Goal: Complete application form

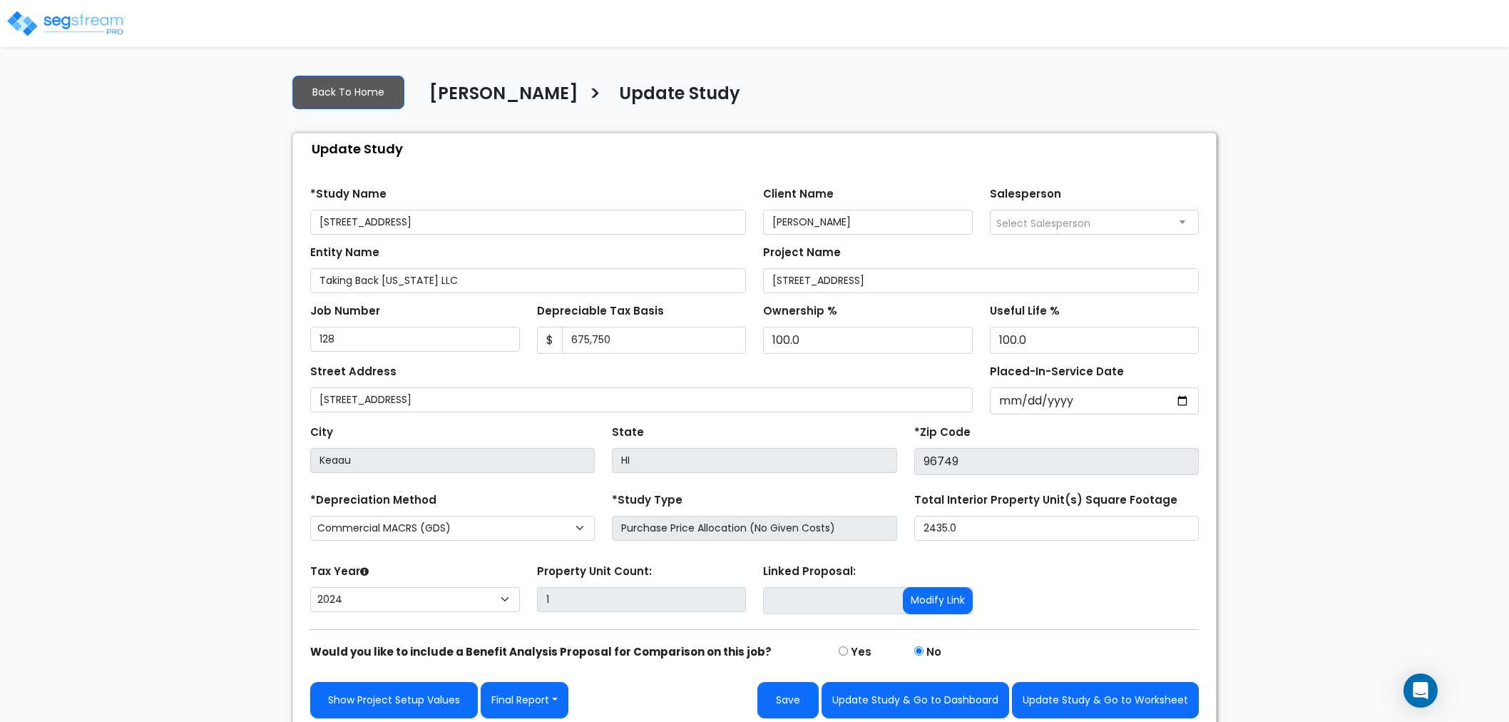
select select "2024"
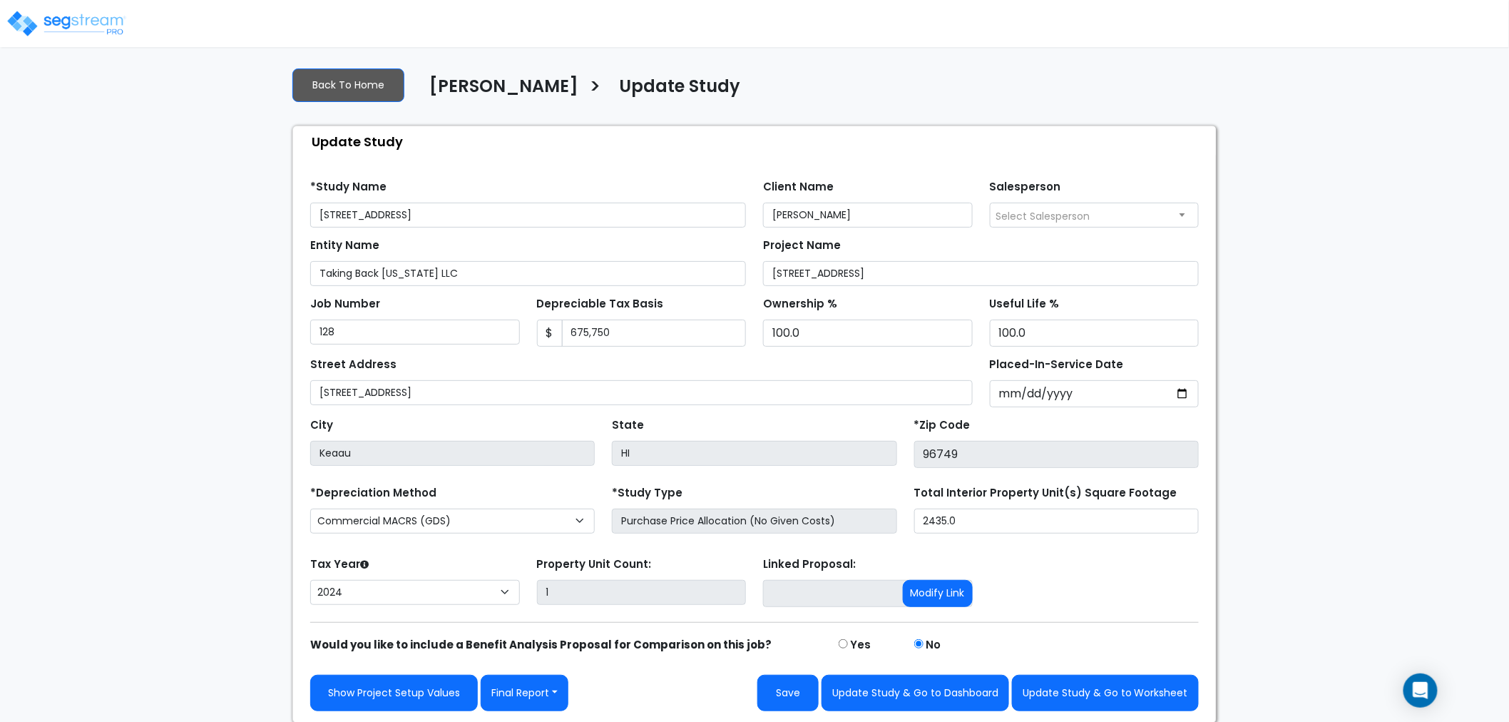
scroll to position [9, 0]
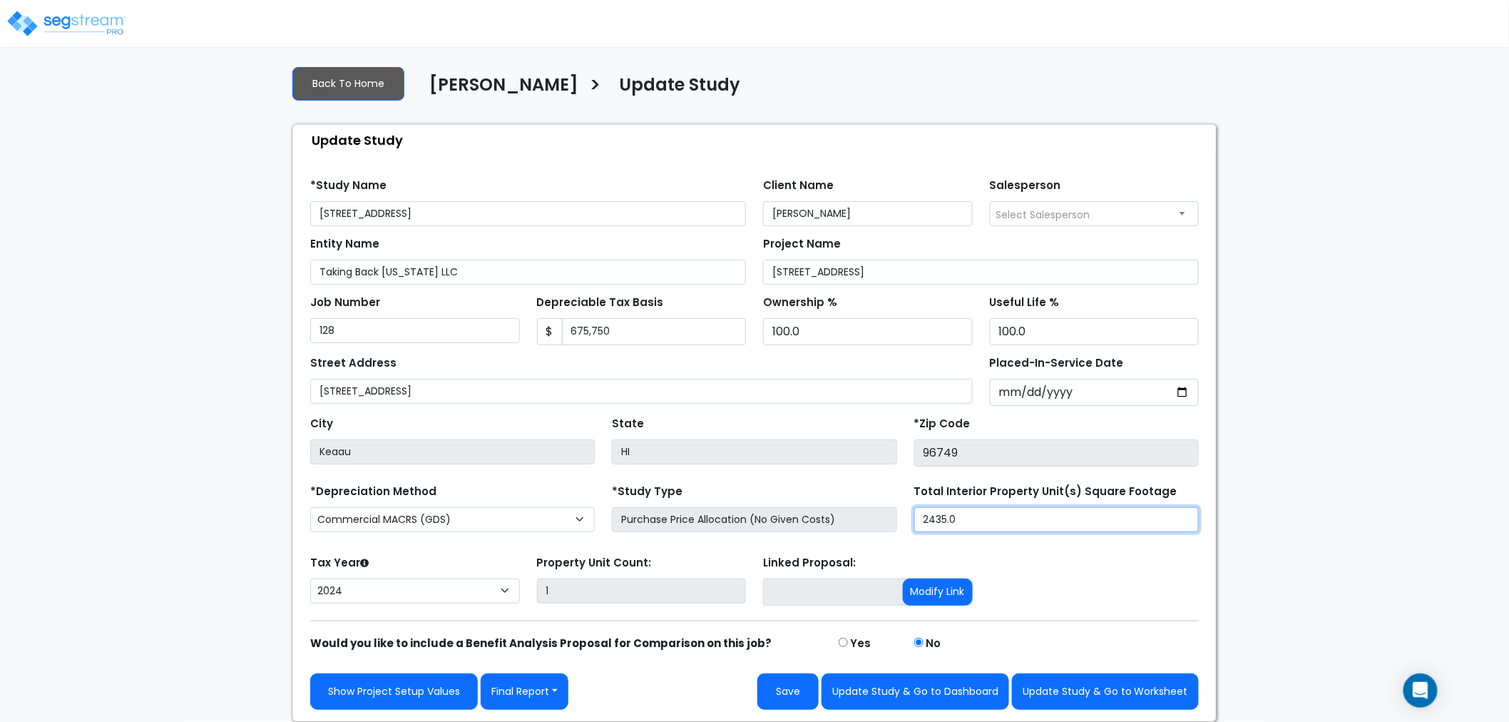
drag, startPoint x: 966, startPoint y: 515, endPoint x: 817, endPoint y: 528, distance: 150.3
click at [817, 528] on div "*Depreciation Method Commercial MACRS (GDS) Residential Rental MACRS (GDS) Comm…" at bounding box center [755, 509] width 906 height 57
type input "2,187"
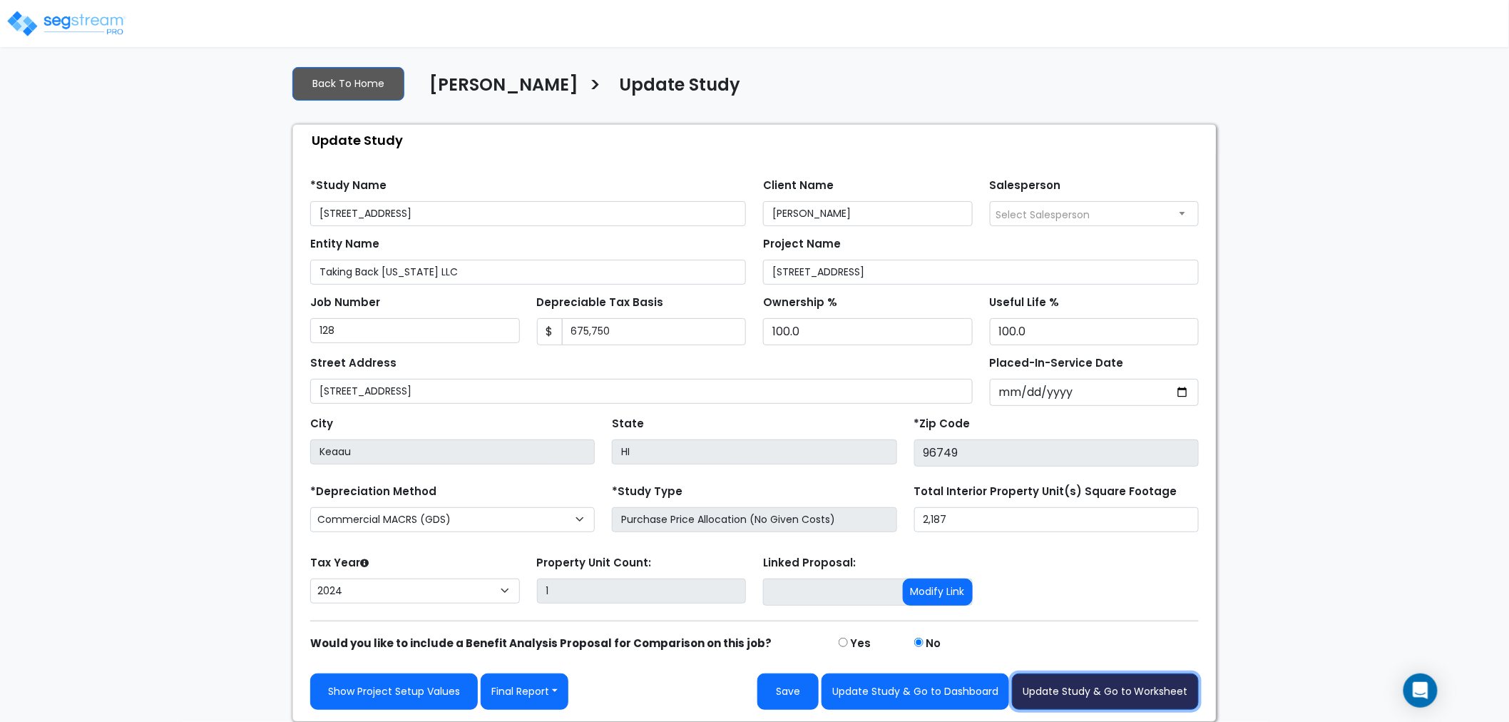
click at [1058, 687] on button "Update Study & Go to Worksheet" at bounding box center [1105, 691] width 187 height 36
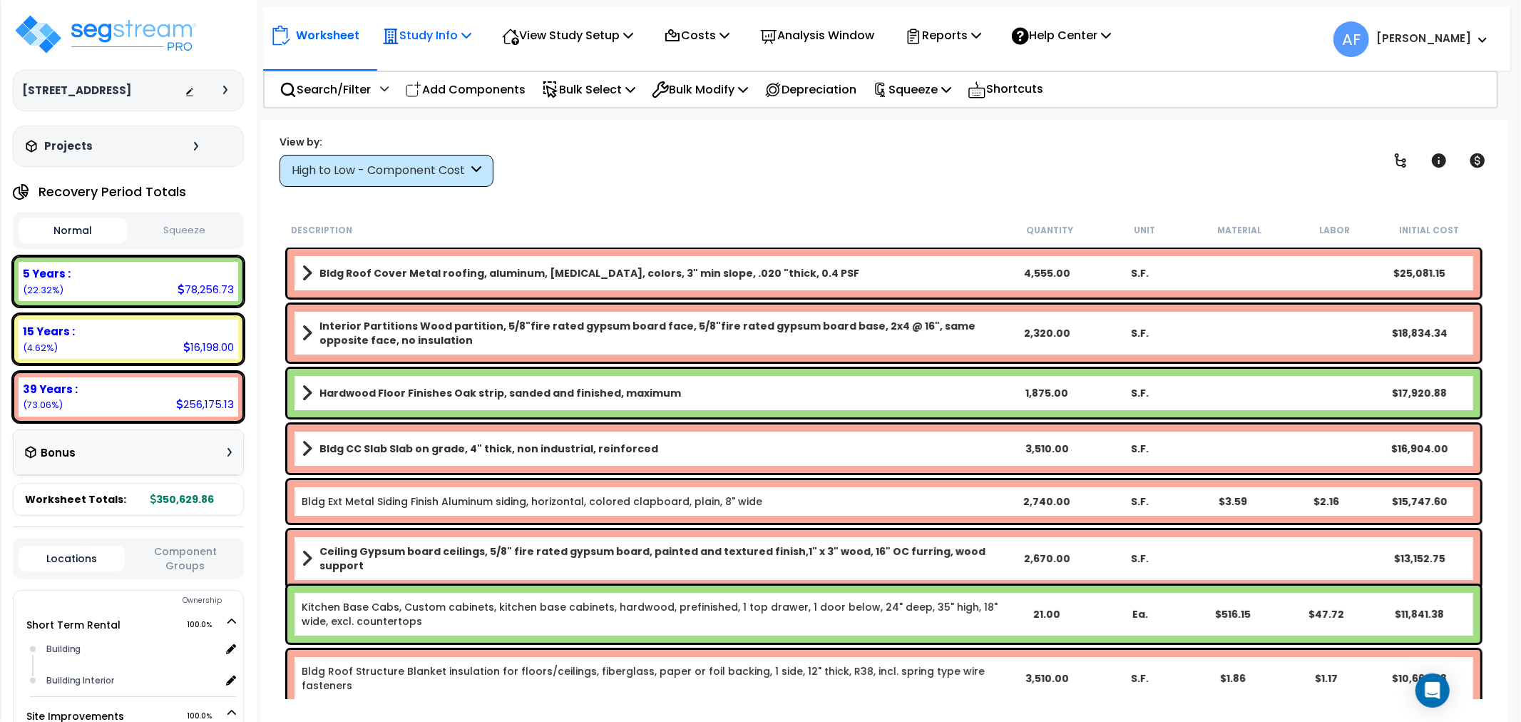
click at [471, 31] on icon at bounding box center [466, 34] width 10 height 11
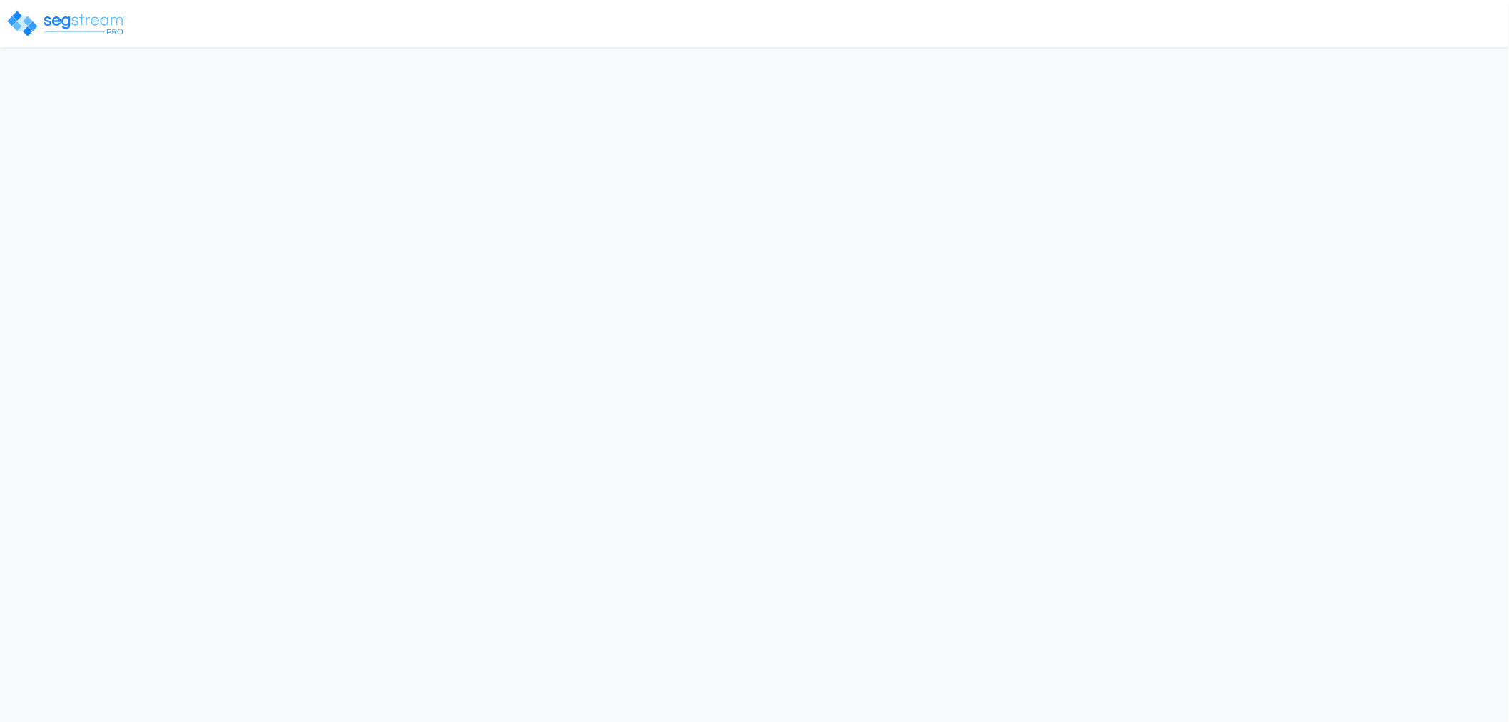
select select "2024"
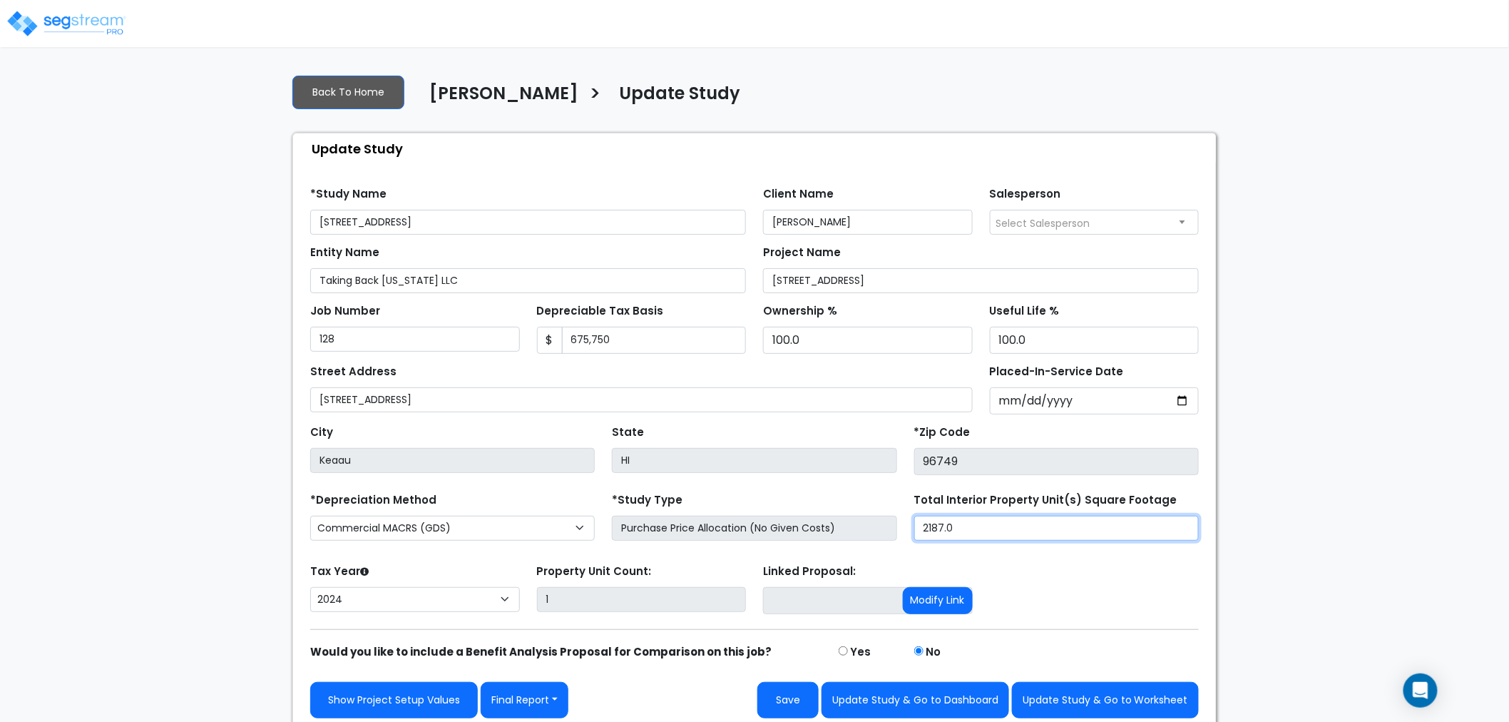
click at [896, 530] on div "*Depreciation Method Commercial MACRS (GDS) Residential Rental MACRS (GDS) Comm…" at bounding box center [755, 517] width 906 height 57
type input "2,145"
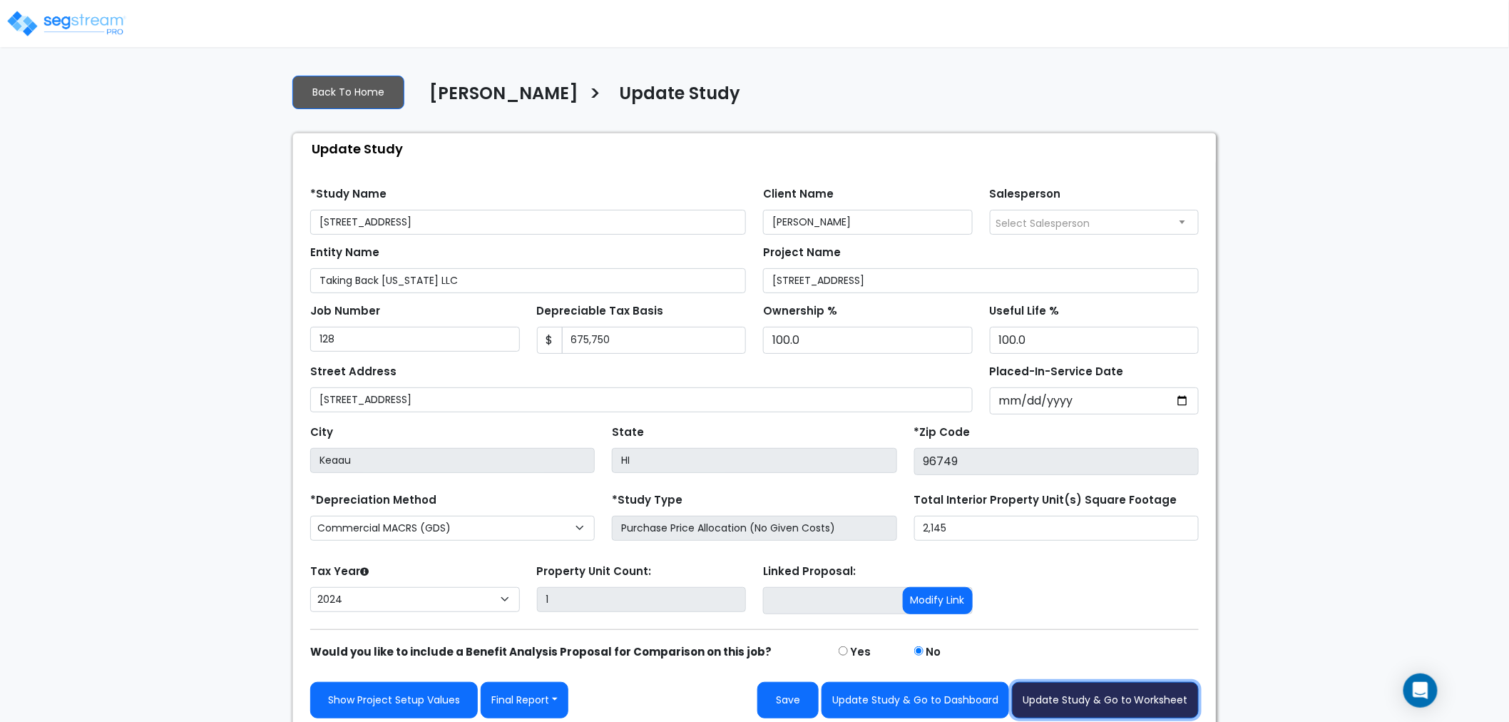
click at [1080, 700] on button "Update Study & Go to Worksheet" at bounding box center [1105, 700] width 187 height 36
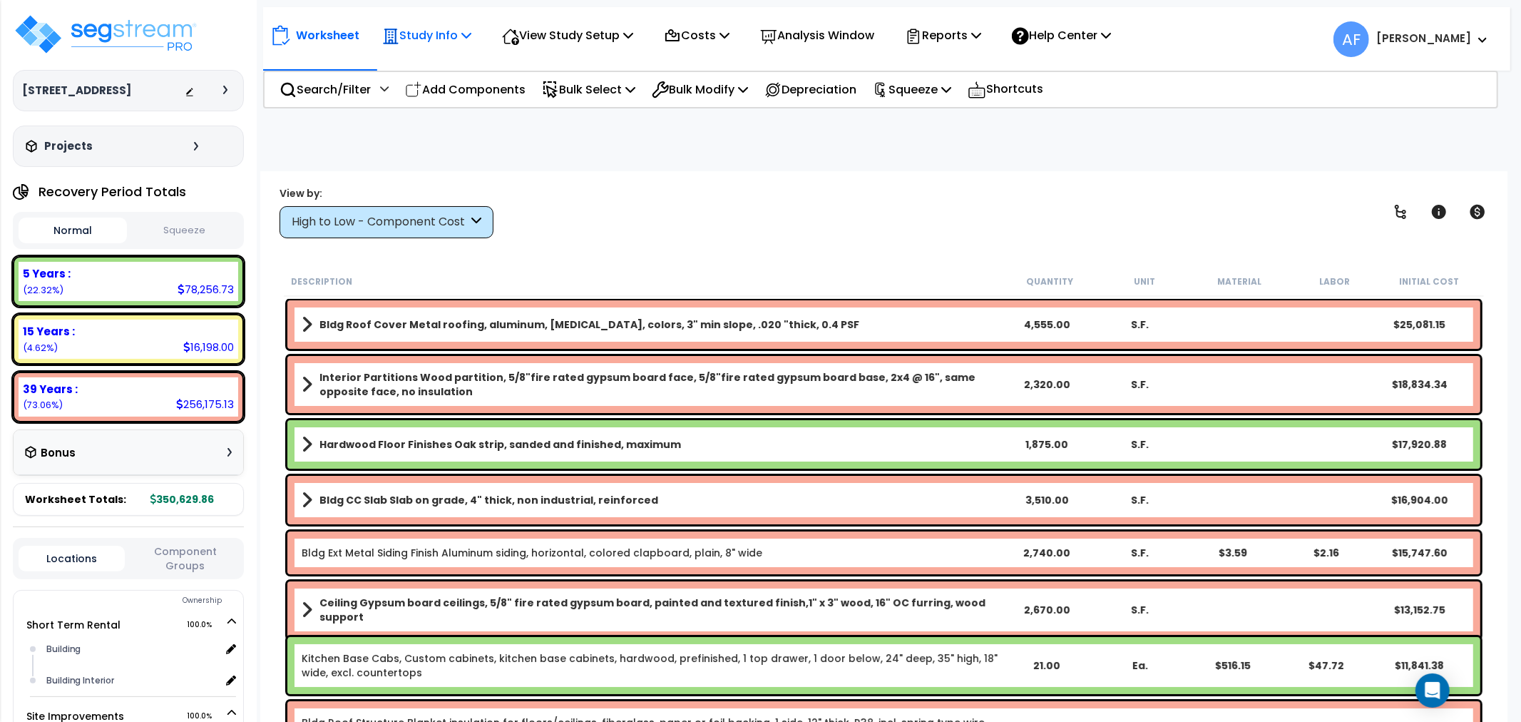
click at [454, 31] on p "Study Info" at bounding box center [426, 35] width 89 height 19
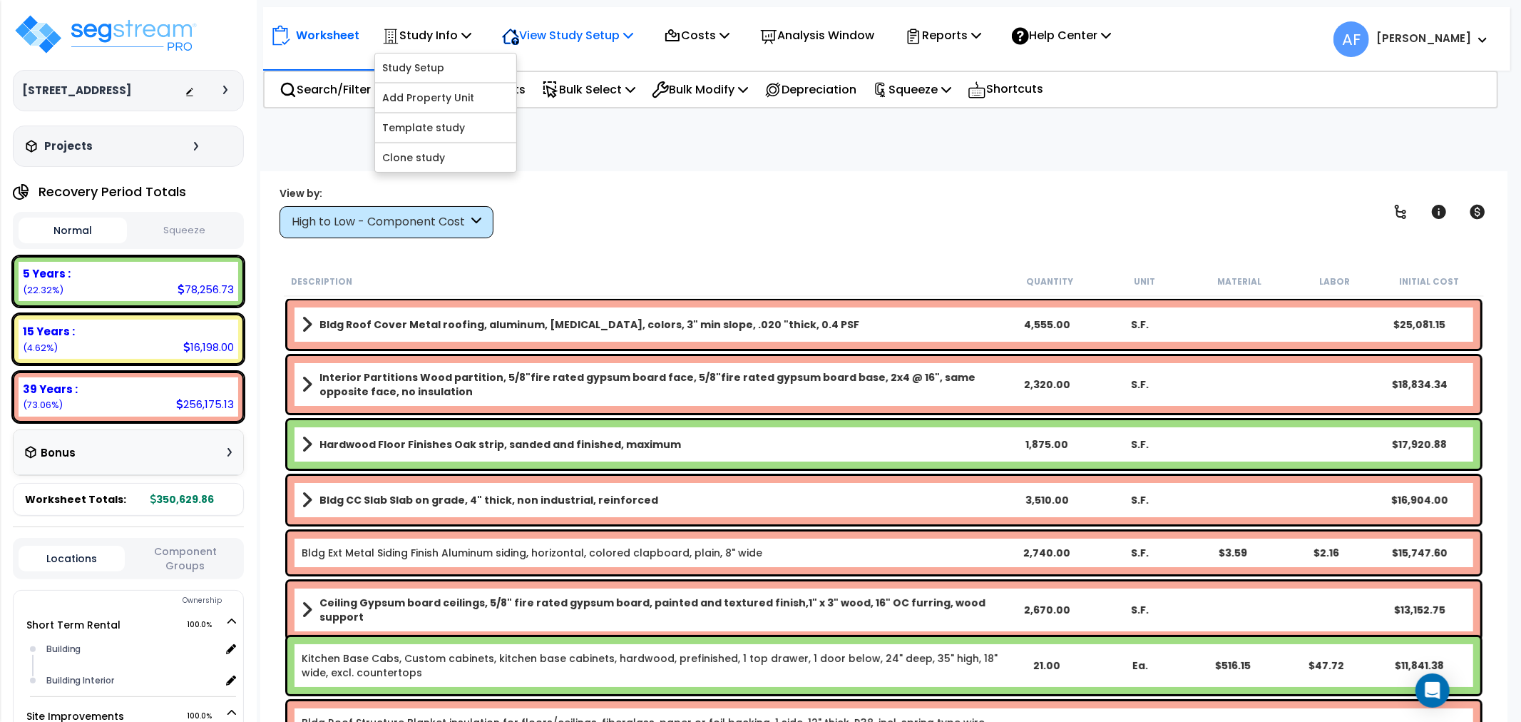
click at [569, 44] on p "View Study Setup" at bounding box center [567, 35] width 131 height 19
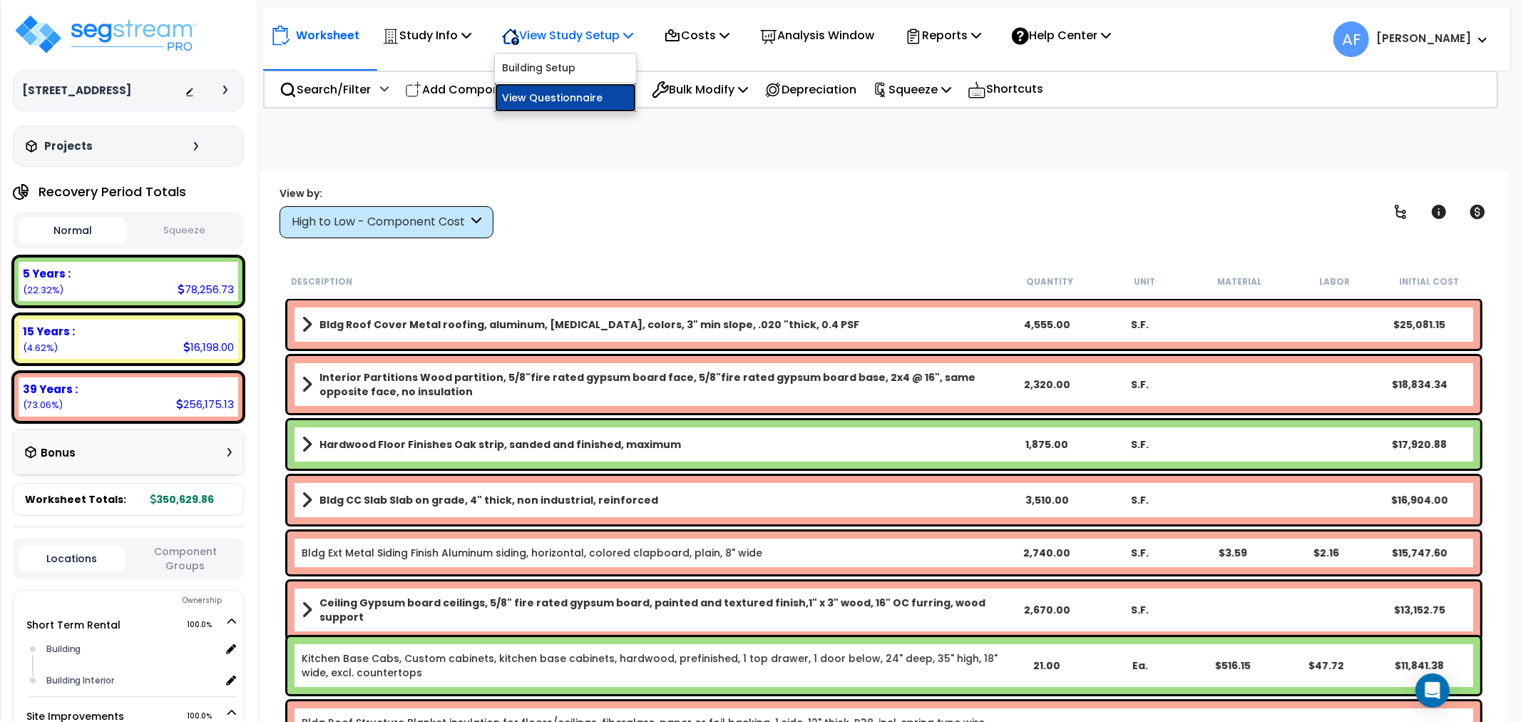
click at [581, 103] on link "View Questionnaire" at bounding box center [565, 97] width 141 height 29
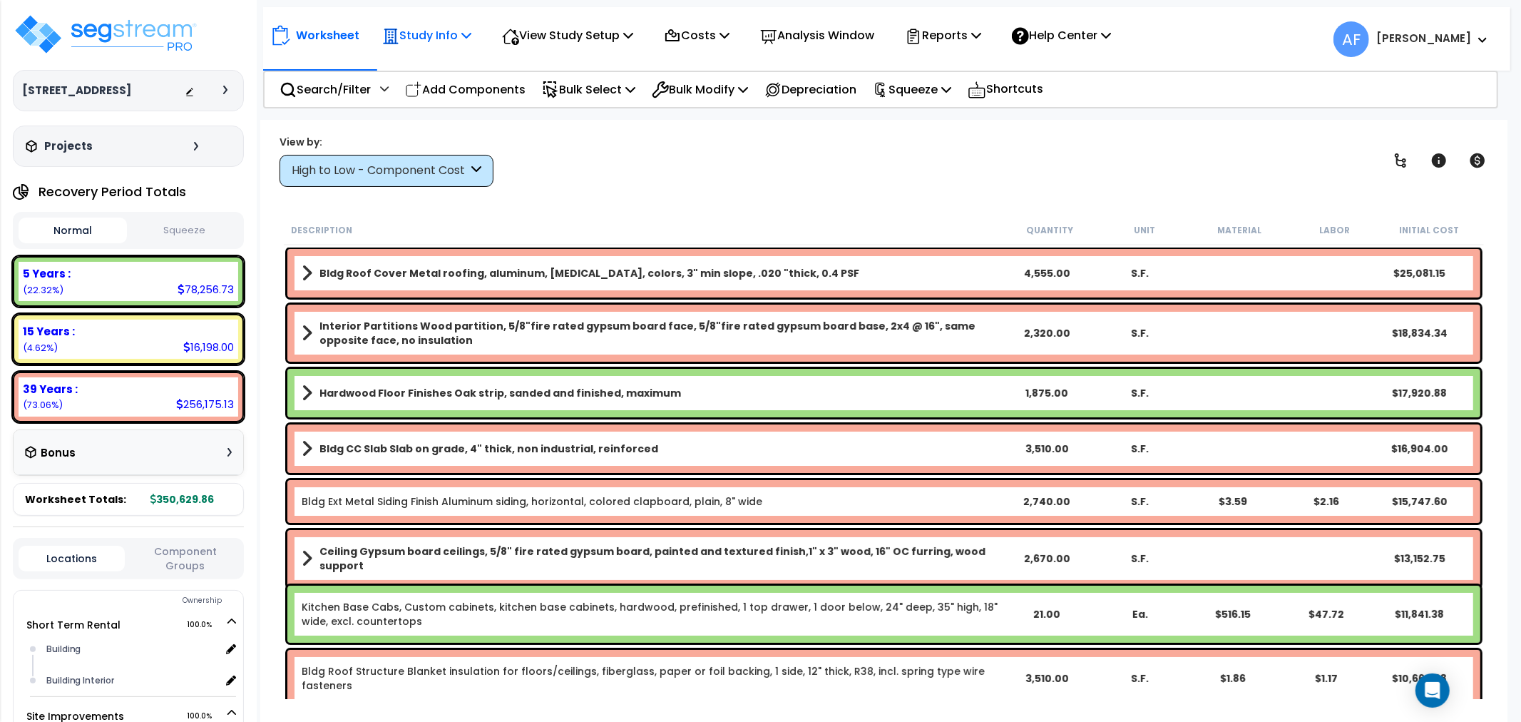
click at [471, 33] on icon at bounding box center [466, 34] width 10 height 11
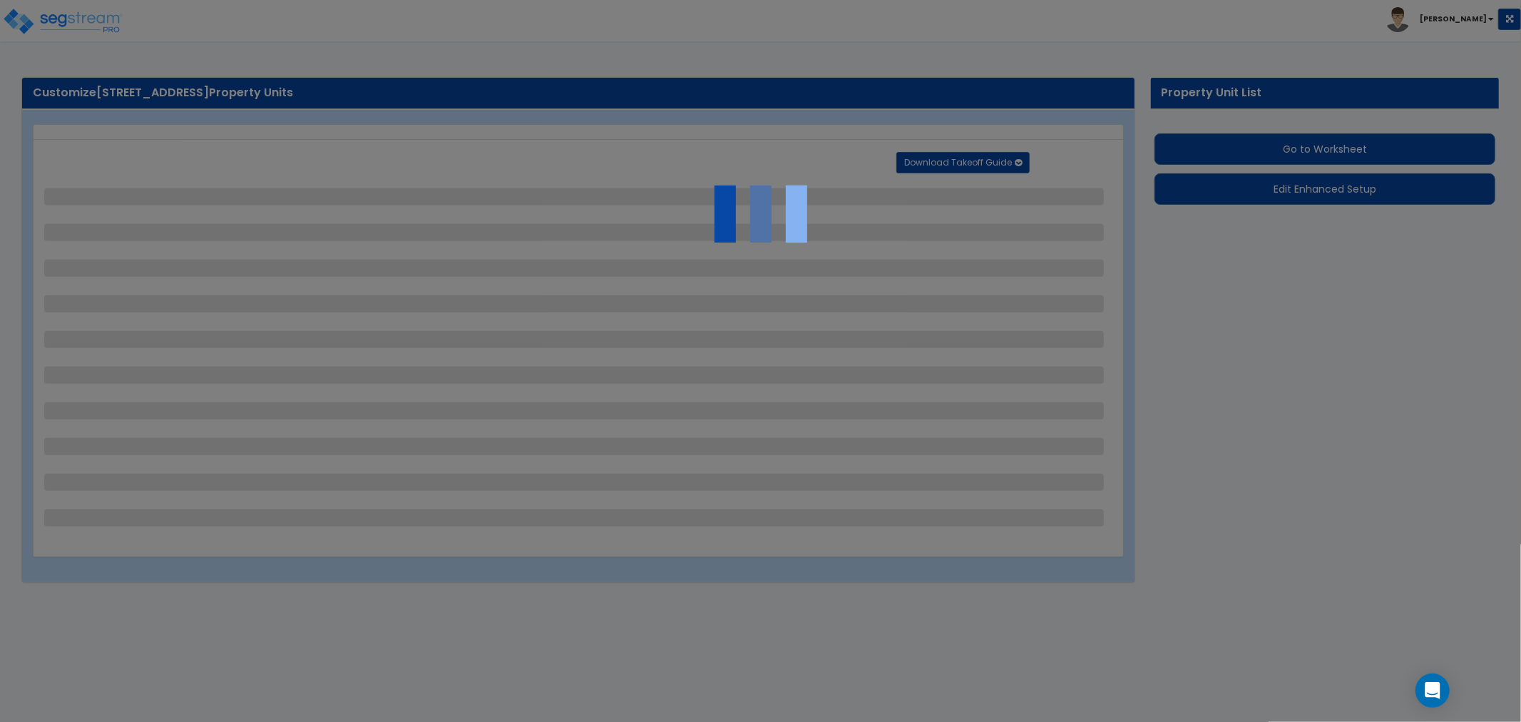
select select "2"
select select "1"
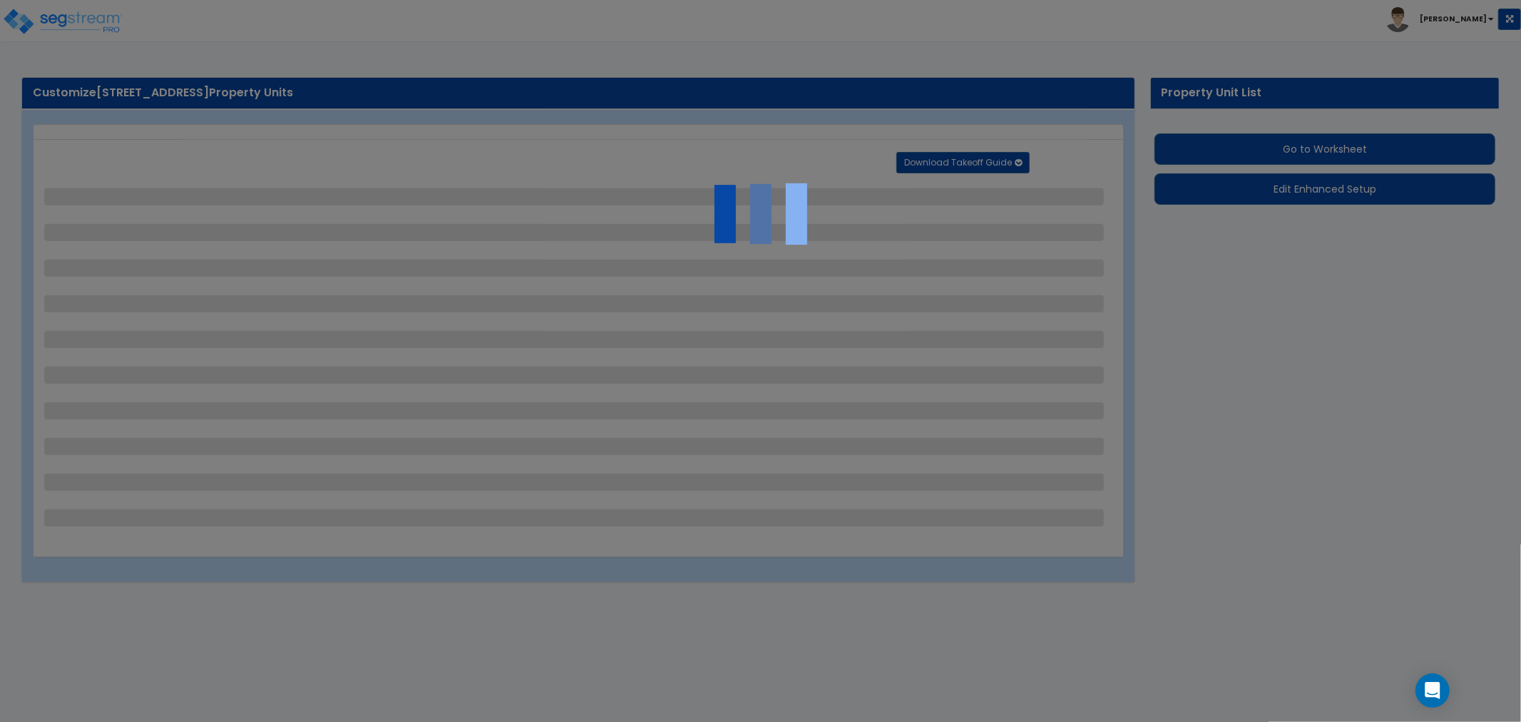
select select "1"
select select "2"
select select "3"
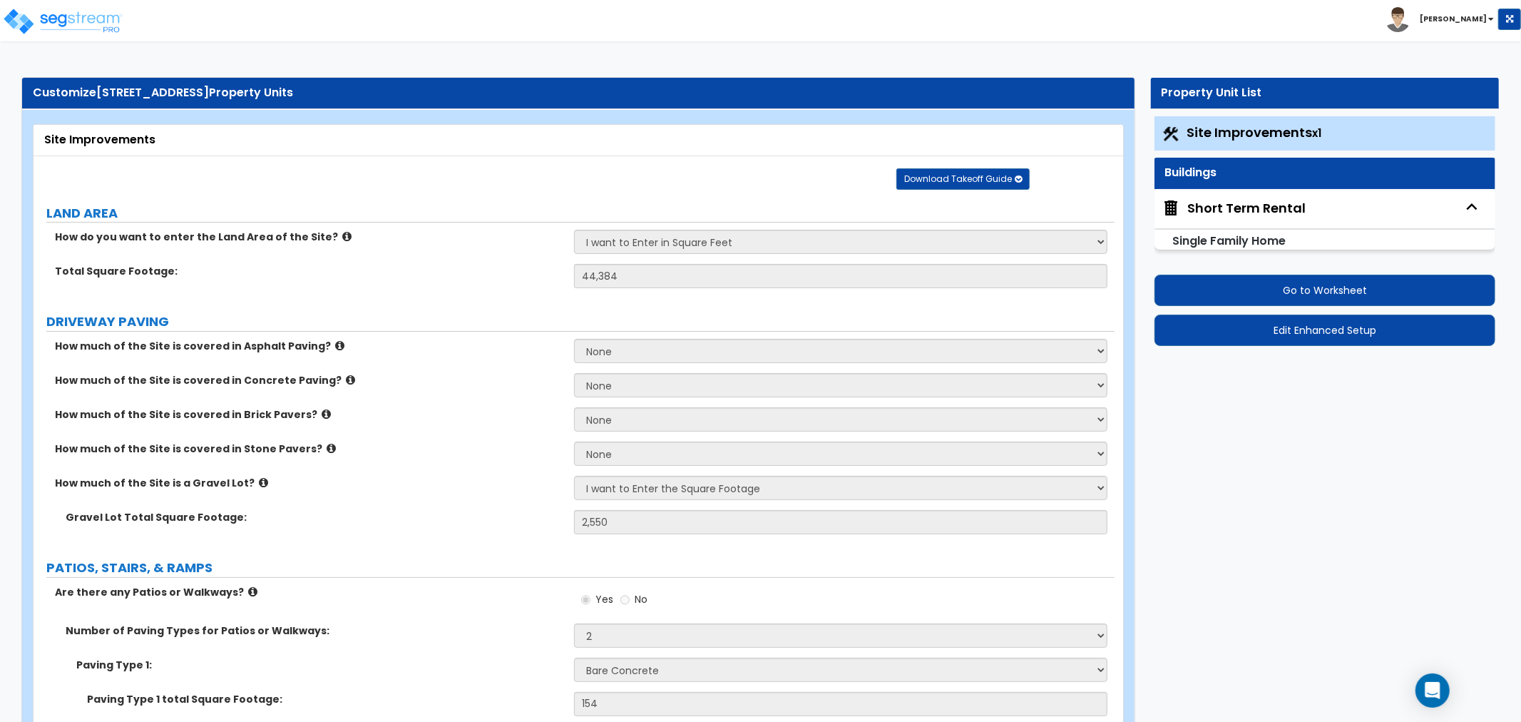
click at [1222, 207] on div "Short Term Rental" at bounding box center [1246, 208] width 118 height 19
select select "1"
select select "7"
select select "2"
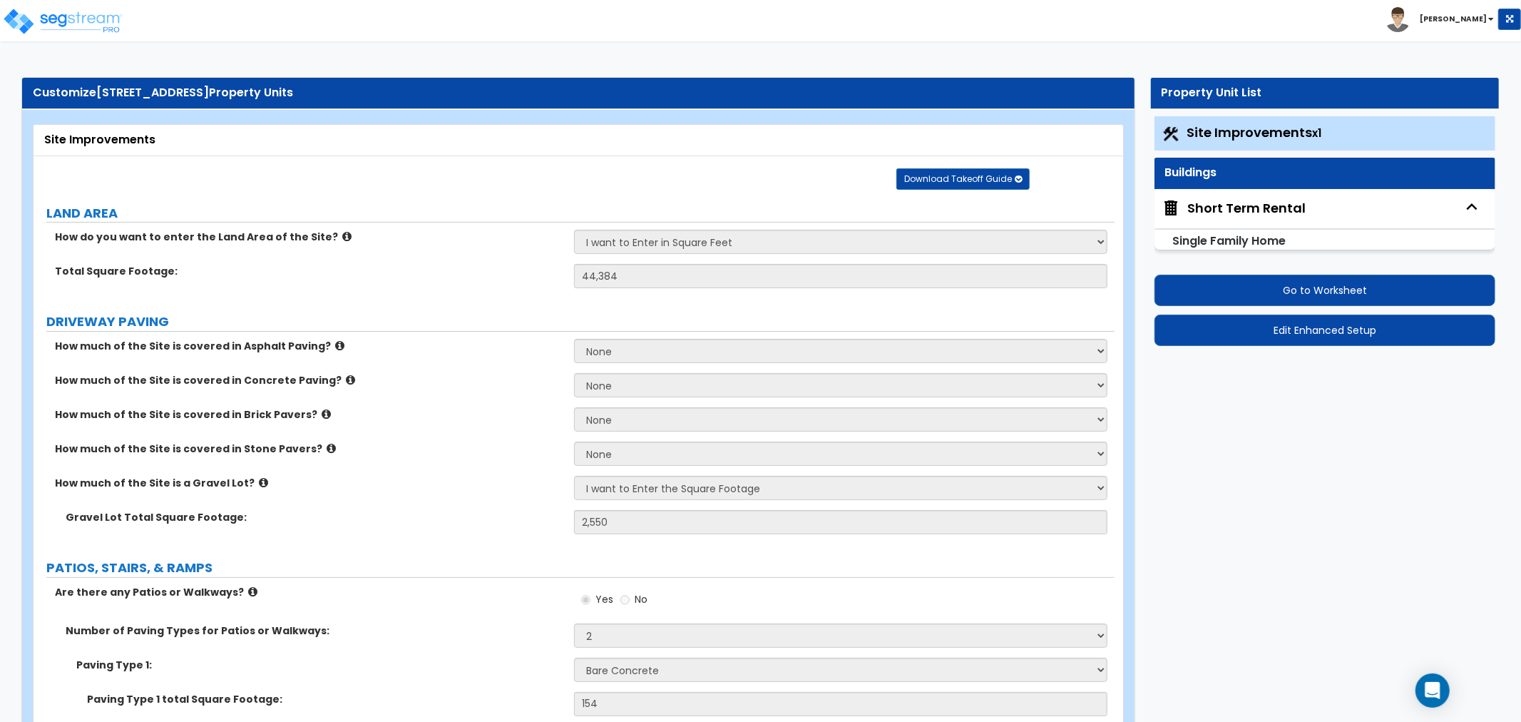
select select "1"
select select "6"
select select "1"
select select "4"
select select "2"
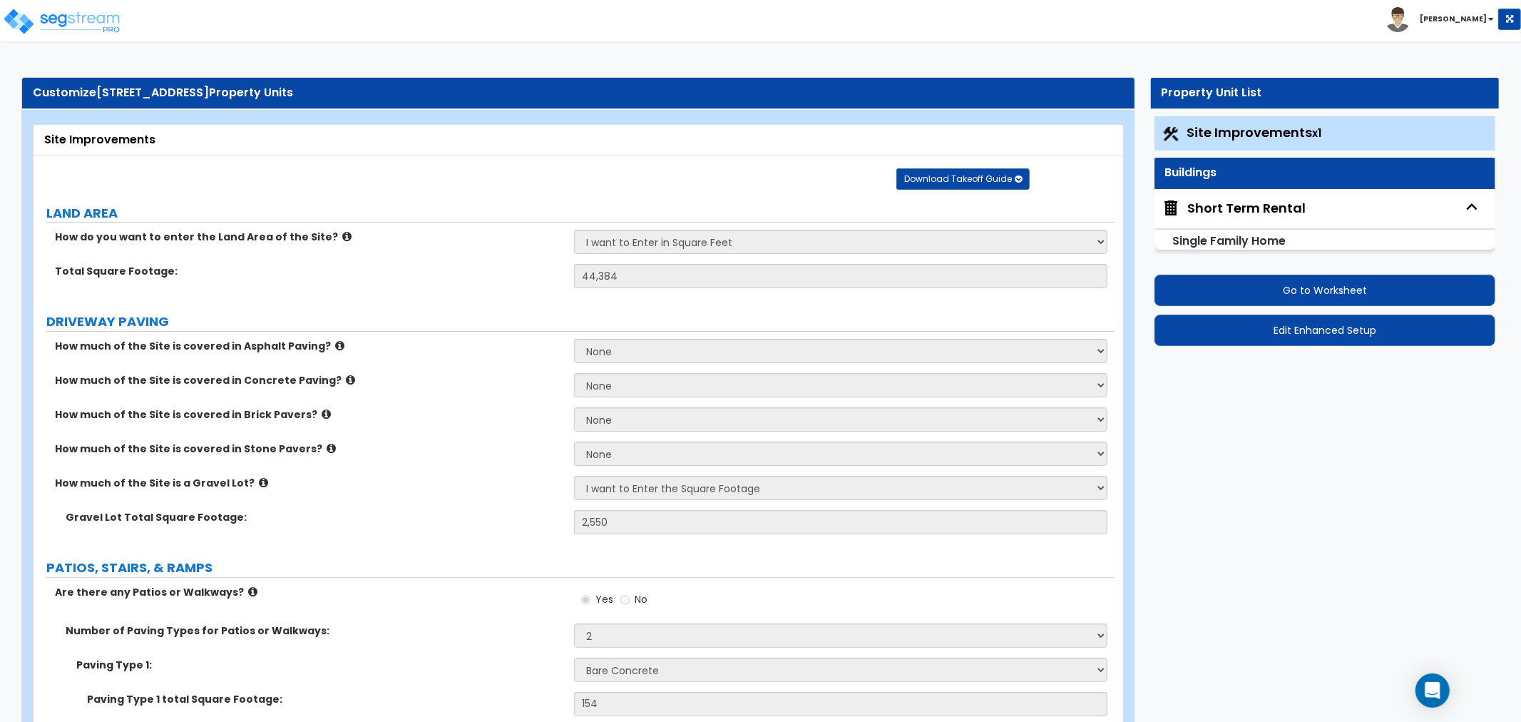
select select "1"
select select "2"
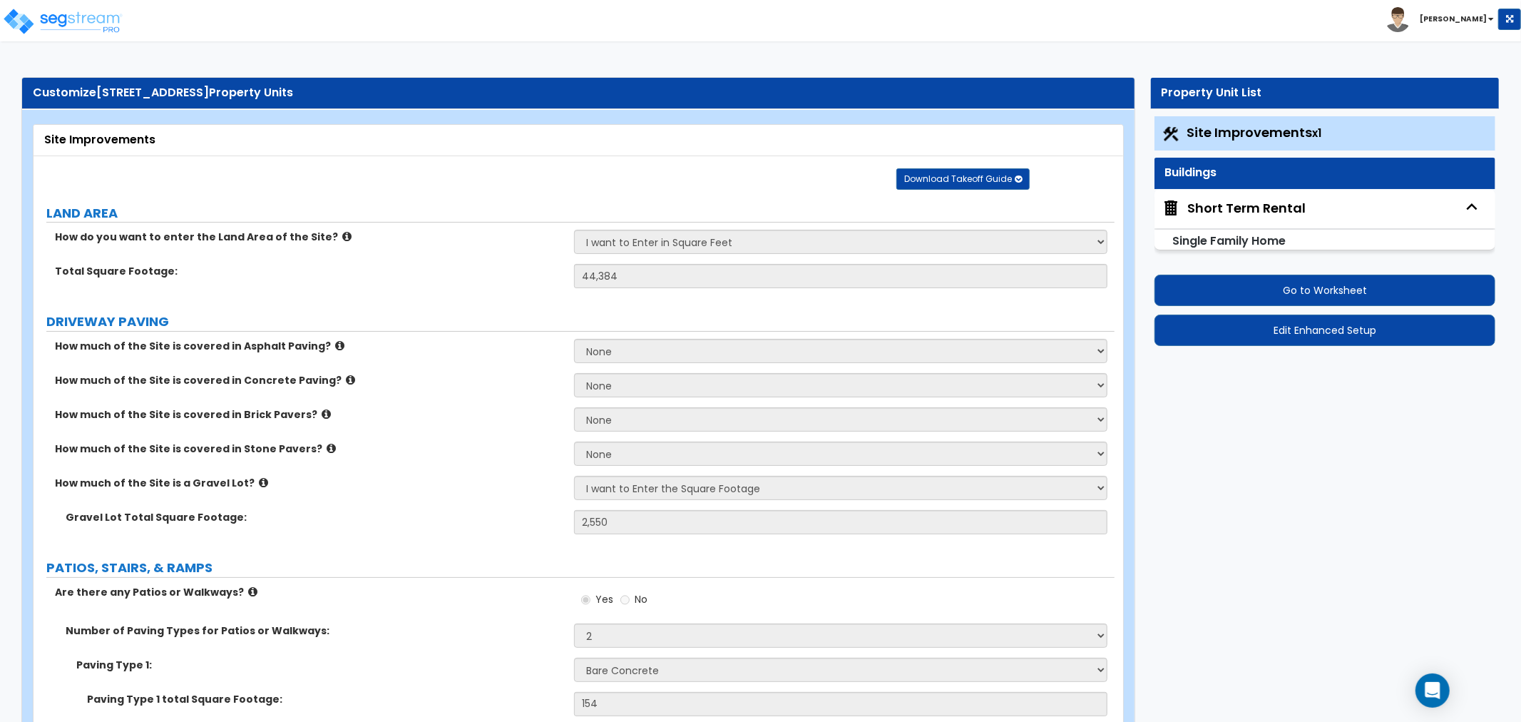
select select "2"
select select "1"
select select "2"
select select "3"
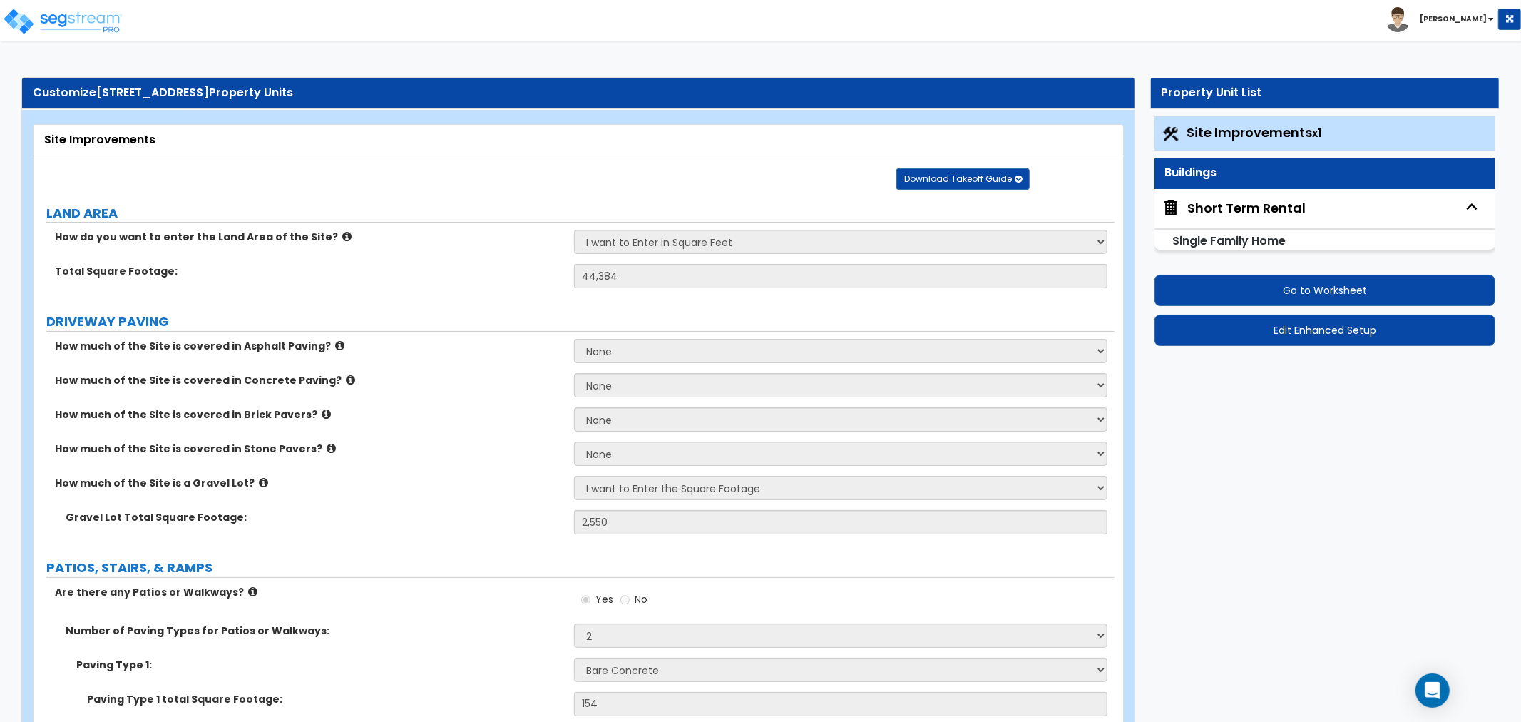
select select "2"
select select "3"
select select "2"
select select "3"
select select "5"
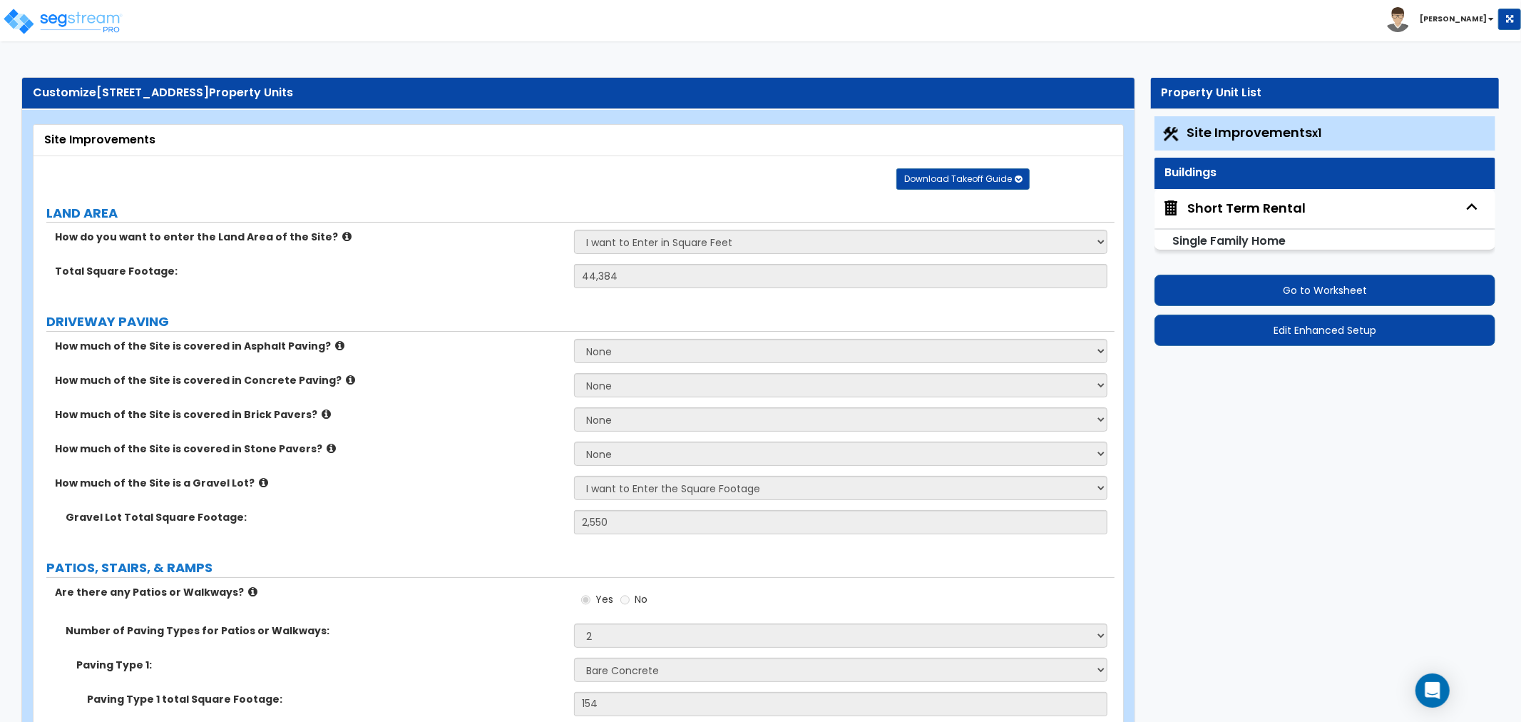
select select "1"
select select "2"
select select "1"
select select "3"
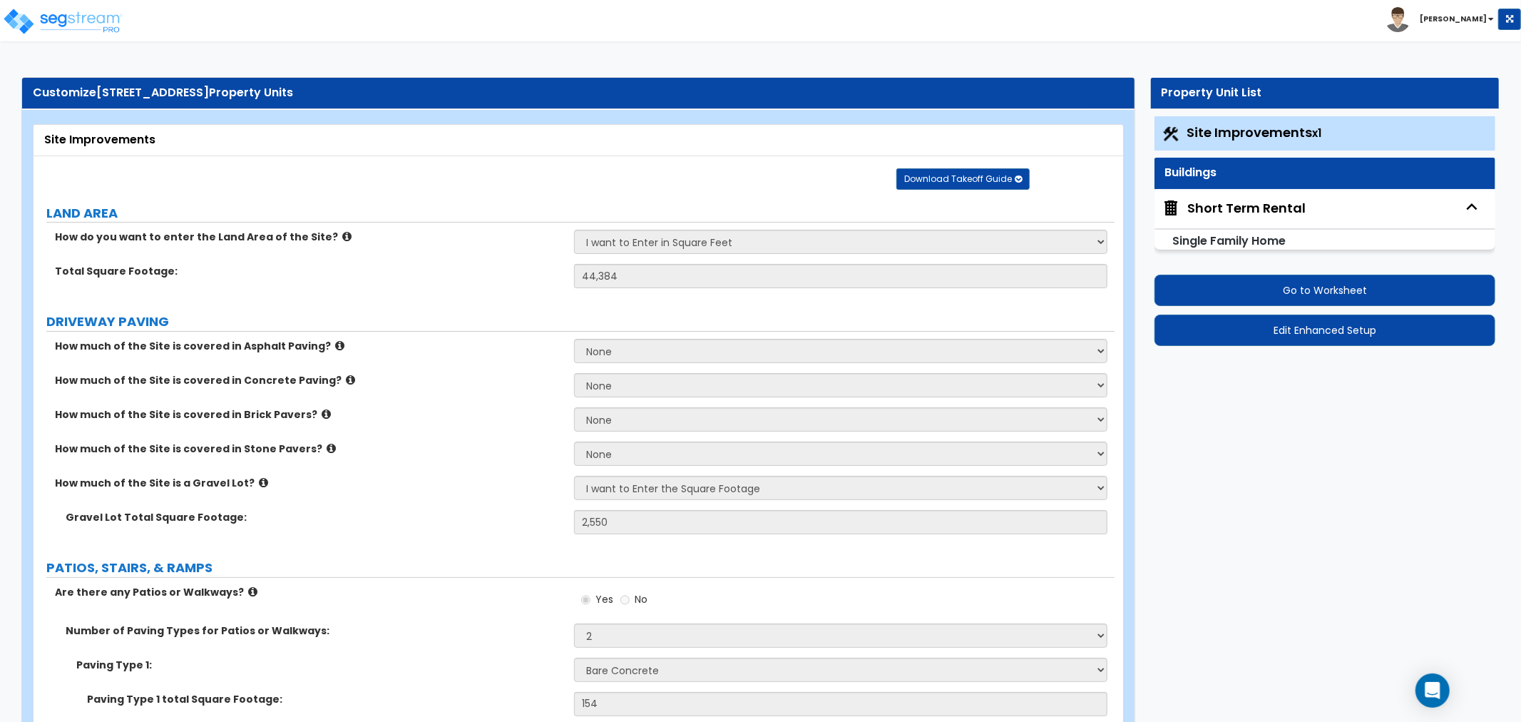
select select "5"
select select "1"
select select "2"
select select "1"
select select "5"
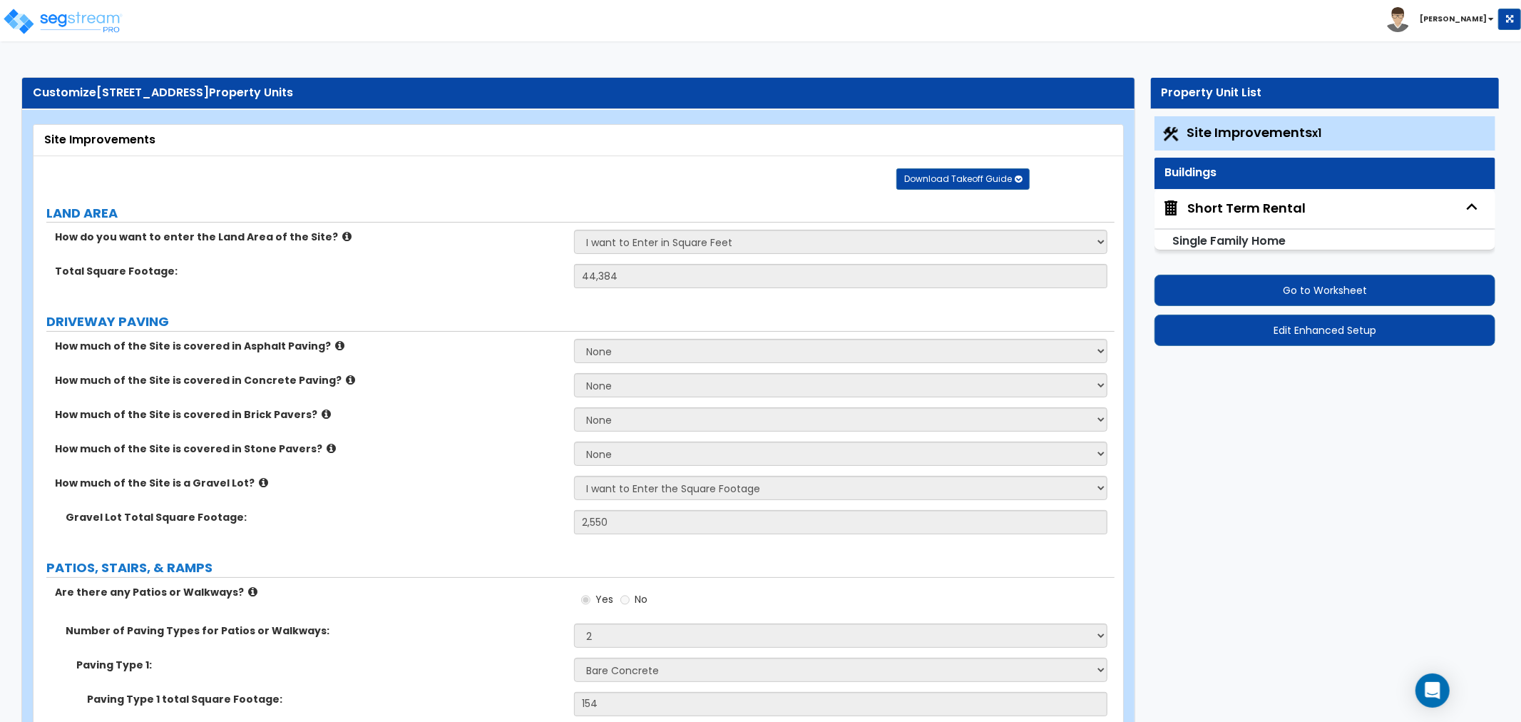
select select "1"
select select "2"
select select "1"
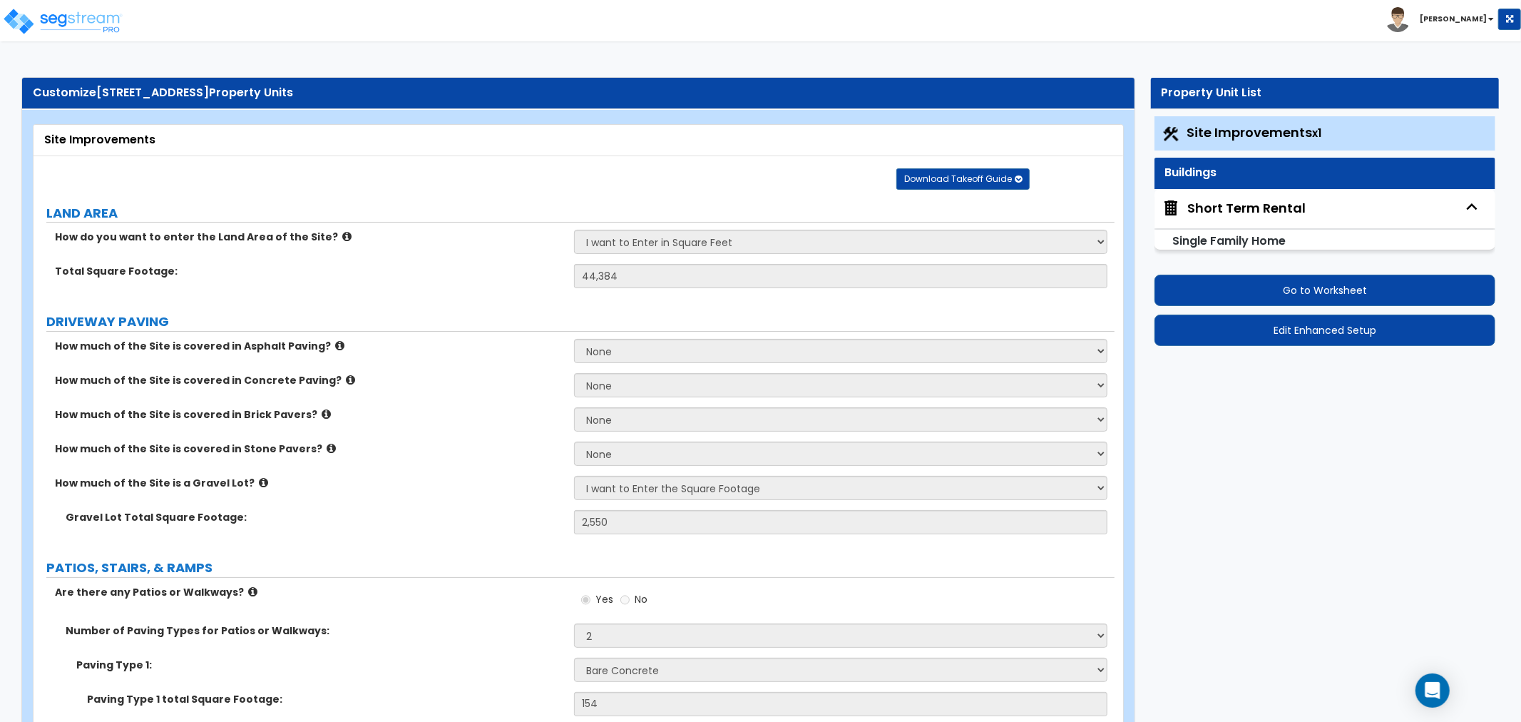
select select "1"
select select "2"
select select "1"
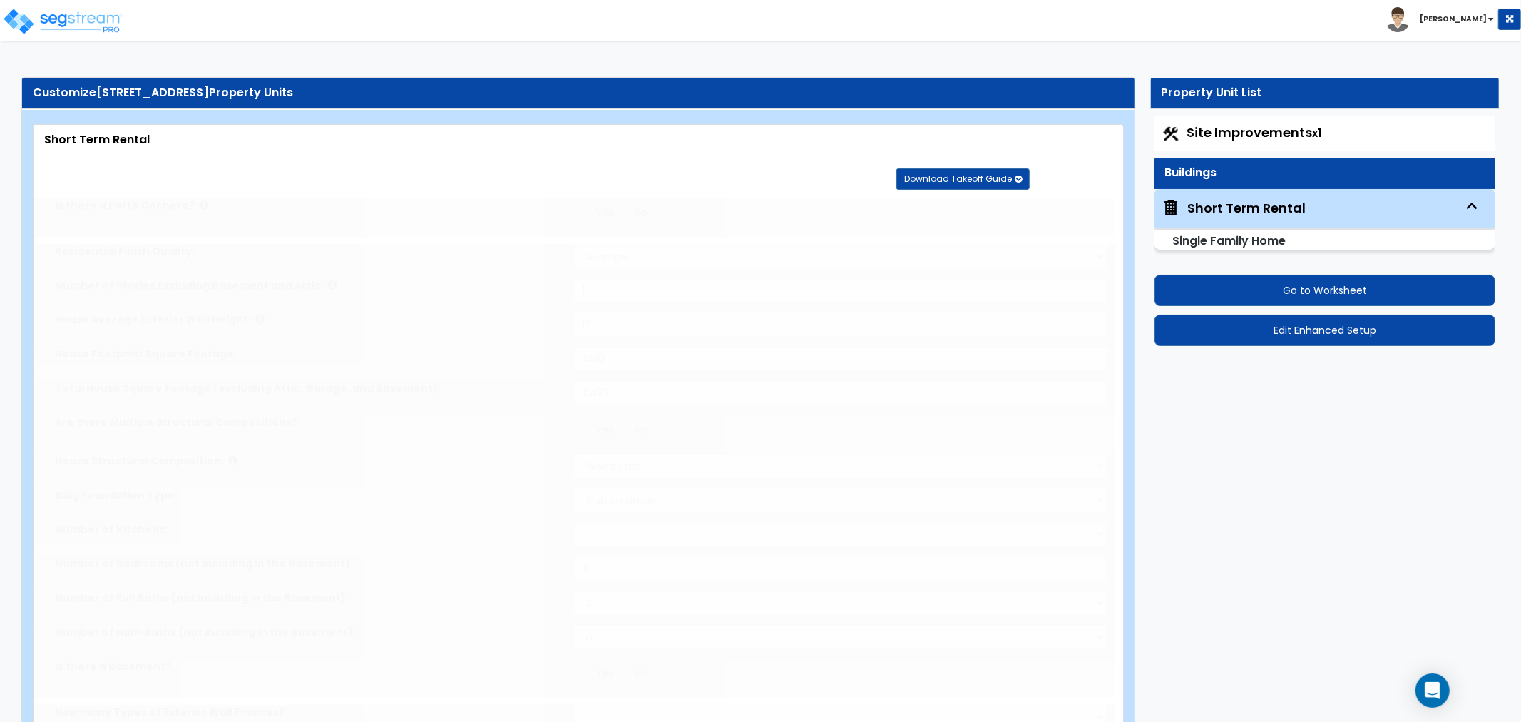
radio input "true"
select select "1"
type input "1"
select select "2"
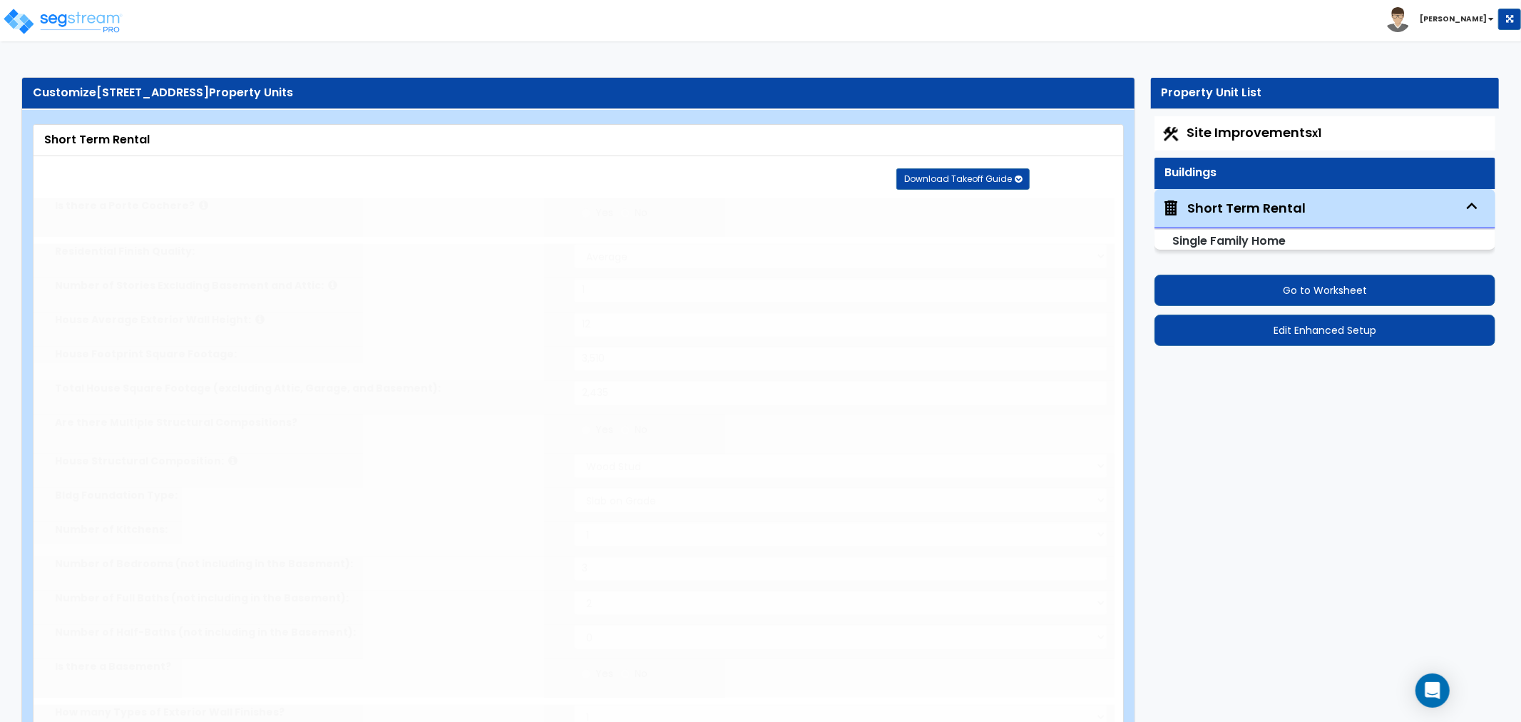
select select "2"
type input "4"
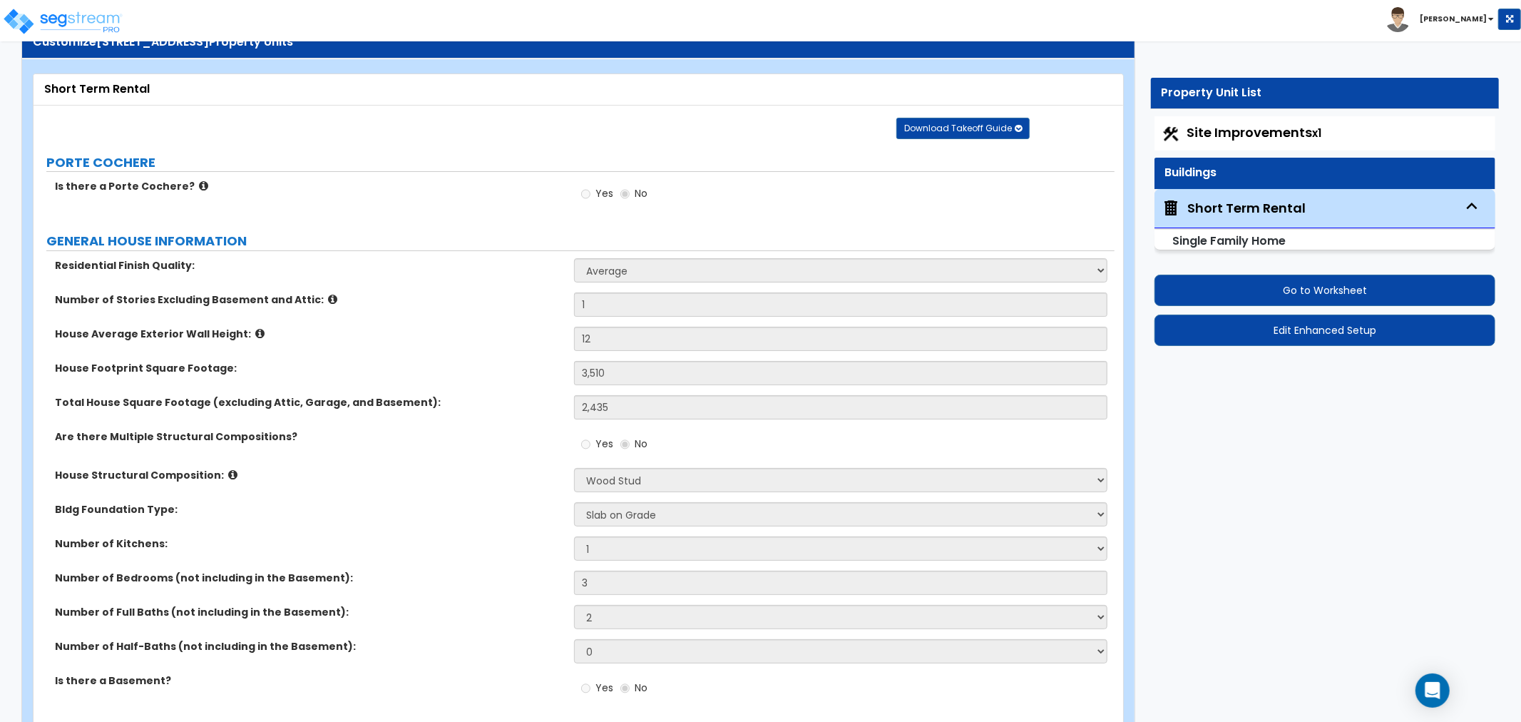
scroll to position [79, 0]
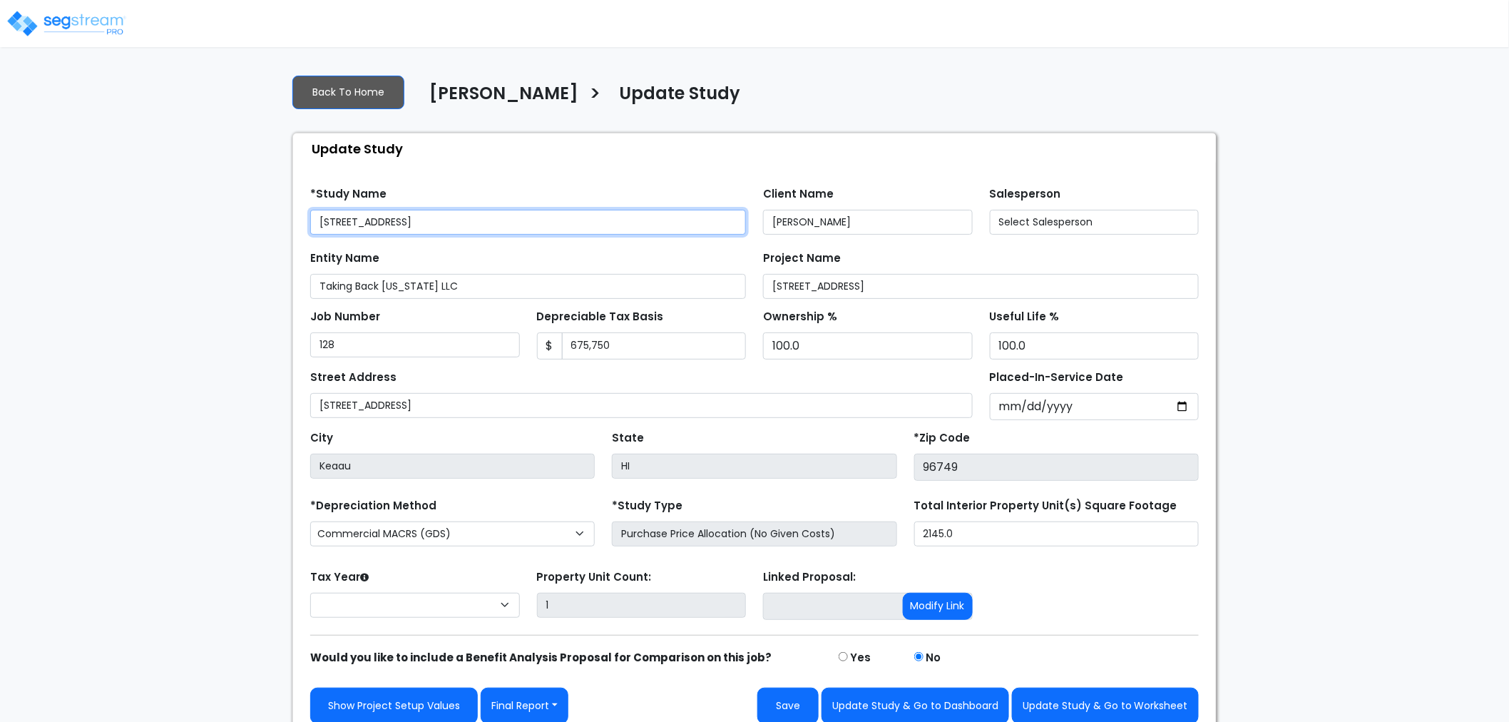
select select "2024"
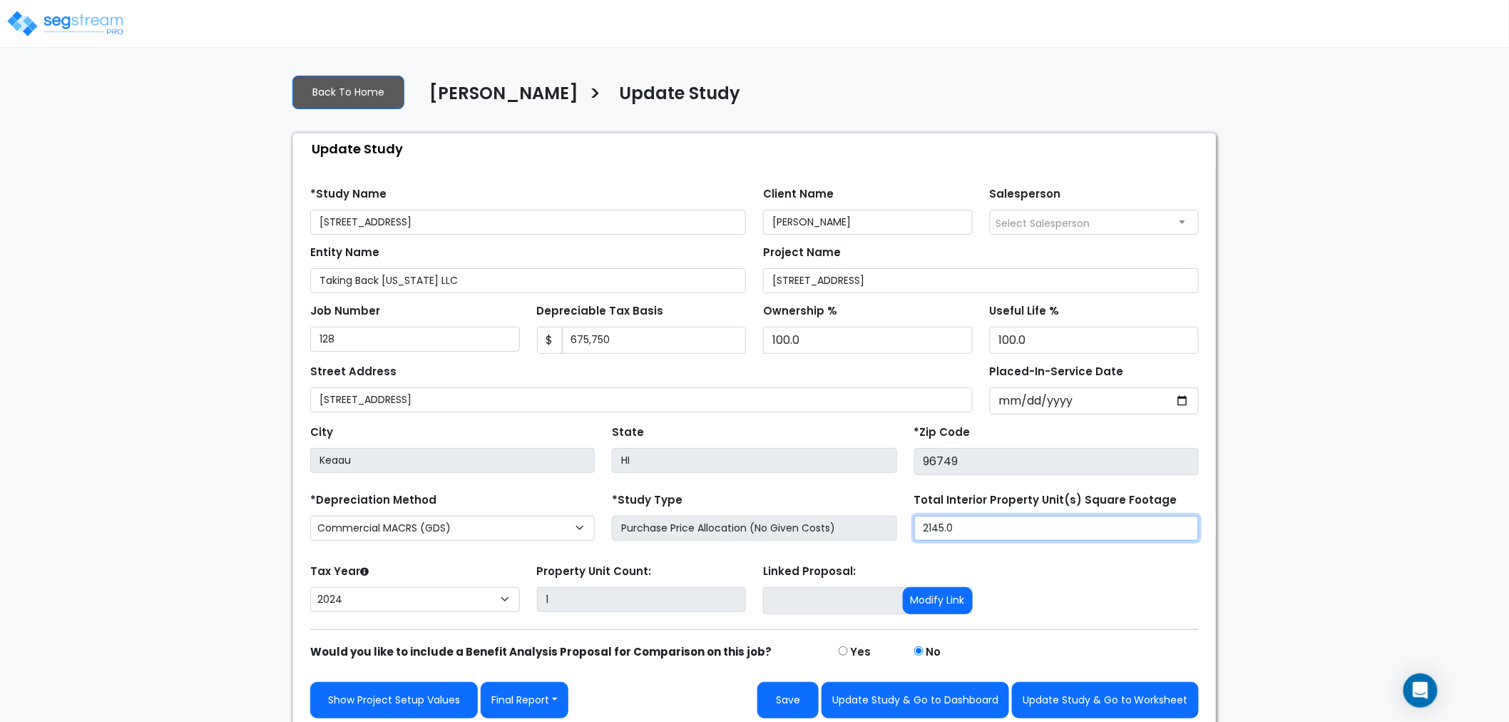
drag, startPoint x: 977, startPoint y: 533, endPoint x: 888, endPoint y: 529, distance: 89.2
click at [888, 529] on div "*Depreciation Method Commercial MACRS (GDS) Residential Rental MACRS (GDS) Comm…" at bounding box center [755, 517] width 906 height 57
type input "2,415"
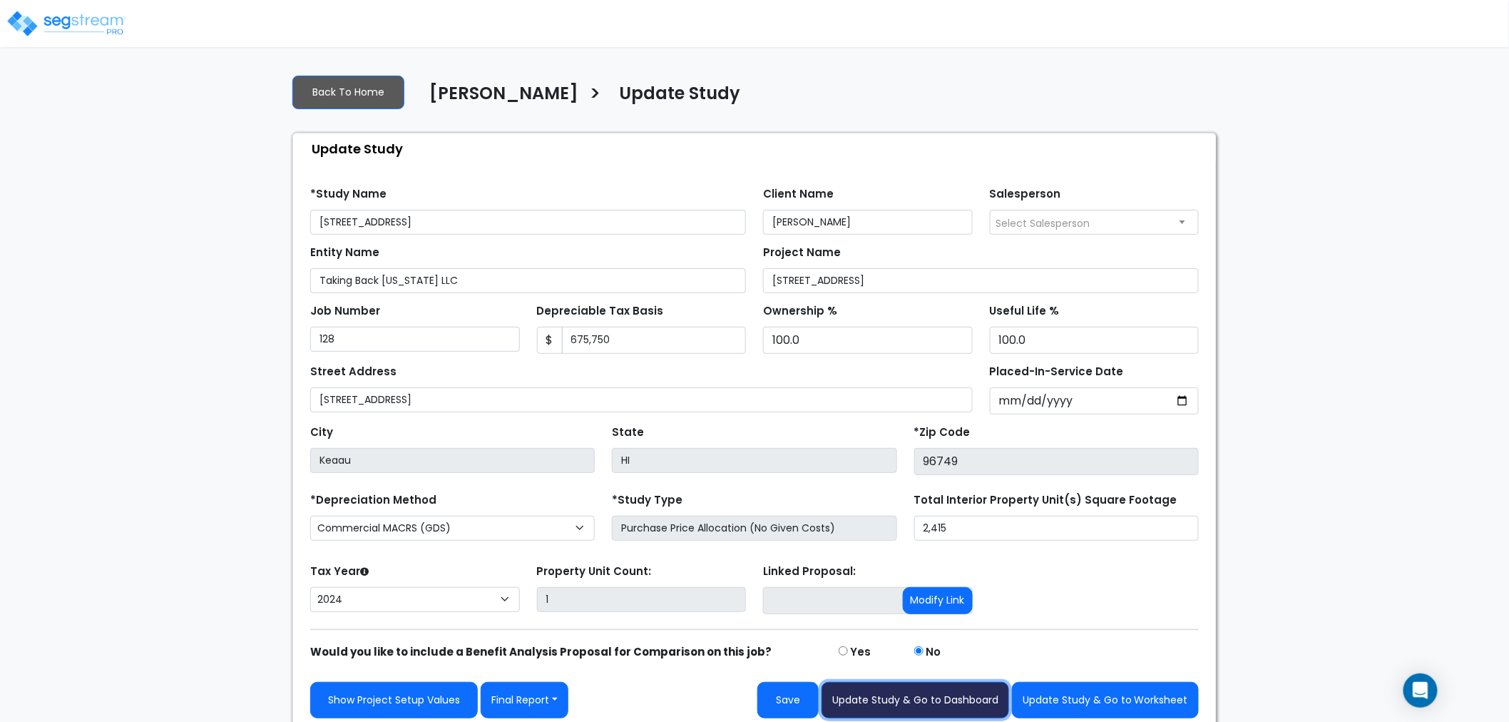
click at [983, 699] on button "Update Study & Go to Dashboard" at bounding box center [916, 700] width 188 height 36
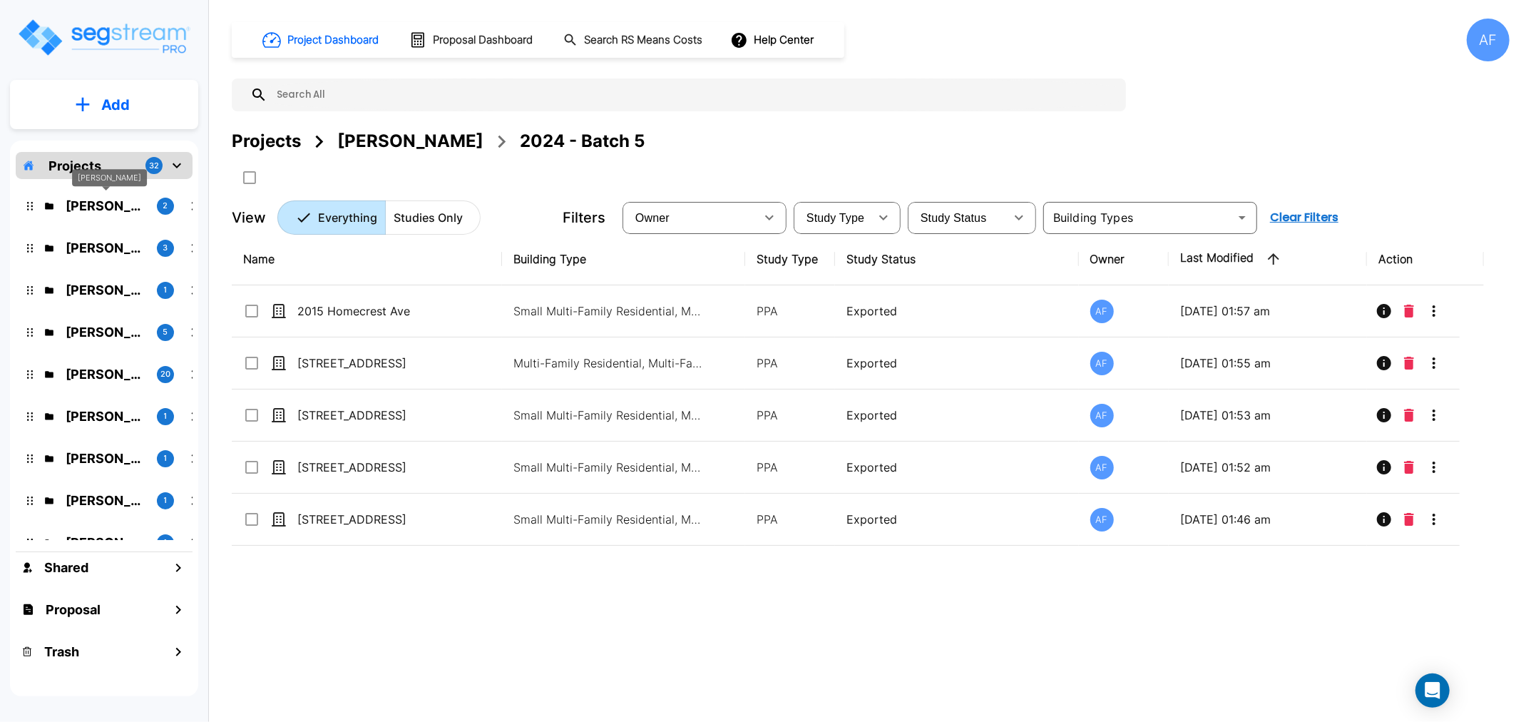
click at [98, 204] on p "Kevin Van Beek" at bounding box center [106, 205] width 80 height 19
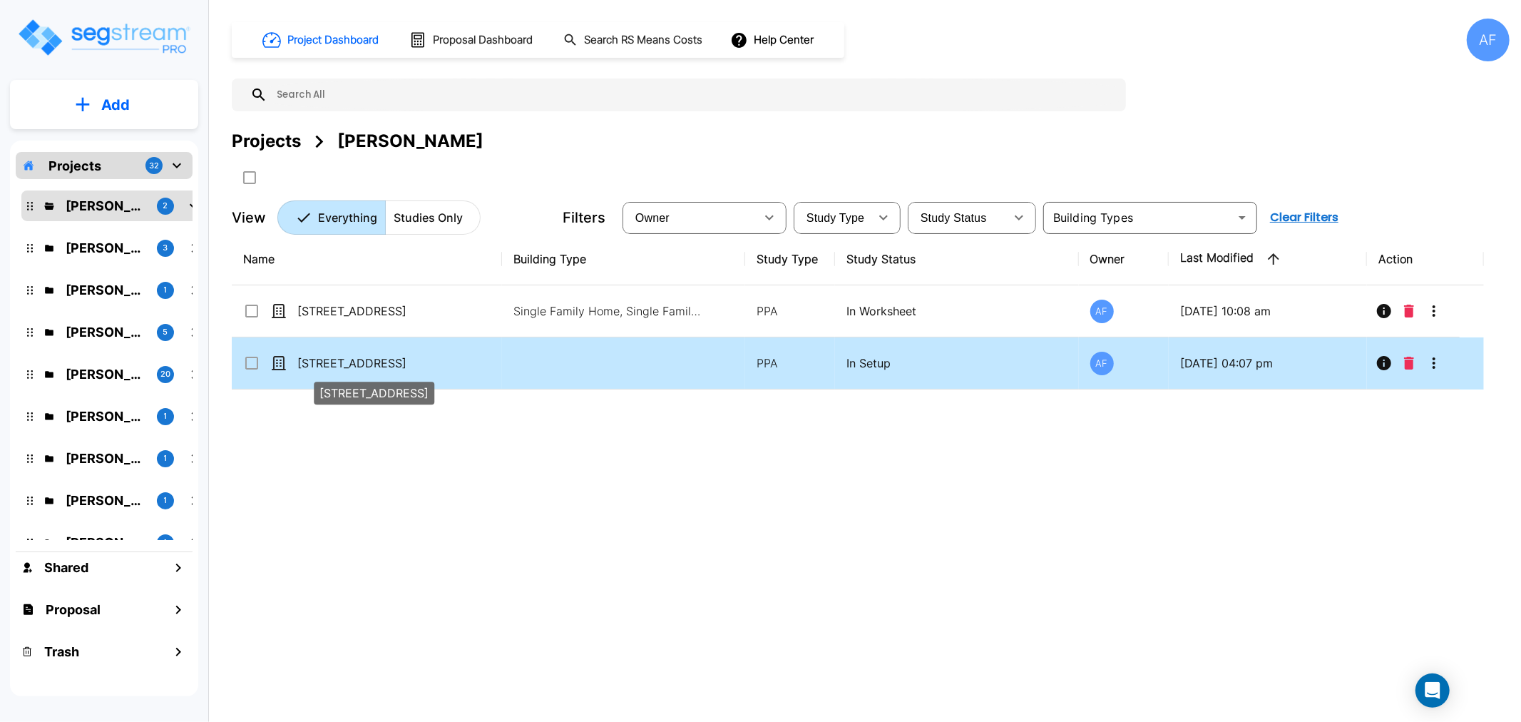
click at [361, 364] on p "[STREET_ADDRESS]" at bounding box center [368, 362] width 143 height 17
checkbox input "false"
click at [361, 364] on p "[STREET_ADDRESS]" at bounding box center [368, 362] width 143 height 17
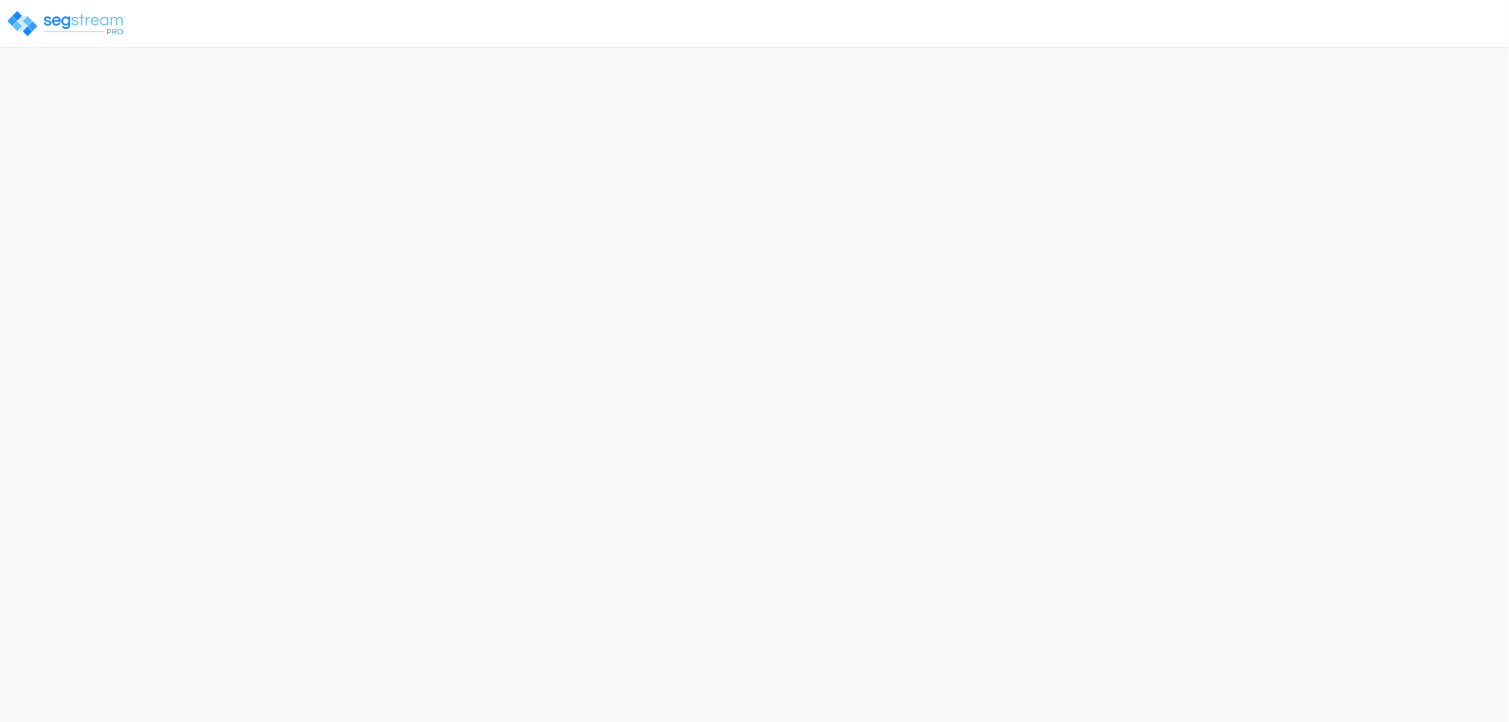
select select "2024"
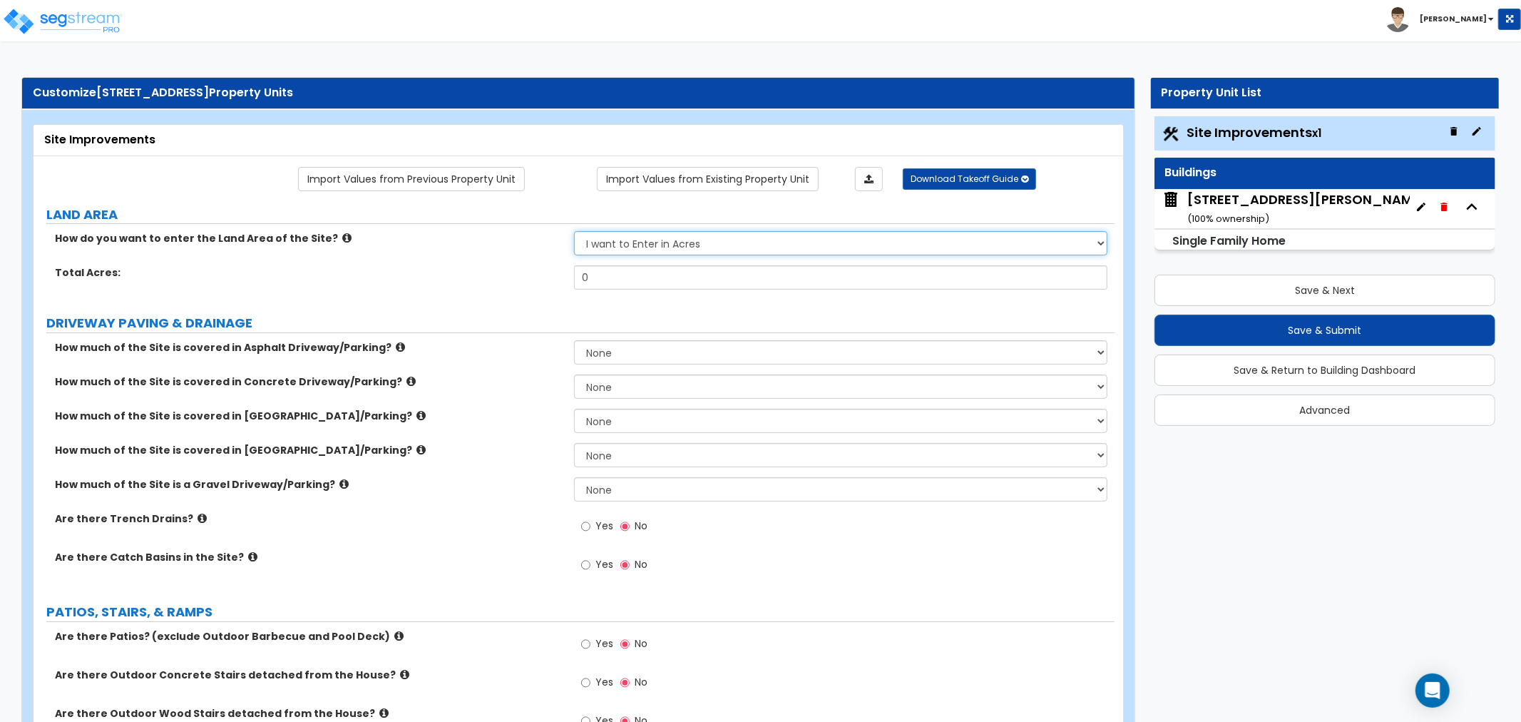
click at [610, 245] on select "I want to Enter in [GEOGRAPHIC_DATA] I want to Enter in Square Feet" at bounding box center [840, 243] width 533 height 24
select select "2"
click at [574, 232] on select "I want to Enter in [GEOGRAPHIC_DATA] I want to Enter in Square Feet" at bounding box center [840, 243] width 533 height 24
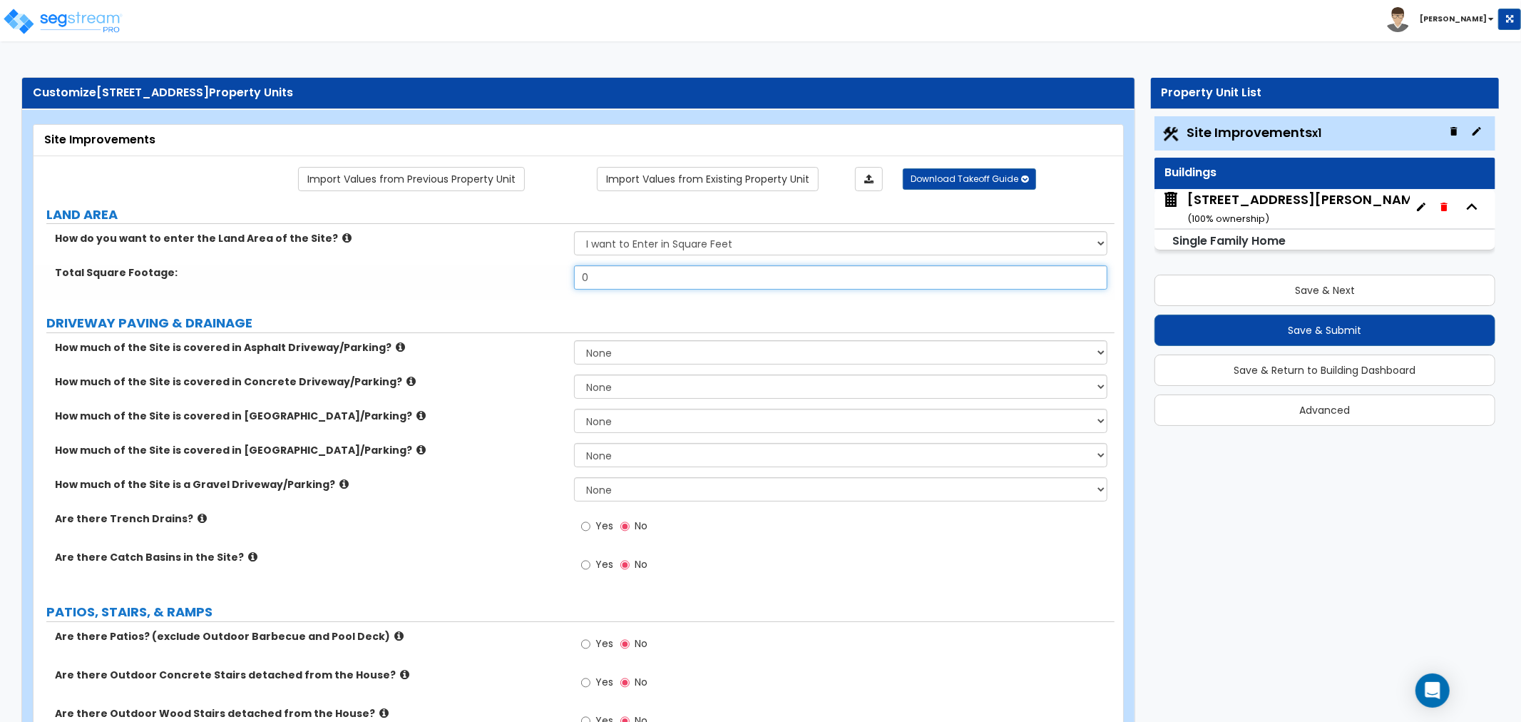
drag, startPoint x: 612, startPoint y: 279, endPoint x: 521, endPoint y: 283, distance: 90.7
click at [521, 283] on div "Total Square Footage: 0" at bounding box center [574, 282] width 1081 height 34
type input "7,841"
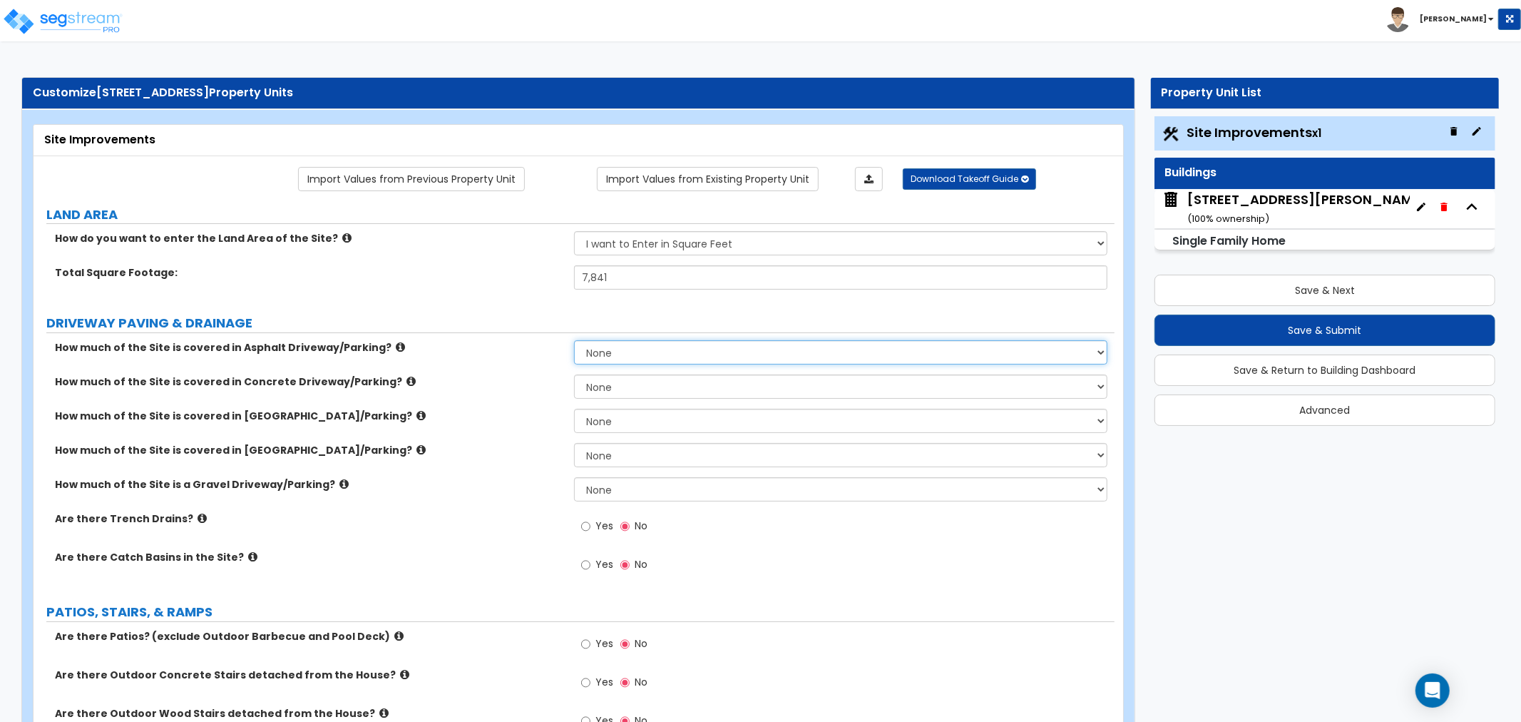
click at [603, 352] on select "None I want to Enter an Approximate Percentage I want to Enter the Square Foota…" at bounding box center [840, 352] width 533 height 24
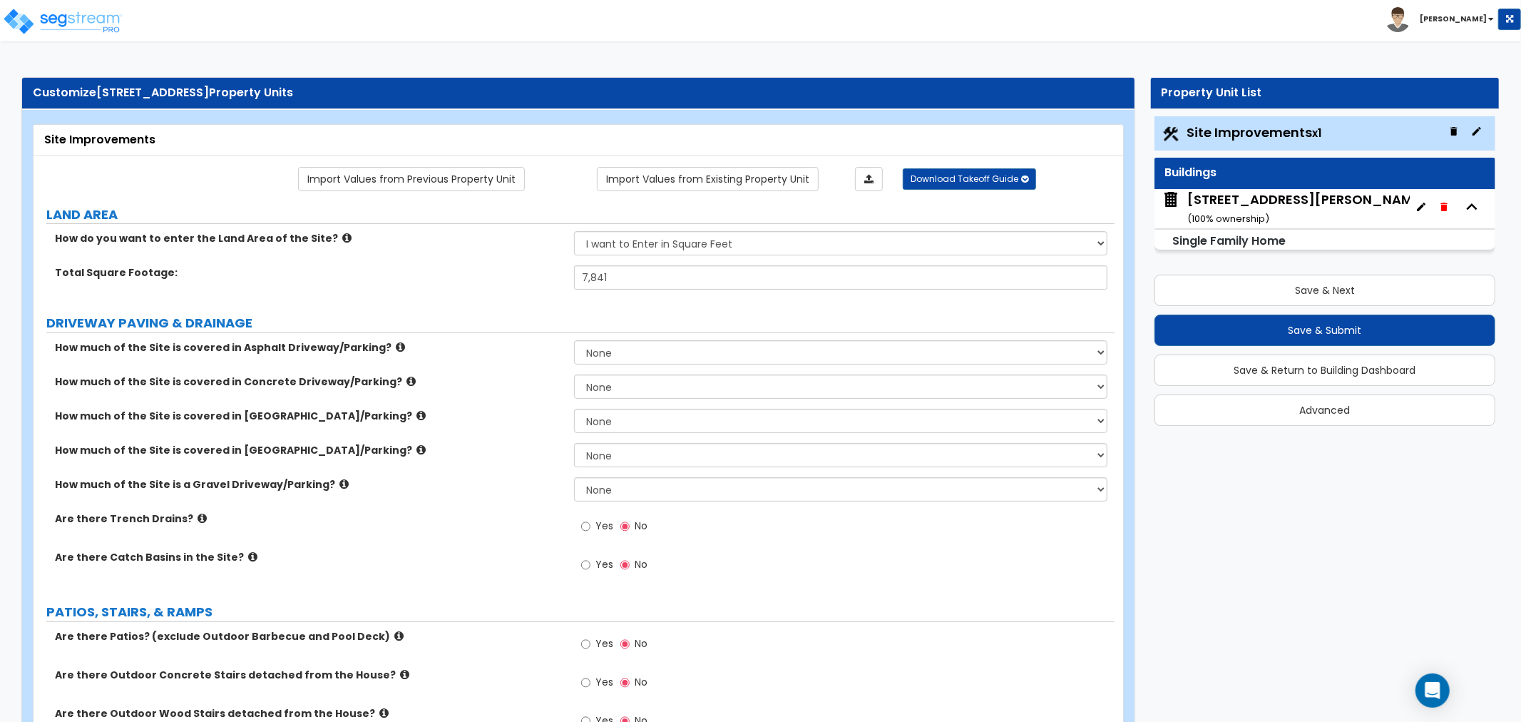
click at [544, 397] on div "How much of the Site is covered in Concrete Driveway/Parking? None I want to En…" at bounding box center [574, 391] width 1081 height 34
click at [618, 387] on select "None I want to Enter an Approximate Percentage I want to Enter the Square Foota…" at bounding box center [840, 386] width 533 height 24
select select "2"
click at [574, 374] on select "None I want to Enter an Approximate Percentage I want to Enter the Square Foota…" at bounding box center [840, 386] width 533 height 24
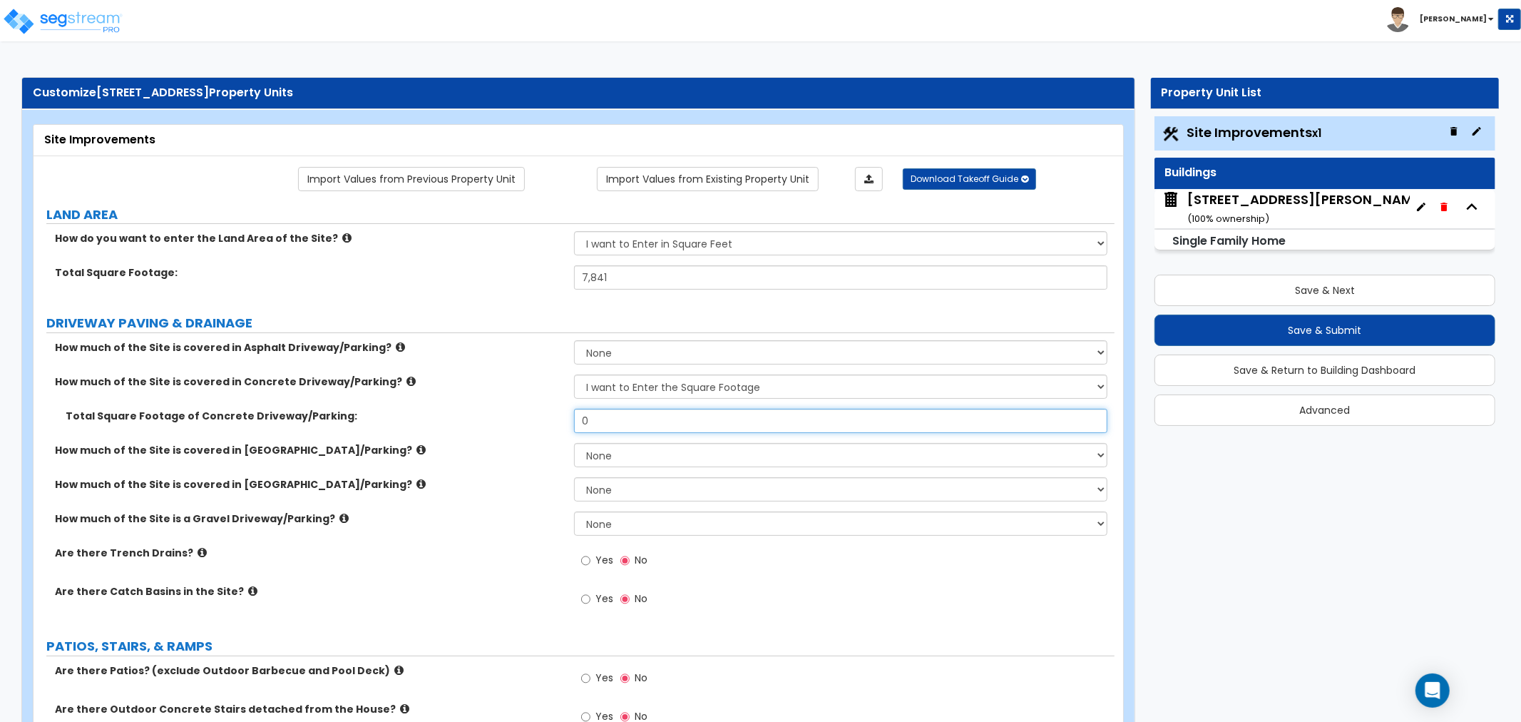
drag, startPoint x: 621, startPoint y: 419, endPoint x: 553, endPoint y: 421, distance: 67.8
click at [553, 421] on div "Total Square Footage of Concrete Driveway/Parking: 0" at bounding box center [574, 426] width 1081 height 34
type input "810"
click at [612, 452] on select "None I want to Enter an Approximate Percentage I want to Enter the Square Foota…" at bounding box center [840, 455] width 533 height 24
select select "2"
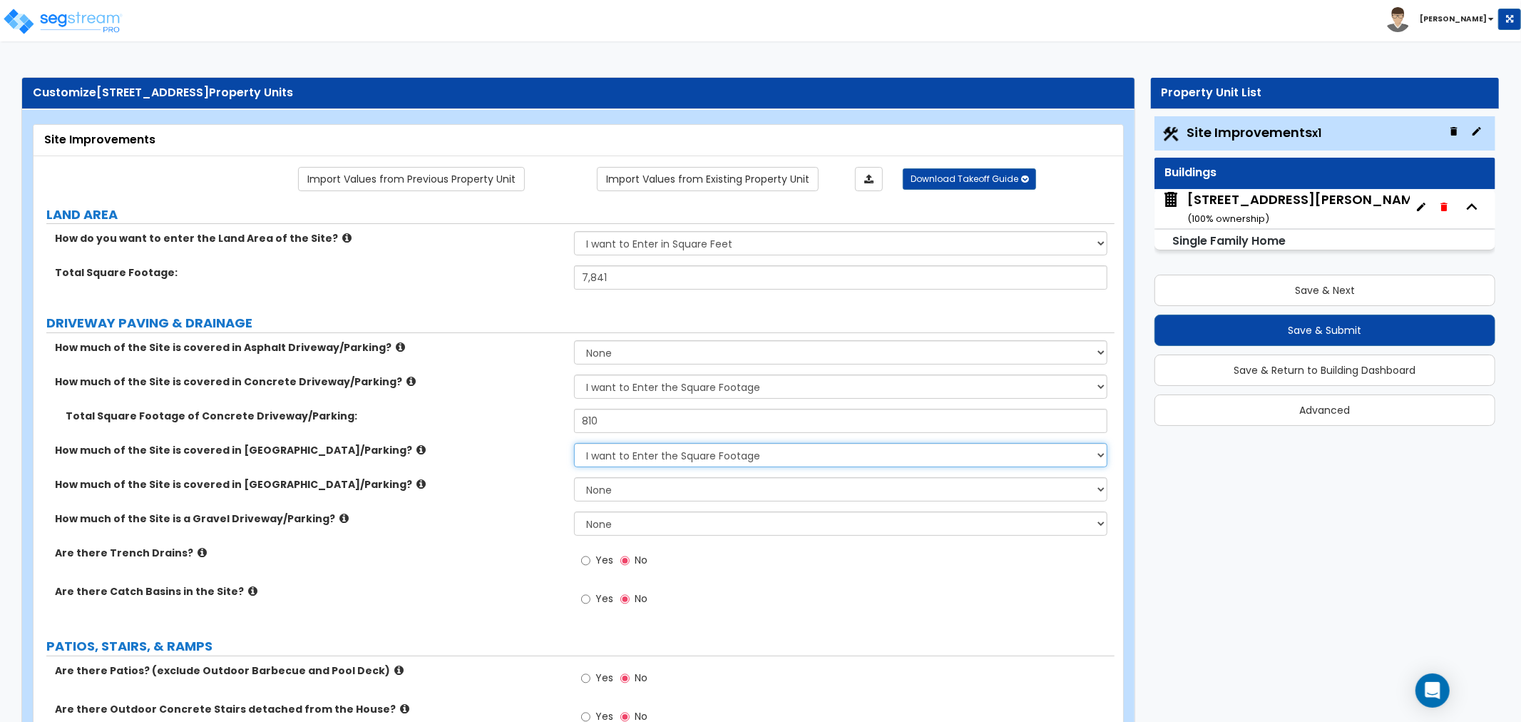
click at [574, 443] on select "None I want to Enter an Approximate Percentage I want to Enter the Square Foota…" at bounding box center [840, 455] width 533 height 24
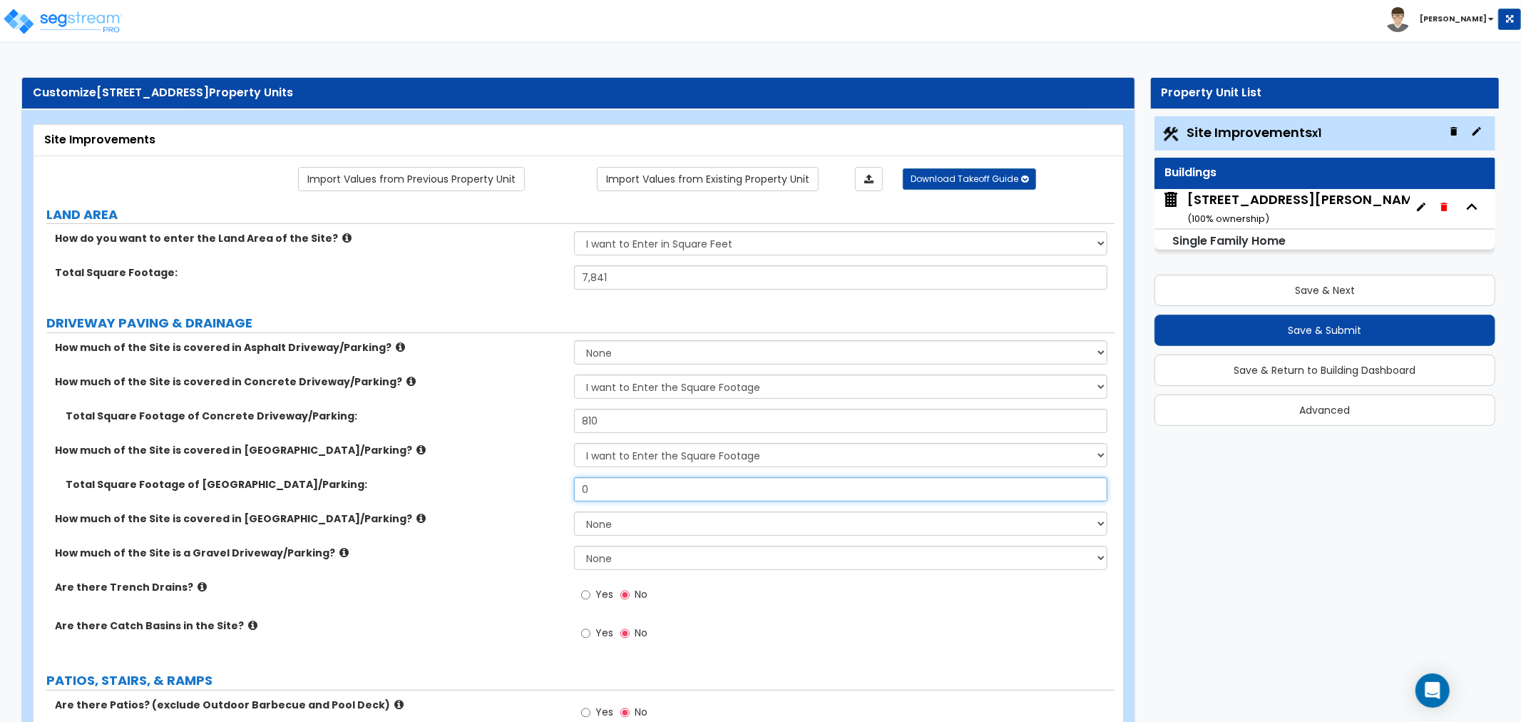
drag, startPoint x: 601, startPoint y: 486, endPoint x: 561, endPoint y: 485, distance: 39.9
click at [561, 485] on div "Total Square Footage of [GEOGRAPHIC_DATA]/Parking: 0" at bounding box center [574, 494] width 1081 height 34
click at [622, 488] on input "0" at bounding box center [840, 489] width 533 height 24
drag, startPoint x: 600, startPoint y: 485, endPoint x: 495, endPoint y: 486, distance: 104.8
click at [495, 486] on div "Total Square Footage of [GEOGRAPHIC_DATA]/Parking: 0" at bounding box center [574, 494] width 1081 height 34
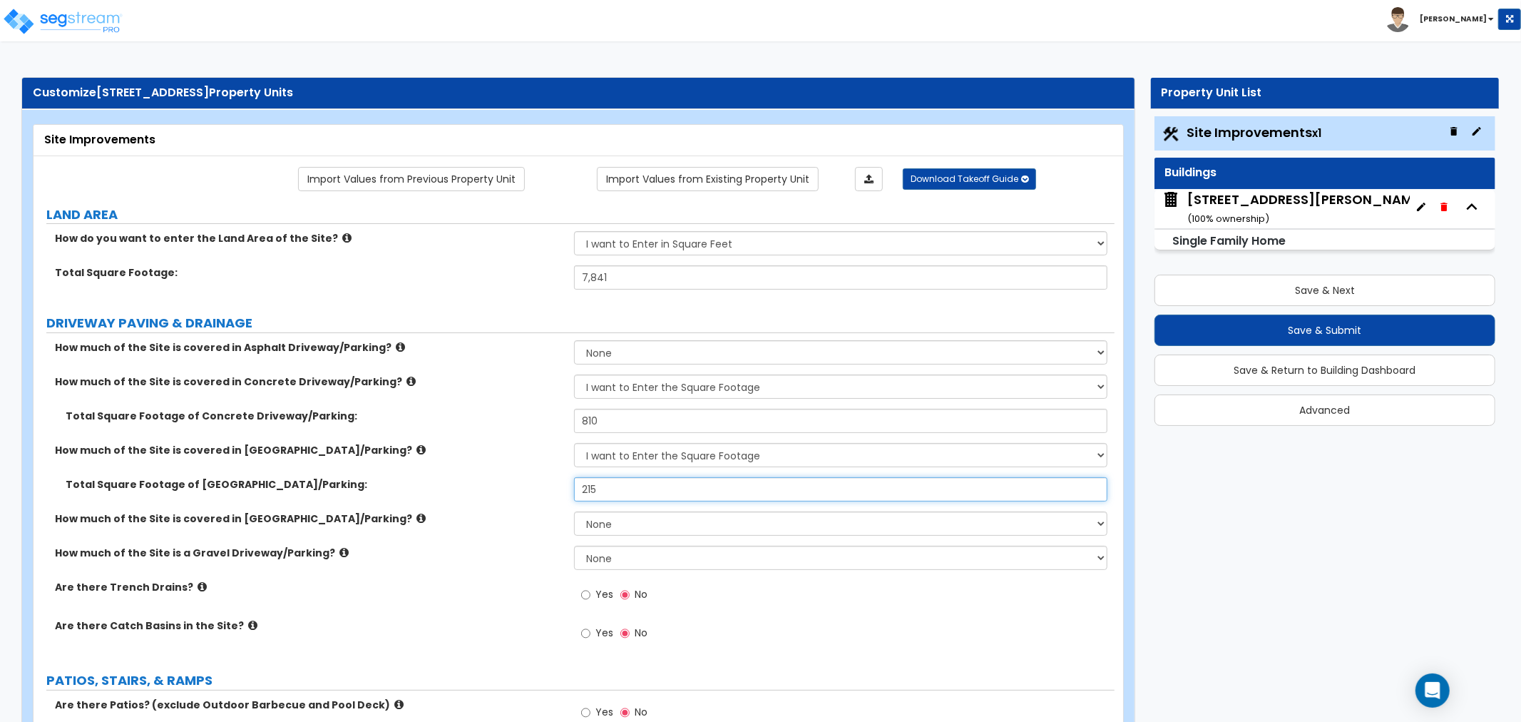
type input "215"
drag, startPoint x: 613, startPoint y: 428, endPoint x: 552, endPoint y: 426, distance: 61.3
click at [552, 426] on div "Total Square Footage of Concrete Driveway/Parking: 810" at bounding box center [574, 426] width 1081 height 34
drag, startPoint x: 618, startPoint y: 426, endPoint x: 429, endPoint y: 437, distance: 188.6
click at [429, 437] on div "Total Square Footage of Concrete Driveway/Parking: 1,244" at bounding box center [574, 426] width 1081 height 34
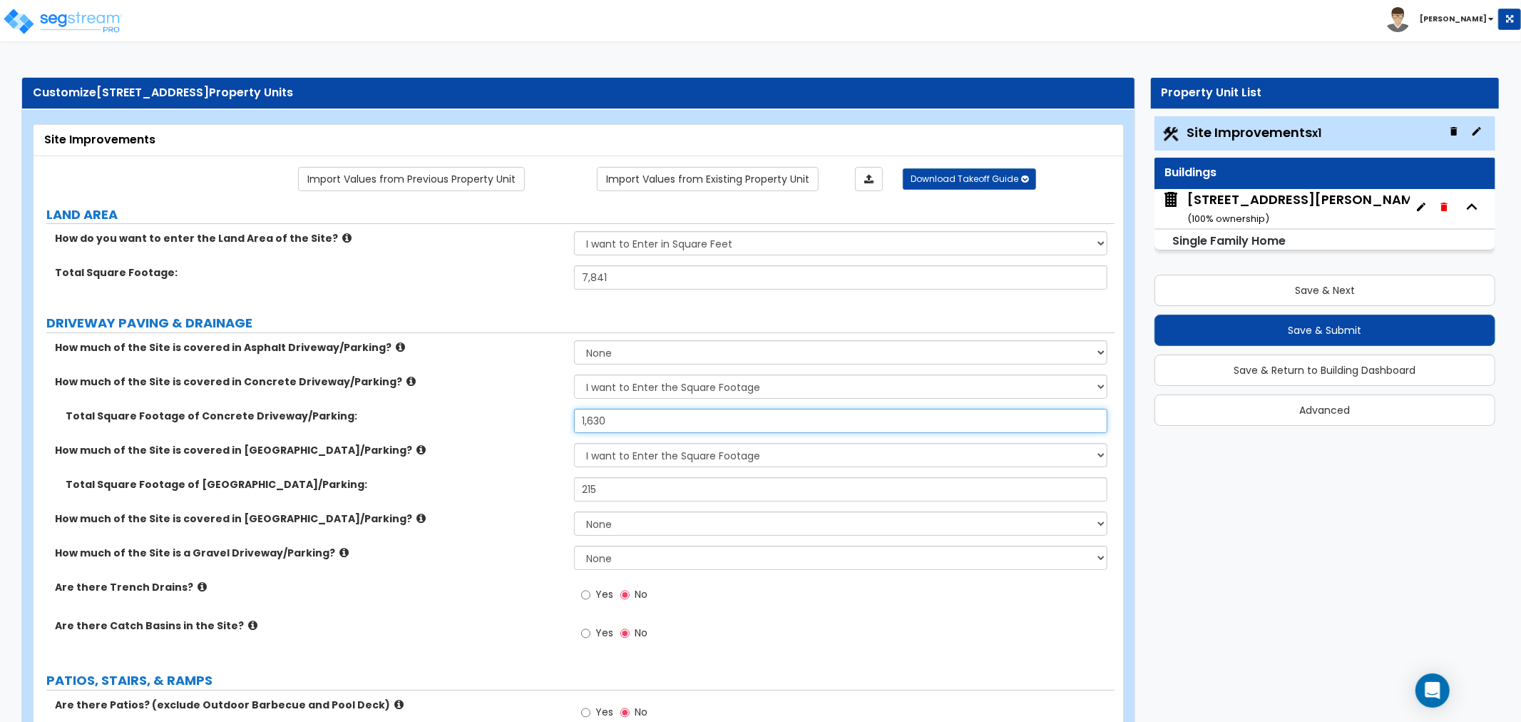
type input "1,630"
drag, startPoint x: 597, startPoint y: 487, endPoint x: 523, endPoint y: 493, distance: 74.4
click at [523, 493] on div "Total Square Footage of [GEOGRAPHIC_DATA]/Parking: 215" at bounding box center [574, 494] width 1081 height 34
type input "420"
click at [498, 543] on div "How much of the Site is covered in [GEOGRAPHIC_DATA]/Parking? None I want to En…" at bounding box center [574, 528] width 1081 height 34
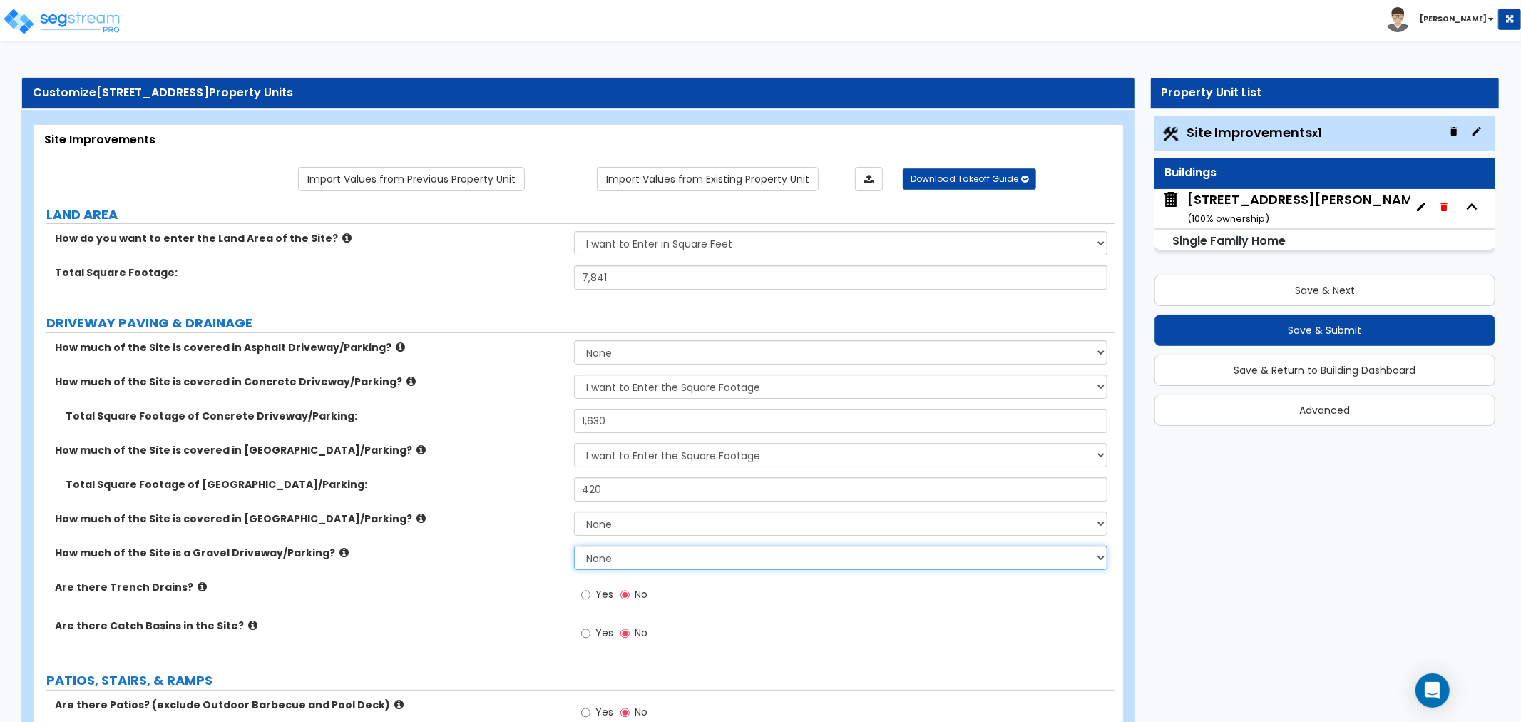
click at [600, 555] on select "None I want to Enter an Approximate Percentage I want to Enter the Square Foota…" at bounding box center [840, 558] width 533 height 24
select select "2"
click at [574, 546] on select "None I want to Enter an Approximate Percentage I want to Enter the Square Foota…" at bounding box center [840, 558] width 533 height 24
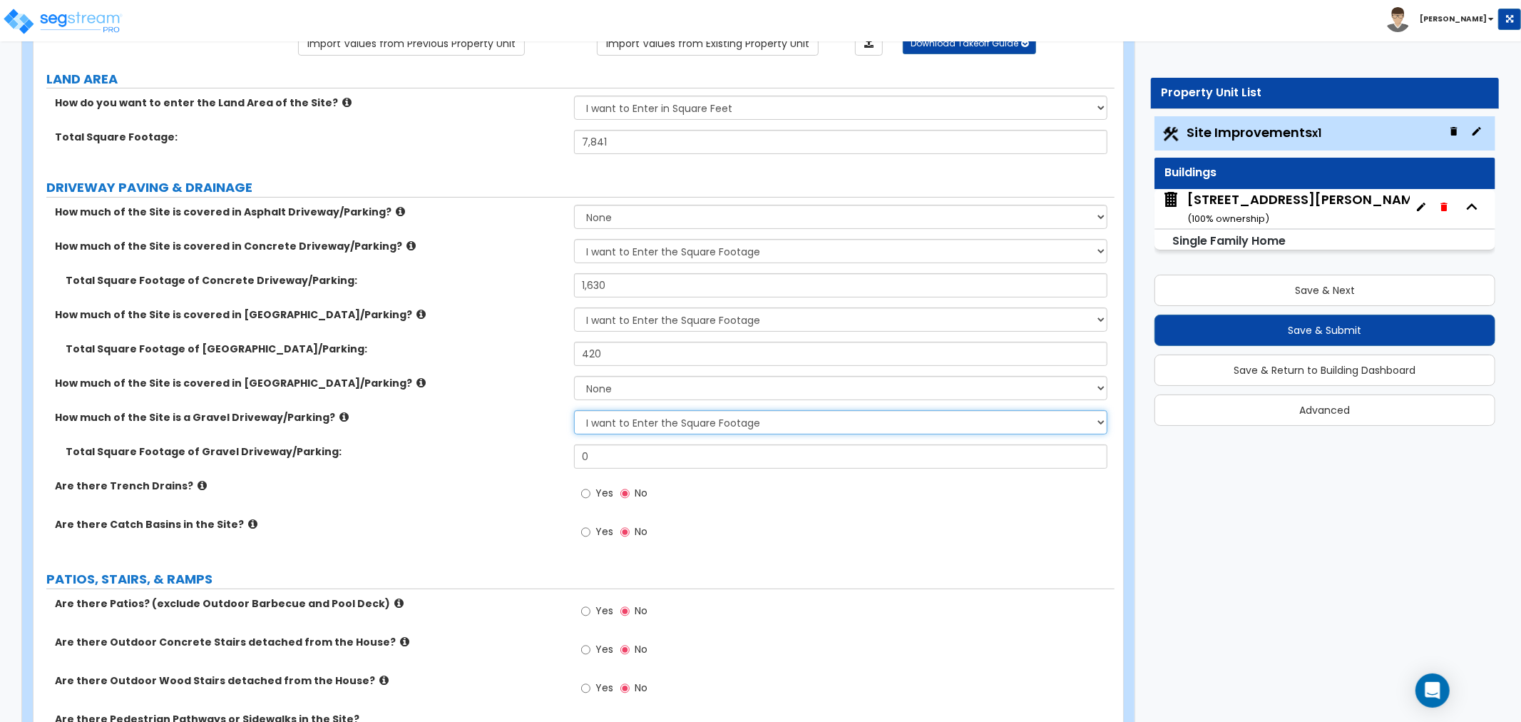
scroll to position [158, 0]
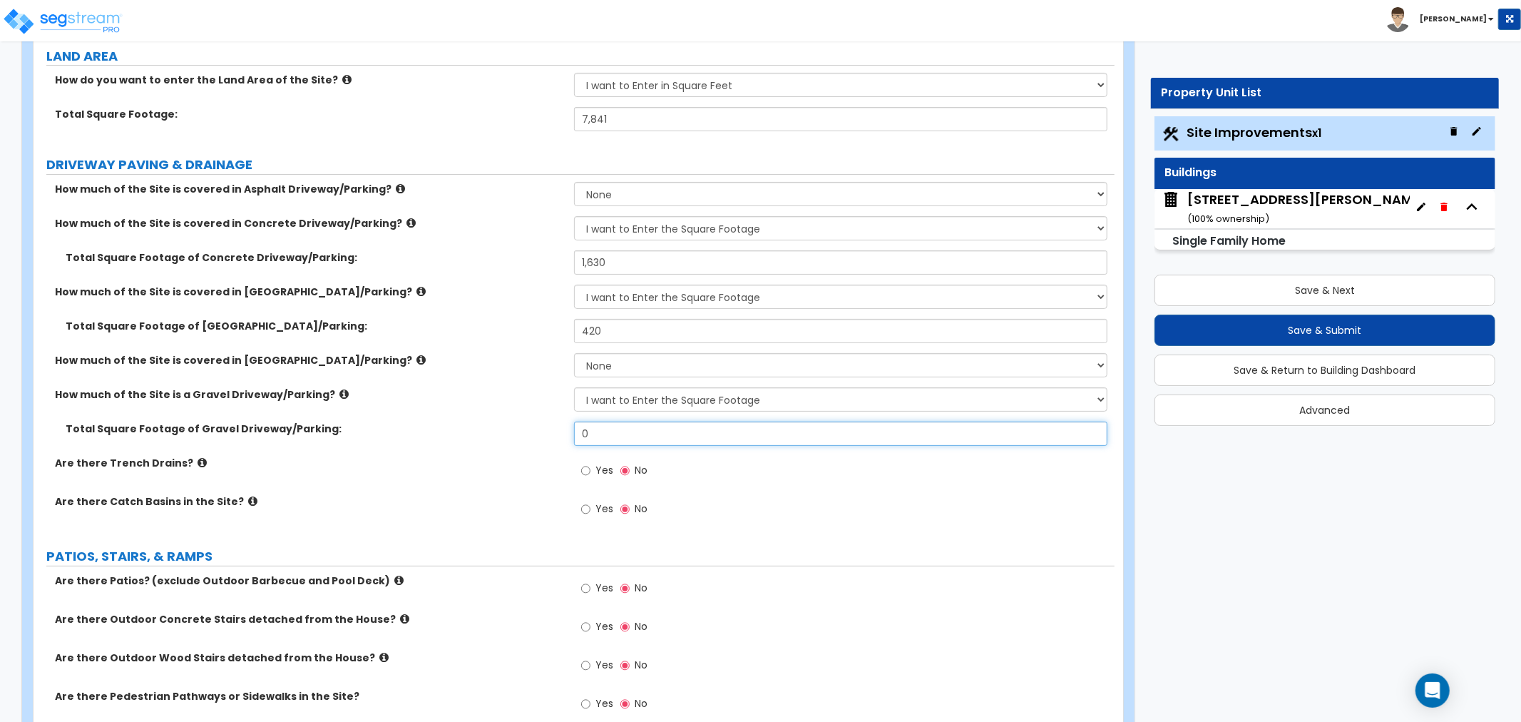
drag, startPoint x: 618, startPoint y: 439, endPoint x: 329, endPoint y: 444, distance: 288.2
click at [329, 444] on div "Total Square Footage of [GEOGRAPHIC_DATA]/Parking: 0" at bounding box center [574, 438] width 1081 height 34
type input "8"
type input "485"
click at [422, 505] on label "Are there Catch Basins in the Site?" at bounding box center [309, 501] width 508 height 14
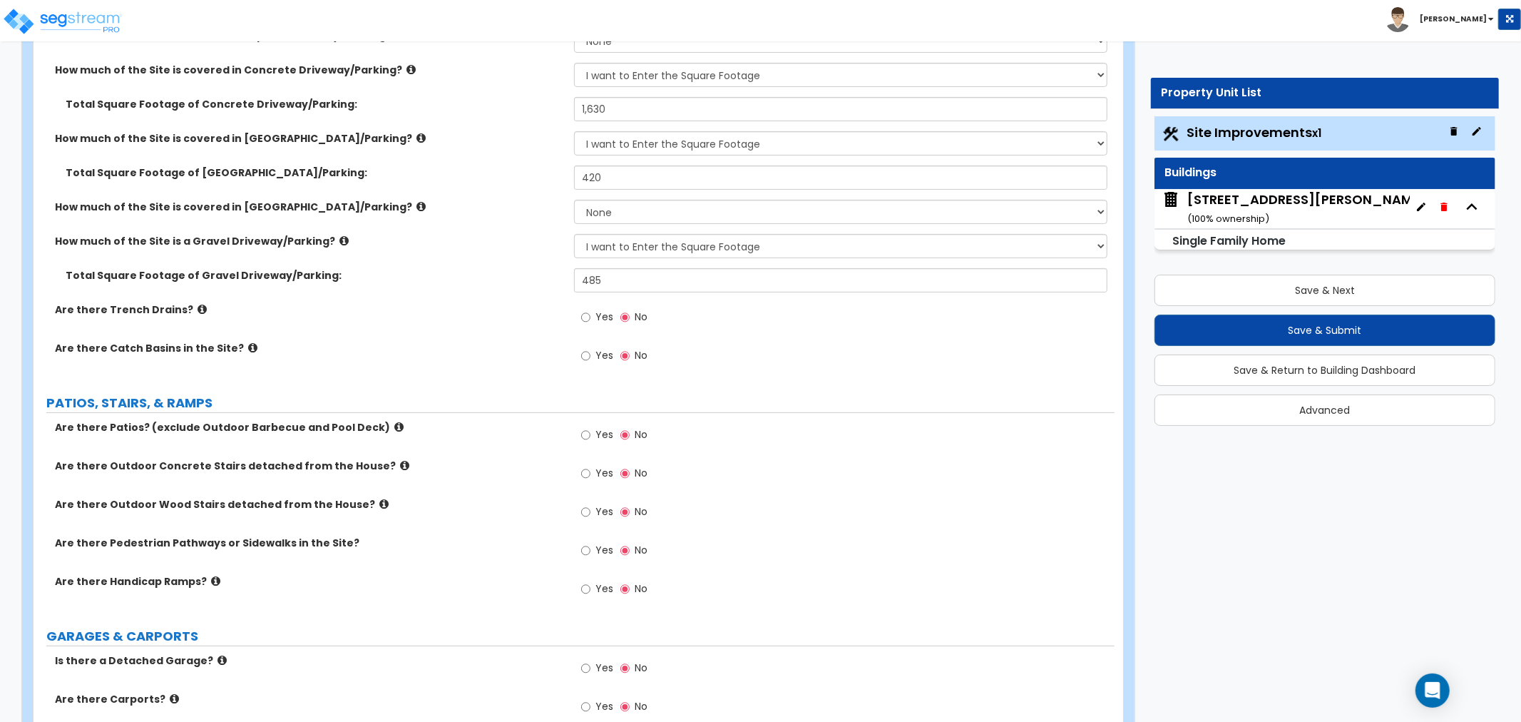
scroll to position [317, 0]
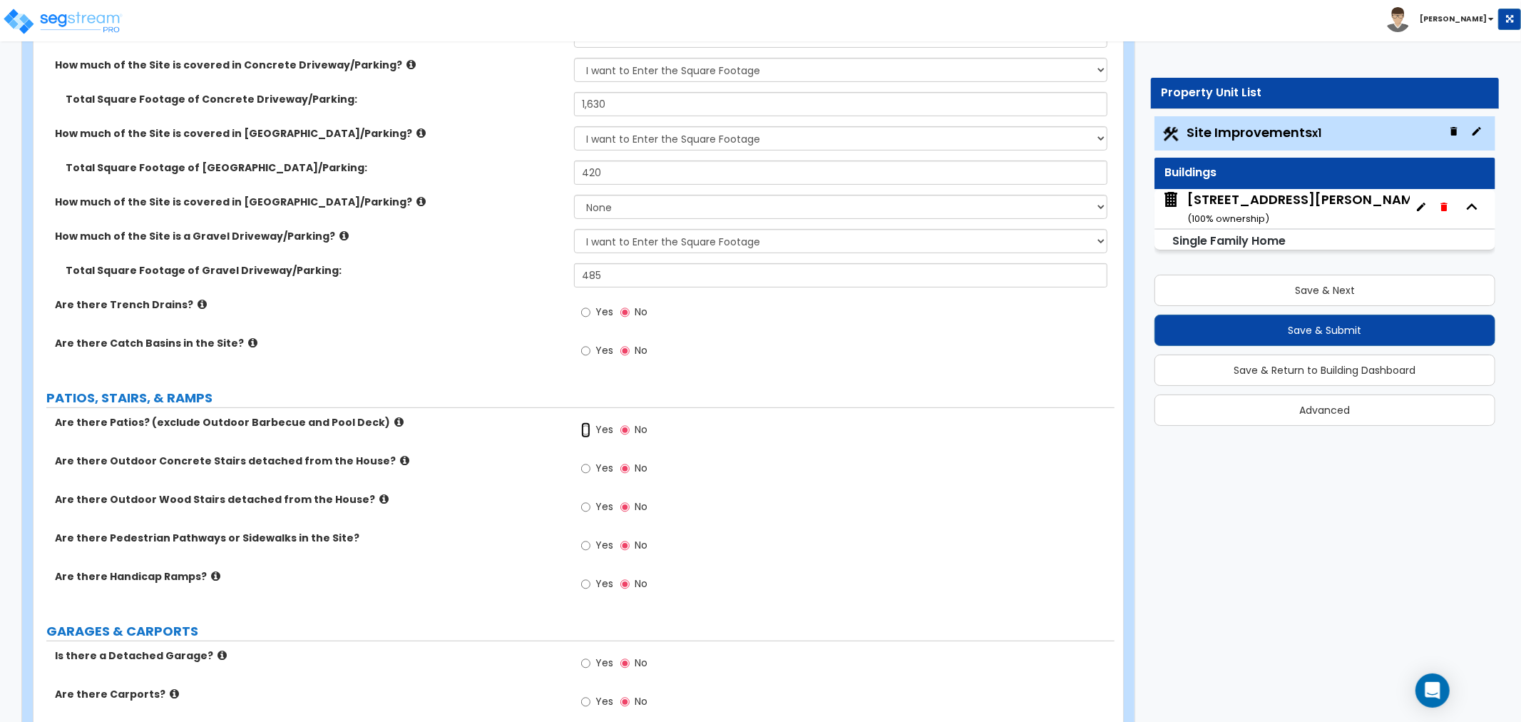
click at [587, 428] on input "Yes" at bounding box center [585, 430] width 9 height 16
radio input "true"
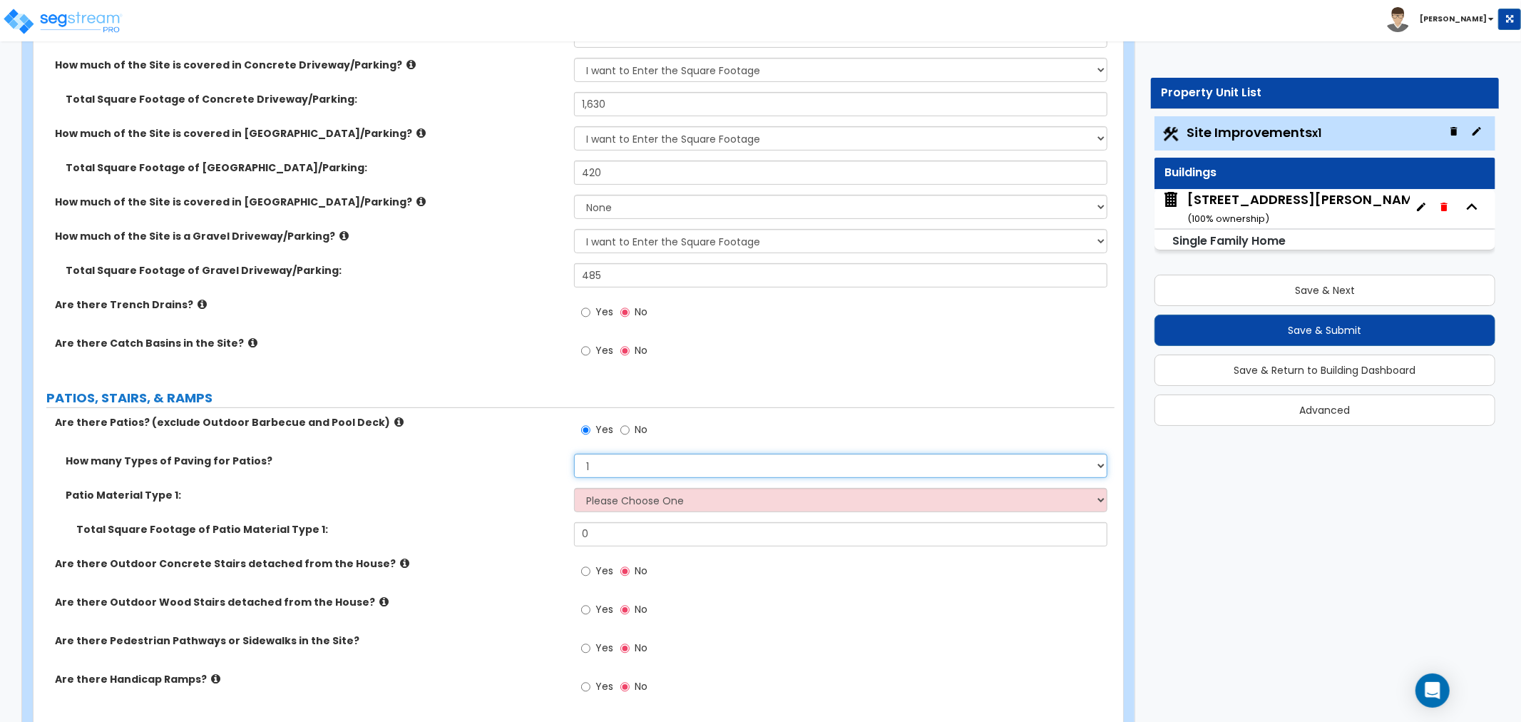
click at [586, 461] on select "1 2 3 4" at bounding box center [840, 466] width 533 height 24
click at [524, 496] on label "Patio Material Type 1:" at bounding box center [315, 495] width 498 height 14
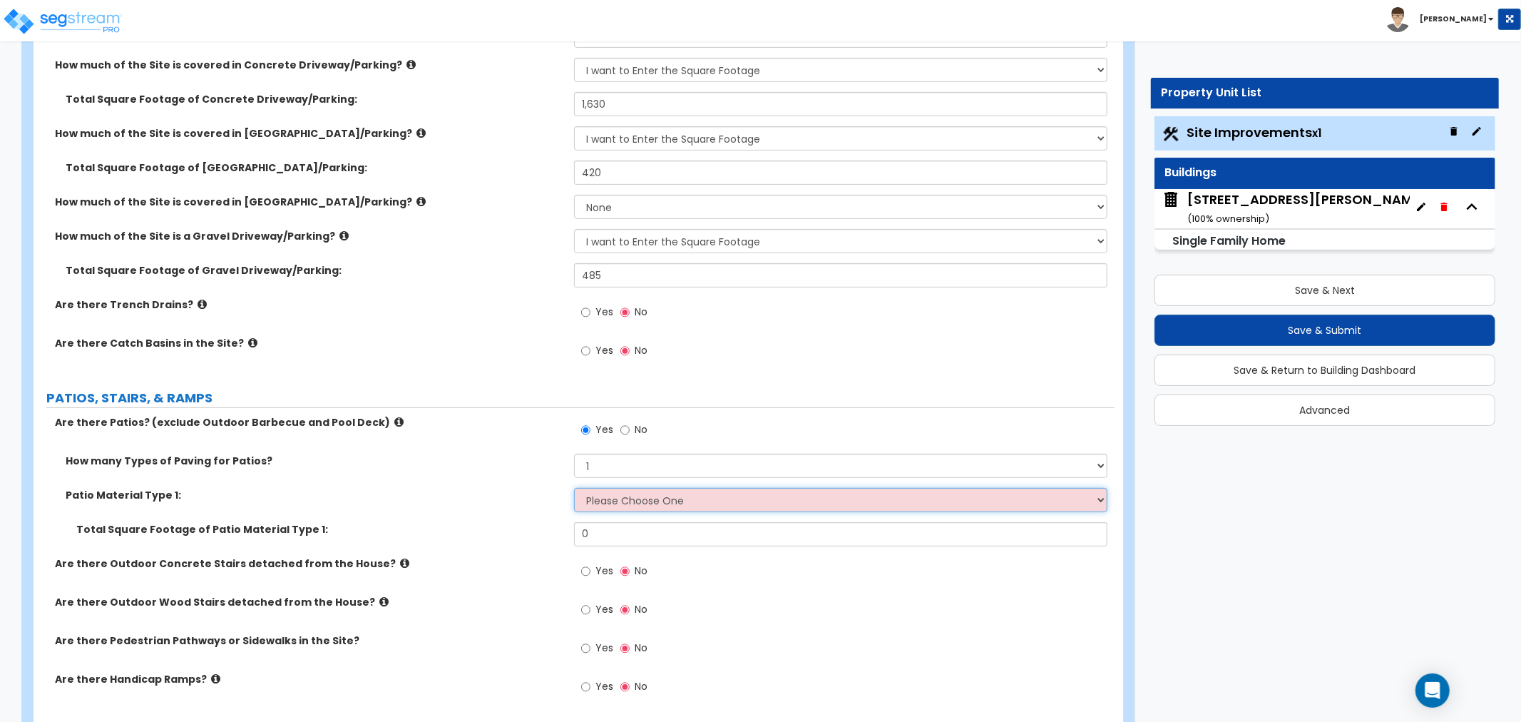
click at [623, 493] on select "Please Choose One Bare Concrete Stamped Concrete Brick Pavers Stone Pavers Tile…" at bounding box center [840, 500] width 533 height 24
select select "1"
click at [574, 488] on select "Please Choose One Bare Concrete Stamped Concrete Brick Pavers Stone Pavers Tile…" at bounding box center [840, 500] width 533 height 24
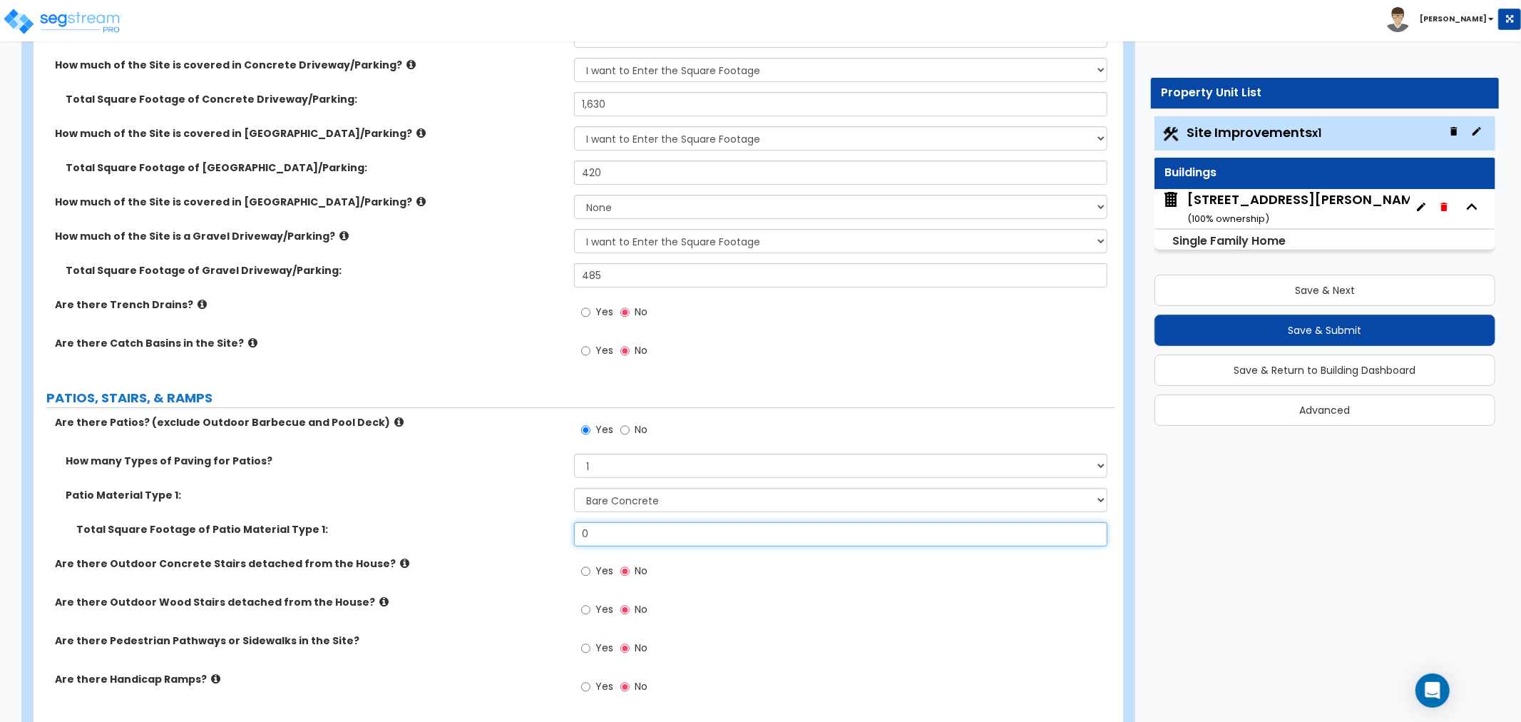
drag, startPoint x: 640, startPoint y: 531, endPoint x: 516, endPoint y: 537, distance: 124.3
click at [516, 537] on div "Total Square Footage of Patio Material Type 1: 0" at bounding box center [574, 539] width 1081 height 34
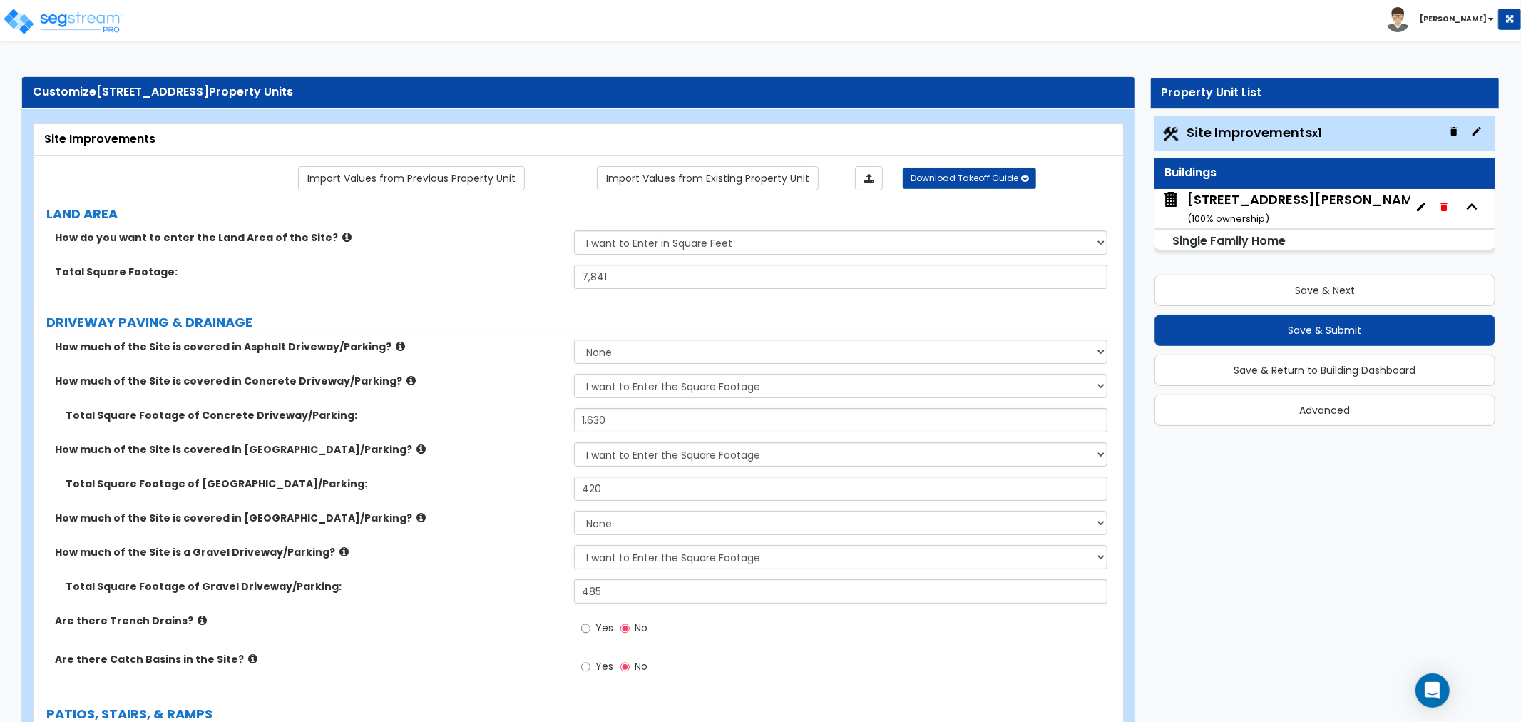
scroll to position [0, 0]
drag, startPoint x: 628, startPoint y: 416, endPoint x: 508, endPoint y: 421, distance: 120.6
click at [508, 421] on div "Total Square Footage of Concrete Driveway/Parking: 1,630" at bounding box center [574, 426] width 1081 height 34
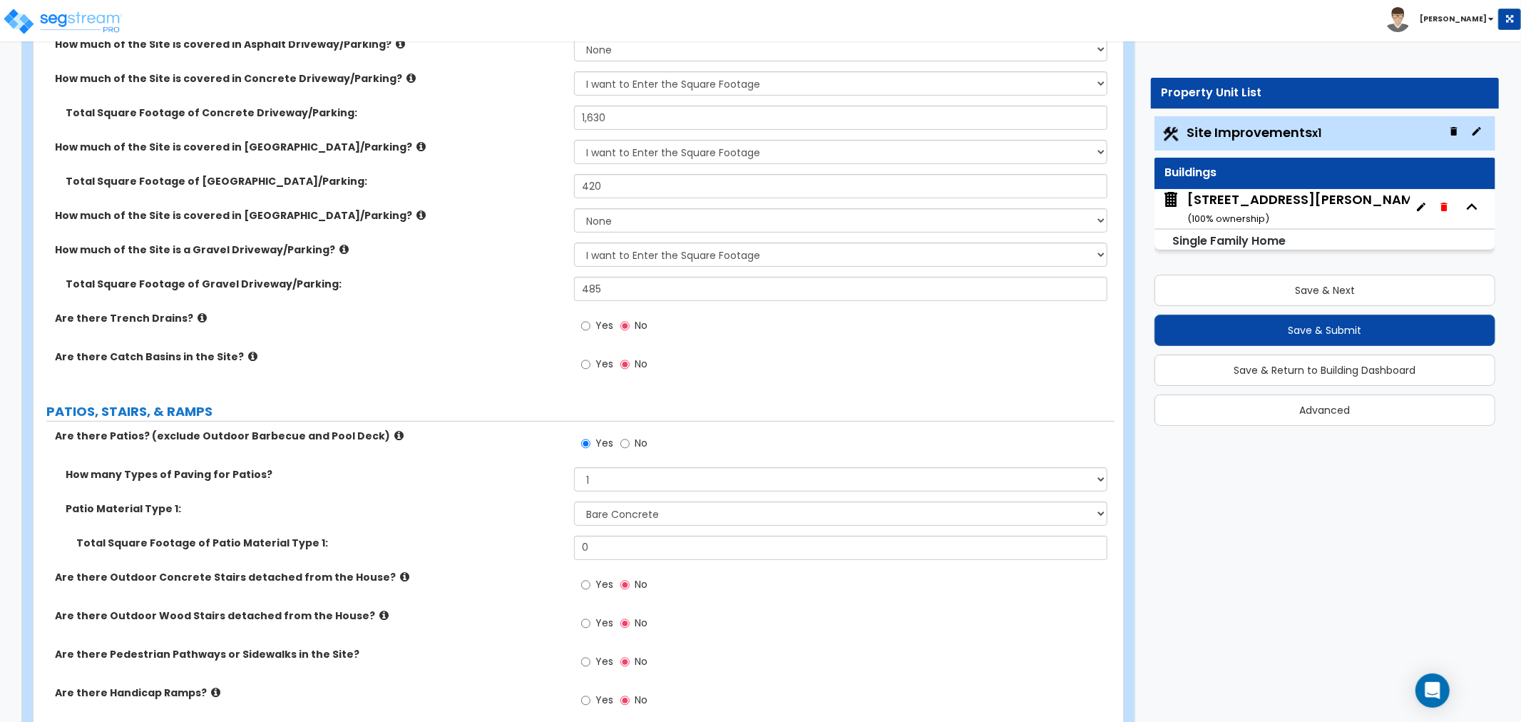
scroll to position [317, 0]
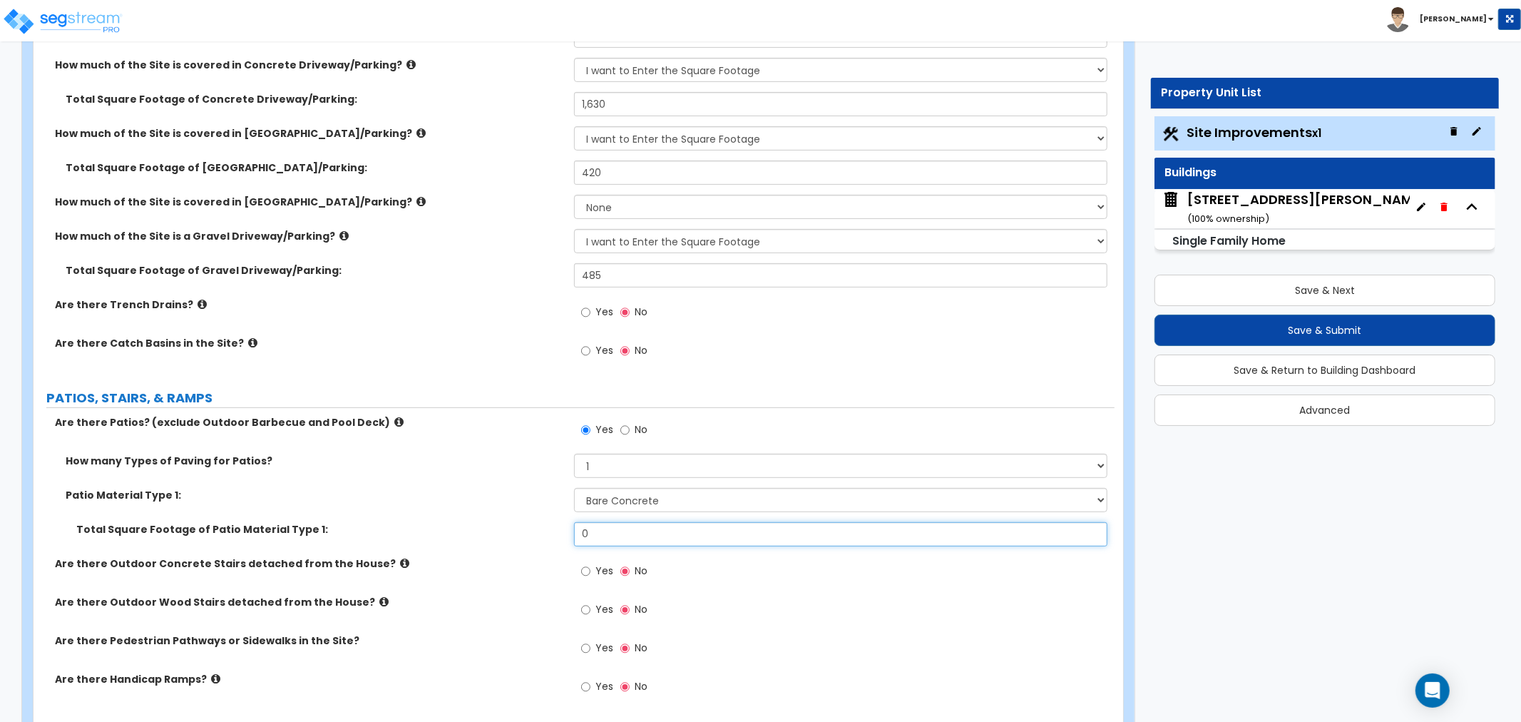
drag, startPoint x: 613, startPoint y: 532, endPoint x: 519, endPoint y: 539, distance: 94.4
click at [519, 539] on div "Total Square Footage of Patio Material Type 1: 0" at bounding box center [574, 539] width 1081 height 34
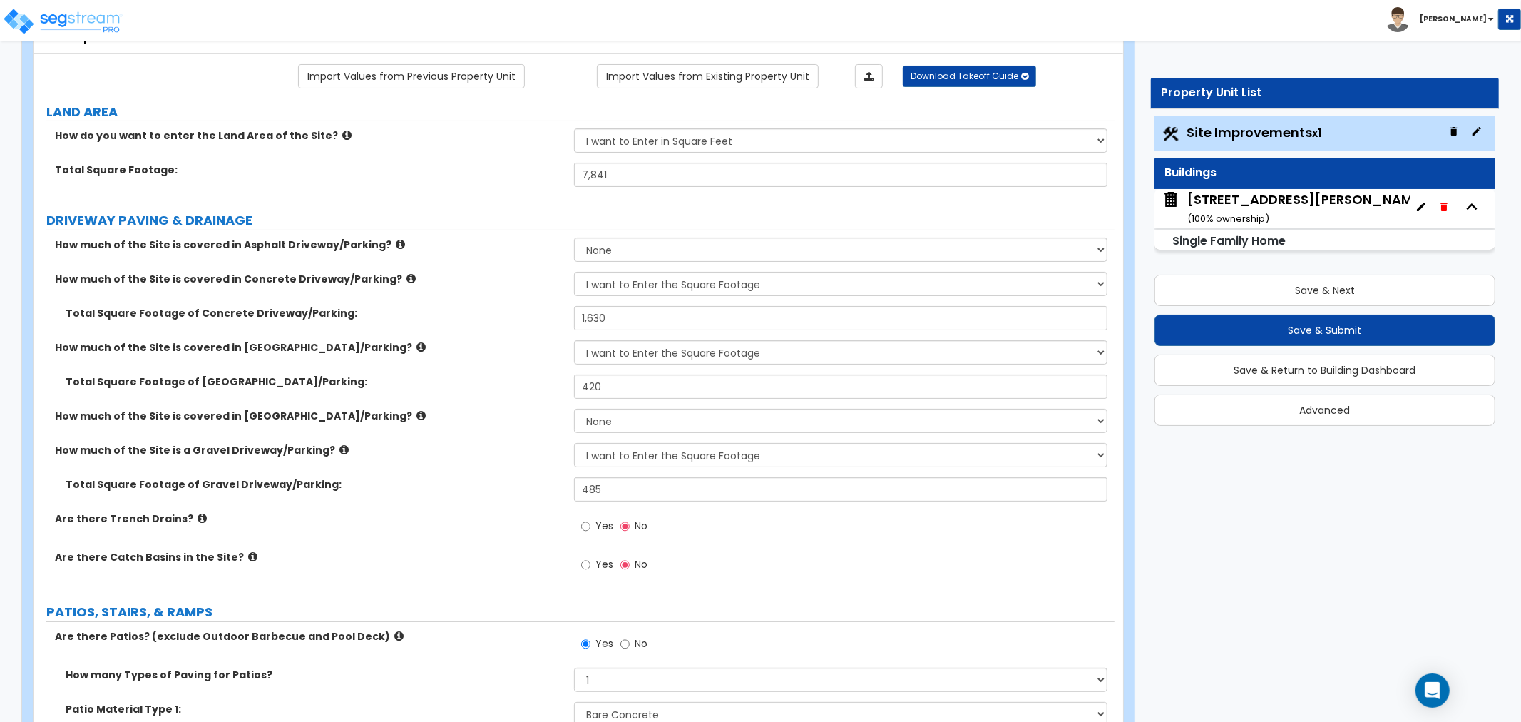
scroll to position [79, 0]
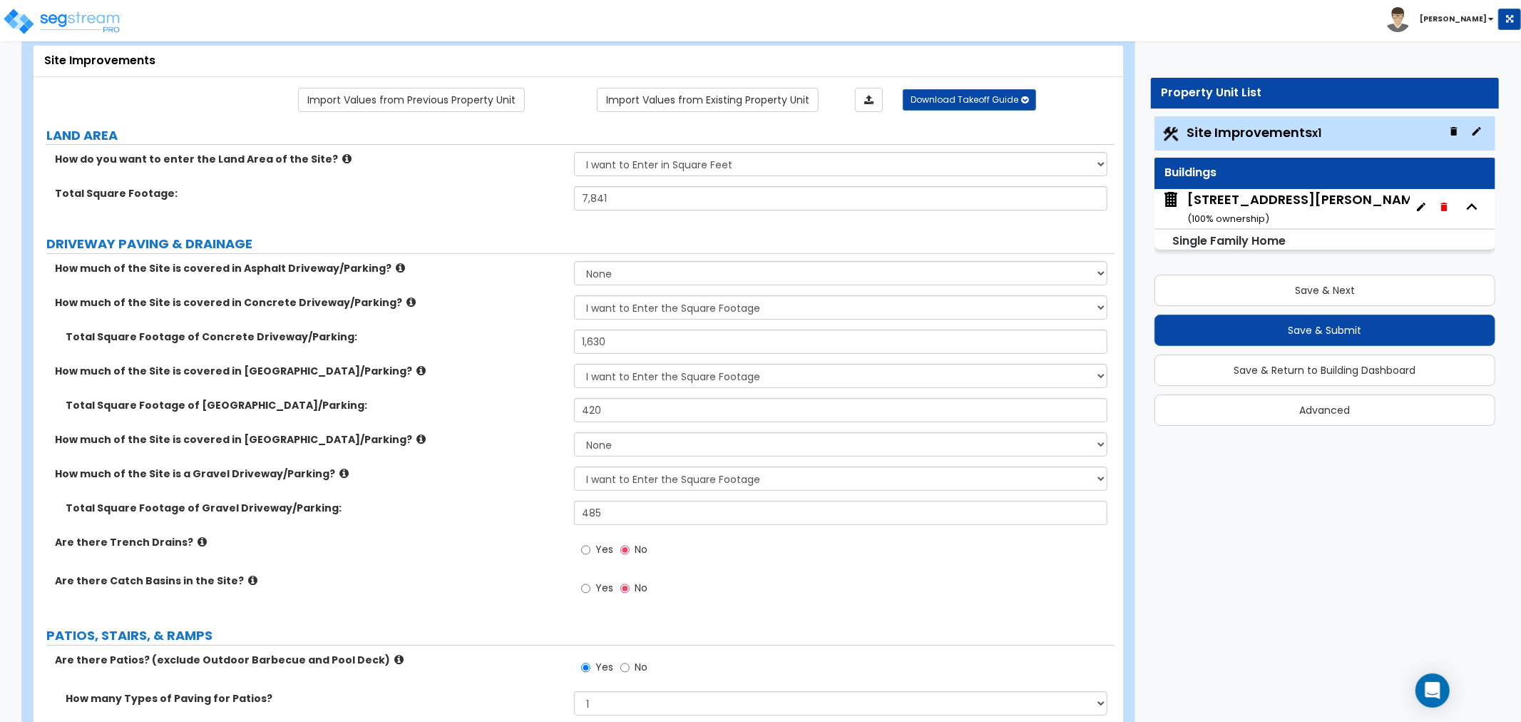
type input "13"
drag, startPoint x: 628, startPoint y: 342, endPoint x: 502, endPoint y: 348, distance: 126.4
click at [502, 348] on div "Total Square Footage of Concrete Driveway/Parking: 1,630" at bounding box center [574, 346] width 1081 height 34
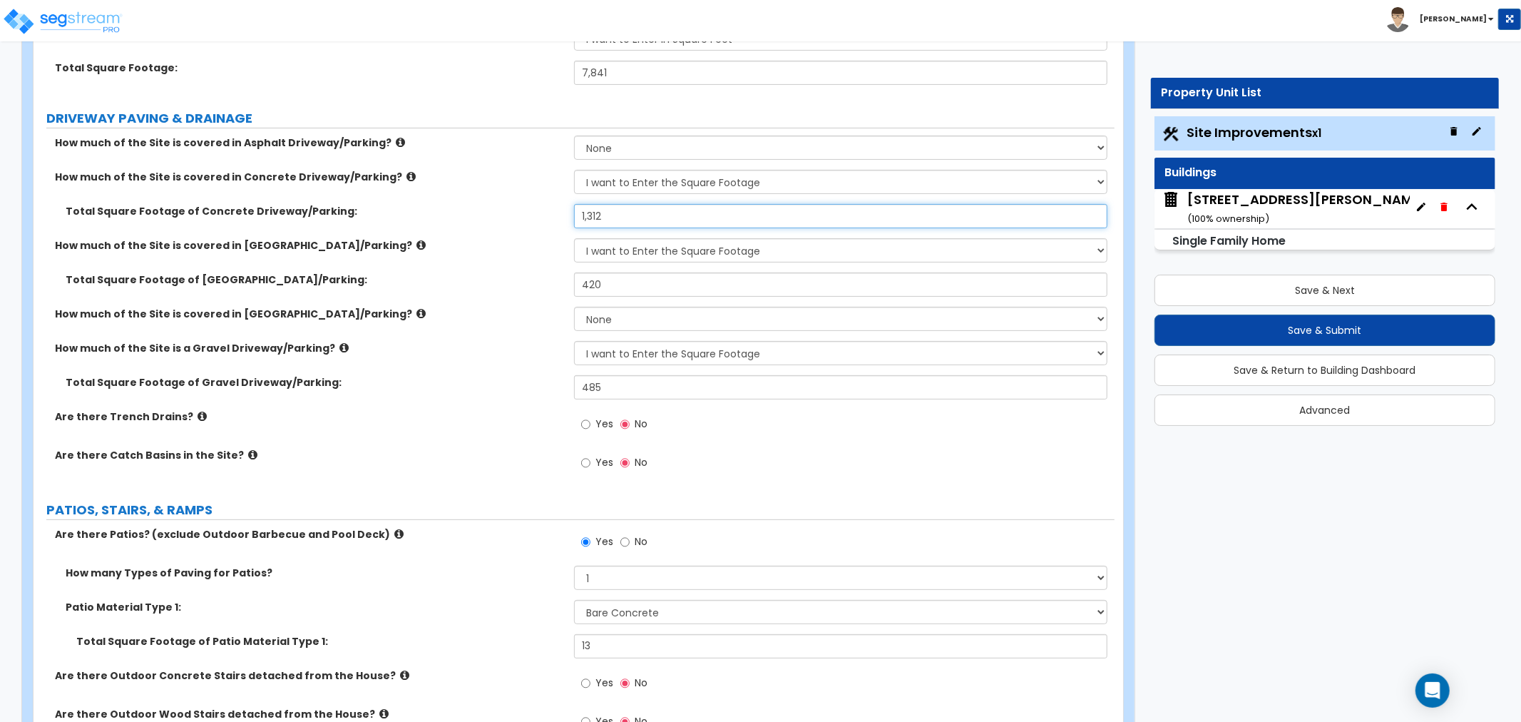
scroll to position [237, 0]
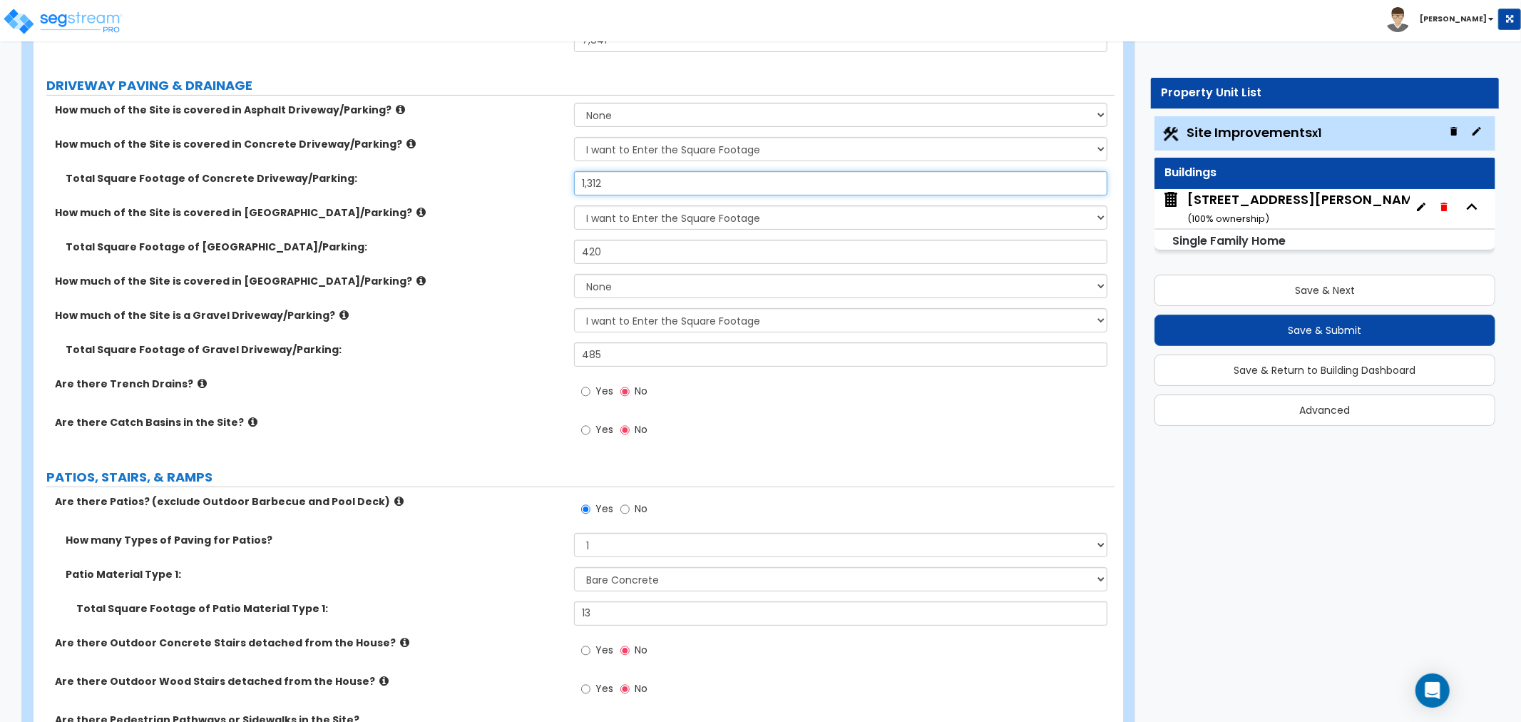
type input "1,312"
drag, startPoint x: 618, startPoint y: 609, endPoint x: 552, endPoint y: 610, distance: 65.6
click at [552, 610] on div "Total Square Footage of Patio Material Type 1: 13" at bounding box center [574, 618] width 1081 height 34
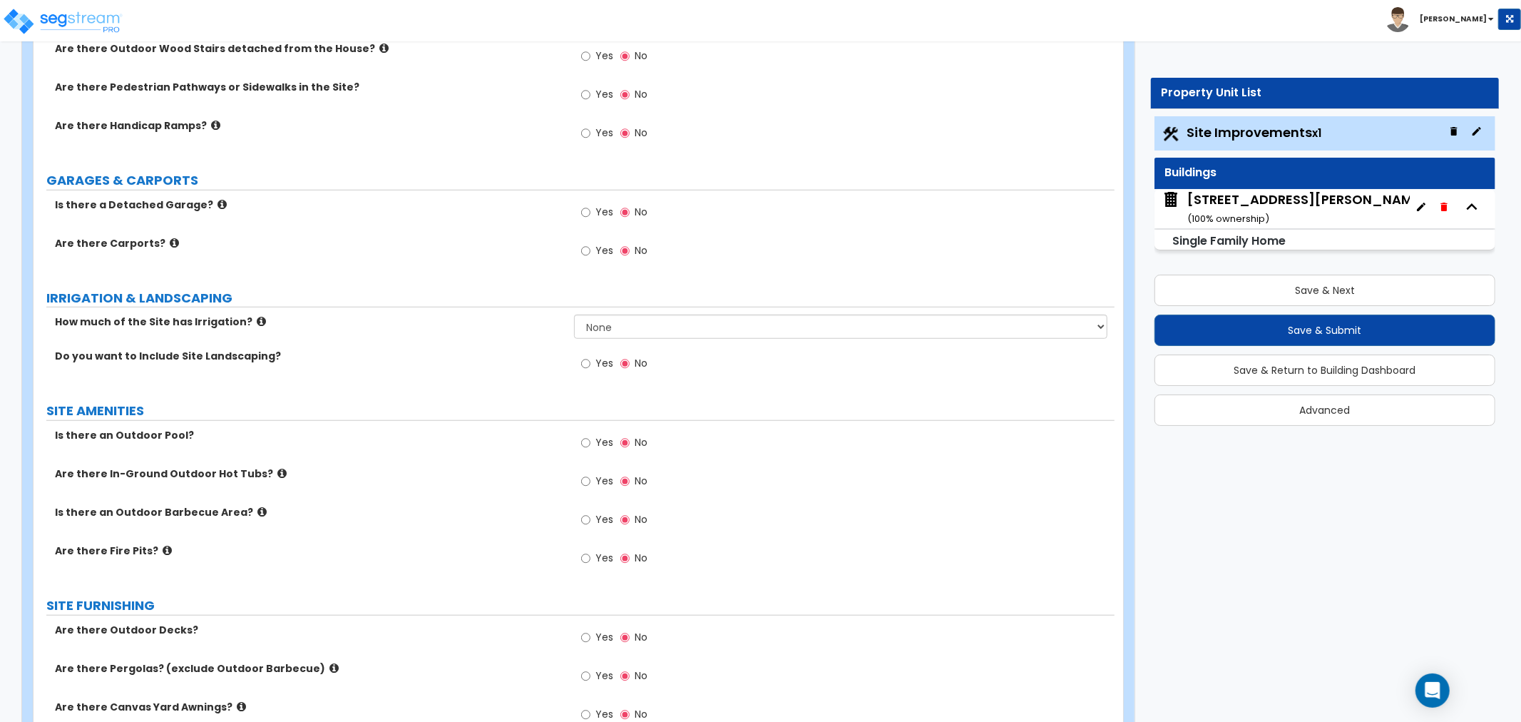
scroll to position [871, 0]
type input "318"
click at [588, 362] on input "Yes" at bounding box center [585, 362] width 9 height 16
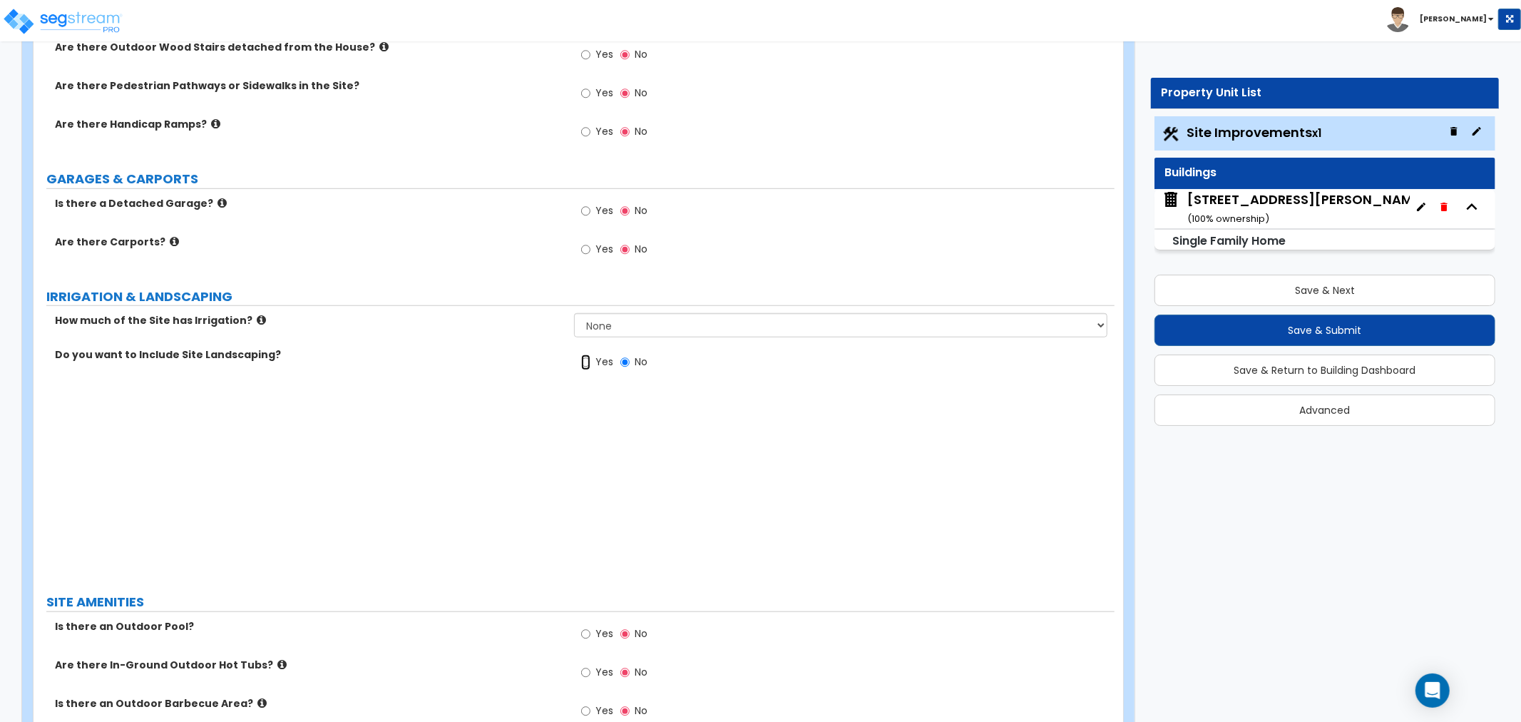
radio input "true"
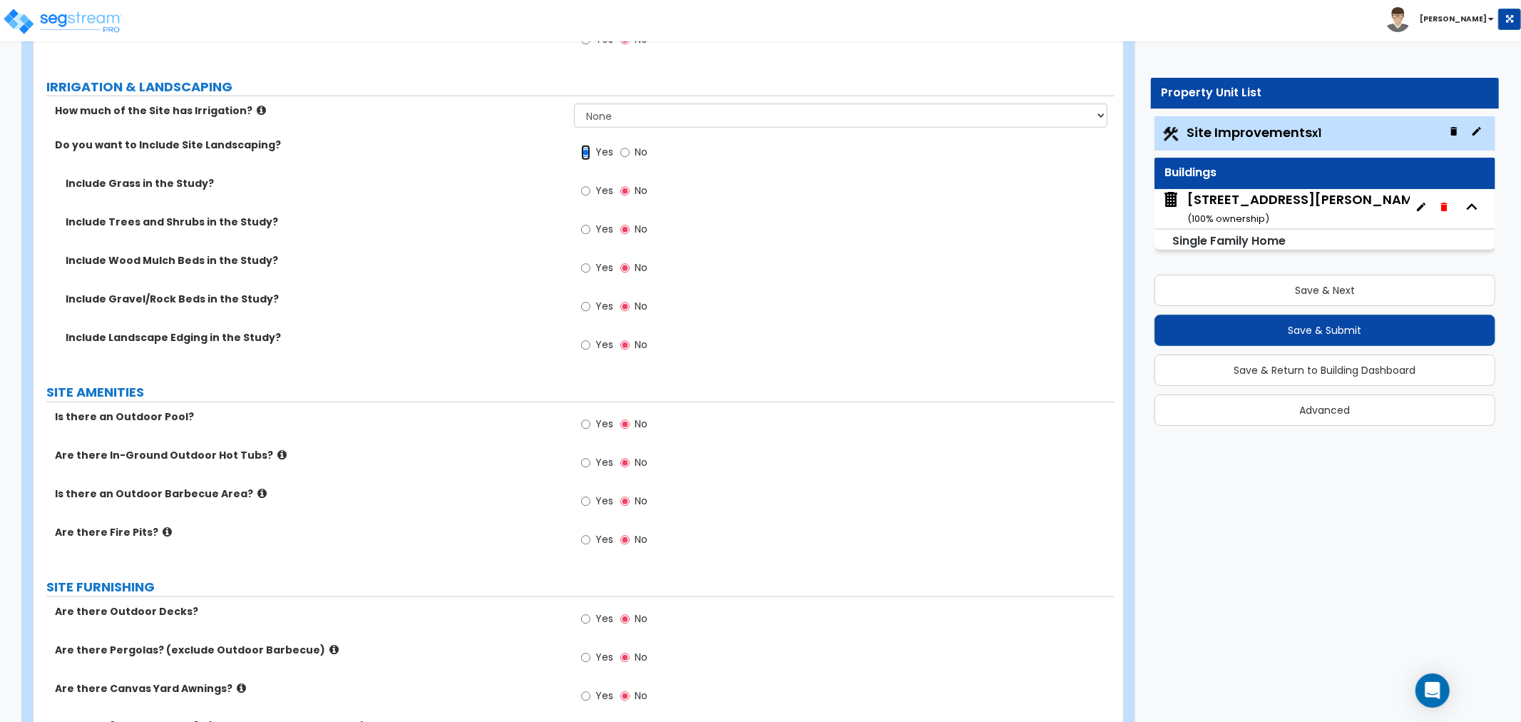
scroll to position [1109, 0]
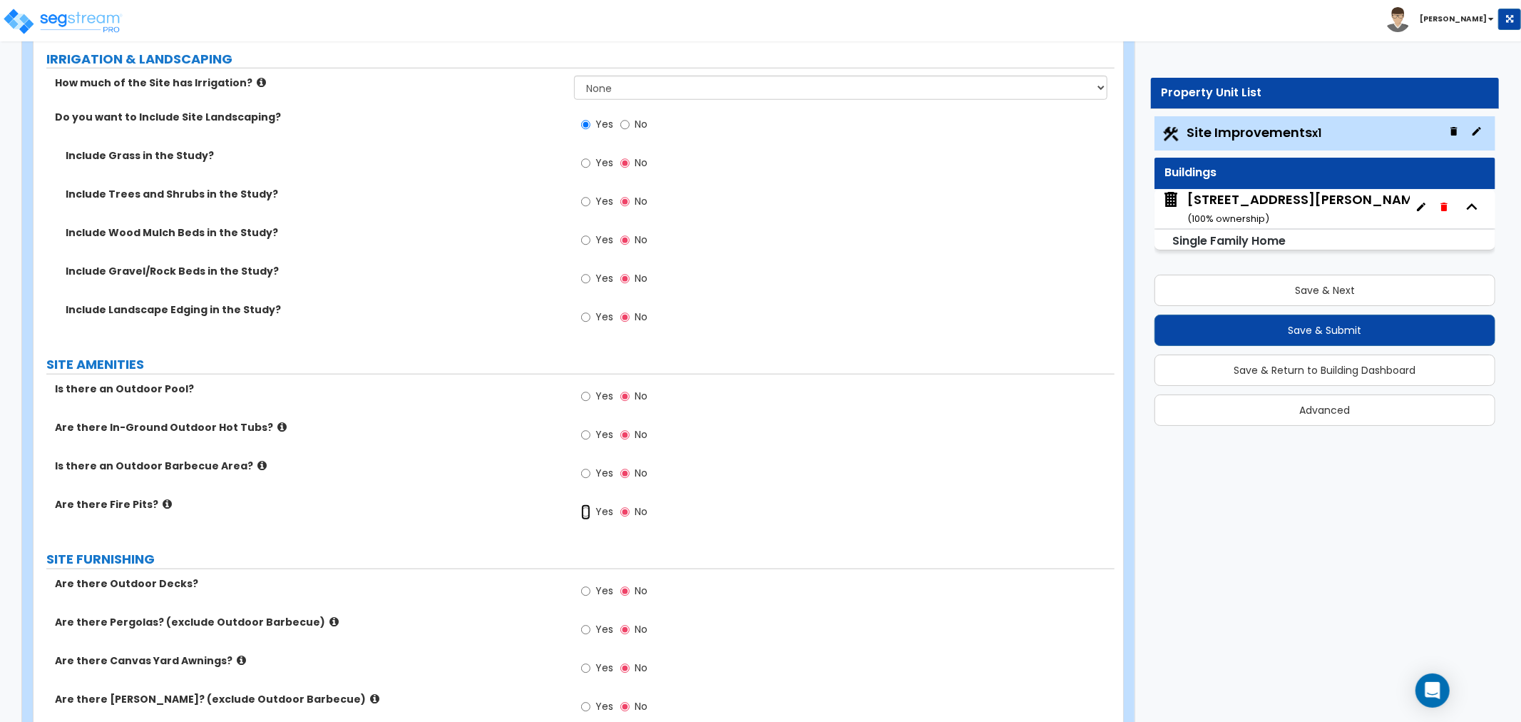
click at [586, 511] on input "Yes" at bounding box center [585, 512] width 9 height 16
radio input "true"
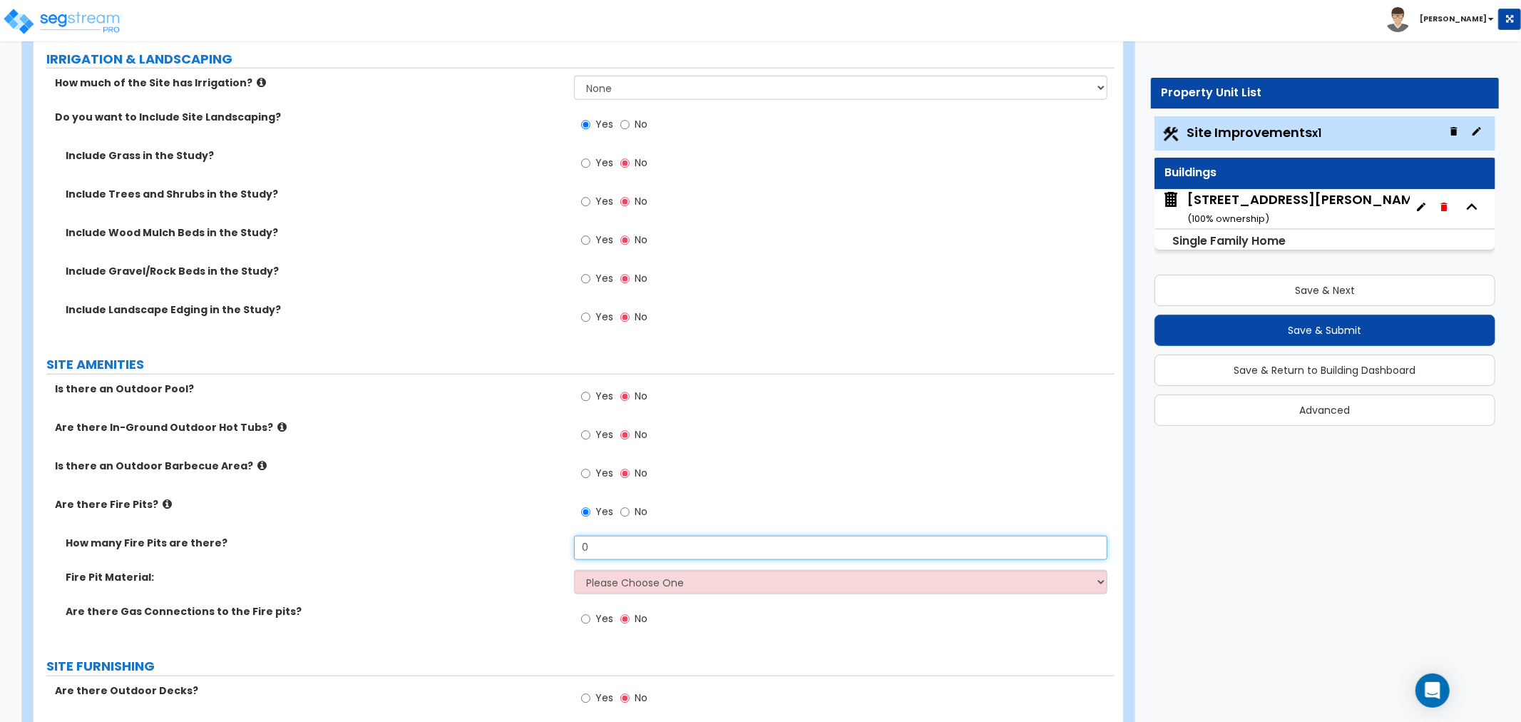
drag, startPoint x: 606, startPoint y: 549, endPoint x: 524, endPoint y: 549, distance: 82.0
click at [524, 549] on div "How many Fire Pits are there? 0" at bounding box center [574, 553] width 1081 height 34
type input "1"
click at [585, 582] on select "Please Choose One Concrete Block Brick Stone" at bounding box center [840, 582] width 533 height 24
select select "2"
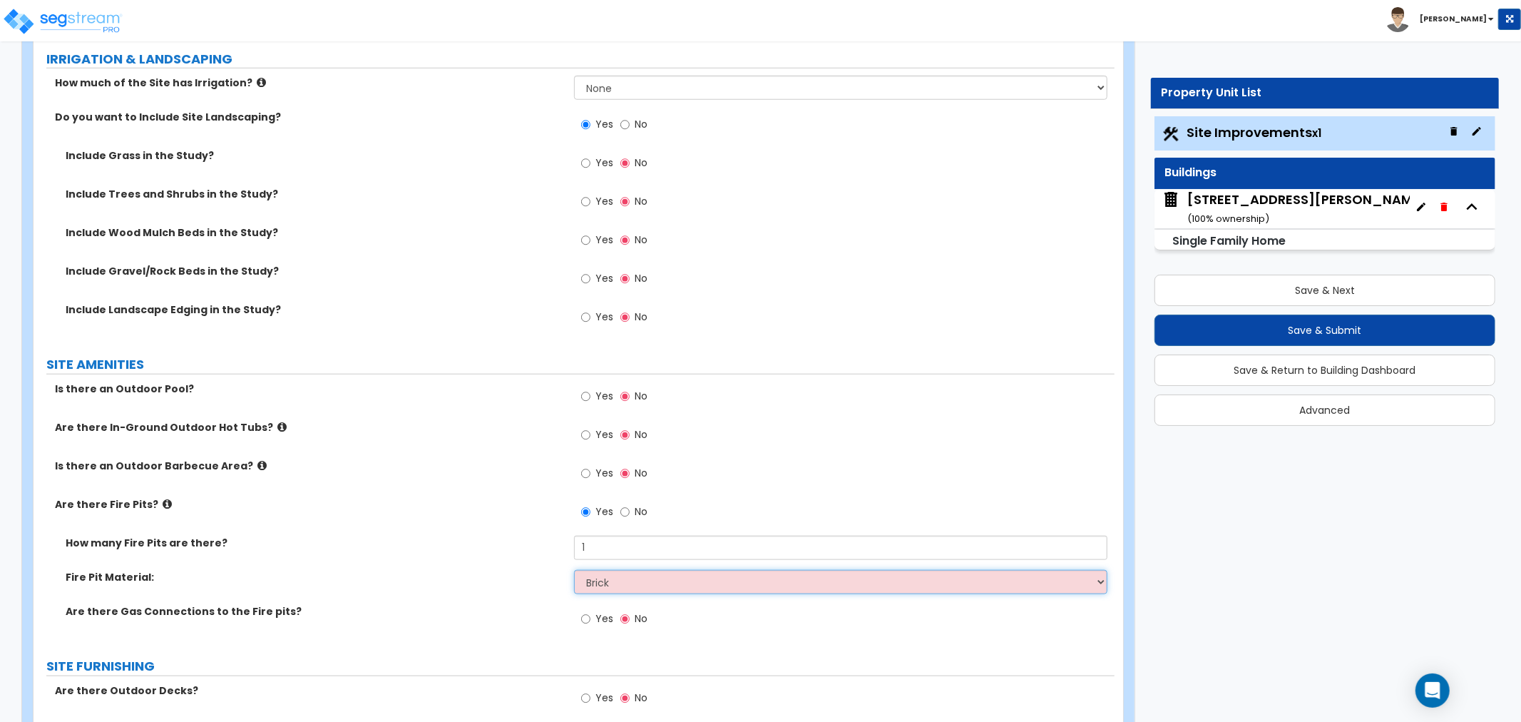
click at [574, 570] on select "Please Choose One Concrete Block Brick Stone" at bounding box center [840, 582] width 533 height 24
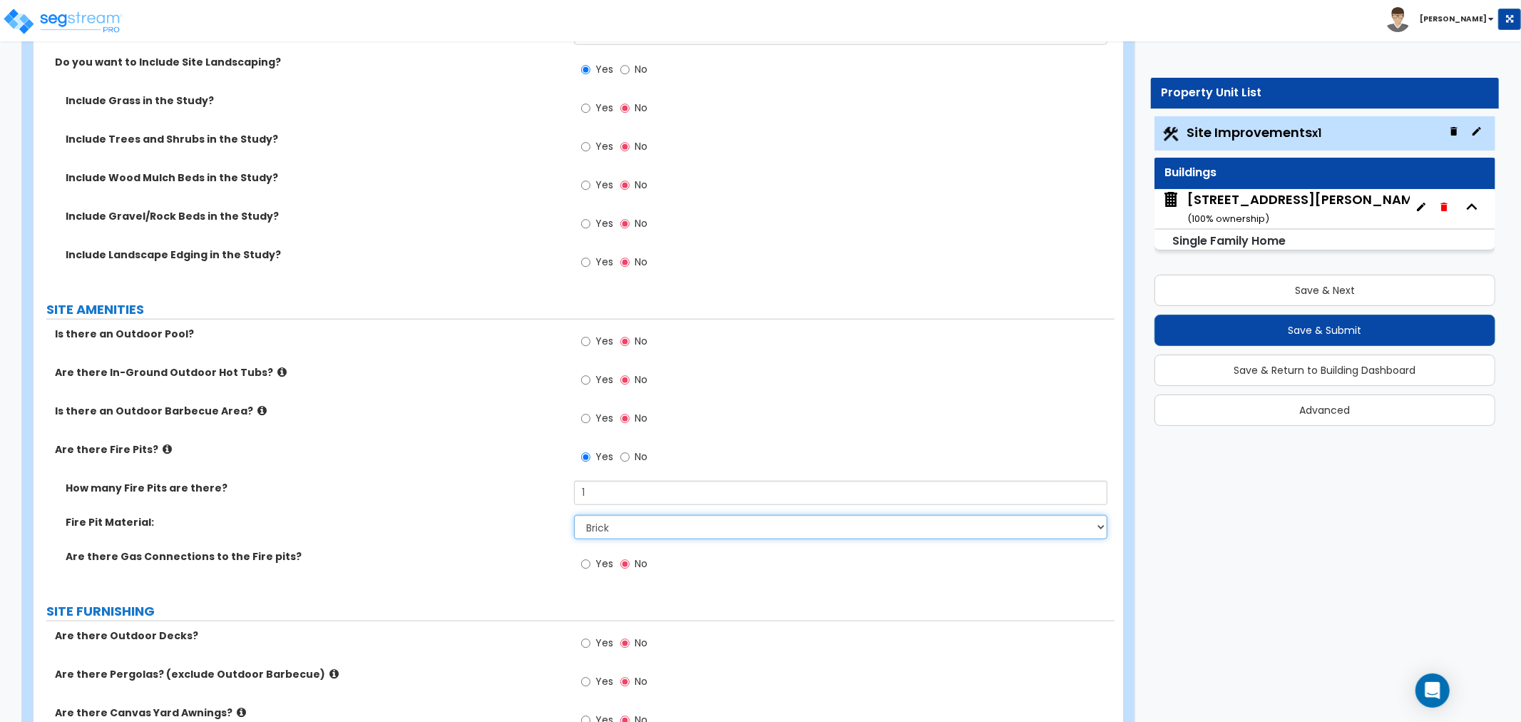
scroll to position [1188, 0]
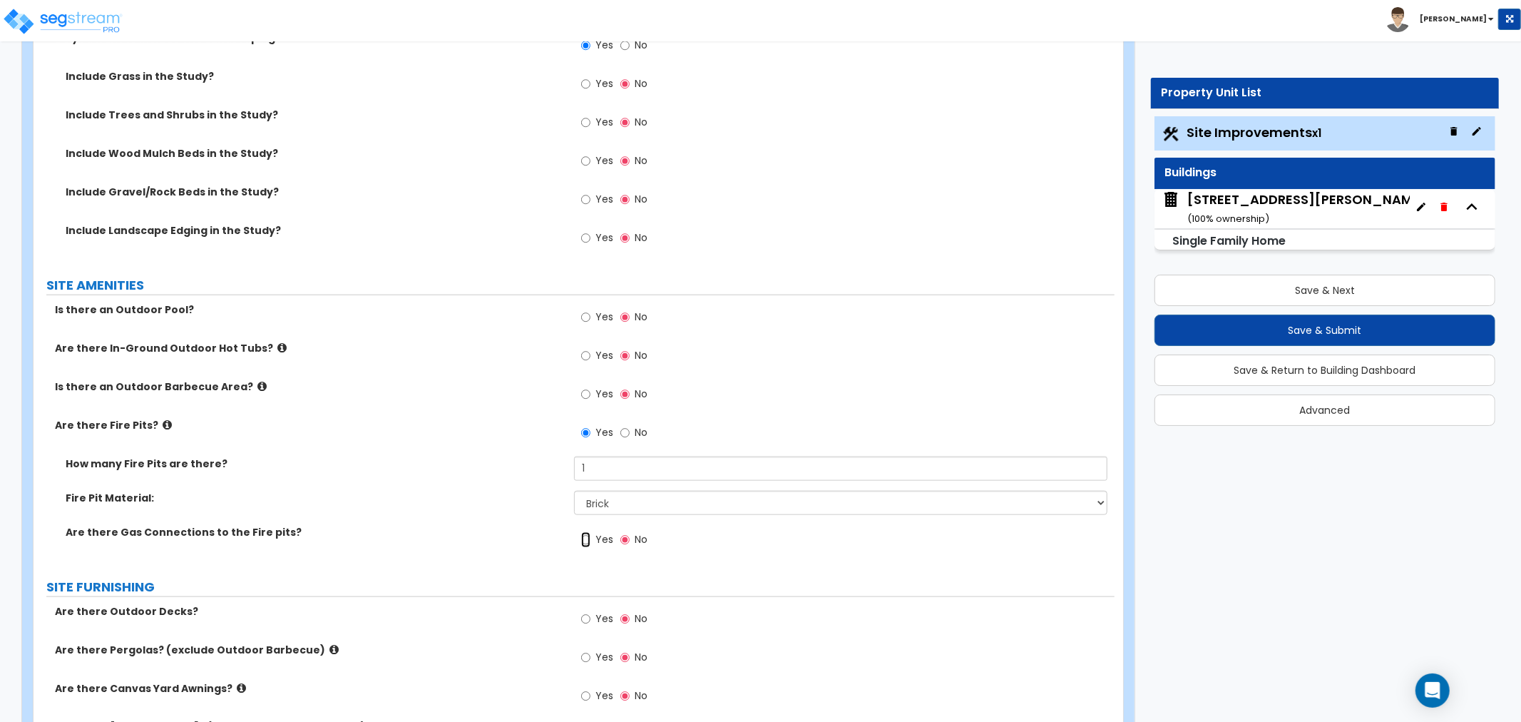
click at [588, 543] on input "Yes" at bounding box center [585, 540] width 9 height 16
click at [624, 537] on input "No" at bounding box center [624, 540] width 9 height 16
radio input "false"
radio input "true"
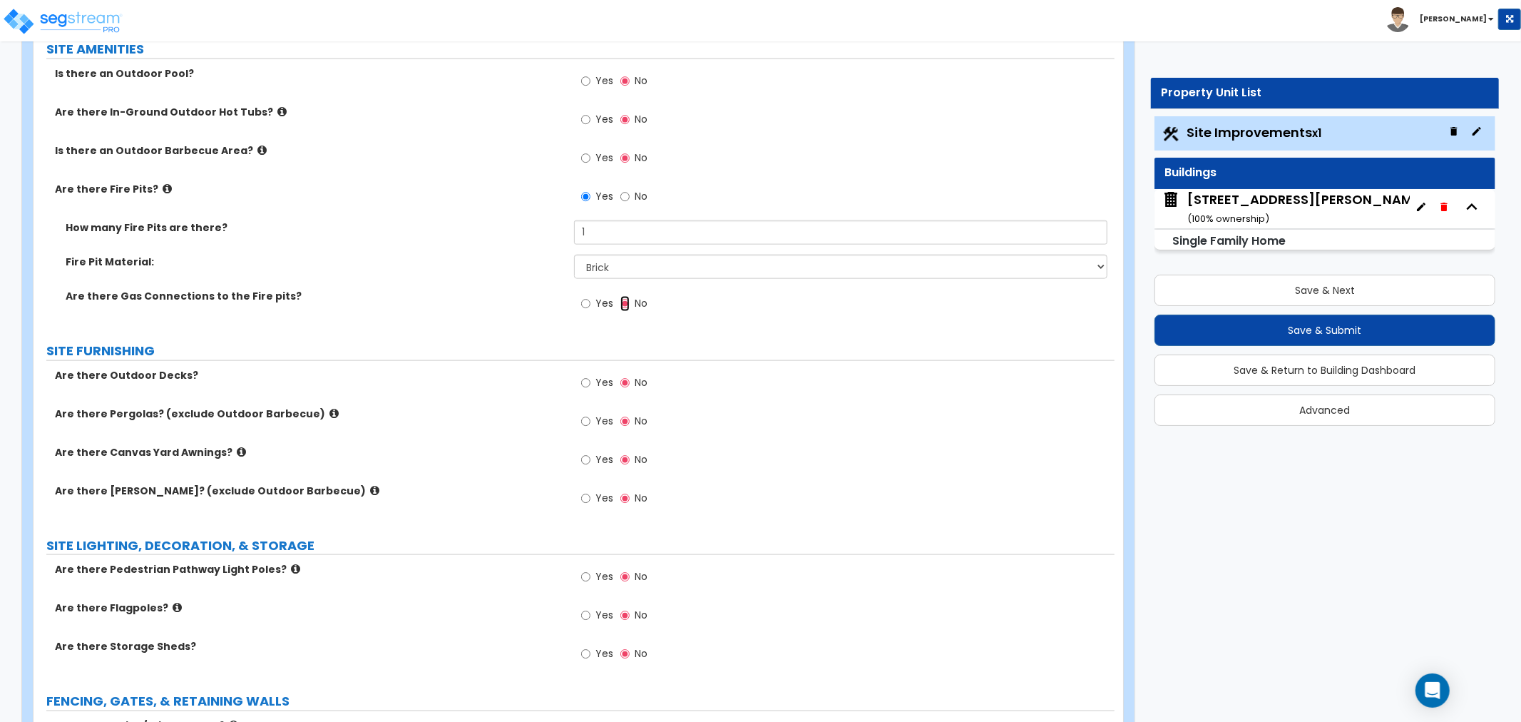
scroll to position [1426, 0]
click at [586, 417] on input "Yes" at bounding box center [585, 419] width 9 height 16
radio input "true"
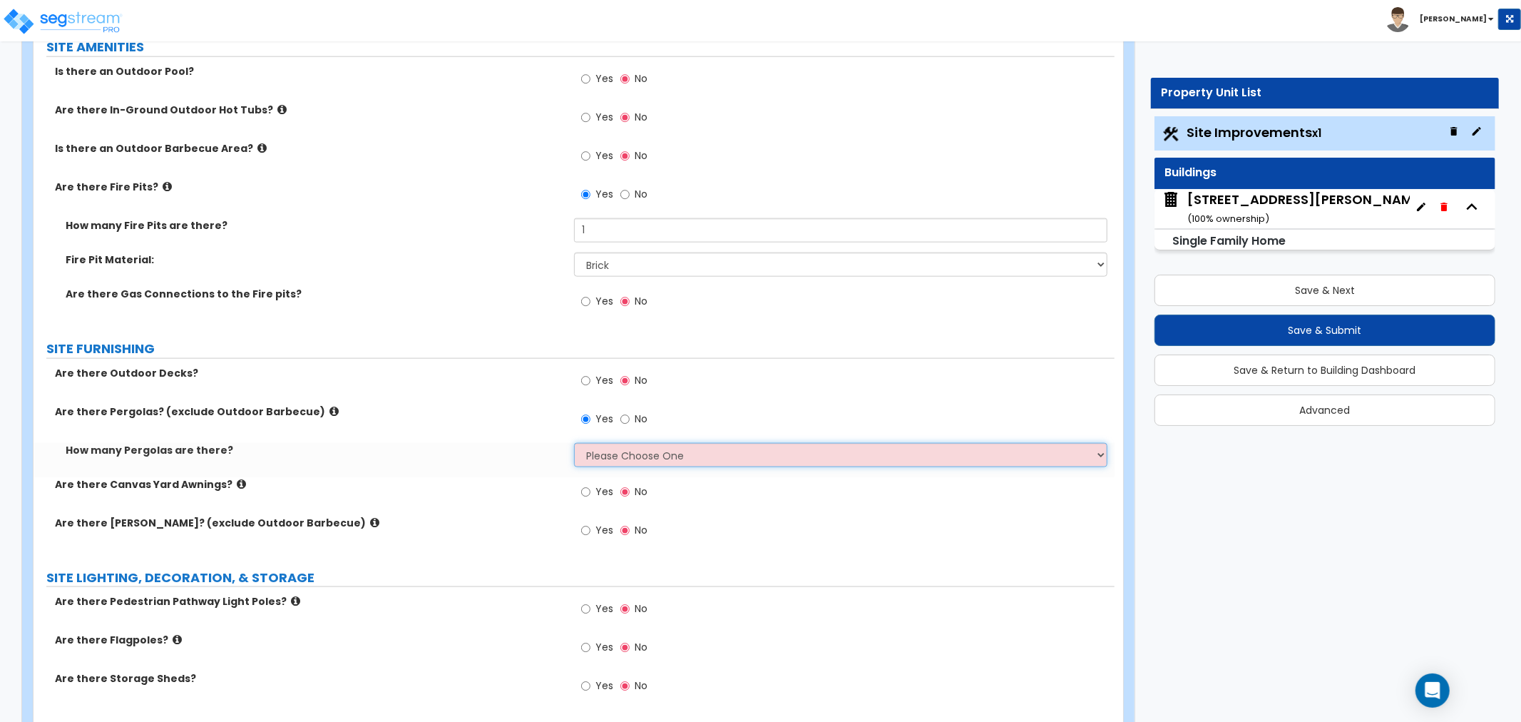
click at [599, 456] on select "Please Choose One 1 2 3" at bounding box center [840, 455] width 533 height 24
select select "1"
click at [574, 443] on select "Please Choose One 1 2 3" at bounding box center [840, 455] width 533 height 24
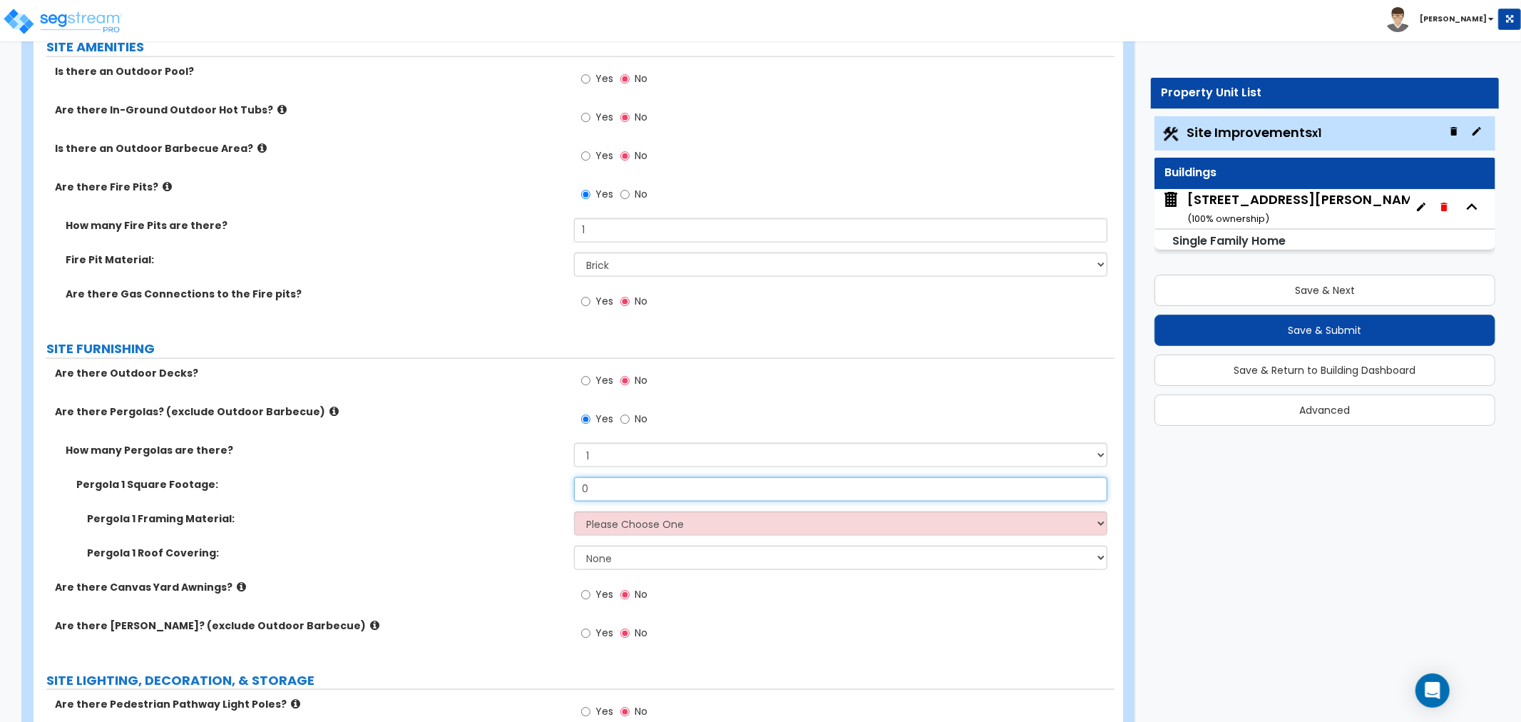
drag, startPoint x: 601, startPoint y: 484, endPoint x: 547, endPoint y: 483, distance: 54.2
click at [547, 483] on div "Pergola 1 Square Footage: 0" at bounding box center [574, 494] width 1081 height 34
click at [600, 519] on select "Please Choose One Wood Metal" at bounding box center [840, 523] width 533 height 24
type input "275"
click at [614, 523] on select "Please Choose One Wood Metal" at bounding box center [840, 523] width 533 height 24
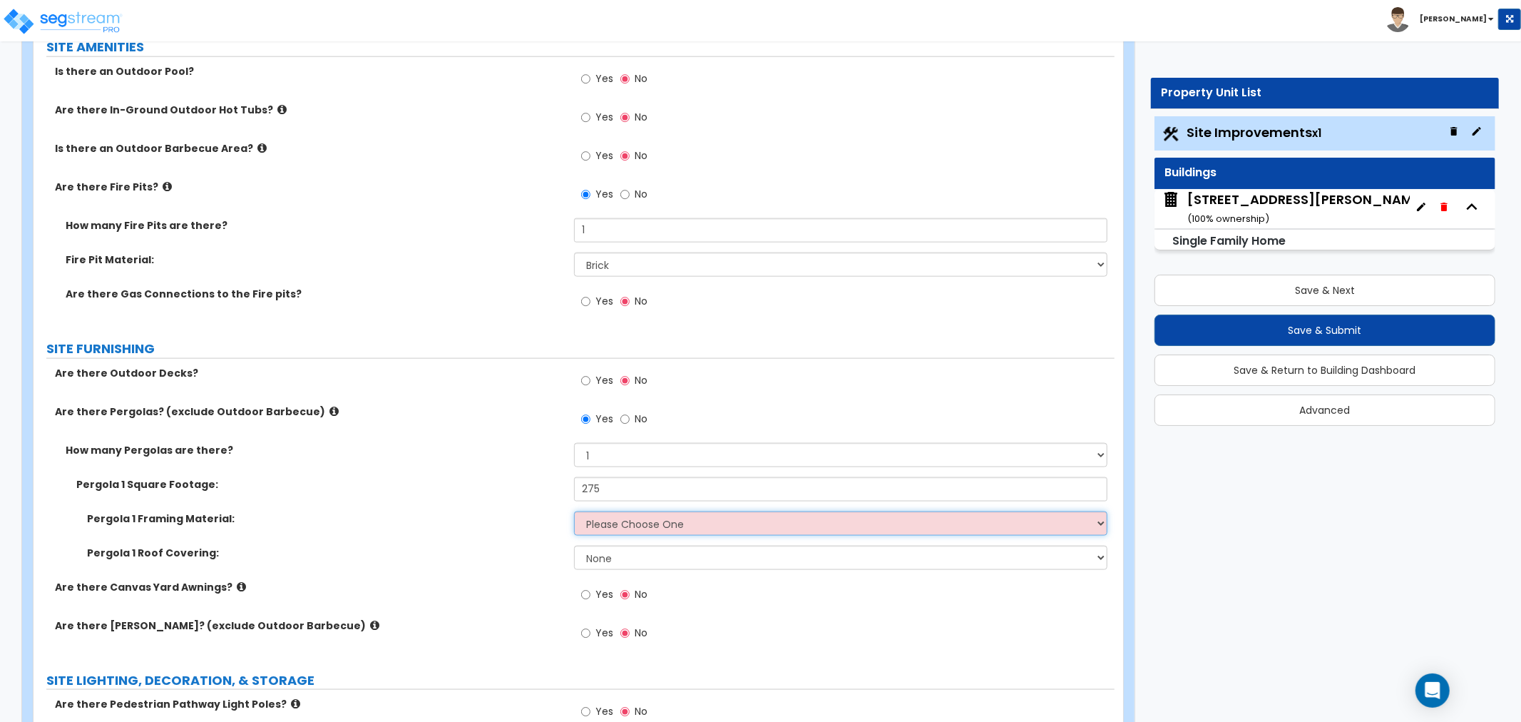
select select "1"
click at [574, 511] on select "Please Choose One Wood Metal" at bounding box center [840, 523] width 533 height 24
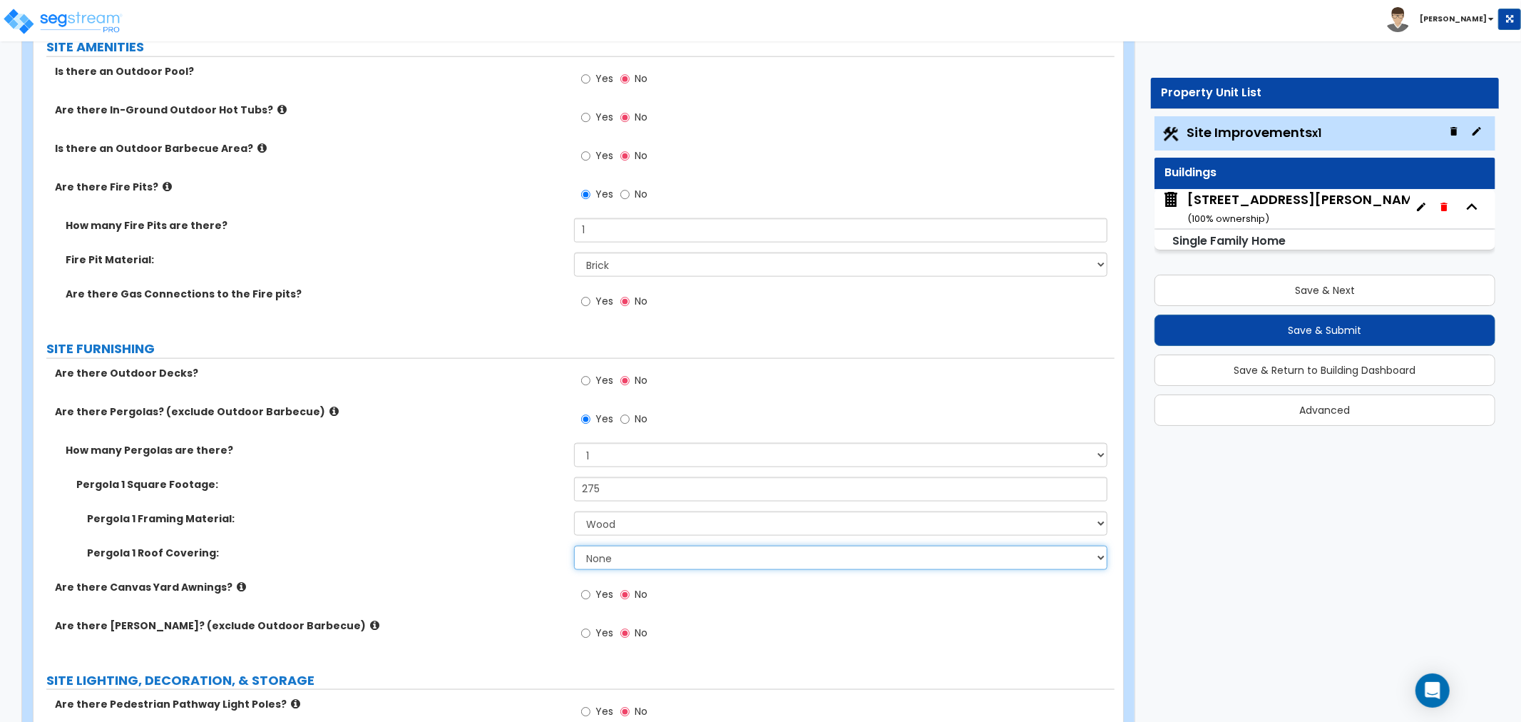
click at [613, 558] on select "None Plastic Fiberglass Metal" at bounding box center [840, 558] width 533 height 24
click at [574, 546] on select "None Plastic Fiberglass Metal" at bounding box center [840, 558] width 533 height 24
click at [609, 557] on select "None Plastic Fiberglass Metal" at bounding box center [840, 558] width 533 height 24
click at [574, 546] on select "None Plastic Fiberglass Metal" at bounding box center [840, 558] width 533 height 24
click at [521, 580] on label "Are there Canvas Yard Awnings?" at bounding box center [309, 587] width 508 height 14
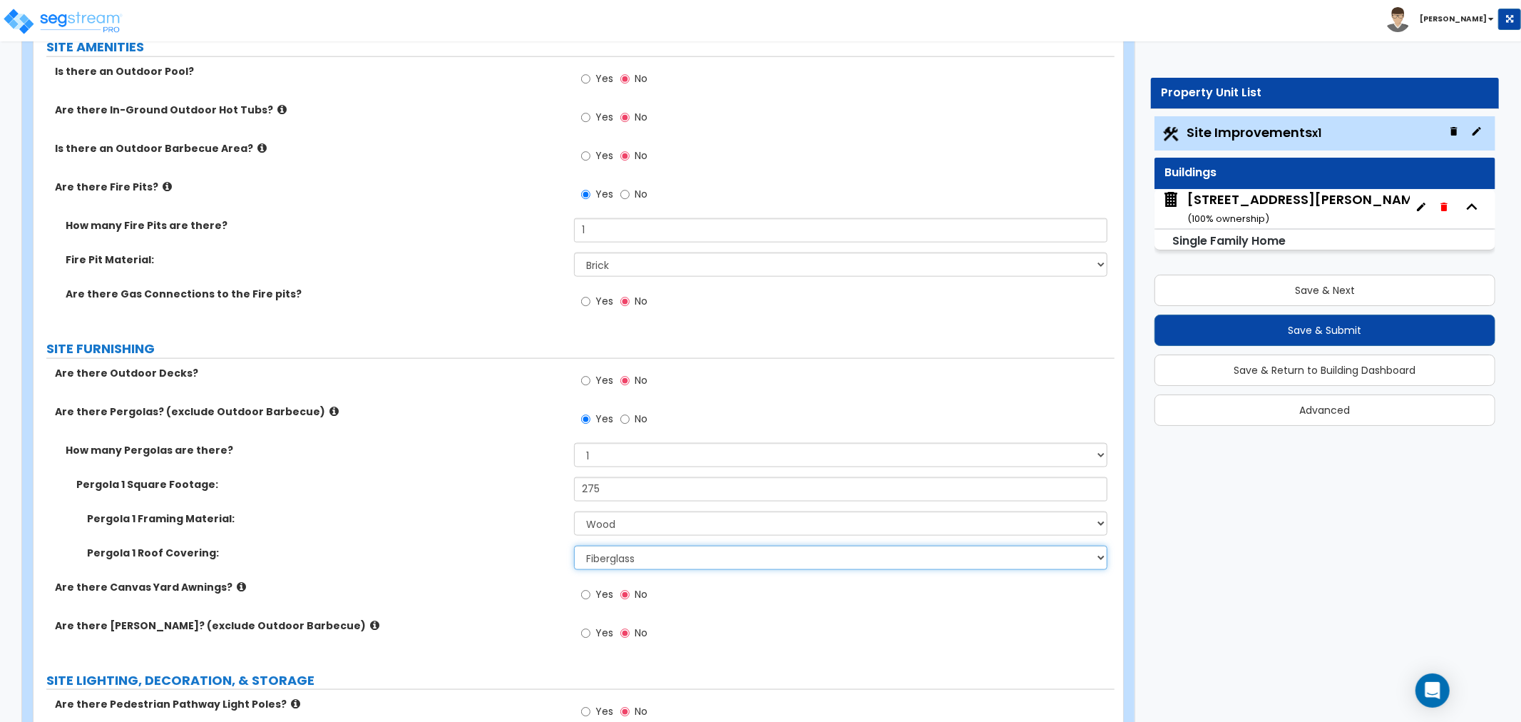
drag, startPoint x: 624, startPoint y: 557, endPoint x: 624, endPoint y: 565, distance: 7.8
click at [624, 557] on select "None Plastic Fiberglass Metal" at bounding box center [840, 558] width 533 height 24
select select "1"
click at [574, 546] on select "None Plastic Fiberglass Metal" at bounding box center [840, 558] width 533 height 24
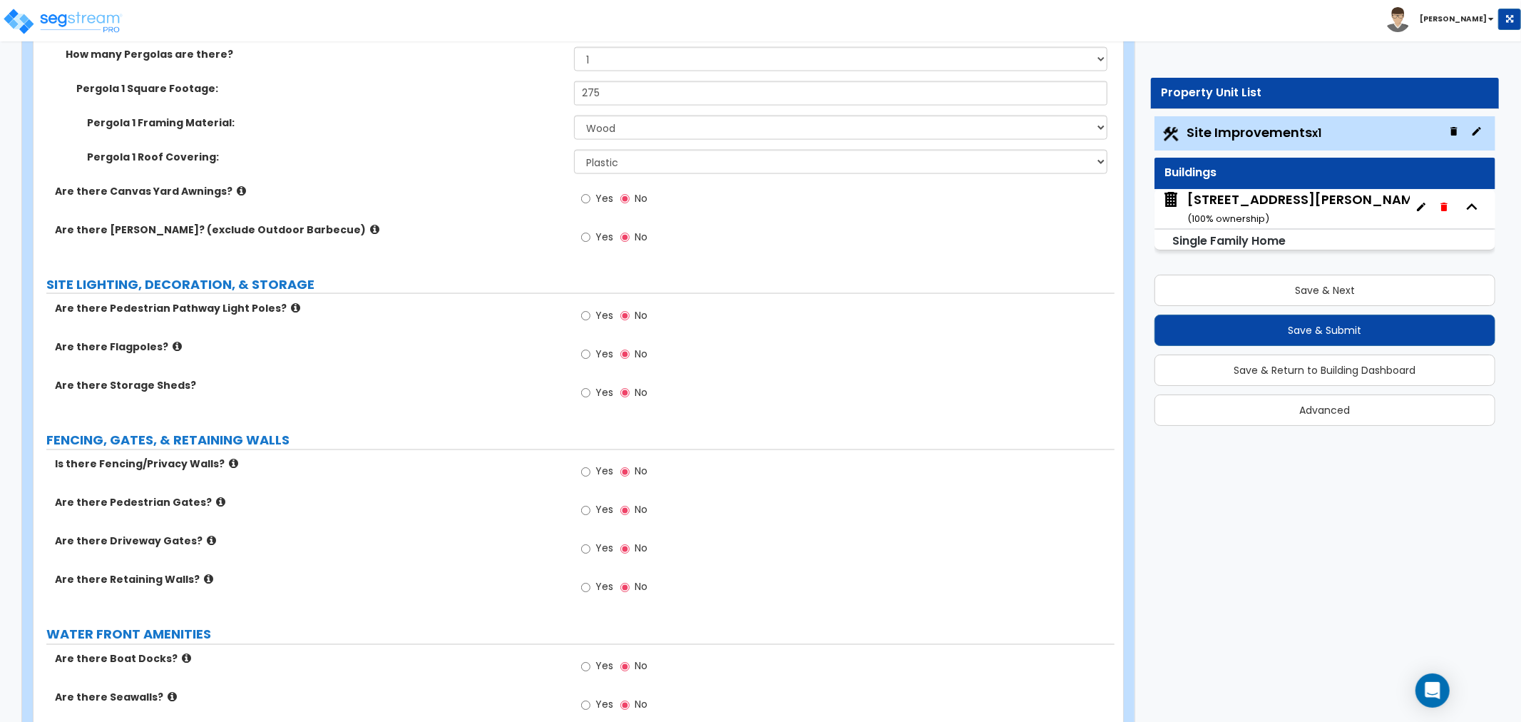
scroll to position [1901, 0]
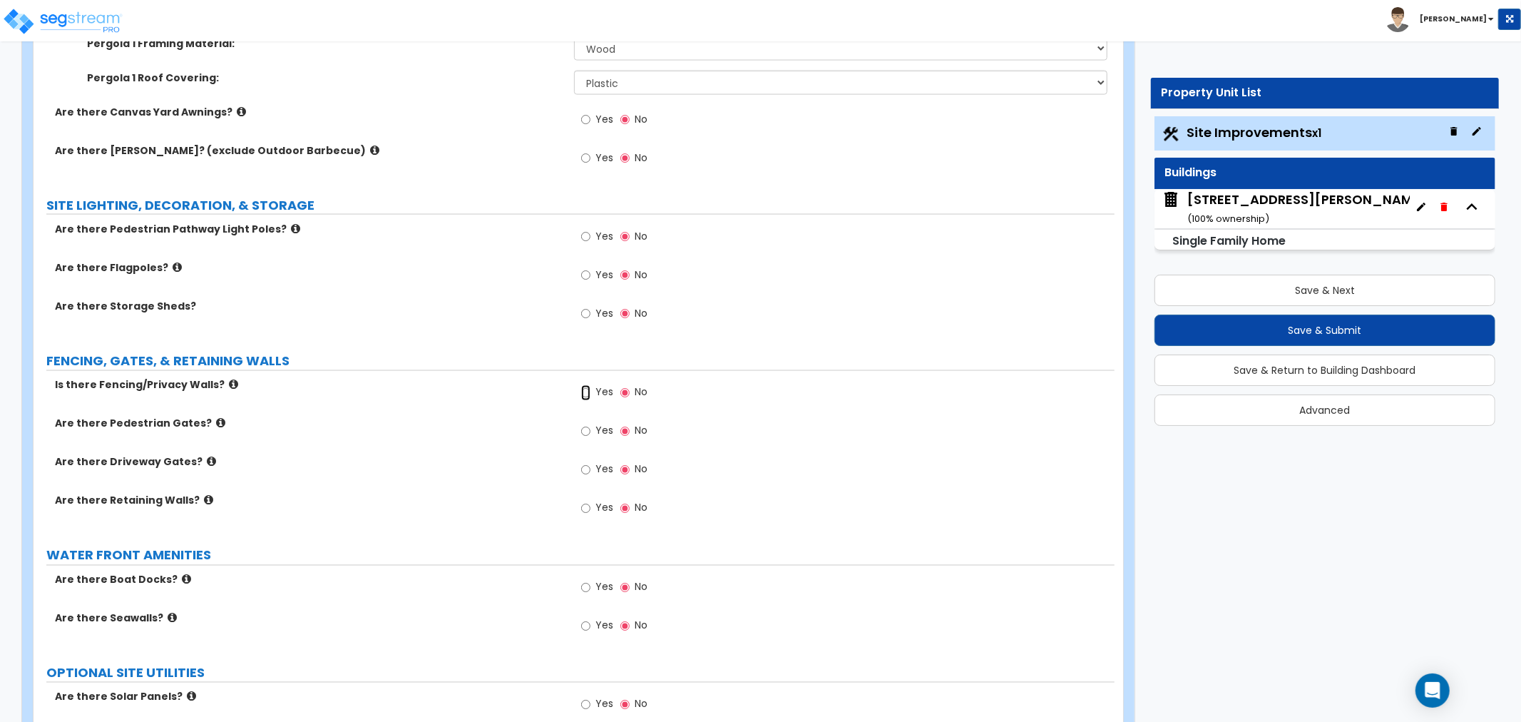
click at [588, 392] on input "Yes" at bounding box center [585, 393] width 9 height 16
radio input "true"
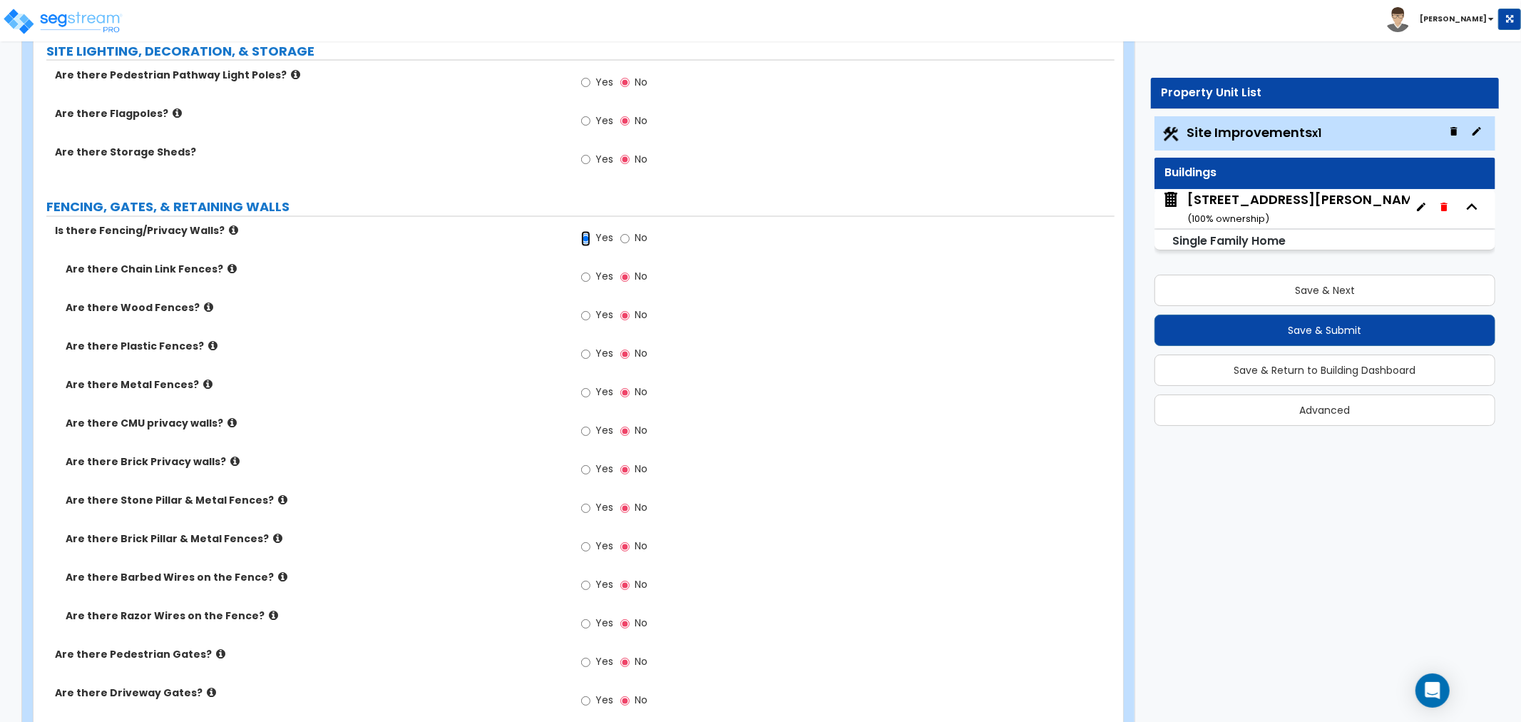
scroll to position [2060, 0]
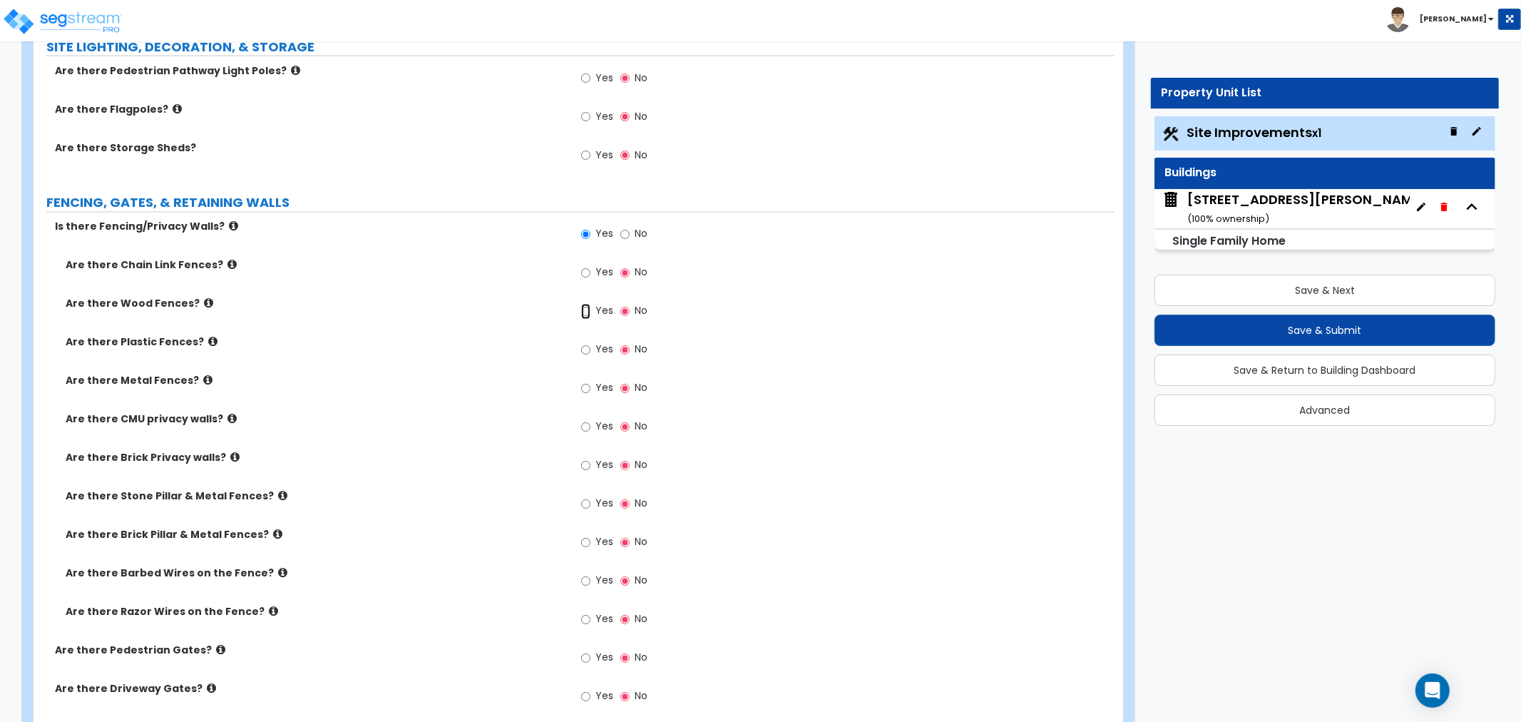
click at [587, 310] on input "Yes" at bounding box center [585, 312] width 9 height 16
radio input "true"
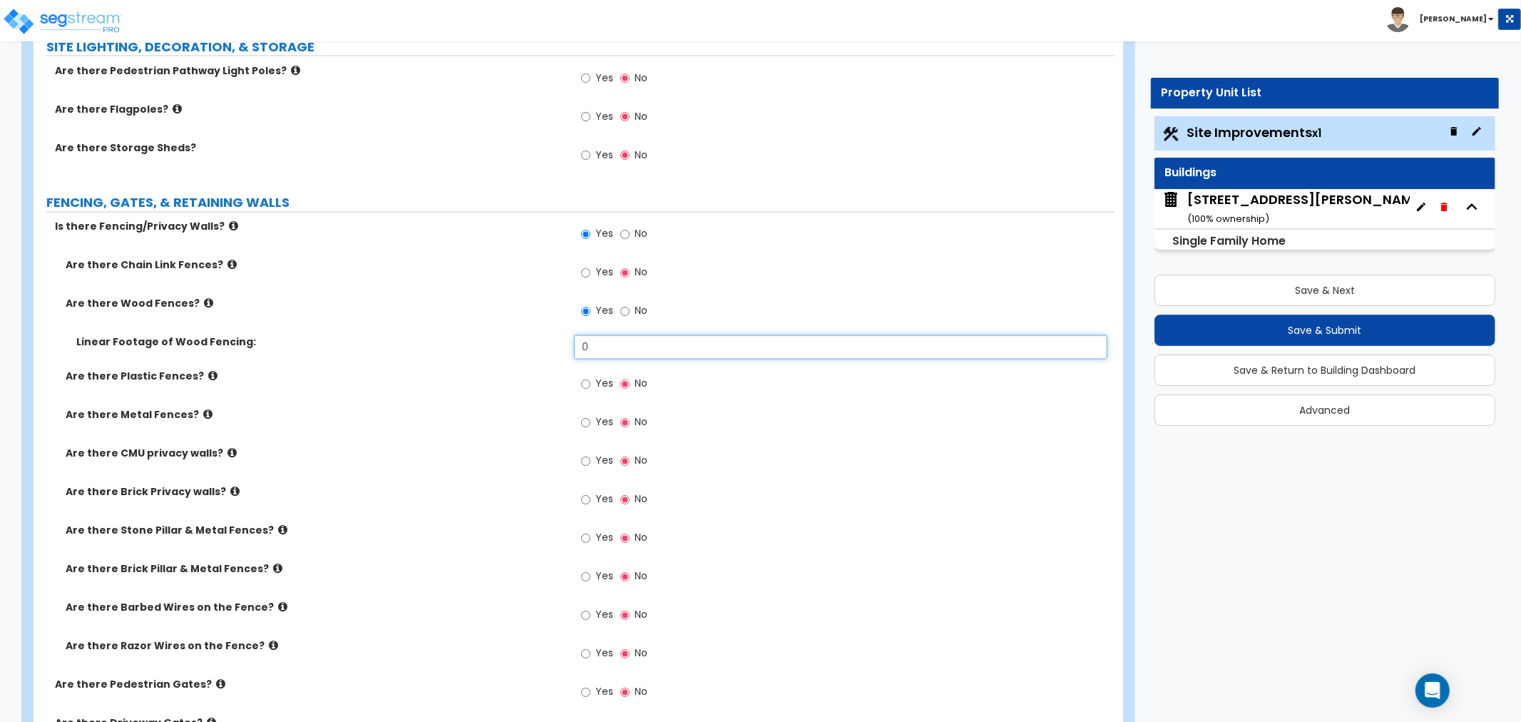
drag, startPoint x: 600, startPoint y: 346, endPoint x: 486, endPoint y: 347, distance: 113.4
click at [486, 347] on div "Linear Footage of Wood Fencing: 0" at bounding box center [574, 352] width 1081 height 34
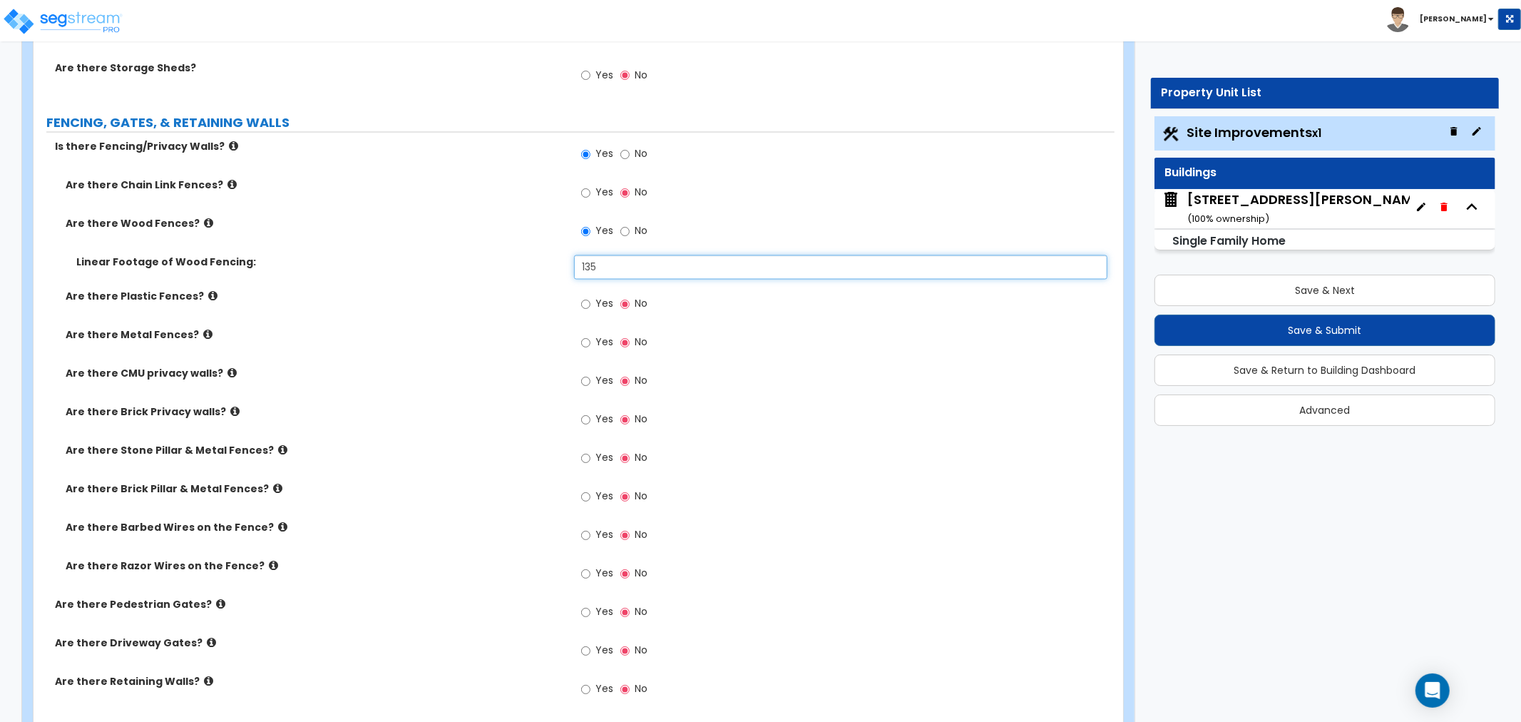
type input "135"
click at [585, 382] on input "Yes" at bounding box center [585, 382] width 9 height 16
radio input "true"
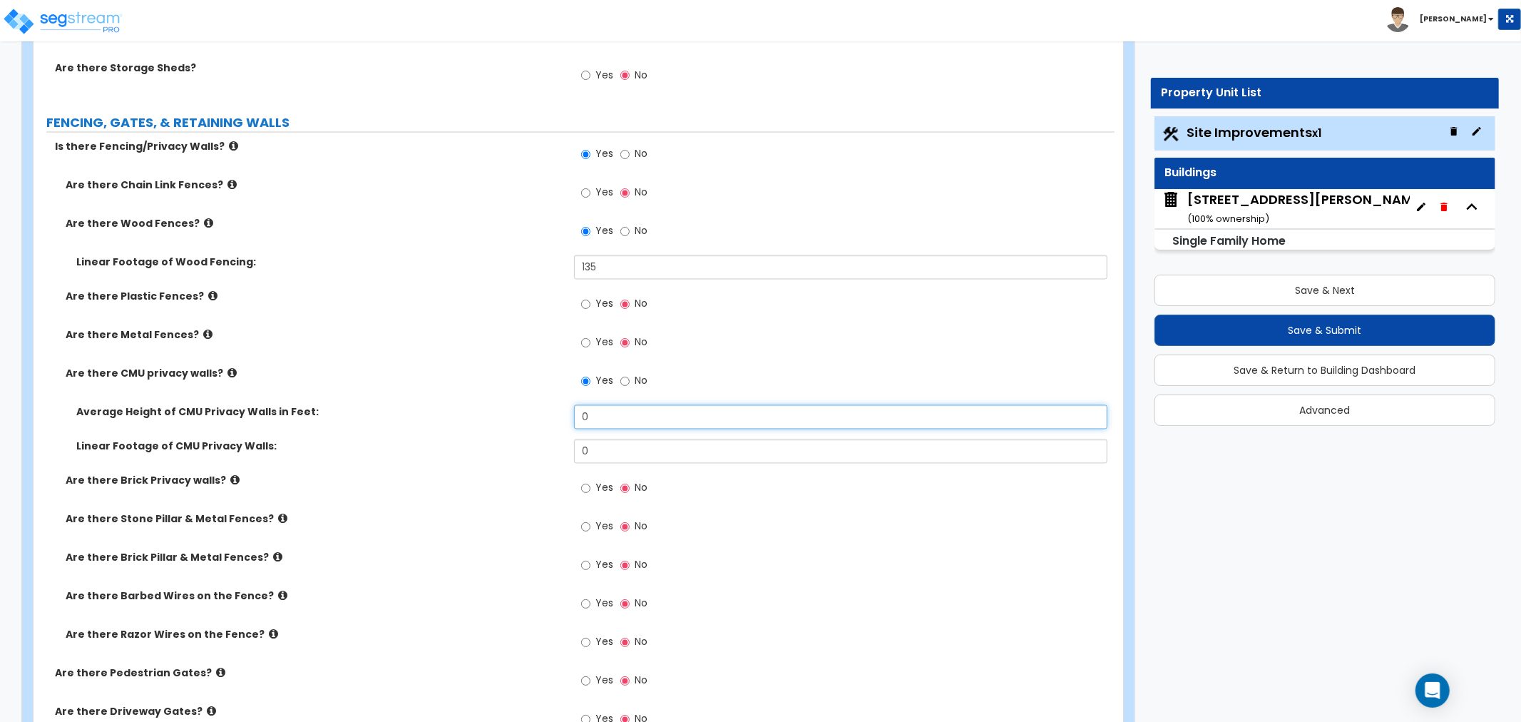
drag, startPoint x: 600, startPoint y: 416, endPoint x: 476, endPoint y: 416, distance: 124.1
click at [476, 416] on div "Average Height of CMU Privacy Walls in Feet: 0" at bounding box center [574, 422] width 1081 height 34
type input "6"
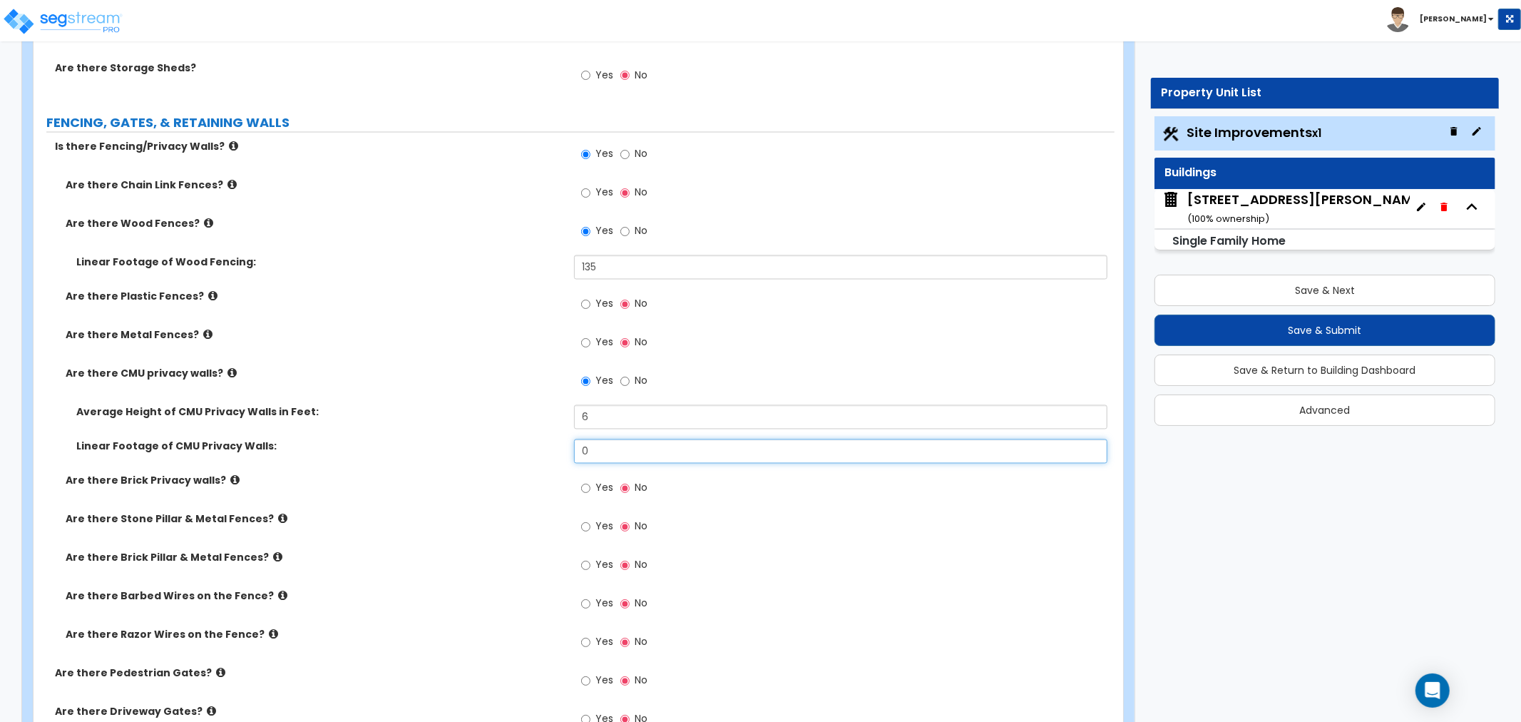
drag, startPoint x: 590, startPoint y: 450, endPoint x: 563, endPoint y: 451, distance: 26.4
click at [563, 451] on div "Linear Footage of CMU Privacy Walls: 0" at bounding box center [574, 456] width 1081 height 34
click at [629, 458] on input "0" at bounding box center [840, 451] width 533 height 24
drag, startPoint x: 621, startPoint y: 453, endPoint x: 436, endPoint y: 441, distance: 185.8
click at [436, 441] on div "Linear Footage of CMU Privacy Walls: 0" at bounding box center [574, 456] width 1081 height 34
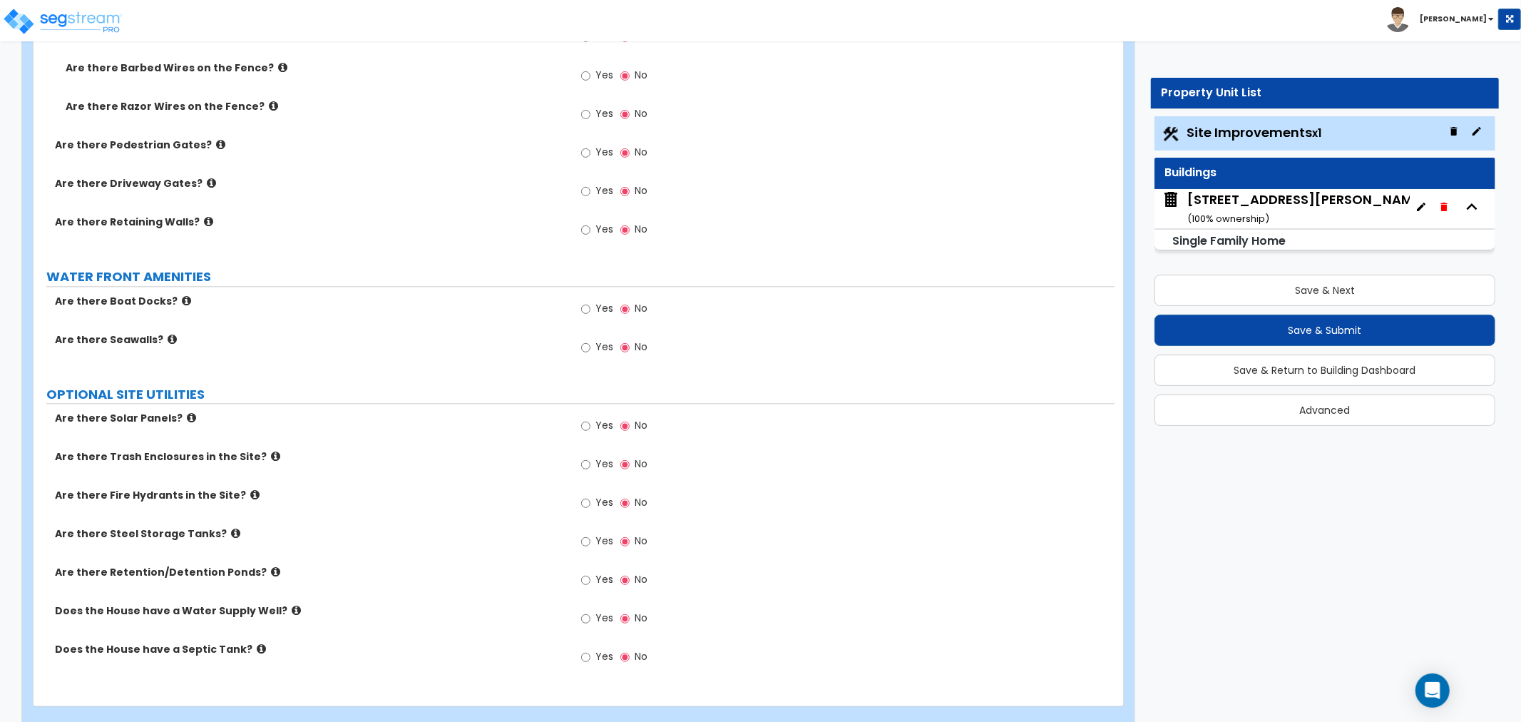
scroll to position [2691, 0]
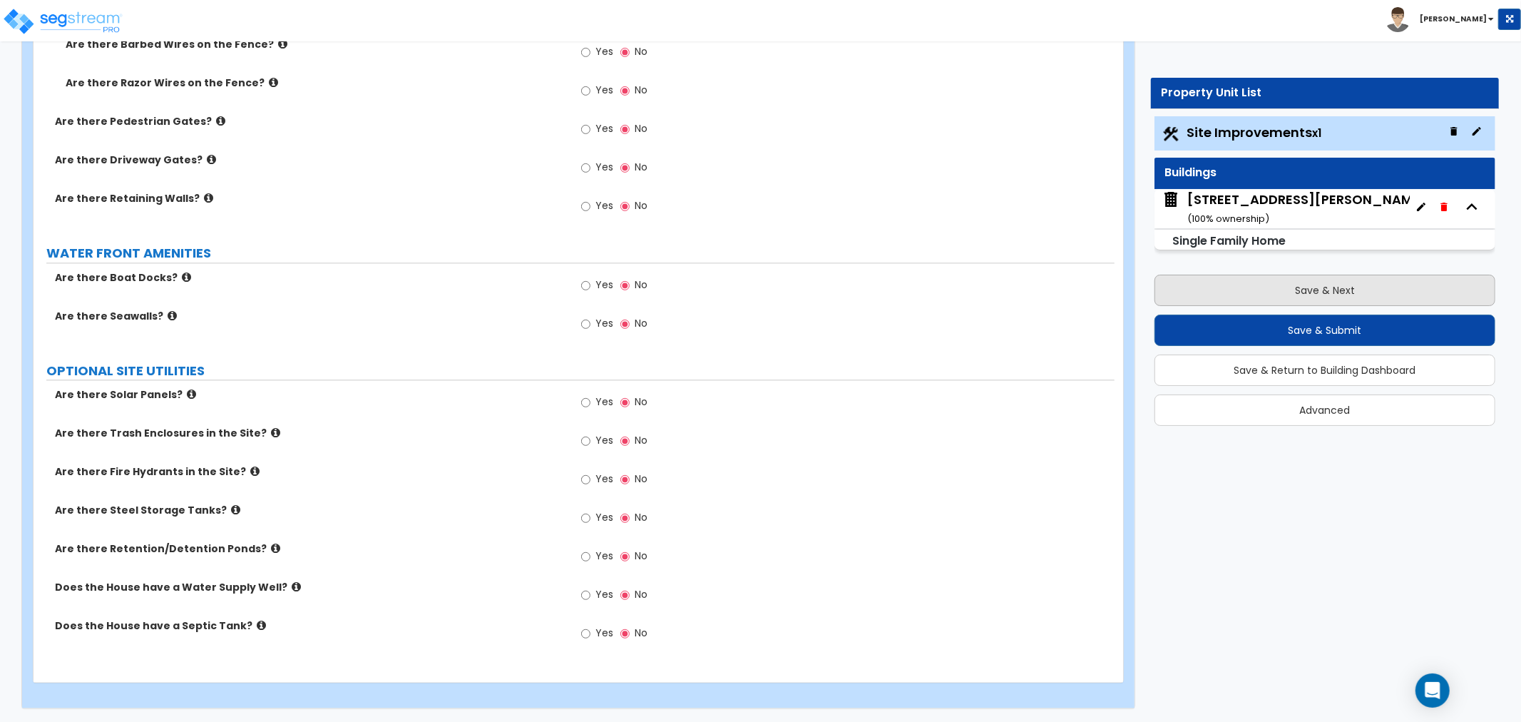
type input "80"
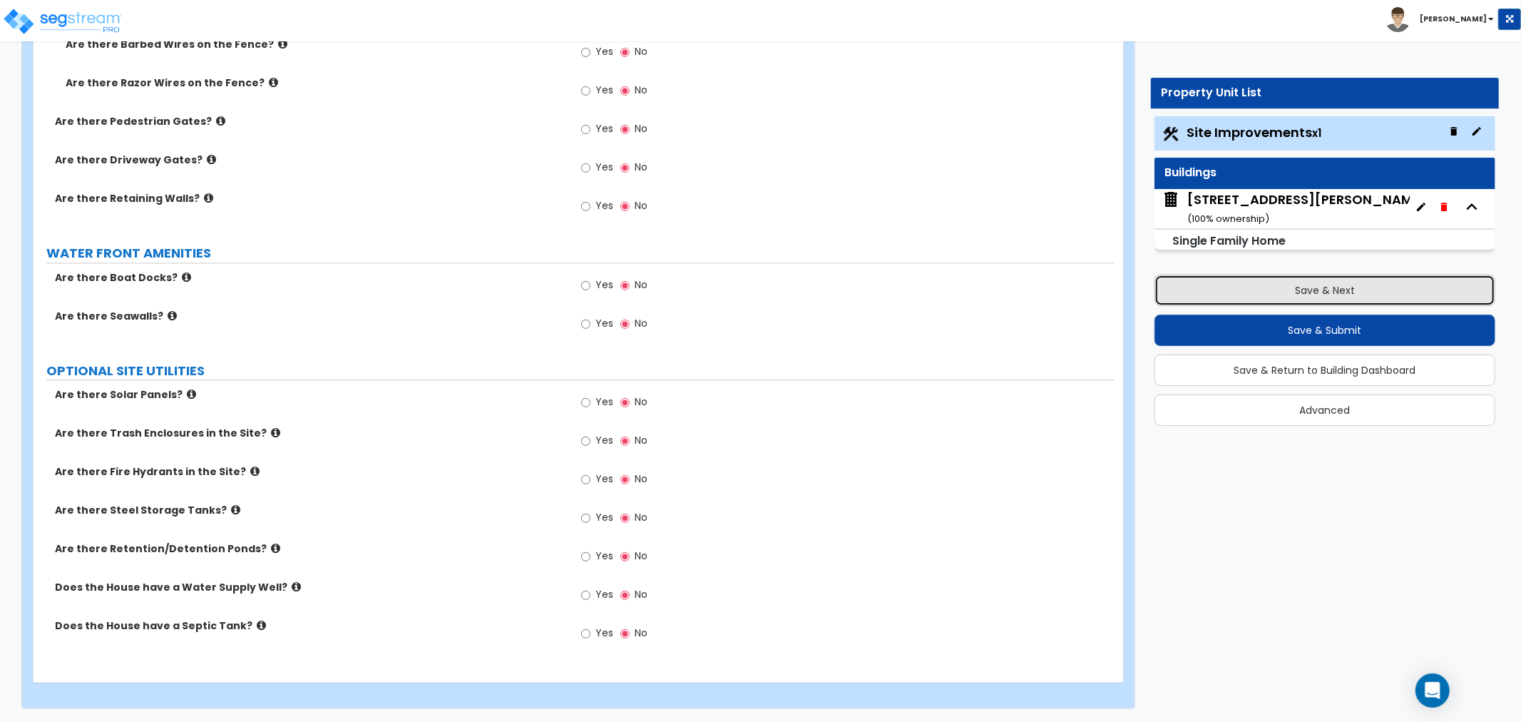
click at [1279, 295] on button "Save & Next" at bounding box center [1325, 290] width 341 height 31
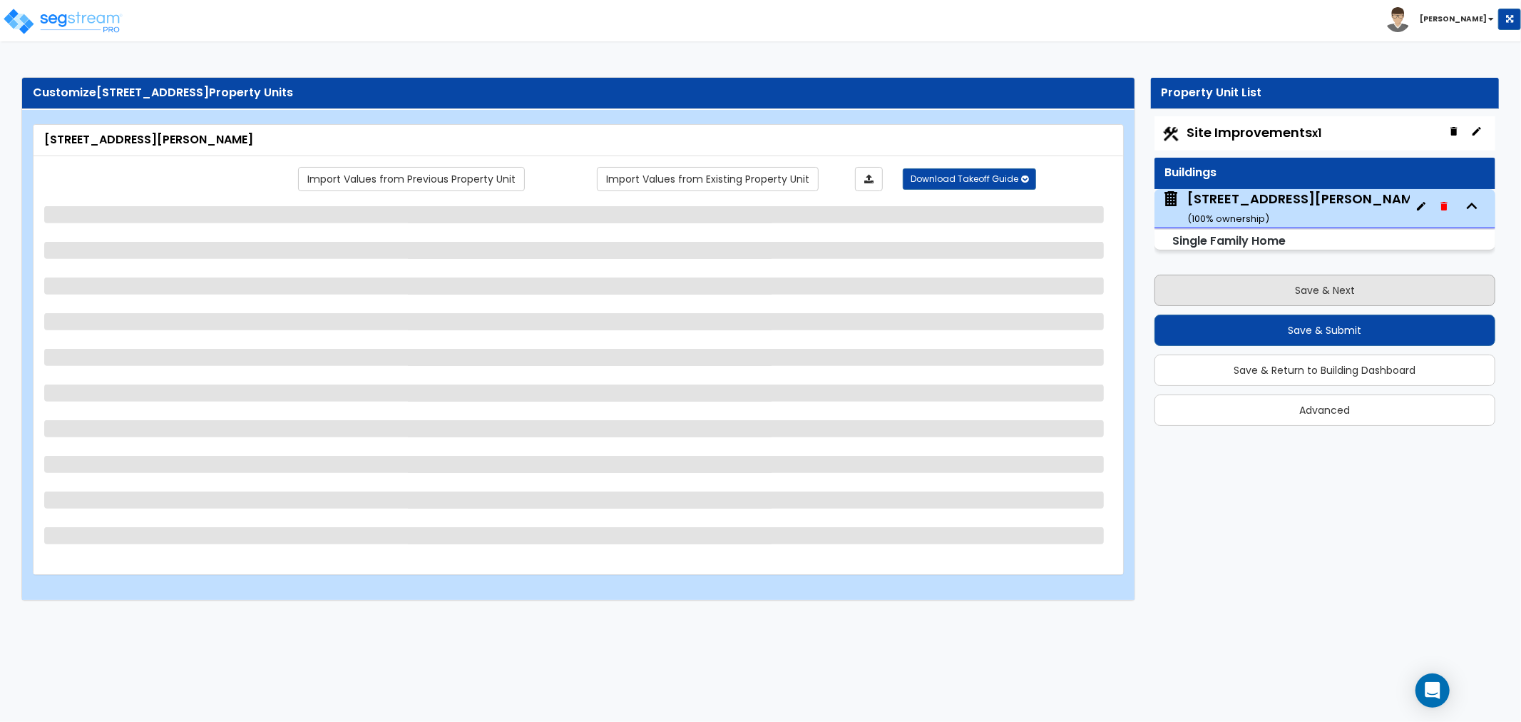
scroll to position [0, 0]
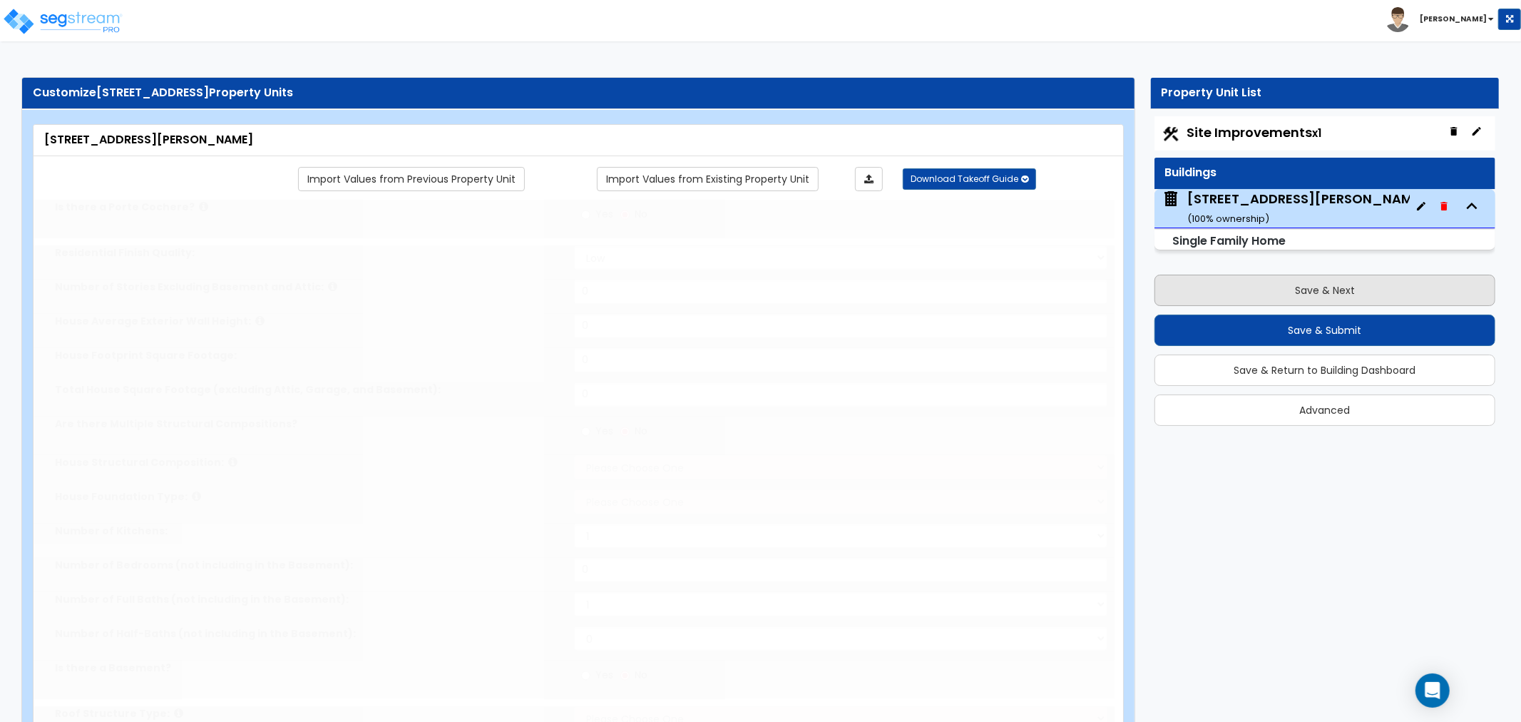
type input "1"
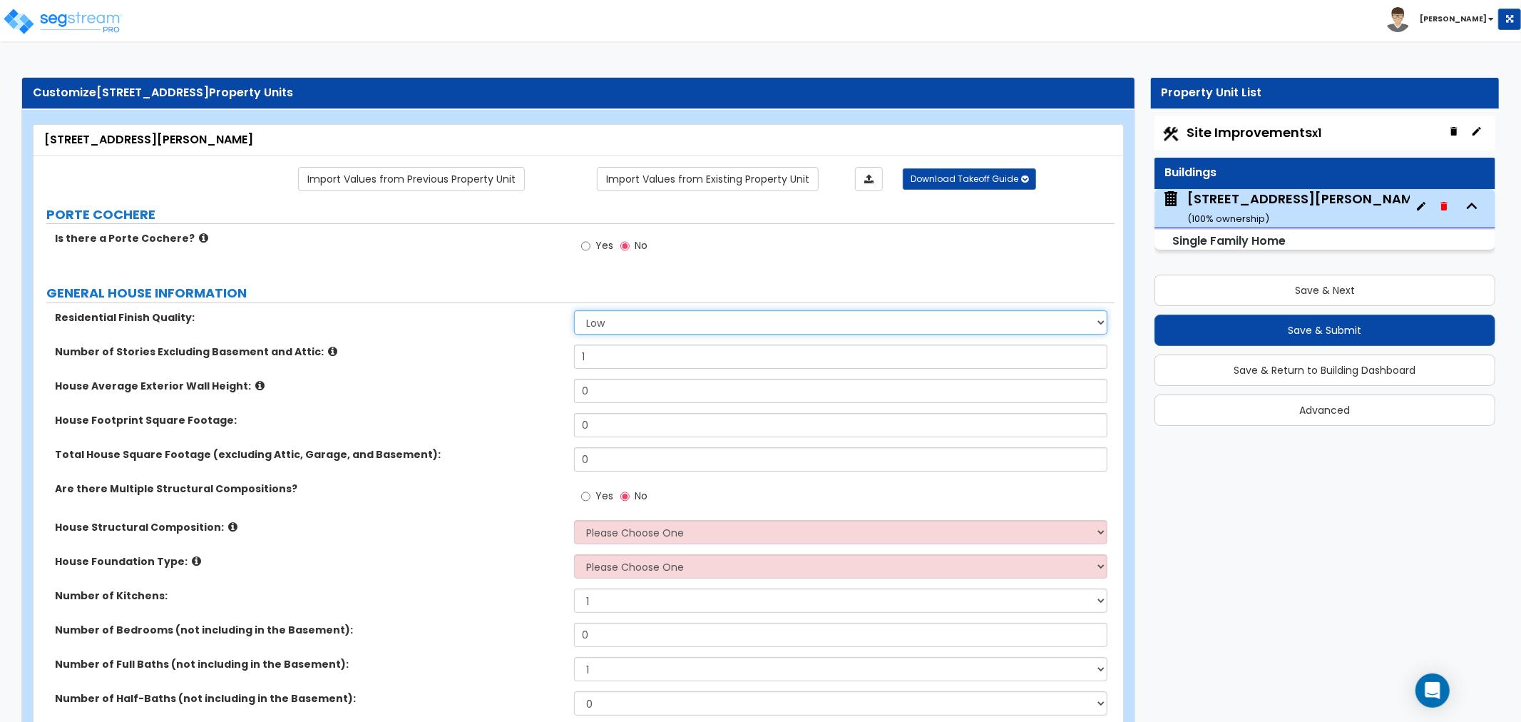
click at [594, 323] on select "Low Average High" at bounding box center [840, 322] width 533 height 24
select select "1"
click at [574, 310] on select "Low Average High" at bounding box center [840, 322] width 533 height 24
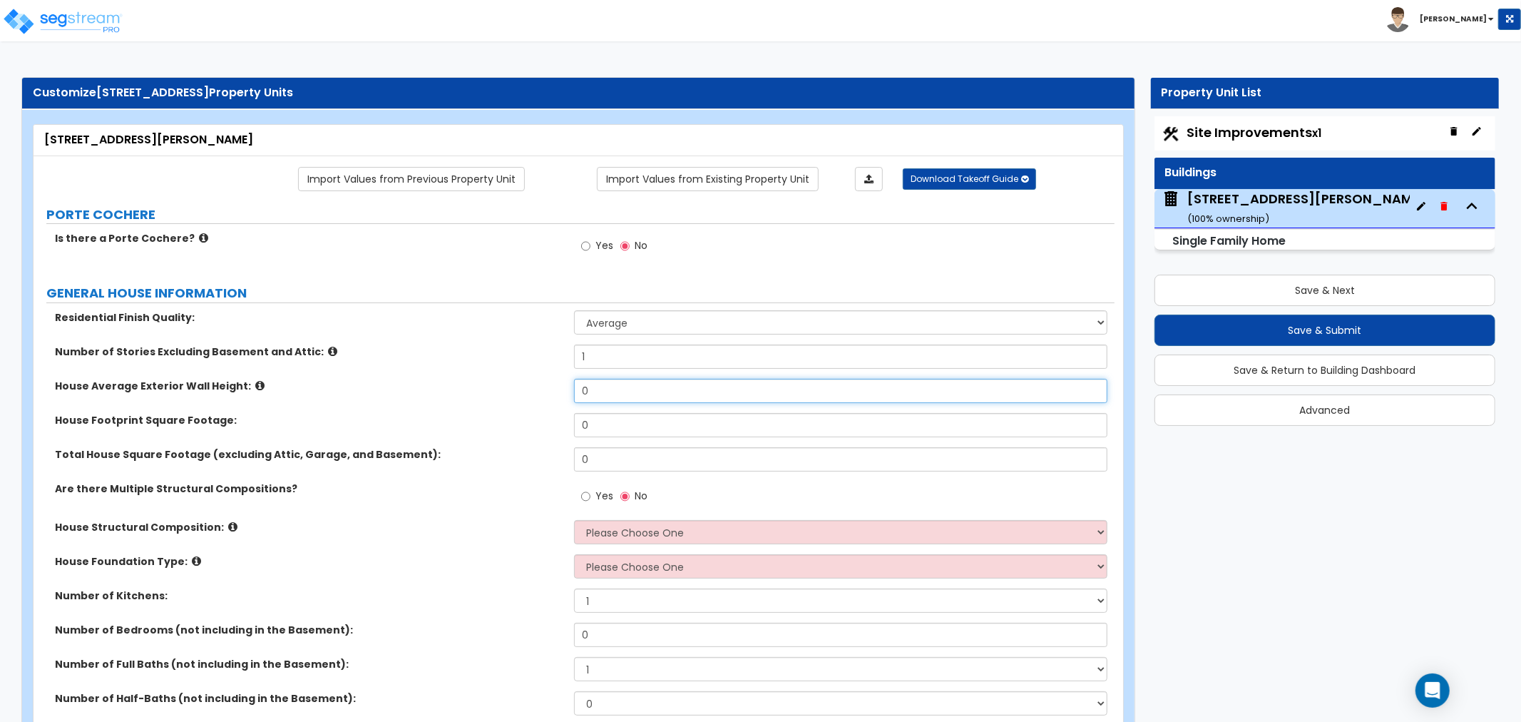
drag, startPoint x: 607, startPoint y: 387, endPoint x: 581, endPoint y: 387, distance: 25.7
click at [581, 387] on input "0" at bounding box center [840, 391] width 533 height 24
type input "10"
drag, startPoint x: 600, startPoint y: 424, endPoint x: 551, endPoint y: 424, distance: 49.2
click at [551, 424] on div "House Footprint Square Footage: 0" at bounding box center [574, 430] width 1081 height 34
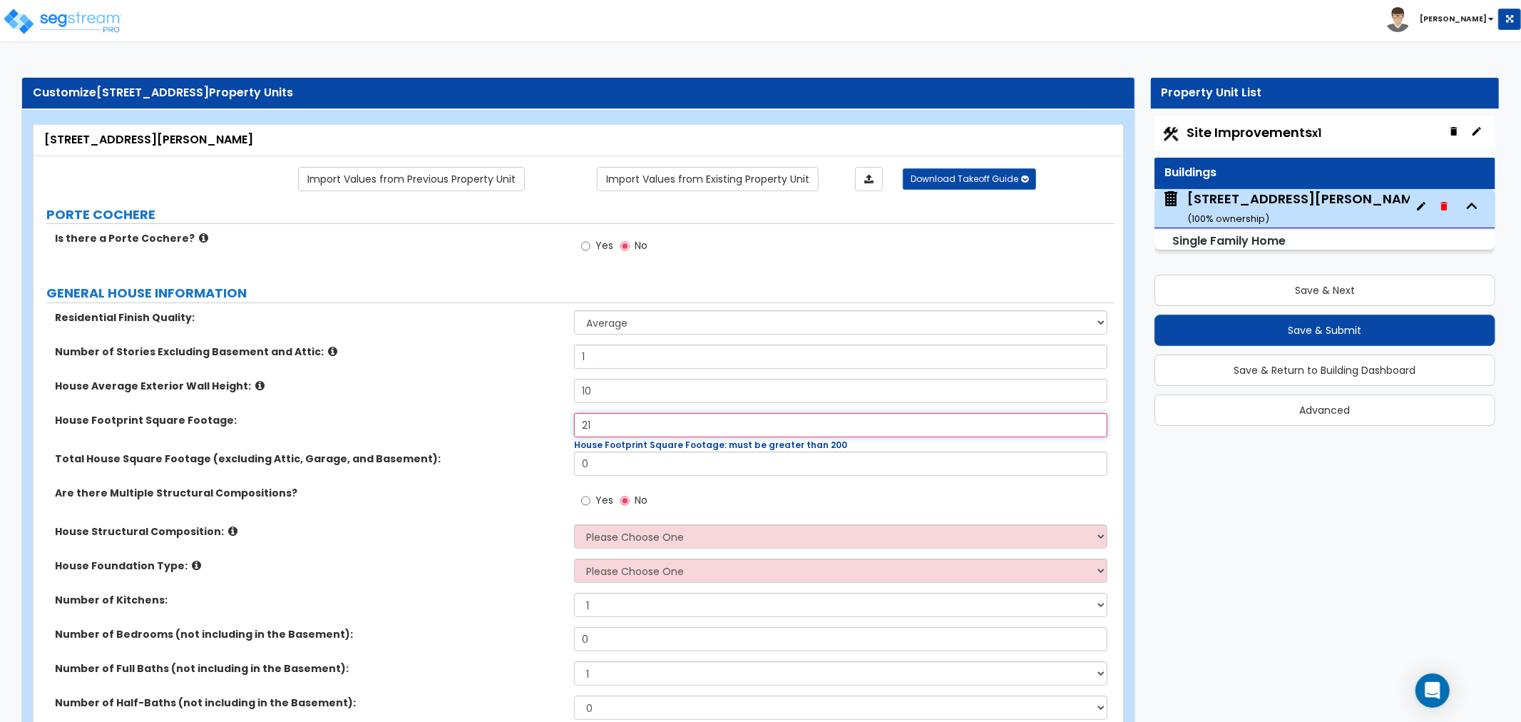
click at [596, 417] on input "21" at bounding box center [840, 425] width 533 height 24
type input "2,187"
click at [605, 461] on input "0" at bounding box center [840, 463] width 533 height 24
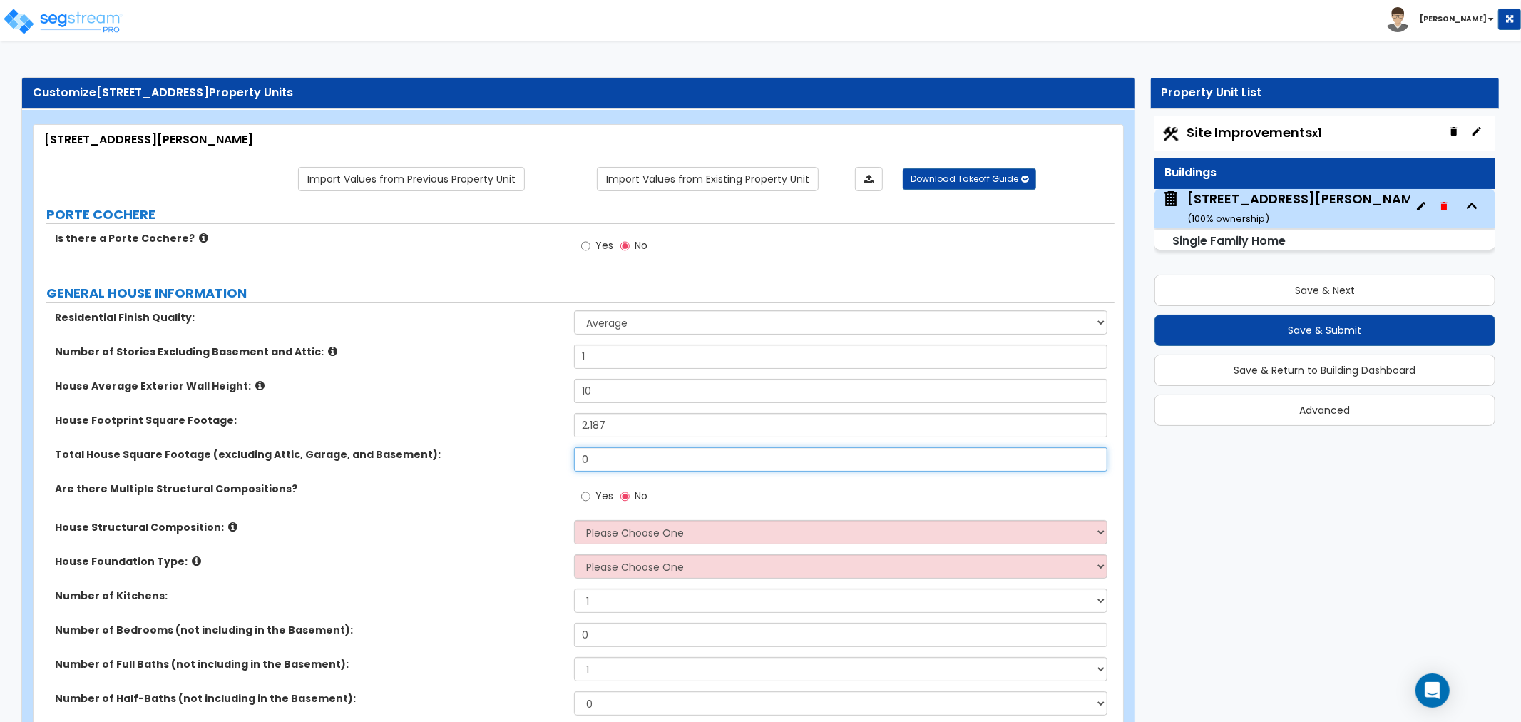
drag, startPoint x: 656, startPoint y: 460, endPoint x: 522, endPoint y: 461, distance: 134.1
click at [522, 461] on div "Total House Square Footage (excluding Attic, Garage, and Basement): 0" at bounding box center [574, 464] width 1081 height 34
type input "2,187"
click at [496, 484] on label "Are there Multiple Structural Compositions?" at bounding box center [309, 488] width 508 height 14
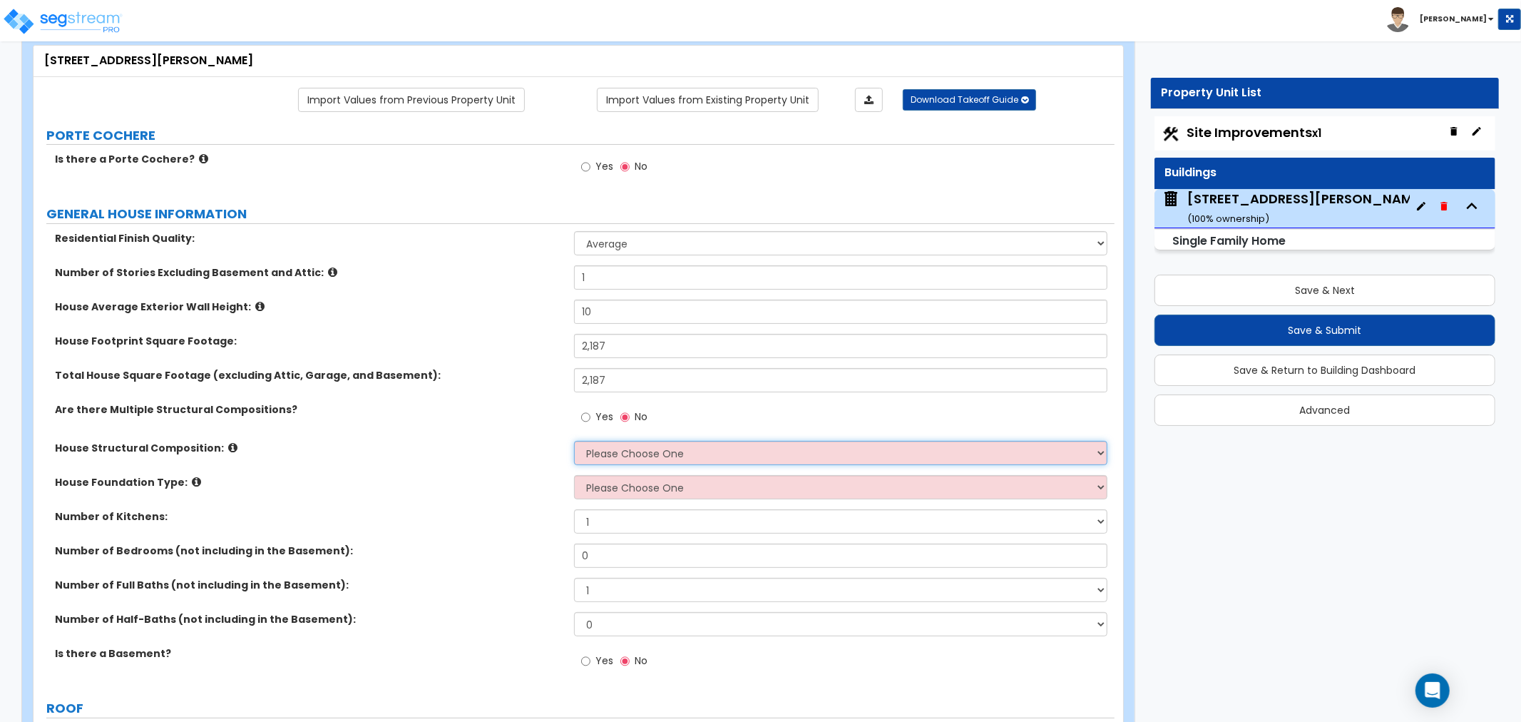
click at [595, 454] on select "Please Choose One Reinforced Concrete Structural Steel Brick Masonry CMU Masonr…" at bounding box center [840, 453] width 533 height 24
select select "7"
click at [574, 441] on select "Please Choose One Reinforced Concrete Structural Steel Brick Masonry CMU Masonr…" at bounding box center [840, 453] width 533 height 24
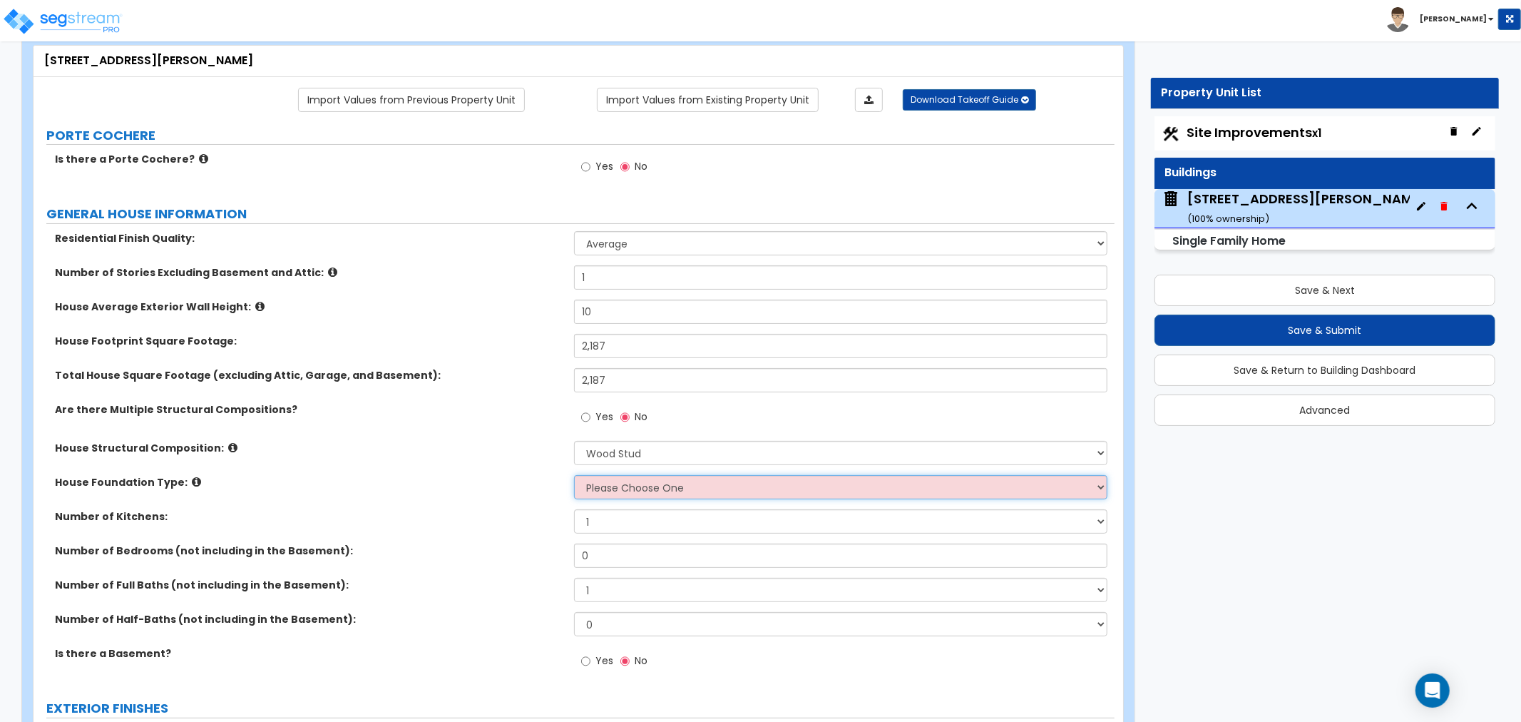
click at [598, 484] on select "Please Choose One Crawl Space Pier-Elevated First floor Slab on Grade" at bounding box center [840, 487] width 533 height 24
select select "3"
click at [574, 475] on select "Please Choose One Crawl Space Pier-Elevated First floor Slab on Grade" at bounding box center [840, 487] width 533 height 24
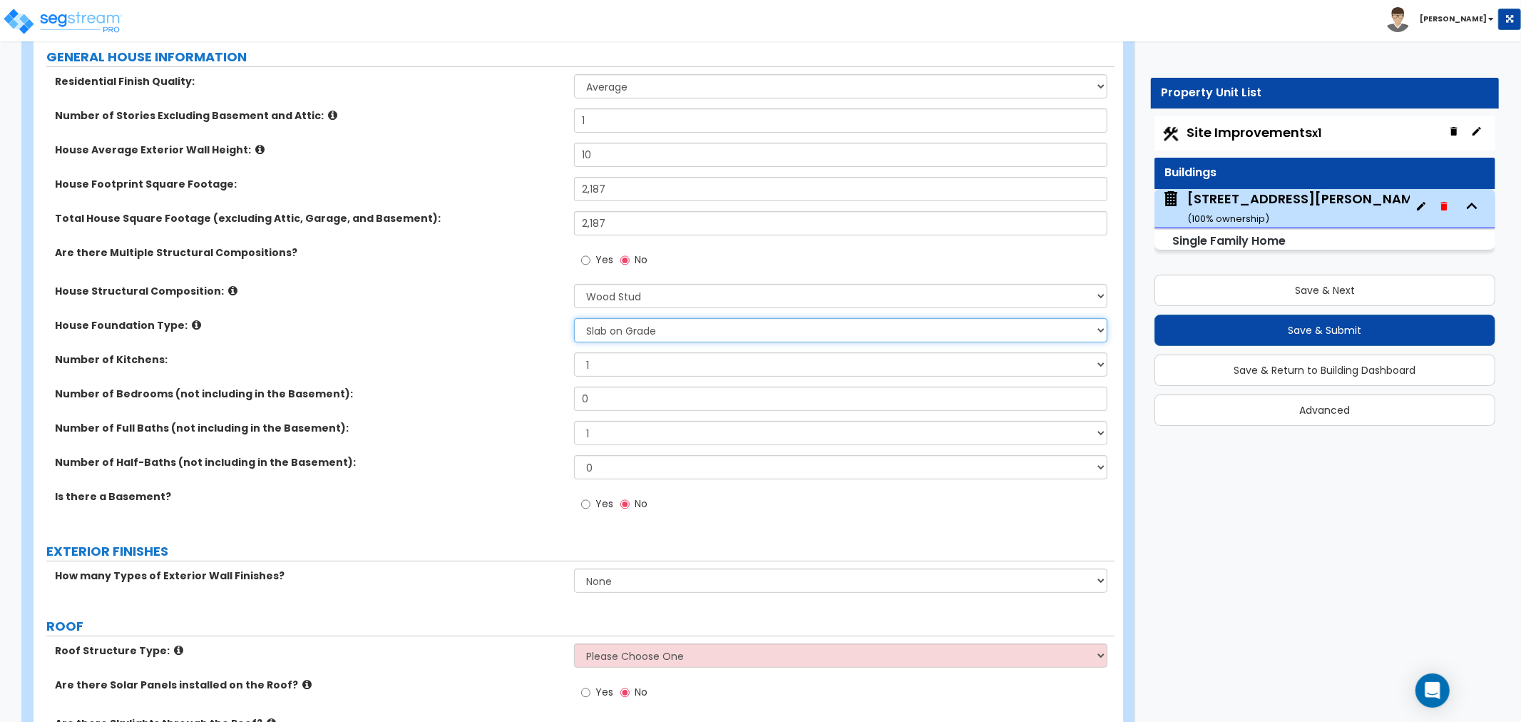
scroll to position [237, 0]
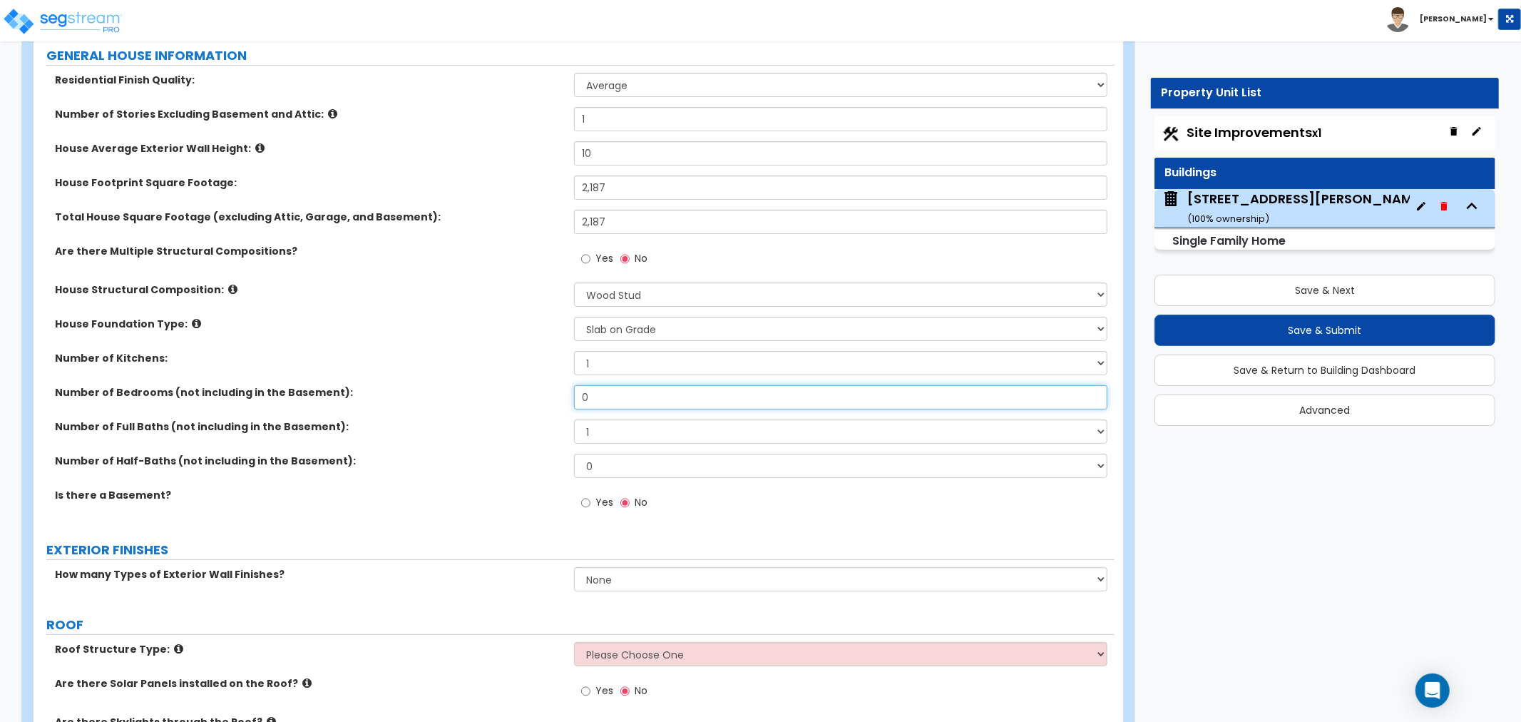
drag, startPoint x: 600, startPoint y: 396, endPoint x: 554, endPoint y: 396, distance: 46.4
click at [554, 396] on div "Number of Bedrooms (not including in the Basement): 0" at bounding box center [574, 402] width 1081 height 34
type input "4"
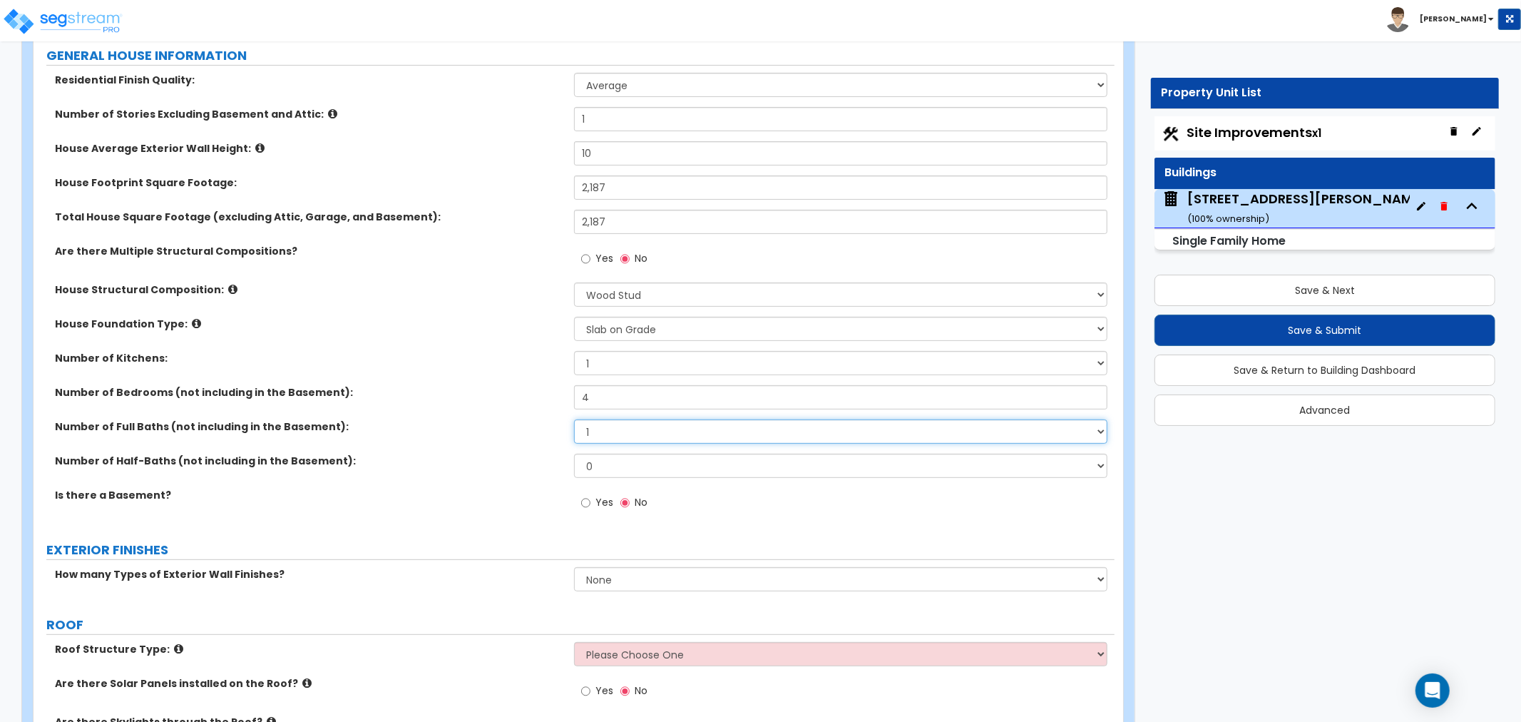
click at [600, 431] on select "1 2 3 4 5 6 7 8 9 10" at bounding box center [840, 431] width 533 height 24
select select "3"
click at [574, 419] on select "1 2 3 4 5 6 7 8 9 10" at bounding box center [840, 431] width 533 height 24
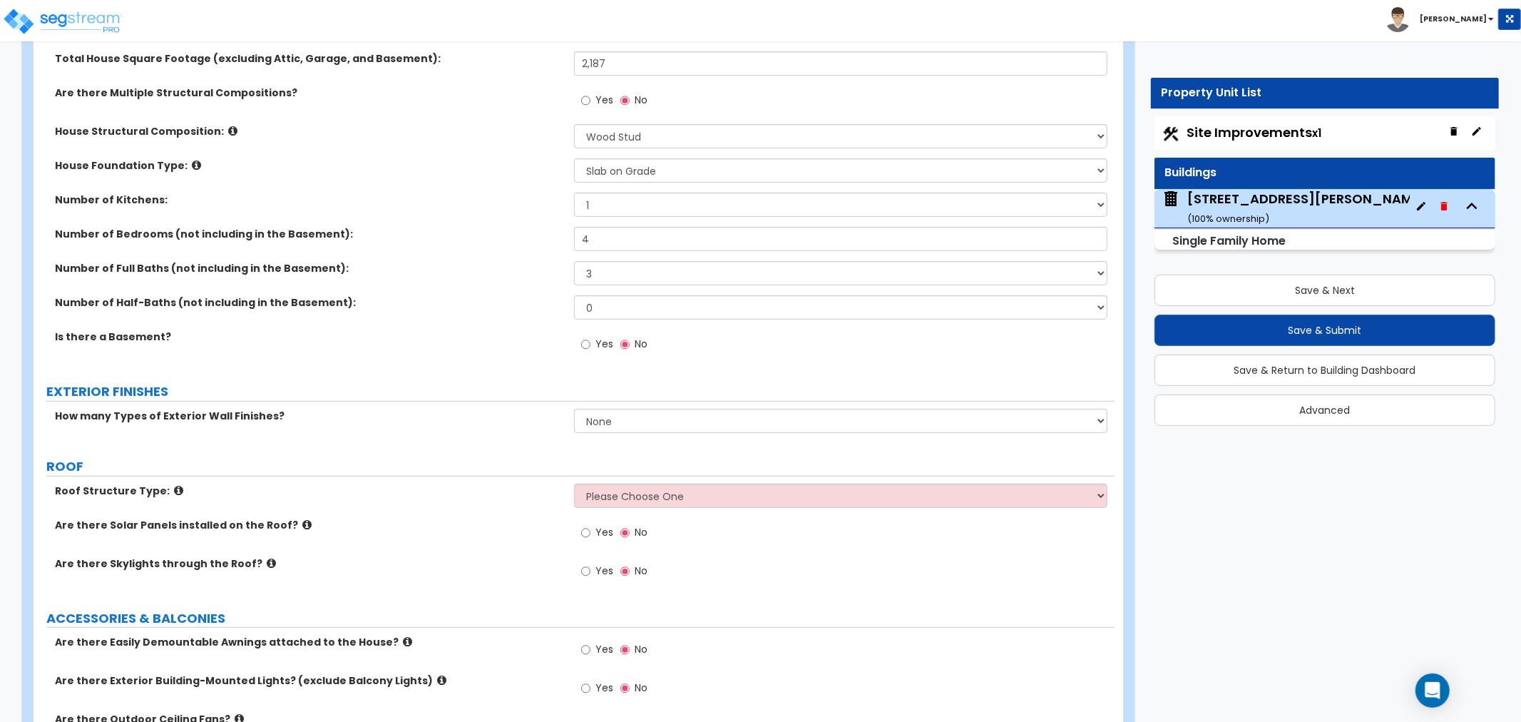
scroll to position [475, 0]
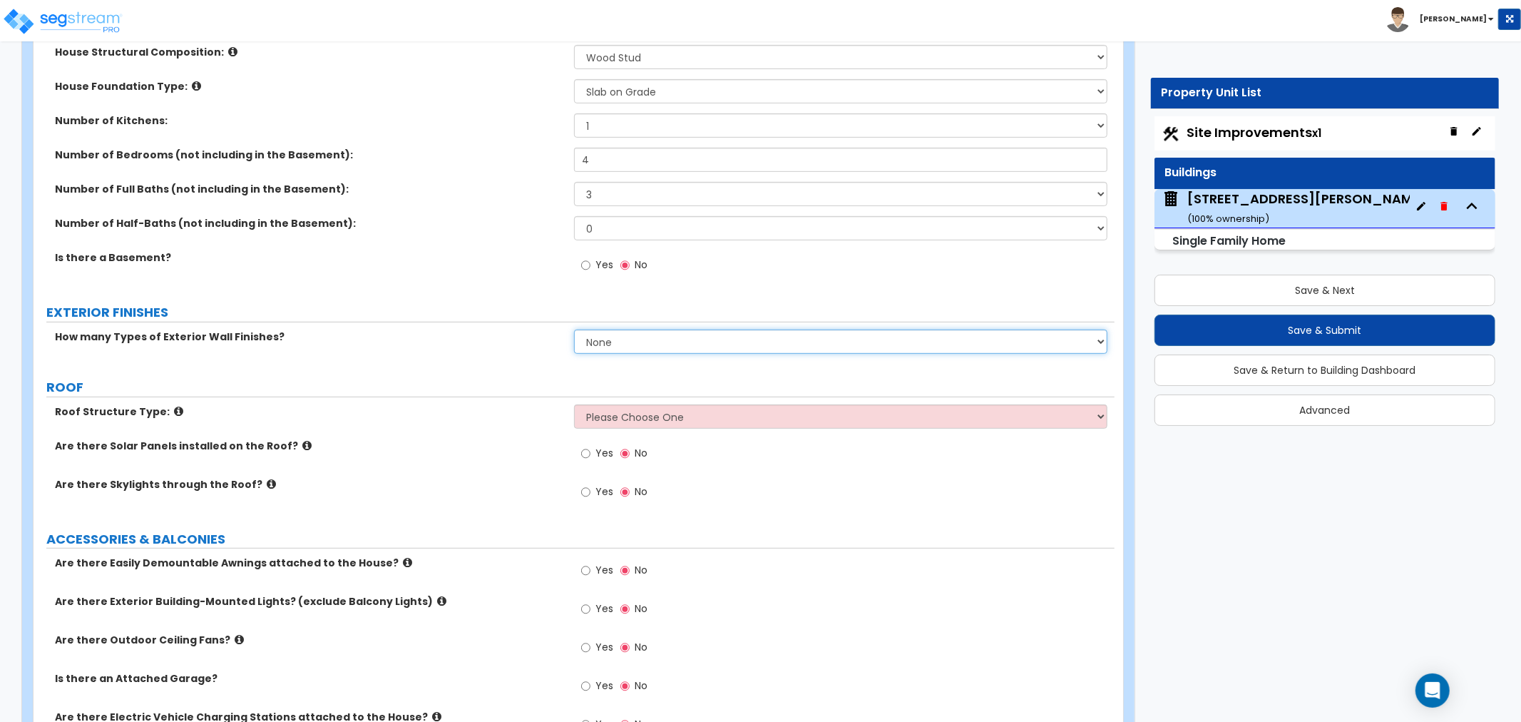
click at [601, 335] on select "None 1 2 3" at bounding box center [840, 341] width 533 height 24
select select "2"
click at [574, 329] on select "None 1 2 3" at bounding box center [840, 341] width 533 height 24
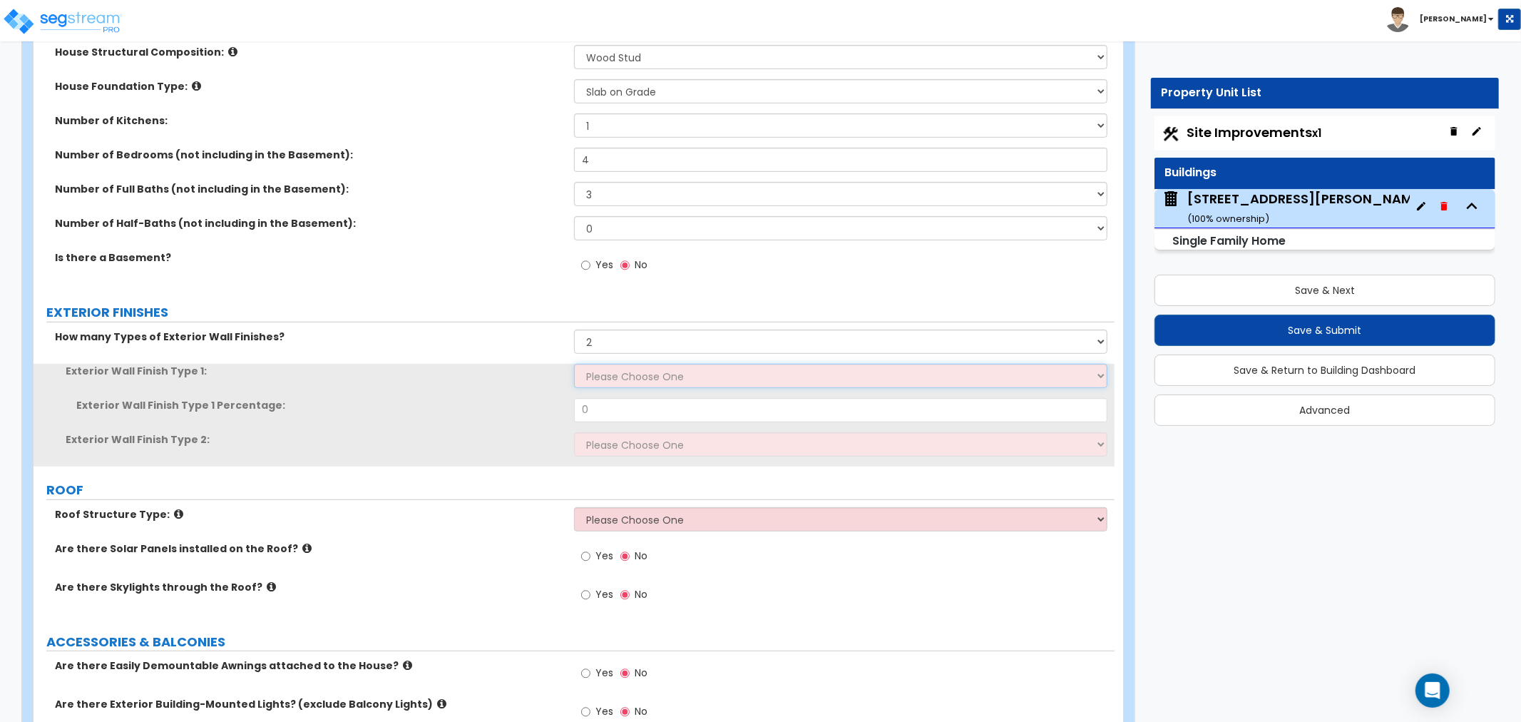
click at [600, 379] on select "Please Choose One No Finish/Shared Wall No Wall Brick Finish Stone Finish Wood …" at bounding box center [840, 376] width 533 height 24
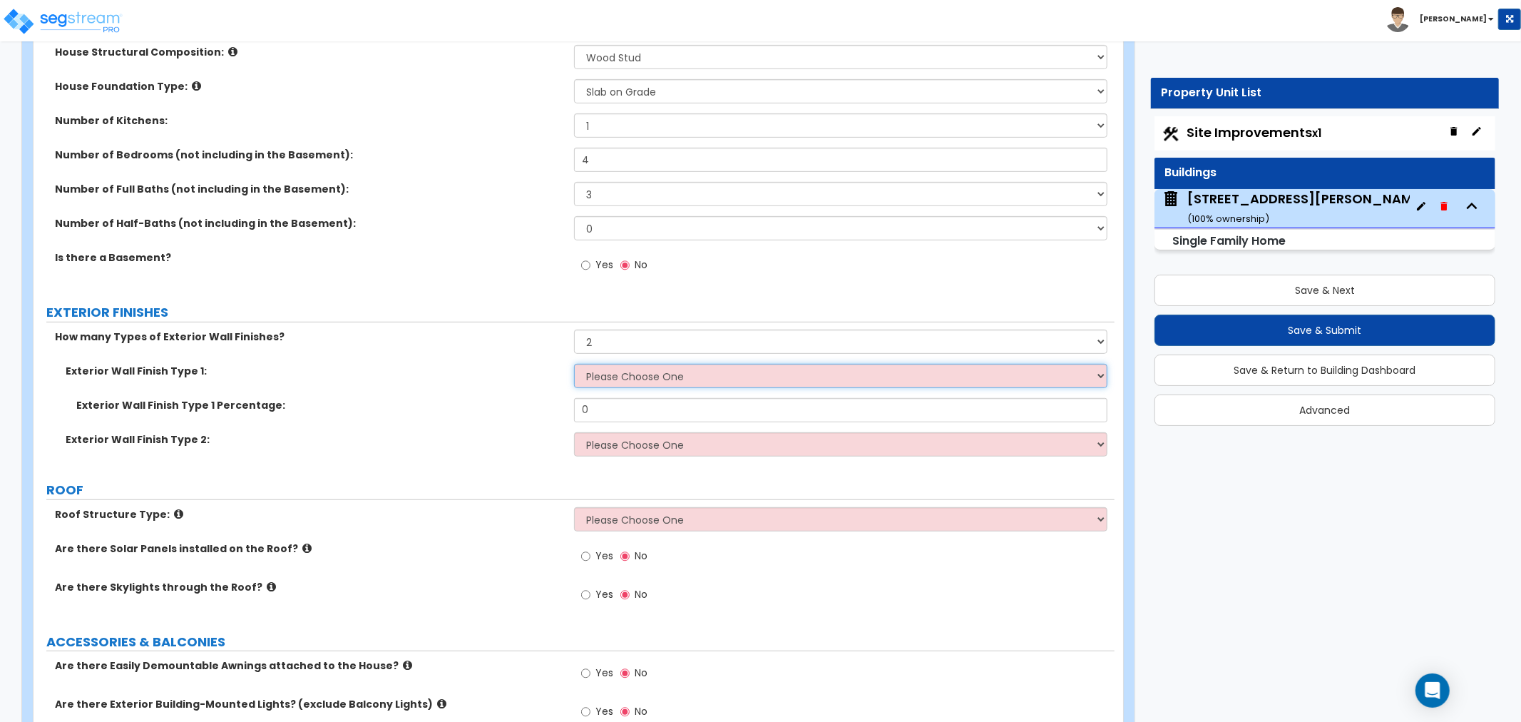
select select "7"
click at [574, 364] on select "Please Choose One No Finish/Shared Wall No Wall Brick Finish Stone Finish Wood …" at bounding box center [840, 376] width 533 height 24
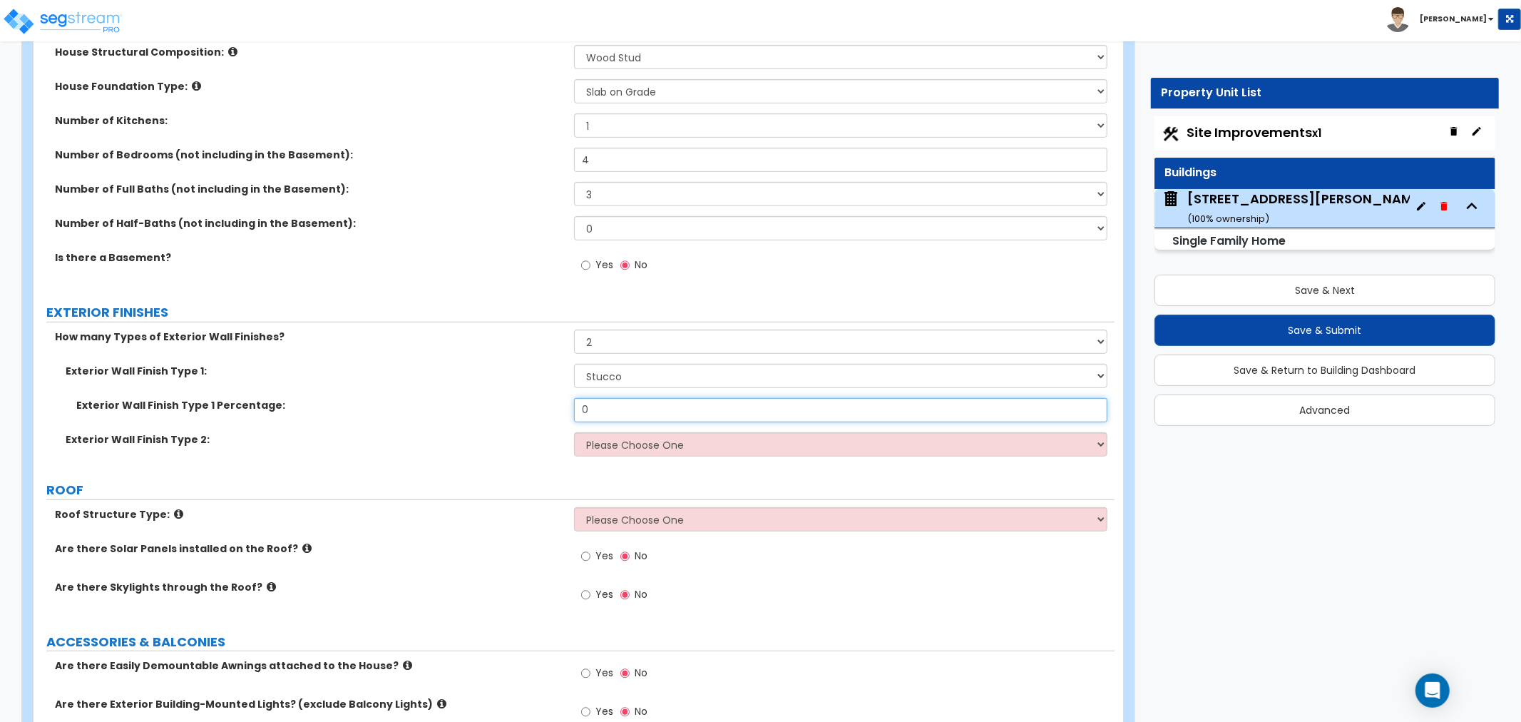
click at [595, 408] on input "0" at bounding box center [840, 410] width 533 height 24
drag, startPoint x: 595, startPoint y: 408, endPoint x: 479, endPoint y: 410, distance: 117.0
click at [479, 410] on div "Exterior Wall Finish Type 1 Percentage: 0" at bounding box center [574, 415] width 1081 height 34
type input "85"
click at [593, 447] on select "Please Choose One No Finish/Shared Wall No Wall Brick Finish Stone Finish Wood …" at bounding box center [840, 444] width 533 height 24
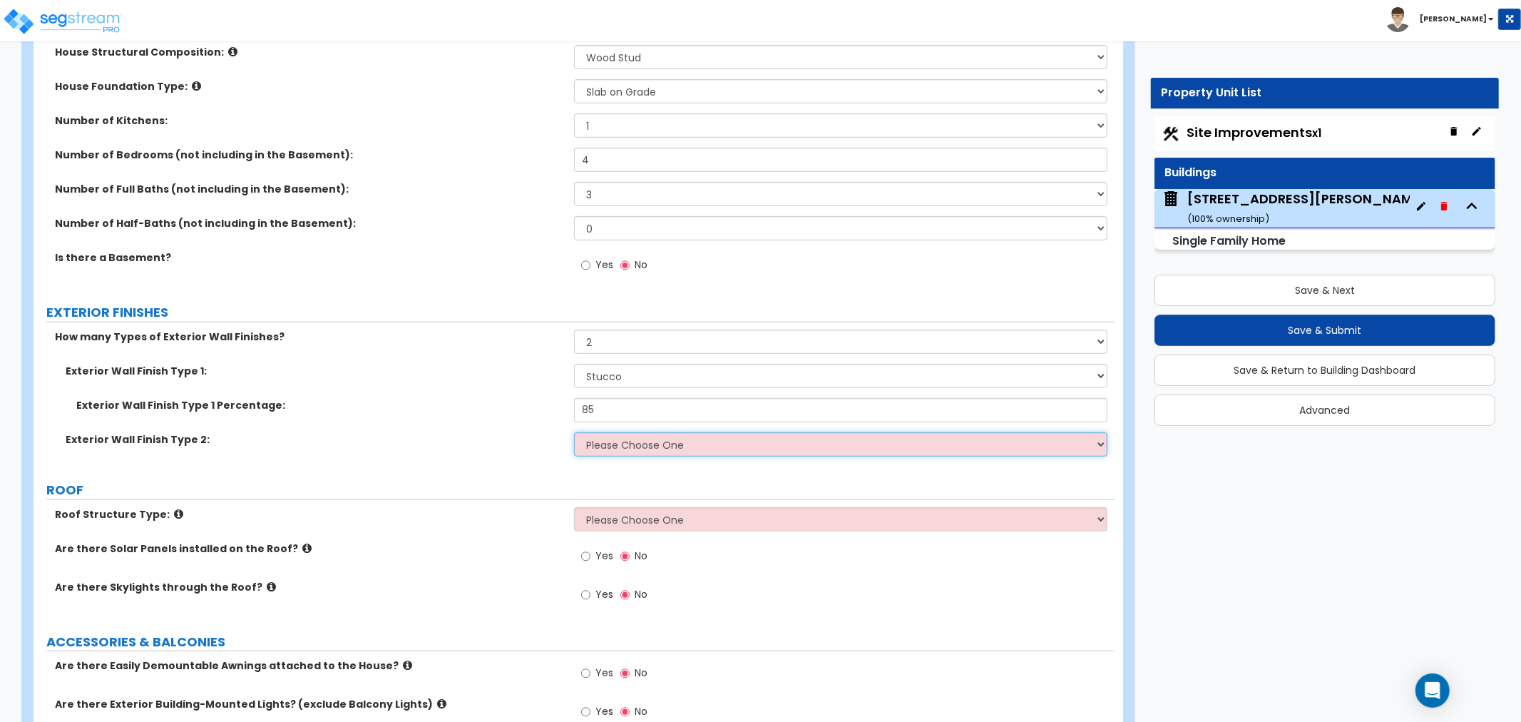
select select "2"
click at [574, 432] on select "Please Choose One No Finish/Shared Wall No Wall Brick Finish Stone Finish Wood …" at bounding box center [840, 444] width 533 height 24
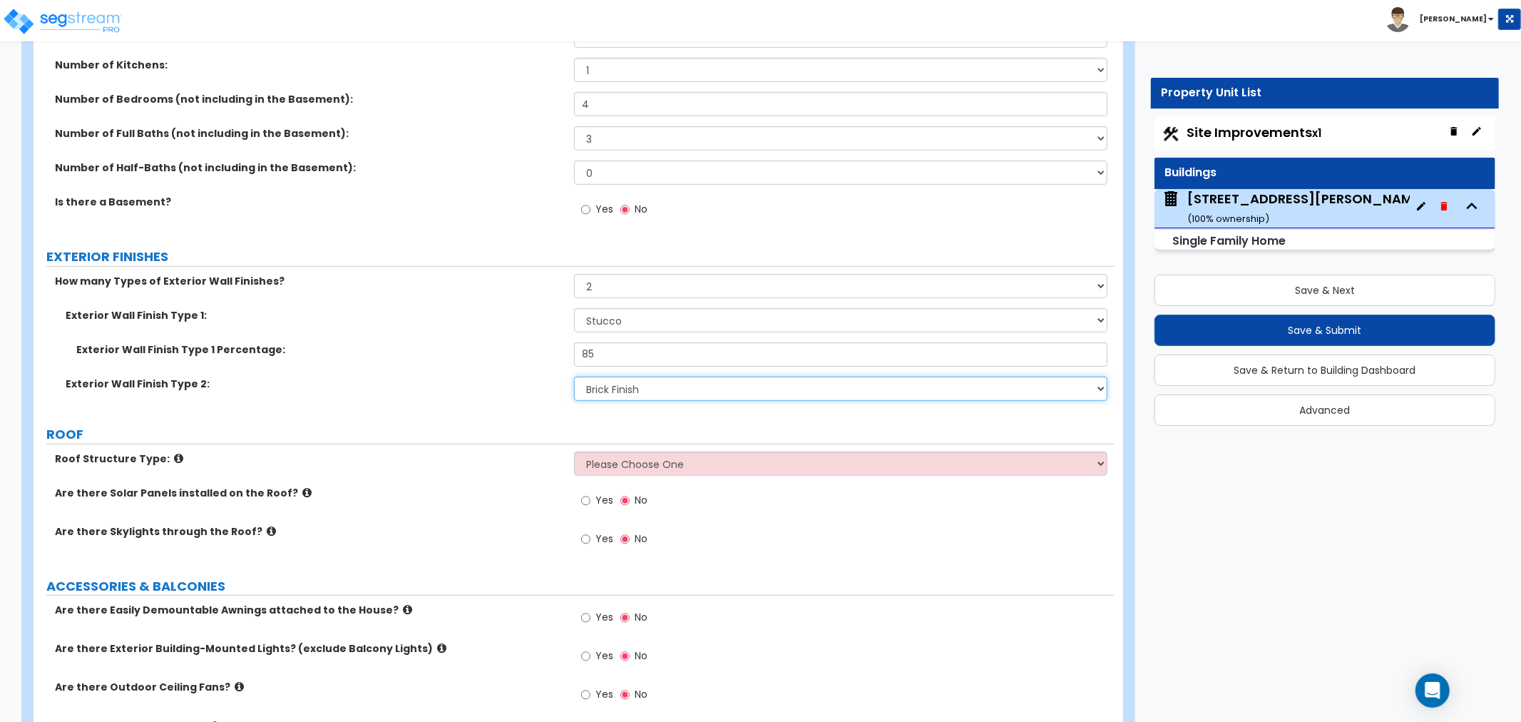
scroll to position [554, 0]
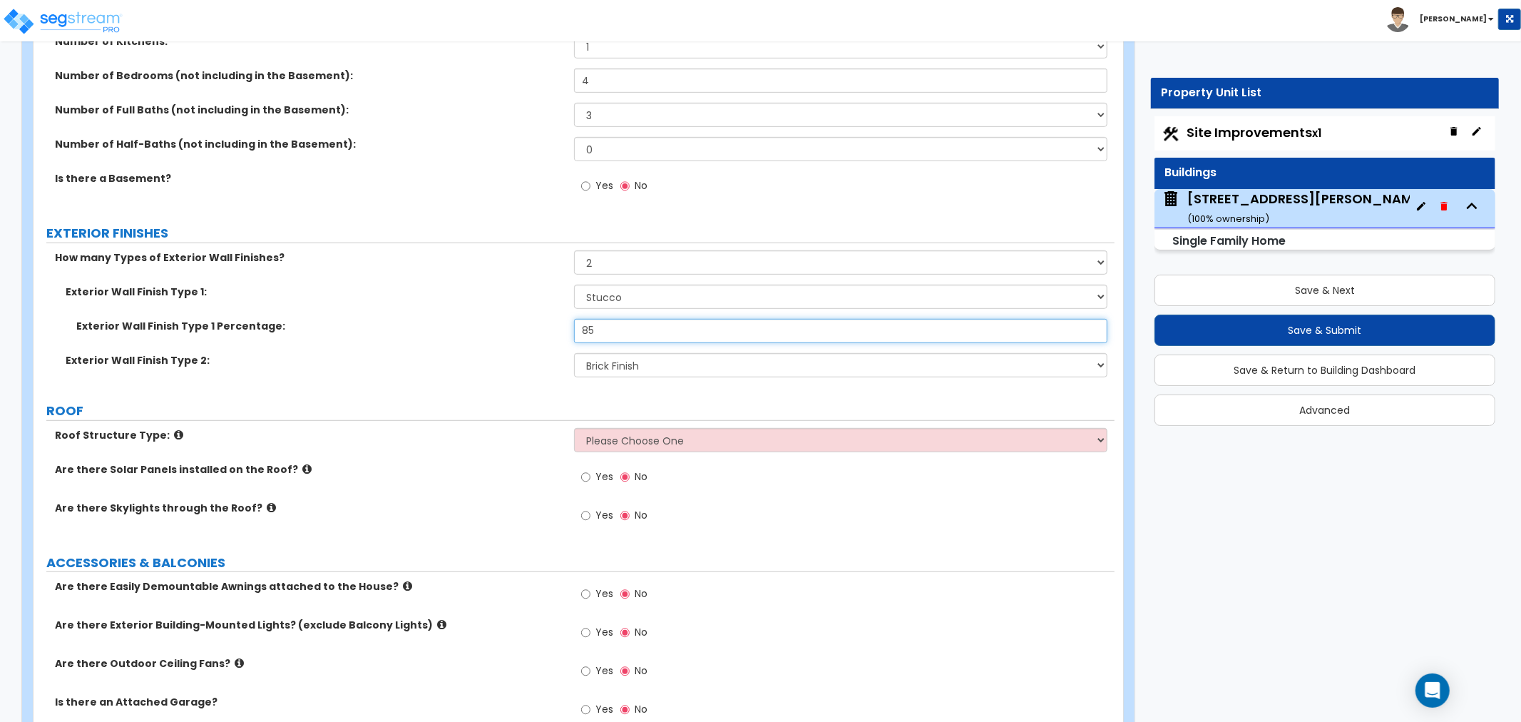
drag, startPoint x: 599, startPoint y: 325, endPoint x: 501, endPoint y: 327, distance: 97.7
click at [501, 327] on div "Exterior Wall Finish Type 1 Percentage: 85" at bounding box center [574, 336] width 1081 height 34
type input "90"
click at [503, 367] on div "Exterior Wall Finish Type 2: Please Choose One No Finish/Shared Wall No Wall Br…" at bounding box center [574, 370] width 1081 height 34
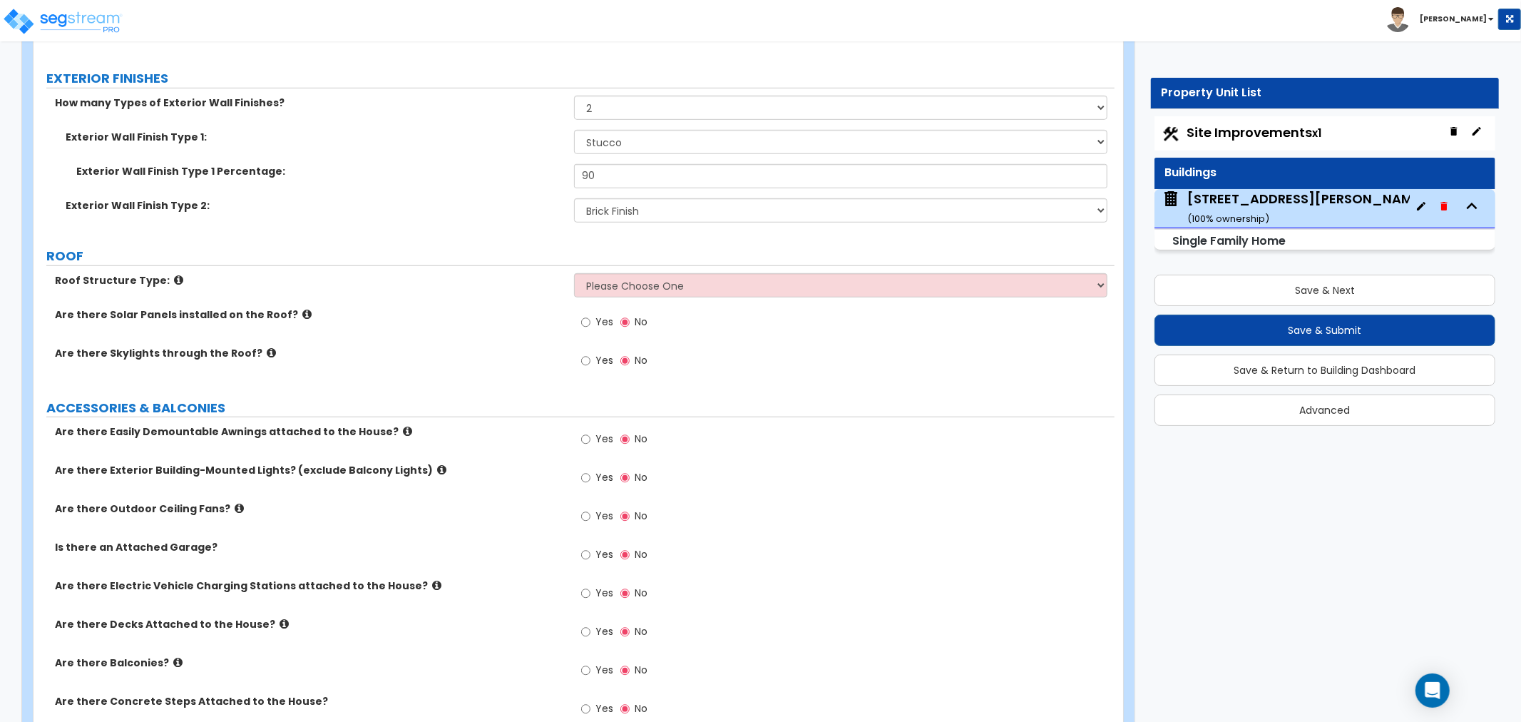
scroll to position [713, 0]
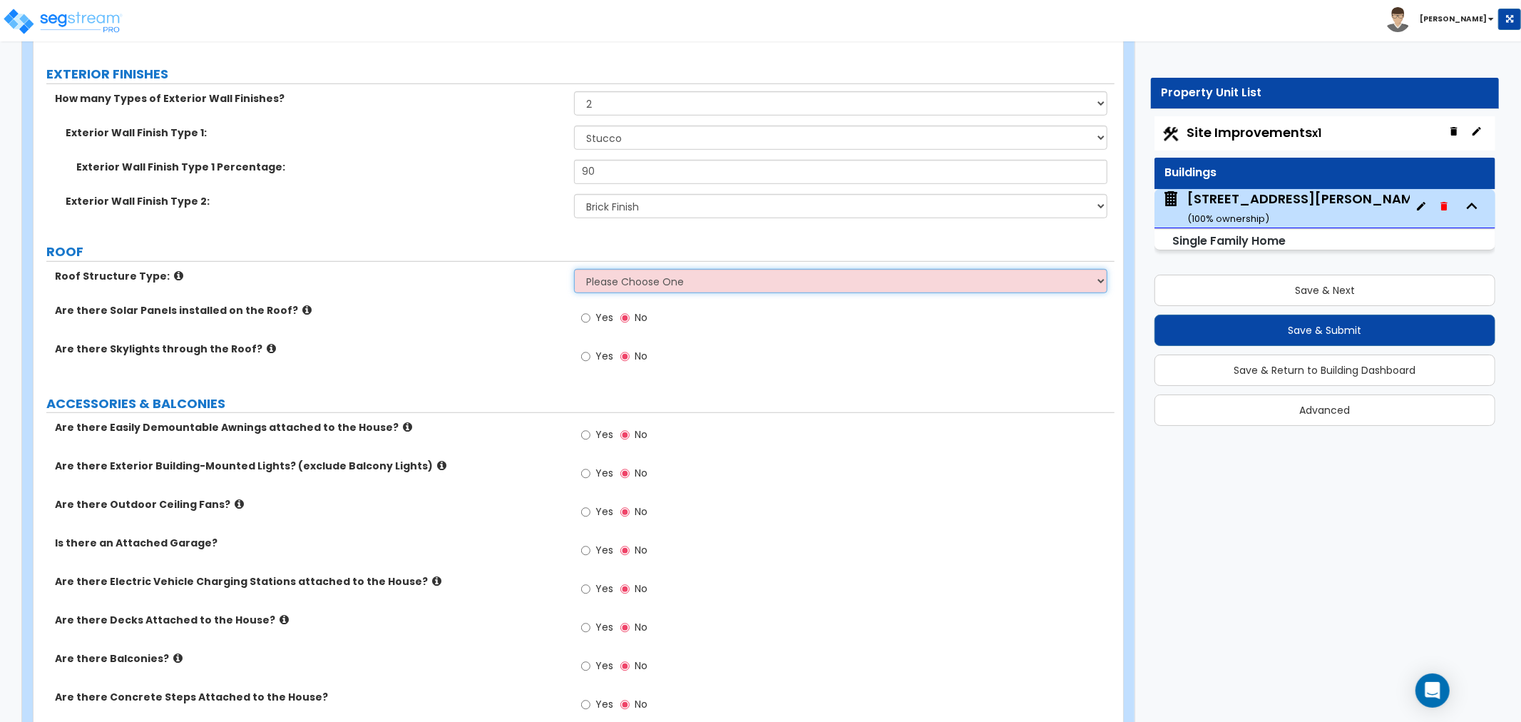
click at [637, 283] on select "Please Choose One Gable Roof Flat Roof Hybrid Gable & Flat Roof" at bounding box center [840, 281] width 533 height 24
select select "1"
click at [574, 269] on select "Please Choose One Gable Roof Flat Roof Hybrid Gable & Flat Roof" at bounding box center [840, 281] width 533 height 24
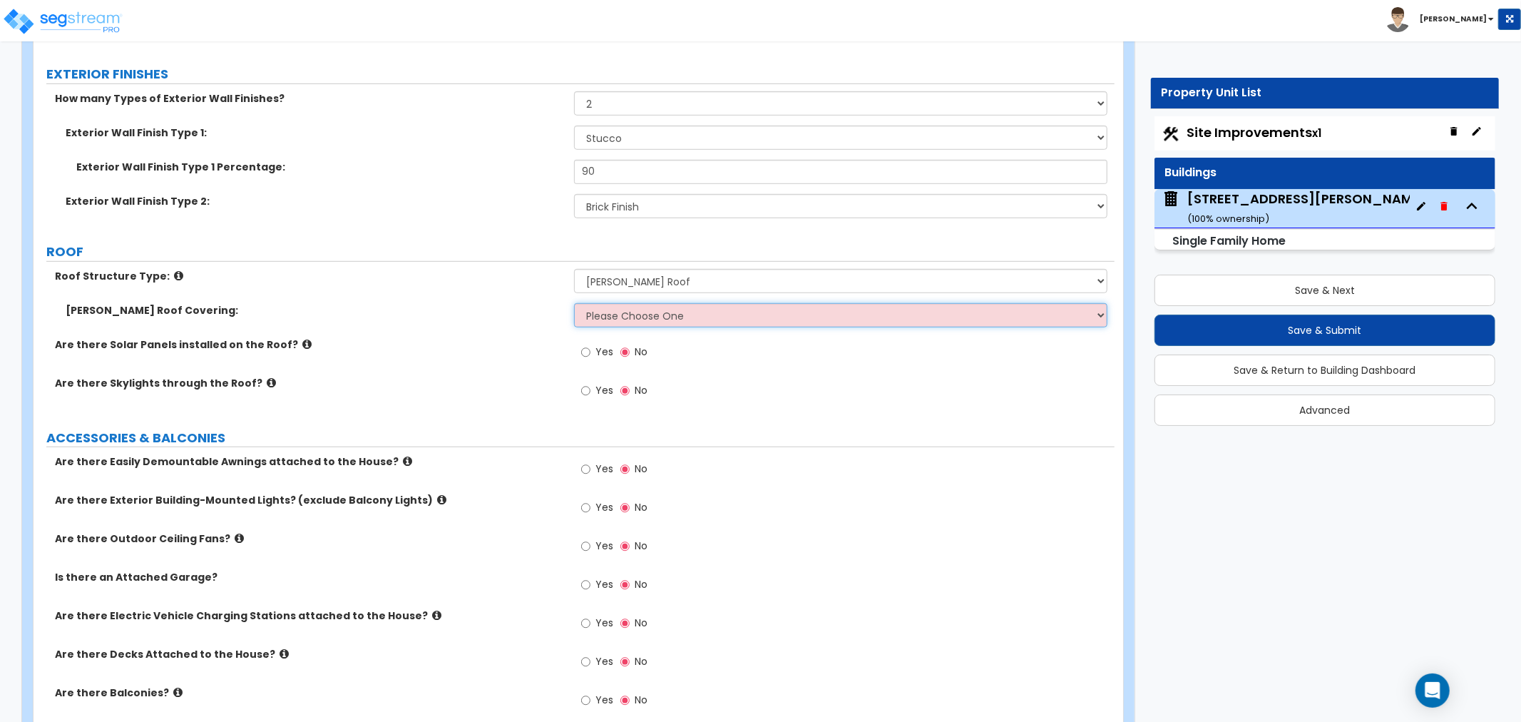
click at [595, 319] on select "Please Choose One Asphalt Shingle Clay Tile Wood Shingle Metal Shingle Standing…" at bounding box center [840, 315] width 533 height 24
select select "2"
click at [574, 303] on select "Please Choose One Asphalt Shingle Clay Tile Wood Shingle Metal Shingle Standing…" at bounding box center [840, 315] width 533 height 24
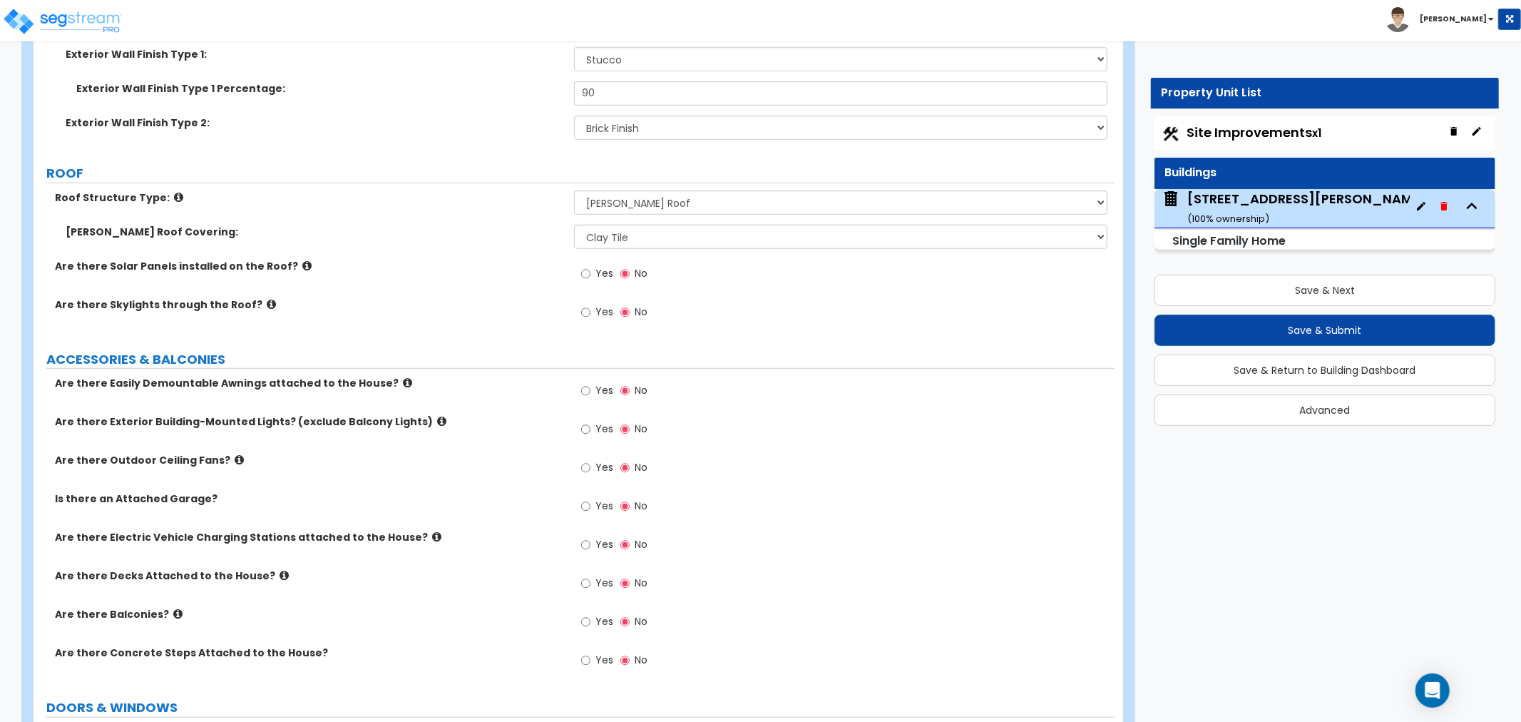
scroll to position [792, 0]
click at [581, 274] on input "Yes" at bounding box center [585, 273] width 9 height 16
radio input "true"
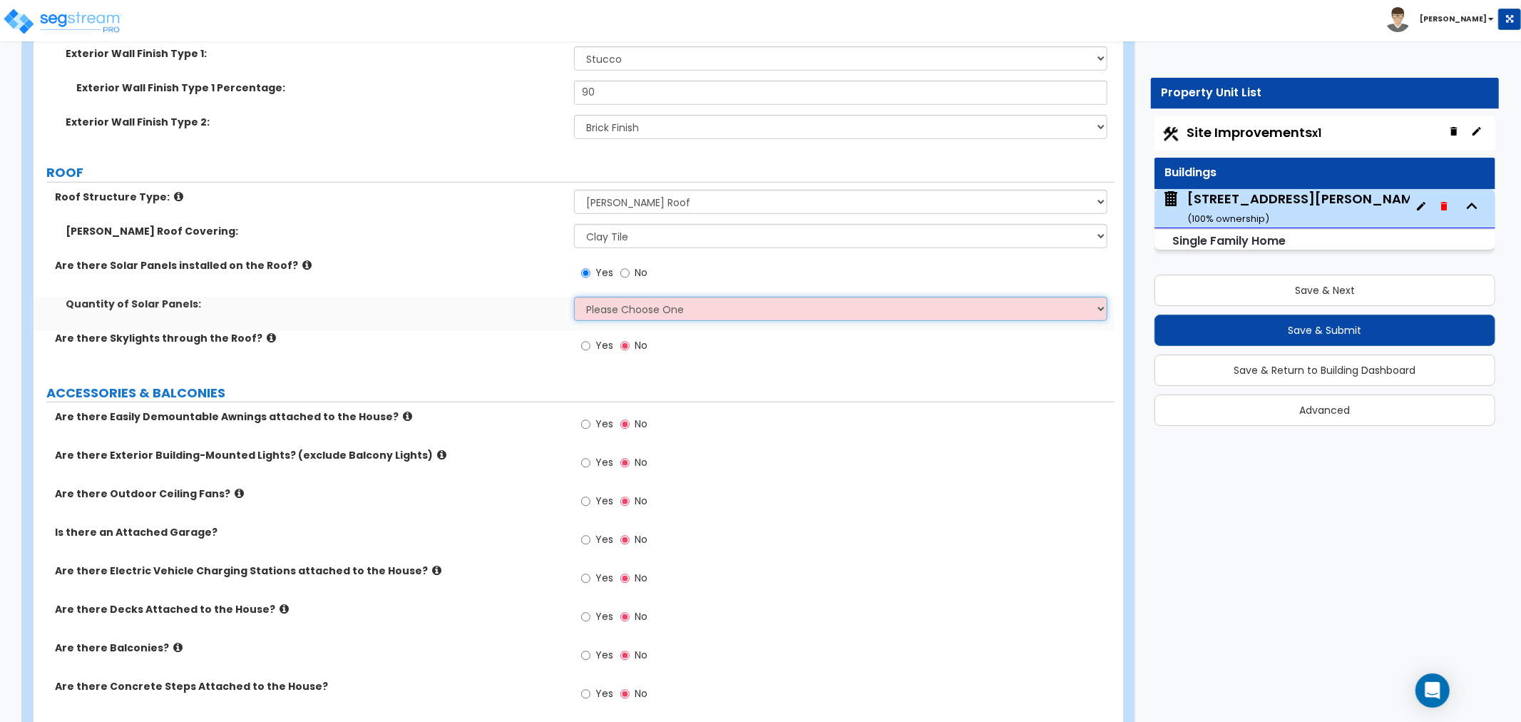
click at [594, 307] on select "Please Choose One Enter the Percentage of Roof Covered by Solar Panels Enter th…" at bounding box center [840, 309] width 533 height 24
select select "2"
click at [574, 297] on select "Please Choose One Enter the Percentage of Roof Covered by Solar Panels Enter th…" at bounding box center [840, 309] width 533 height 24
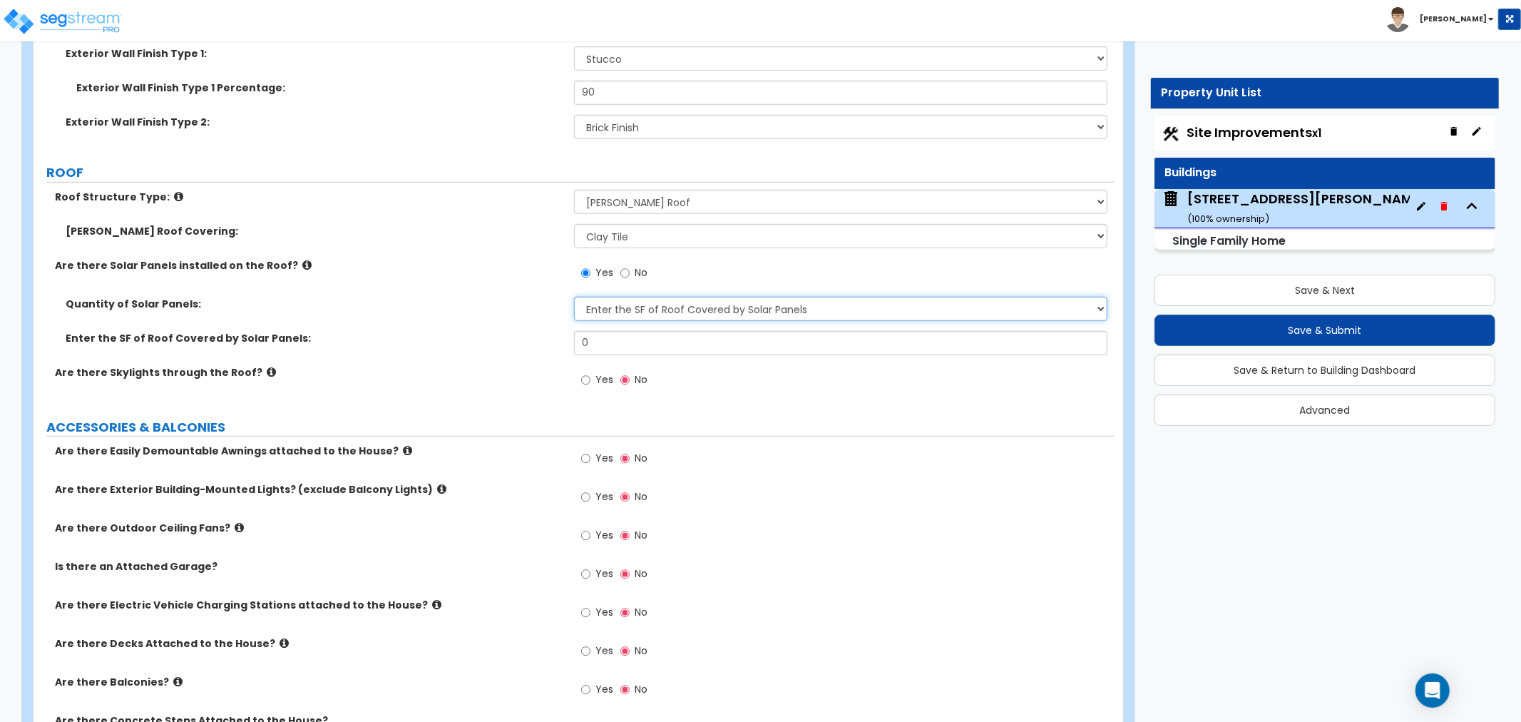
click at [610, 310] on select "Please Choose One Enter the Percentage of Roof Covered by Solar Panels Enter th…" at bounding box center [840, 309] width 533 height 24
drag, startPoint x: 611, startPoint y: 339, endPoint x: 499, endPoint y: 344, distance: 112.0
click at [499, 344] on div "Enter the SF of Roof Covered by Solar Panels: 0" at bounding box center [574, 348] width 1081 height 34
type input "8"
drag, startPoint x: 604, startPoint y: 340, endPoint x: 551, endPoint y: 339, distance: 52.8
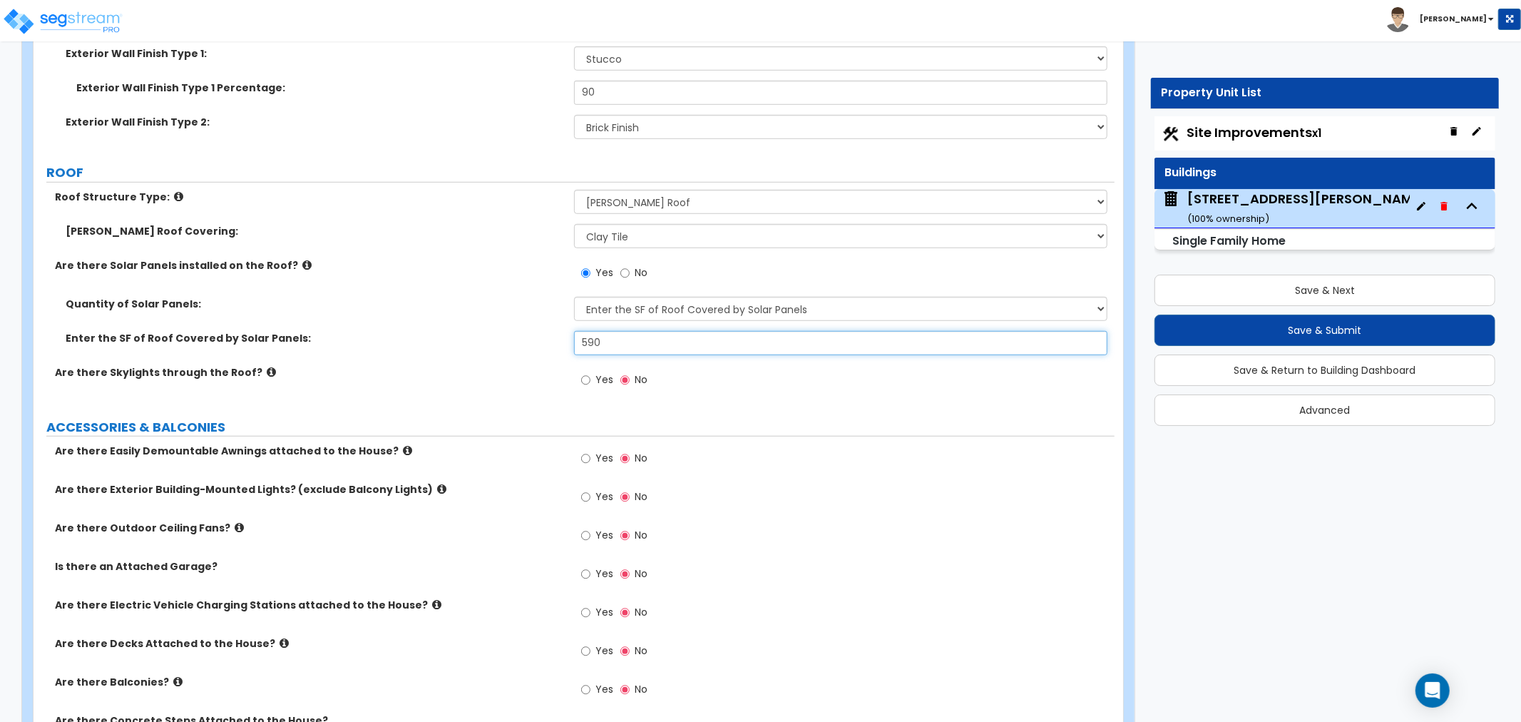
click at [551, 339] on div "Enter the SF of Roof Covered by Solar Panels: 590" at bounding box center [574, 348] width 1081 height 34
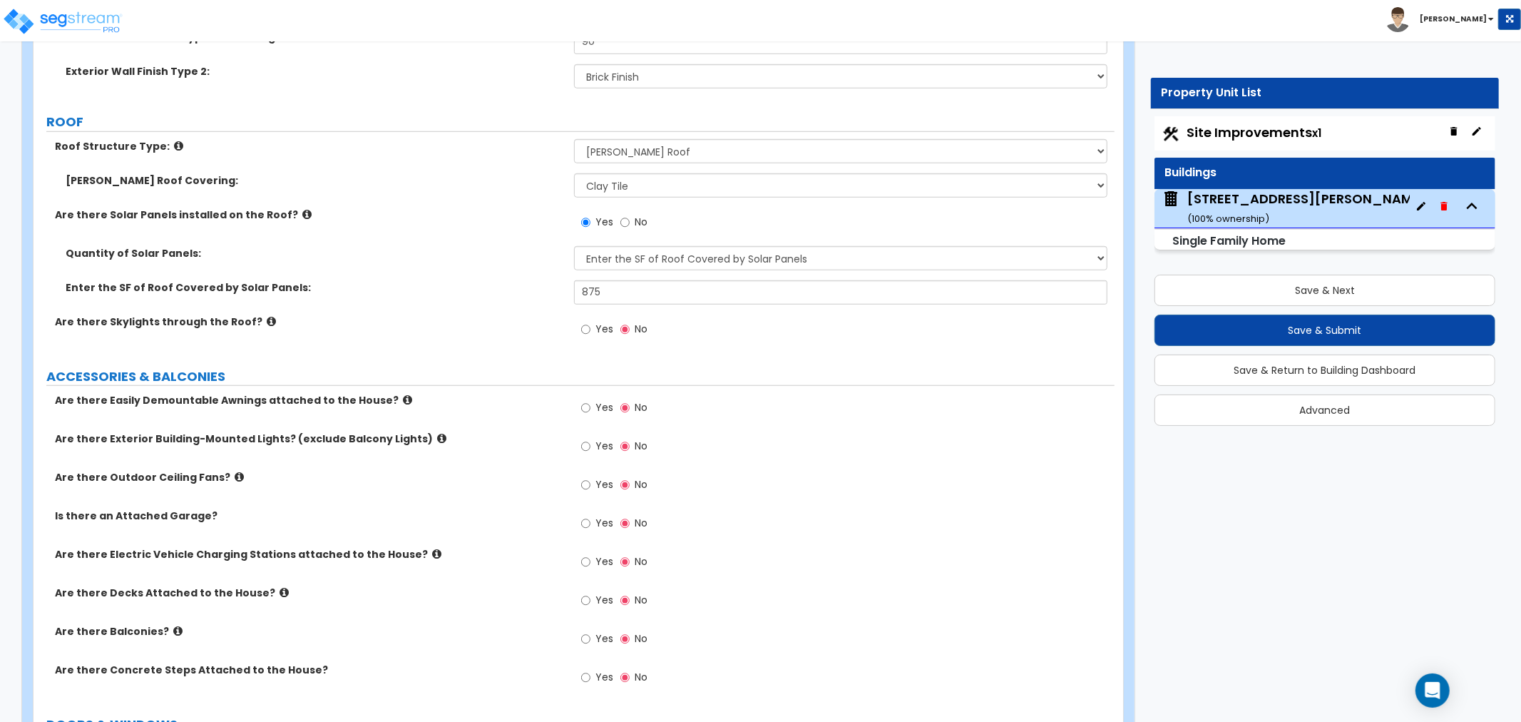
scroll to position [871, 0]
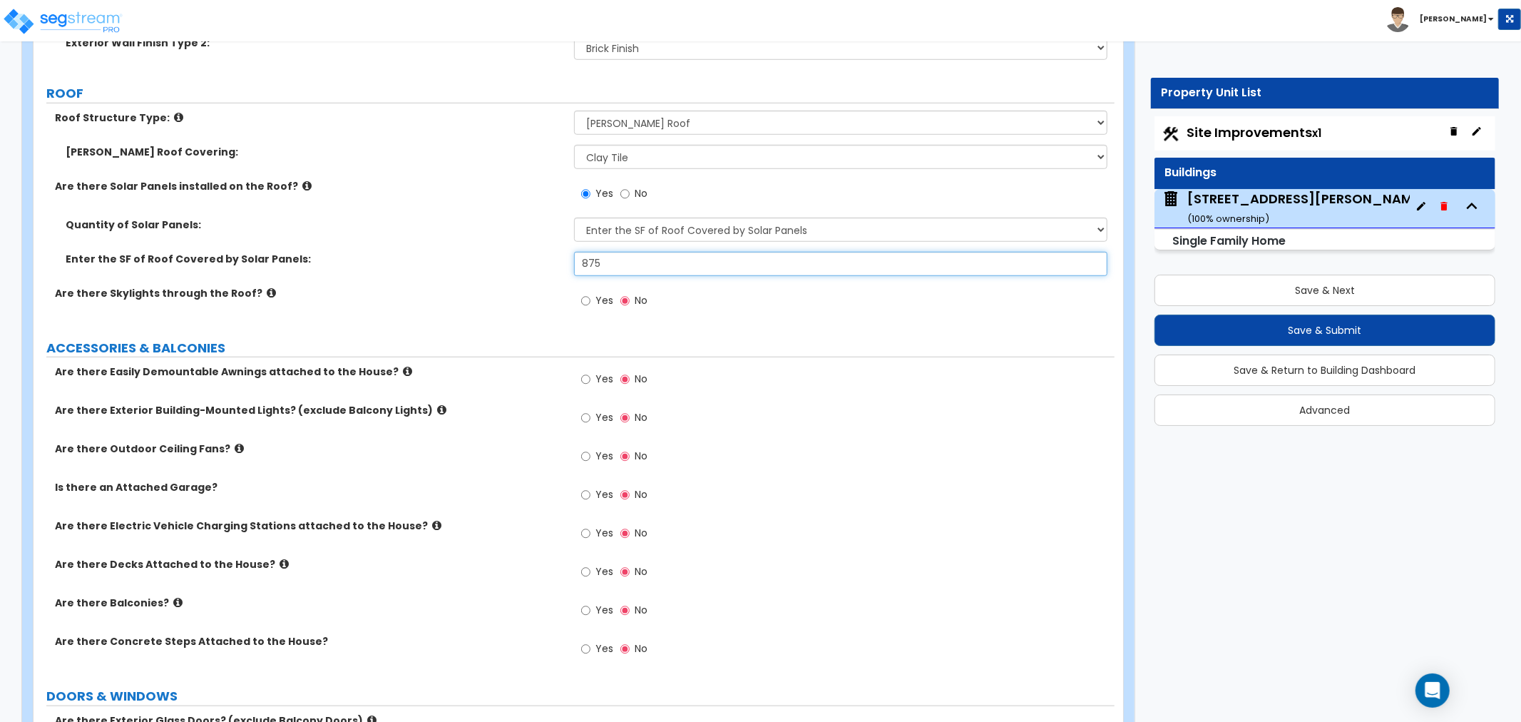
drag, startPoint x: 623, startPoint y: 258, endPoint x: 462, endPoint y: 265, distance: 161.3
click at [462, 265] on div "Enter the SF of Roof Covered by Solar Panels: 875" at bounding box center [574, 269] width 1081 height 34
type input "216"
click at [484, 295] on label "Are there Skylights through the Roof?" at bounding box center [309, 293] width 508 height 14
click at [514, 312] on div "Are there Skylights through the Roof? Yes No" at bounding box center [574, 305] width 1081 height 39
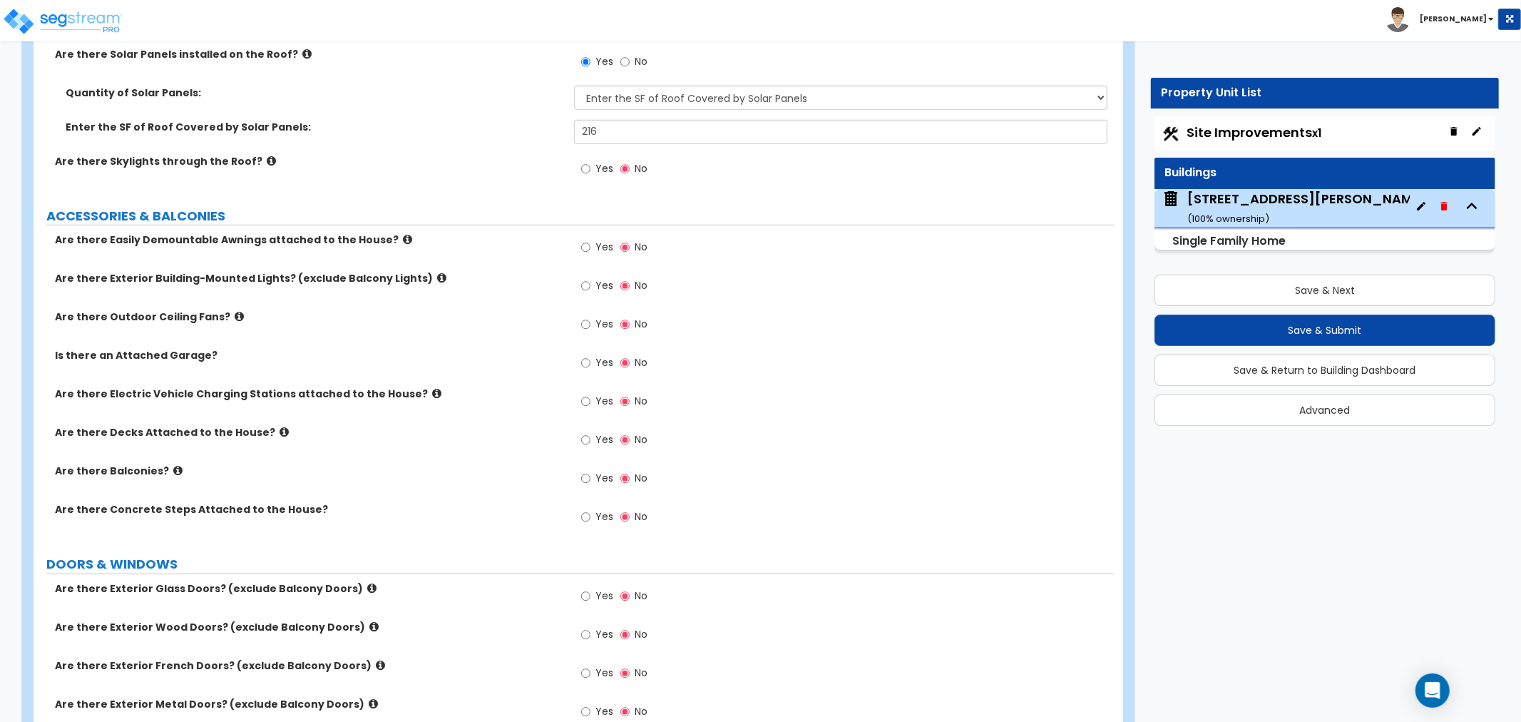
scroll to position [1030, 0]
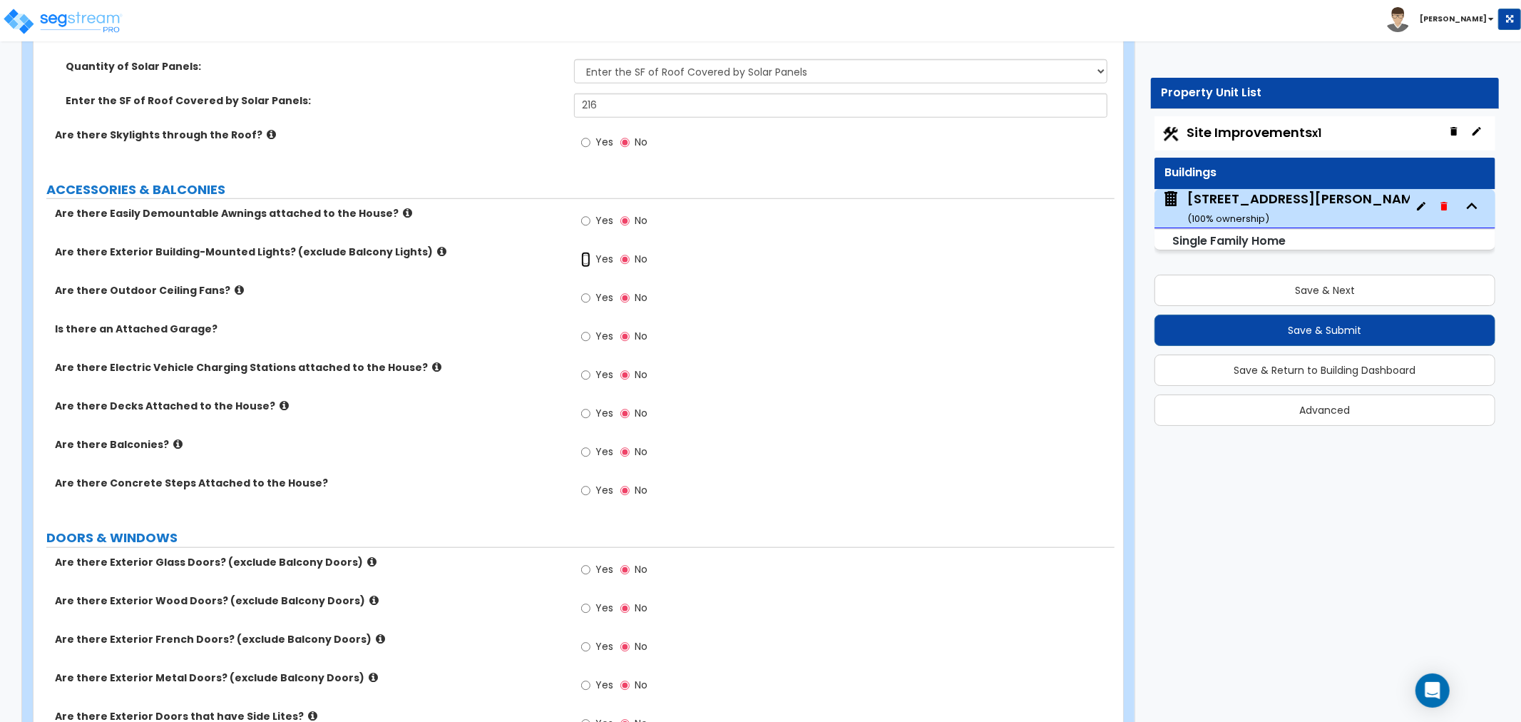
click at [585, 257] on input "Yes" at bounding box center [585, 260] width 9 height 16
radio input "true"
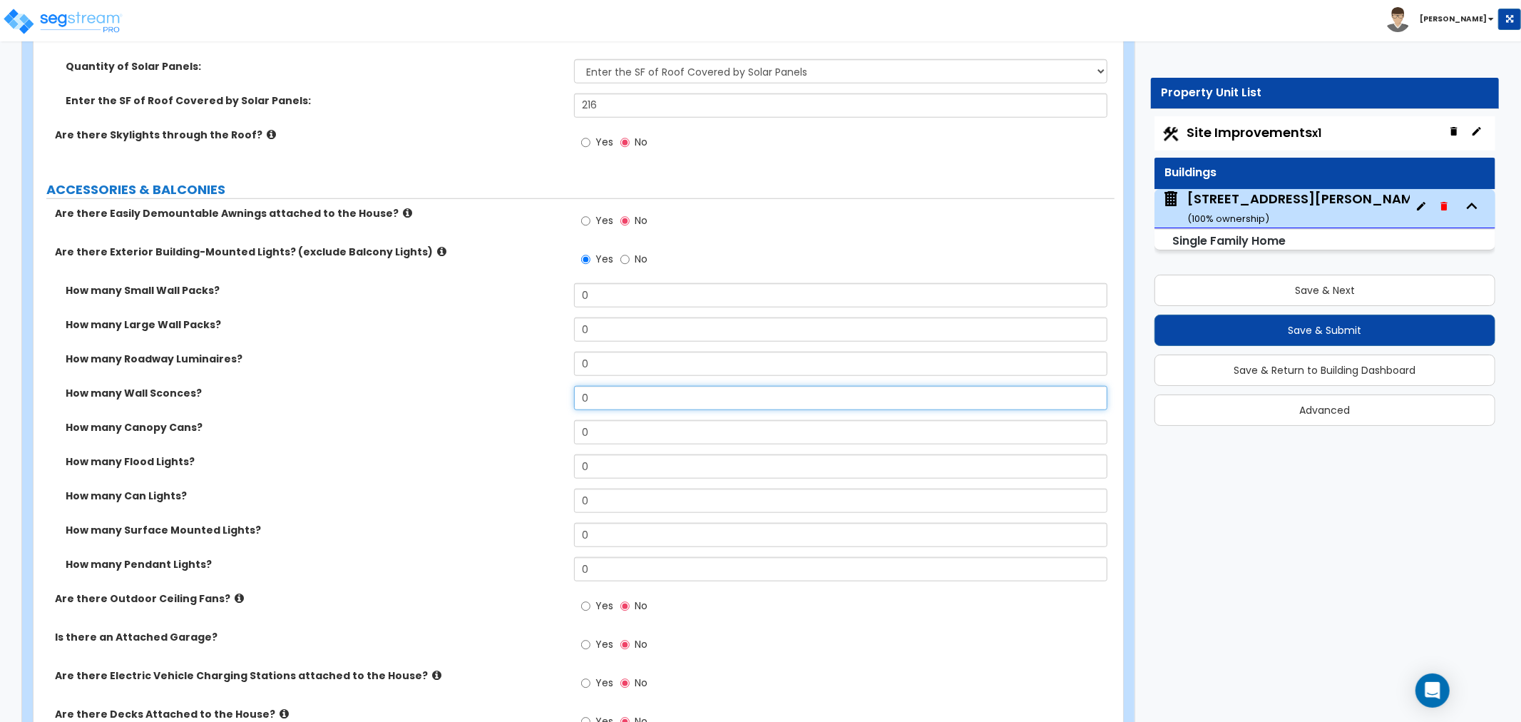
drag, startPoint x: 608, startPoint y: 396, endPoint x: 531, endPoint y: 396, distance: 77.0
click at [531, 396] on div "How many Wall Sconces? 0" at bounding box center [574, 403] width 1081 height 34
type input "5"
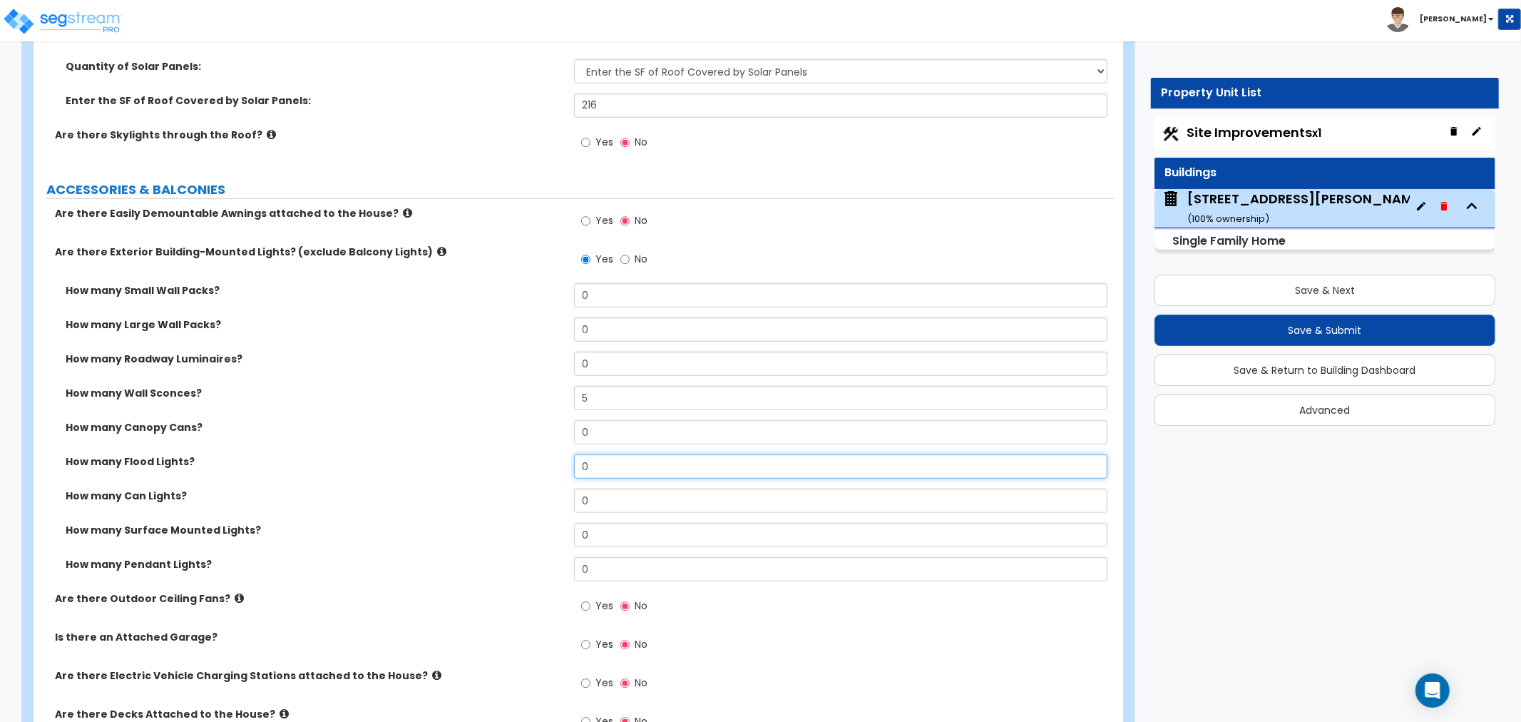
drag, startPoint x: 635, startPoint y: 468, endPoint x: 524, endPoint y: 472, distance: 110.6
click at [524, 472] on div "How many Flood Lights? 0" at bounding box center [574, 471] width 1081 height 34
type input "1"
drag, startPoint x: 618, startPoint y: 430, endPoint x: 528, endPoint y: 434, distance: 90.6
click at [528, 434] on div "How many Canopy Cans? 0" at bounding box center [574, 437] width 1081 height 34
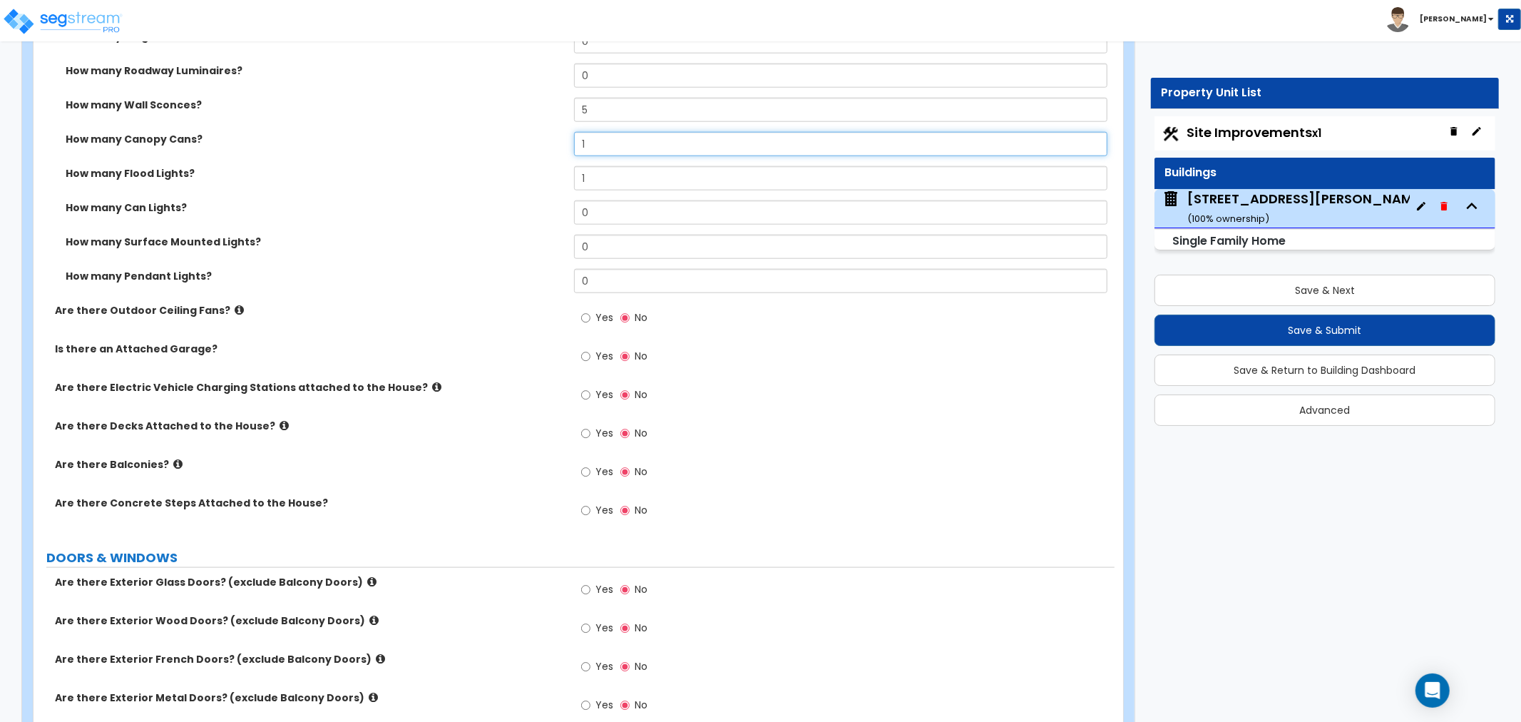
scroll to position [1346, 0]
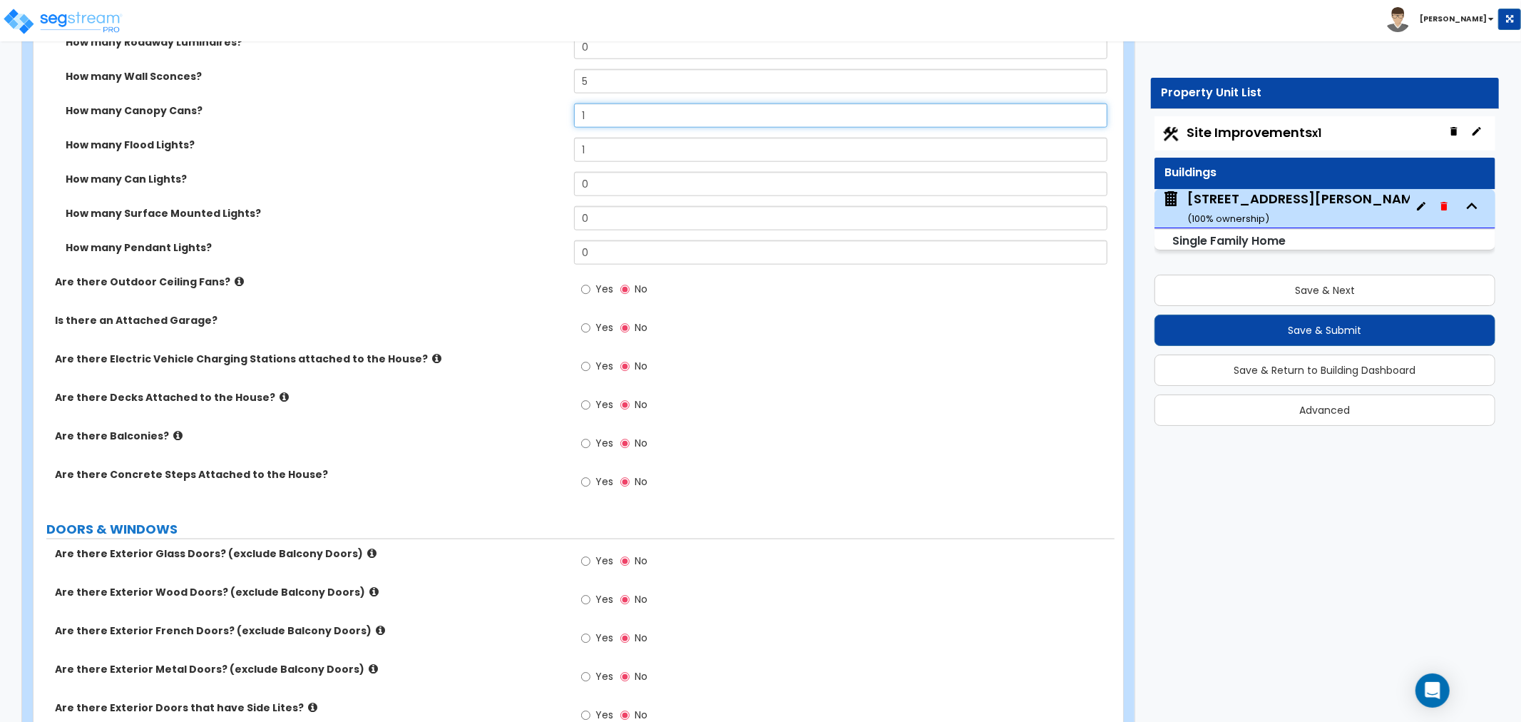
type input "1"
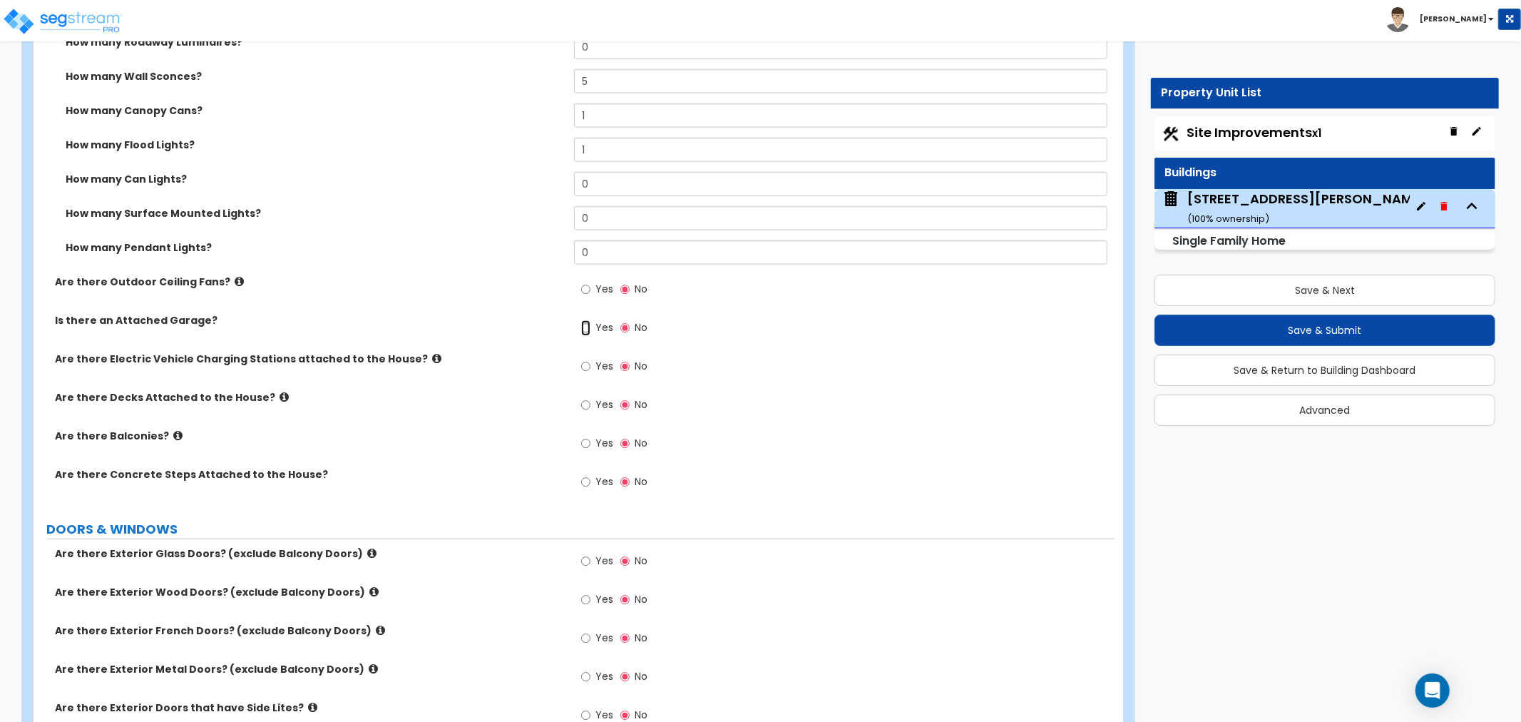
click at [589, 329] on input "Yes" at bounding box center [585, 328] width 9 height 16
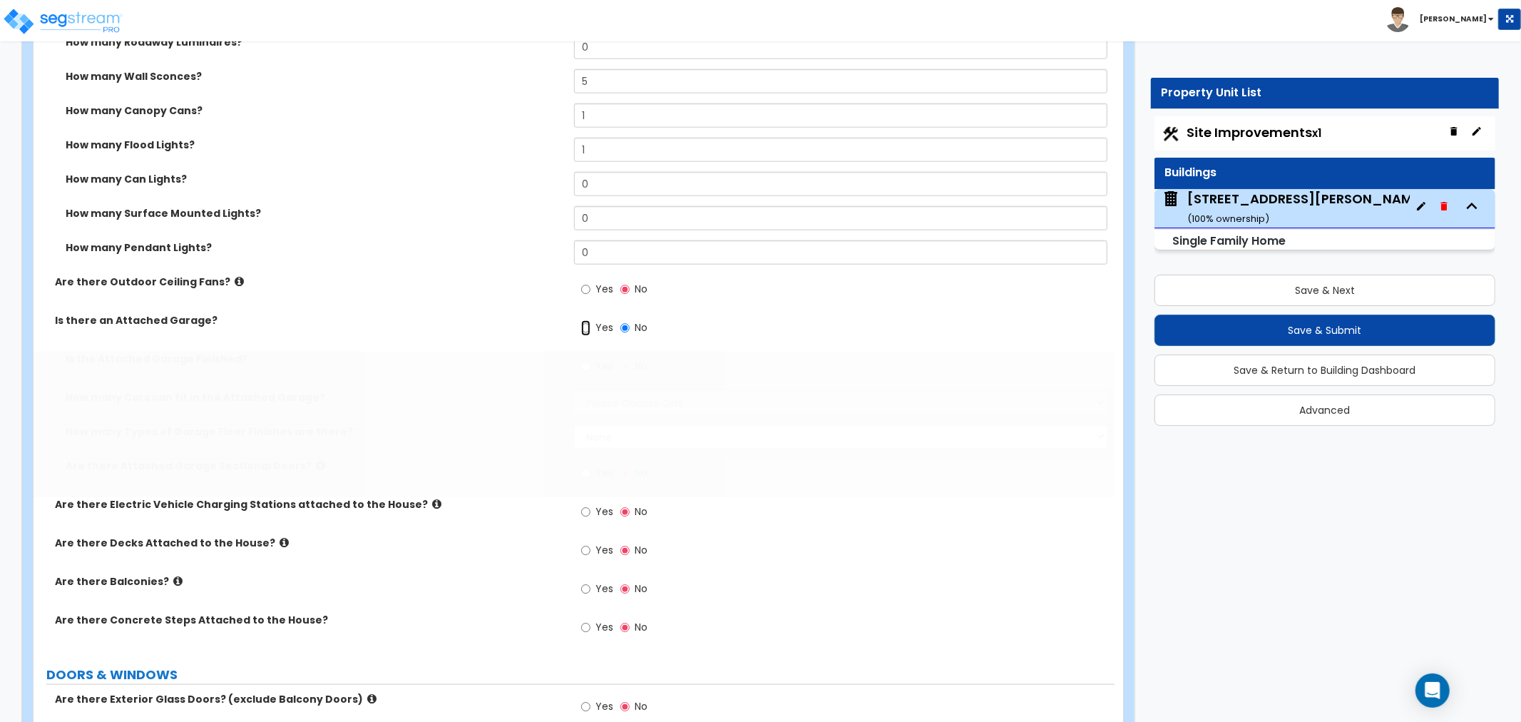
radio input "true"
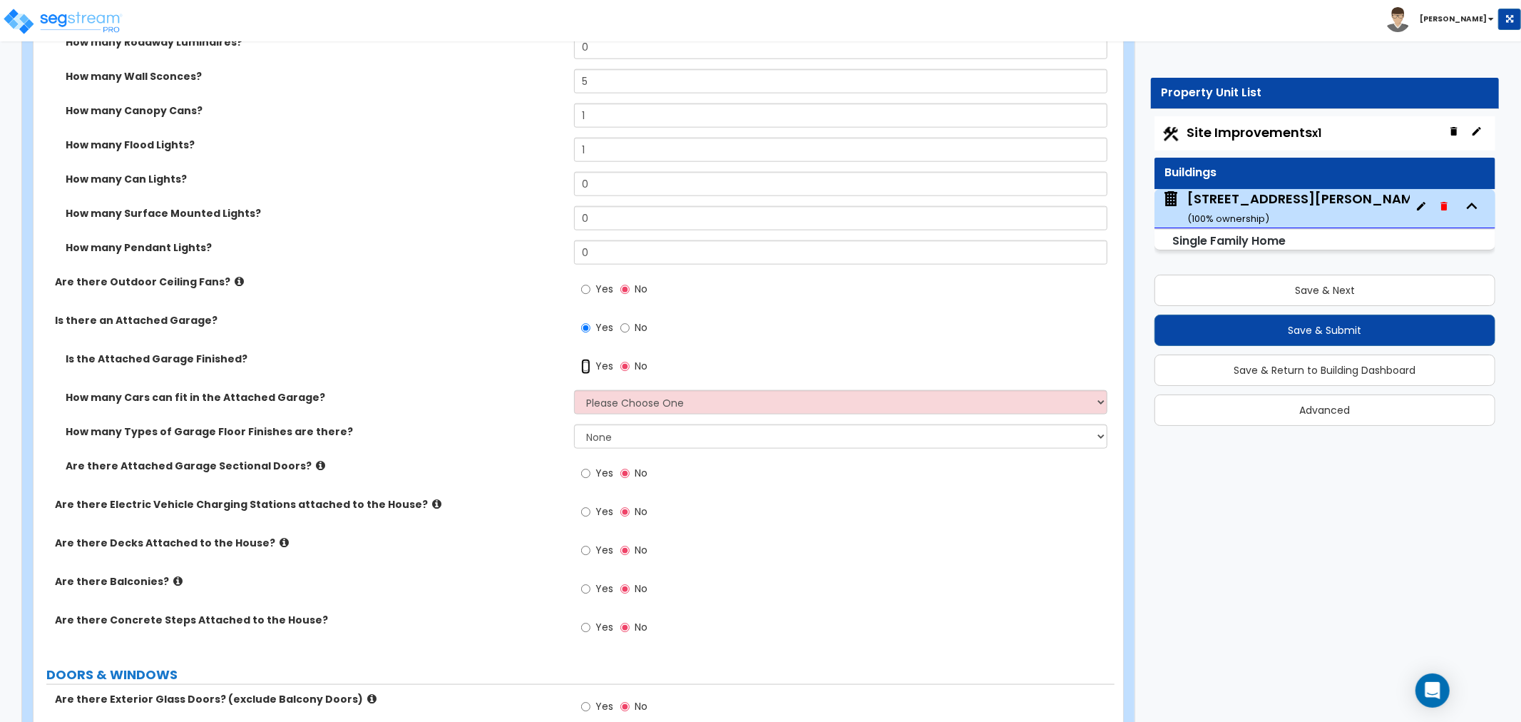
click at [585, 367] on input "Yes" at bounding box center [585, 367] width 9 height 16
radio input "true"
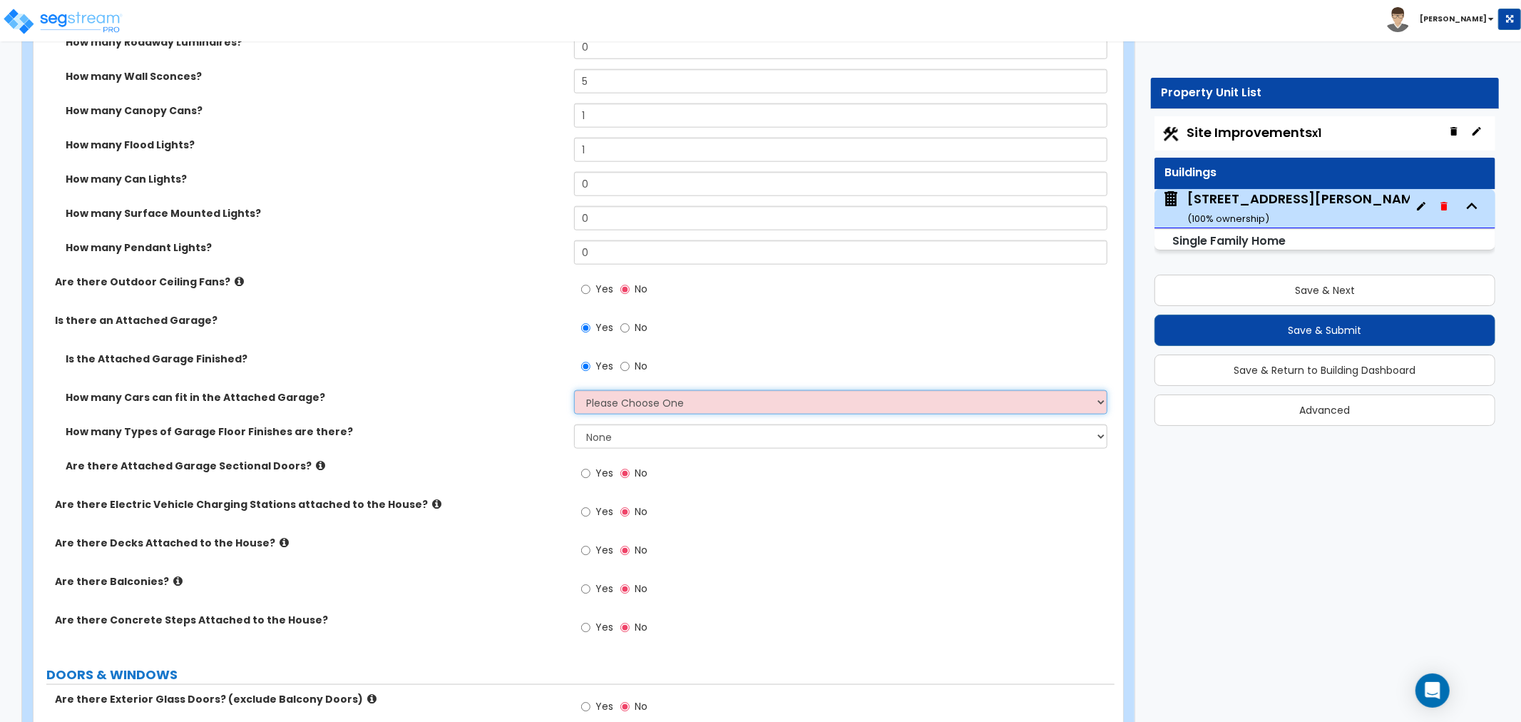
click at [590, 398] on select "Please Choose One 1 2 3 4 5" at bounding box center [840, 402] width 533 height 24
click at [574, 390] on select "Please Choose One 1 2 3 4 5" at bounding box center [840, 402] width 533 height 24
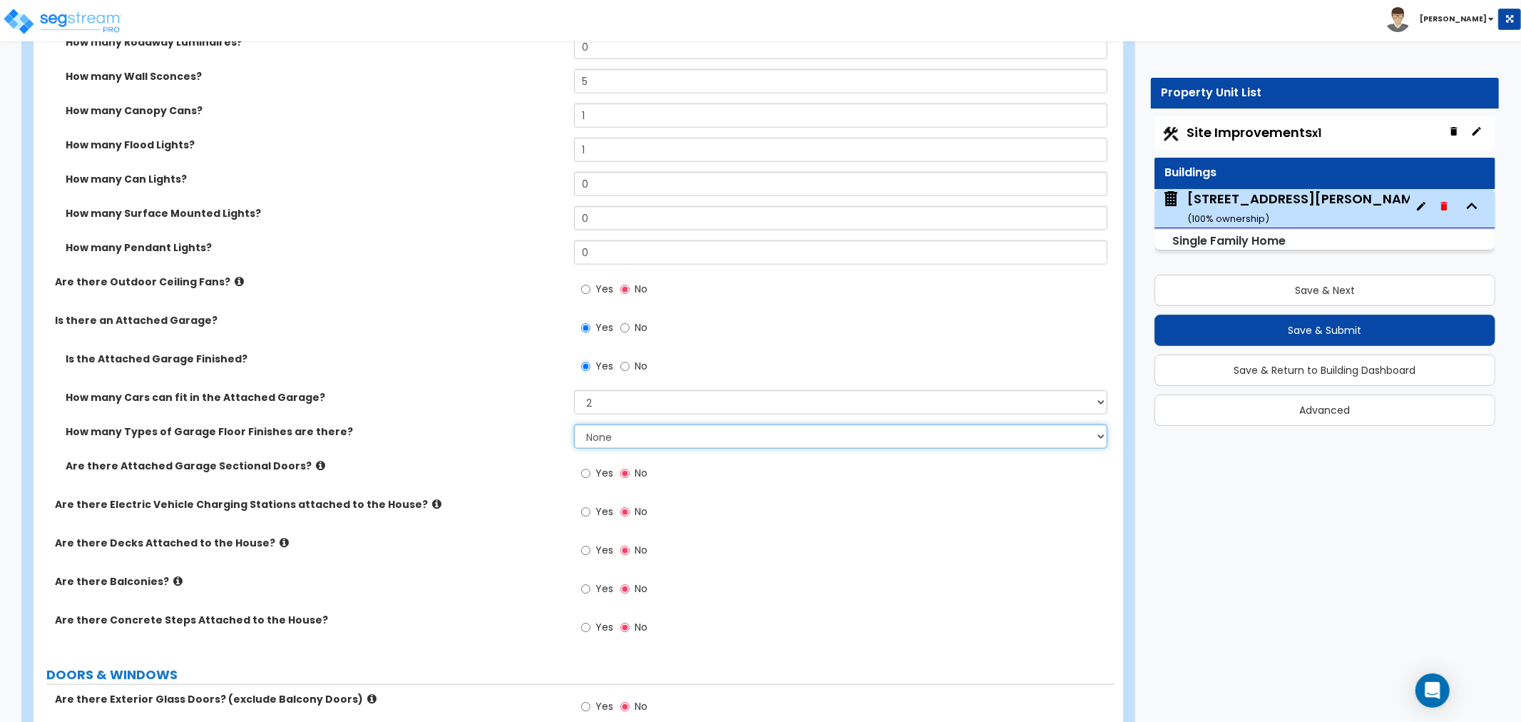
click at [622, 431] on select "None 1 2 3 4" at bounding box center [840, 436] width 533 height 24
click at [604, 398] on select "Please Choose One 1 2 3 4 5" at bounding box center [840, 402] width 533 height 24
select select "3"
click at [574, 390] on select "Please Choose One 1 2 3 4 5" at bounding box center [840, 402] width 533 height 24
click at [601, 433] on select "None 1 2 3 4" at bounding box center [840, 436] width 533 height 24
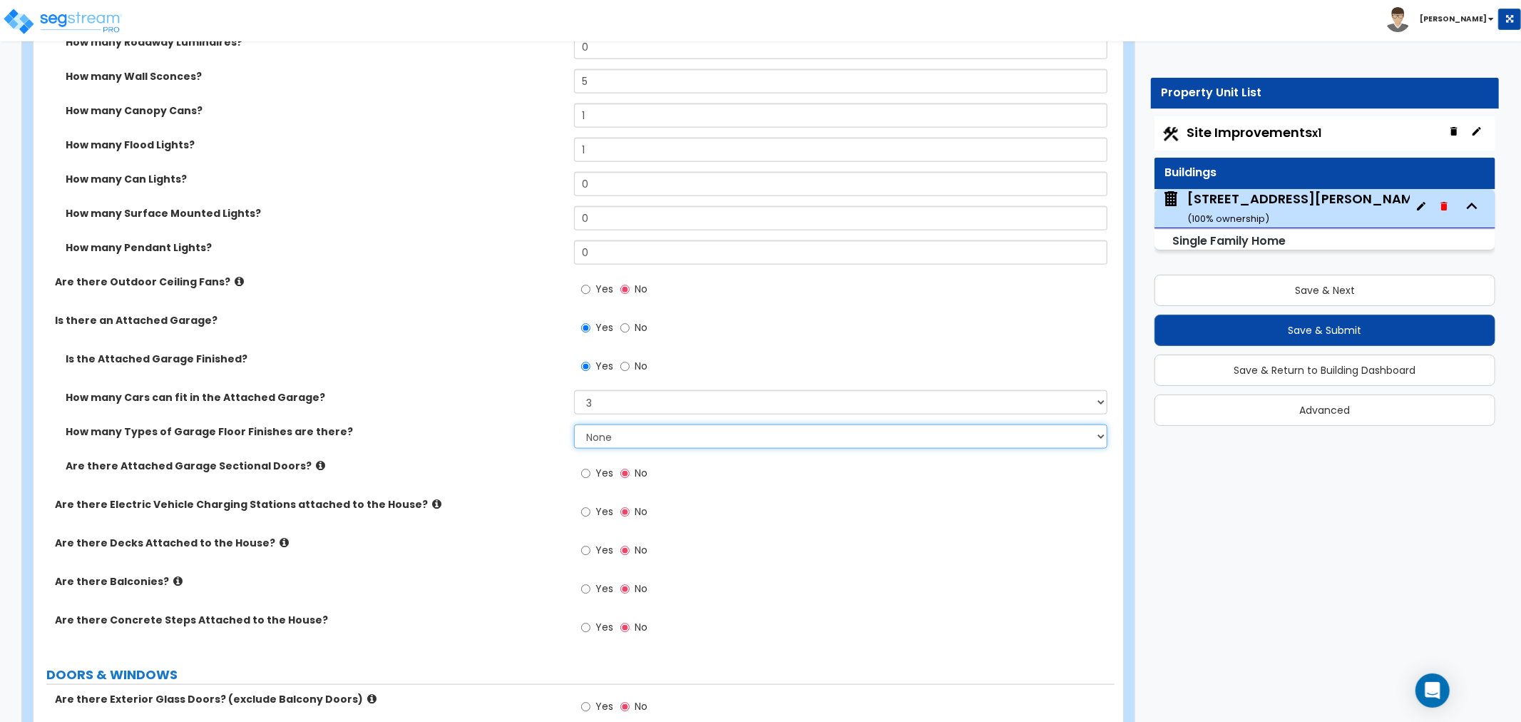
select select "1"
click at [574, 424] on select "None 1 2 3 4" at bounding box center [840, 436] width 533 height 24
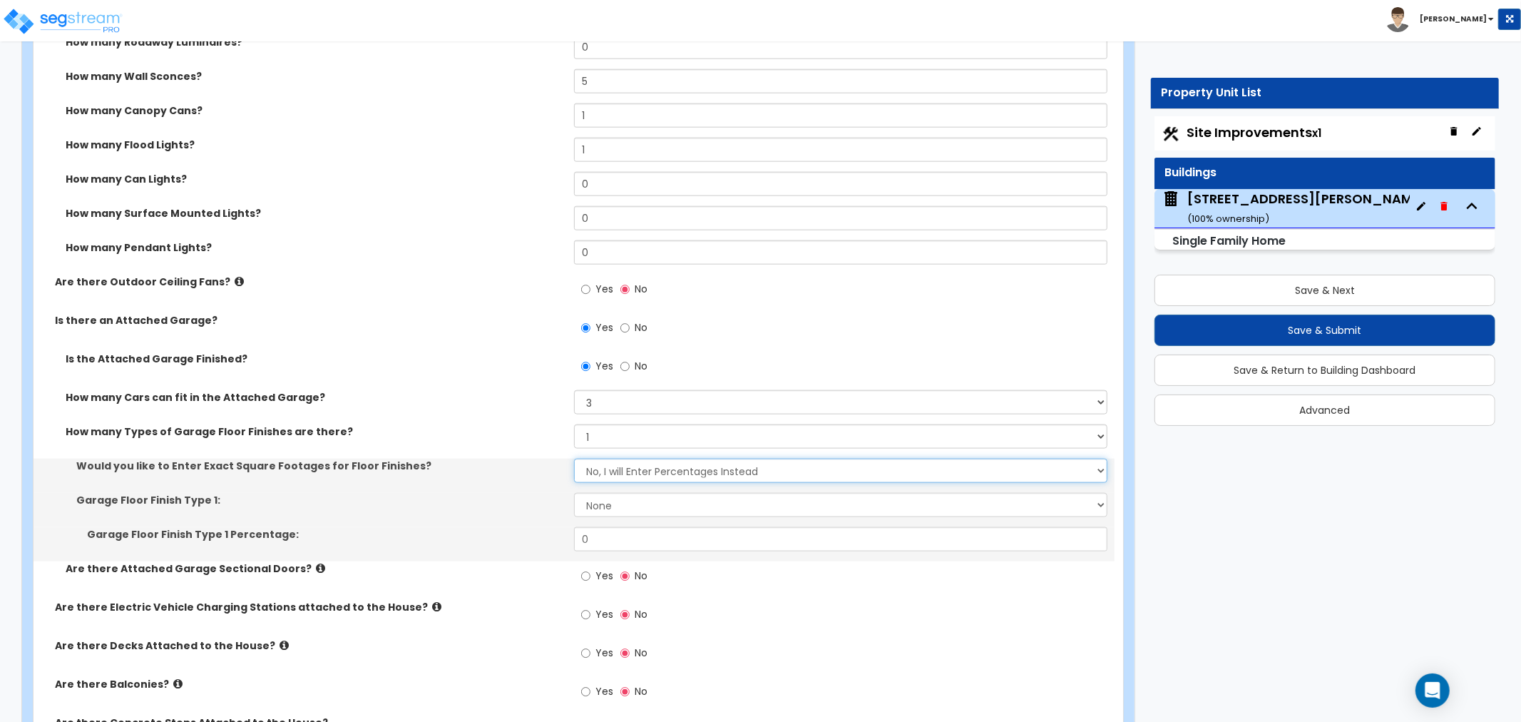
click at [597, 471] on select "No, I will Enter Percentages Instead Yes, I will Enter Exact Square Footages" at bounding box center [840, 471] width 533 height 24
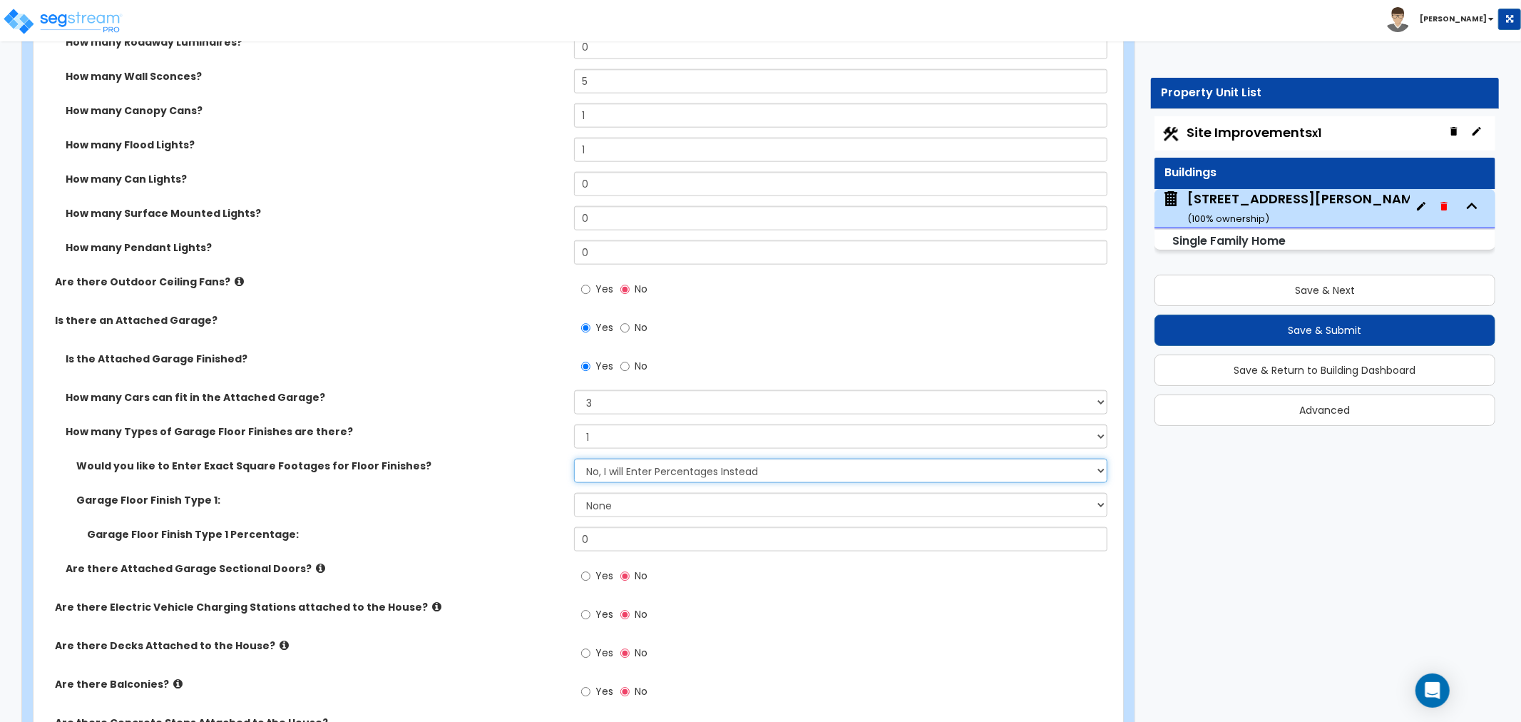
select select "1"
click at [574, 459] on select "No, I will Enter Percentages Instead Yes, I will Enter Exact Square Footages" at bounding box center [840, 471] width 533 height 24
click at [595, 498] on select "None Polished Concrete Flooring Ceramic Tile Flooring Rubber Tile Flooring Epox…" at bounding box center [840, 505] width 533 height 24
select select "4"
click at [574, 493] on select "None Polished Concrete Flooring Ceramic Tile Flooring Rubber Tile Flooring Epox…" at bounding box center [840, 505] width 533 height 24
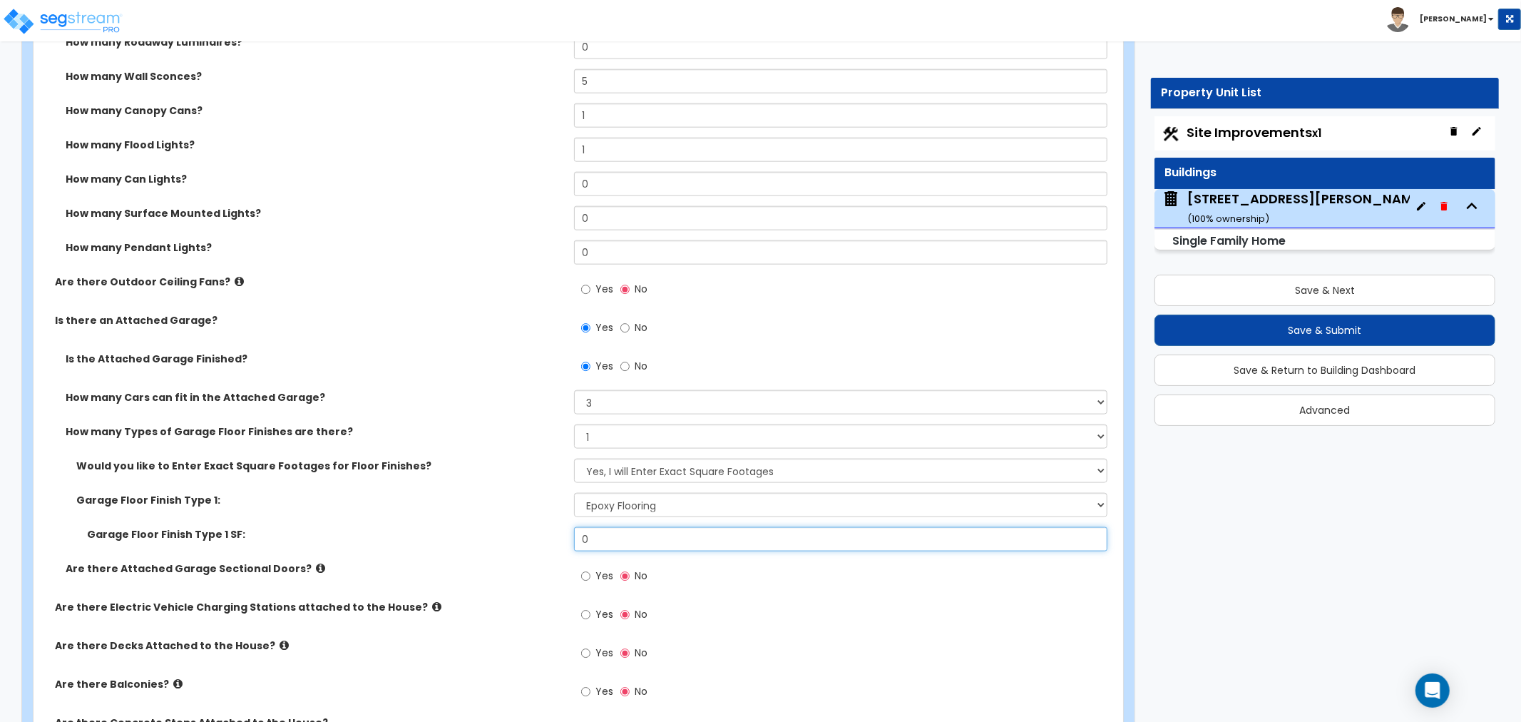
drag, startPoint x: 602, startPoint y: 538, endPoint x: 566, endPoint y: 540, distance: 36.4
click at [566, 540] on div "Garage Floor Finish Type 1 SF: 0" at bounding box center [574, 544] width 1081 height 34
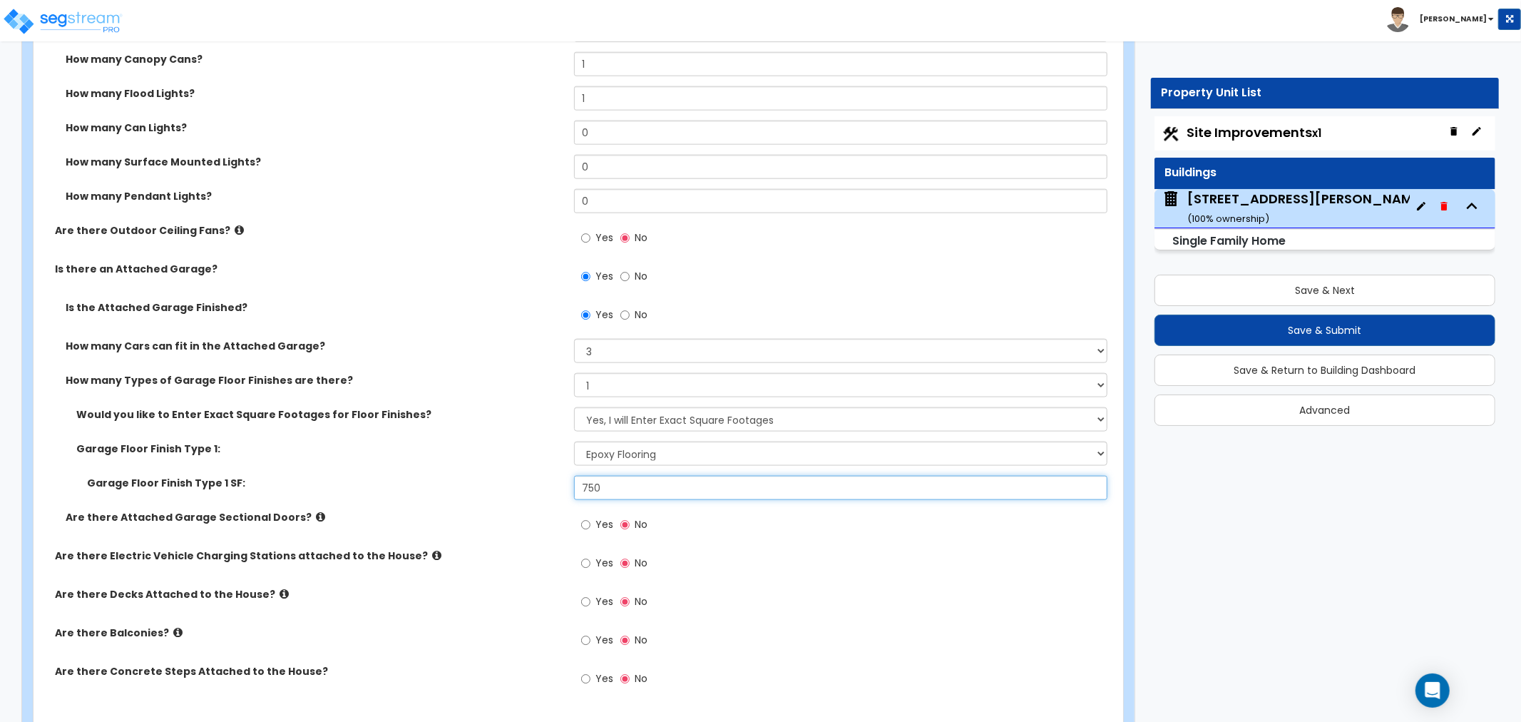
scroll to position [1426, 0]
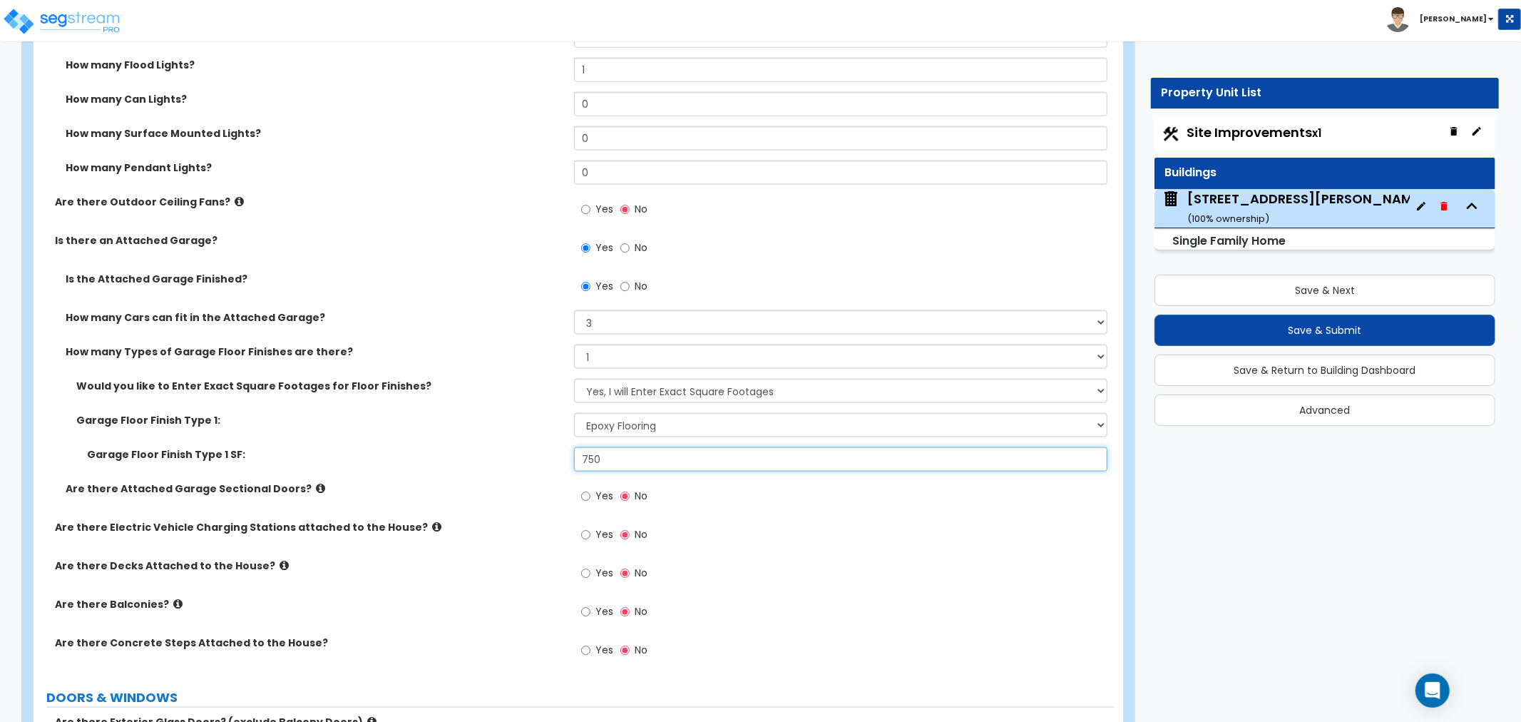
type input "750"
click at [581, 495] on input "Yes" at bounding box center [585, 496] width 9 height 16
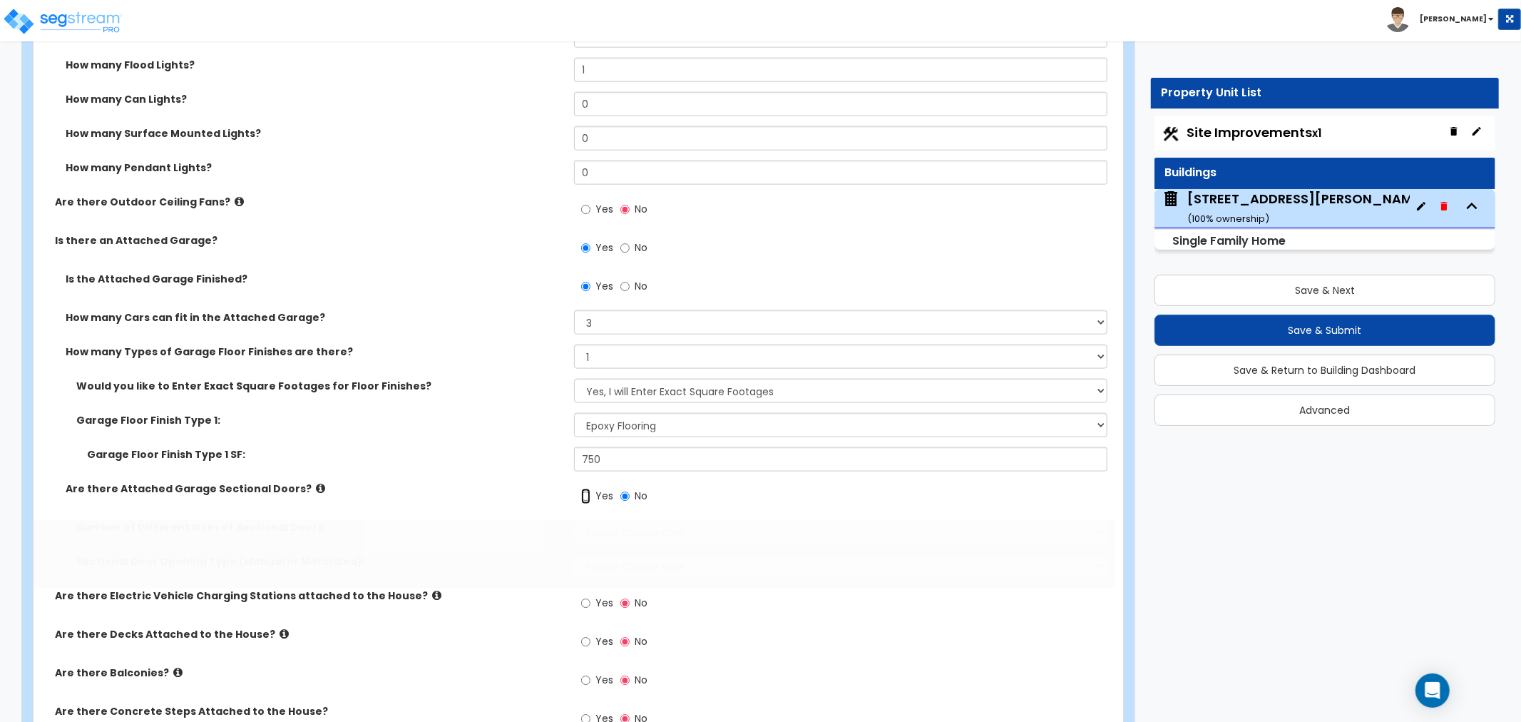
radio input "true"
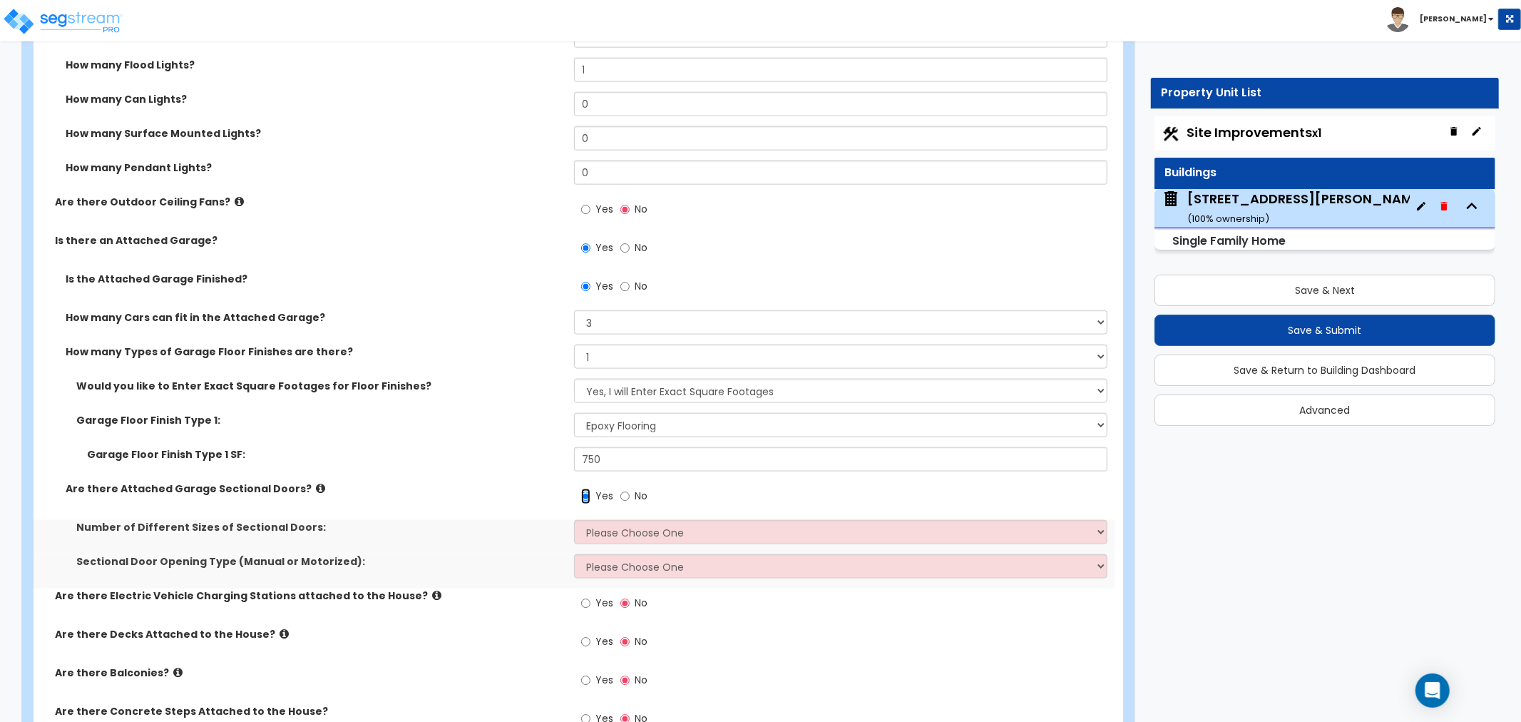
scroll to position [1505, 0]
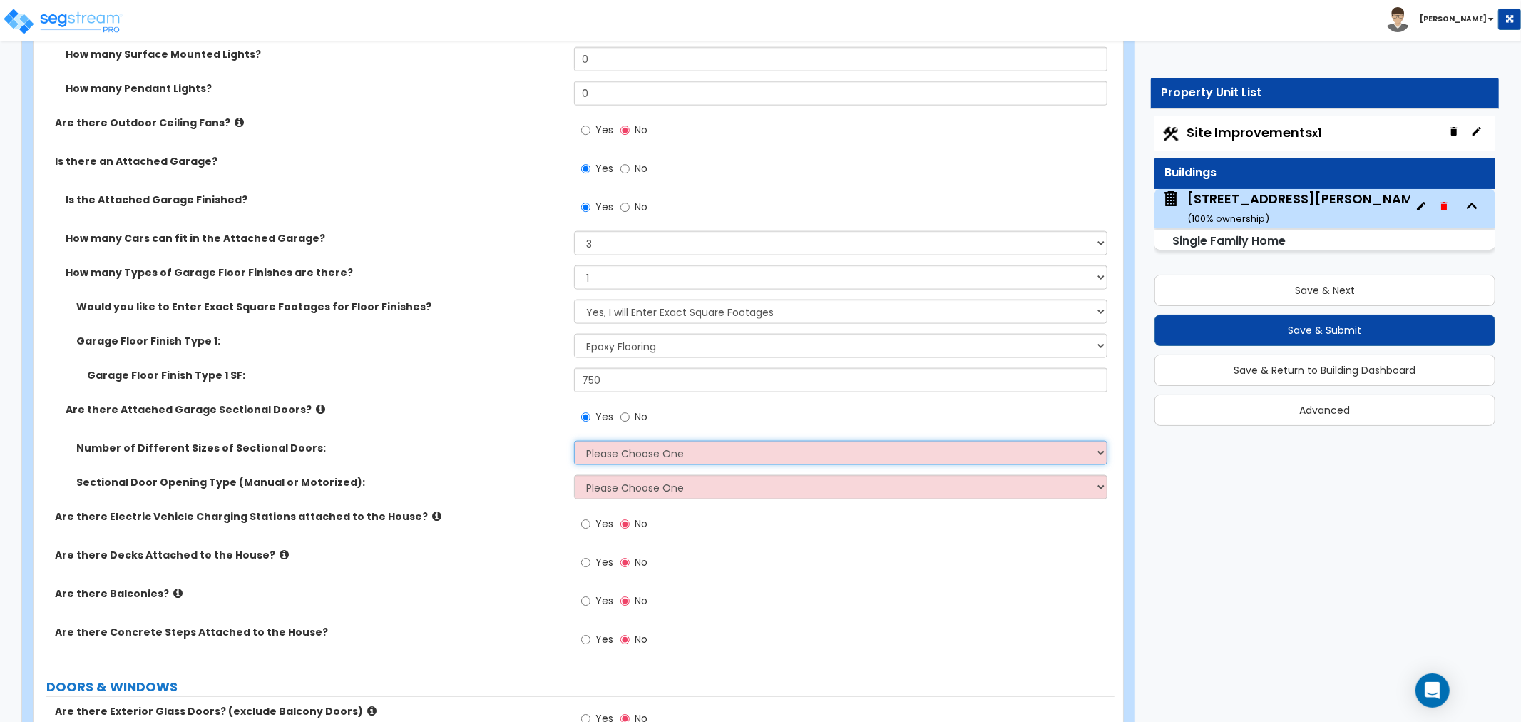
click at [587, 455] on select "Please Choose One 1 2" at bounding box center [840, 453] width 533 height 24
click at [574, 441] on select "Please Choose One 1 2" at bounding box center [840, 453] width 533 height 24
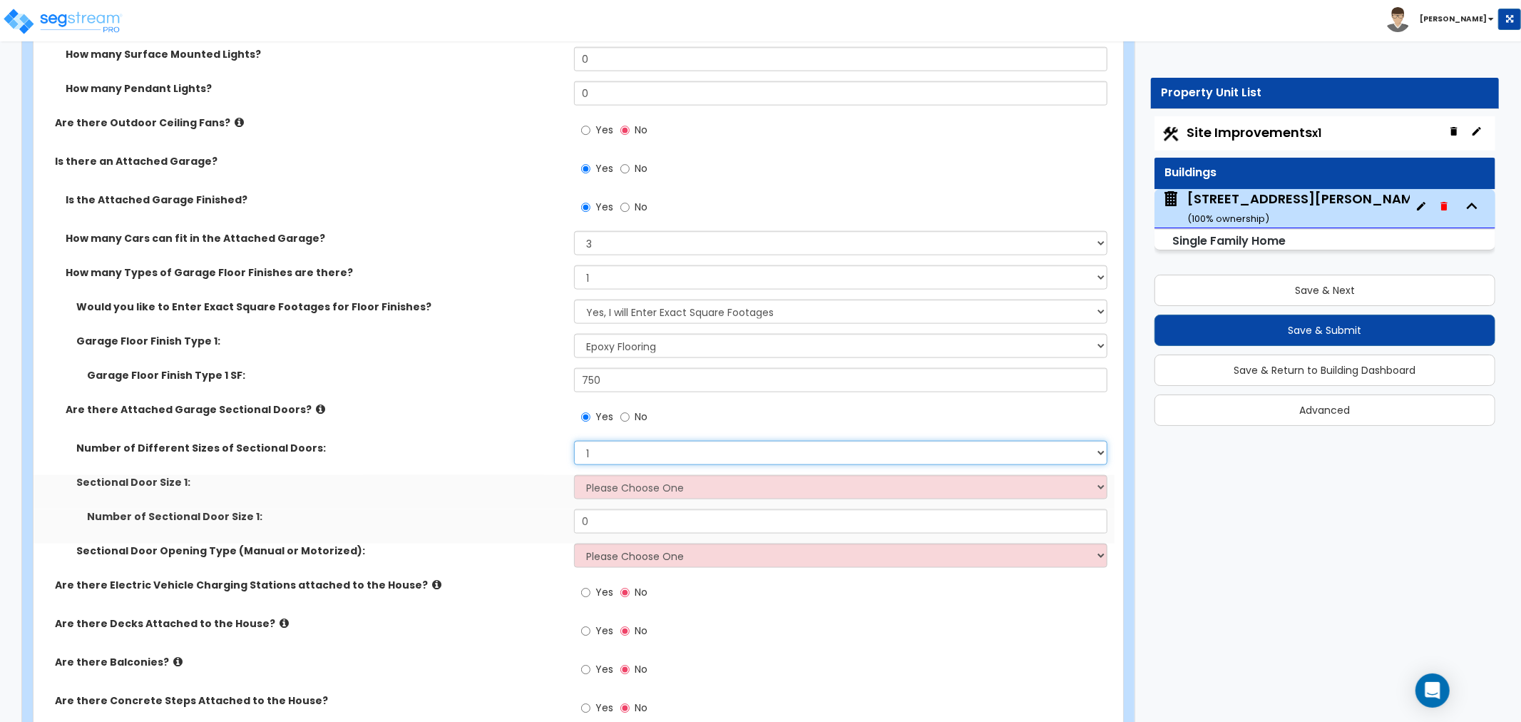
click at [593, 457] on select "Please Choose One 1 2" at bounding box center [840, 453] width 533 height 24
select select "2"
click at [574, 441] on select "Please Choose One 1 2" at bounding box center [840, 453] width 533 height 24
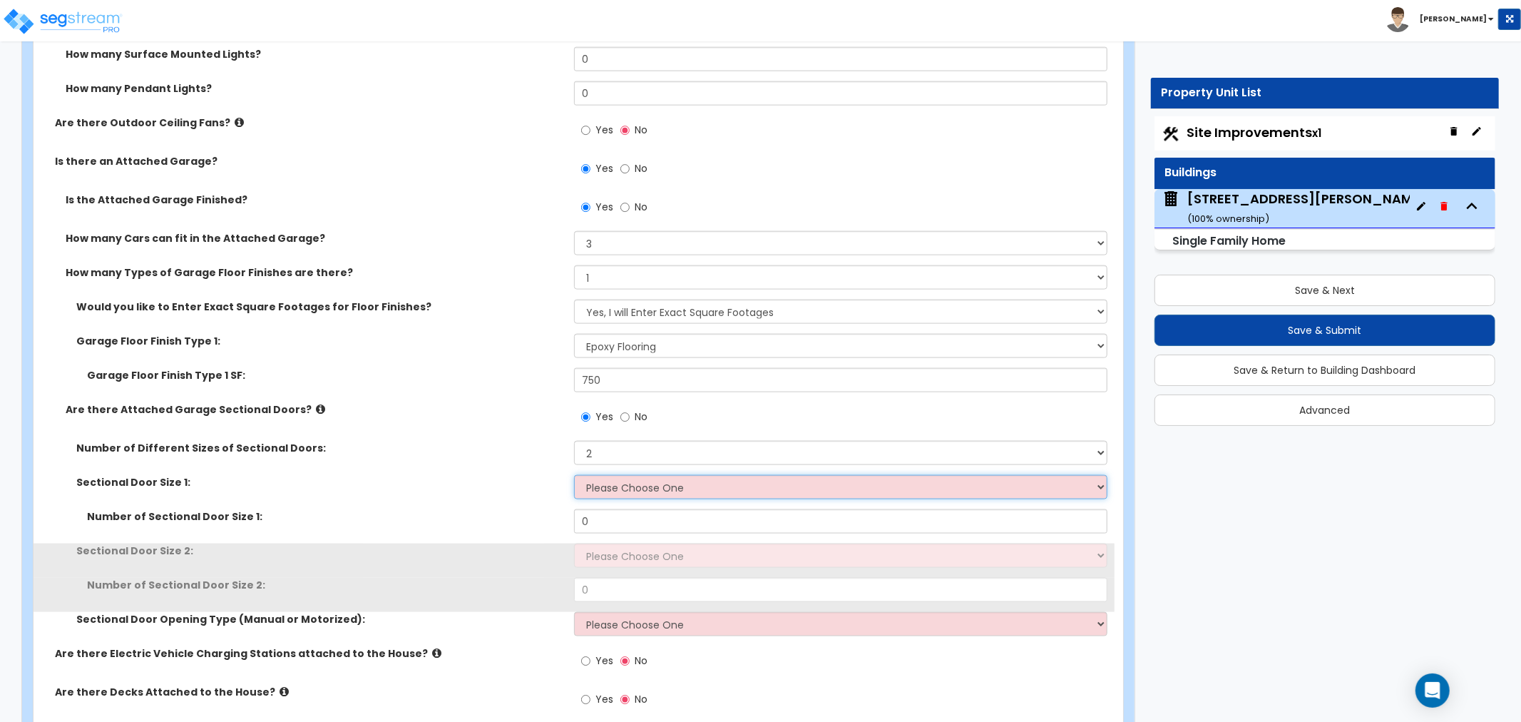
click at [587, 490] on select "Please Choose One 9' x 7' 16' x 7'" at bounding box center [840, 487] width 533 height 24
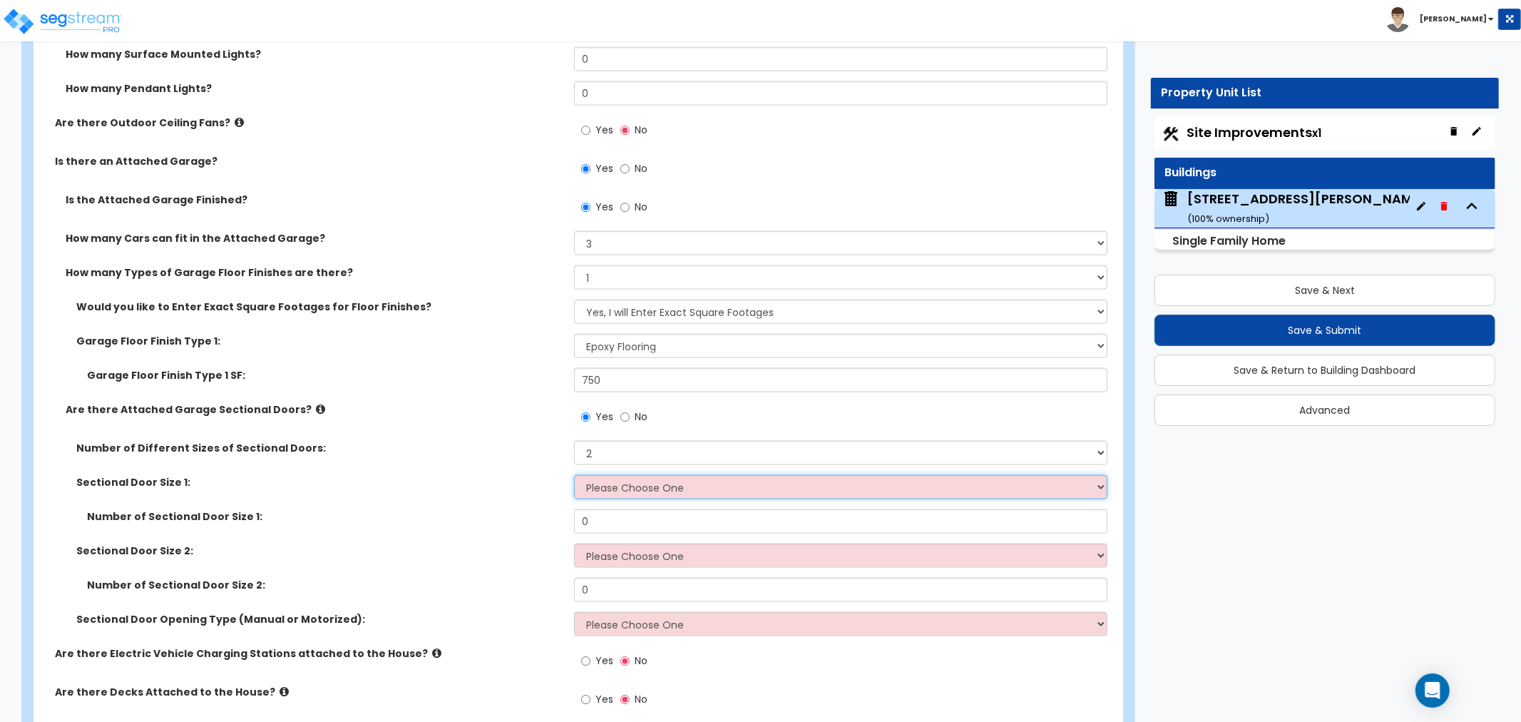
select select "1"
click at [574, 475] on select "Please Choose One 9' x 7' 16' x 7'" at bounding box center [840, 487] width 533 height 24
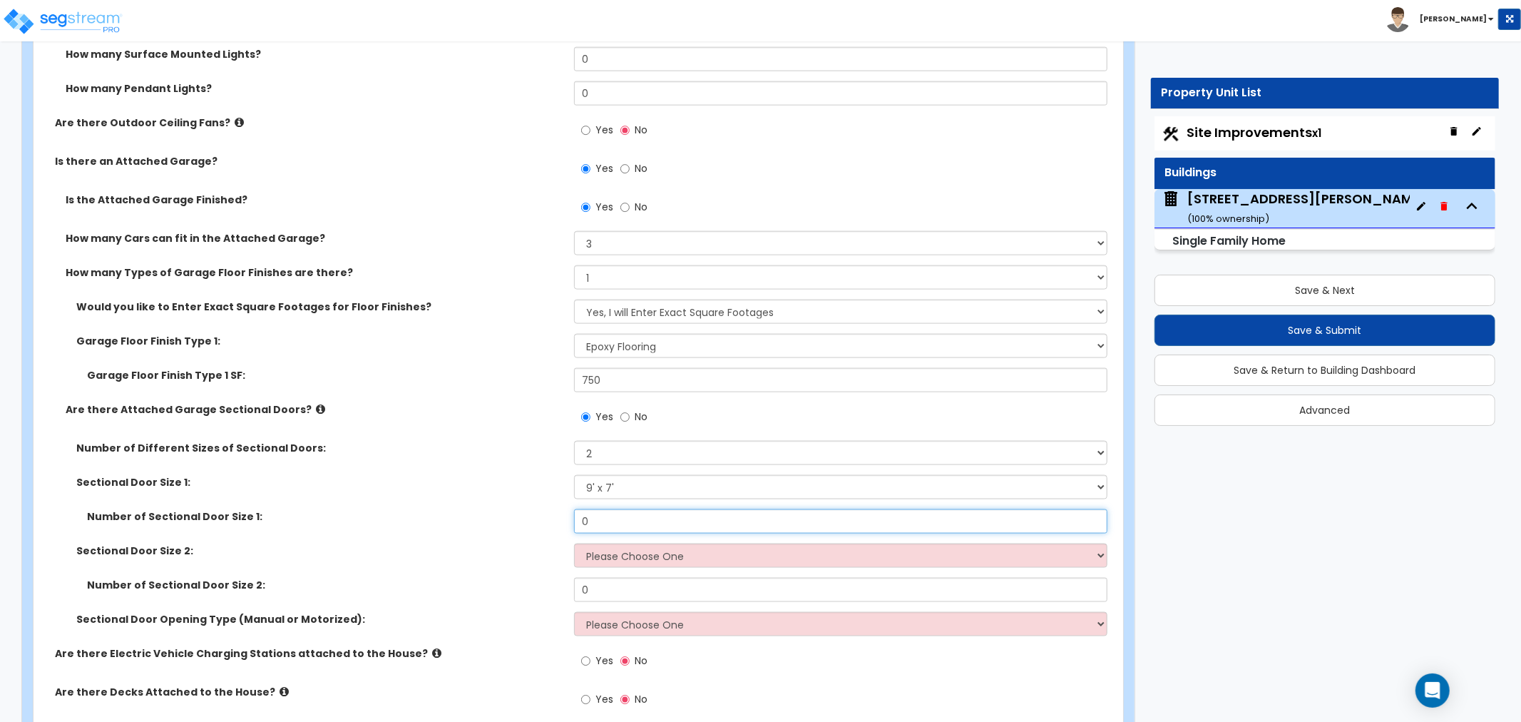
click at [595, 523] on input "0" at bounding box center [840, 521] width 533 height 24
drag, startPoint x: 598, startPoint y: 521, endPoint x: 536, endPoint y: 521, distance: 61.3
click at [536, 521] on div "Number of Sectional Door Size 1: 0" at bounding box center [574, 526] width 1081 height 34
click at [593, 452] on select "Please Choose One 1 2" at bounding box center [840, 453] width 533 height 24
select select "1"
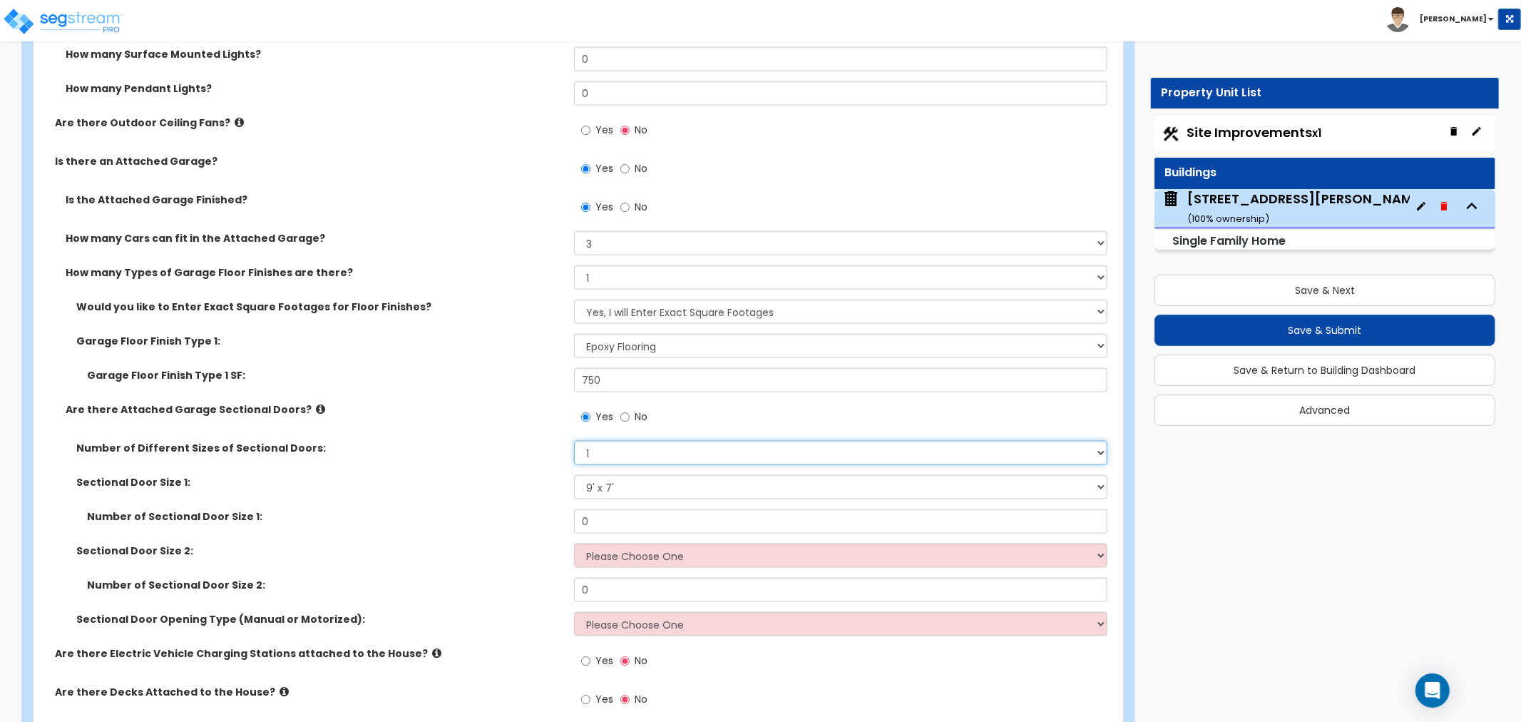
click at [574, 441] on select "Please Choose One 1 2" at bounding box center [840, 453] width 533 height 24
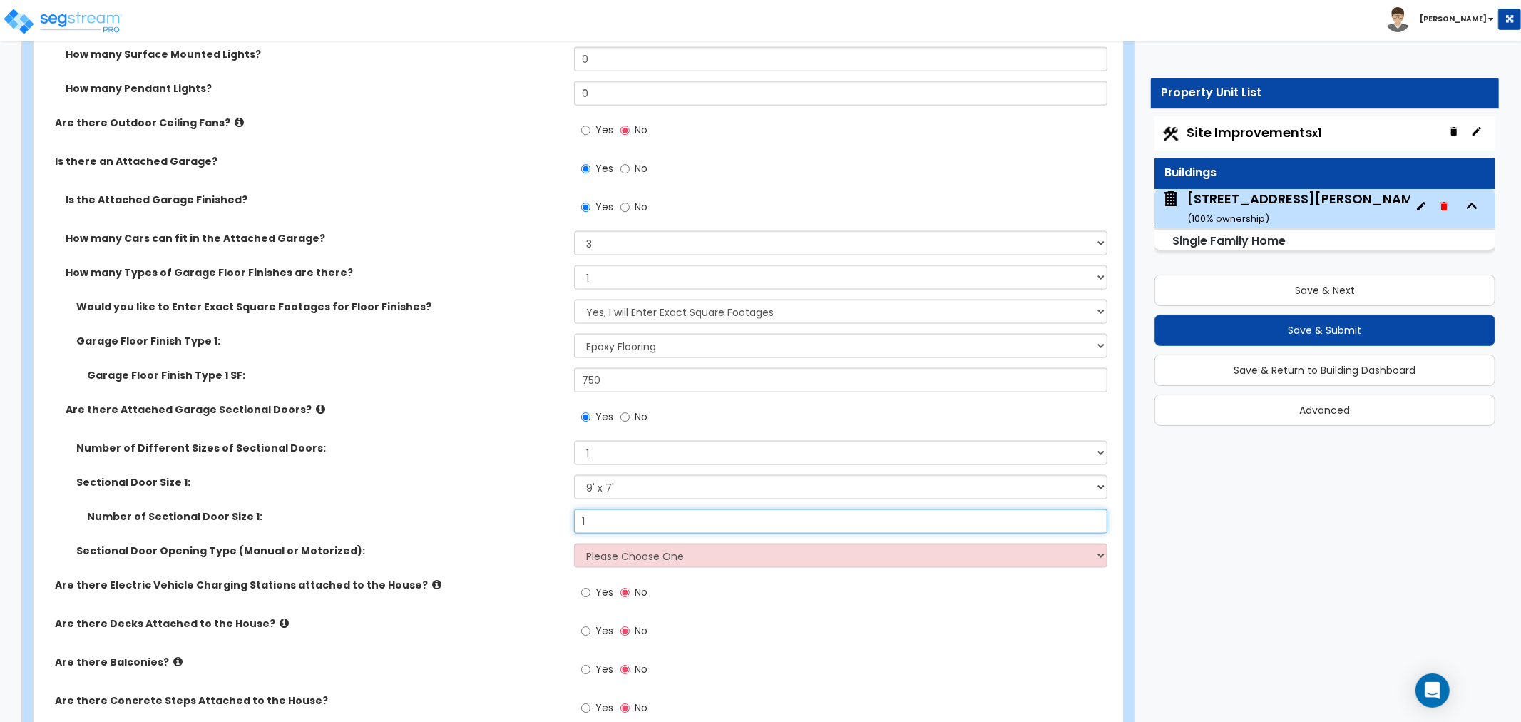
type input "1"
click at [602, 454] on select "Please Choose One 1 2" at bounding box center [840, 453] width 533 height 24
select select "2"
click at [574, 441] on select "Please Choose One 1 2" at bounding box center [840, 453] width 533 height 24
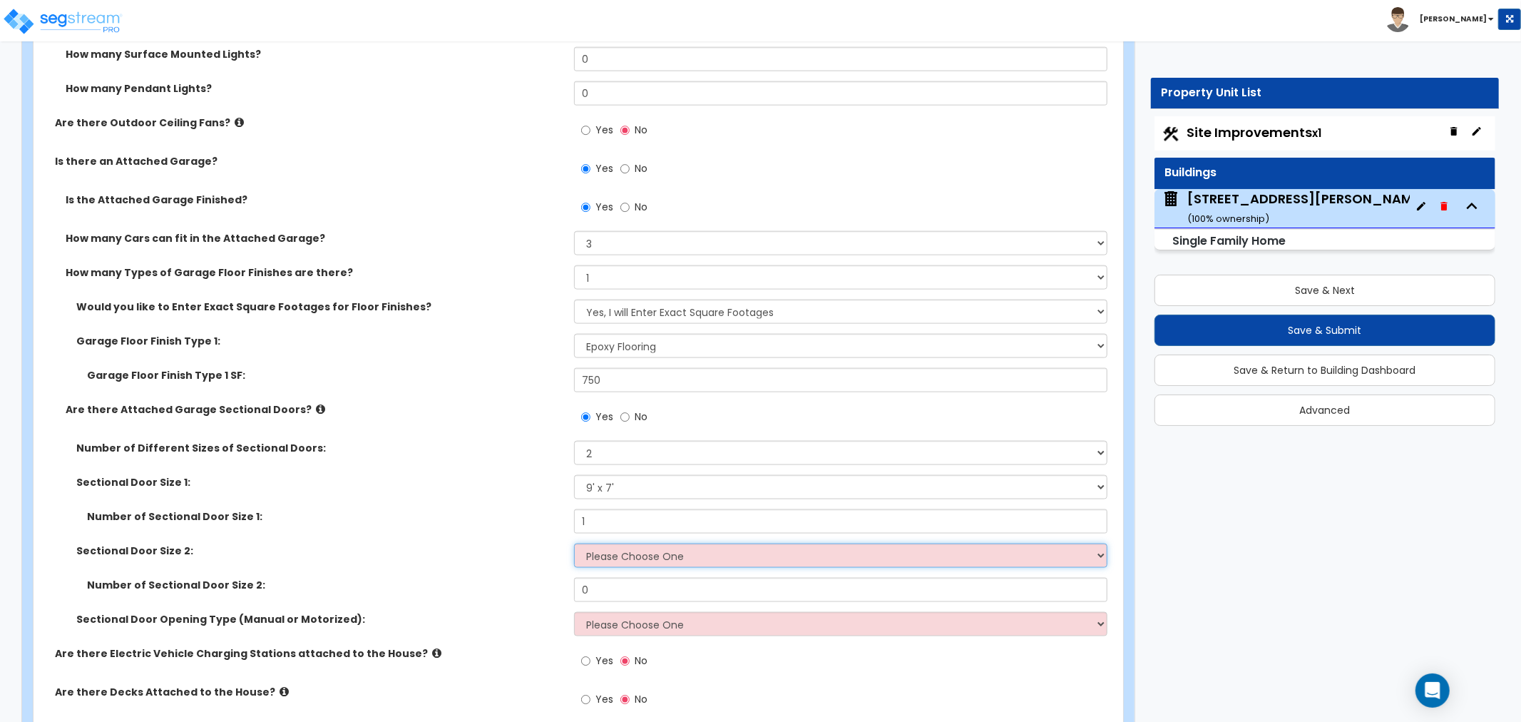
click at [596, 558] on select "Please Choose One 9' x 7' 16' x 7'" at bounding box center [840, 555] width 533 height 24
click at [574, 543] on select "Please Choose One 9' x 7' 16' x 7'" at bounding box center [840, 555] width 533 height 24
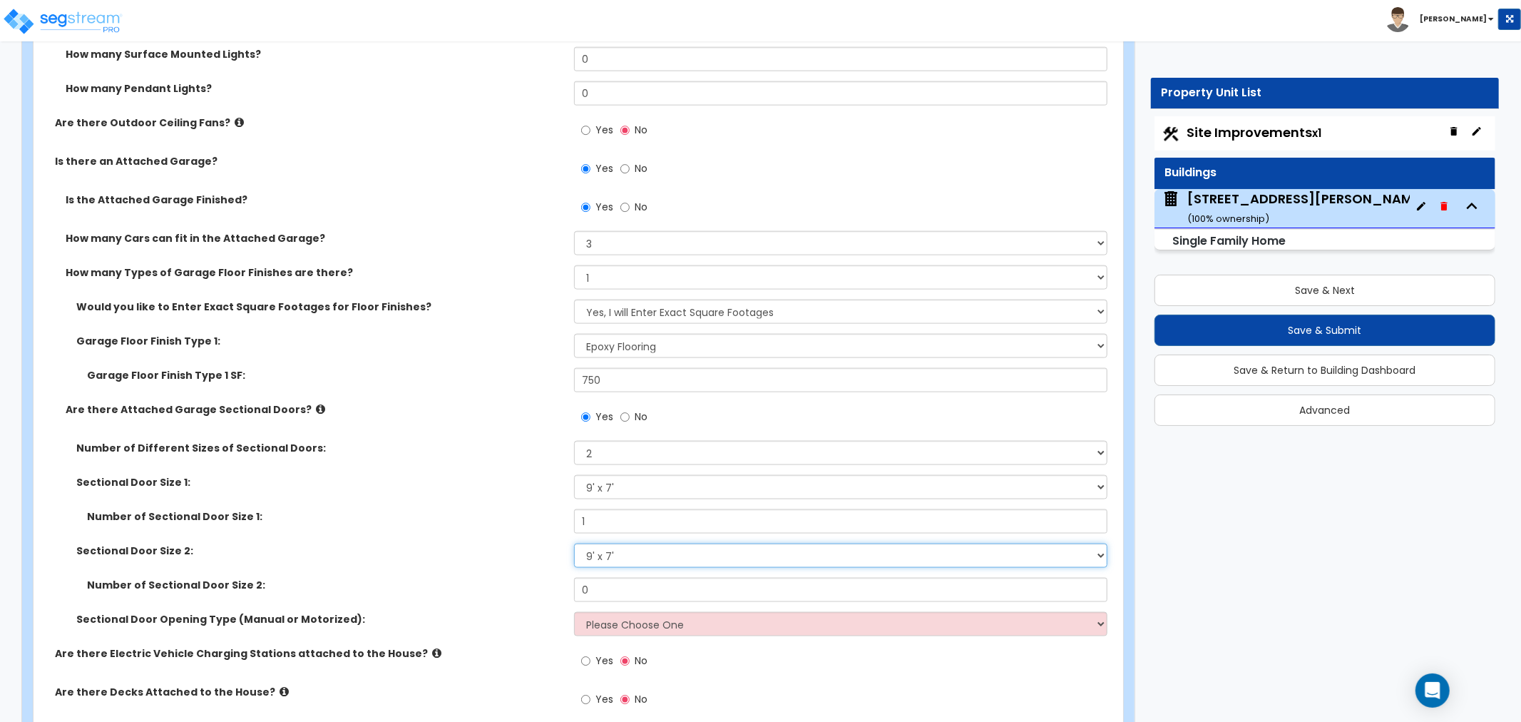
click at [599, 558] on select "Please Choose One 9' x 7' 16' x 7'" at bounding box center [840, 555] width 533 height 24
select select "2"
click at [574, 543] on select "Please Choose One 9' x 7' 16' x 7'" at bounding box center [840, 555] width 533 height 24
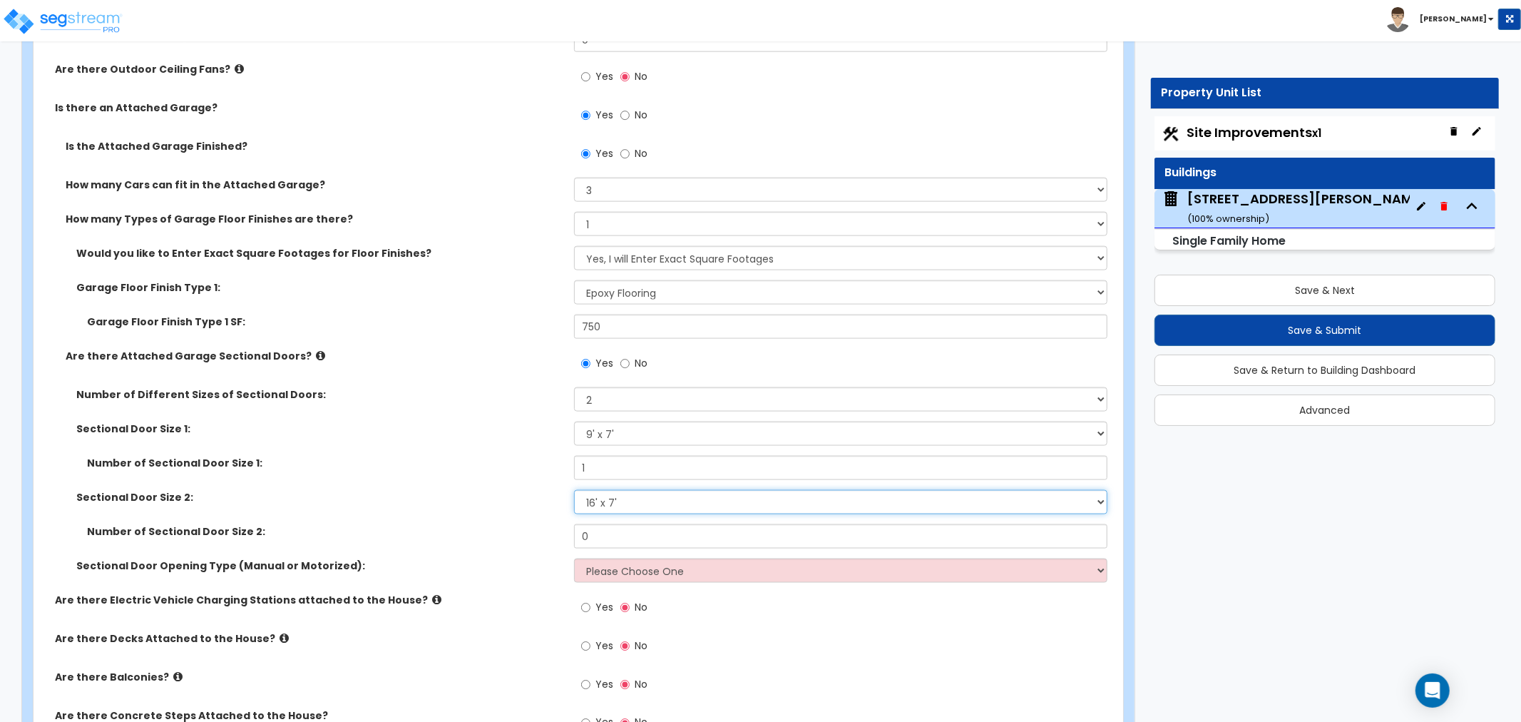
scroll to position [1664, 0]
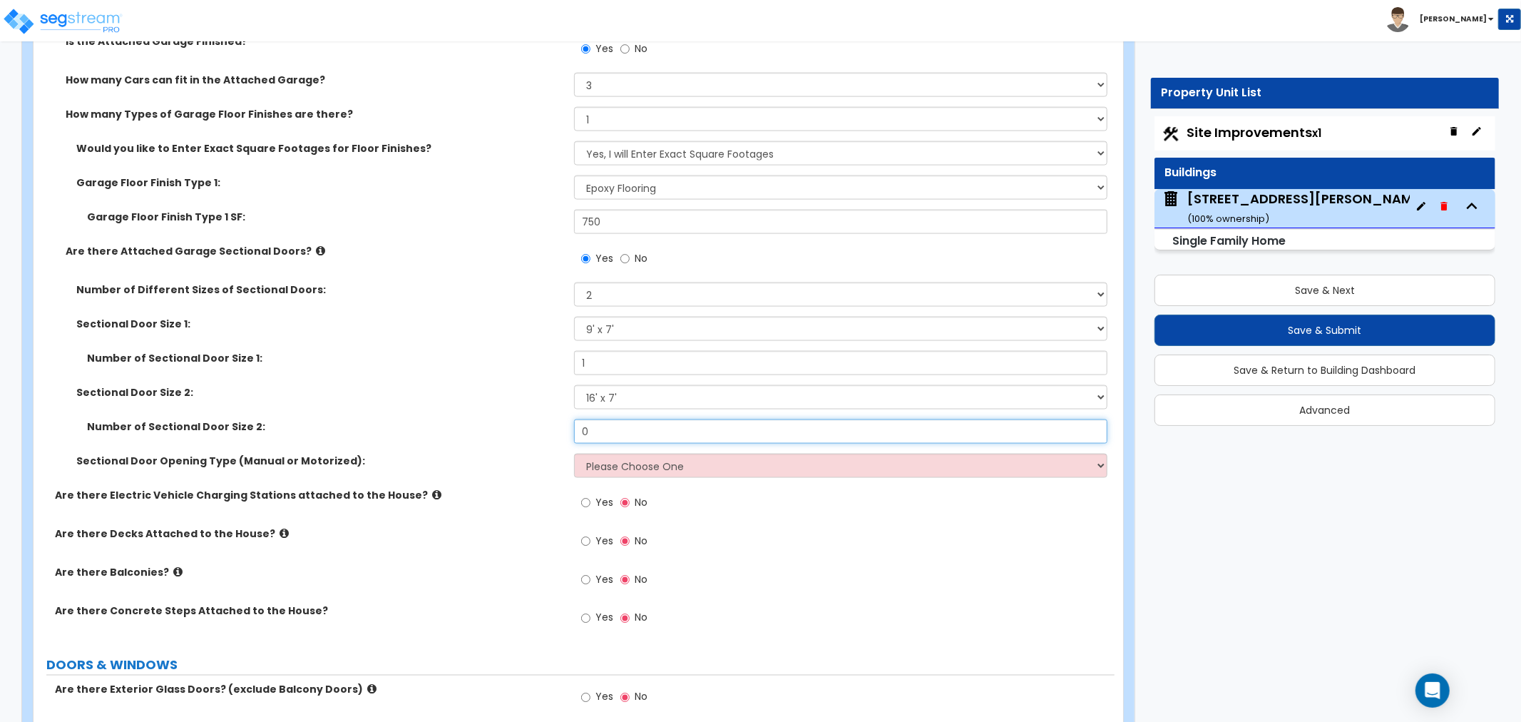
drag, startPoint x: 599, startPoint y: 431, endPoint x: 538, endPoint y: 431, distance: 60.6
click at [538, 431] on div "Number of Sectional Door Size 2: 0" at bounding box center [574, 436] width 1081 height 34
type input "1"
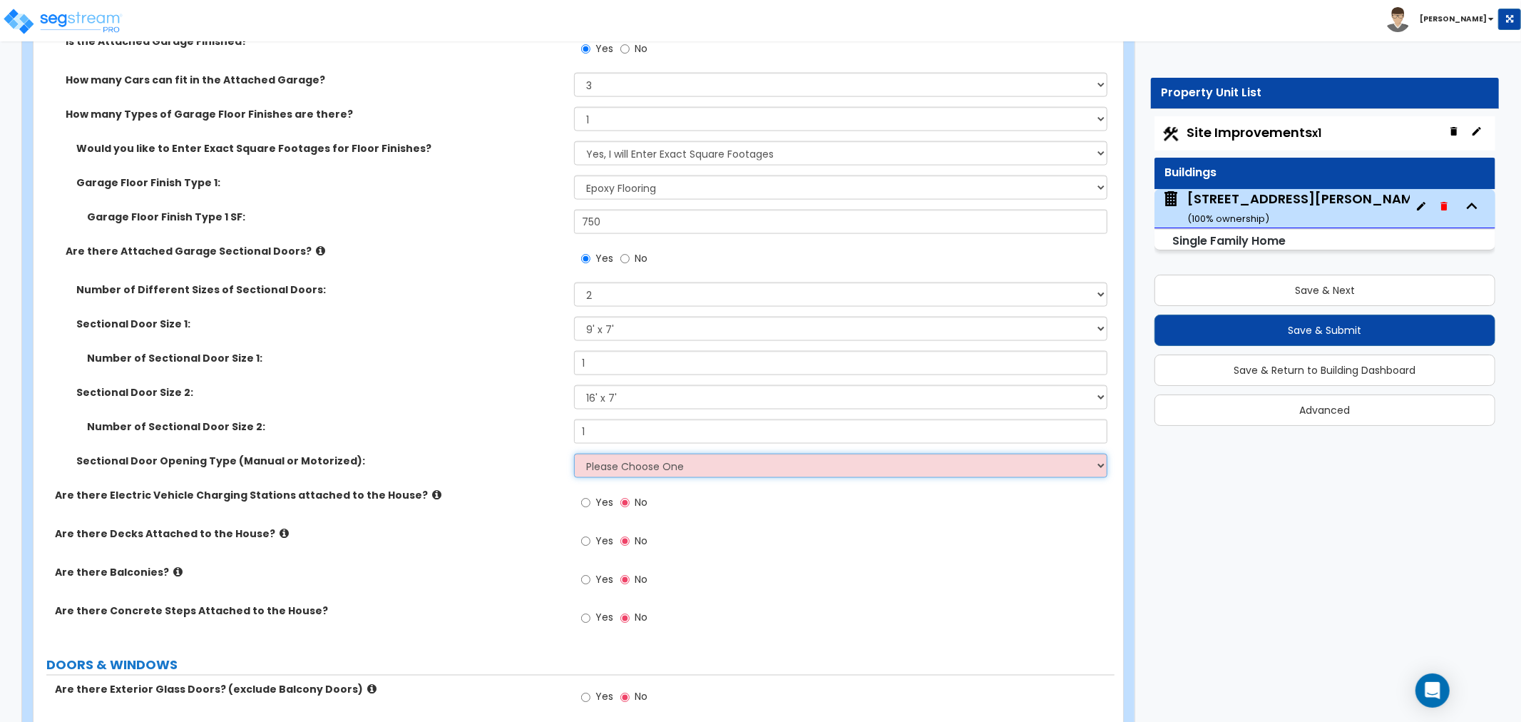
click at [615, 462] on select "Please Choose One All Manual All Motorized Some are Motorized" at bounding box center [840, 466] width 533 height 24
select select "2"
click at [574, 454] on select "Please Choose One All Manual All Motorized Some are Motorized" at bounding box center [840, 466] width 533 height 24
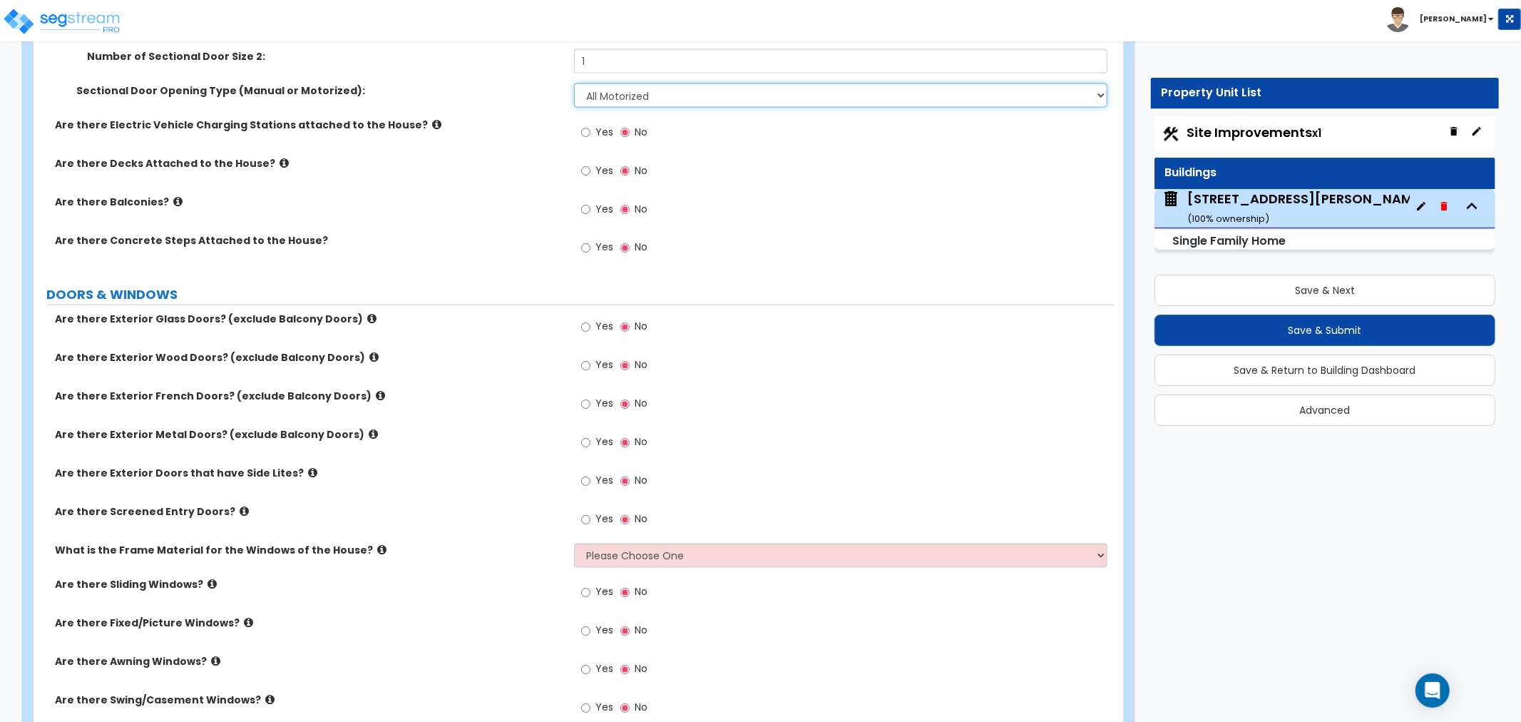
scroll to position [2060, 0]
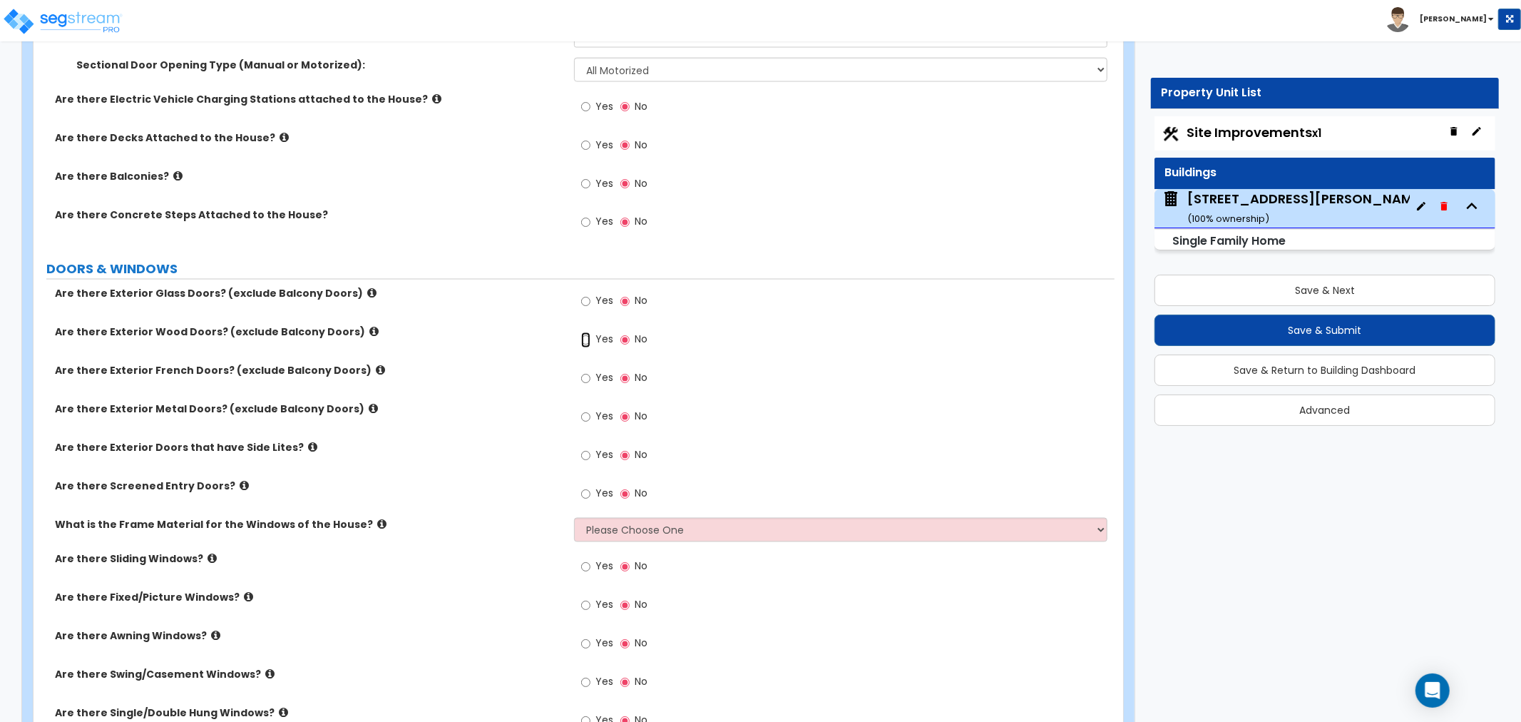
click at [583, 336] on input "Yes" at bounding box center [585, 340] width 9 height 16
radio input "true"
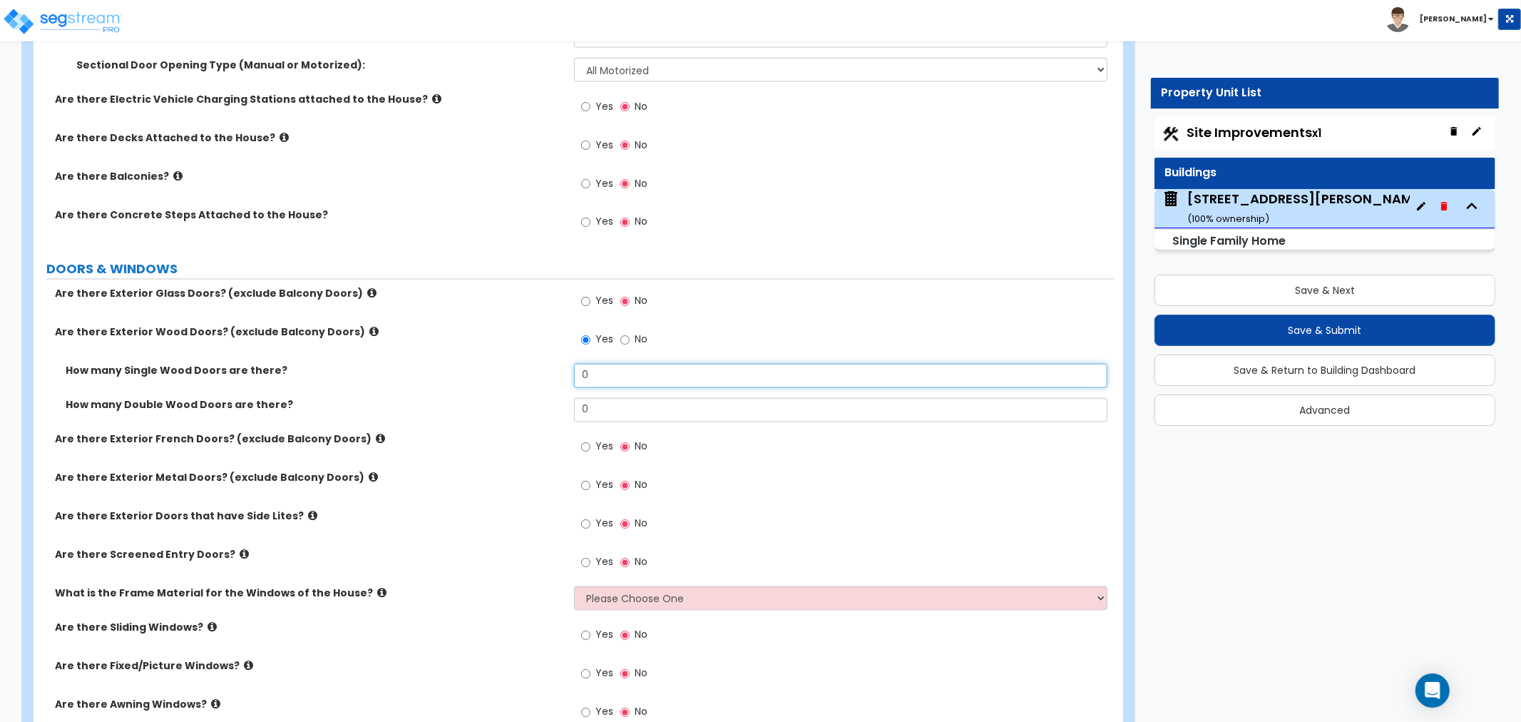
drag, startPoint x: 602, startPoint y: 374, endPoint x: 509, endPoint y: 372, distance: 92.8
click at [509, 372] on div "How many Single Wood Doors are there? 0" at bounding box center [574, 381] width 1081 height 34
type input "2"
click at [585, 302] on input "Yes" at bounding box center [585, 302] width 9 height 16
radio input "true"
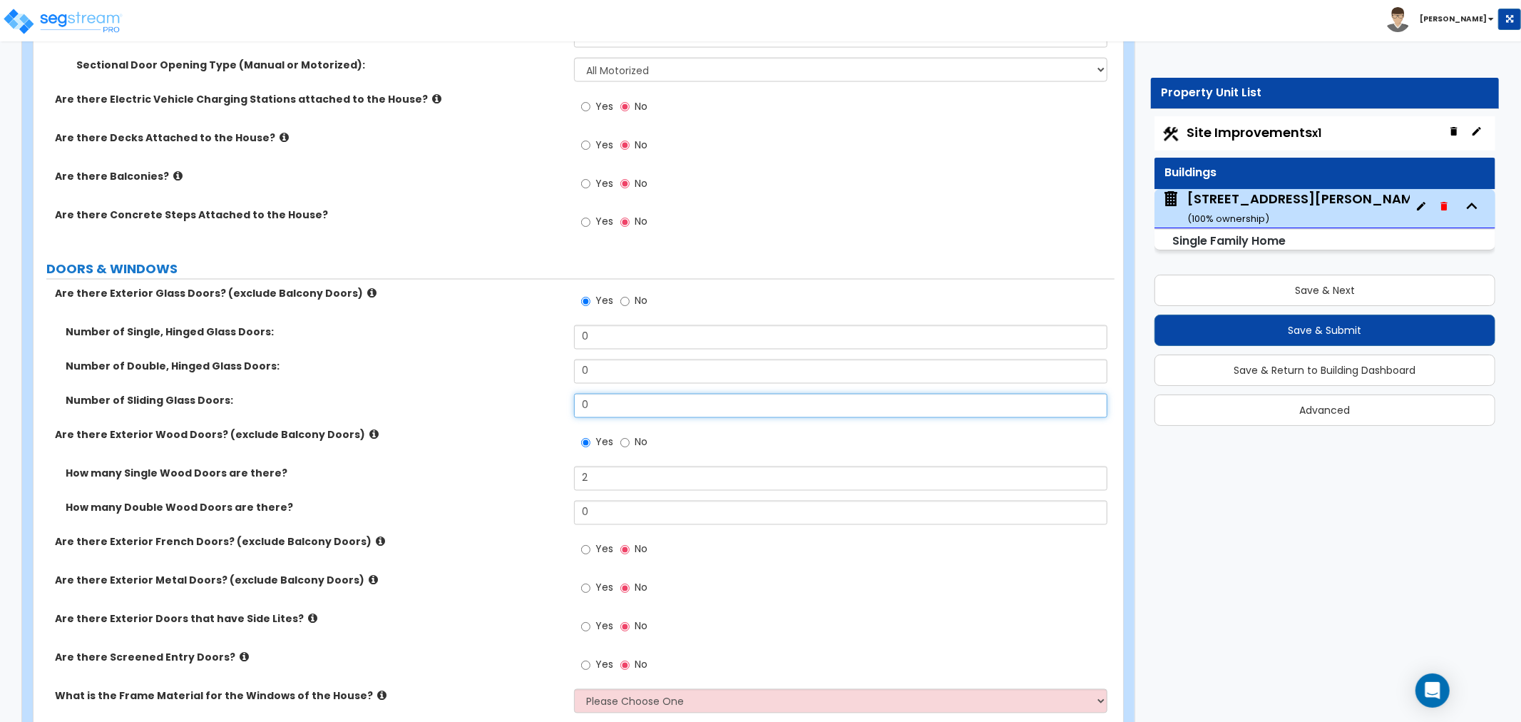
drag, startPoint x: 598, startPoint y: 404, endPoint x: 523, endPoint y: 410, distance: 75.2
click at [523, 410] on div "Number of Sliding Glass Doors: 0" at bounding box center [574, 411] width 1081 height 34
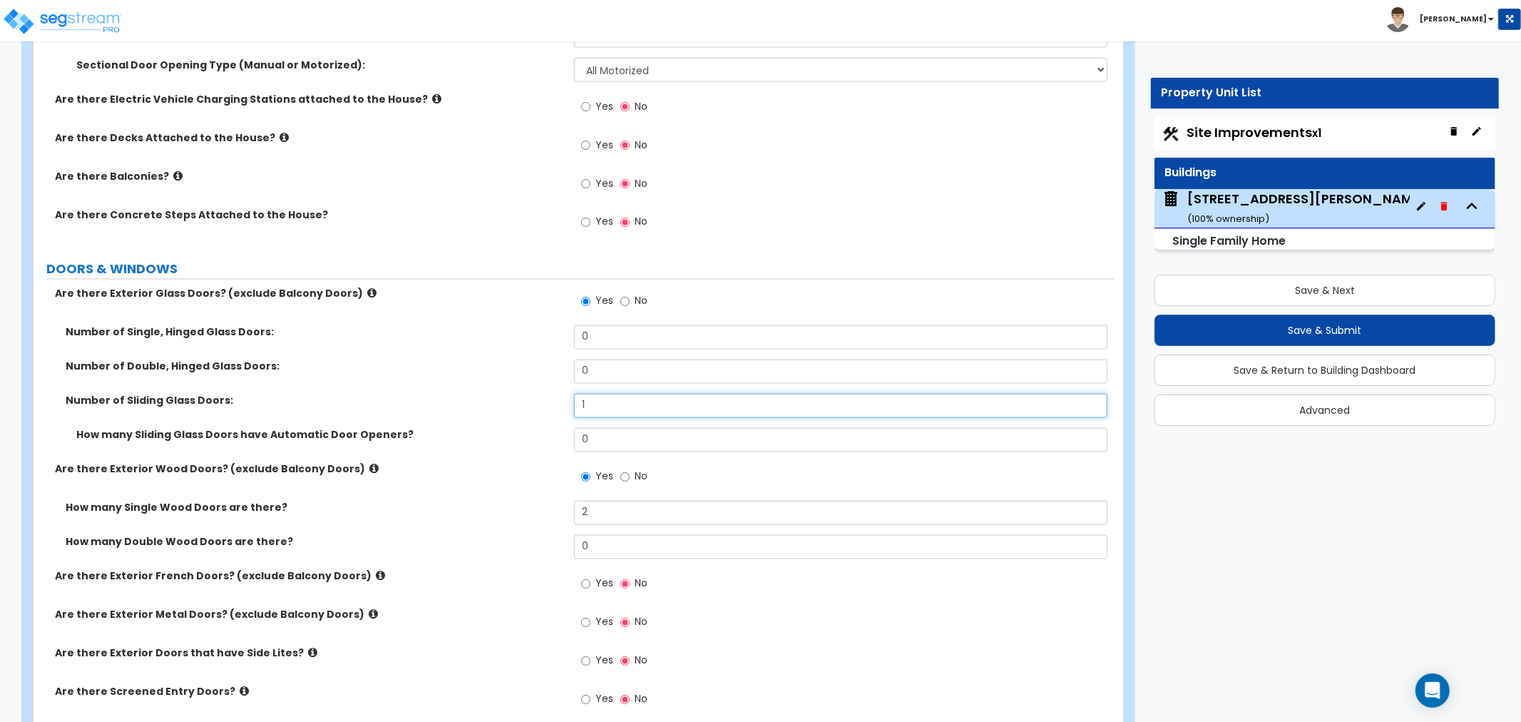
type input "1"
drag, startPoint x: 601, startPoint y: 438, endPoint x: 557, endPoint y: 438, distance: 44.2
click at [557, 438] on div "How many Sliding Glass Doors have Automatic Door Openers? 0" at bounding box center [574, 445] width 1081 height 34
drag, startPoint x: 609, startPoint y: 435, endPoint x: 588, endPoint y: 435, distance: 20.7
click at [588, 435] on input "1" at bounding box center [840, 440] width 533 height 24
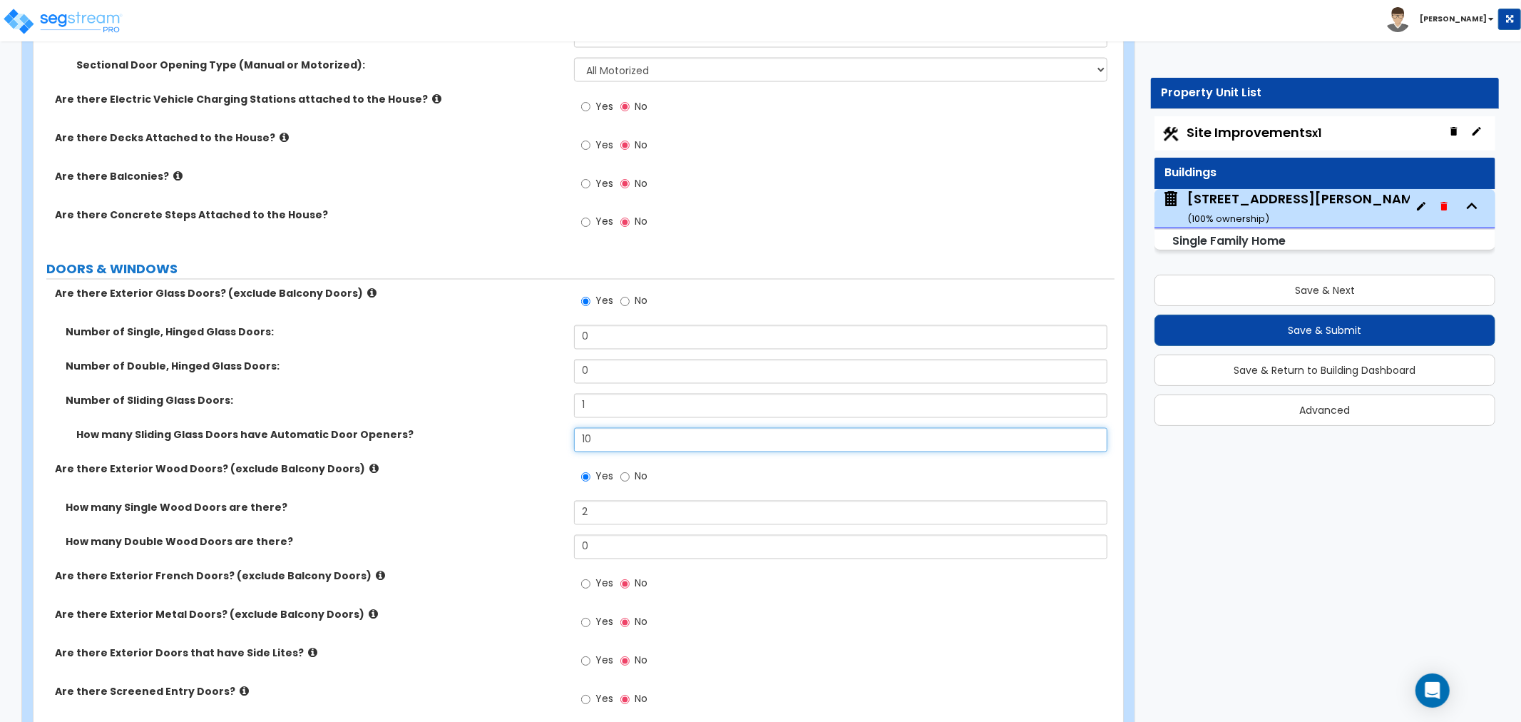
drag, startPoint x: 602, startPoint y: 432, endPoint x: 488, endPoint y: 444, distance: 114.0
click at [488, 444] on div "How many Sliding Glass Doors have Automatic Door Openers? 10" at bounding box center [574, 445] width 1081 height 34
type input "0"
click at [446, 387] on div "Number of Double, Hinged Glass Doors: 0" at bounding box center [574, 376] width 1081 height 34
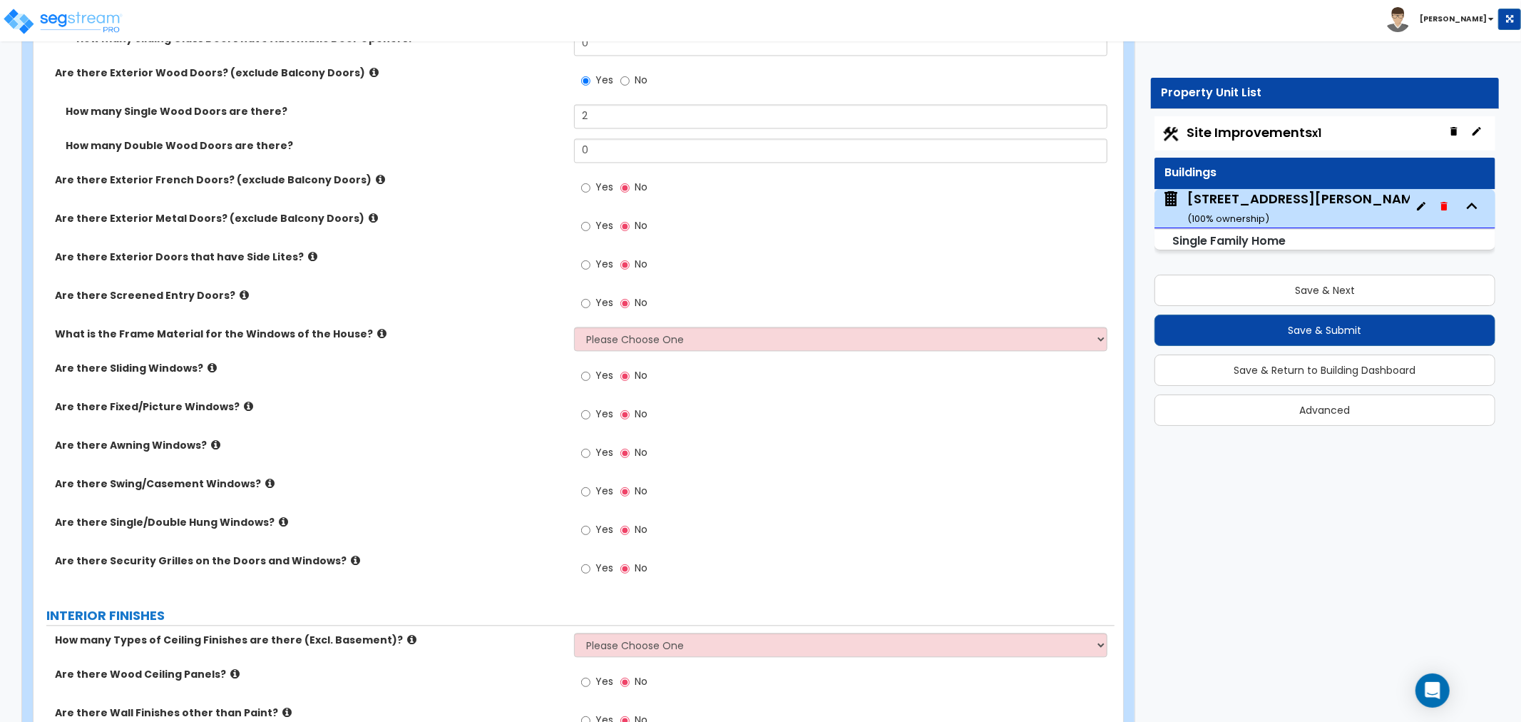
scroll to position [2535, 0]
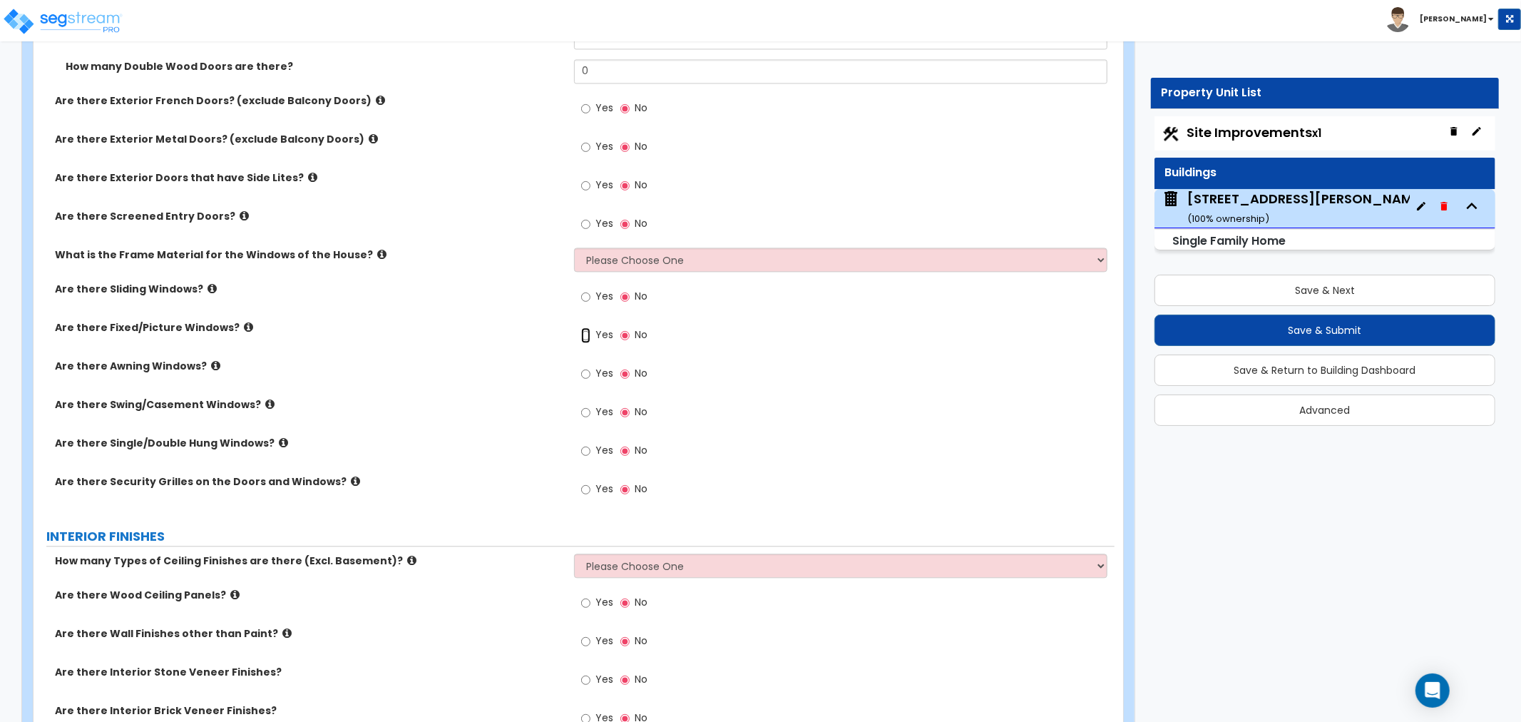
click at [582, 329] on input "Yes" at bounding box center [585, 335] width 9 height 16
radio input "true"
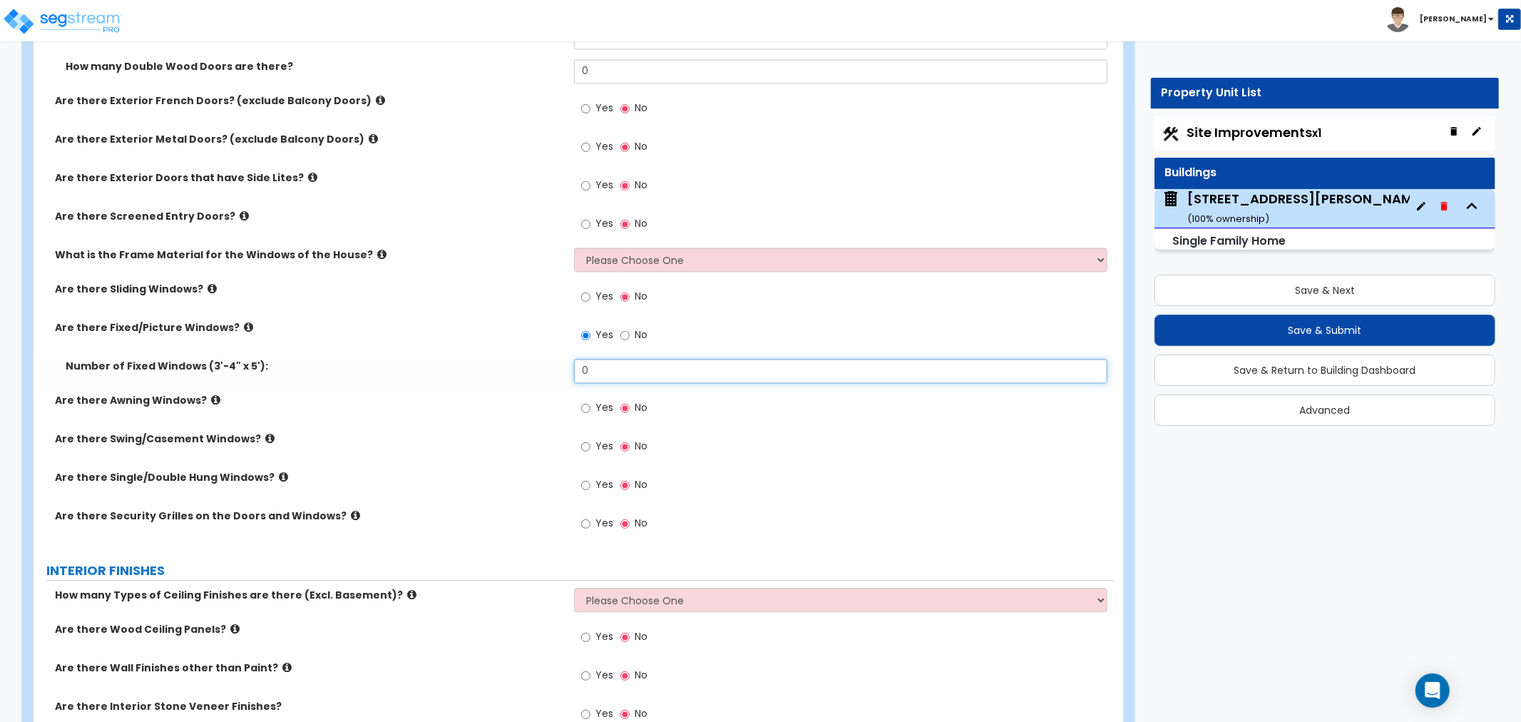
drag, startPoint x: 617, startPoint y: 369, endPoint x: 531, endPoint y: 375, distance: 85.8
click at [531, 375] on div "Number of Fixed Windows (3'-4" x 5'): 0" at bounding box center [574, 376] width 1081 height 34
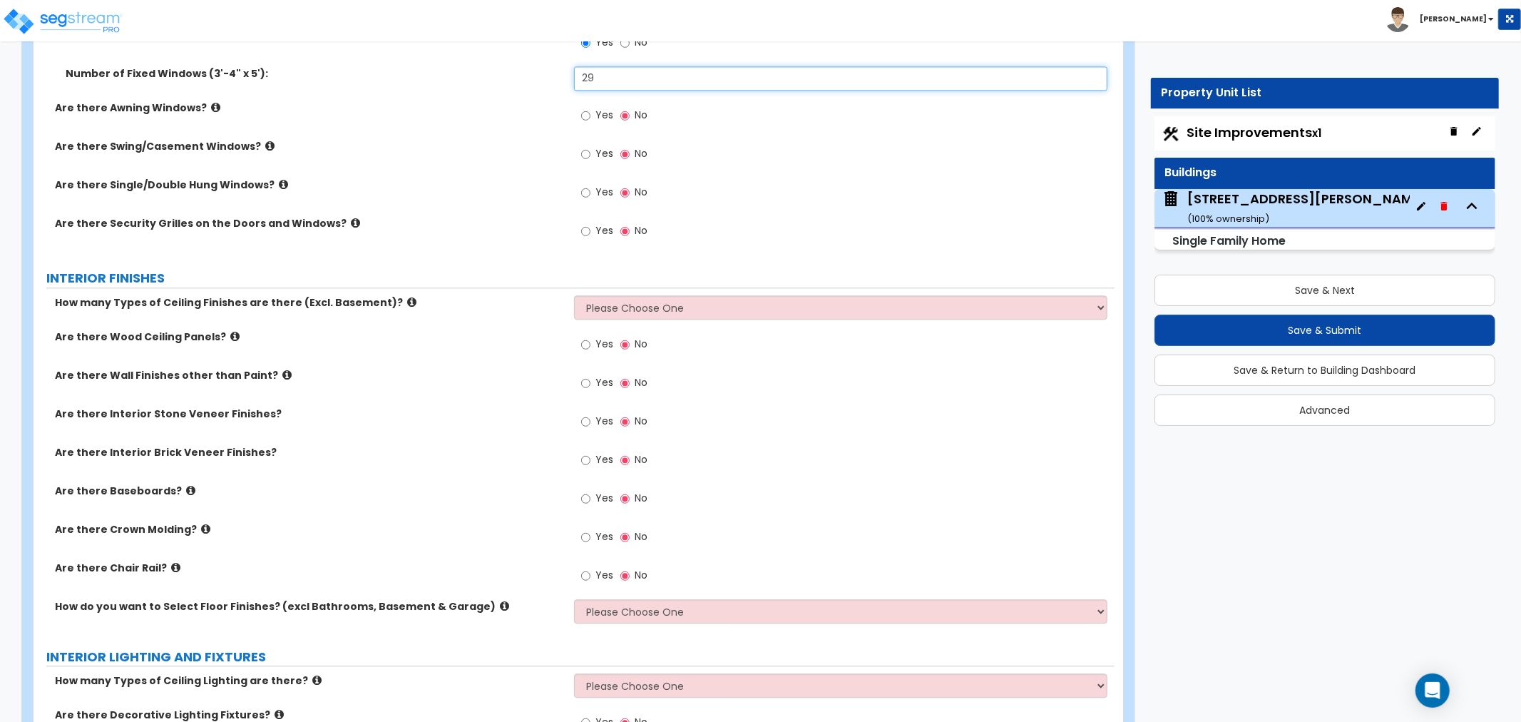
scroll to position [2853, 0]
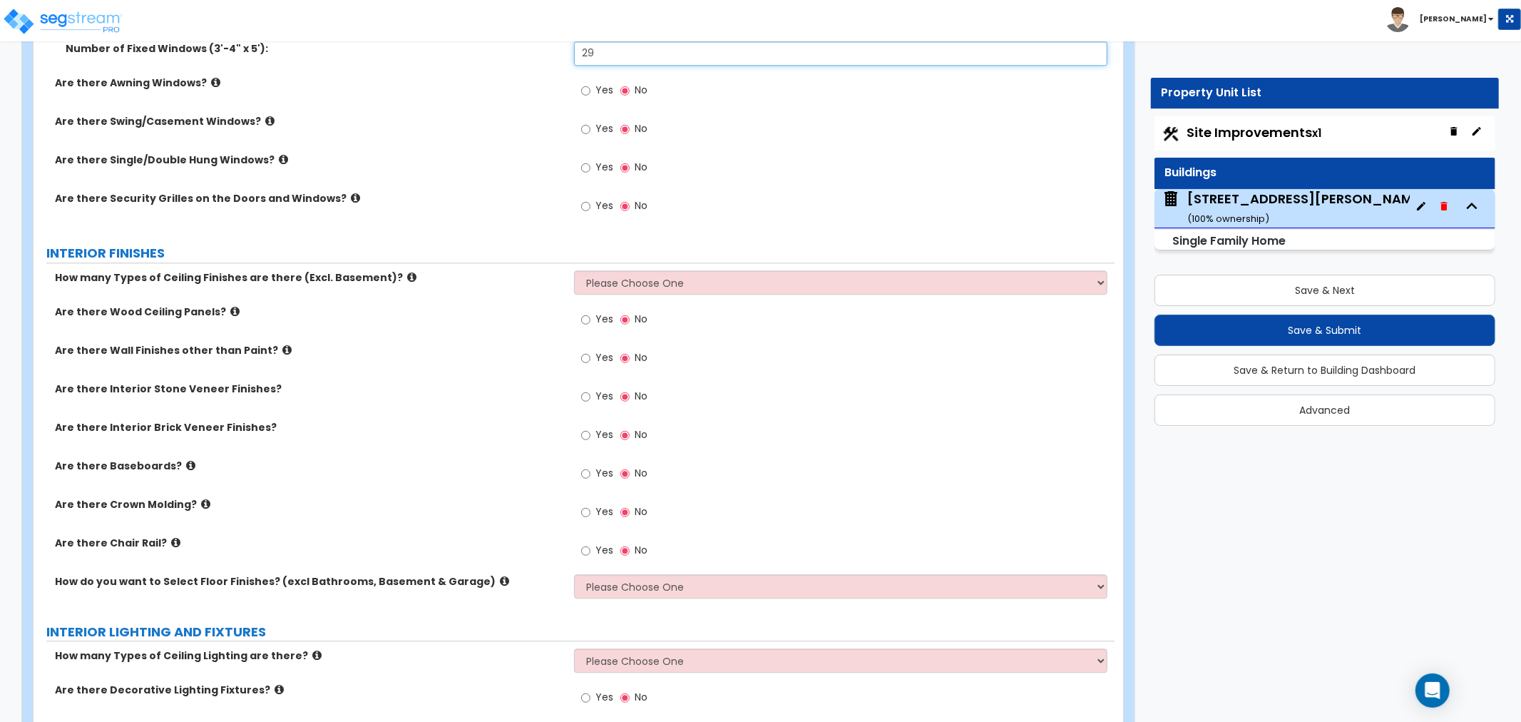
type input "29"
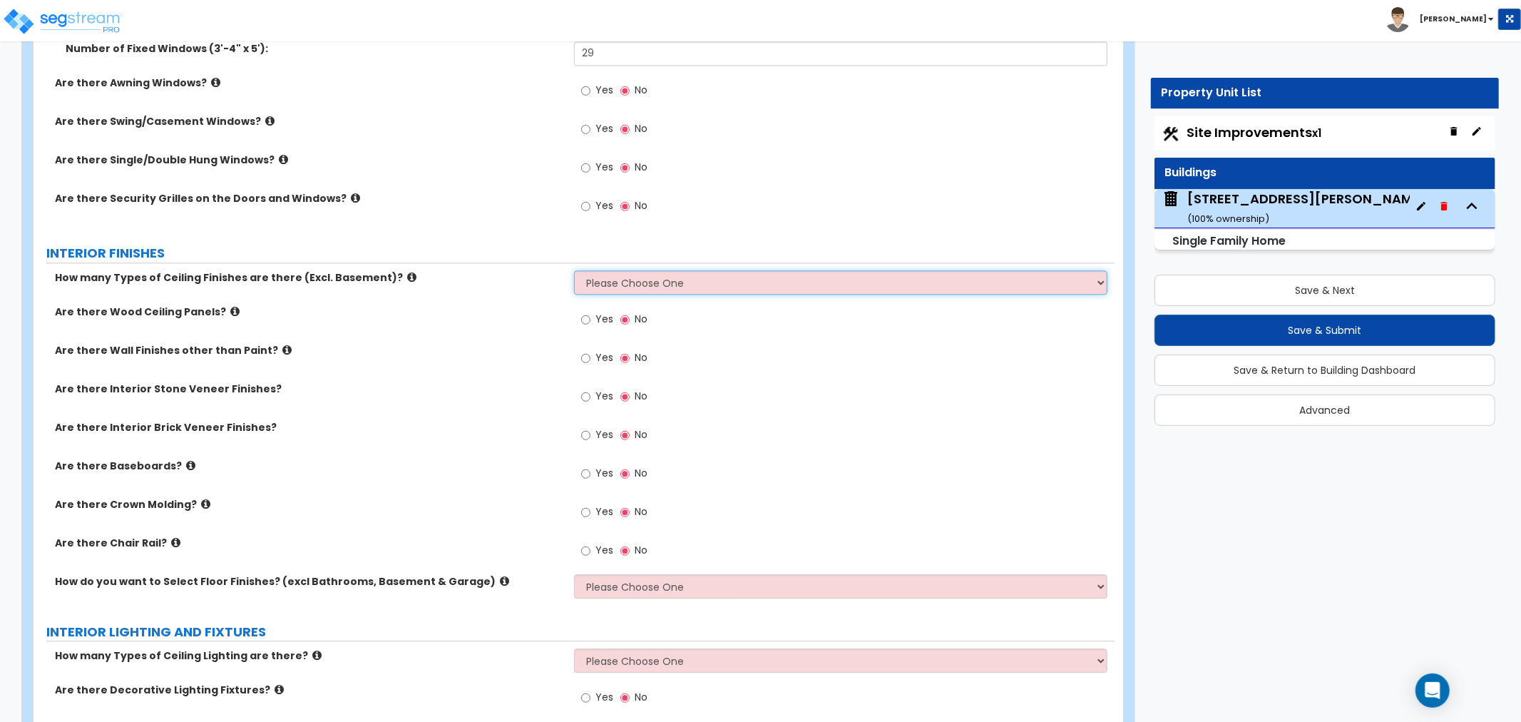
click at [638, 280] on select "Please Choose One 1 2 3" at bounding box center [840, 282] width 533 height 24
select select "1"
click at [574, 270] on select "Please Choose One 1 2 3" at bounding box center [840, 282] width 533 height 24
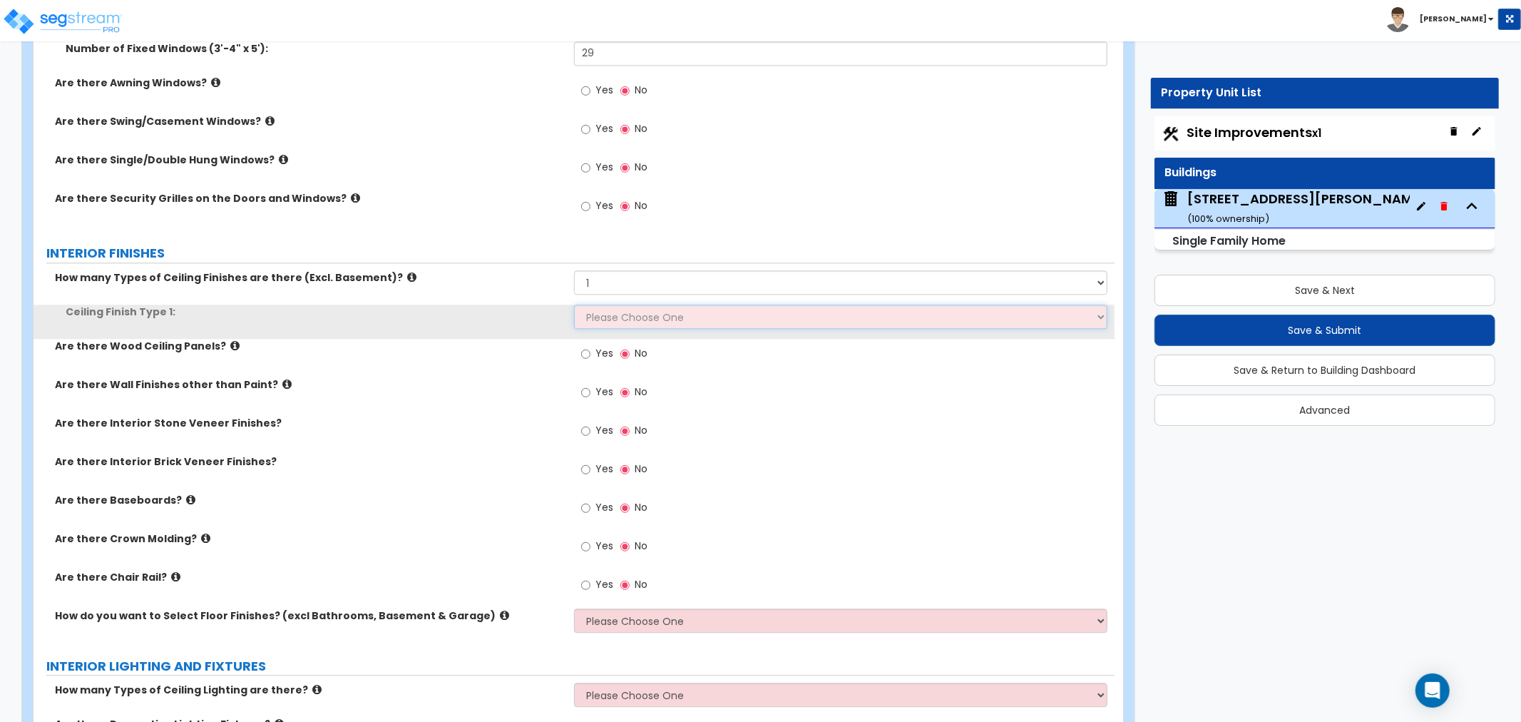
click at [606, 316] on select "Please Choose One Drop Ceiling Drywall Ceiling Open Ceiling" at bounding box center [840, 317] width 533 height 24
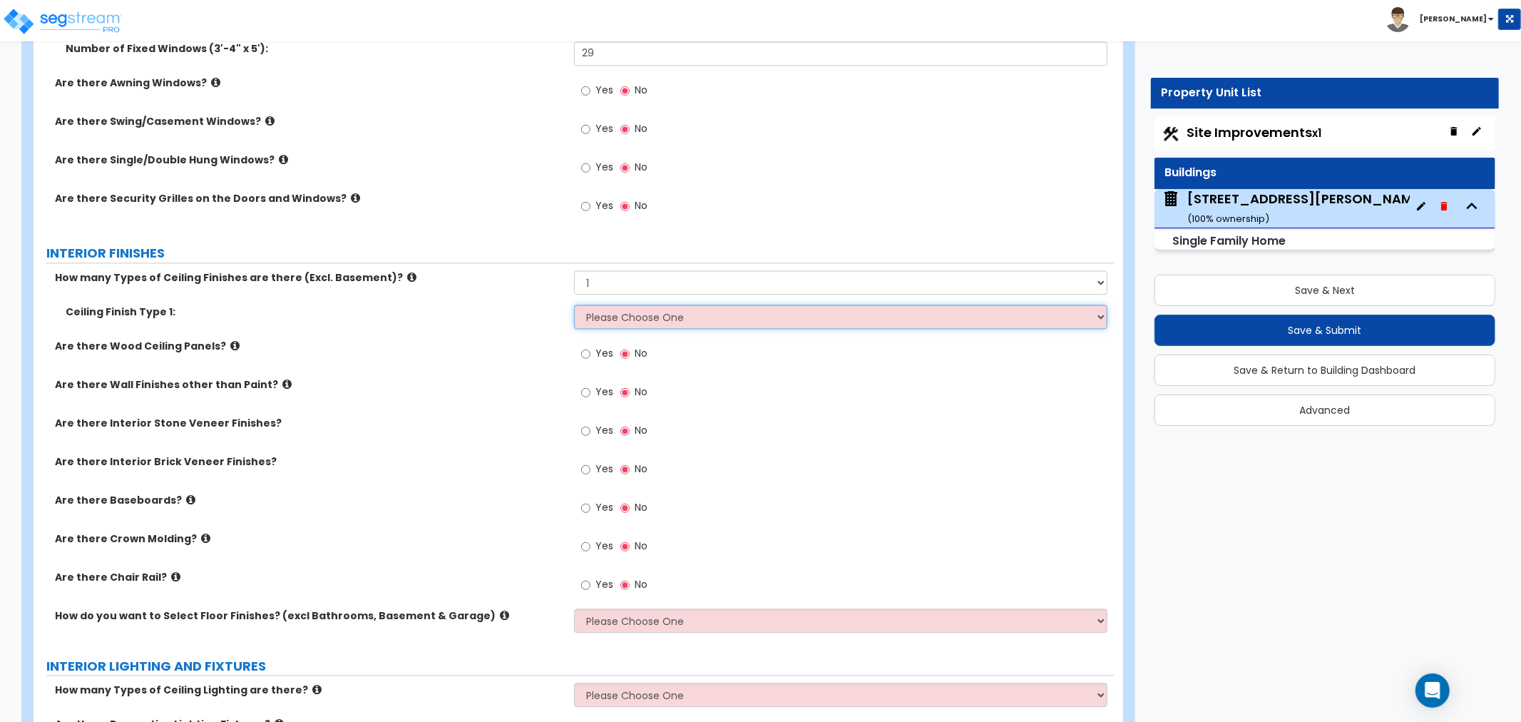
select select "2"
click at [574, 305] on select "Please Choose One Drop Ceiling Drywall Ceiling Open Ceiling" at bounding box center [840, 317] width 533 height 24
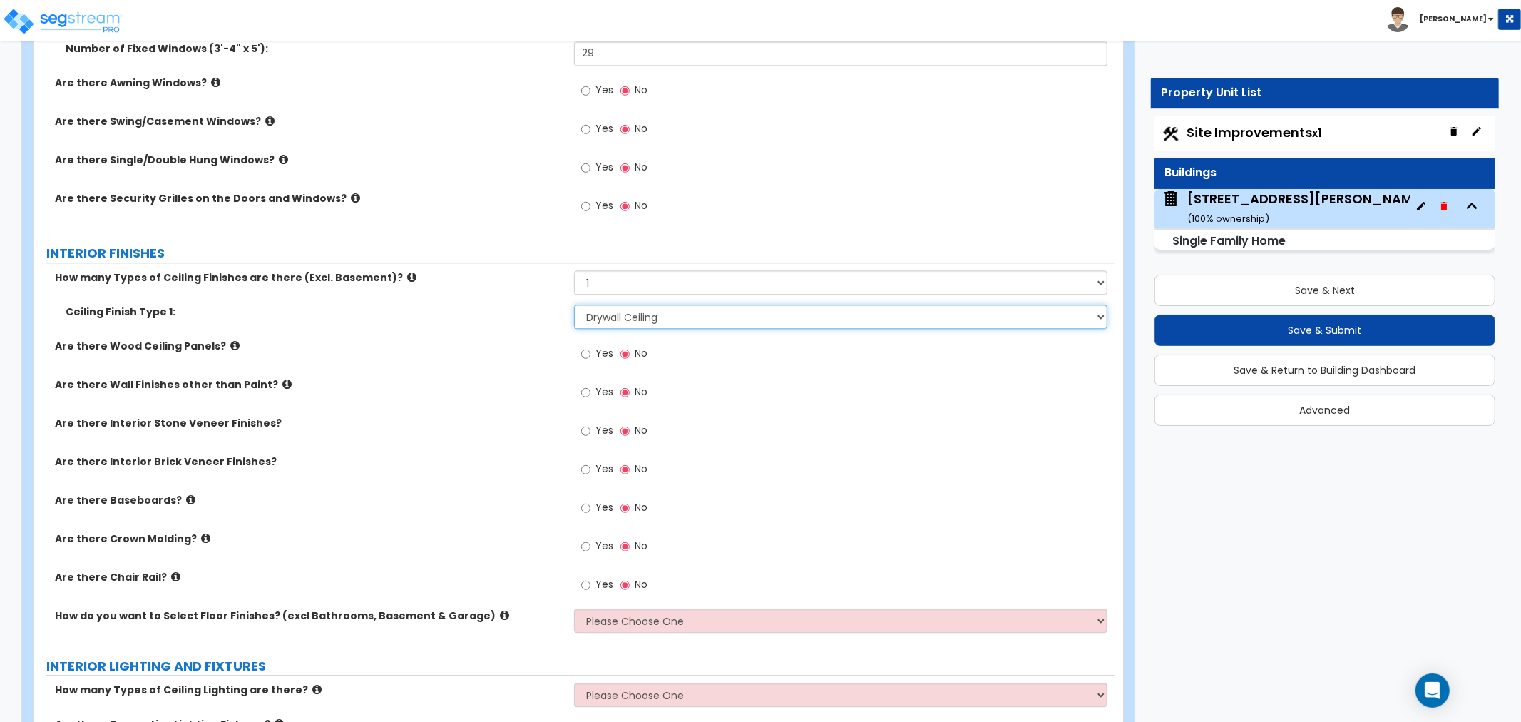
scroll to position [2932, 0]
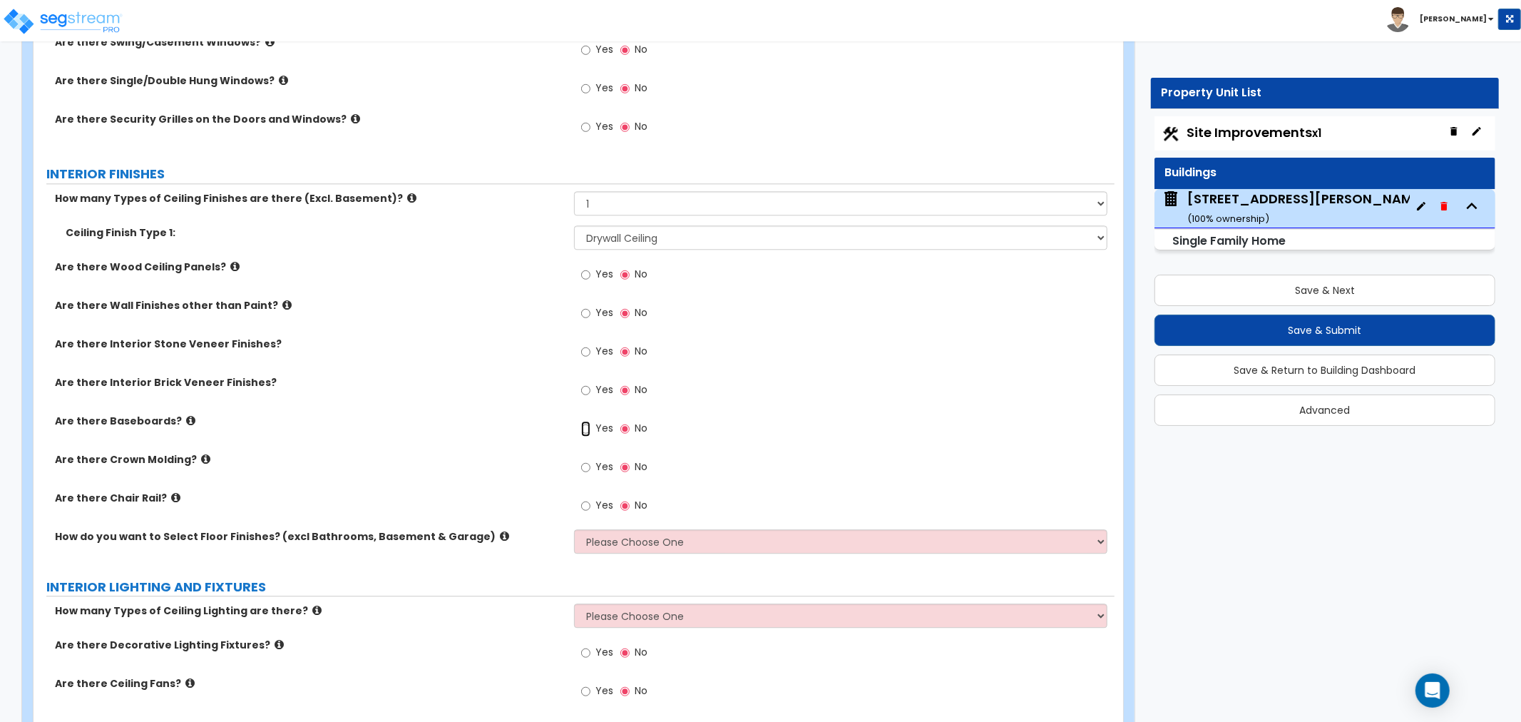
click at [588, 426] on input "Yes" at bounding box center [585, 429] width 9 height 16
radio input "true"
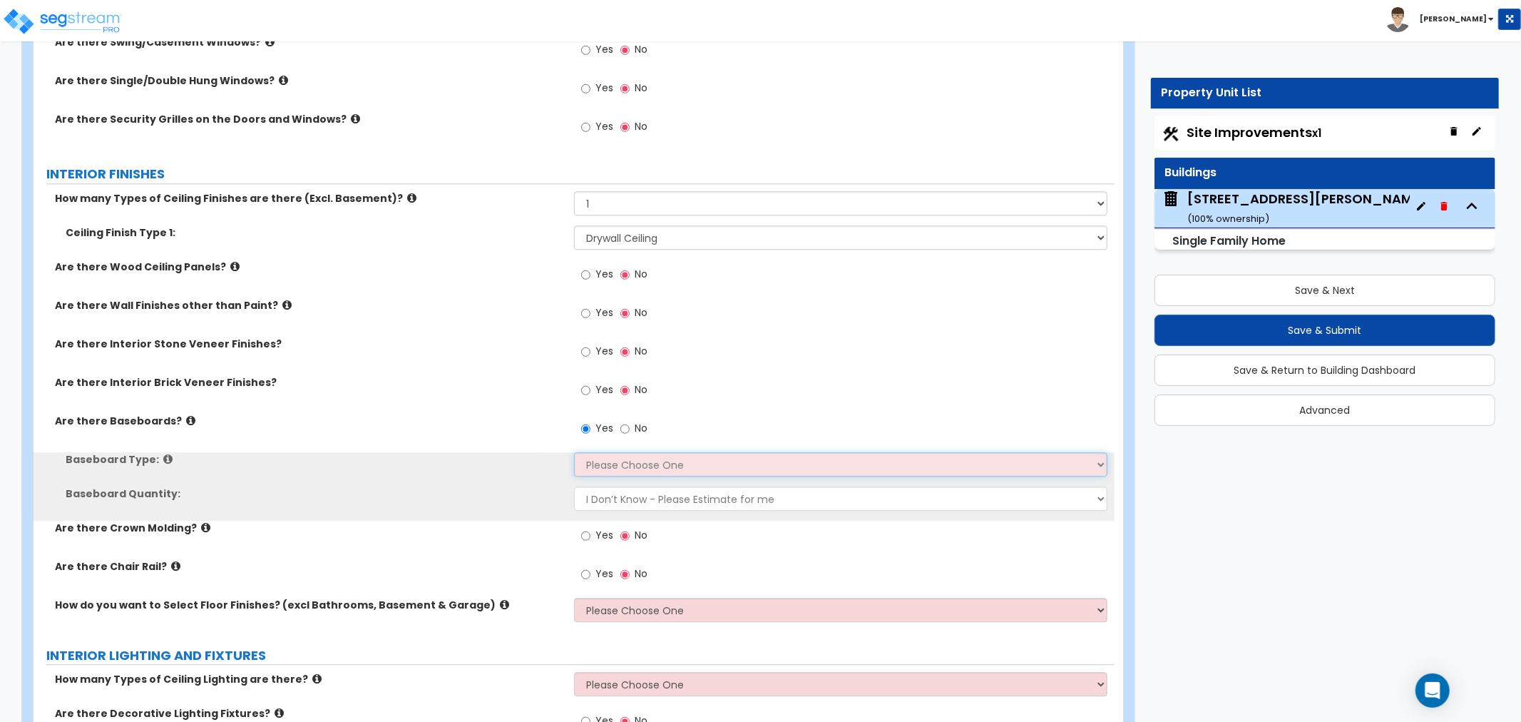
click at [605, 459] on select "Please Choose One Wood Vinyl Carpet Tile" at bounding box center [840, 464] width 533 height 24
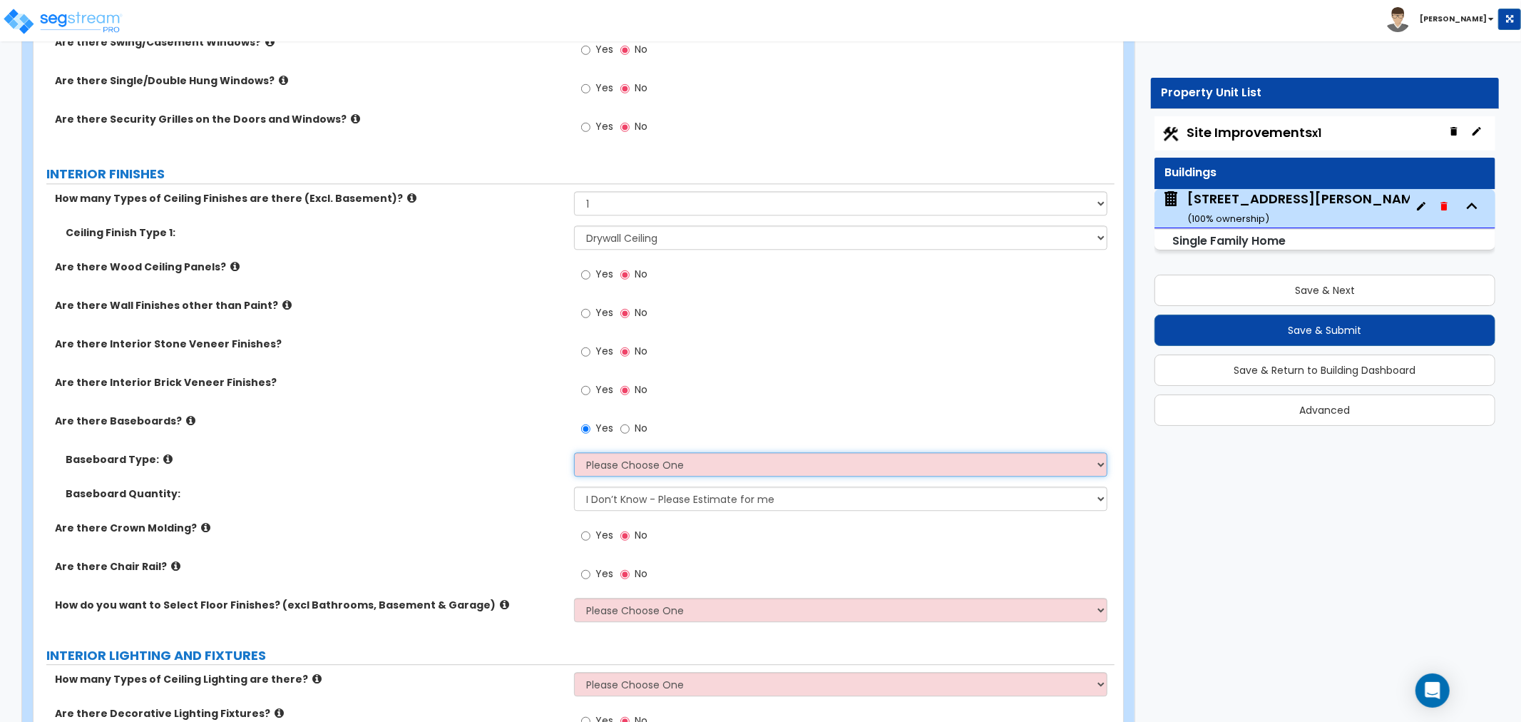
select select "1"
click at [574, 452] on select "Please Choose One Wood Vinyl Carpet Tile" at bounding box center [840, 464] width 533 height 24
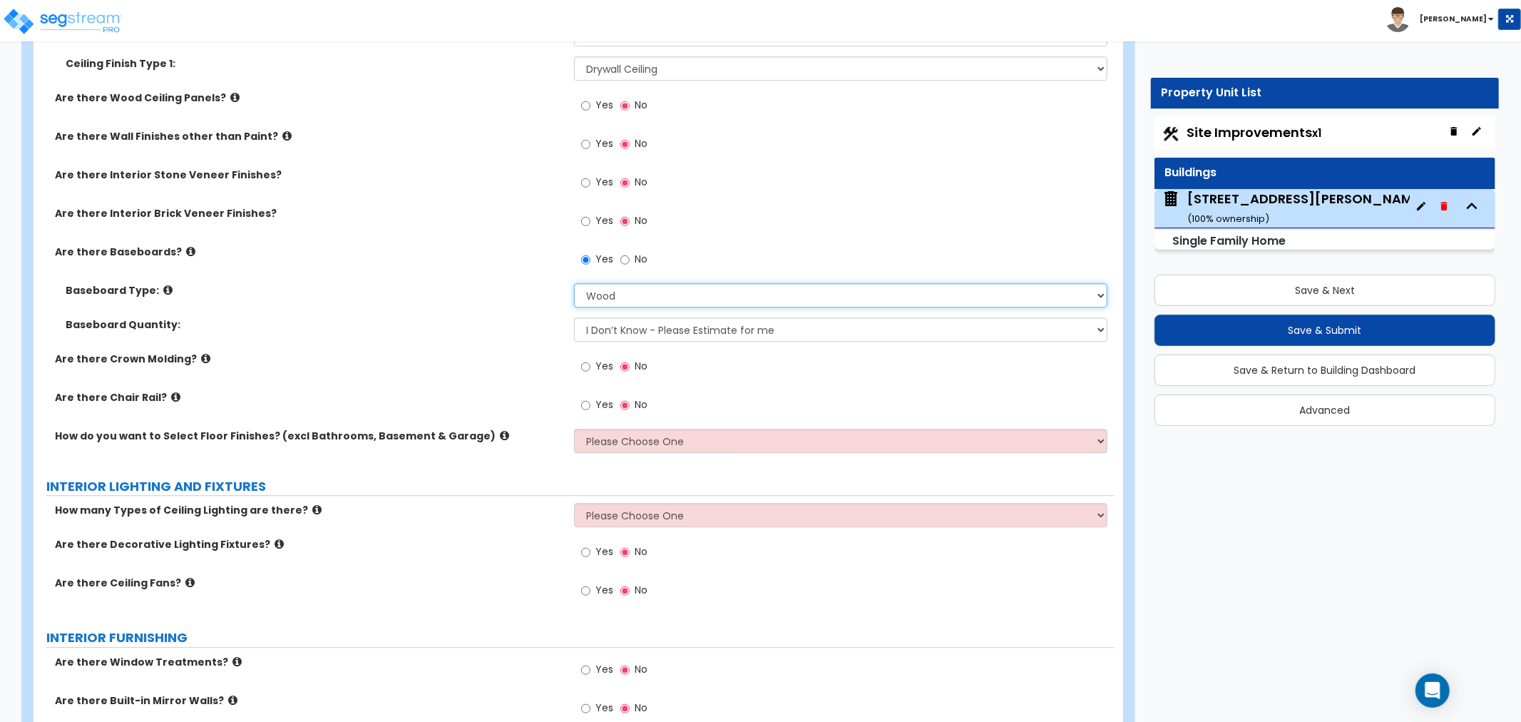
scroll to position [3169, 0]
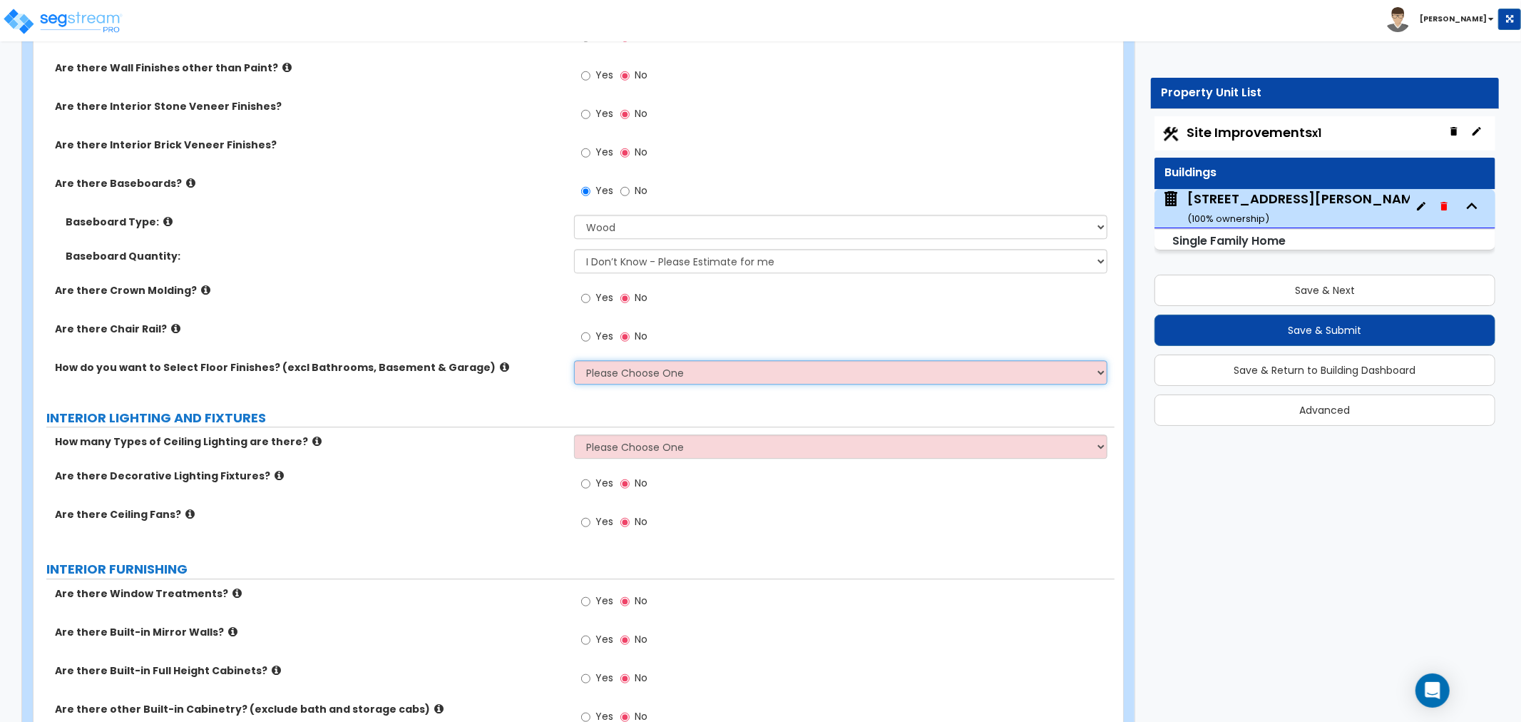
click at [585, 372] on select "Please Choose One I want to Select Floor Finishes for the Areas of the House I …" at bounding box center [840, 372] width 533 height 24
select select "1"
click at [574, 360] on select "Please Choose One I want to Select Floor Finishes for the Areas of the House I …" at bounding box center [840, 372] width 533 height 24
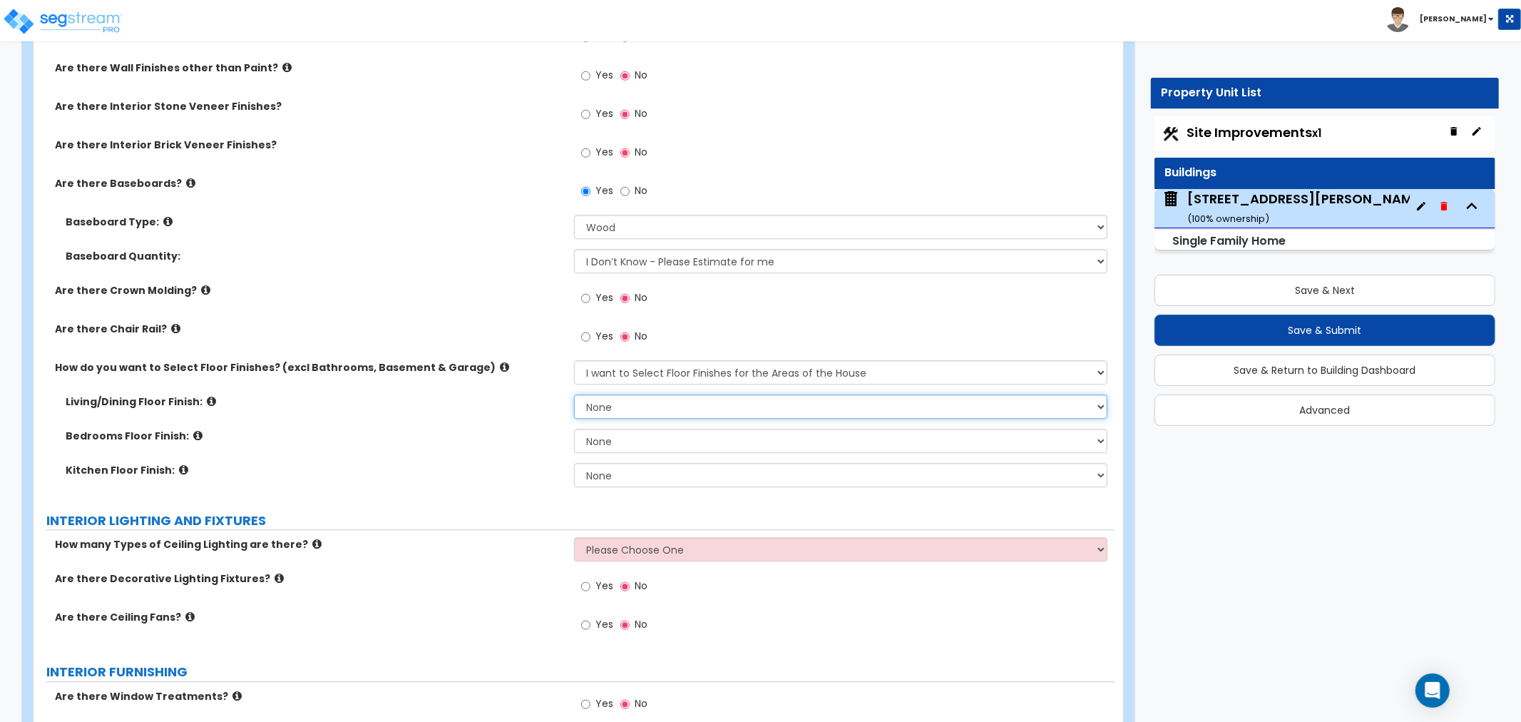
click at [596, 401] on select "None Tile Flooring Hardwood Flooring Resilient Laminate Flooring VCT Flooring S…" at bounding box center [840, 406] width 533 height 24
select select "2"
click at [574, 394] on select "None Tile Flooring Hardwood Flooring Resilient Laminate Flooring VCT Flooring S…" at bounding box center [840, 406] width 533 height 24
click at [608, 437] on select "None Tile Flooring Hardwood Flooring Resilient Laminate Flooring VCT Flooring S…" at bounding box center [840, 441] width 533 height 24
select select "2"
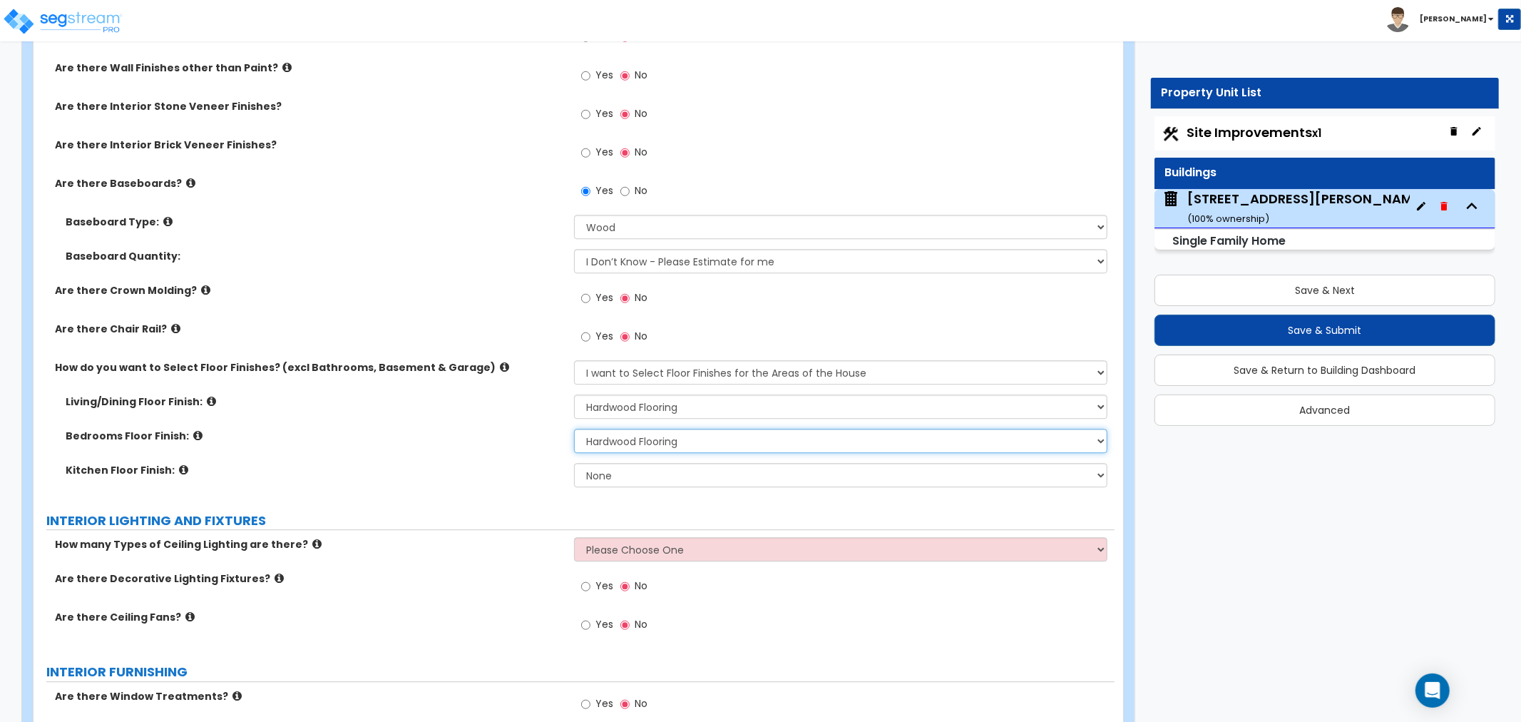
click at [574, 429] on select "None Tile Flooring Hardwood Flooring Resilient Laminate Flooring VCT Flooring S…" at bounding box center [840, 441] width 533 height 24
click at [602, 473] on select "None Tile Flooring Hardwood Flooring Resilient Laminate Flooring VCT Flooring S…" at bounding box center [840, 475] width 533 height 24
click at [610, 469] on select "None Tile Flooring Hardwood Flooring Resilient Laminate Flooring VCT Flooring S…" at bounding box center [840, 475] width 533 height 24
select select "1"
click at [574, 463] on select "None Tile Flooring Hardwood Flooring Resilient Laminate Flooring VCT Flooring S…" at bounding box center [840, 475] width 533 height 24
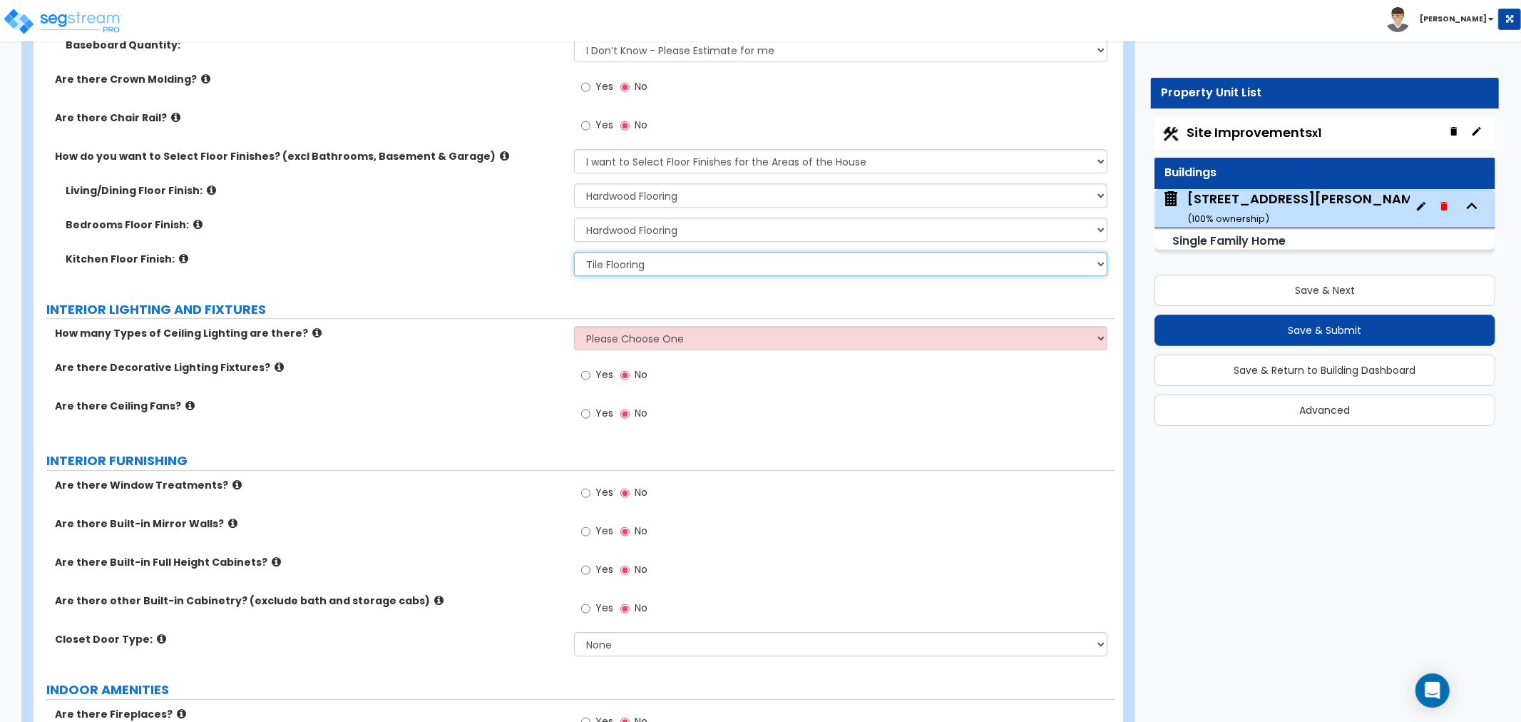
scroll to position [3407, 0]
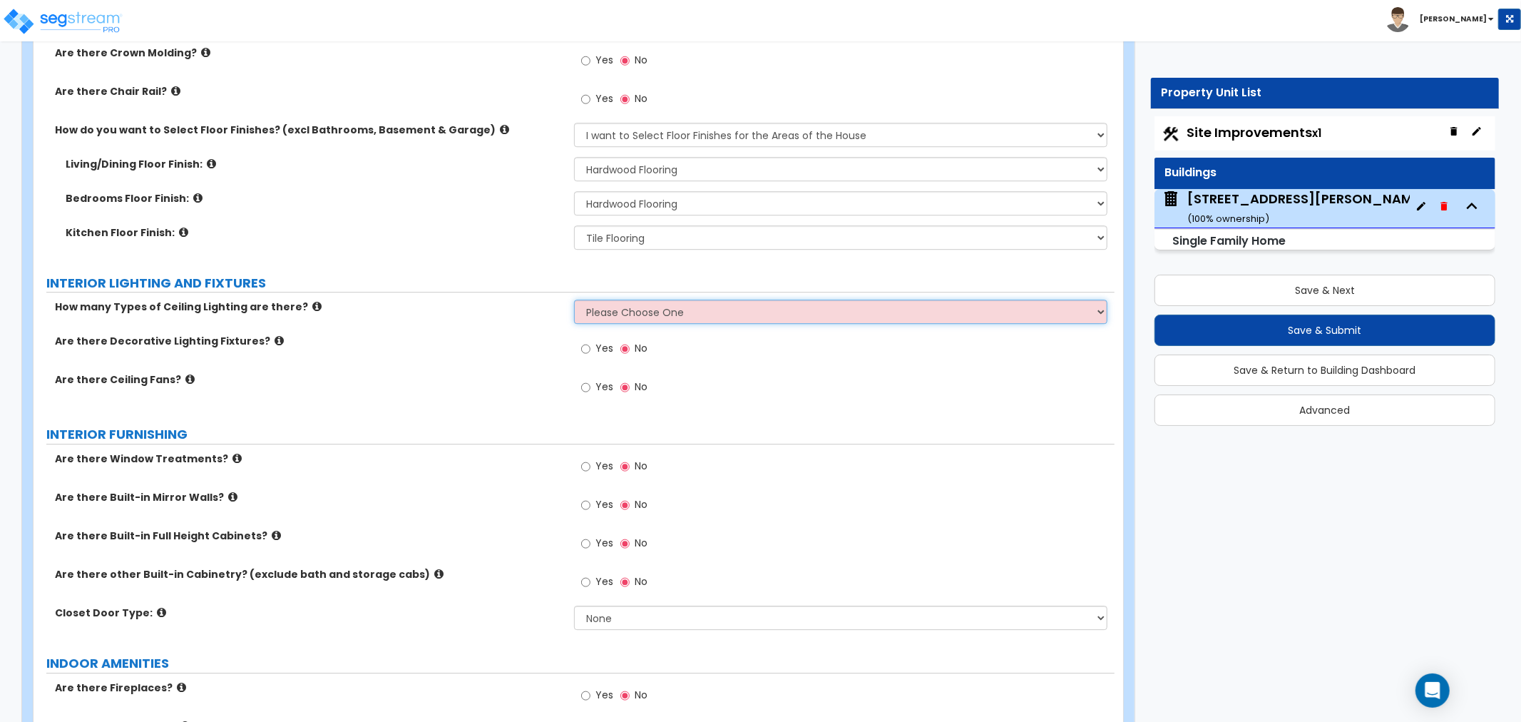
click at [600, 316] on select "Please Choose One 1 2 3" at bounding box center [840, 312] width 533 height 24
select select "2"
click at [574, 300] on select "Please Choose One 1 2 3" at bounding box center [840, 312] width 533 height 24
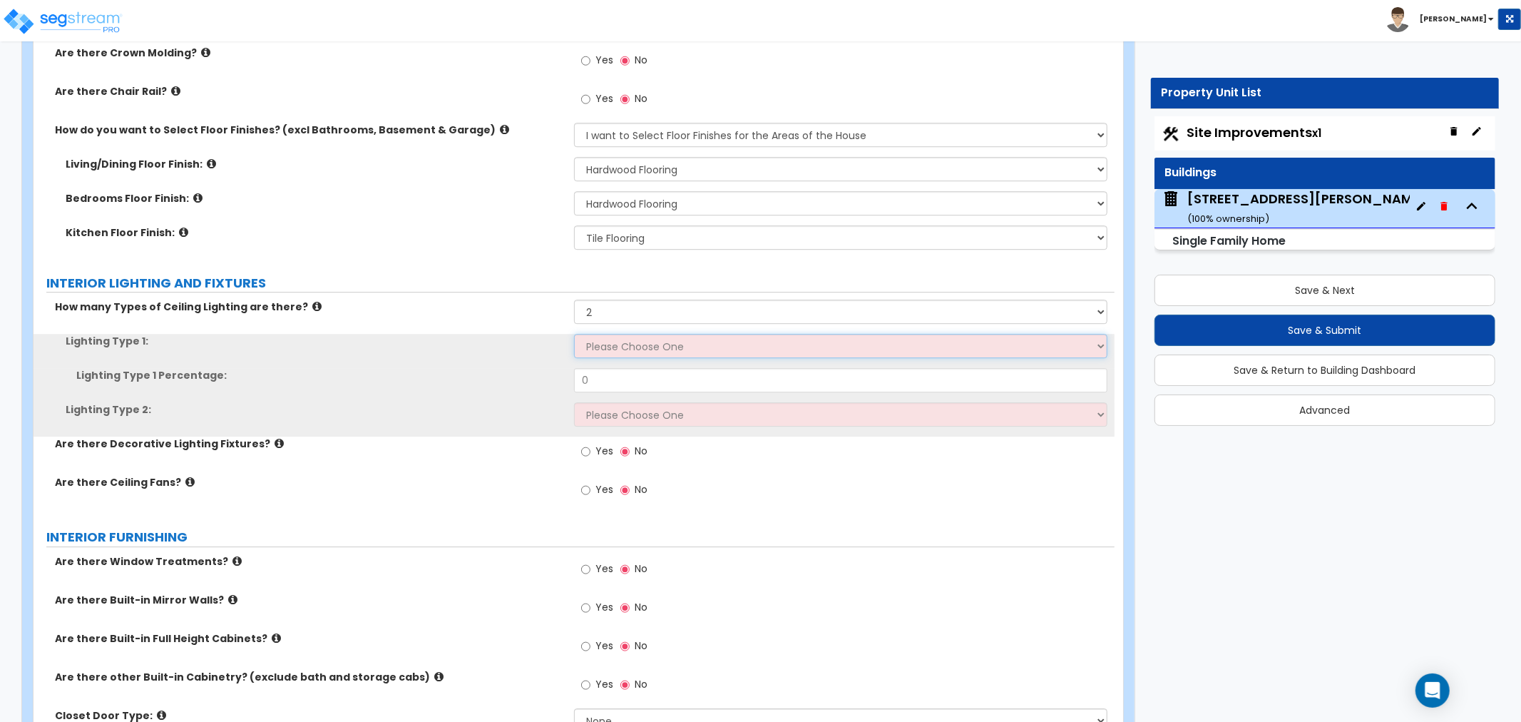
click at [600, 348] on select "Please Choose One LED Surface-Mounted LED Recessed Fluorescent Surface-Mounted …" at bounding box center [840, 346] width 533 height 24
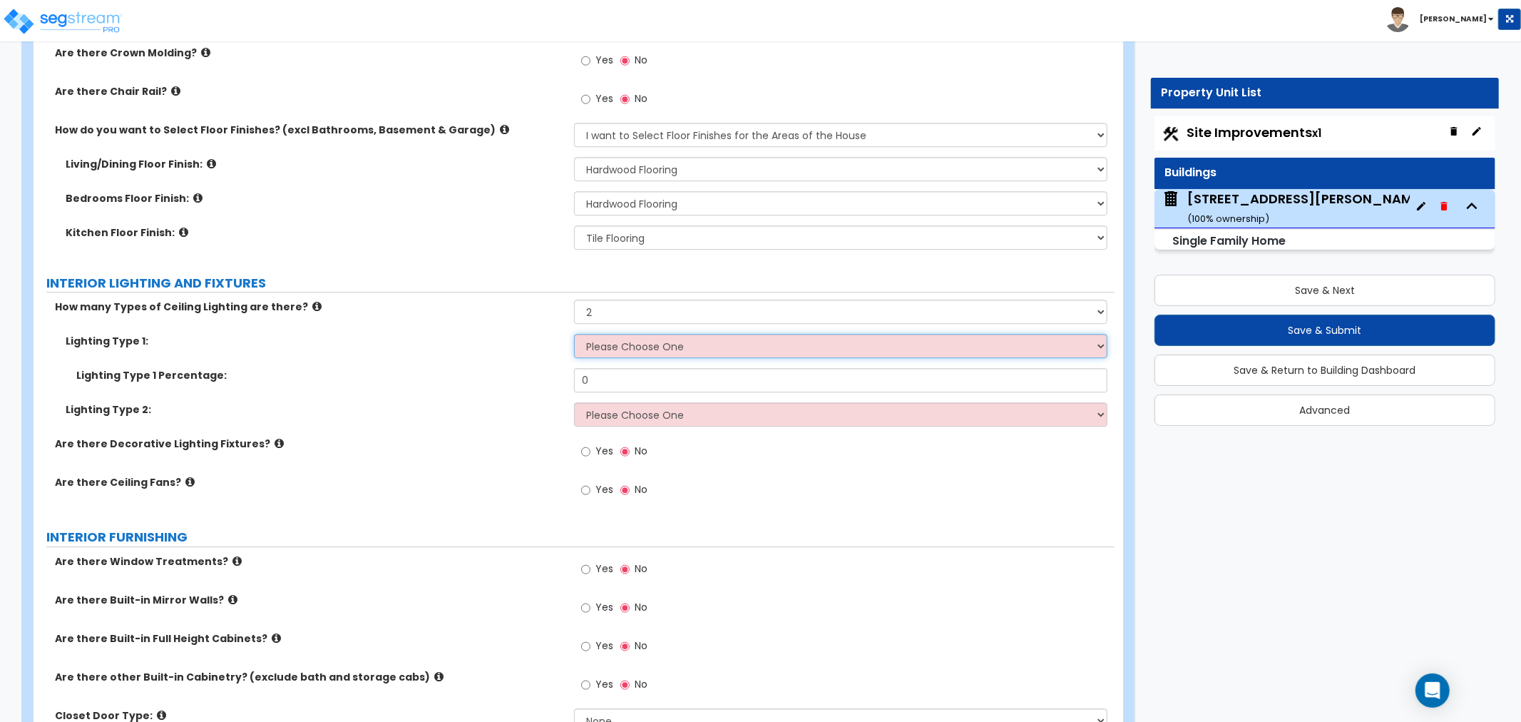
select select "2"
click at [574, 334] on select "Please Choose One LED Surface-Mounted LED Recessed Fluorescent Surface-Mounted …" at bounding box center [840, 346] width 533 height 24
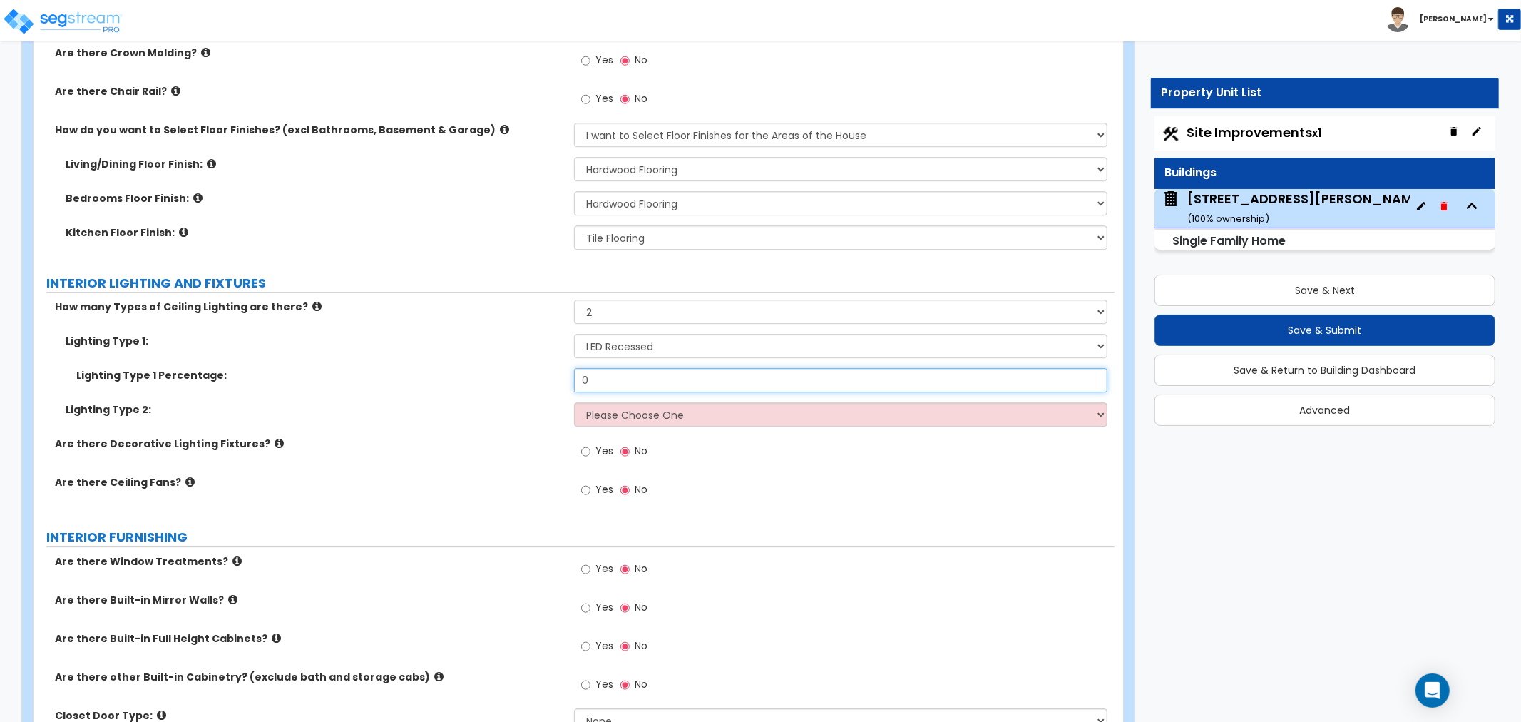
drag, startPoint x: 606, startPoint y: 379, endPoint x: 566, endPoint y: 379, distance: 40.7
click at [566, 379] on div "Lighting Type 1 Percentage: 0" at bounding box center [574, 385] width 1081 height 34
type input "85"
click at [610, 407] on select "Please Choose One LED Surface-Mounted LED Recessed Fluorescent Surface-Mounted …" at bounding box center [840, 414] width 533 height 24
select select "5"
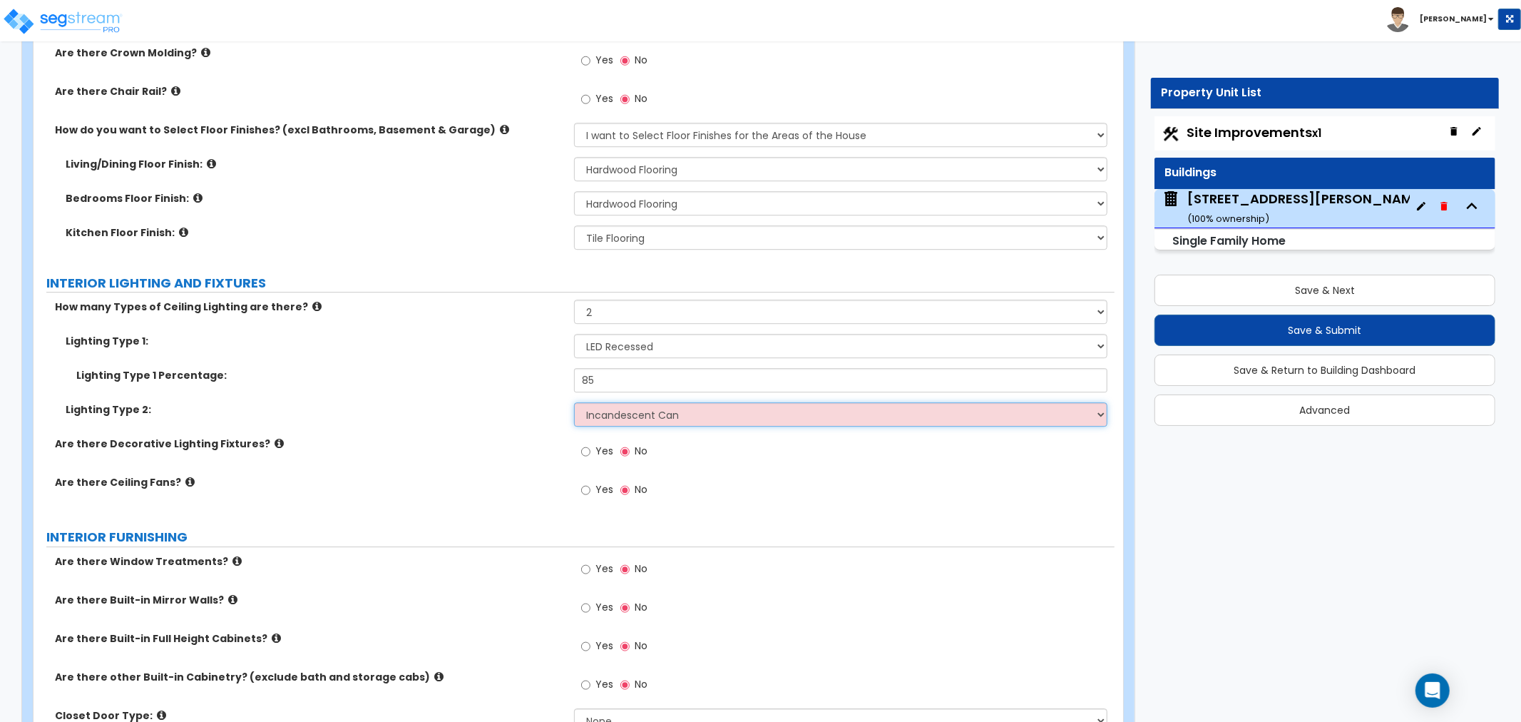
click at [574, 402] on select "Please Choose One LED Surface-Mounted LED Recessed Fluorescent Surface-Mounted …" at bounding box center [840, 414] width 533 height 24
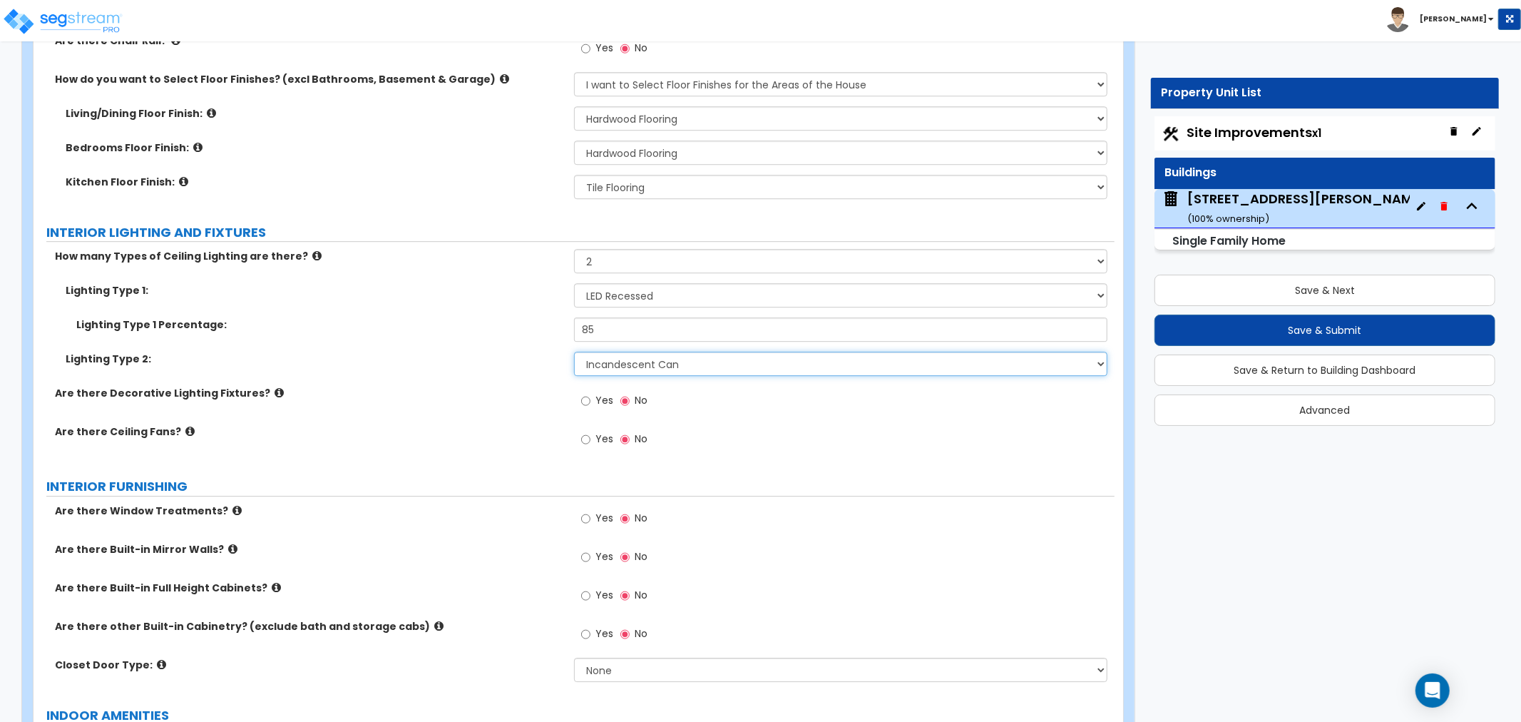
scroll to position [3486, 0]
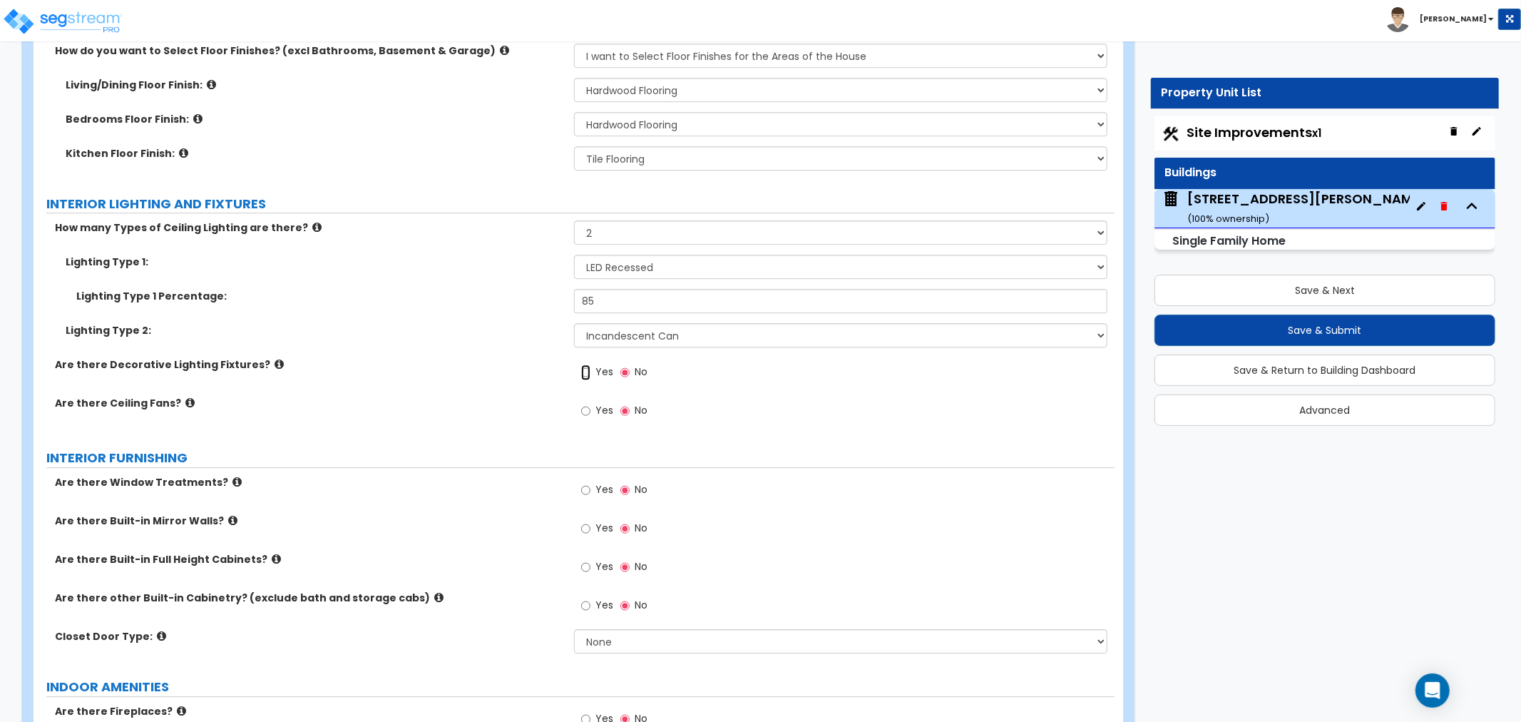
click at [585, 371] on input "Yes" at bounding box center [585, 372] width 9 height 16
radio input "true"
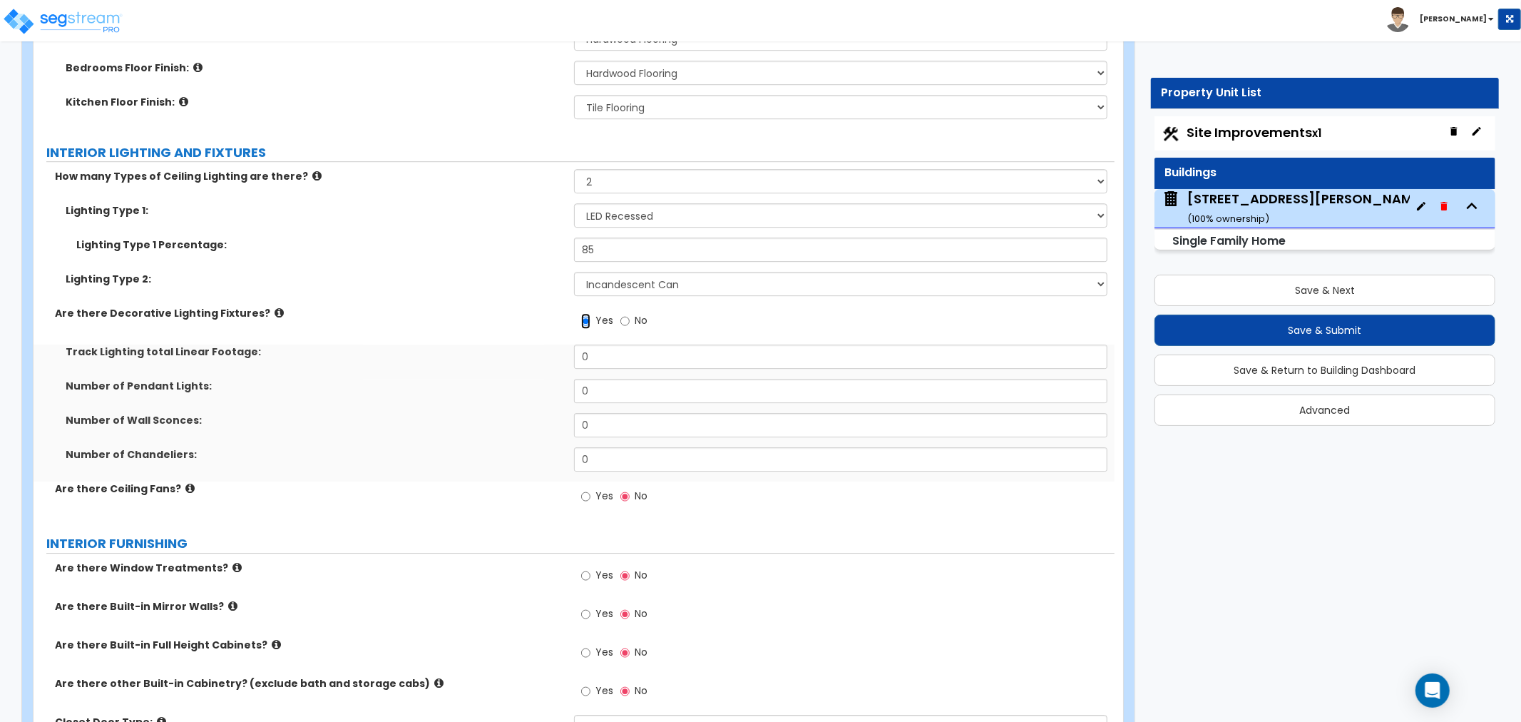
scroll to position [3566, 0]
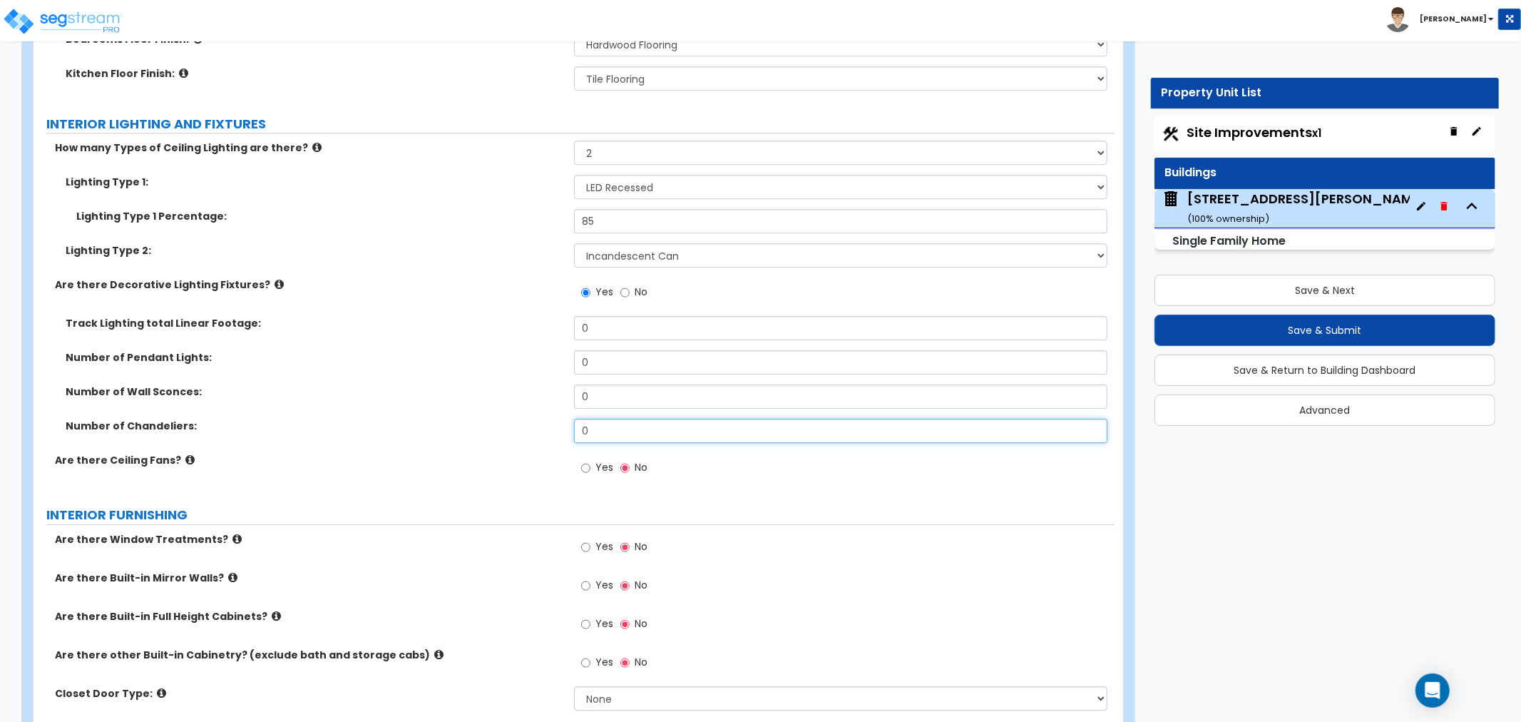
drag, startPoint x: 601, startPoint y: 429, endPoint x: 521, endPoint y: 419, distance: 80.5
click at [521, 419] on div "Number of Chandeliers: 0" at bounding box center [574, 436] width 1081 height 34
type input "1"
click at [451, 391] on label "Number of Wall Sconces:" at bounding box center [315, 391] width 498 height 14
click at [585, 466] on input "Yes" at bounding box center [585, 468] width 9 height 16
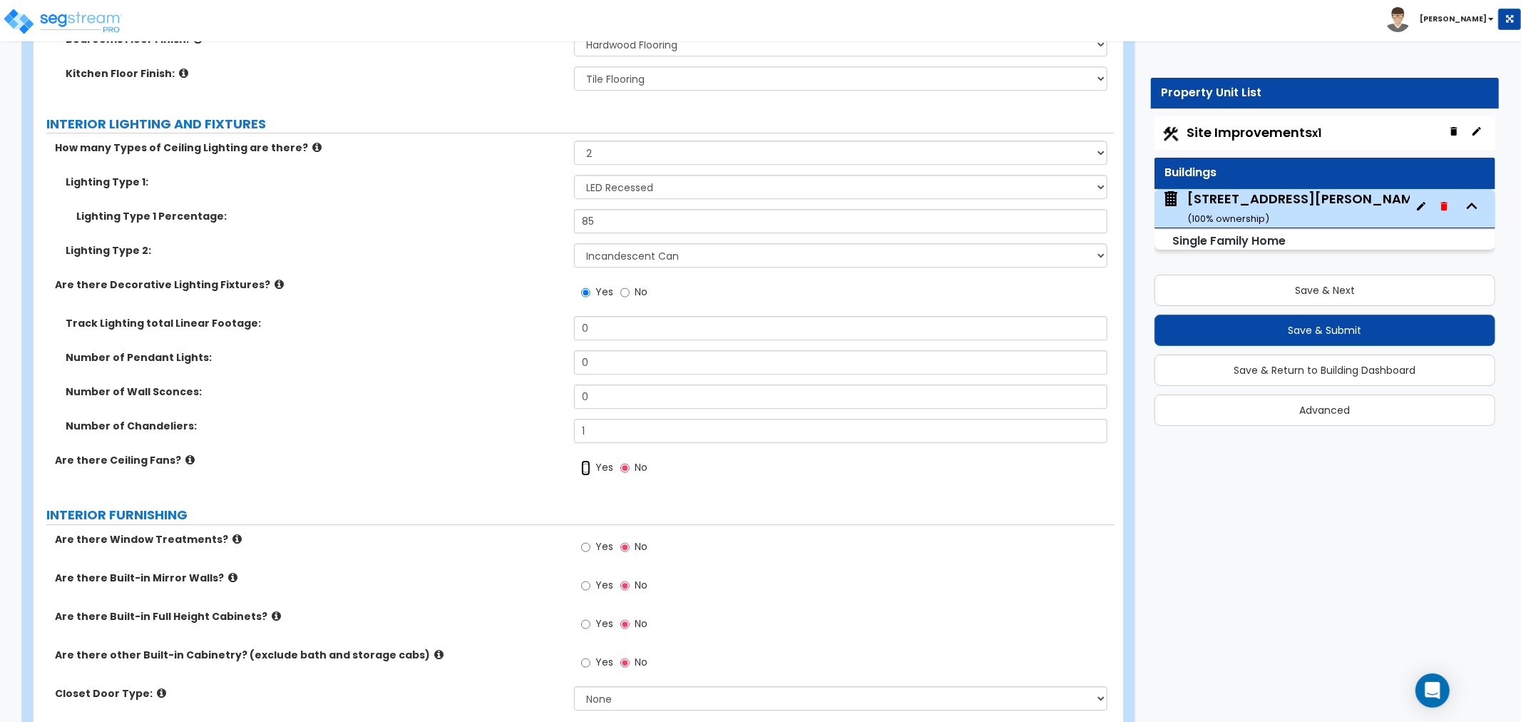
radio input "true"
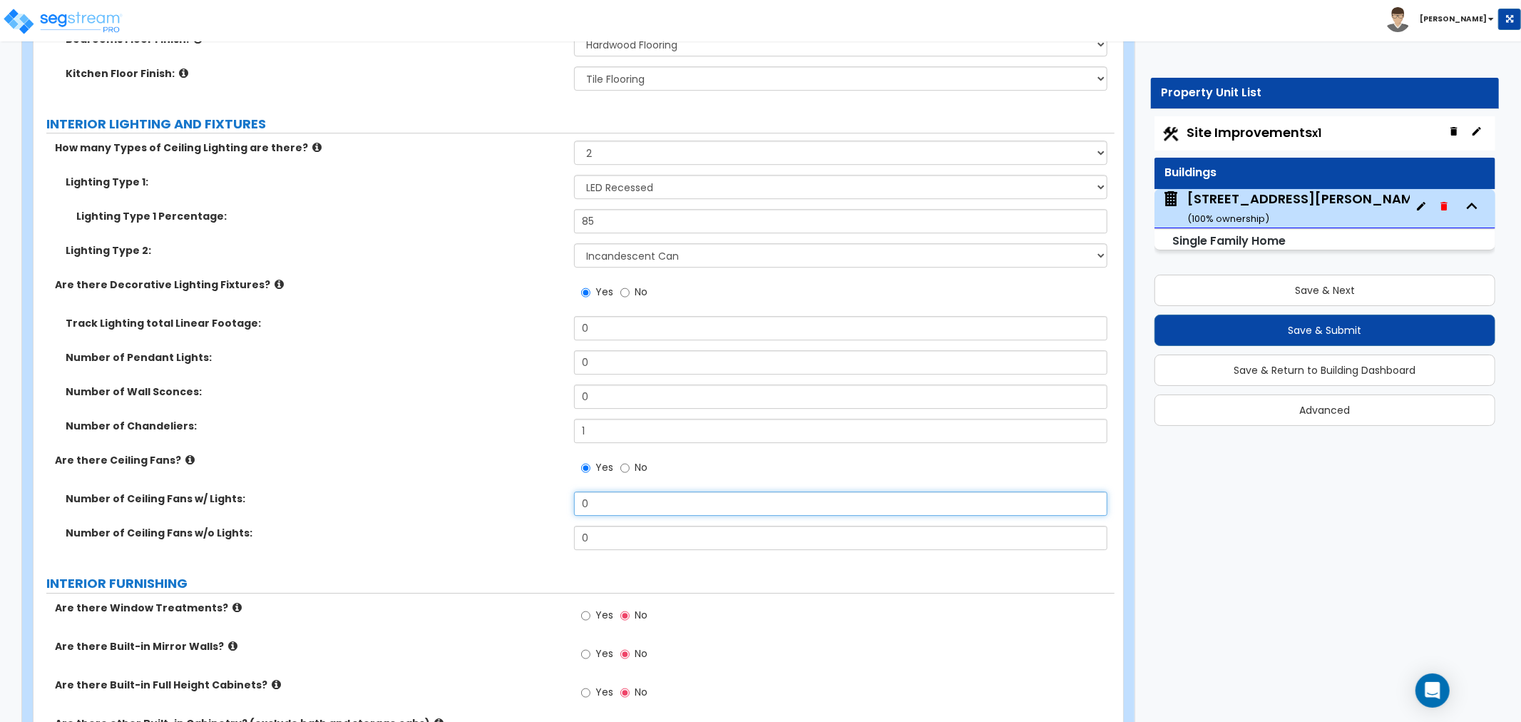
drag, startPoint x: 604, startPoint y: 498, endPoint x: 540, endPoint y: 498, distance: 64.2
click at [540, 498] on div "Number of Ceiling Fans w/ Lights: 0" at bounding box center [574, 508] width 1081 height 34
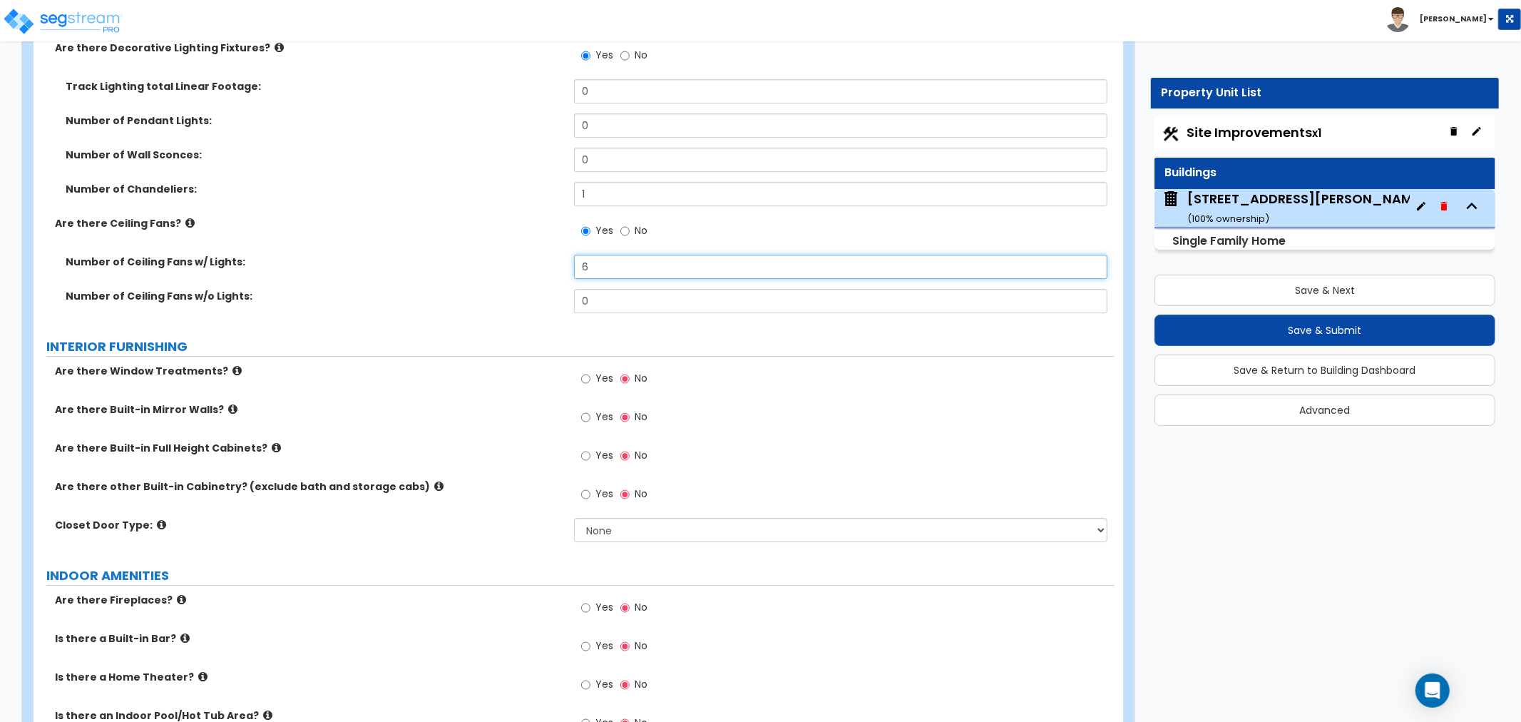
scroll to position [3803, 0]
type input "6"
click at [585, 378] on input "Yes" at bounding box center [585, 378] width 9 height 16
radio input "true"
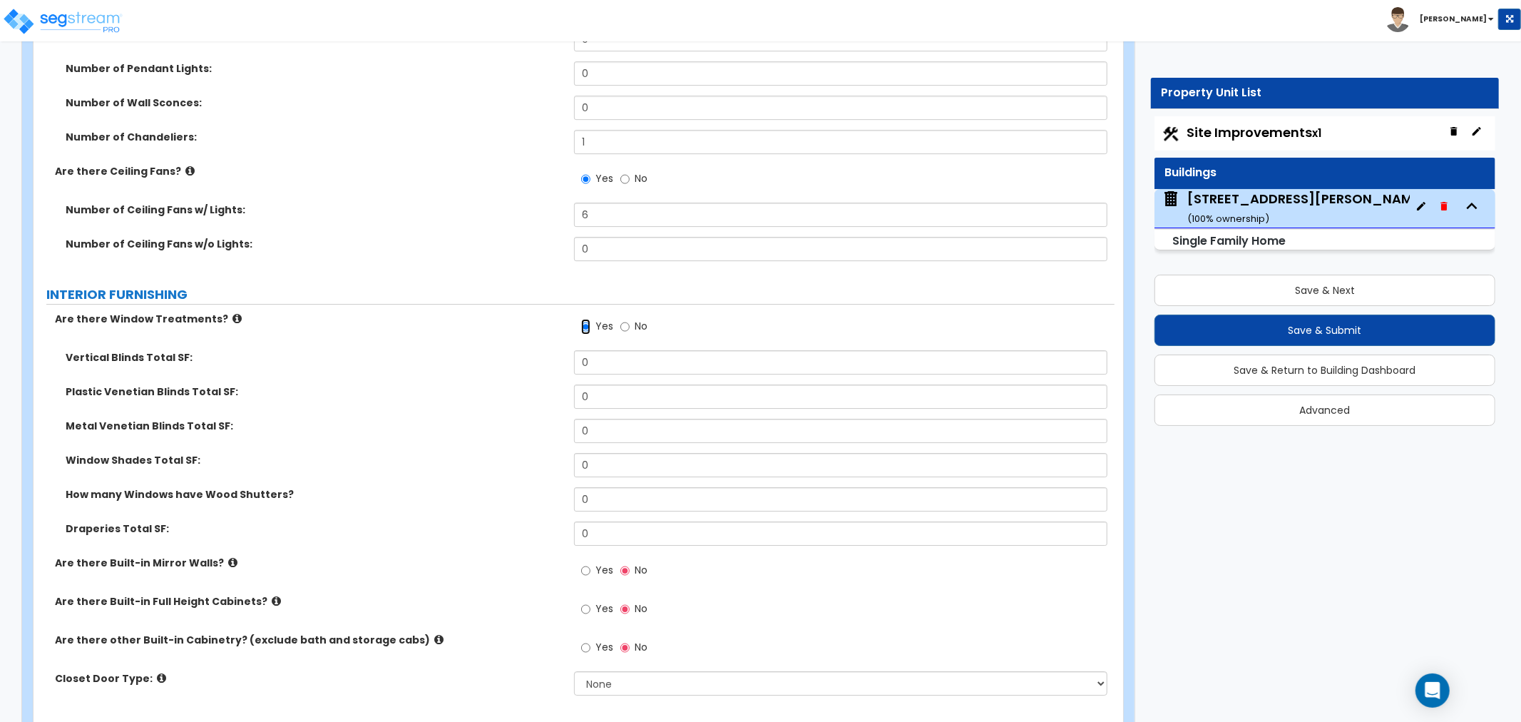
scroll to position [3882, 0]
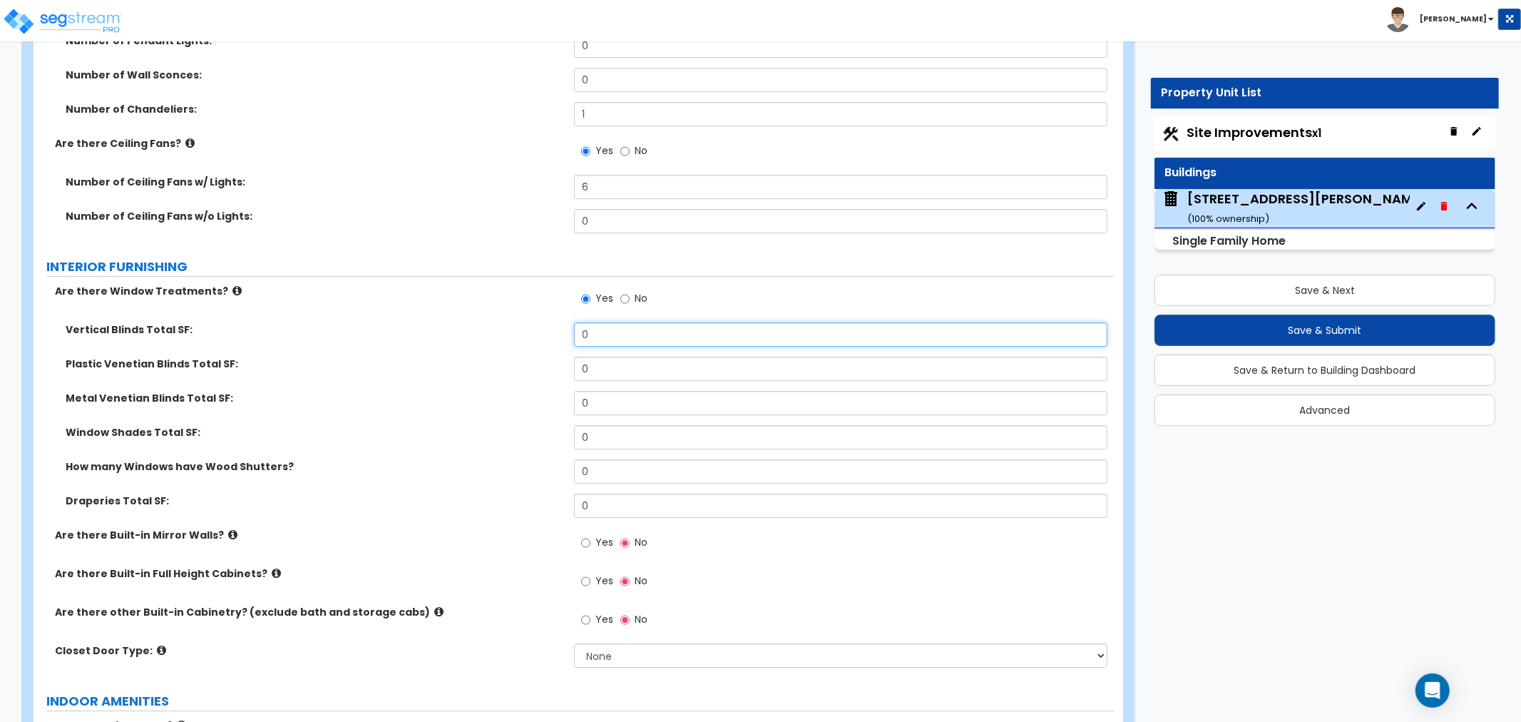
drag, startPoint x: 603, startPoint y: 332, endPoint x: 476, endPoint y: 331, distance: 126.9
click at [476, 331] on div "Vertical Blinds Total SF: 0" at bounding box center [574, 339] width 1081 height 34
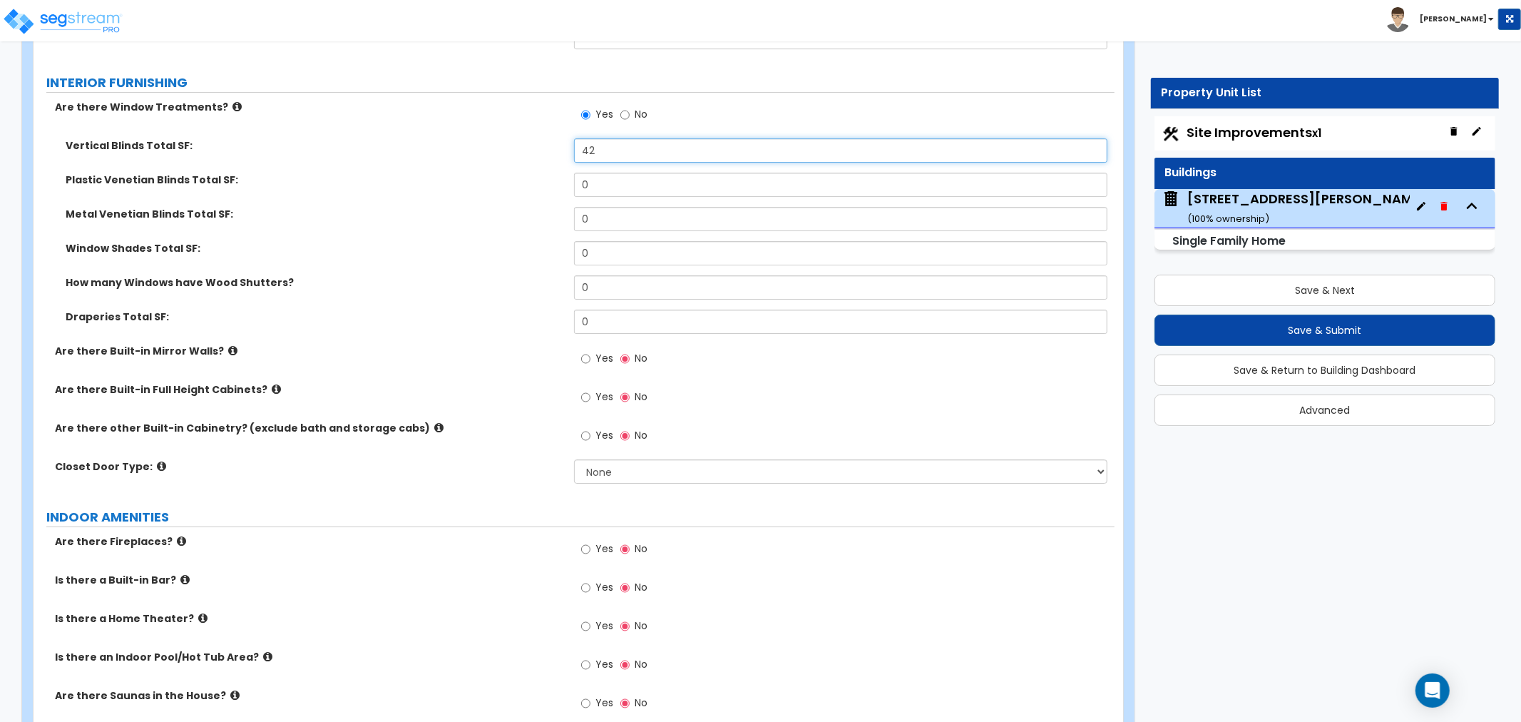
scroll to position [4041, 0]
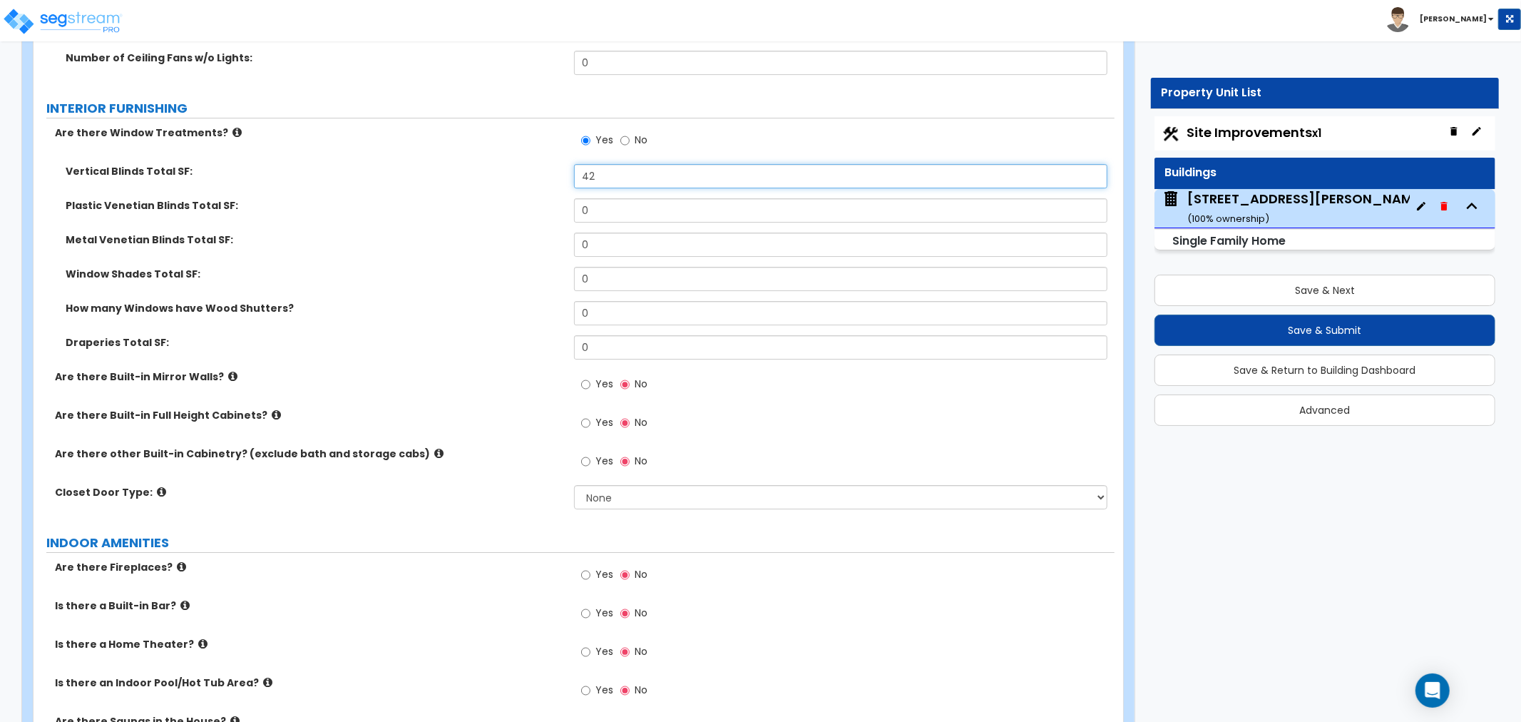
type input "42"
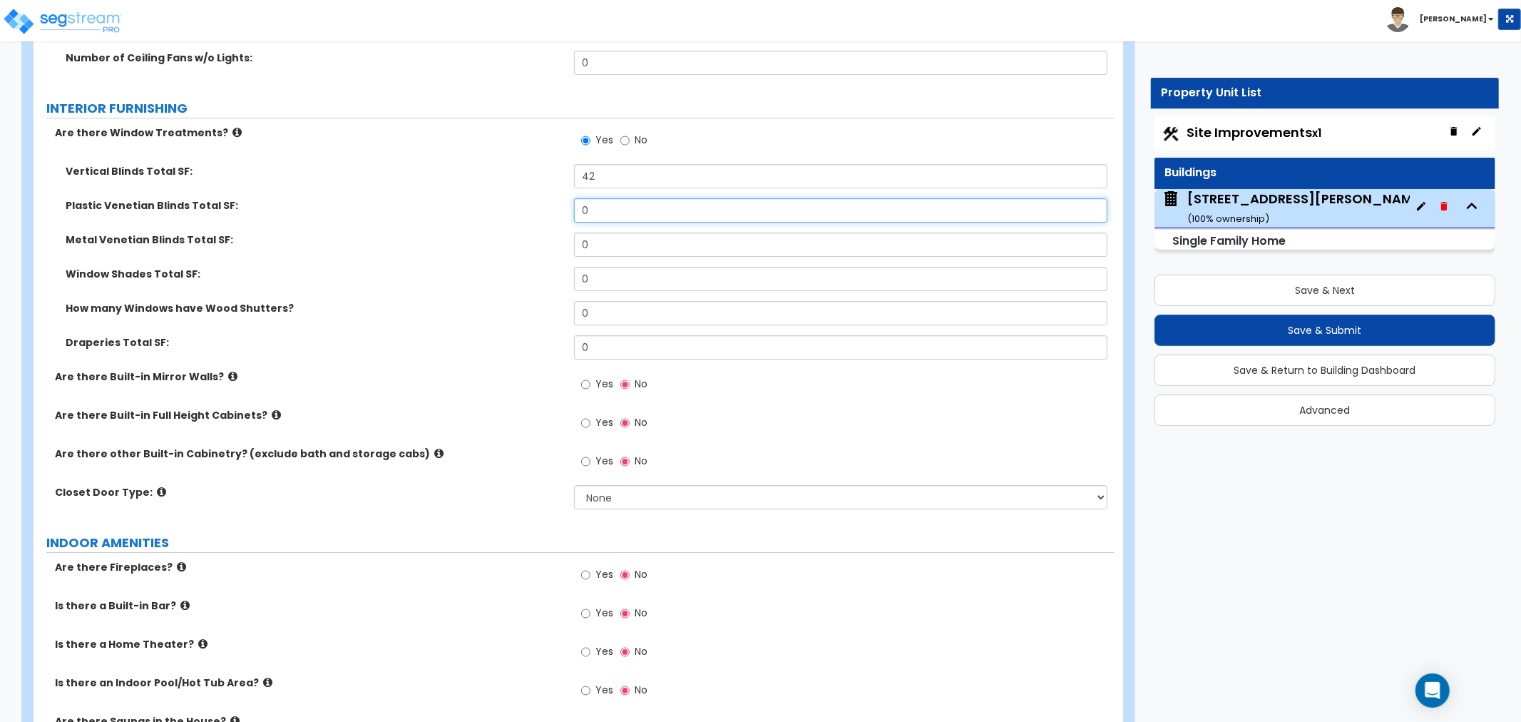
drag, startPoint x: 609, startPoint y: 210, endPoint x: 519, endPoint y: 205, distance: 90.0
click at [519, 205] on div "Plastic Venetian Blinds Total SF: 0" at bounding box center [574, 215] width 1081 height 34
type input "232"
click at [462, 302] on label "How many Windows have Wood Shutters?" at bounding box center [315, 308] width 498 height 14
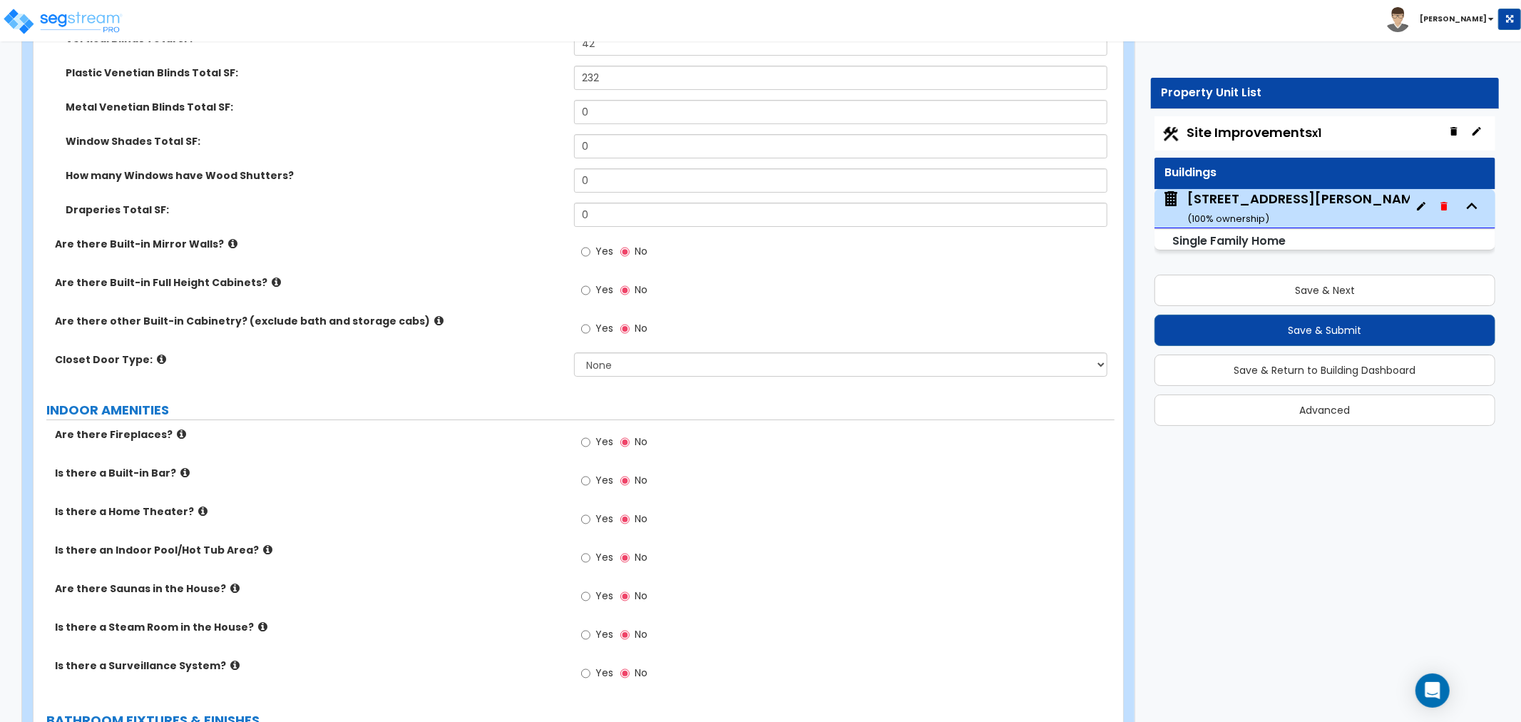
scroll to position [4199, 0]
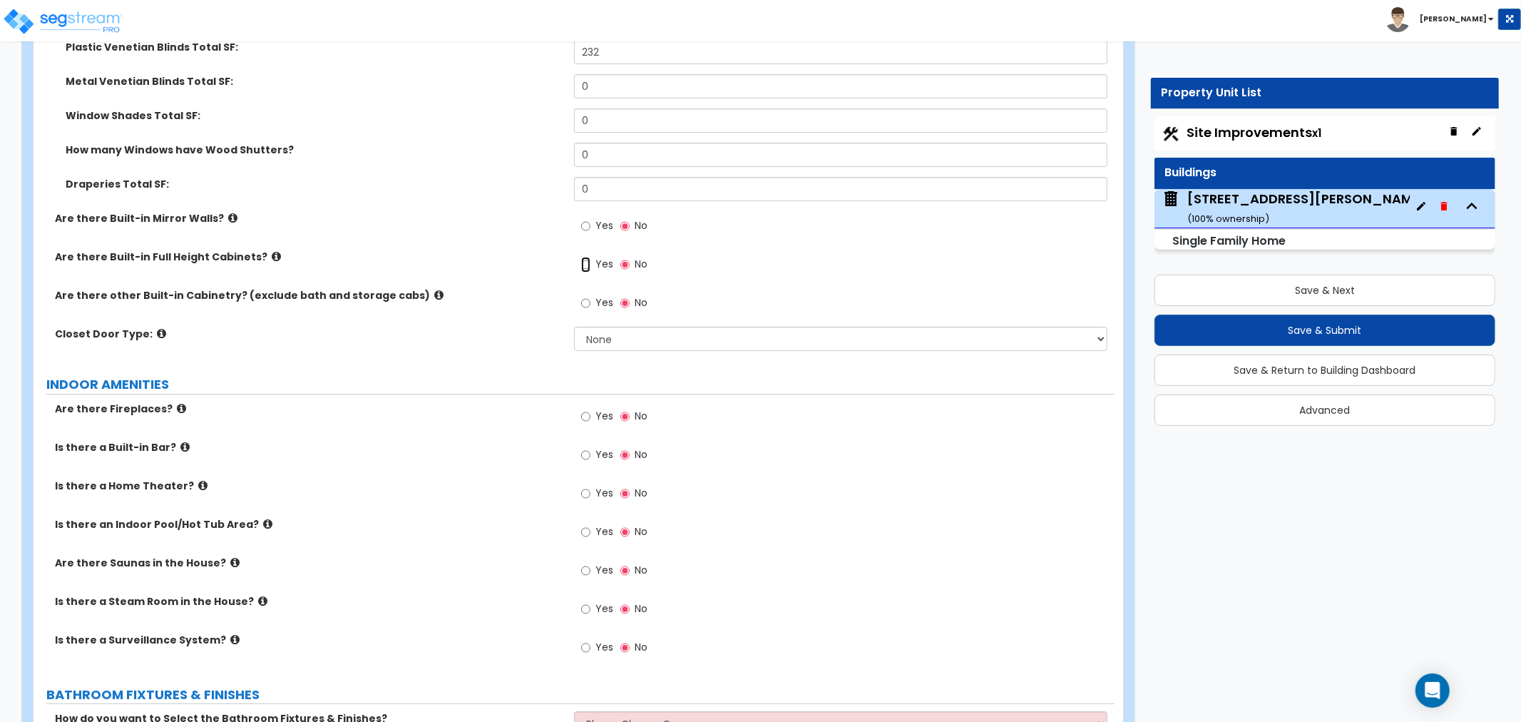
click at [583, 260] on input "Yes" at bounding box center [585, 265] width 9 height 16
radio input "true"
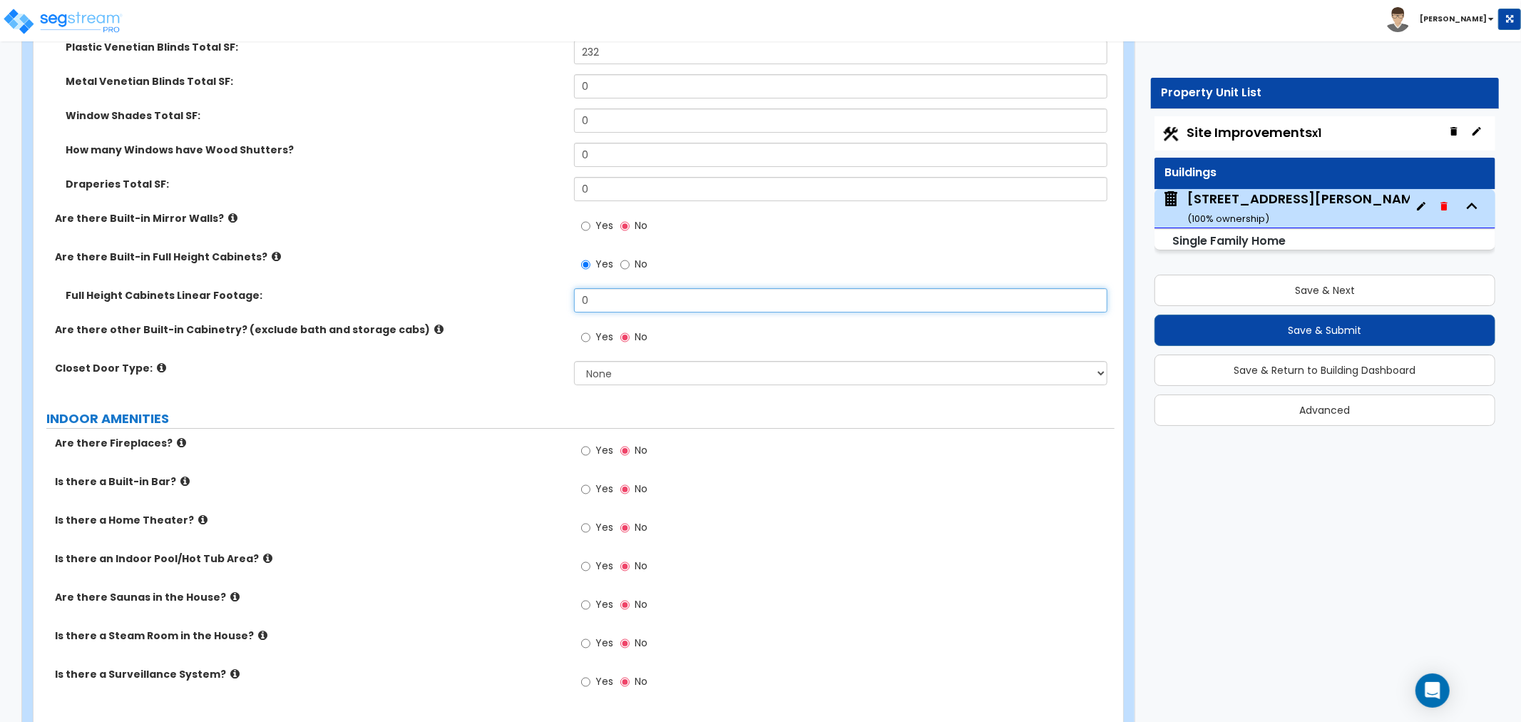
drag, startPoint x: 625, startPoint y: 295, endPoint x: 532, endPoint y: 302, distance: 92.9
click at [532, 302] on div "Full Height Cabinets Linear Footage: 0" at bounding box center [574, 305] width 1081 height 34
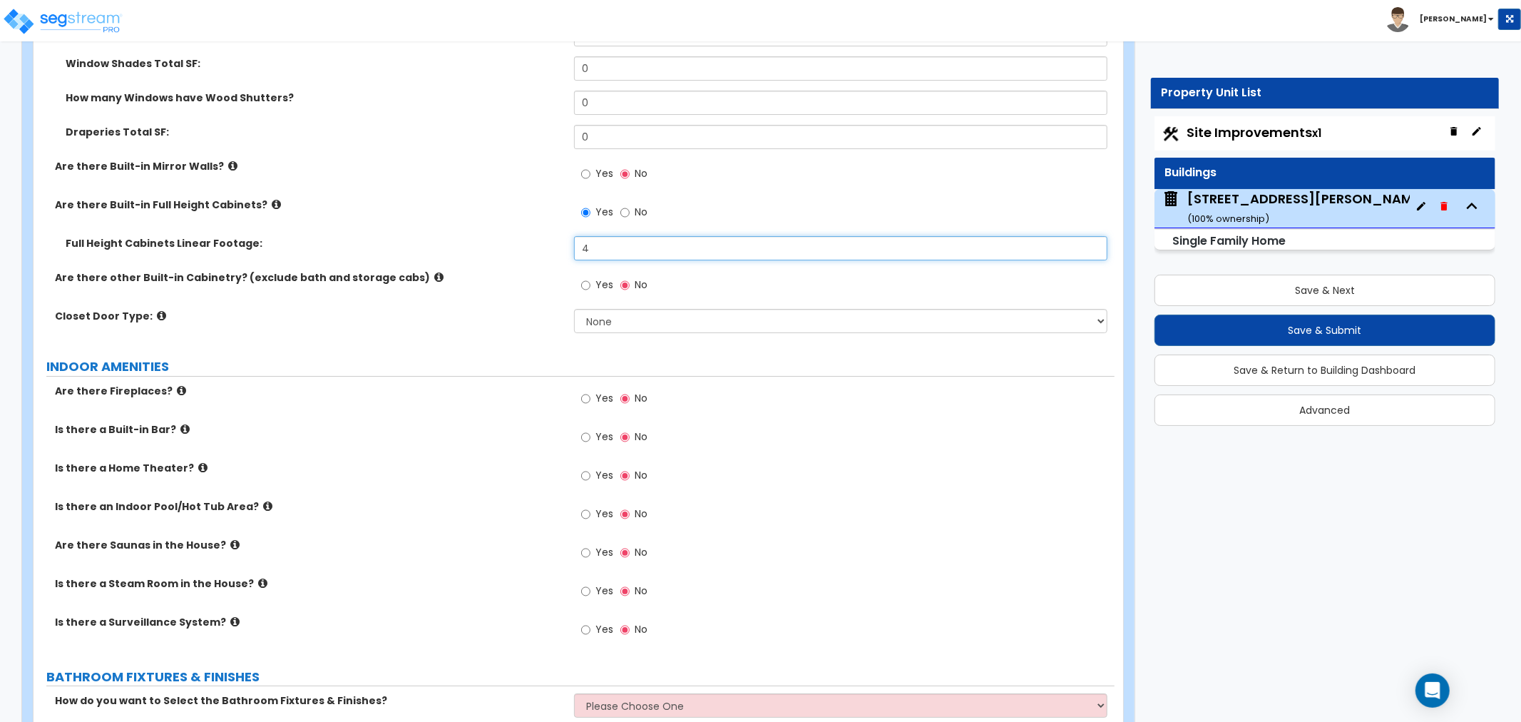
scroll to position [4279, 0]
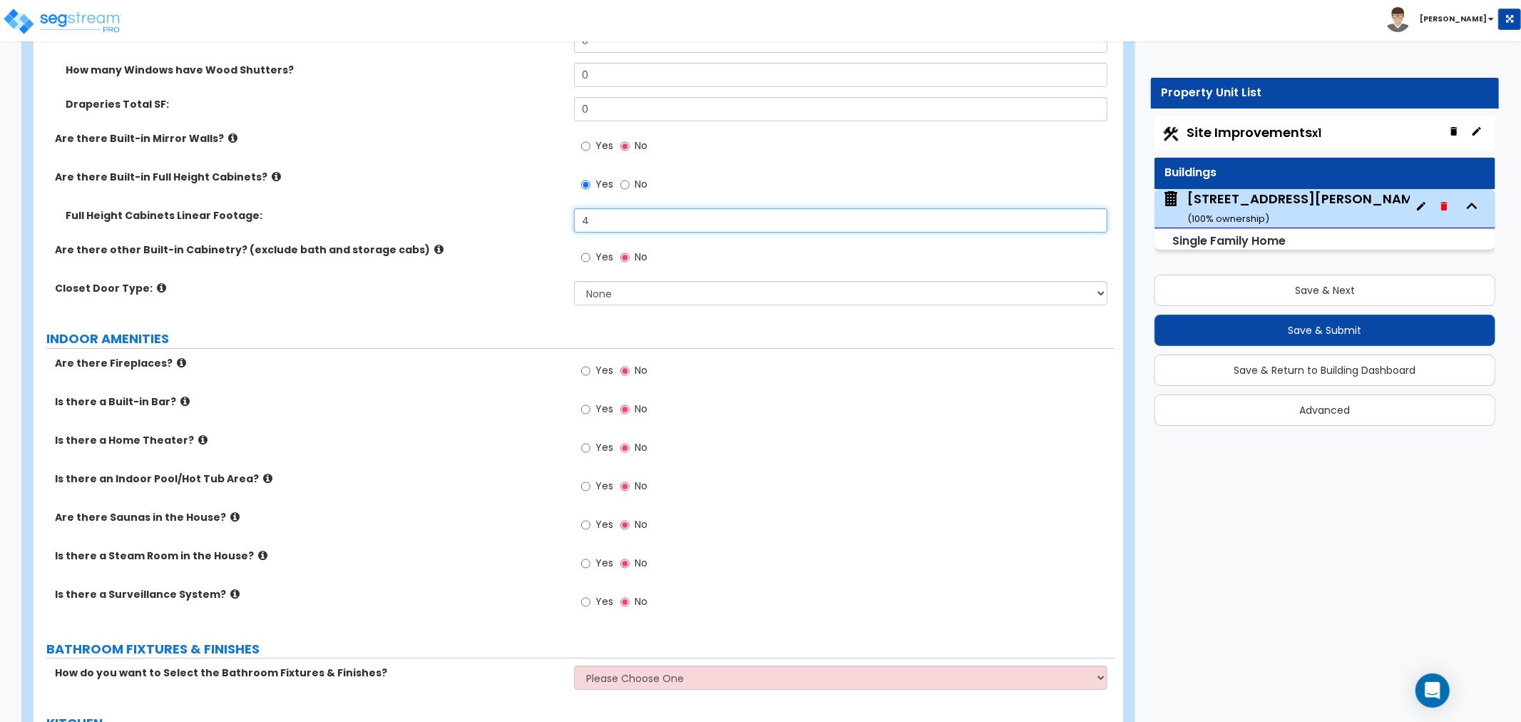
type input "4"
click at [580, 257] on div "Yes No" at bounding box center [614, 258] width 81 height 33
click at [585, 253] on input "Yes" at bounding box center [585, 258] width 9 height 16
radio input "true"
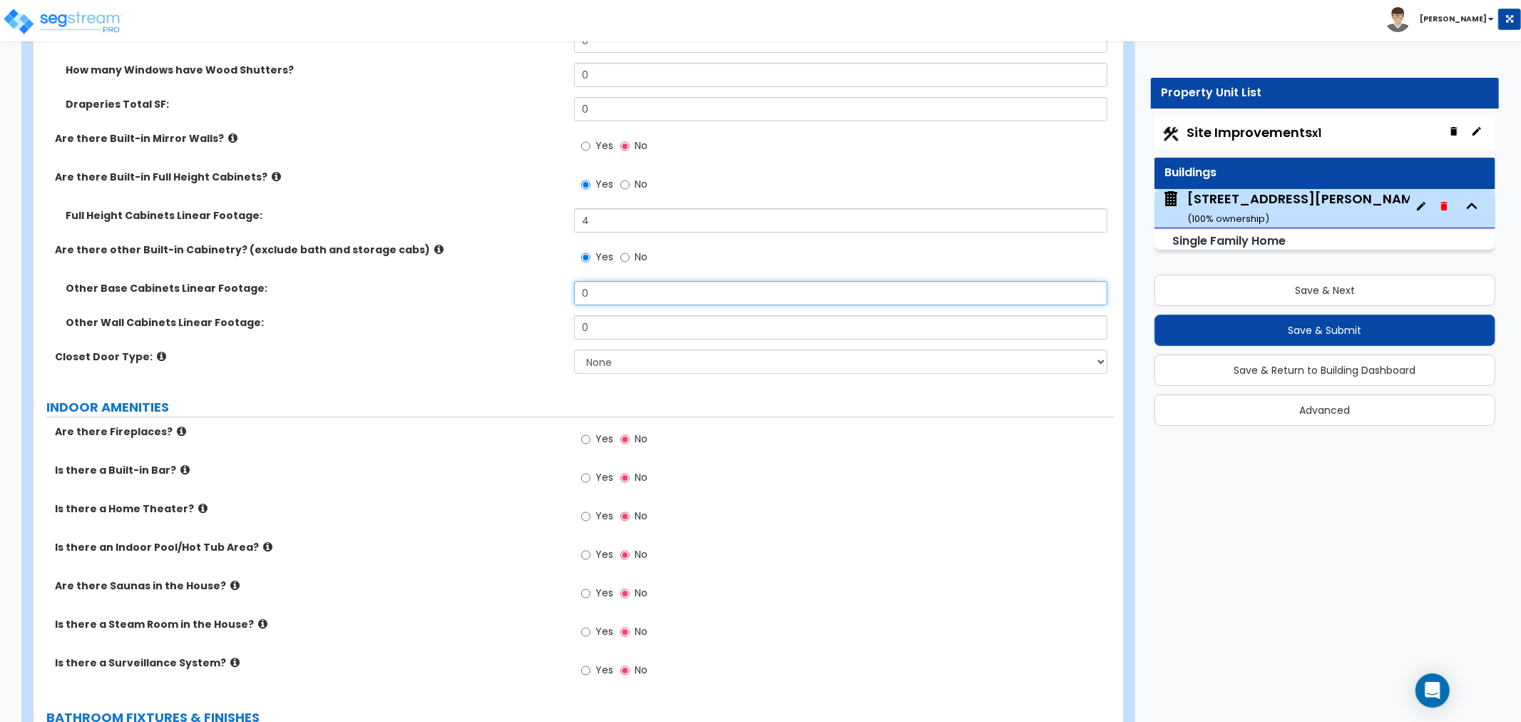
drag, startPoint x: 607, startPoint y: 291, endPoint x: 528, endPoint y: 291, distance: 78.4
click at [528, 291] on div "Other Base Cabinets Linear Footage: 0" at bounding box center [574, 298] width 1081 height 34
type input "5"
drag, startPoint x: 603, startPoint y: 315, endPoint x: 553, endPoint y: 321, distance: 50.2
click at [553, 321] on div "Other Wall Cabinets Linear Footage: 0" at bounding box center [574, 332] width 1081 height 34
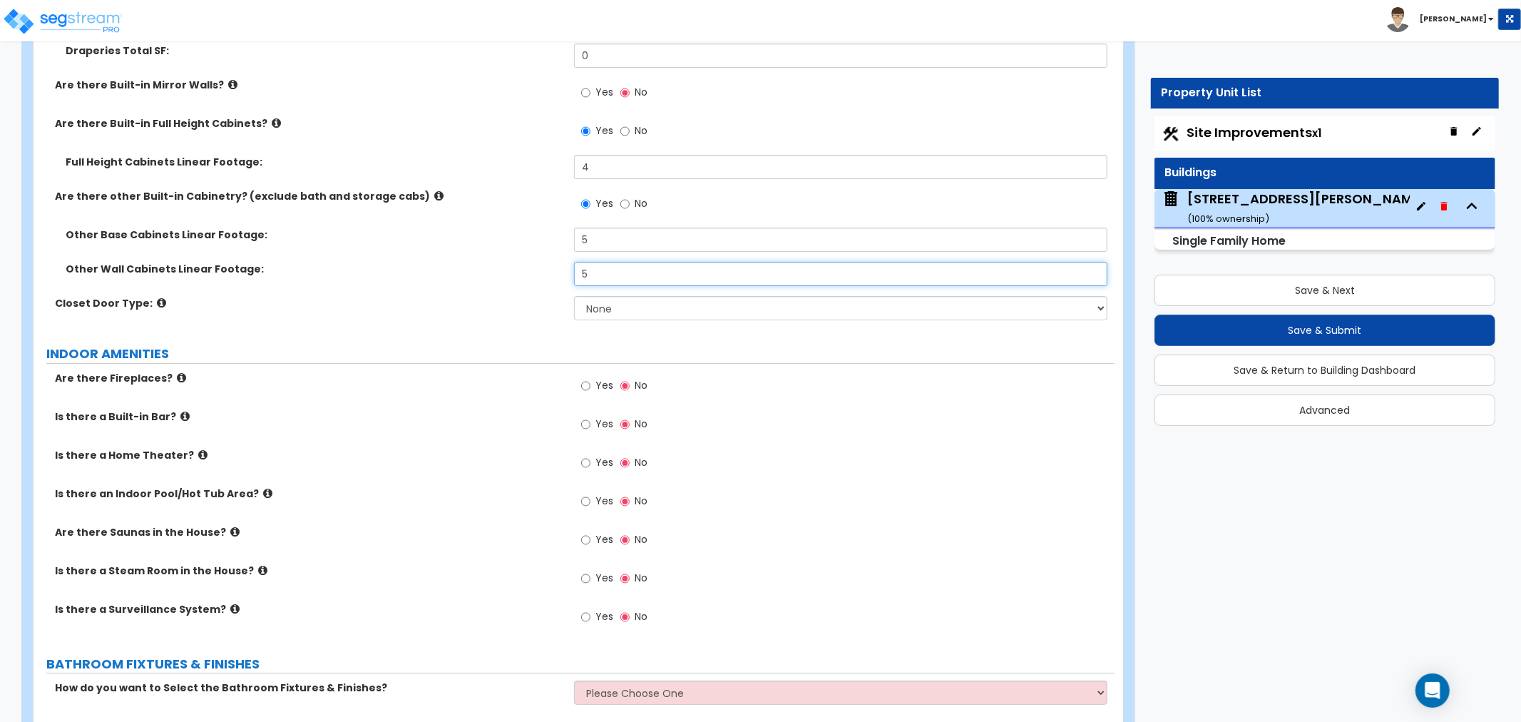
scroll to position [4358, 0]
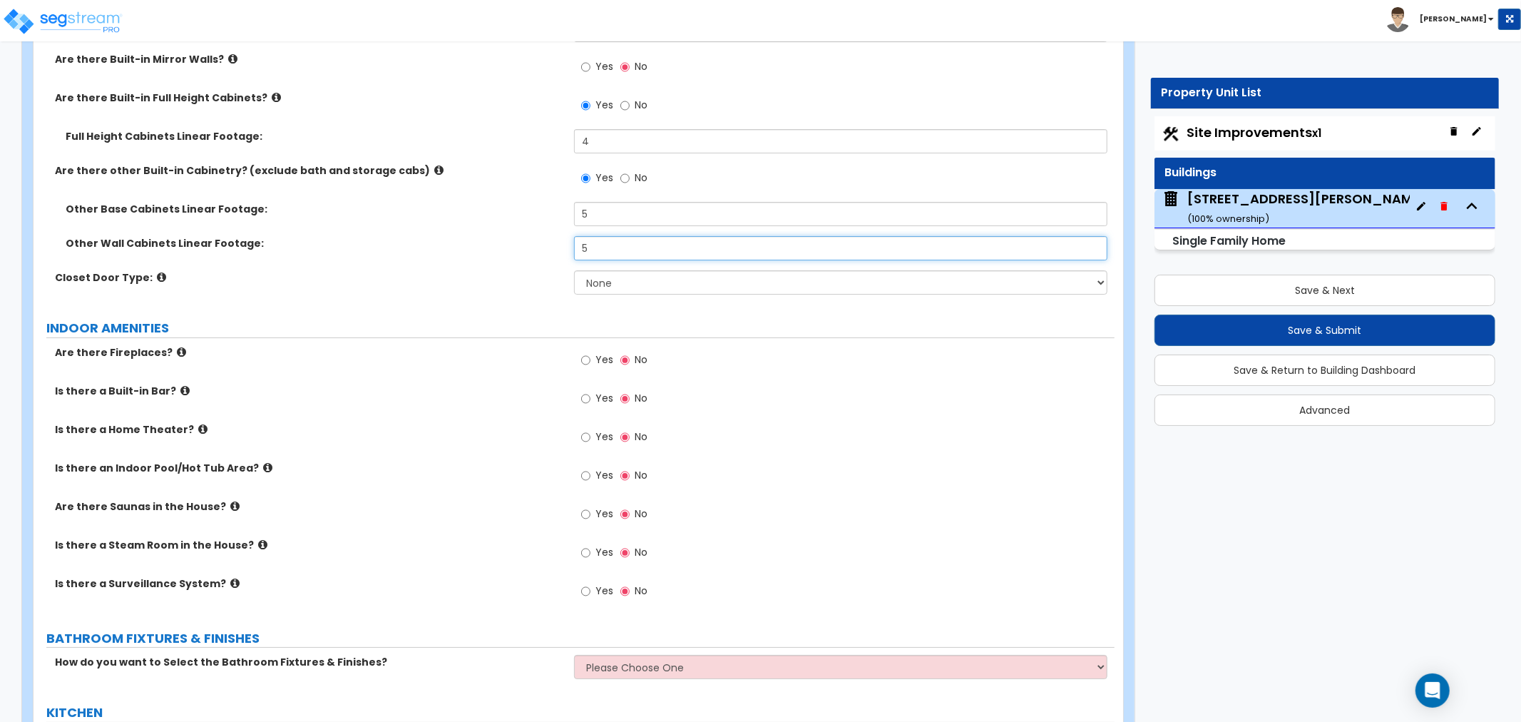
type input "5"
click at [590, 286] on select "None Bi-fold Louvered Doors Bi-fold Panel Doors Sliding Doors Hinged Wood Door" at bounding box center [840, 282] width 533 height 24
select select "2"
click at [574, 270] on select "None Bi-fold Louvered Doors Bi-fold Panel Doors Sliding Doors Hinged Wood Door" at bounding box center [840, 282] width 533 height 24
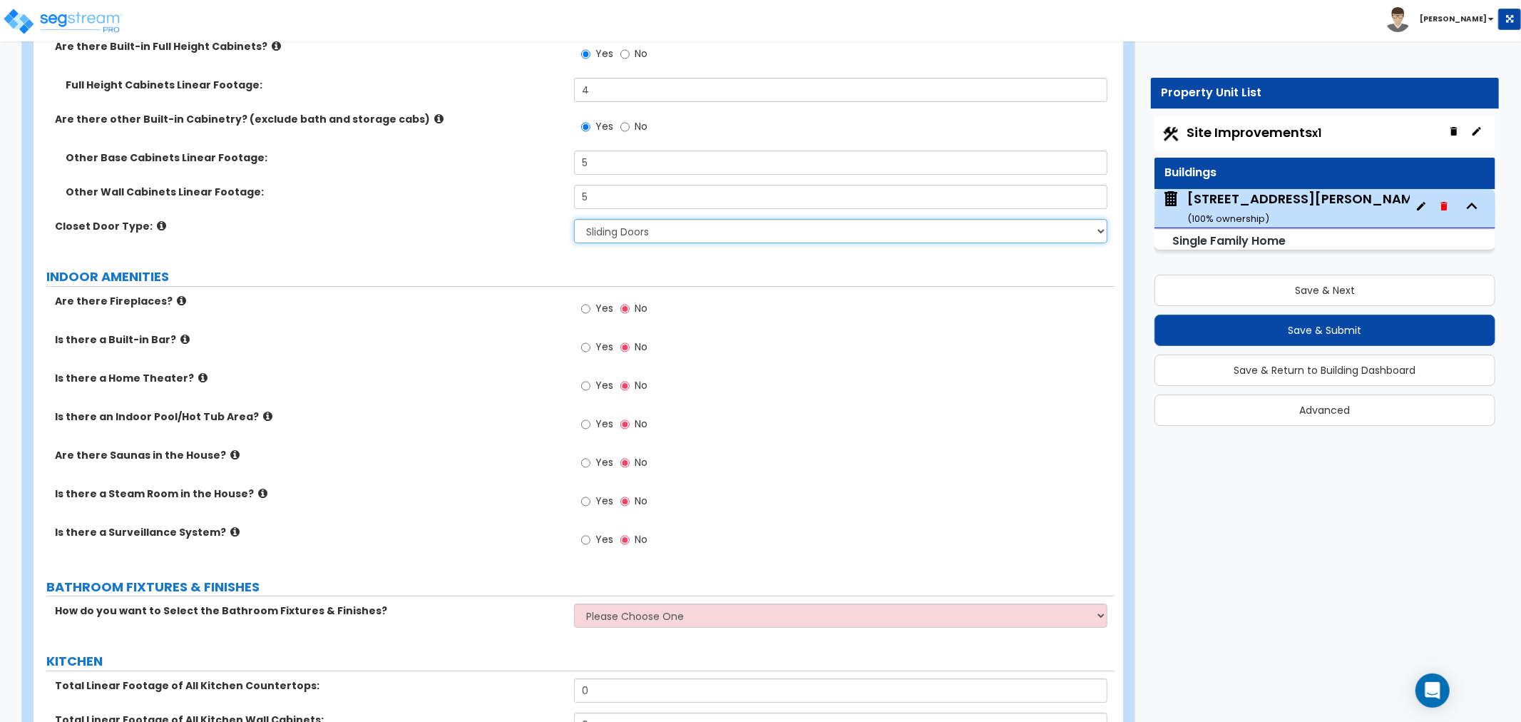
scroll to position [4437, 0]
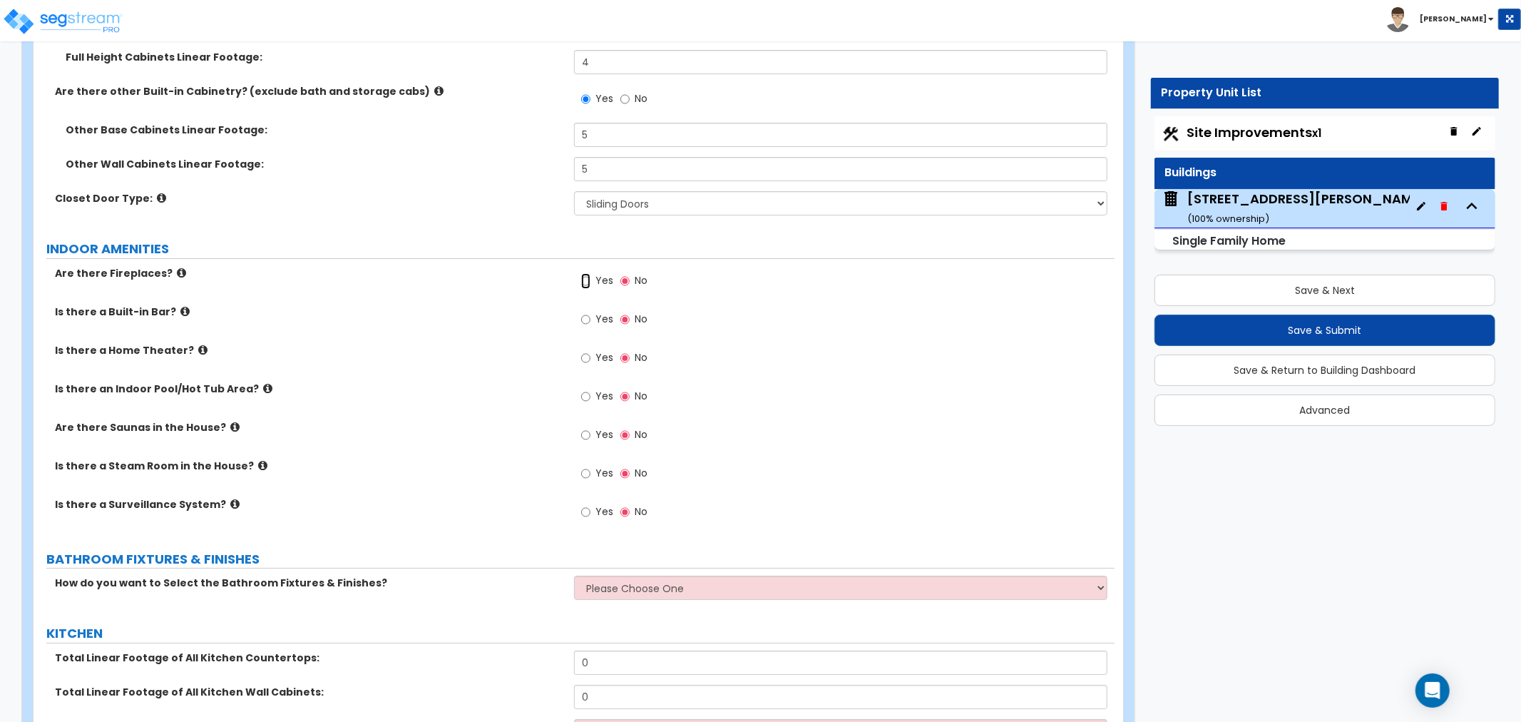
click at [582, 280] on input "Yes" at bounding box center [585, 281] width 9 height 16
radio input "true"
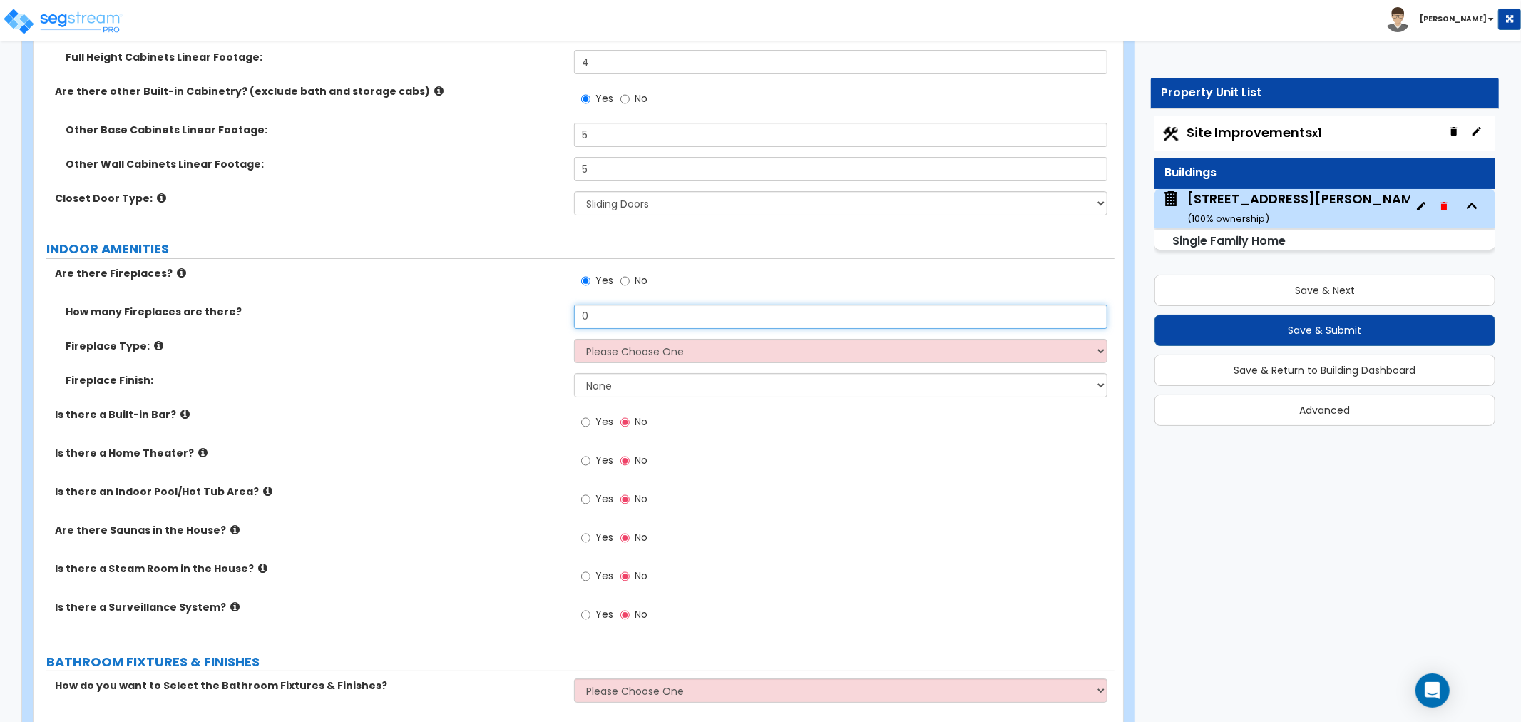
click at [587, 321] on input "0" at bounding box center [840, 317] width 533 height 24
drag, startPoint x: 607, startPoint y: 314, endPoint x: 511, endPoint y: 317, distance: 96.3
click at [511, 317] on div "How many Fireplaces are there? 0" at bounding box center [574, 322] width 1081 height 34
type input "1"
click at [606, 352] on select "Please Choose One Built-in Electric Fireplace Built-in Gas Fireplace Built-in W…" at bounding box center [840, 351] width 533 height 24
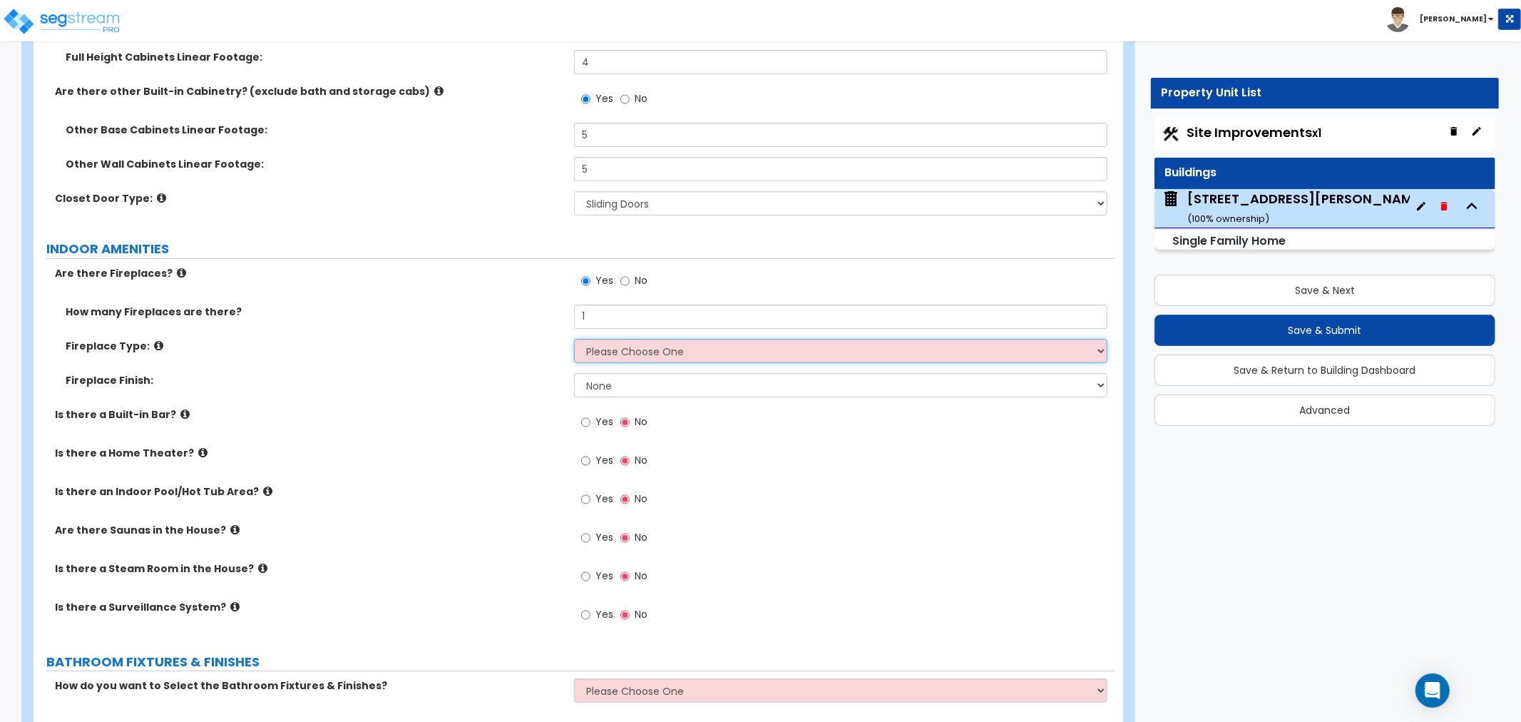
select select "1"
click at [574, 339] on select "Please Choose One Built-in Electric Fireplace Built-in Gas Fireplace Built-in W…" at bounding box center [840, 351] width 533 height 24
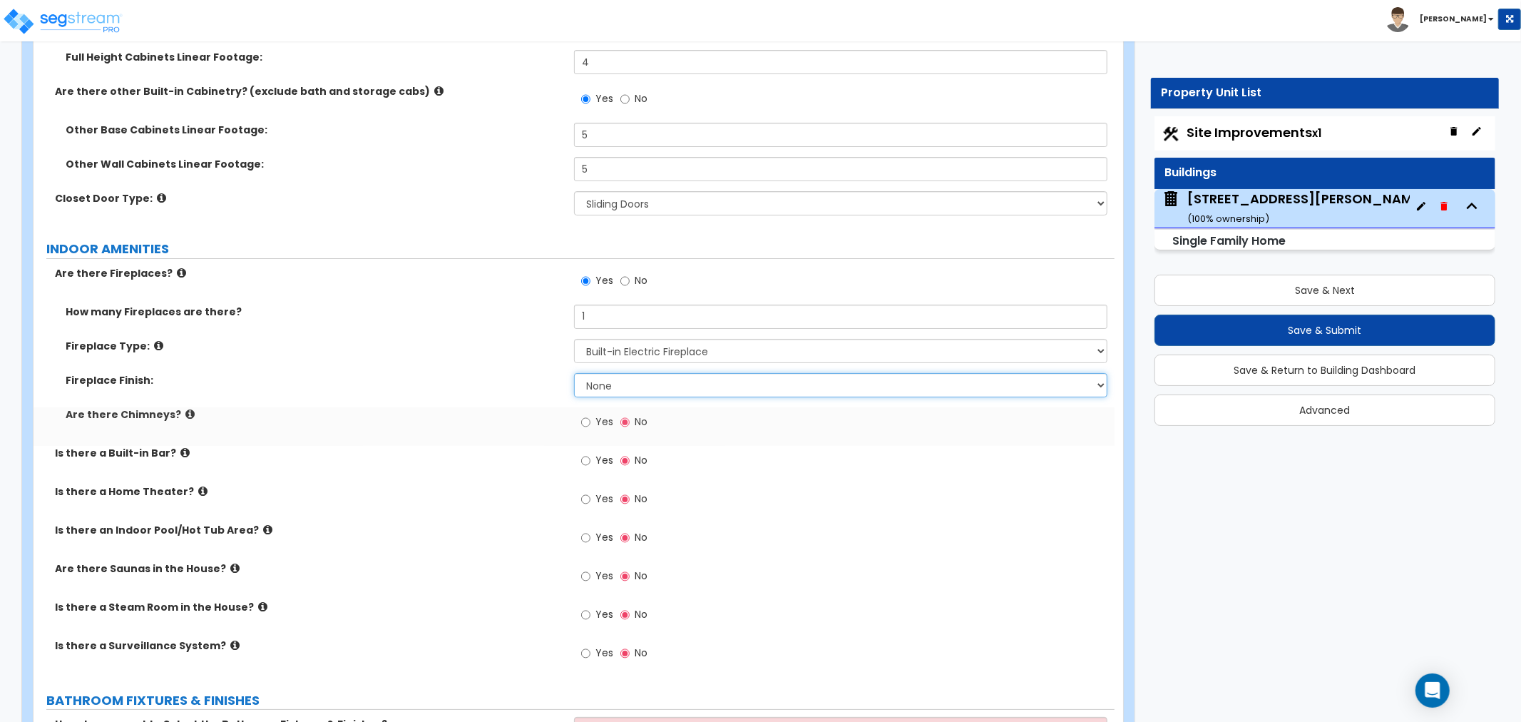
click at [607, 382] on select "None Brick Stone Tile Painted Molding" at bounding box center [840, 385] width 533 height 24
select select "3"
click at [574, 373] on select "None Brick Stone Tile Painted Molding" at bounding box center [840, 385] width 533 height 24
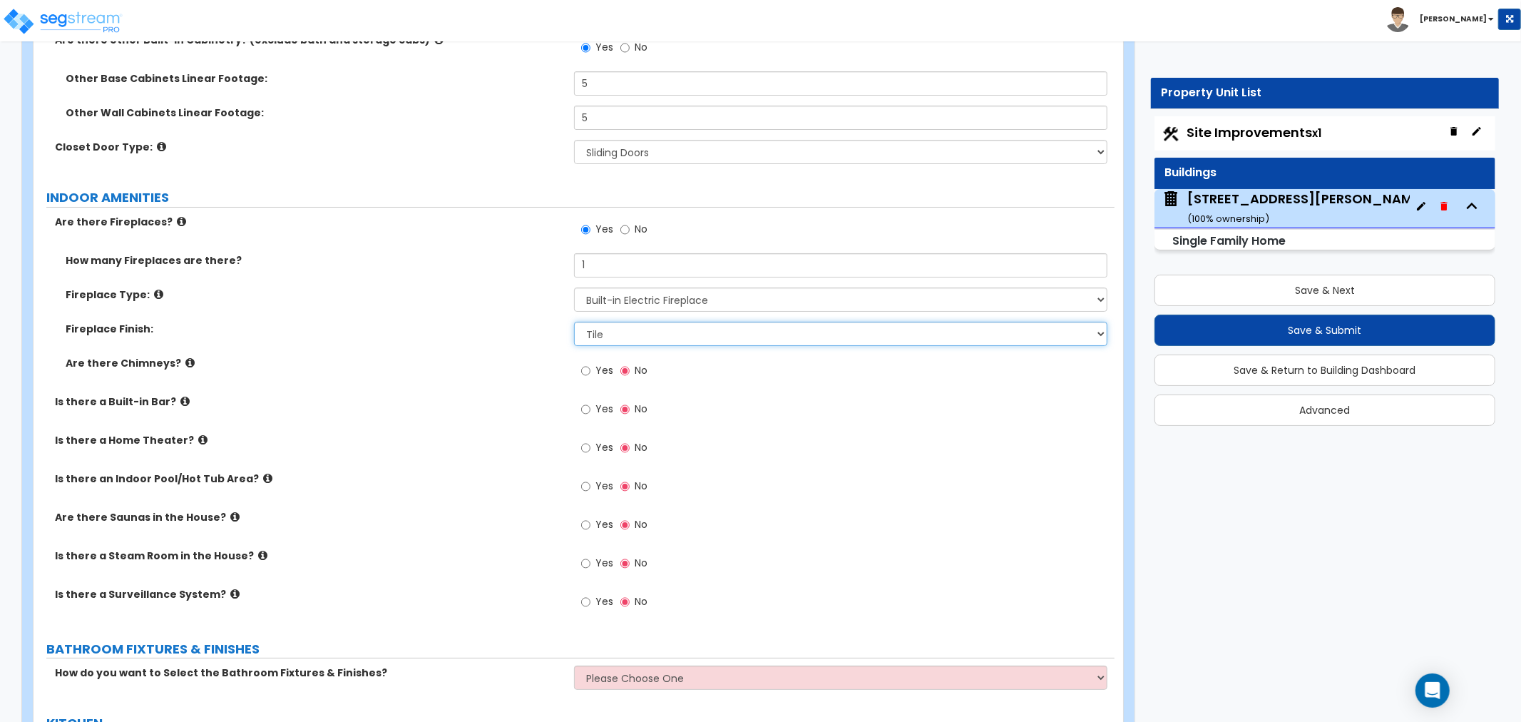
scroll to position [4516, 0]
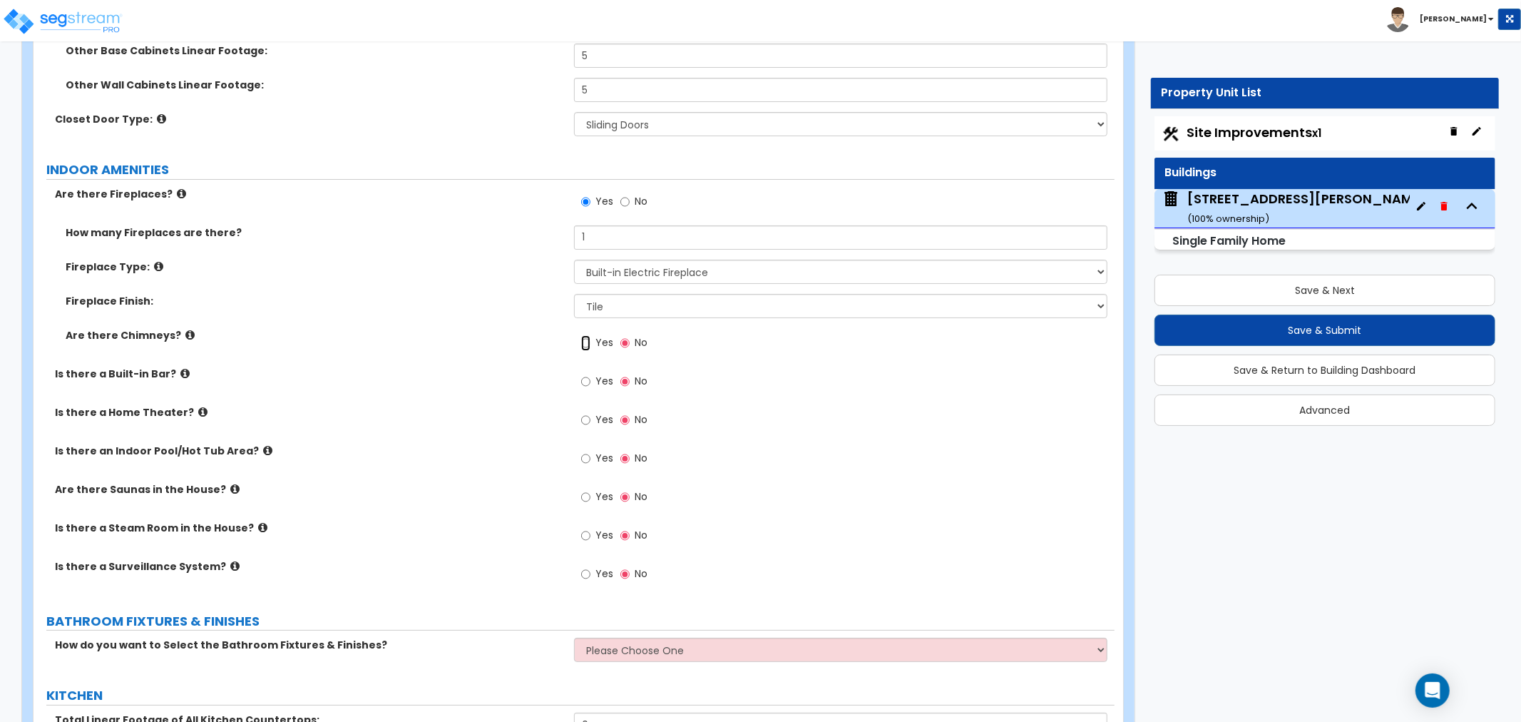
click at [585, 335] on input "Yes" at bounding box center [585, 343] width 9 height 16
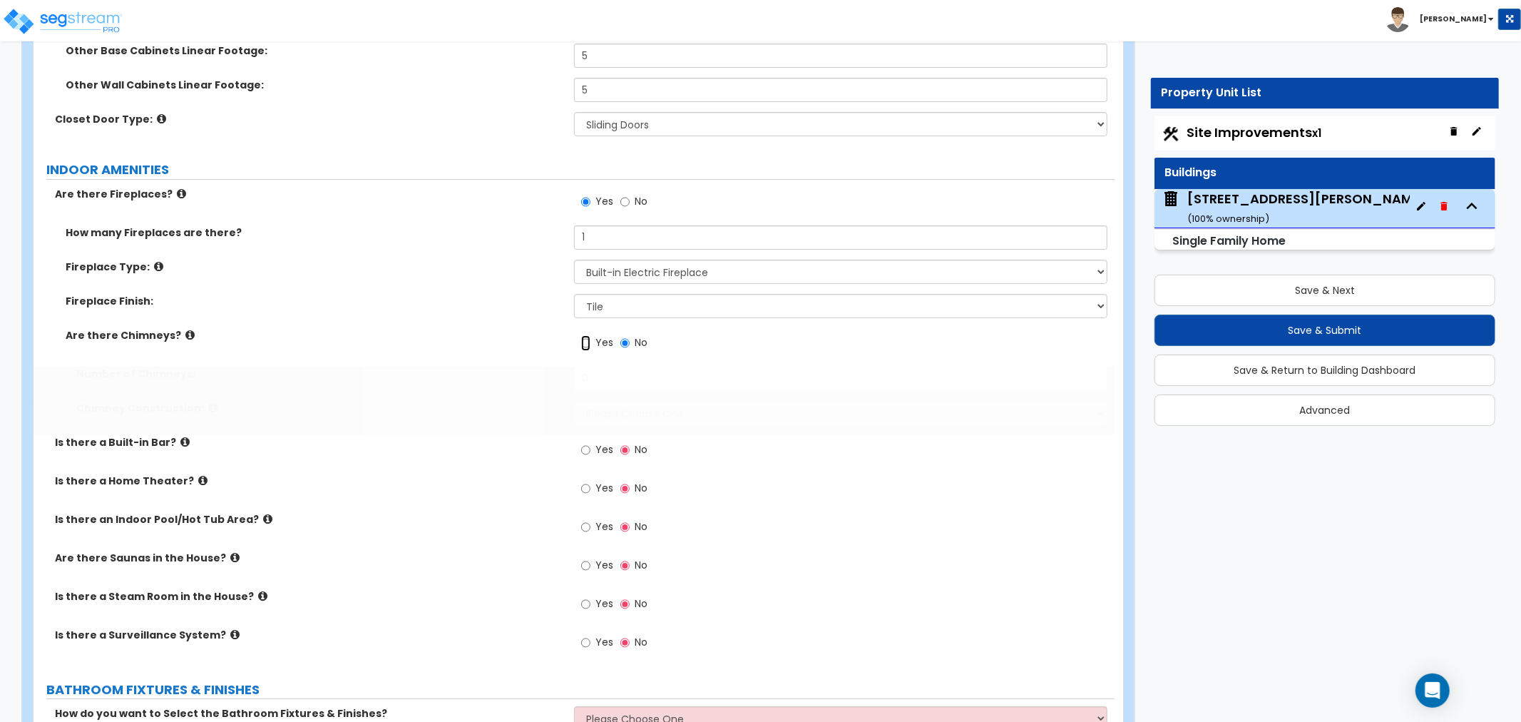
radio input "true"
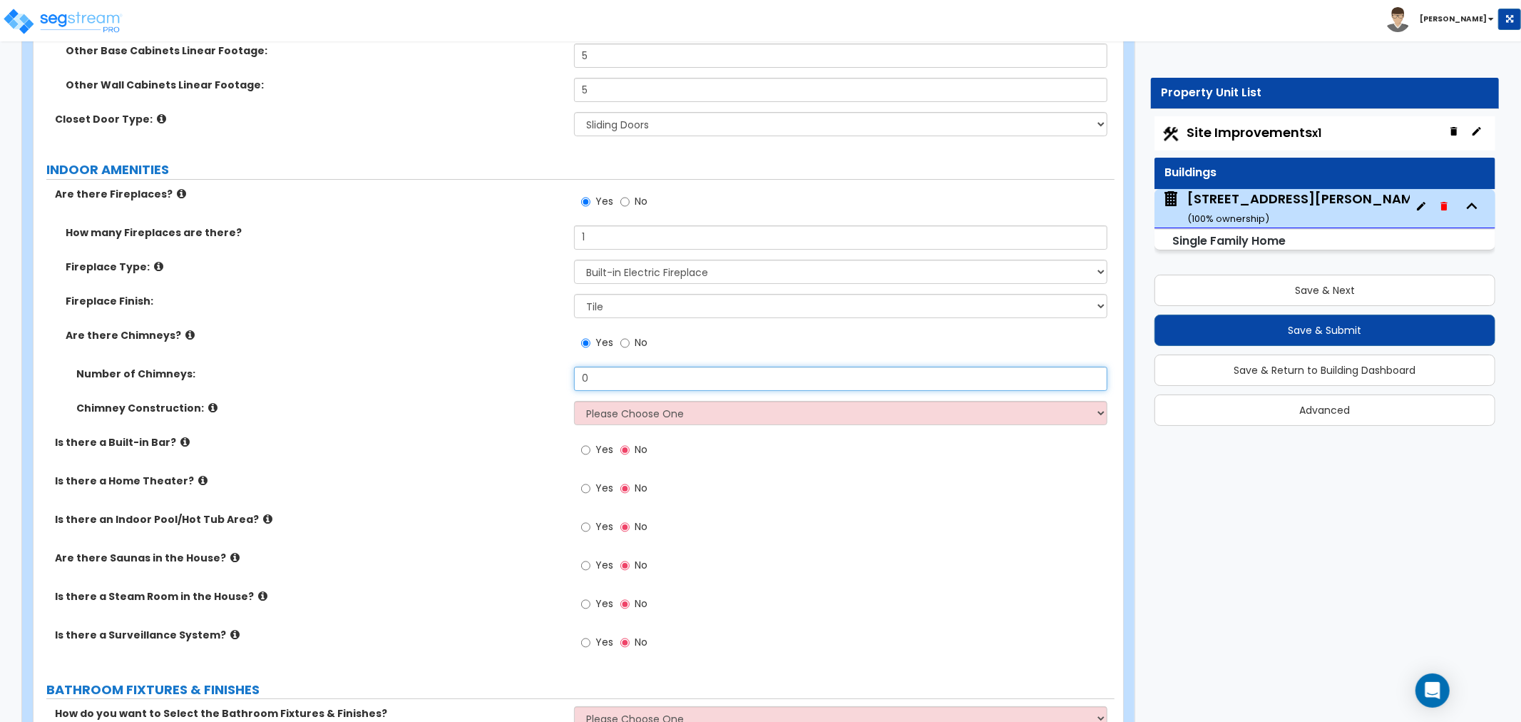
drag, startPoint x: 602, startPoint y: 381, endPoint x: 539, endPoint y: 387, distance: 63.0
click at [539, 387] on div "Number of Chimneys: 0" at bounding box center [574, 384] width 1081 height 34
type input "1"
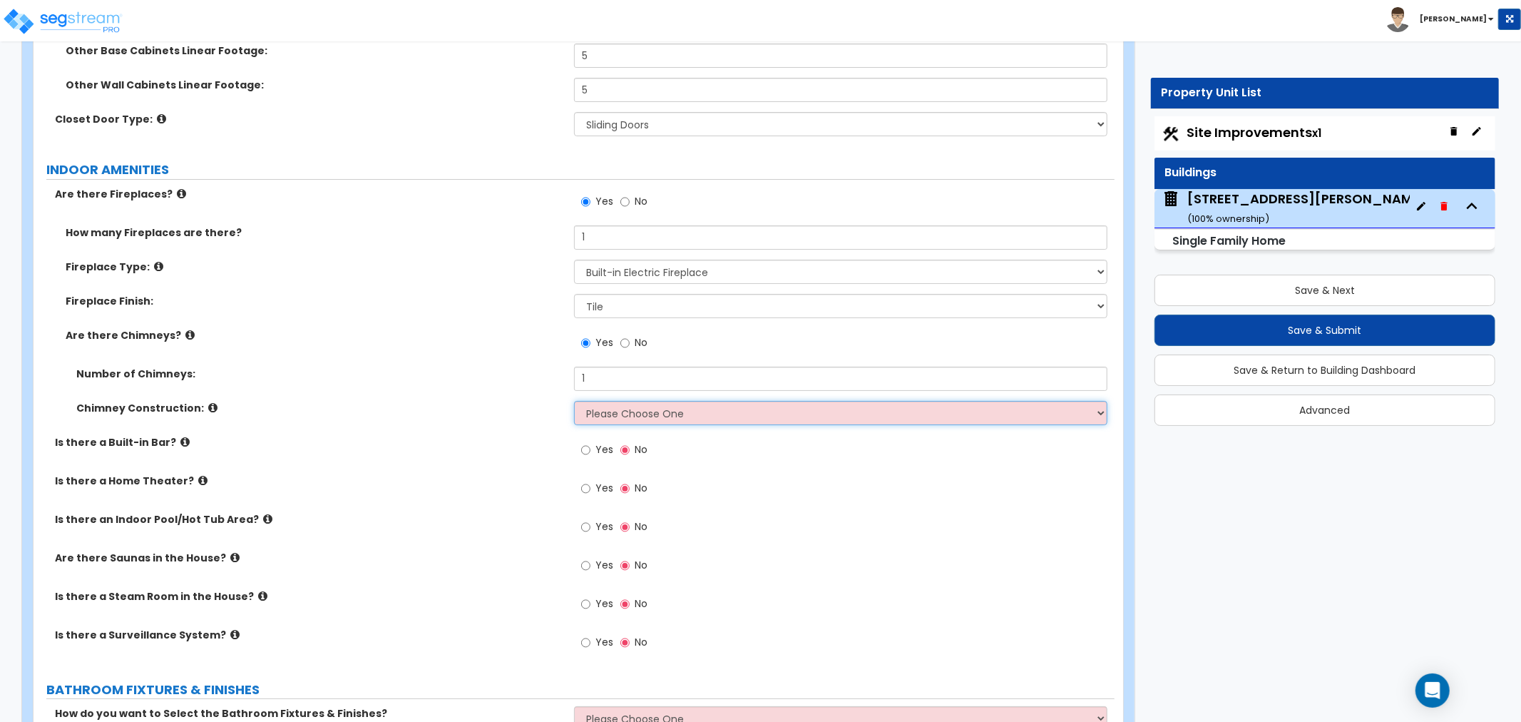
click at [603, 414] on select "Please Choose One Brick Construction Cinder Block Construction Stone Constructi…" at bounding box center [840, 413] width 533 height 24
select select "1"
click at [574, 401] on select "Please Choose One Brick Construction Cinder Block Construction Stone Constructi…" at bounding box center [840, 413] width 533 height 24
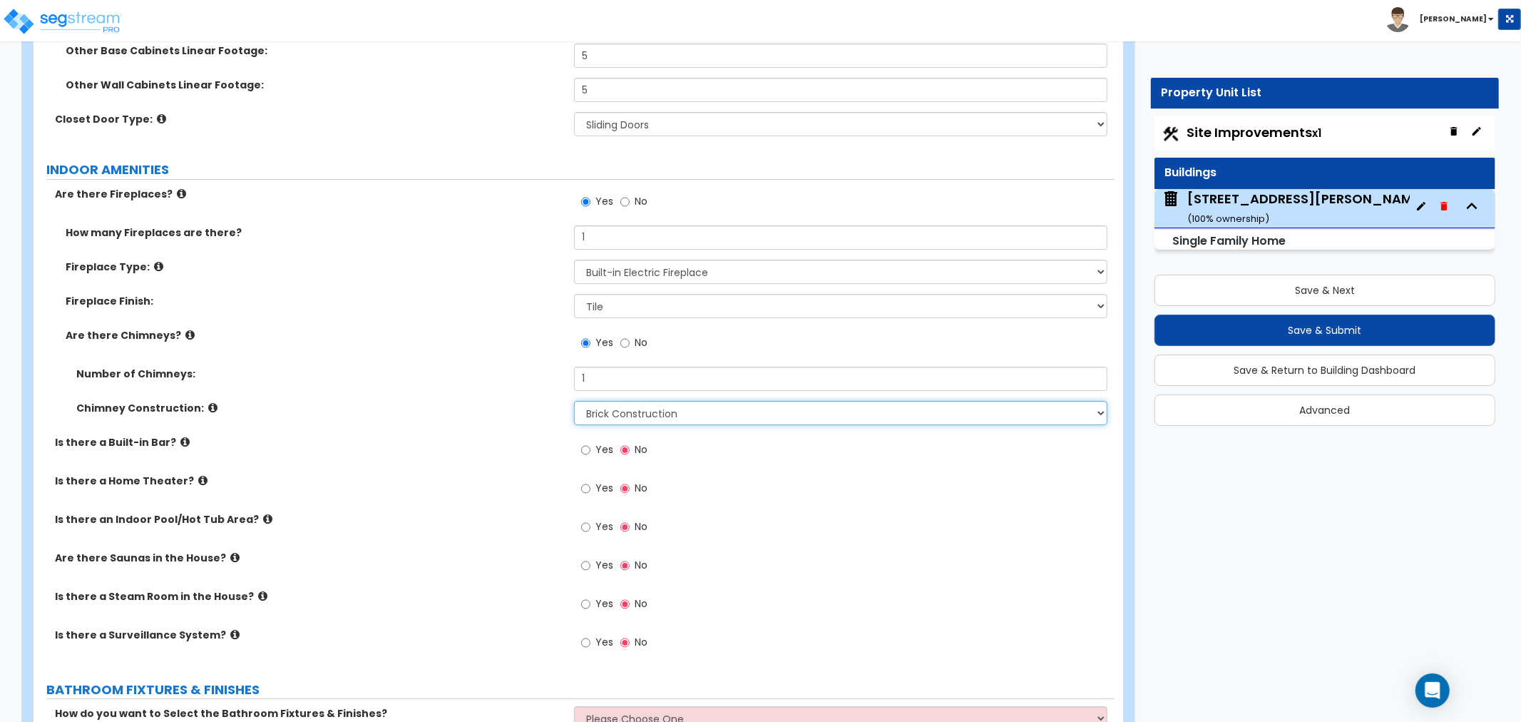
click at [603, 411] on select "Please Choose One Brick Construction Cinder Block Construction Stone Constructi…" at bounding box center [840, 413] width 533 height 24
click at [574, 401] on select "Please Choose One Brick Construction Cinder Block Construction Stone Constructi…" at bounding box center [840, 413] width 533 height 24
click at [508, 442] on label "Is there a Built-in Bar?" at bounding box center [309, 442] width 508 height 14
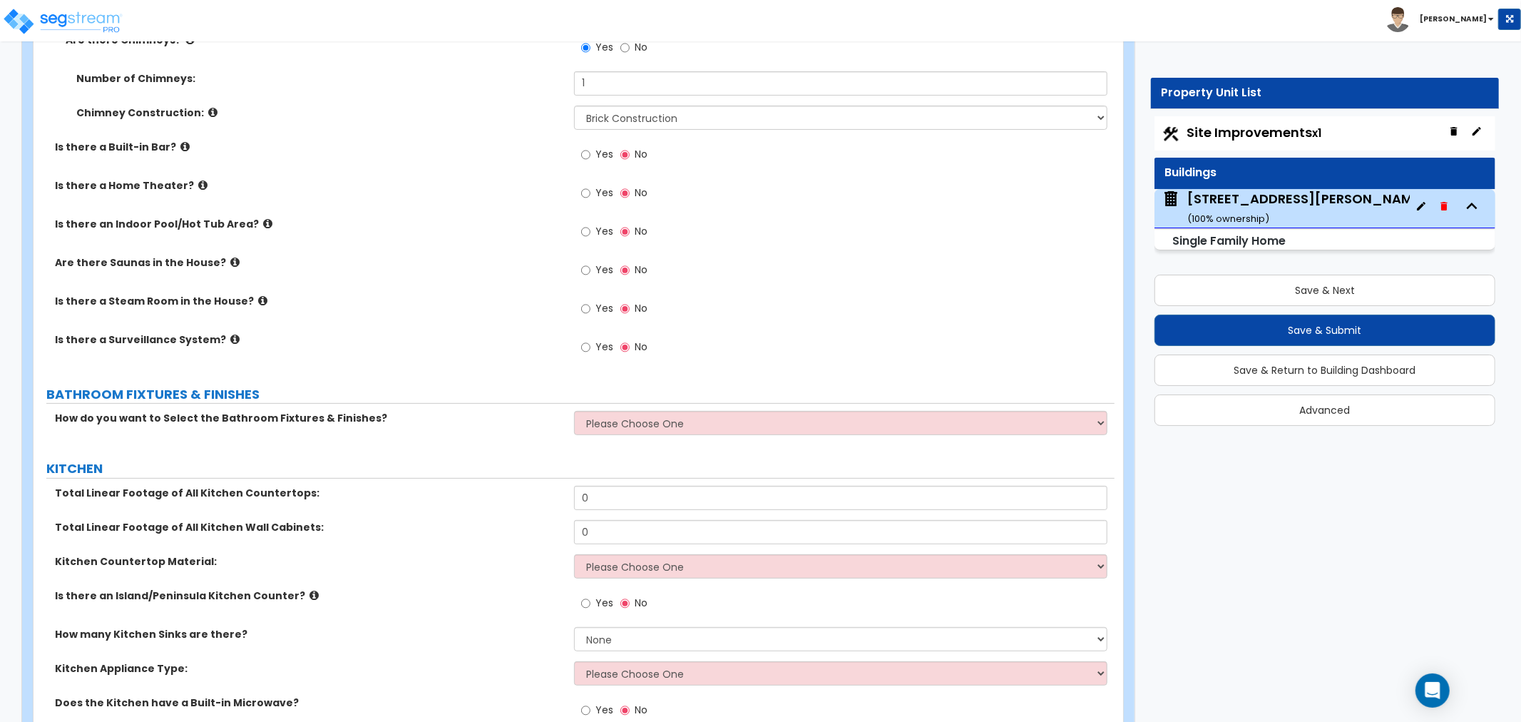
scroll to position [4833, 0]
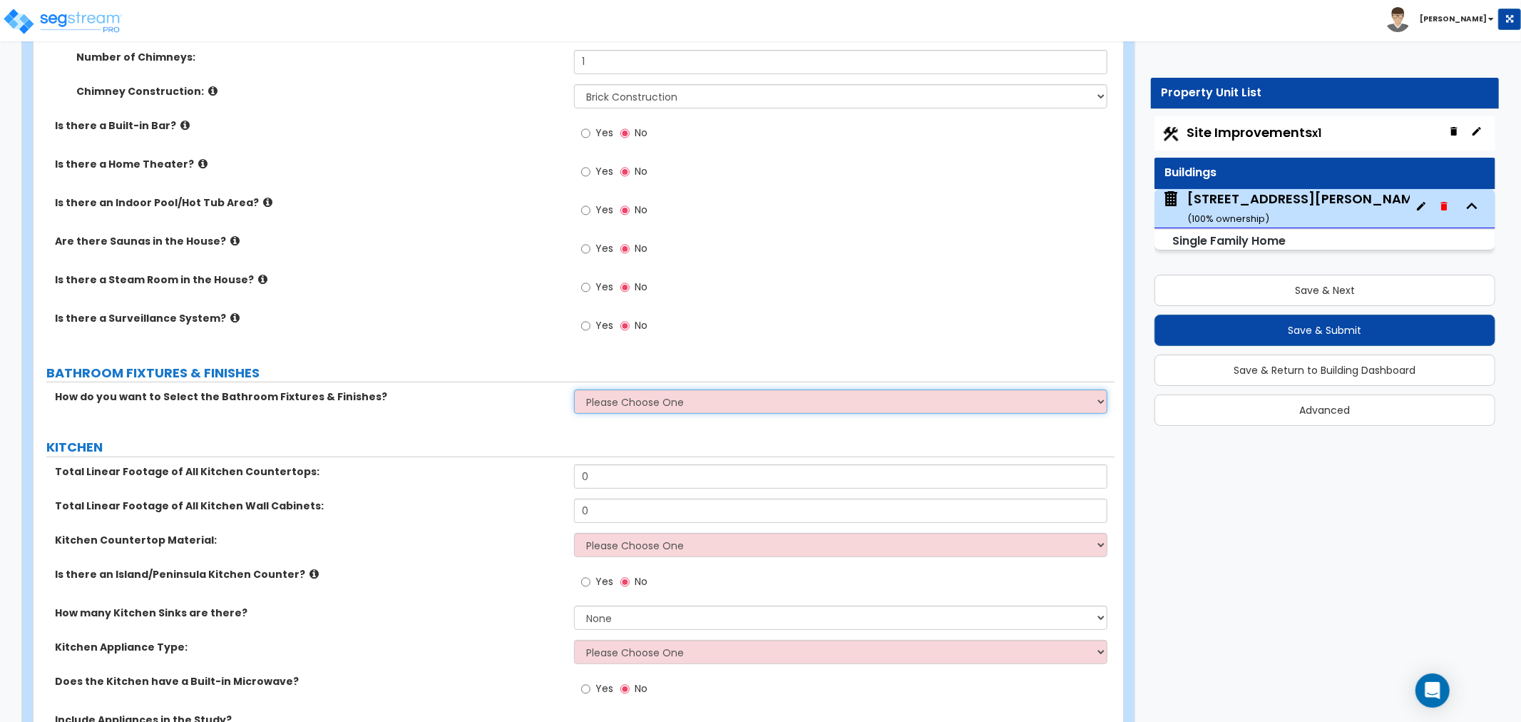
click at [625, 394] on select "Please Choose One I want to Select Fixtures and Finishes only for one Bath and …" at bounding box center [840, 401] width 533 height 24
select select "2"
click at [574, 389] on select "Please Choose One I want to Select Fixtures and Finishes only for one Bath and …" at bounding box center [840, 401] width 533 height 24
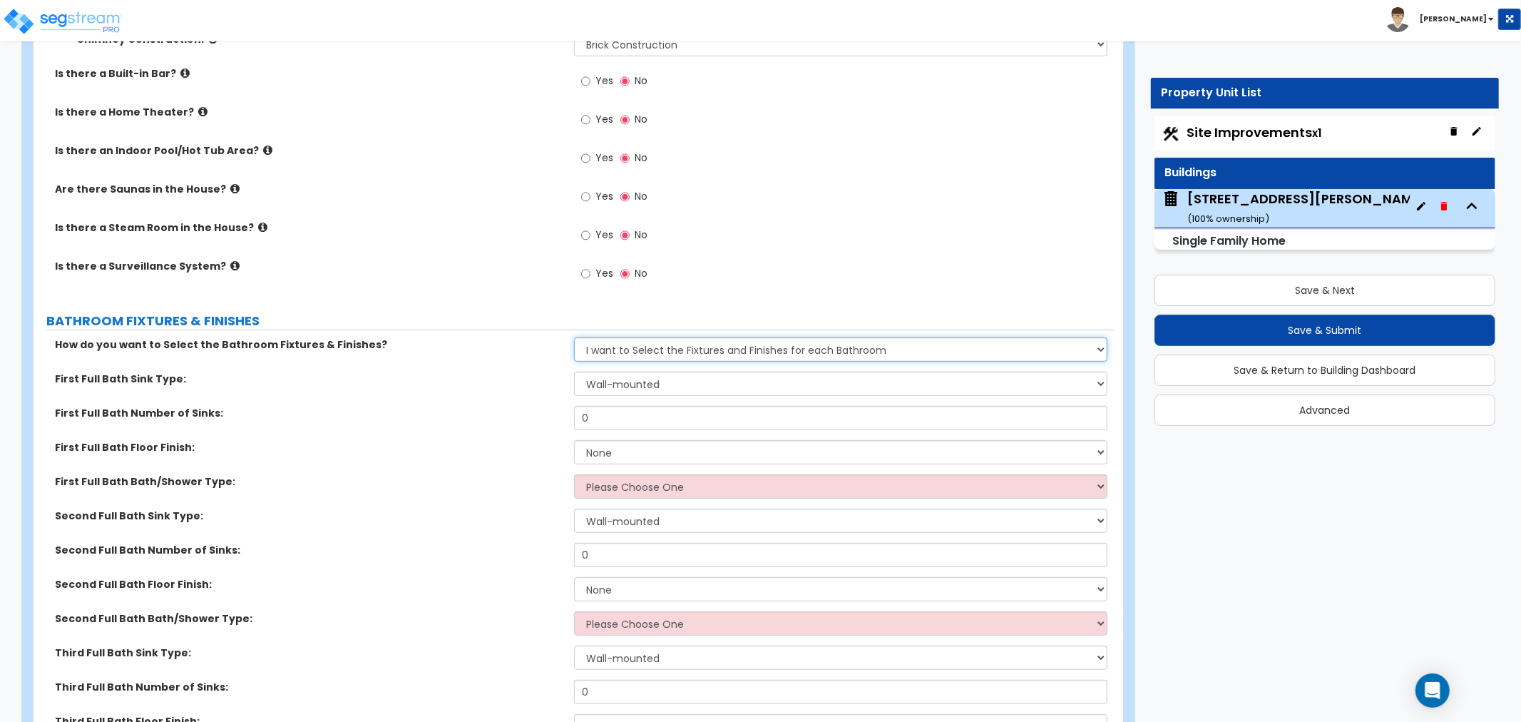
scroll to position [4912, 0]
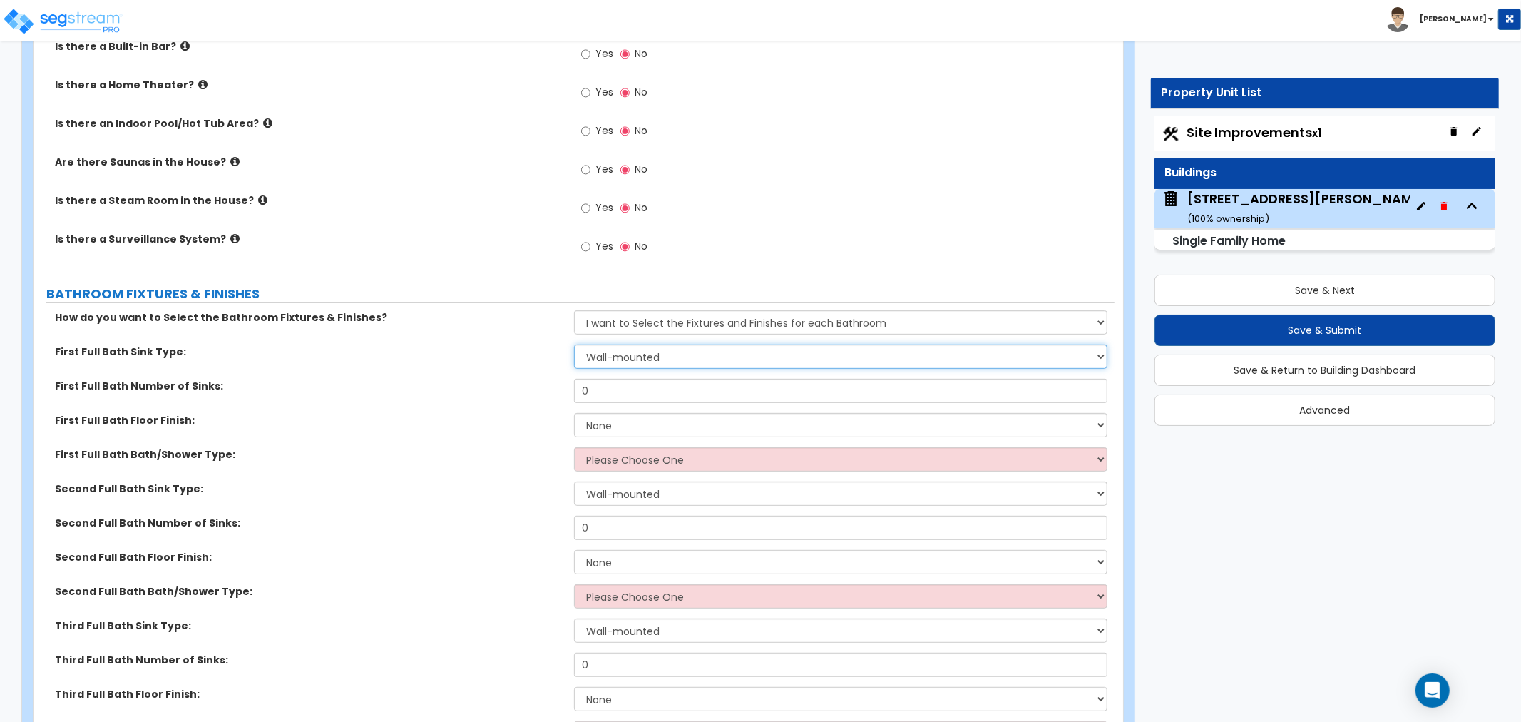
click at [605, 355] on select "Wall-mounted Pedestal-mounted Vanity-mounted" at bounding box center [840, 356] width 533 height 24
select select "3"
click at [574, 344] on select "Wall-mounted Pedestal-mounted Vanity-mounted" at bounding box center [840, 356] width 533 height 24
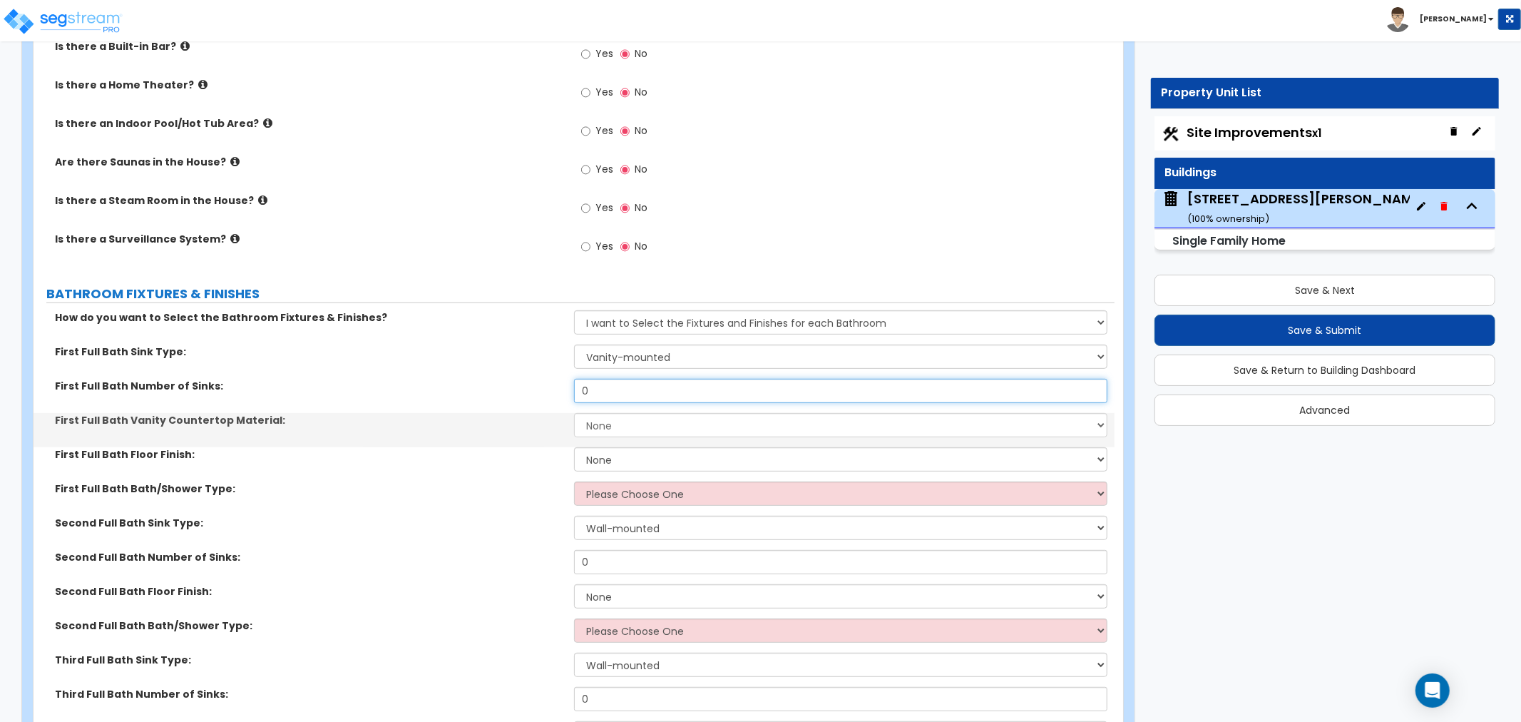
drag, startPoint x: 603, startPoint y: 389, endPoint x: 517, endPoint y: 389, distance: 86.3
click at [517, 389] on div "First Full Bath Number of Sinks: 0" at bounding box center [574, 396] width 1081 height 34
type input "1"
click at [602, 423] on select "None Plastic Laminate Solid Surface Stone Quartz Marble Tile Wood Stainless Ste…" at bounding box center [840, 425] width 533 height 24
select select "2"
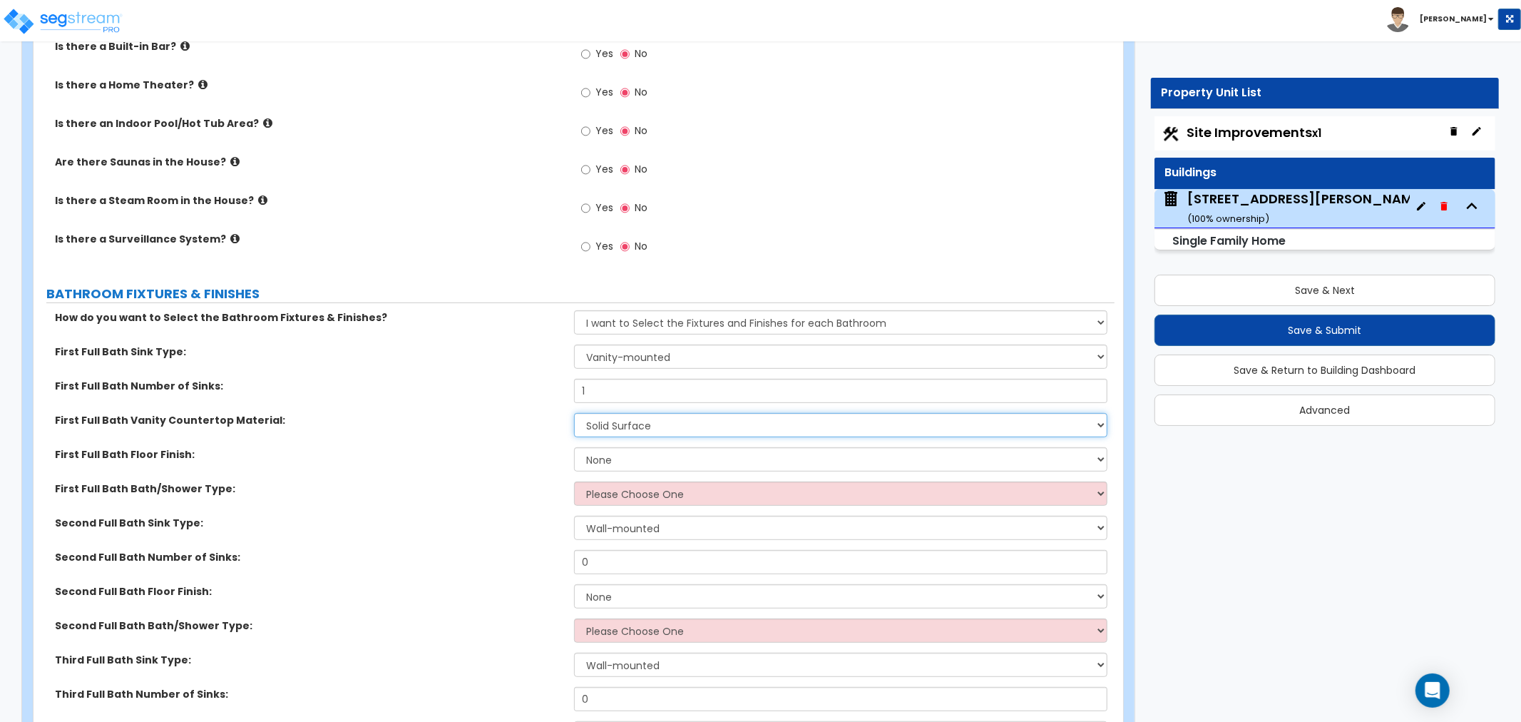
click at [574, 413] on select "None Plastic Laminate Solid Surface Stone Quartz Marble Tile Wood Stainless Ste…" at bounding box center [840, 425] width 533 height 24
click at [602, 453] on select "None Tile Flooring Hardwood Flooring Resilient Laminate Flooring VCT Flooring S…" at bounding box center [840, 459] width 533 height 24
select select "1"
click at [574, 447] on select "None Tile Flooring Hardwood Flooring Resilient Laminate Flooring VCT Flooring S…" at bounding box center [840, 459] width 533 height 24
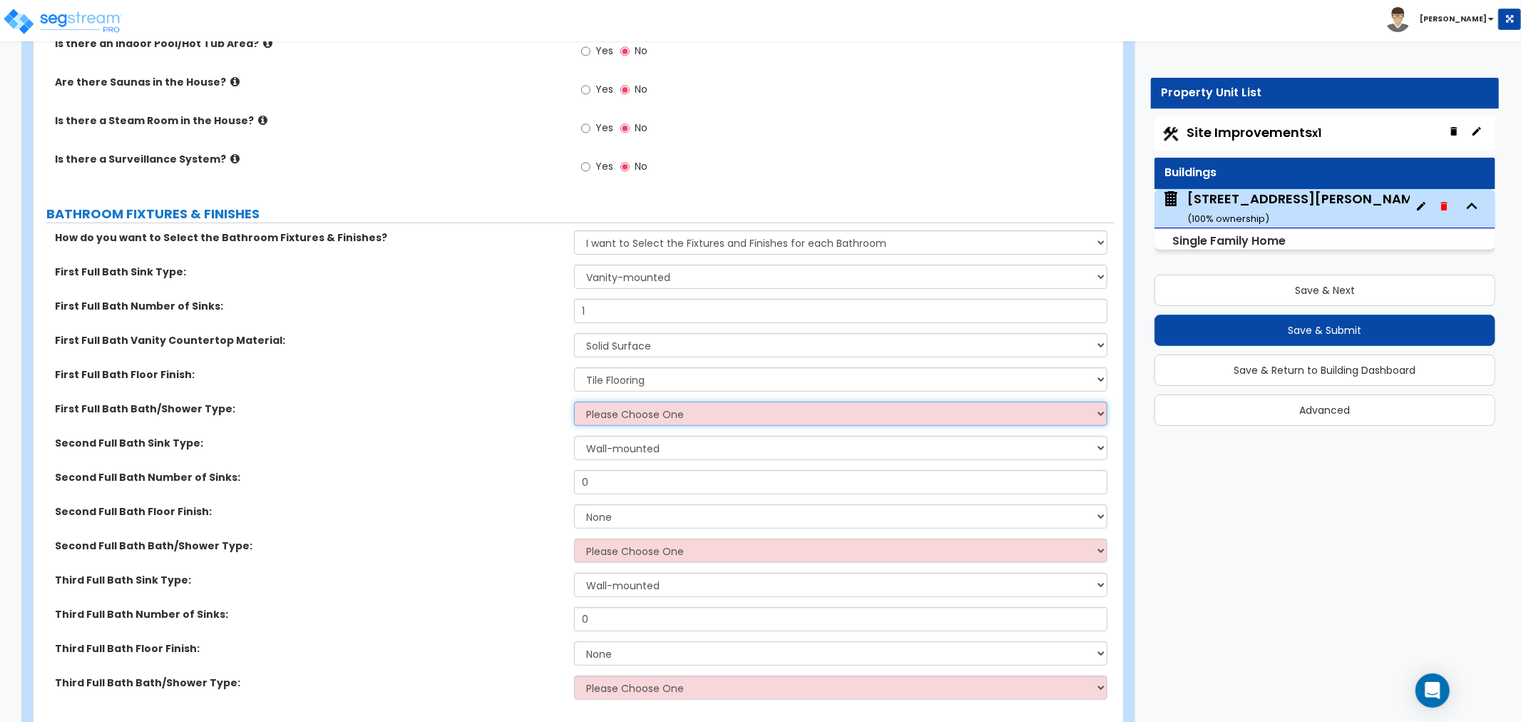
click at [613, 418] on select "Please Choose One Standalone Shower Bathtub - Shower Combo" at bounding box center [840, 413] width 533 height 24
select select "1"
click at [574, 401] on select "Please Choose One Standalone Shower Bathtub - Shower Combo" at bounding box center [840, 413] width 533 height 24
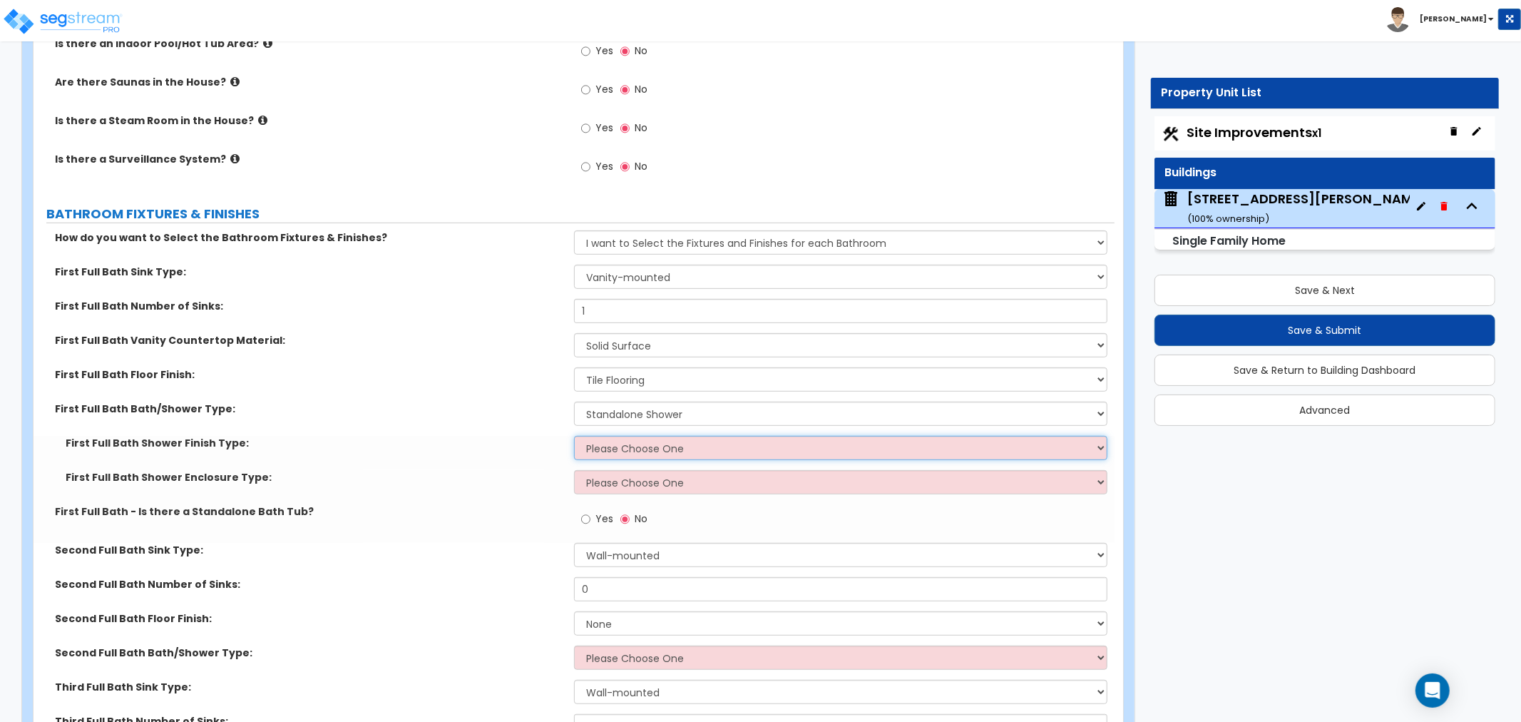
click at [615, 446] on select "Please Choose One Plastic Tile Stone" at bounding box center [840, 448] width 533 height 24
select select "2"
click at [574, 436] on select "Please Choose One Plastic Tile Stone" at bounding box center [840, 448] width 533 height 24
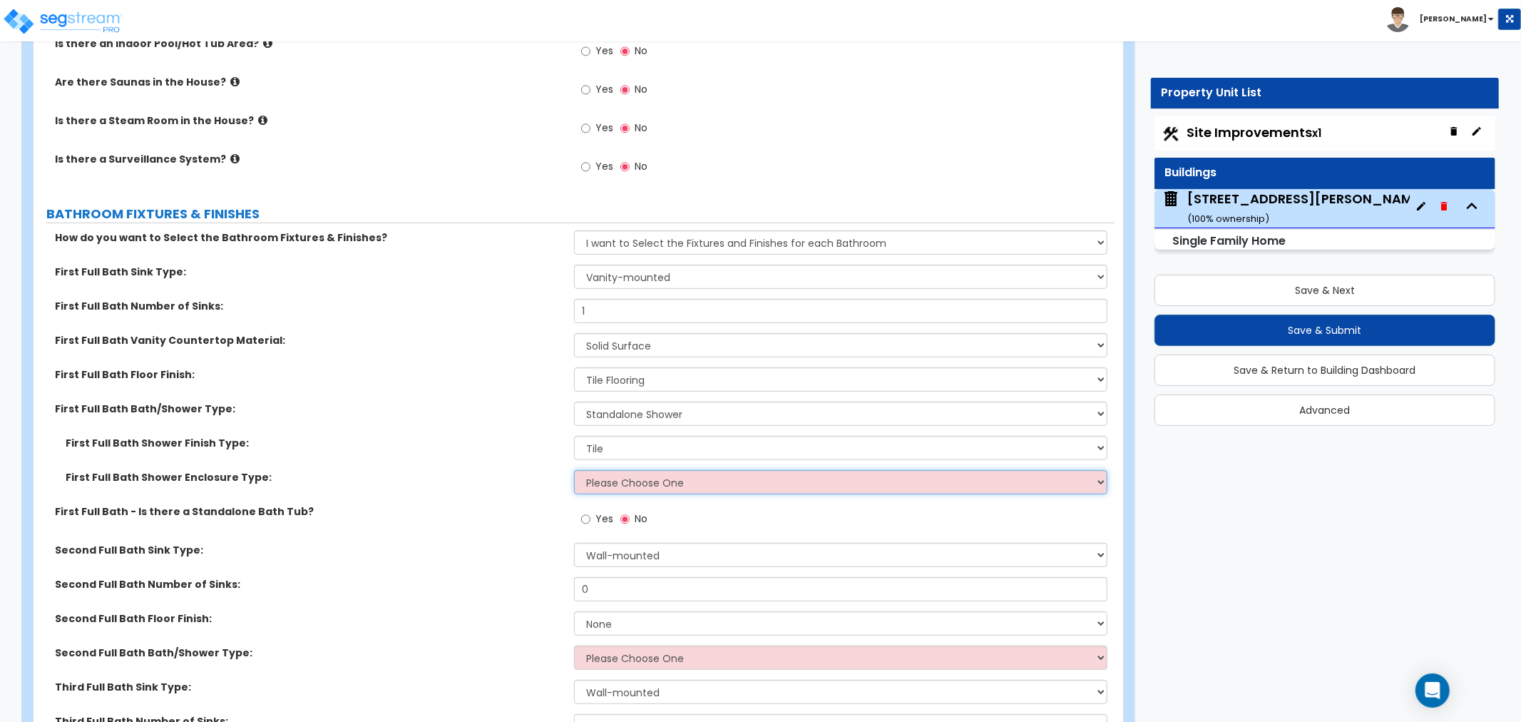
click at [615, 480] on select "Please Choose One Curtain & Rod Glass Sliding Doors Glass Hinged Doors" at bounding box center [840, 482] width 533 height 24
select select "2"
click at [574, 470] on select "Please Choose One Curtain & Rod Glass Sliding Doors Glass Hinged Doors" at bounding box center [840, 482] width 533 height 24
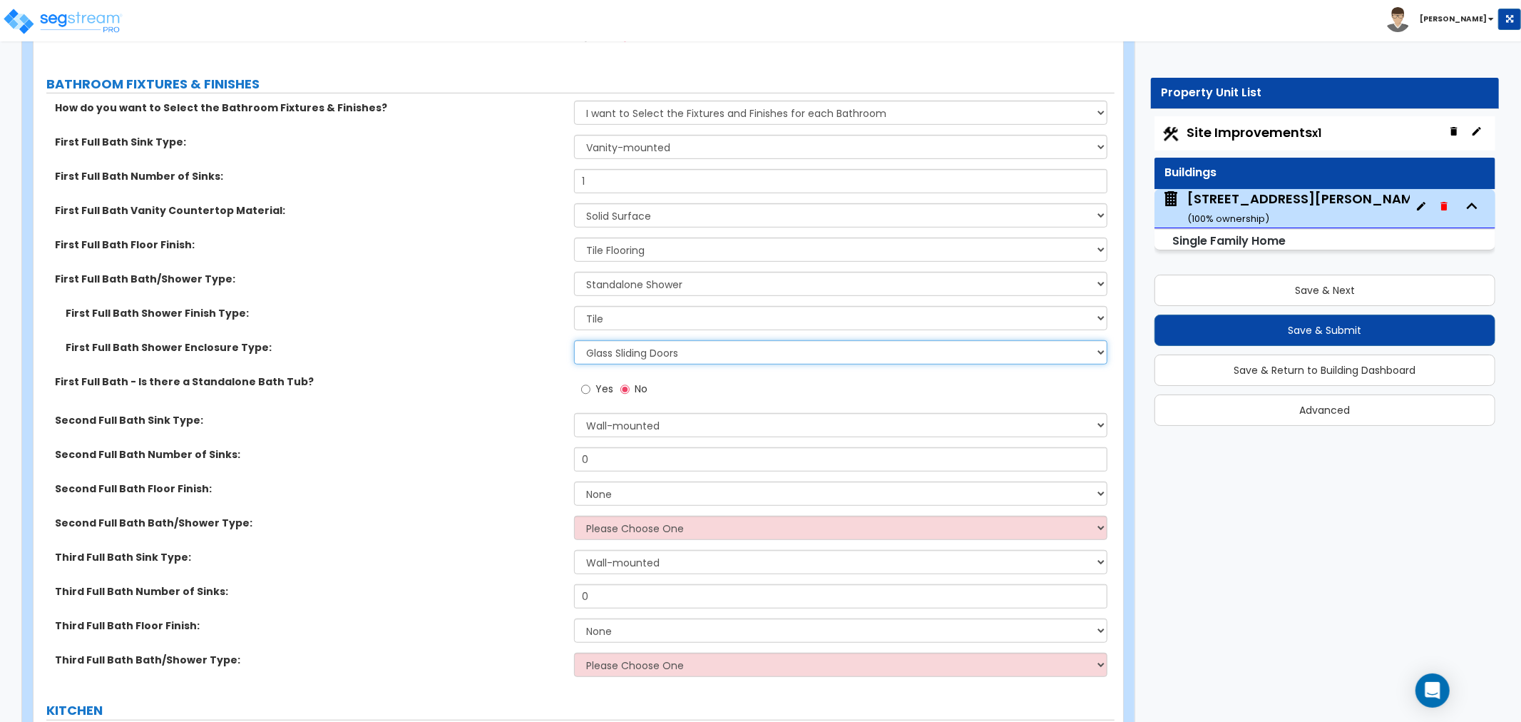
scroll to position [5150, 0]
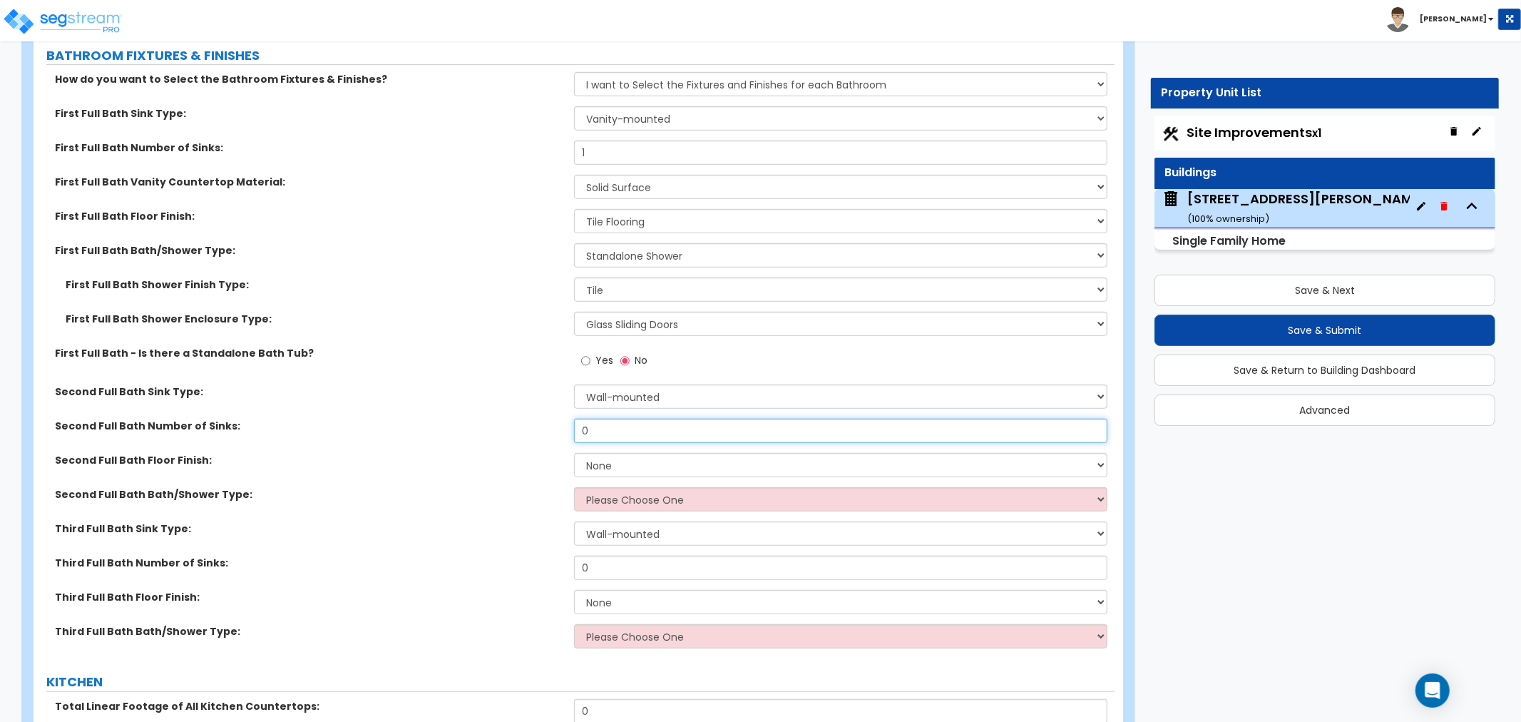
click at [595, 428] on input "0" at bounding box center [840, 431] width 533 height 24
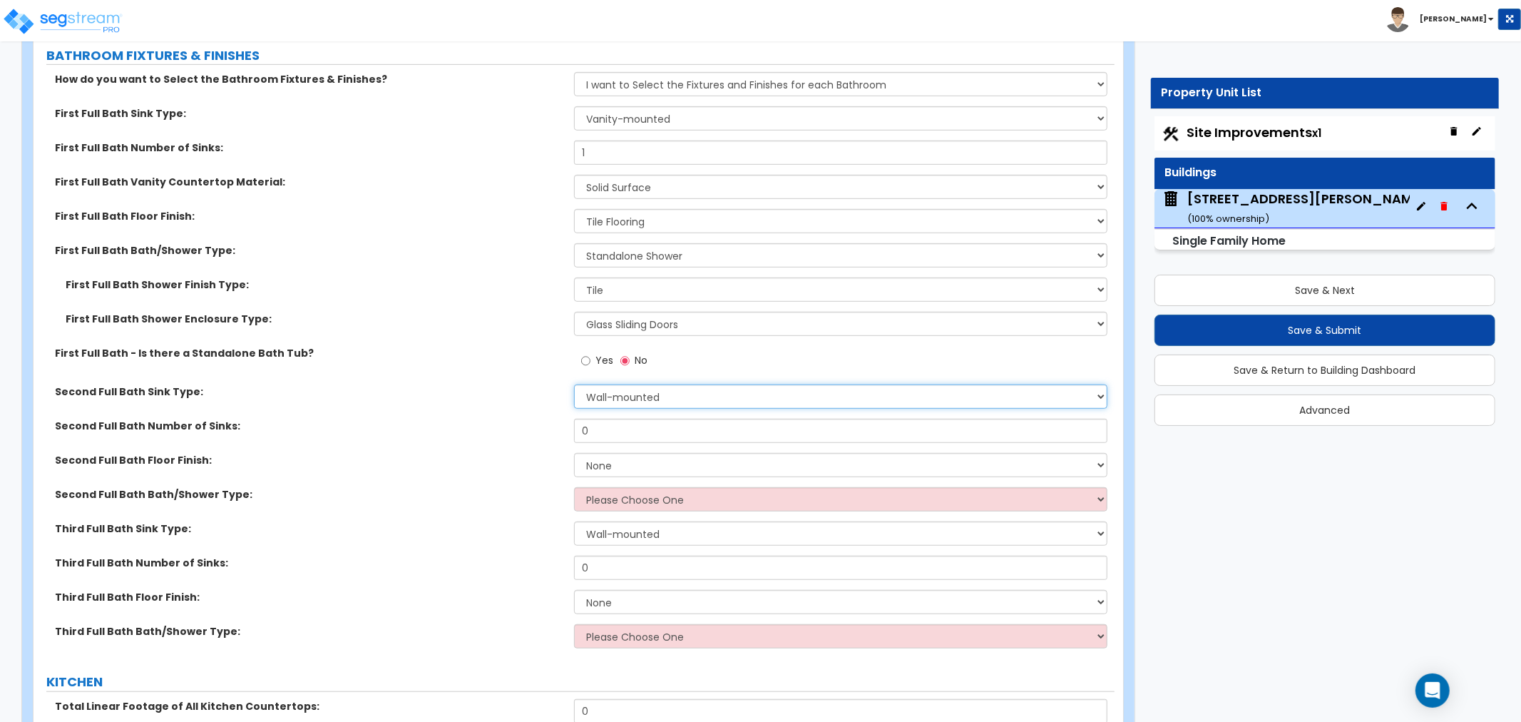
click at [618, 390] on select "Wall-mounted Pedestal-mounted Vanity-mounted" at bounding box center [840, 396] width 533 height 24
select select "3"
click at [574, 384] on select "Wall-mounted Pedestal-mounted Vanity-mounted" at bounding box center [840, 396] width 533 height 24
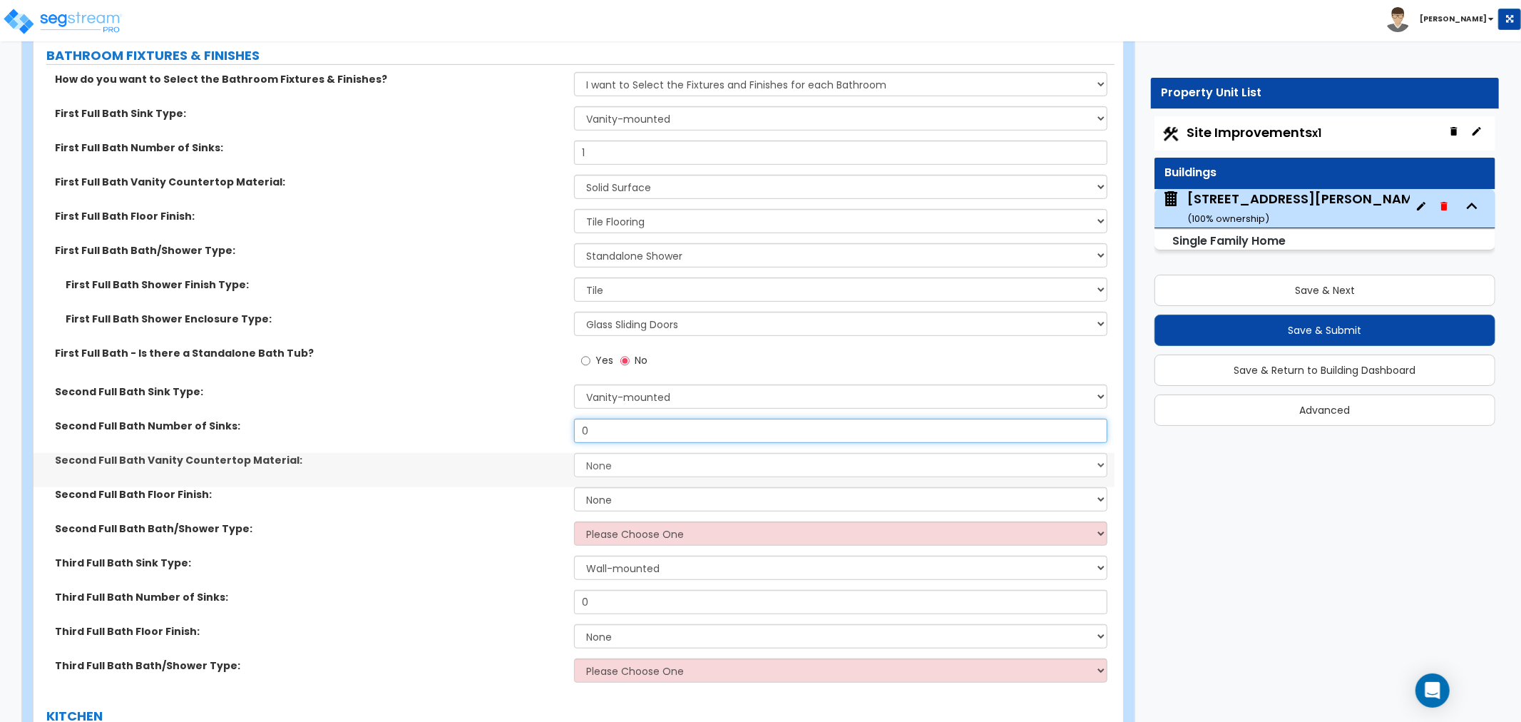
drag, startPoint x: 621, startPoint y: 429, endPoint x: 522, endPoint y: 426, distance: 99.2
click at [522, 426] on div "Second Full Bath Number of Sinks: 0" at bounding box center [574, 436] width 1081 height 34
type input "1"
click at [601, 456] on select "None Plastic Laminate Solid Surface Stone Quartz Marble Tile Wood Stainless Ste…" at bounding box center [840, 465] width 533 height 24
select select "2"
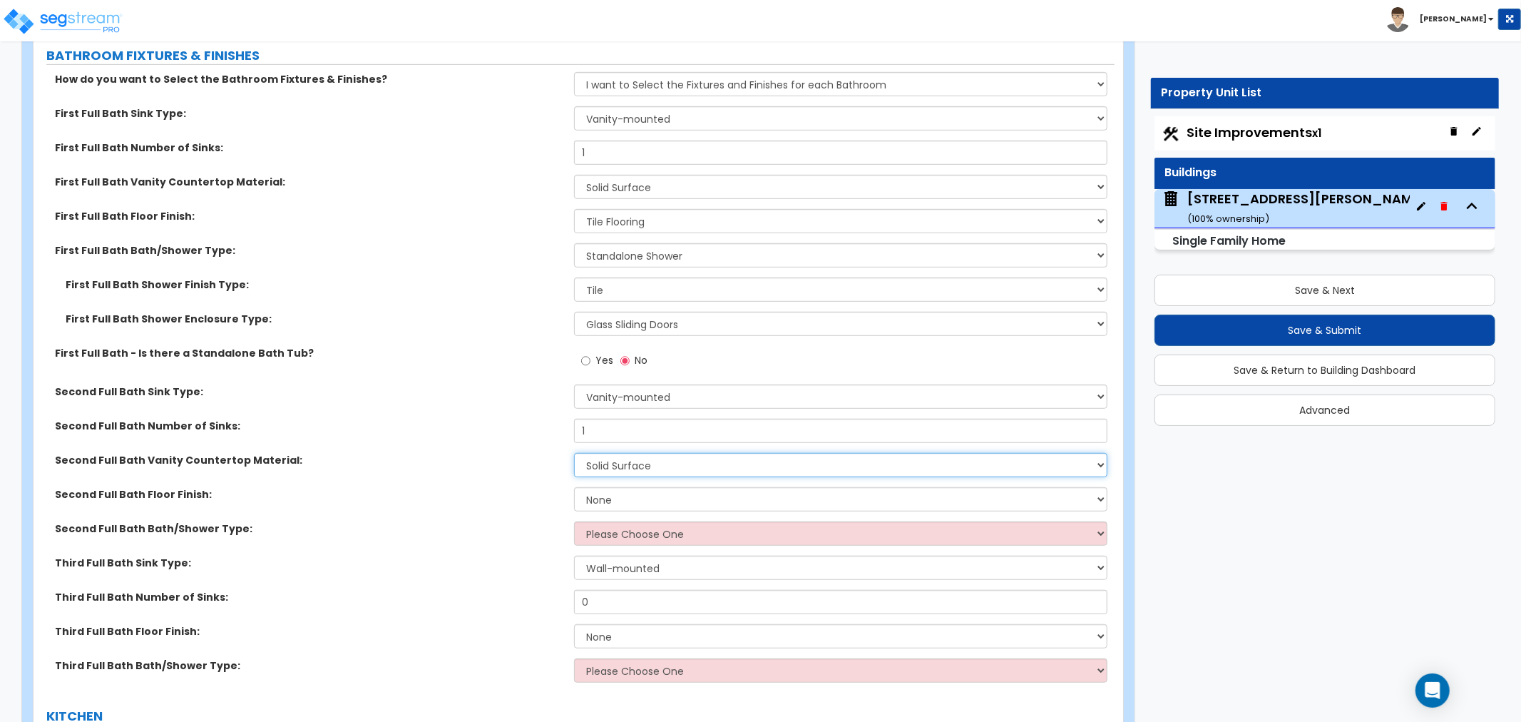
click at [574, 453] on select "None Plastic Laminate Solid Surface Stone Quartz Marble Tile Wood Stainless Ste…" at bounding box center [840, 465] width 533 height 24
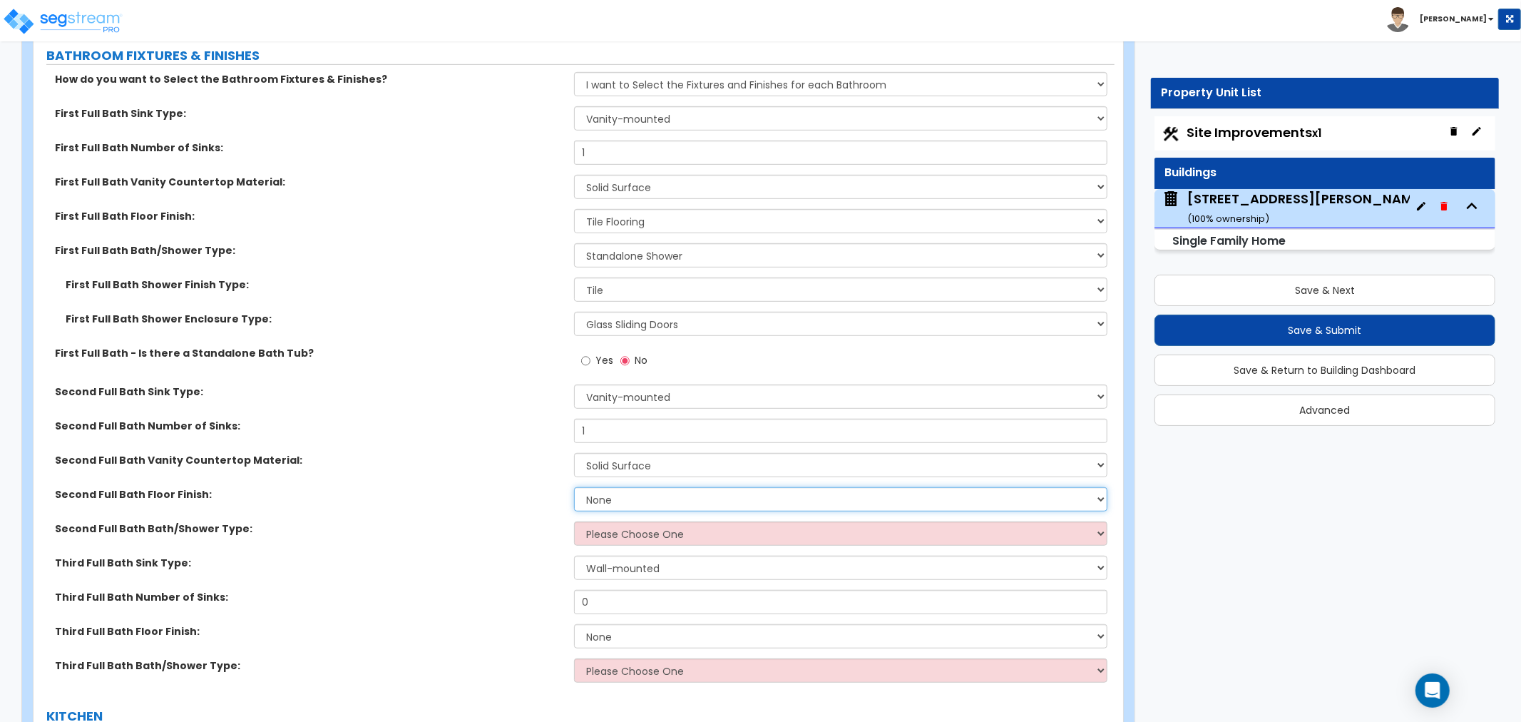
click at [611, 499] on select "None Tile Flooring Hardwood Flooring Resilient Laminate Flooring VCT Flooring S…" at bounding box center [840, 499] width 533 height 24
select select "1"
click at [574, 487] on select "None Tile Flooring Hardwood Flooring Resilient Laminate Flooring VCT Flooring S…" at bounding box center [840, 499] width 533 height 24
click at [607, 531] on select "Please Choose One Standalone Shower Bathtub - Shower Combo" at bounding box center [840, 533] width 533 height 24
select select "2"
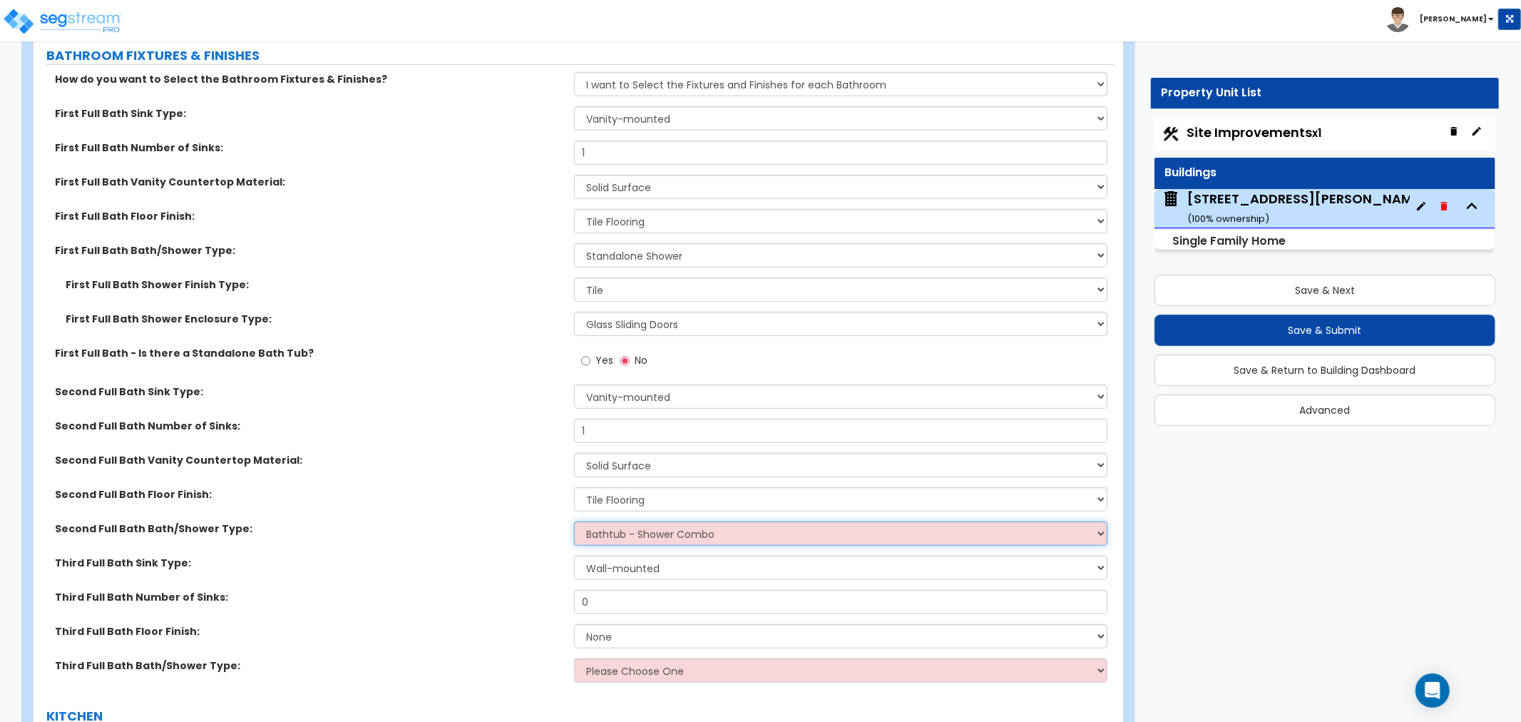
click at [574, 521] on select "Please Choose One Standalone Shower Bathtub - Shower Combo" at bounding box center [840, 533] width 533 height 24
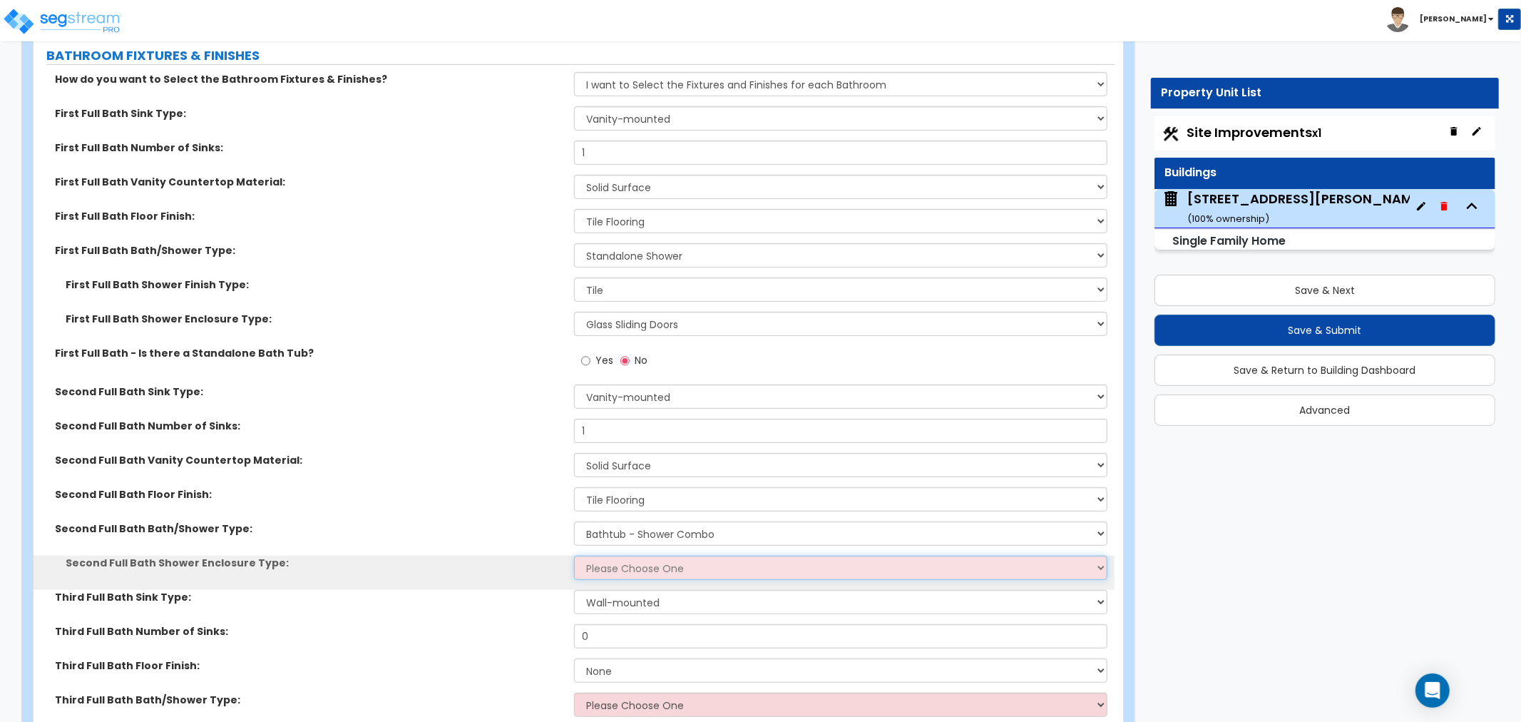
click at [603, 558] on select "Please Choose One Curtain & Rod Glass Sliding Doors Glass Hinged Doors" at bounding box center [840, 568] width 533 height 24
select select "1"
click at [574, 556] on select "Please Choose One Curtain & Rod Glass Sliding Doors Glass Hinged Doors" at bounding box center [840, 568] width 533 height 24
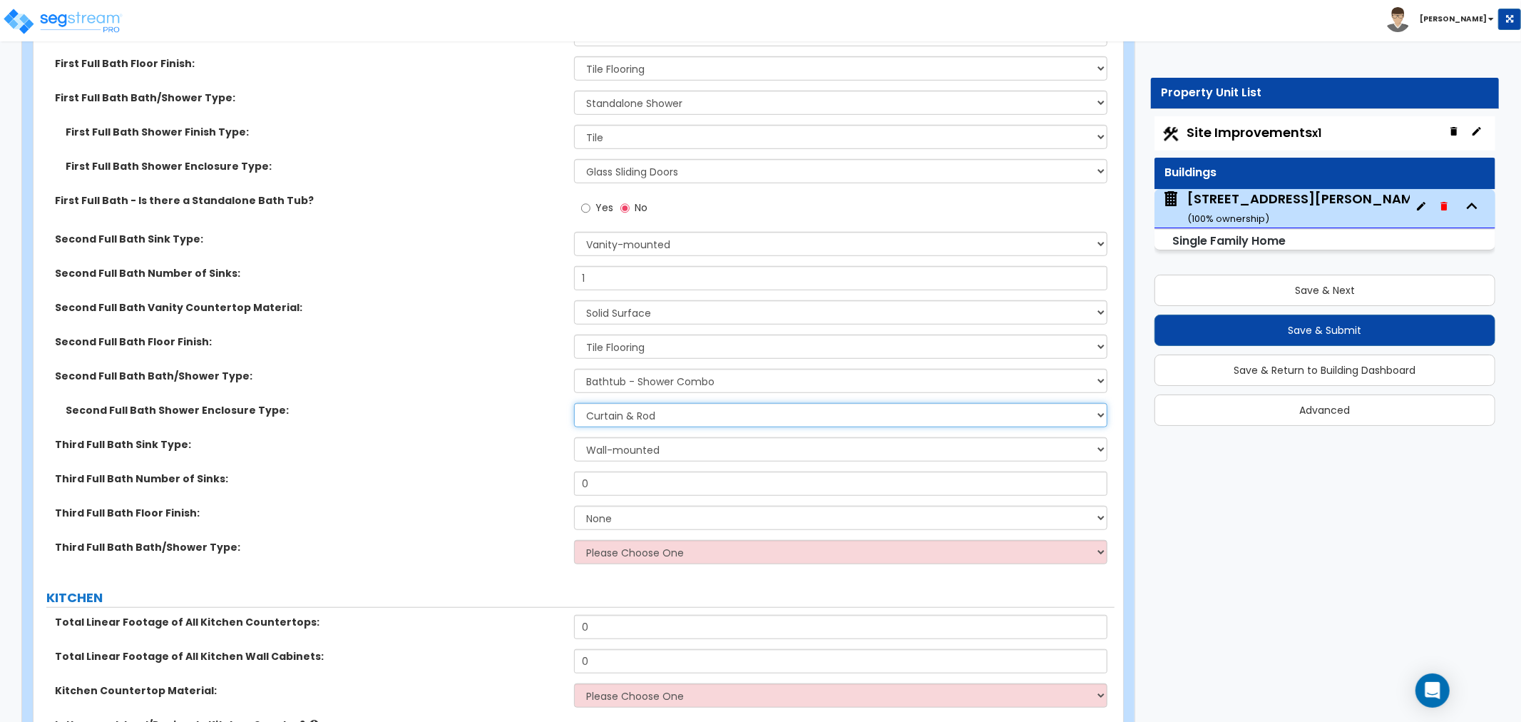
scroll to position [5309, 0]
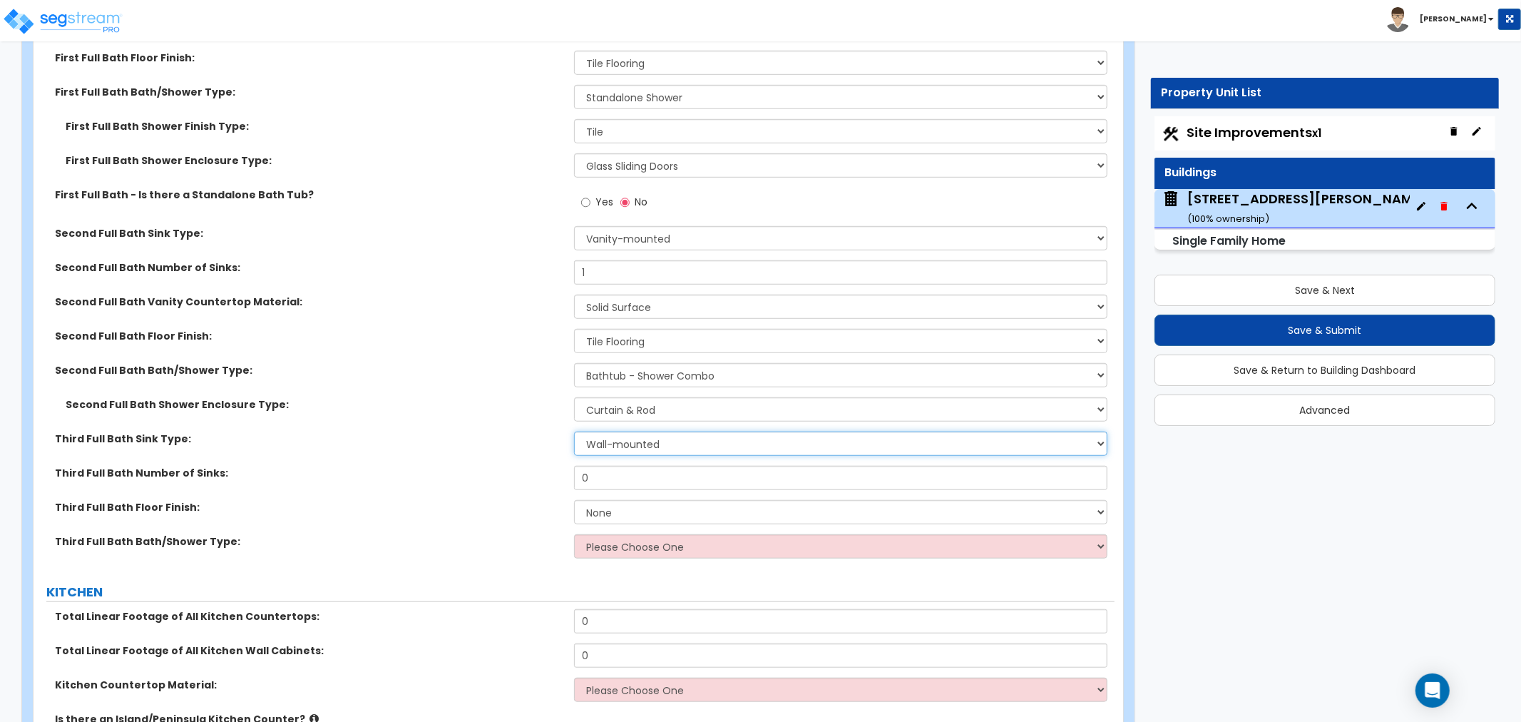
click at [609, 443] on select "Wall-mounted Pedestal-mounted Vanity-mounted" at bounding box center [840, 443] width 533 height 24
select select "3"
click at [574, 431] on select "Wall-mounted Pedestal-mounted Vanity-mounted" at bounding box center [840, 443] width 533 height 24
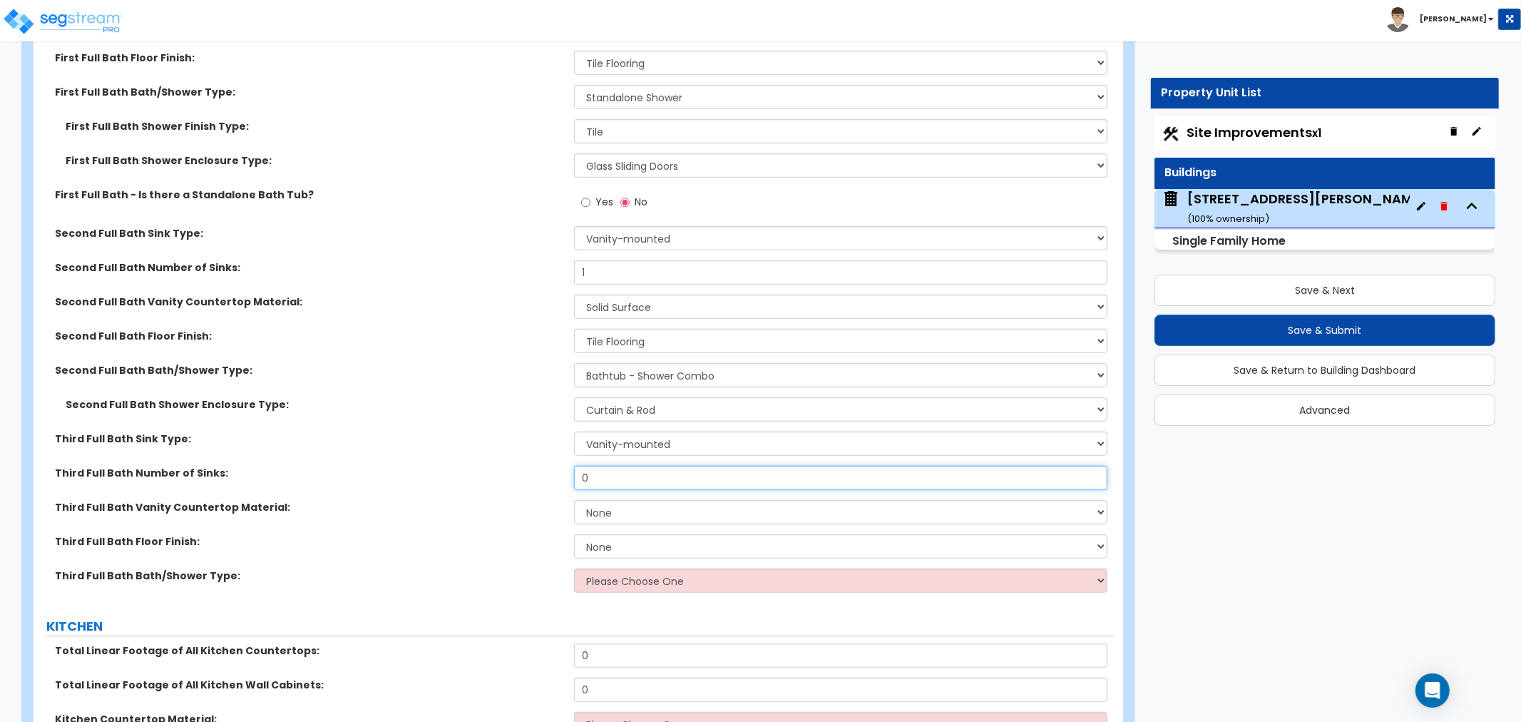
drag, startPoint x: 600, startPoint y: 471, endPoint x: 573, endPoint y: 473, distance: 27.2
click at [573, 473] on div "Third Full Bath Number of Sinks: 0" at bounding box center [574, 483] width 1081 height 34
drag, startPoint x: 597, startPoint y: 472, endPoint x: 528, endPoint y: 473, distance: 68.5
click at [528, 473] on div "Third Full Bath Number of Sinks: 1" at bounding box center [574, 483] width 1081 height 34
type input "2"
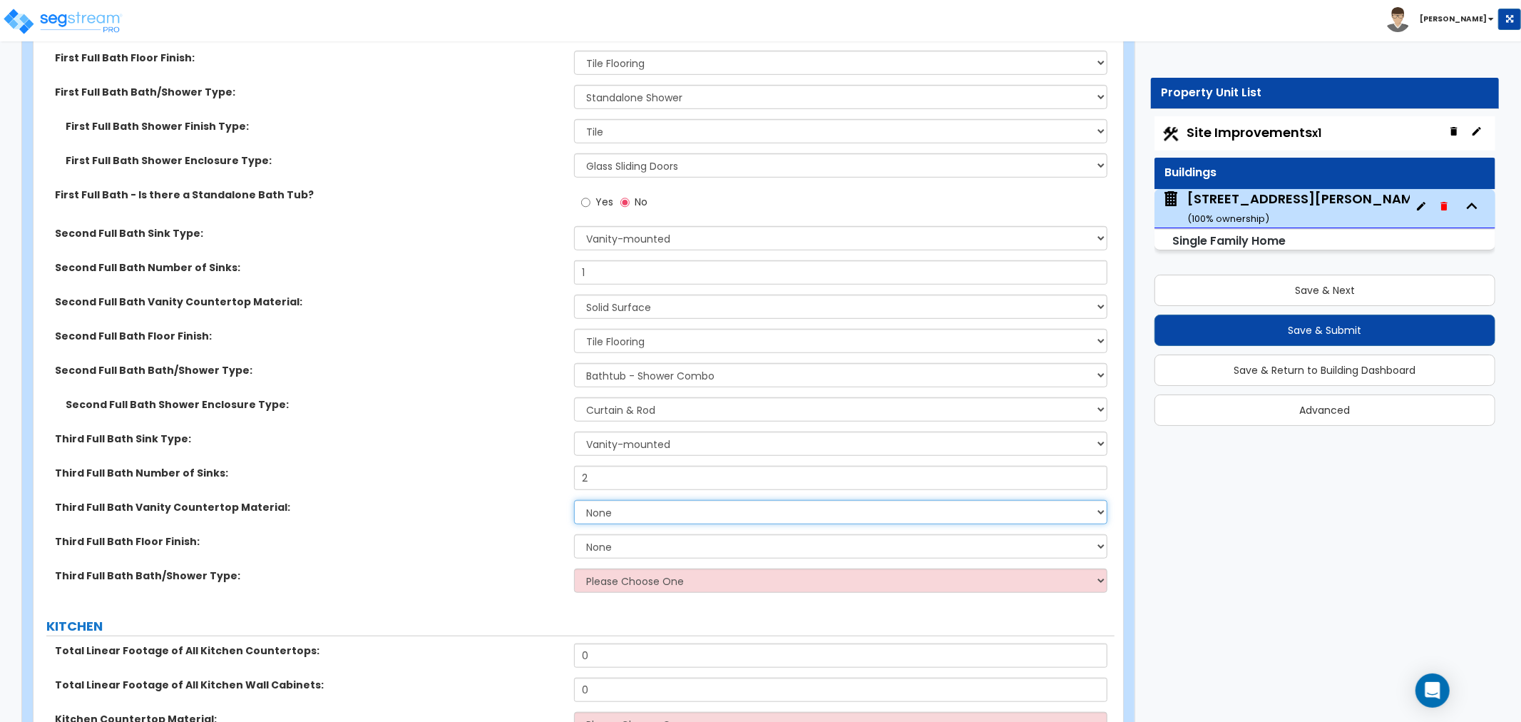
click at [621, 508] on select "None Plastic Laminate Solid Surface Stone Quartz Marble Tile Wood Stainless Ste…" at bounding box center [840, 512] width 533 height 24
select select "2"
click at [574, 500] on select "None Plastic Laminate Solid Surface Stone Quartz Marble Tile Wood Stainless Ste…" at bounding box center [840, 512] width 533 height 24
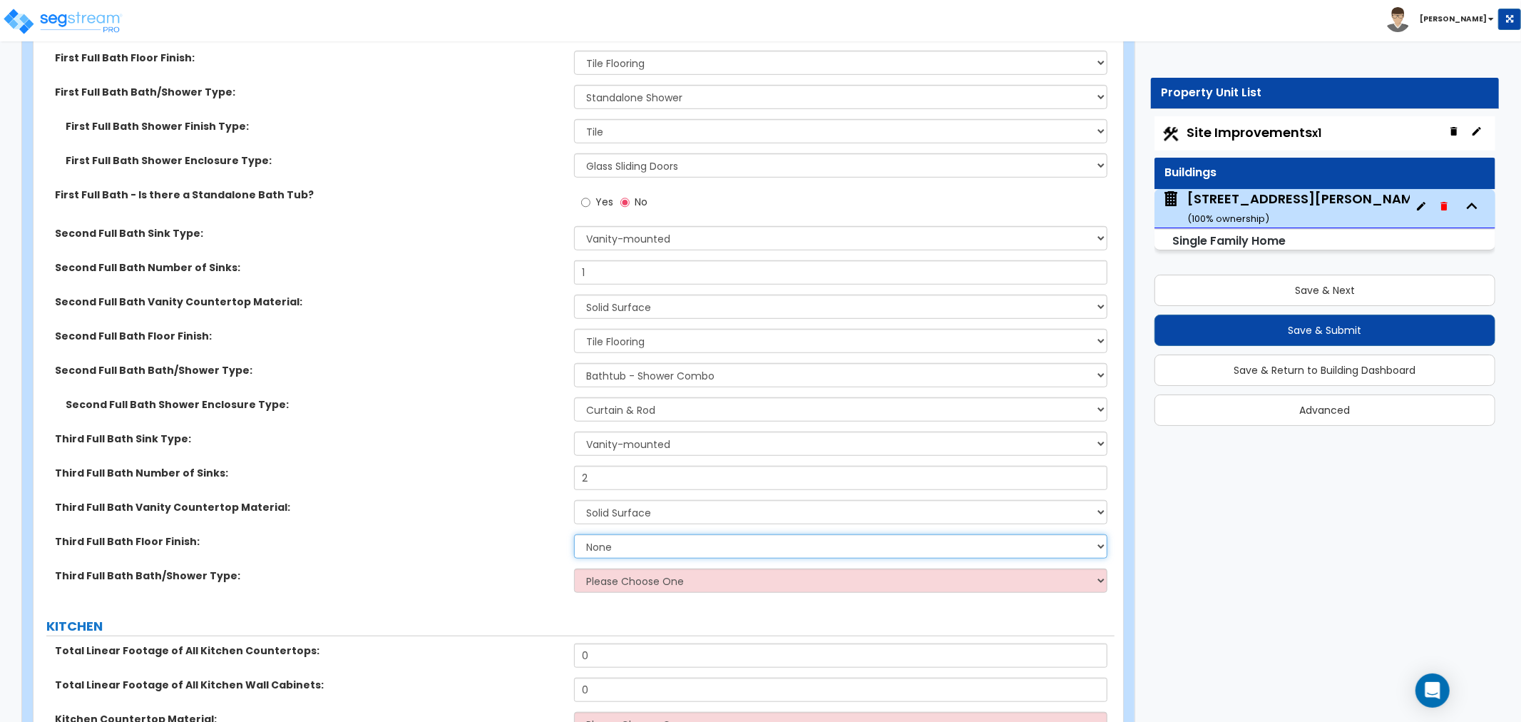
click at [629, 546] on select "None Tile Flooring Hardwood Flooring Resilient Laminate Flooring VCT Flooring S…" at bounding box center [840, 546] width 533 height 24
select select "1"
click at [574, 534] on select "None Tile Flooring Hardwood Flooring Resilient Laminate Flooring VCT Flooring S…" at bounding box center [840, 546] width 533 height 24
click at [616, 578] on select "Please Choose One Standalone Shower Bathtub - Shower Combo" at bounding box center [840, 580] width 533 height 24
select select "1"
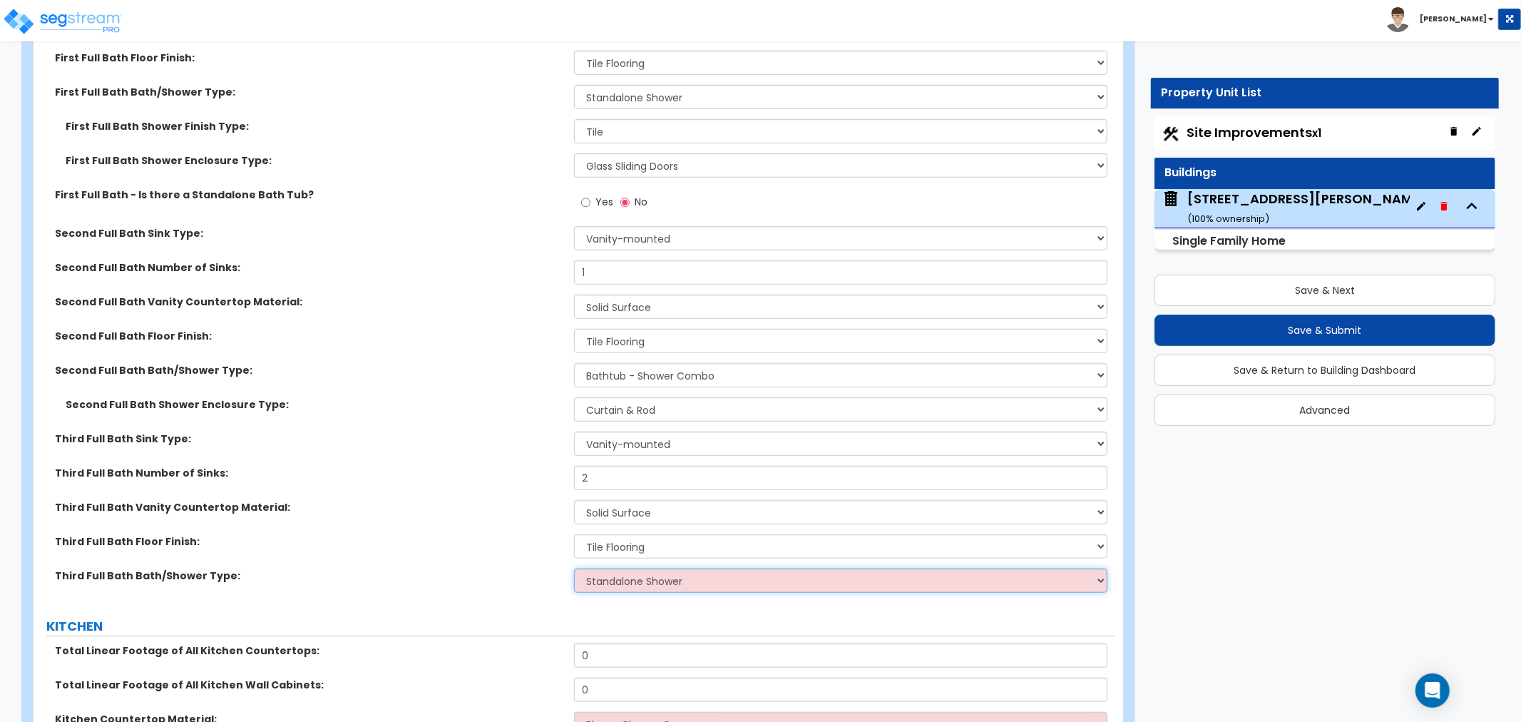
click at [574, 568] on select "Please Choose One Standalone Shower Bathtub - Shower Combo" at bounding box center [840, 580] width 533 height 24
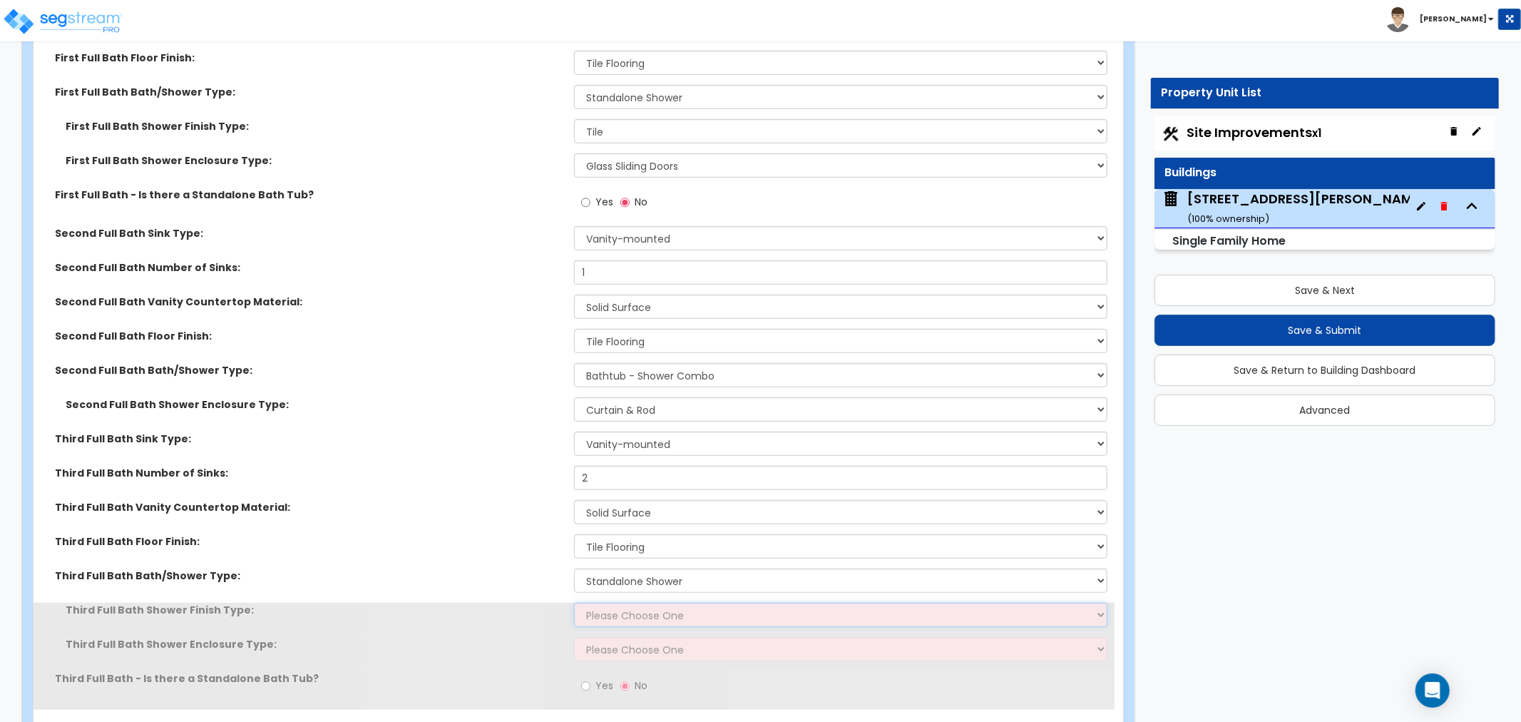
click at [621, 615] on select "Please Choose One Plastic Tile Stone" at bounding box center [840, 615] width 533 height 24
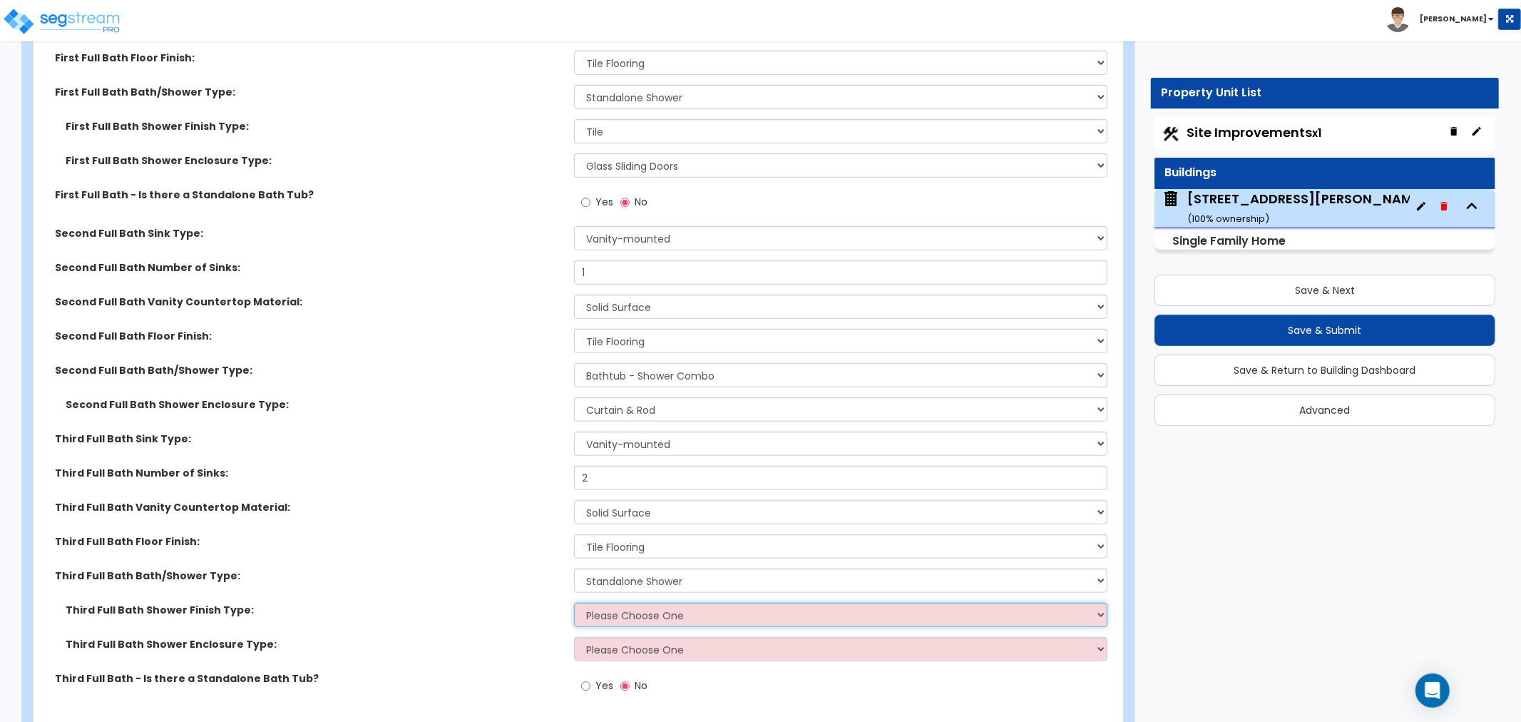
select select "2"
click at [574, 603] on select "Please Choose One Plastic Tile Stone" at bounding box center [840, 615] width 533 height 24
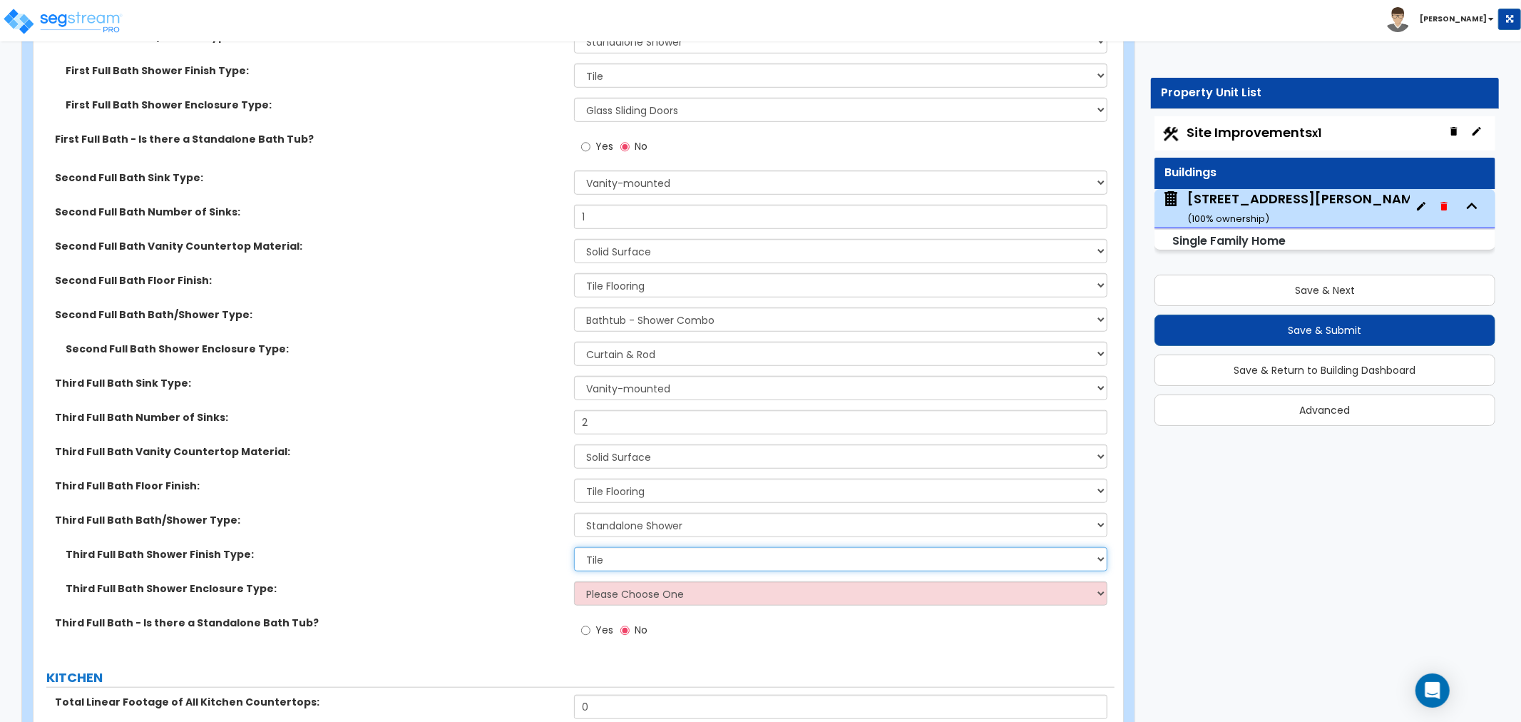
scroll to position [5388, 0]
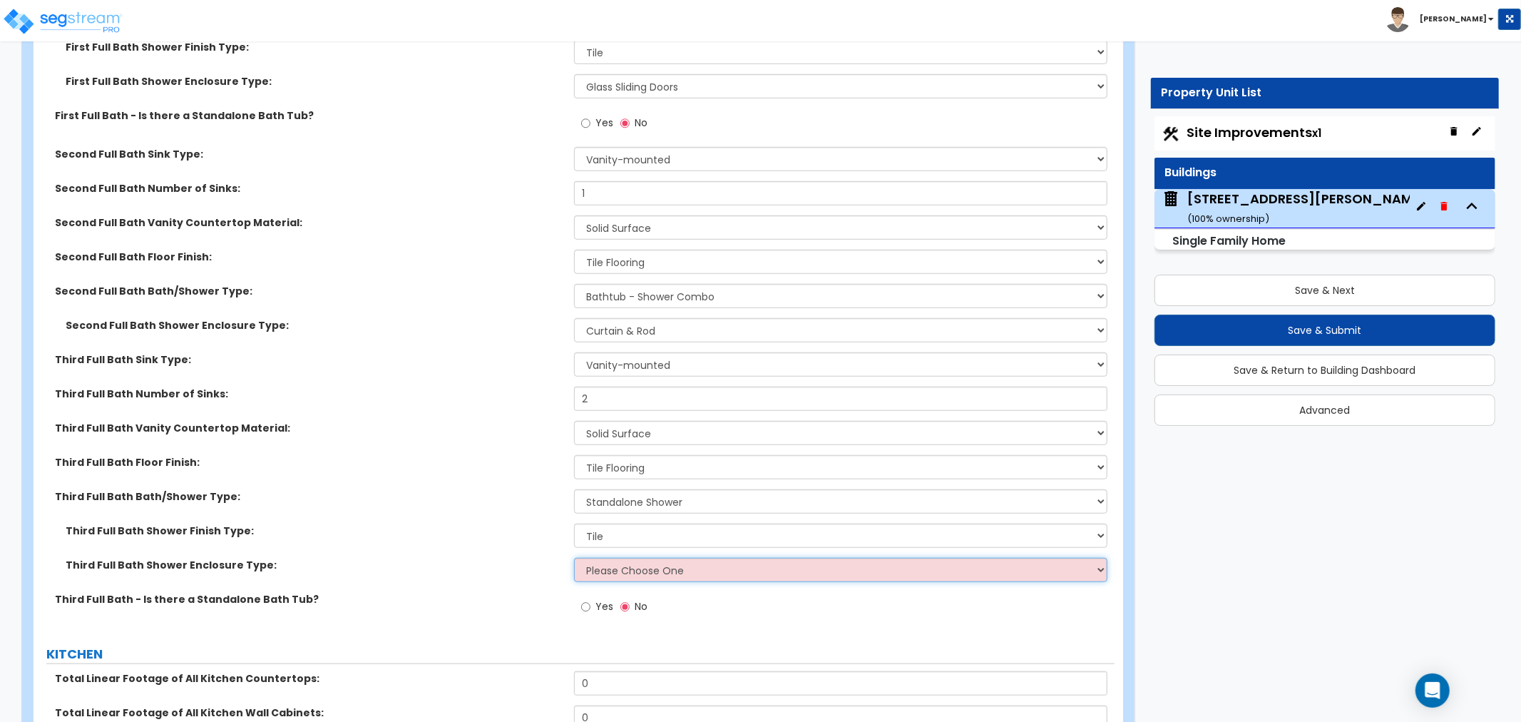
click at [614, 566] on select "Please Choose One Curtain & Rod Glass Sliding Doors Glass Hinged Doors" at bounding box center [840, 570] width 533 height 24
select select "2"
click at [574, 558] on select "Please Choose One Curtain & Rod Glass Sliding Doors Glass Hinged Doors" at bounding box center [840, 570] width 533 height 24
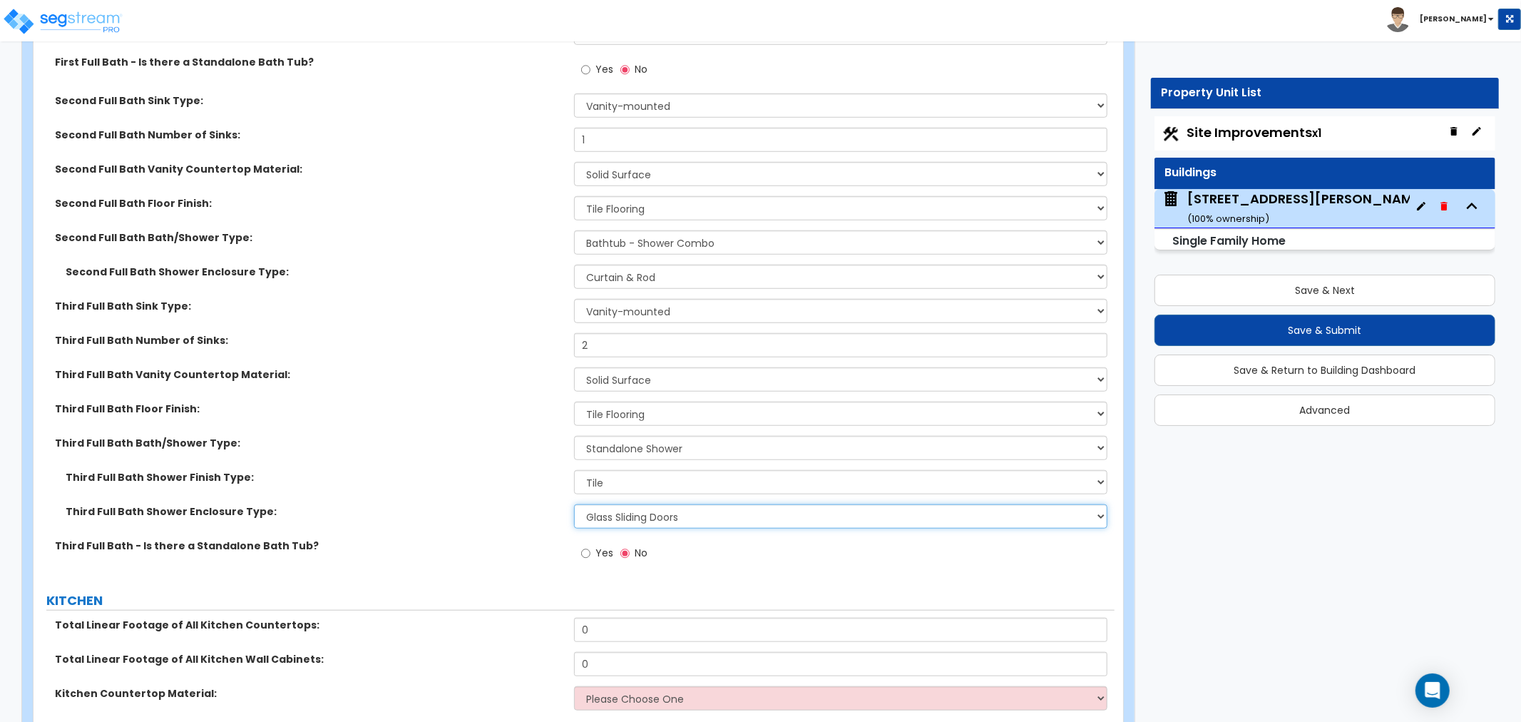
scroll to position [5467, 0]
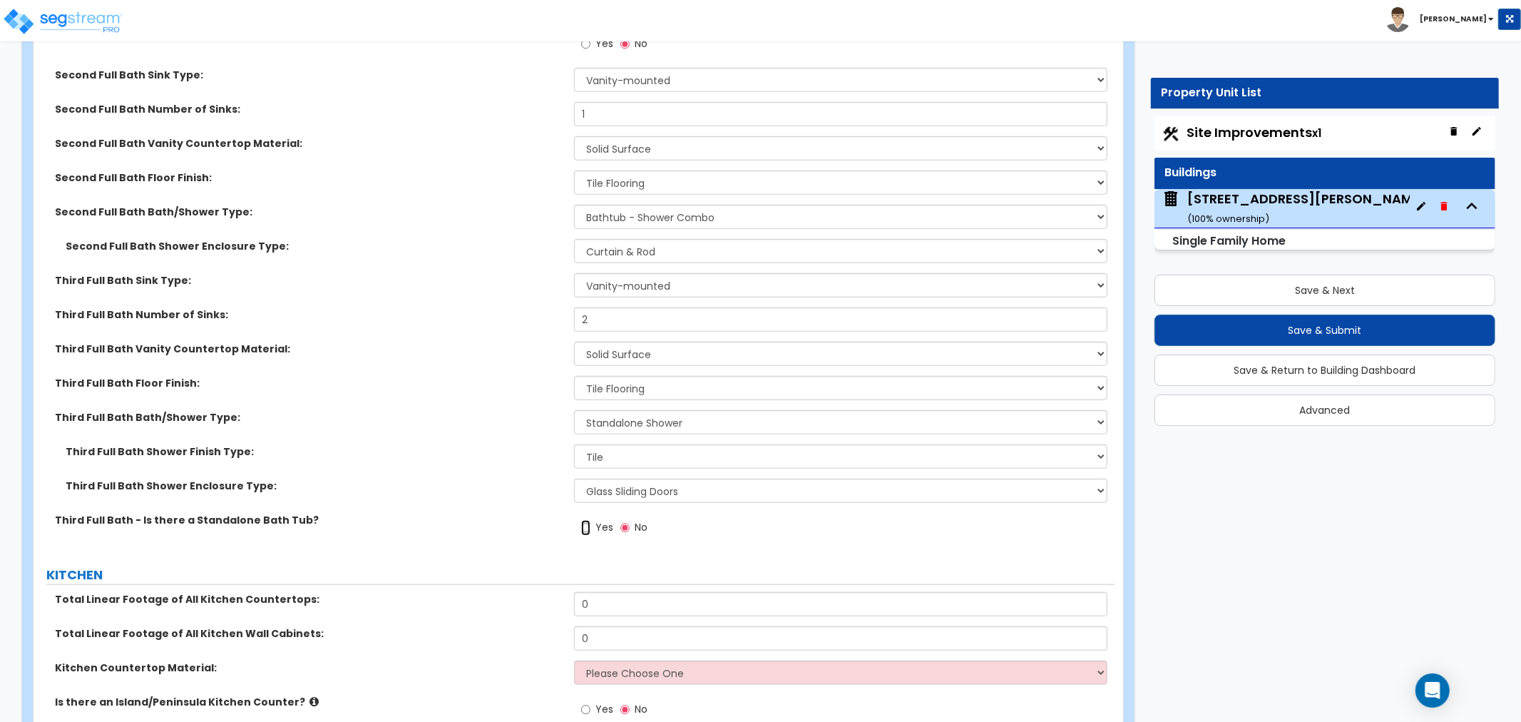
click at [583, 524] on input "Yes" at bounding box center [585, 528] width 9 height 16
radio input "true"
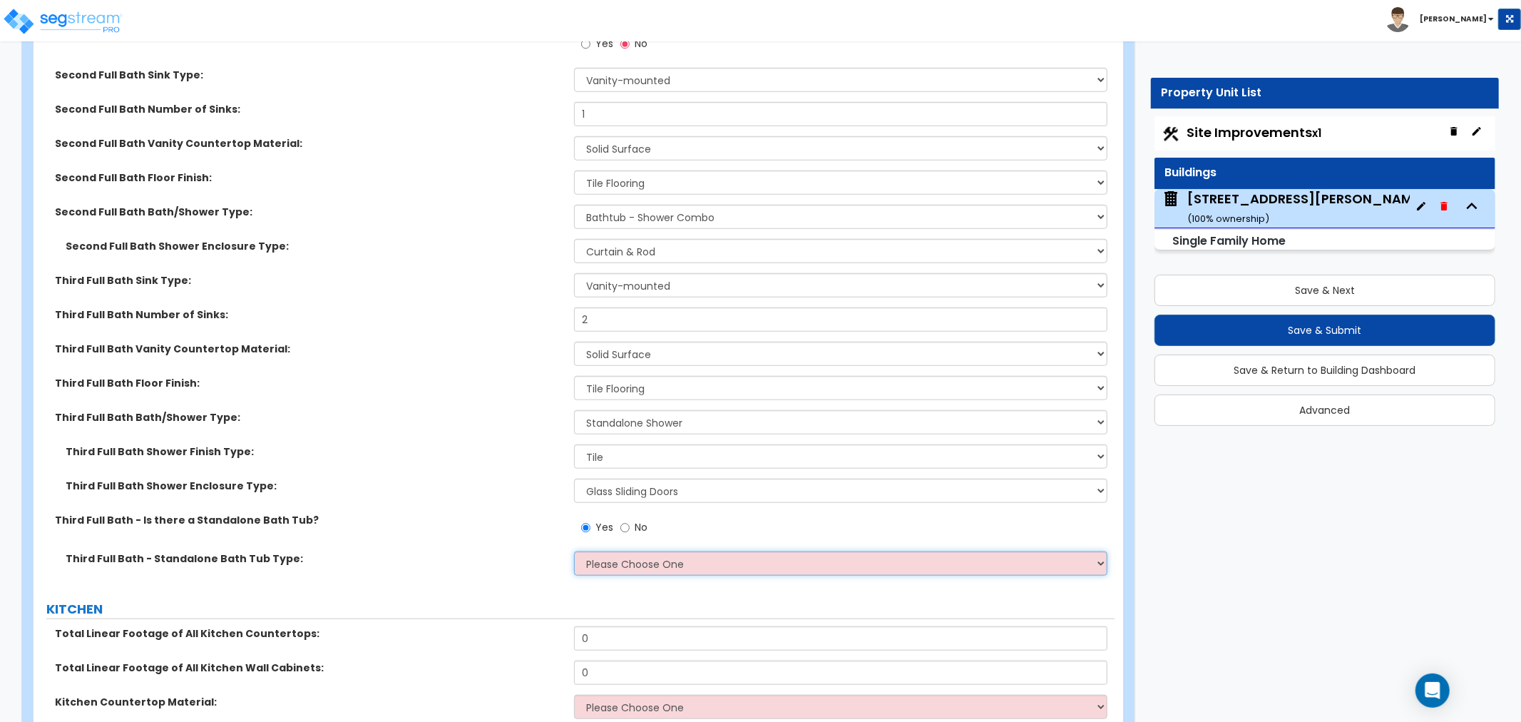
click at [604, 562] on select "Please Choose One Freestanding Bathtub Recessed Bathtub Walk-in Bathtub" at bounding box center [840, 563] width 533 height 24
select select "2"
click at [574, 551] on select "Please Choose One Freestanding Bathtub Recessed Bathtub Walk-in Bathtub" at bounding box center [840, 563] width 533 height 24
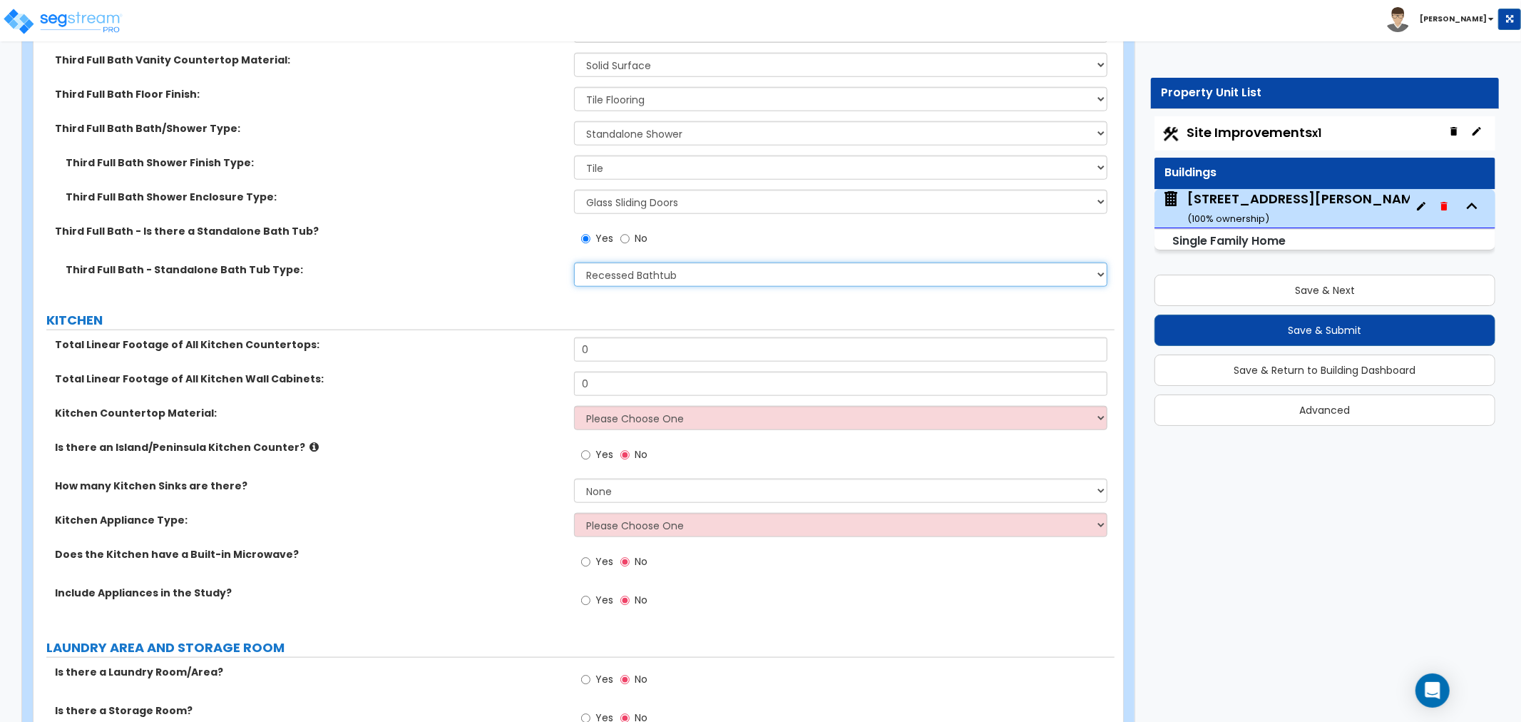
scroll to position [5784, 0]
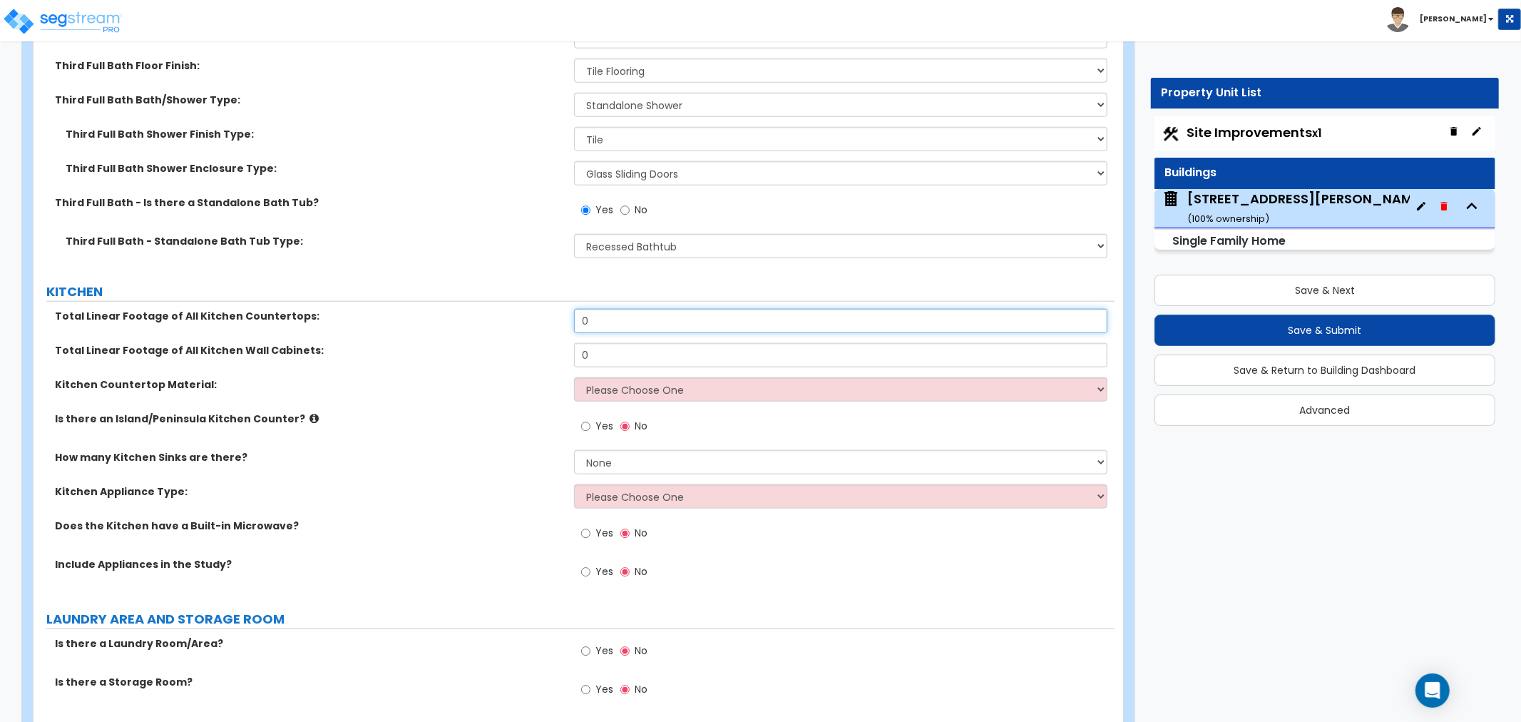
drag, startPoint x: 603, startPoint y: 315, endPoint x: 536, endPoint y: 319, distance: 66.5
click at [536, 319] on div "Total Linear Footage of All Kitchen Countertops: 0" at bounding box center [574, 326] width 1081 height 34
type input "23"
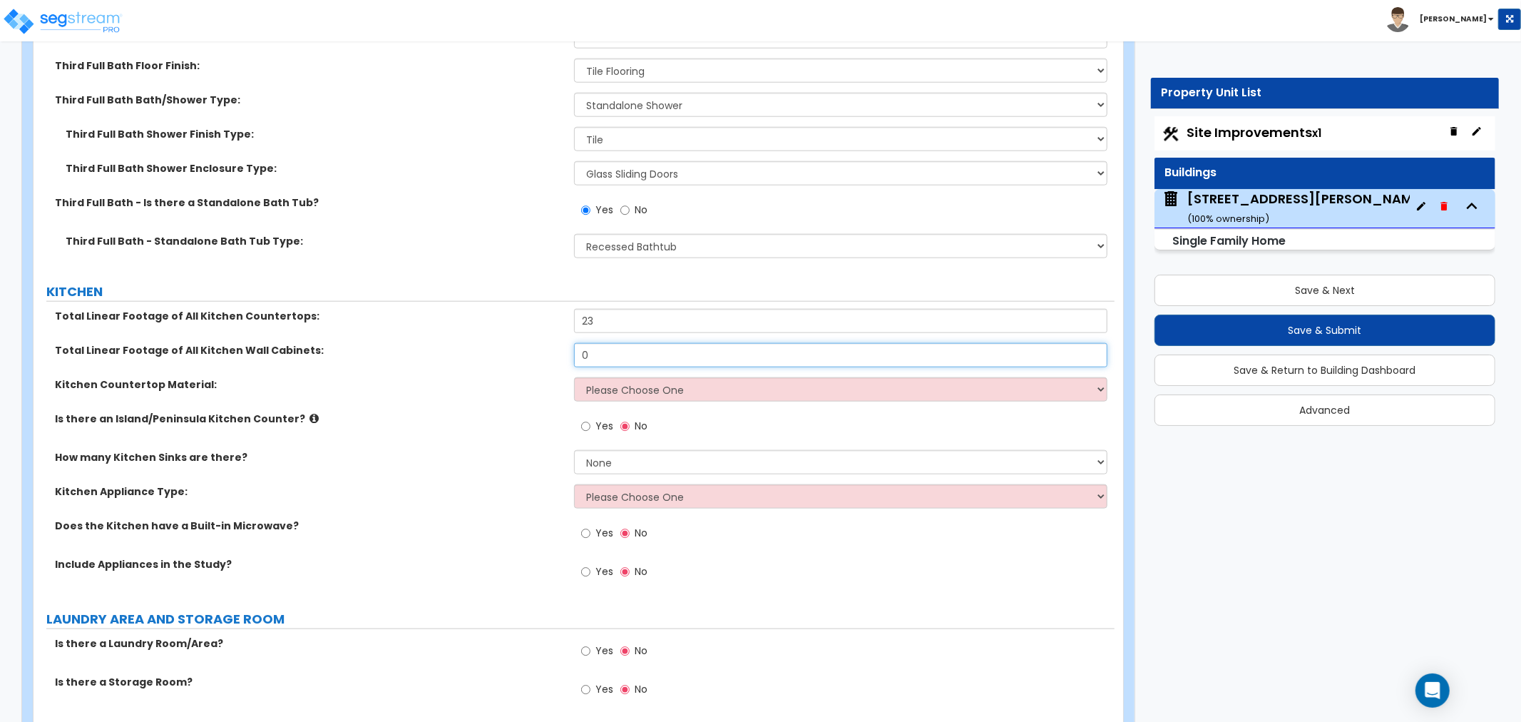
drag, startPoint x: 605, startPoint y: 346, endPoint x: 540, endPoint y: 357, distance: 65.8
click at [540, 357] on div "Total Linear Footage of All Kitchen Wall Cabinets: 0" at bounding box center [574, 360] width 1081 height 34
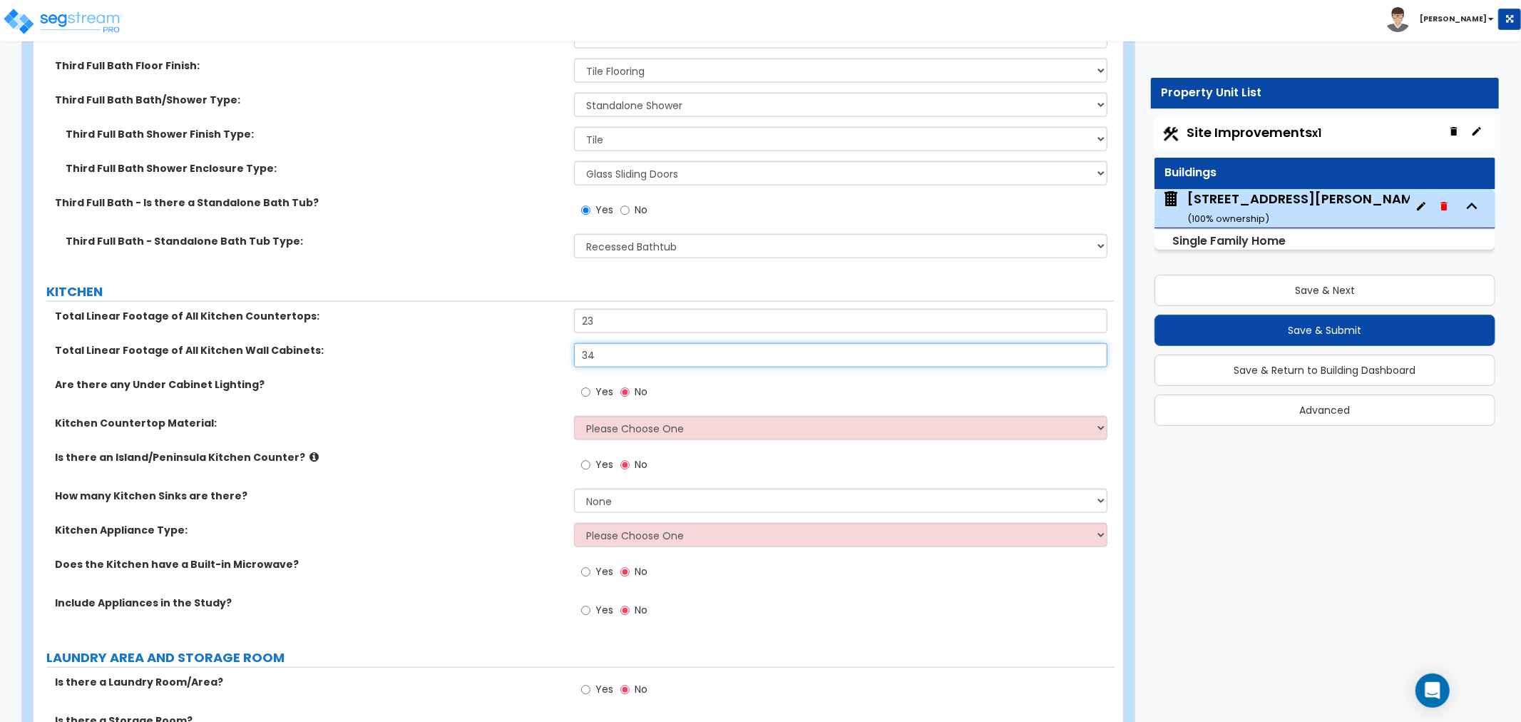
type input "34"
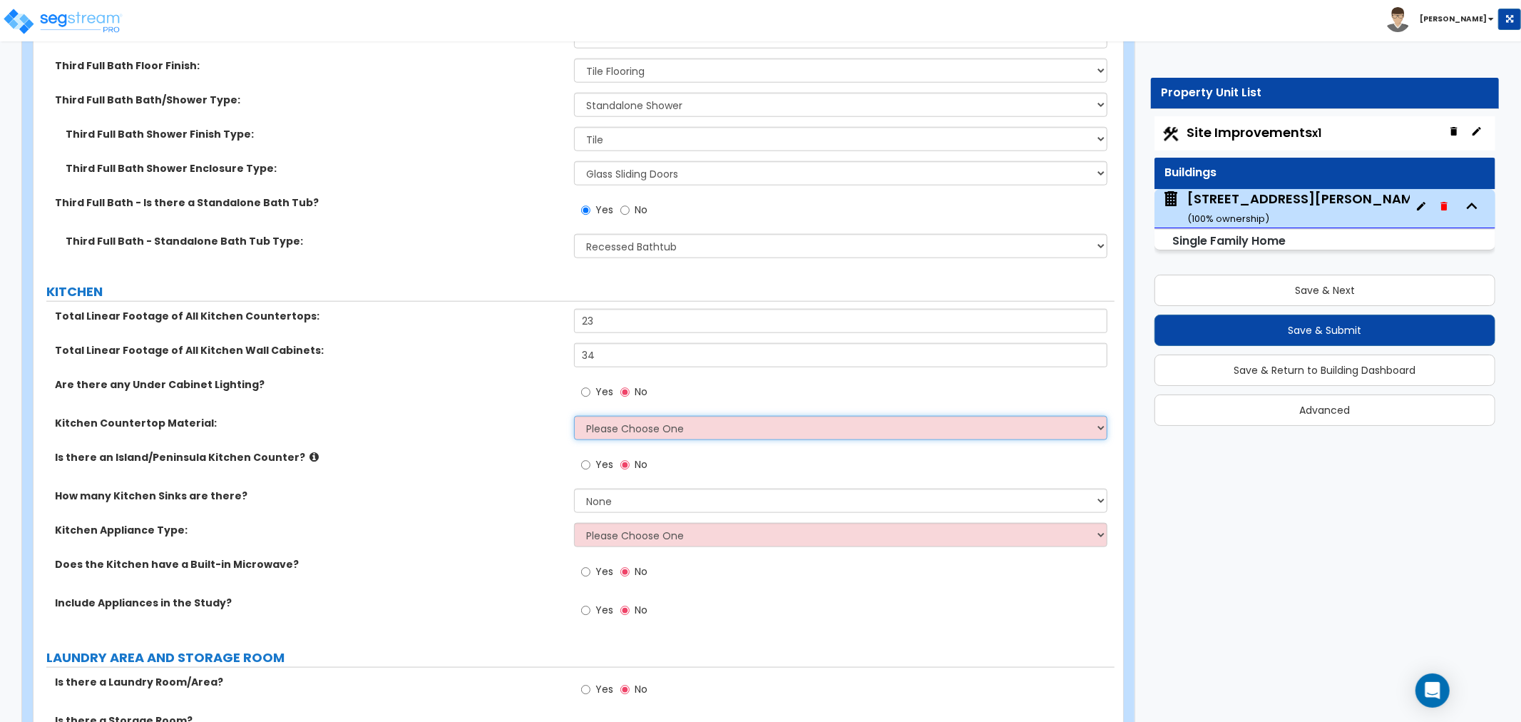
click at [603, 424] on select "Please Choose One Plastic Laminate Solid Surface Stone Quartz Marble Tile Wood …" at bounding box center [840, 428] width 533 height 24
select select "2"
click at [574, 416] on select "Please Choose One Plastic Laminate Solid Surface Stone Quartz Marble Tile Wood …" at bounding box center [840, 428] width 533 height 24
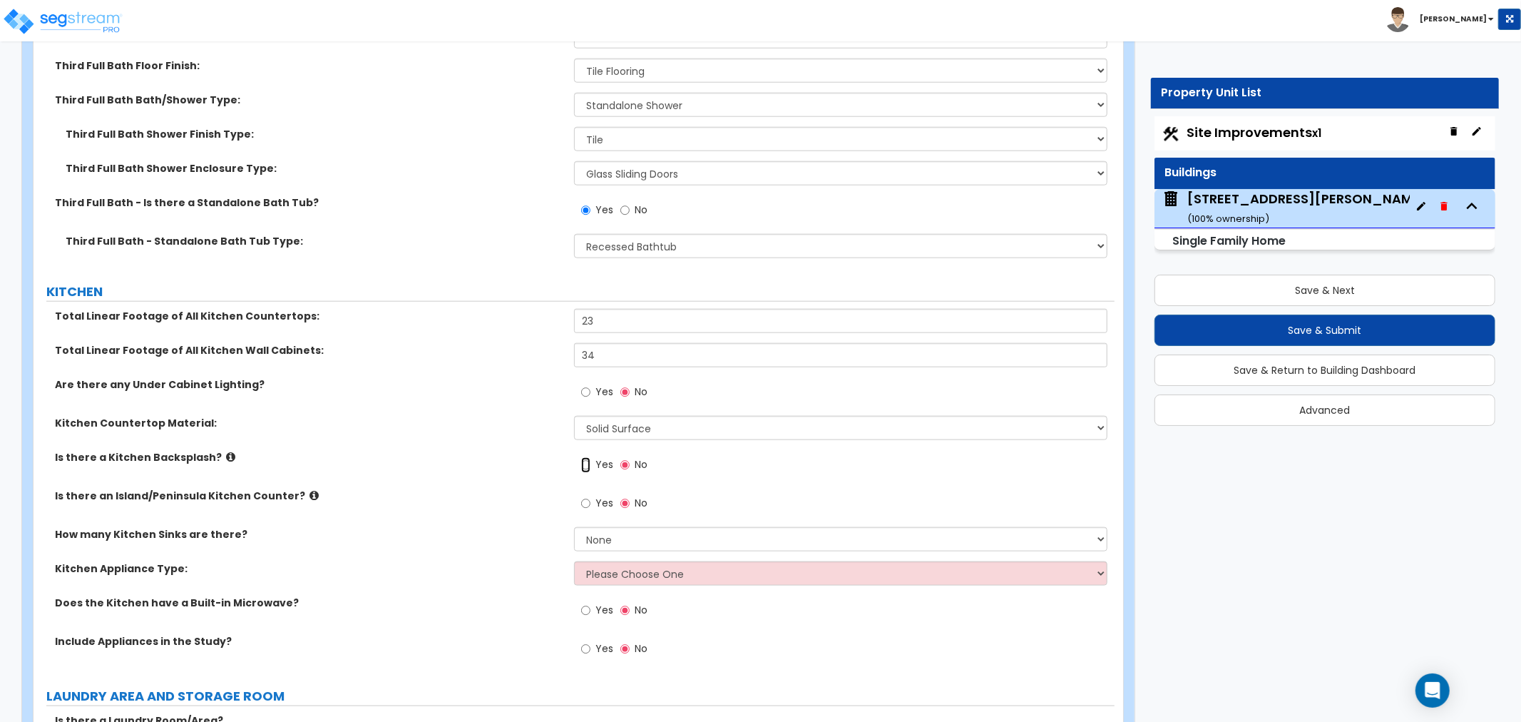
click at [585, 461] on input "Yes" at bounding box center [585, 465] width 9 height 16
radio input "true"
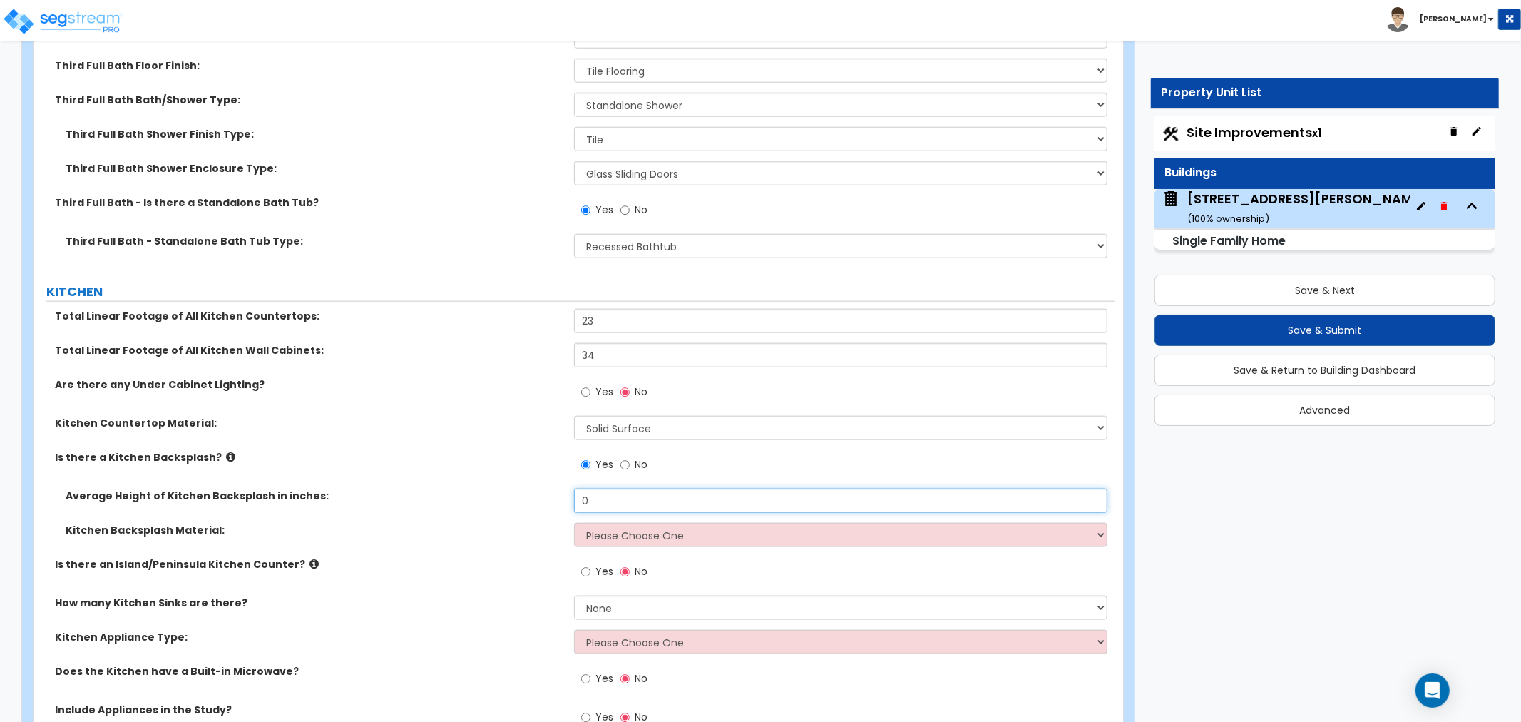
drag, startPoint x: 607, startPoint y: 499, endPoint x: 526, endPoint y: 498, distance: 81.3
click at [526, 498] on div "Average Height of Kitchen Backsplash in inches: 0" at bounding box center [574, 505] width 1081 height 34
drag, startPoint x: 598, startPoint y: 499, endPoint x: 590, endPoint y: 501, distance: 7.3
click at [590, 501] on input "34" at bounding box center [840, 500] width 533 height 24
type input "35"
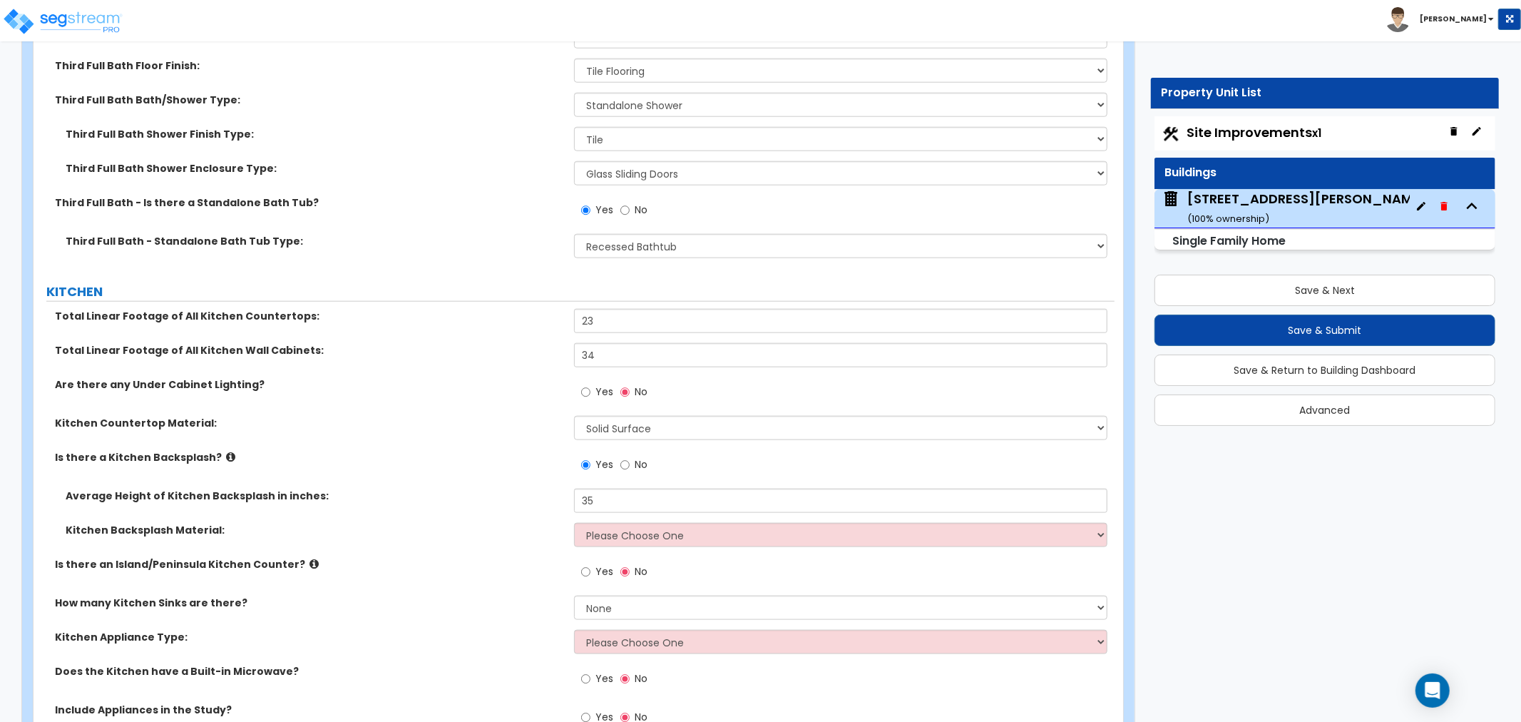
click at [531, 512] on div "Average Height of Kitchen Backsplash in inches: 35" at bounding box center [574, 505] width 1081 height 34
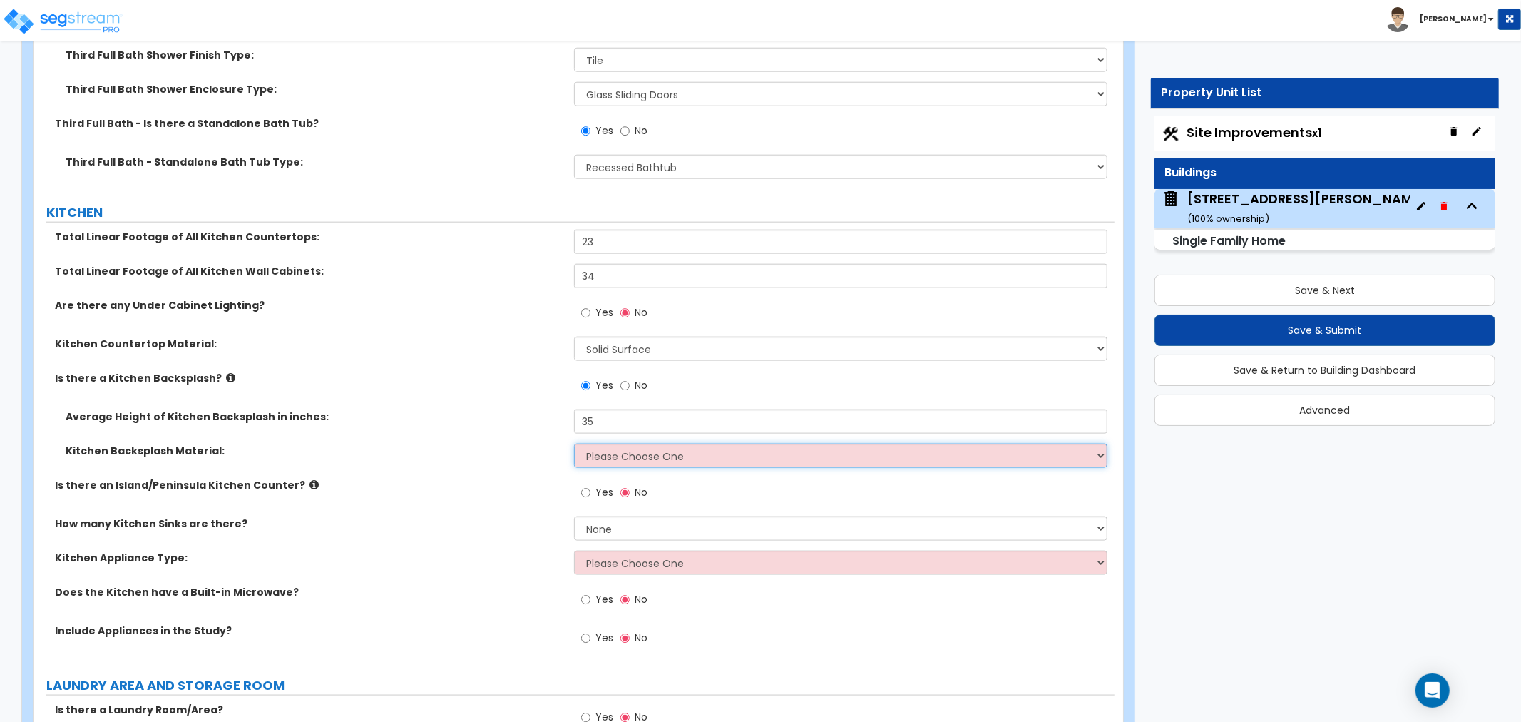
click at [597, 455] on select "Please Choose One Plastic Laminate Solid Surface Stone Quartz Tile Stainless St…" at bounding box center [840, 456] width 533 height 24
select select "6"
click at [574, 444] on select "Please Choose One Plastic Laminate Solid Surface Stone Quartz Tile Stainless St…" at bounding box center [840, 456] width 533 height 24
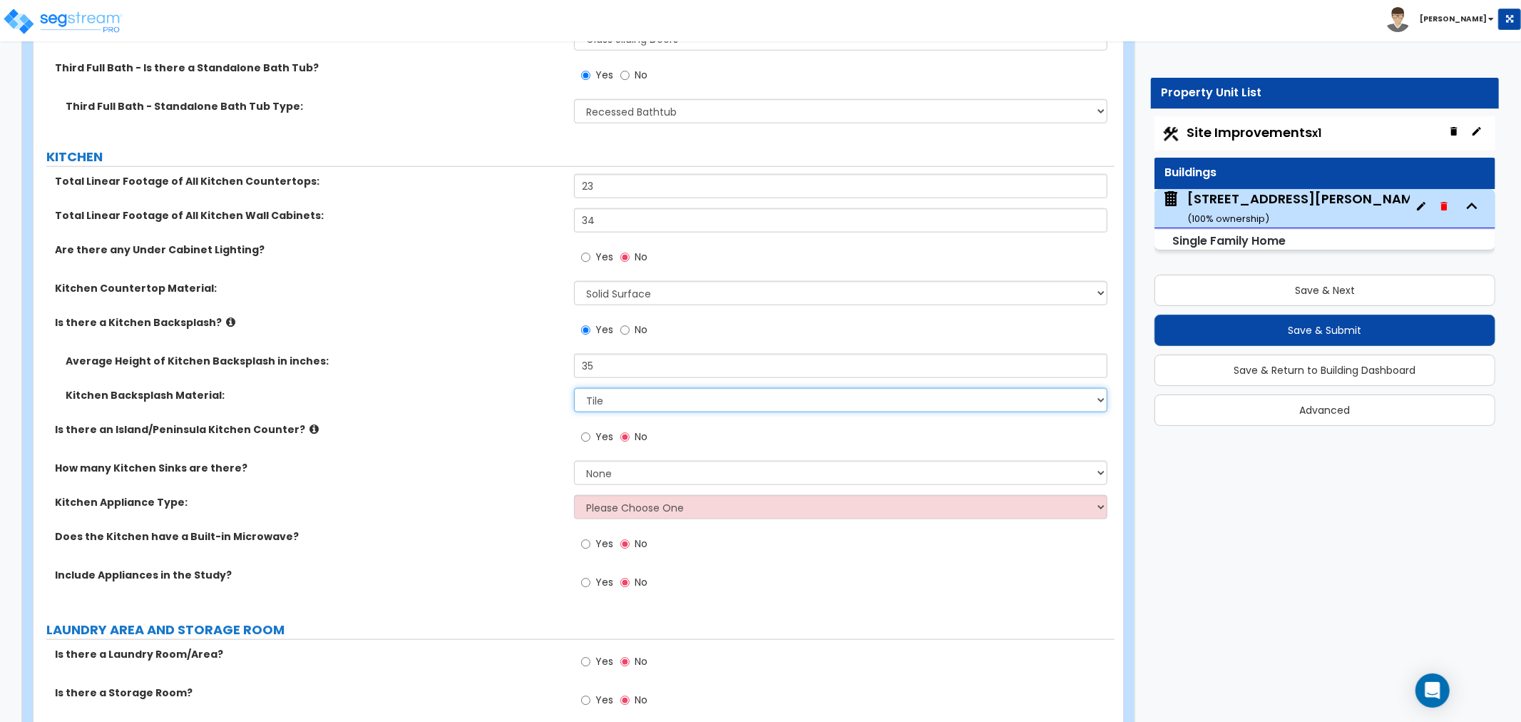
scroll to position [5943, 0]
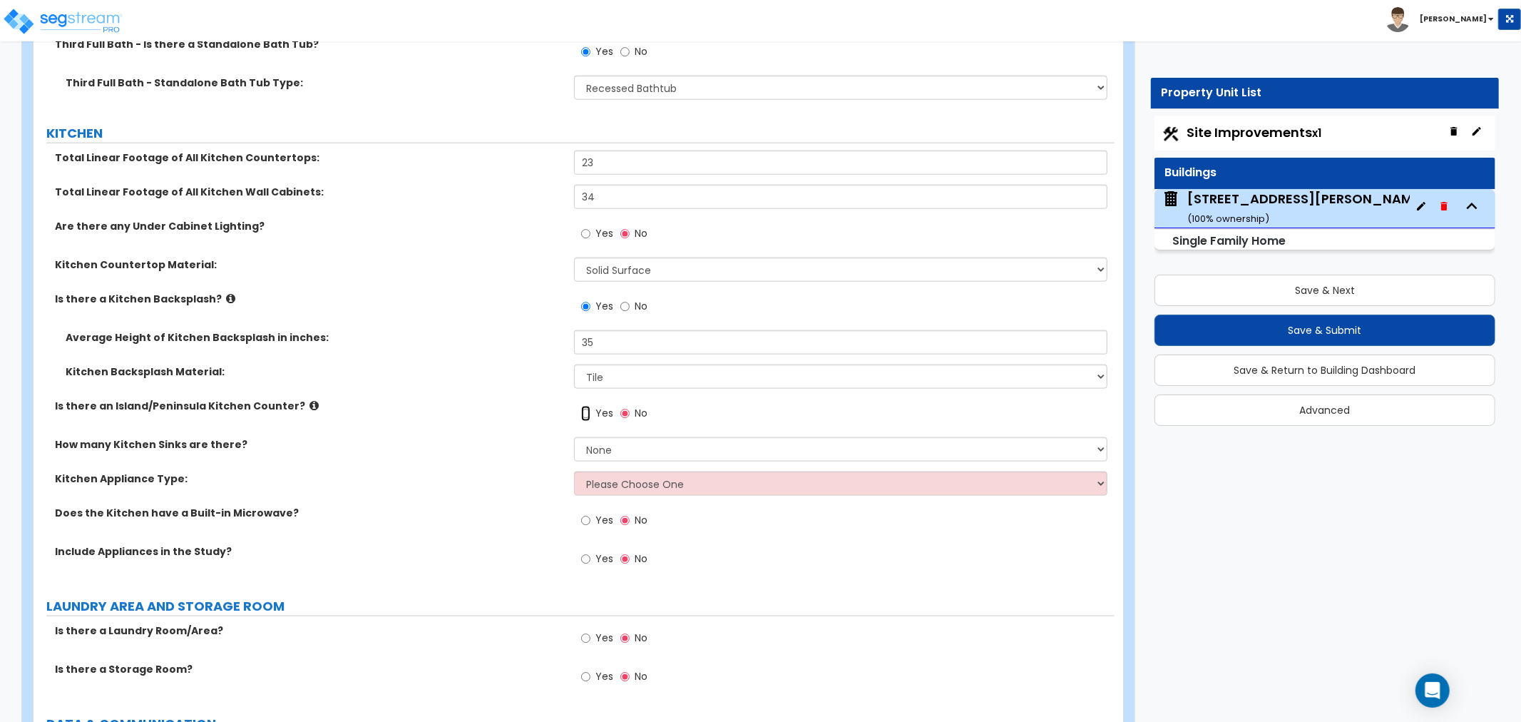
click at [586, 410] on input "Yes" at bounding box center [585, 414] width 9 height 16
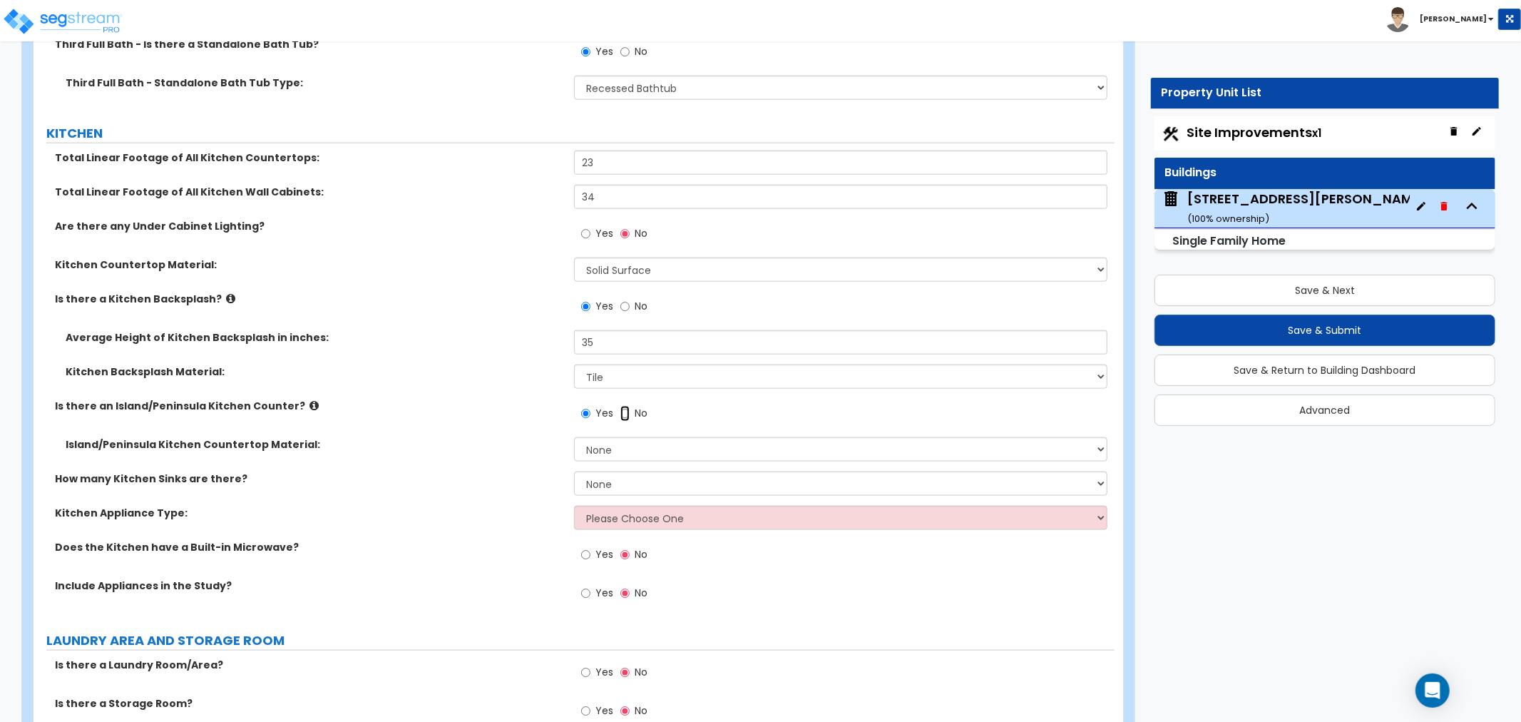
click at [625, 408] on input "No" at bounding box center [624, 414] width 9 height 16
radio input "false"
radio input "true"
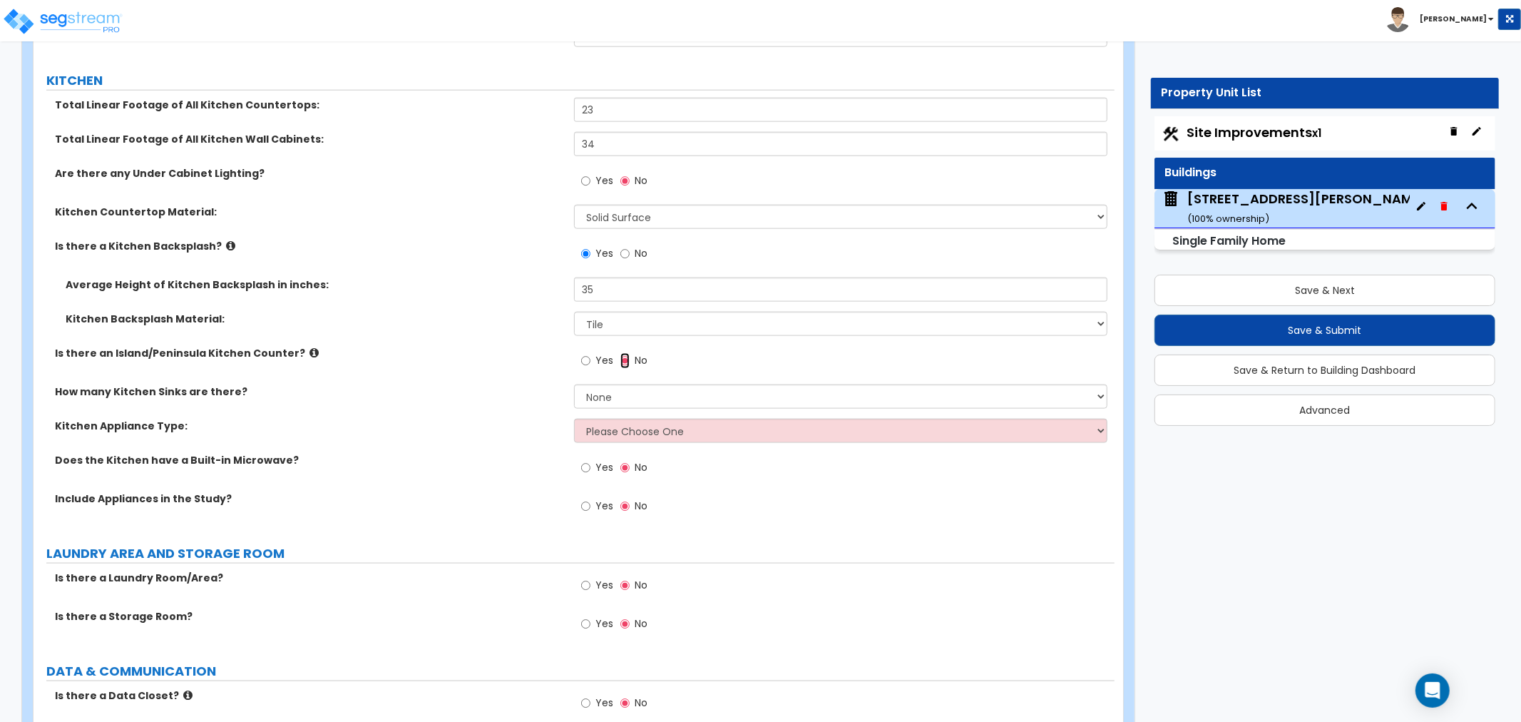
scroll to position [6022, 0]
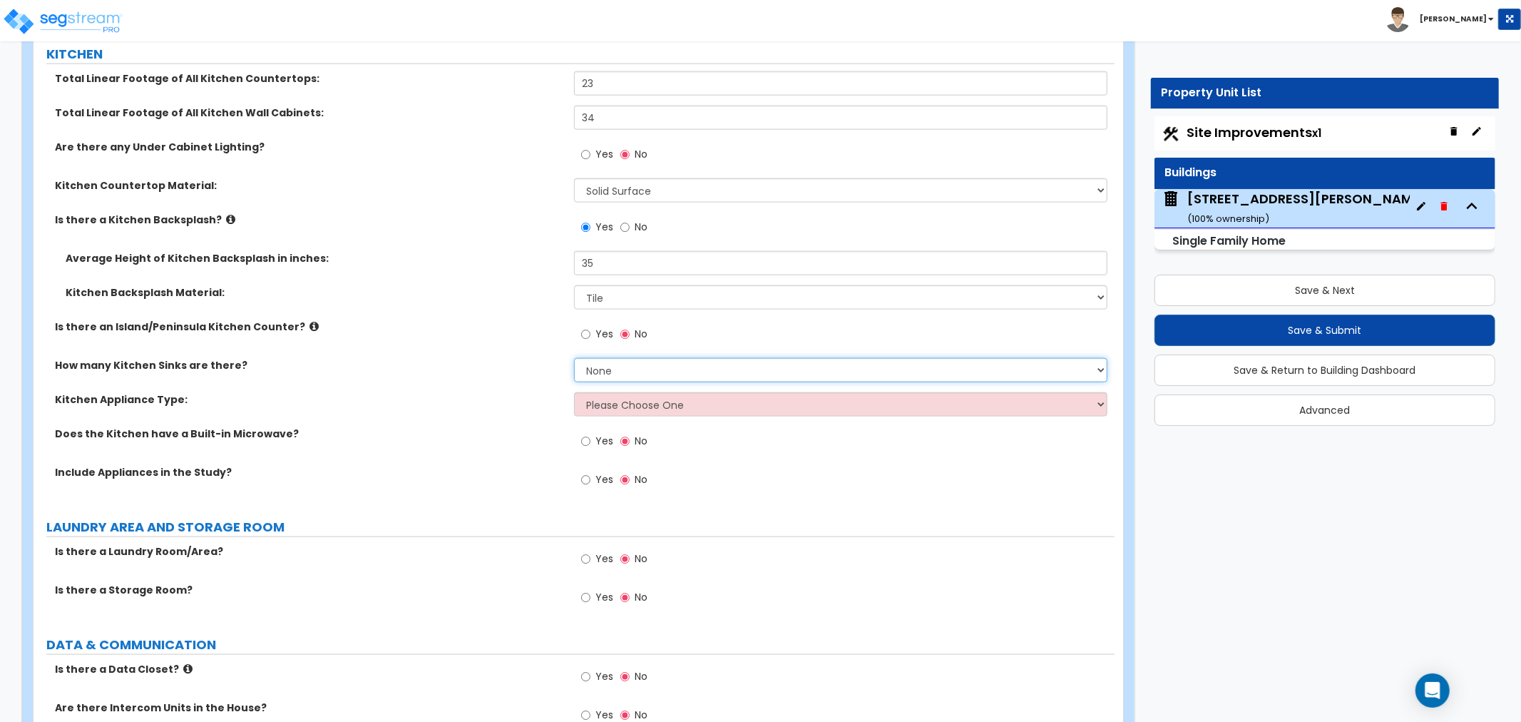
click at [609, 366] on select "None 1 2 3" at bounding box center [840, 370] width 533 height 24
select select "1"
click at [574, 358] on select "None 1 2 3" at bounding box center [840, 370] width 533 height 24
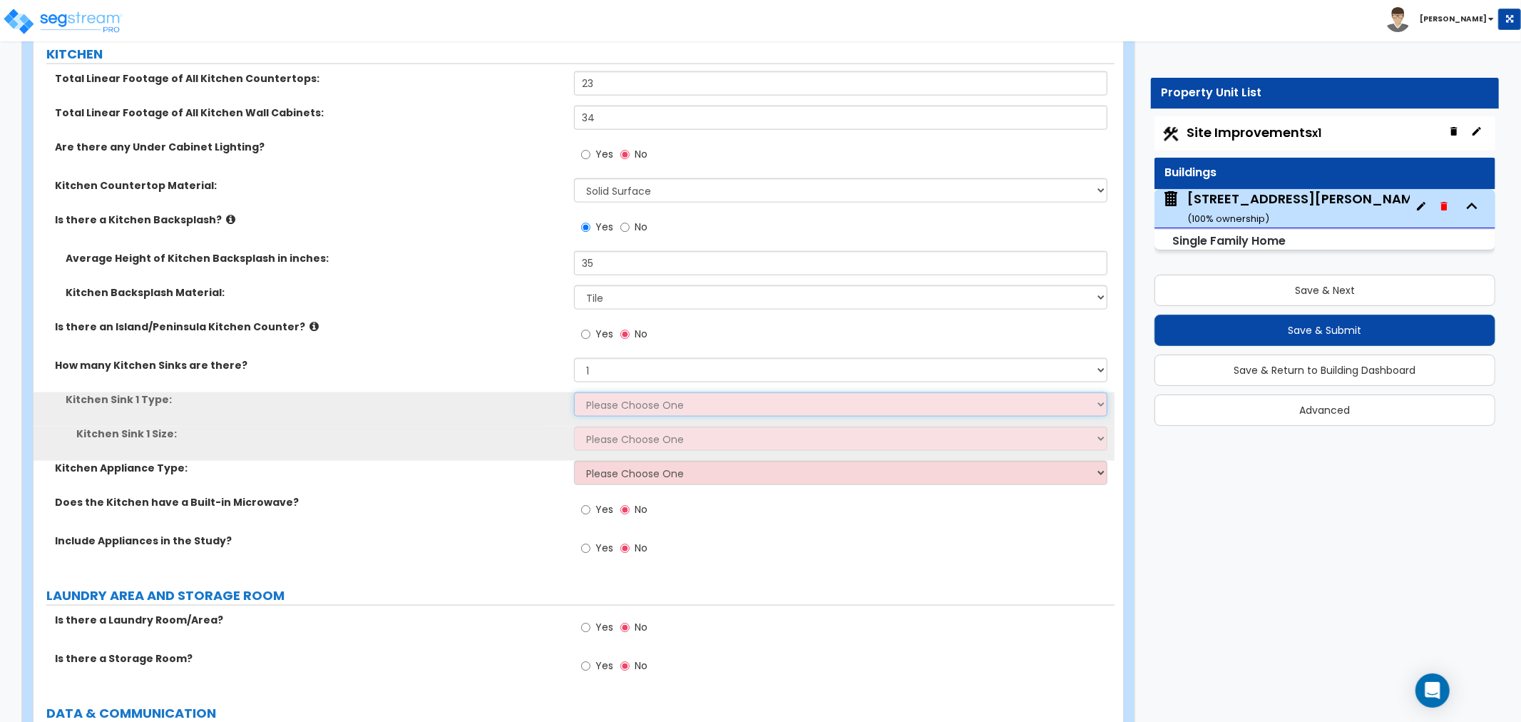
click at [603, 401] on select "Please Choose One Stainless Steel Porcelain Enamel Cast Iron Granite Composite" at bounding box center [840, 404] width 533 height 24
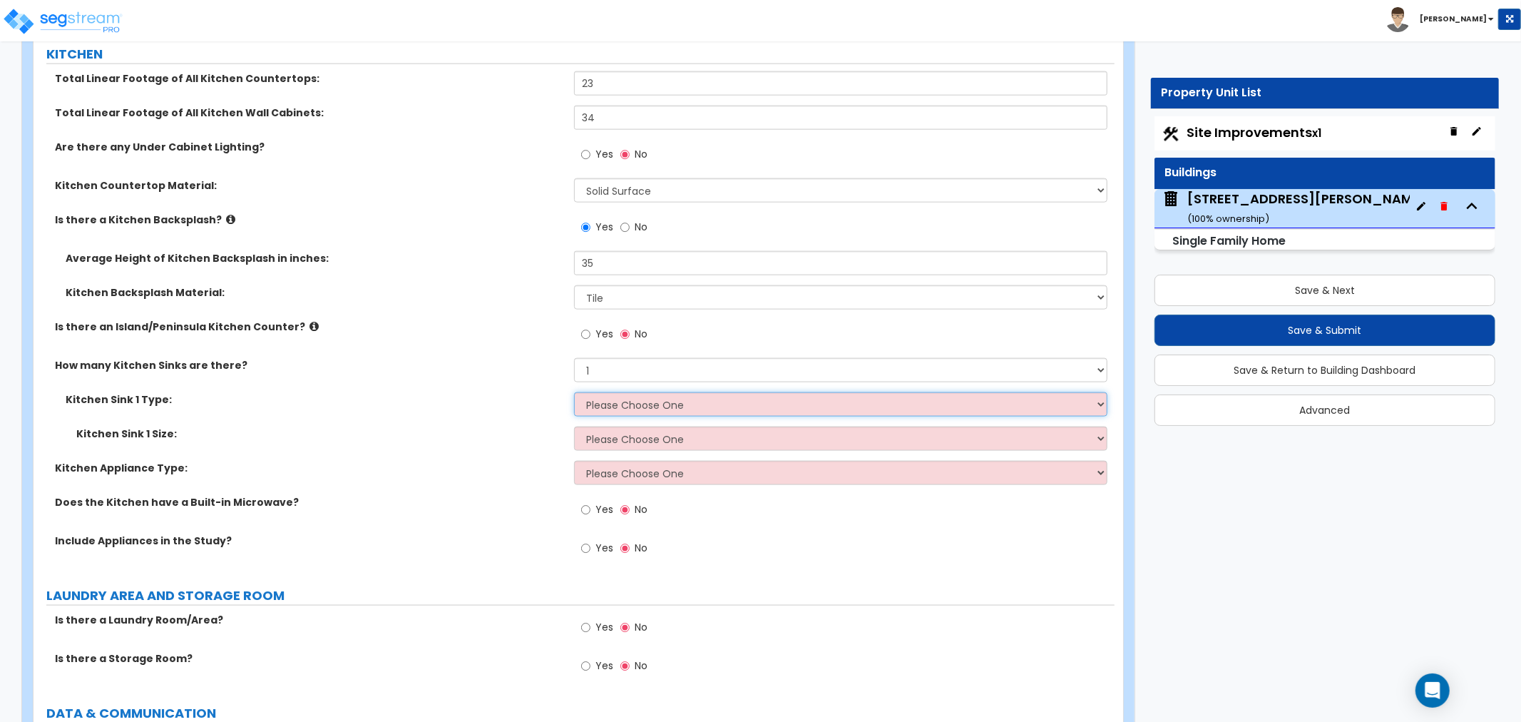
select select "1"
click at [574, 392] on select "Please Choose One Stainless Steel Porcelain Enamel Cast Iron Granite Composite" at bounding box center [840, 404] width 533 height 24
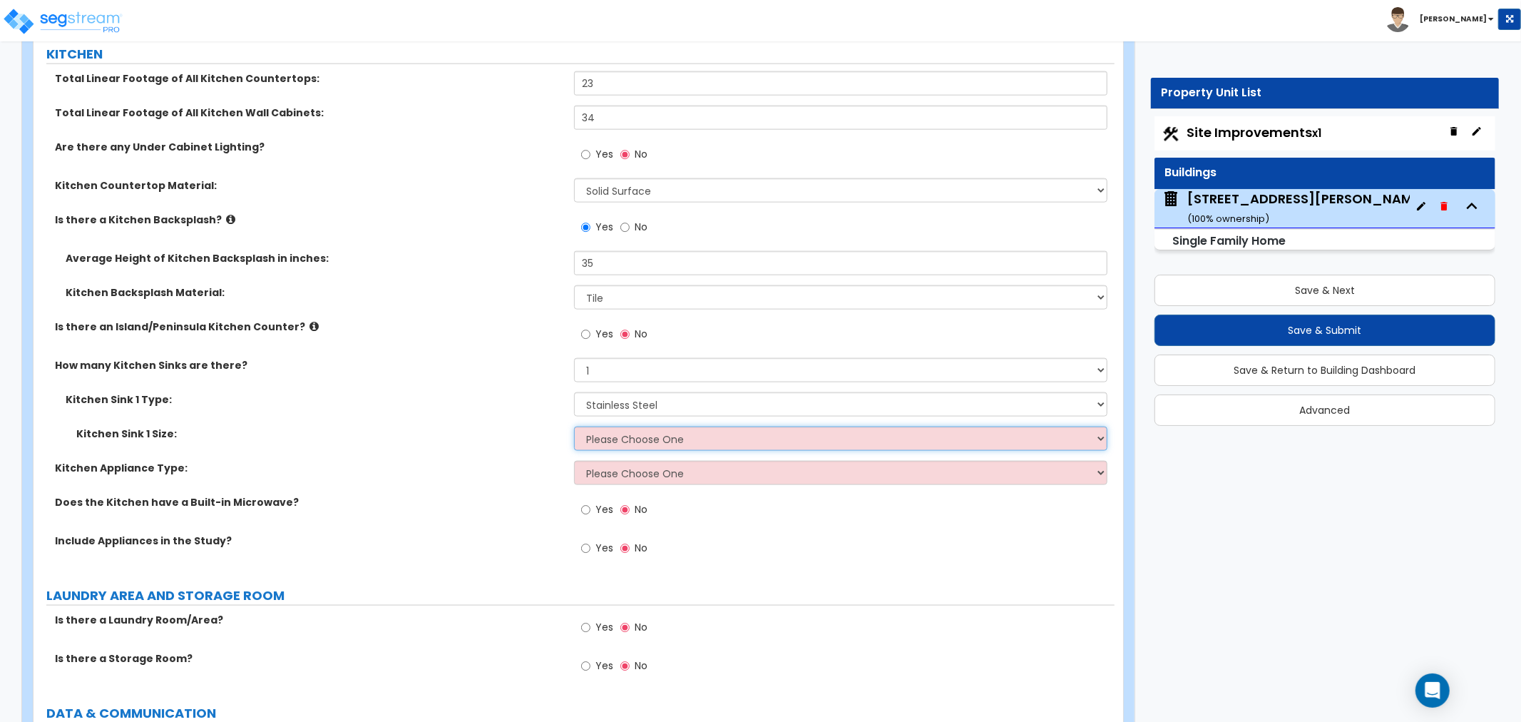
click at [605, 434] on select "Please Choose One Single Sink Double Sink" at bounding box center [840, 438] width 533 height 24
select select "1"
click at [574, 426] on select "Please Choose One Single Sink Double Sink" at bounding box center [840, 438] width 533 height 24
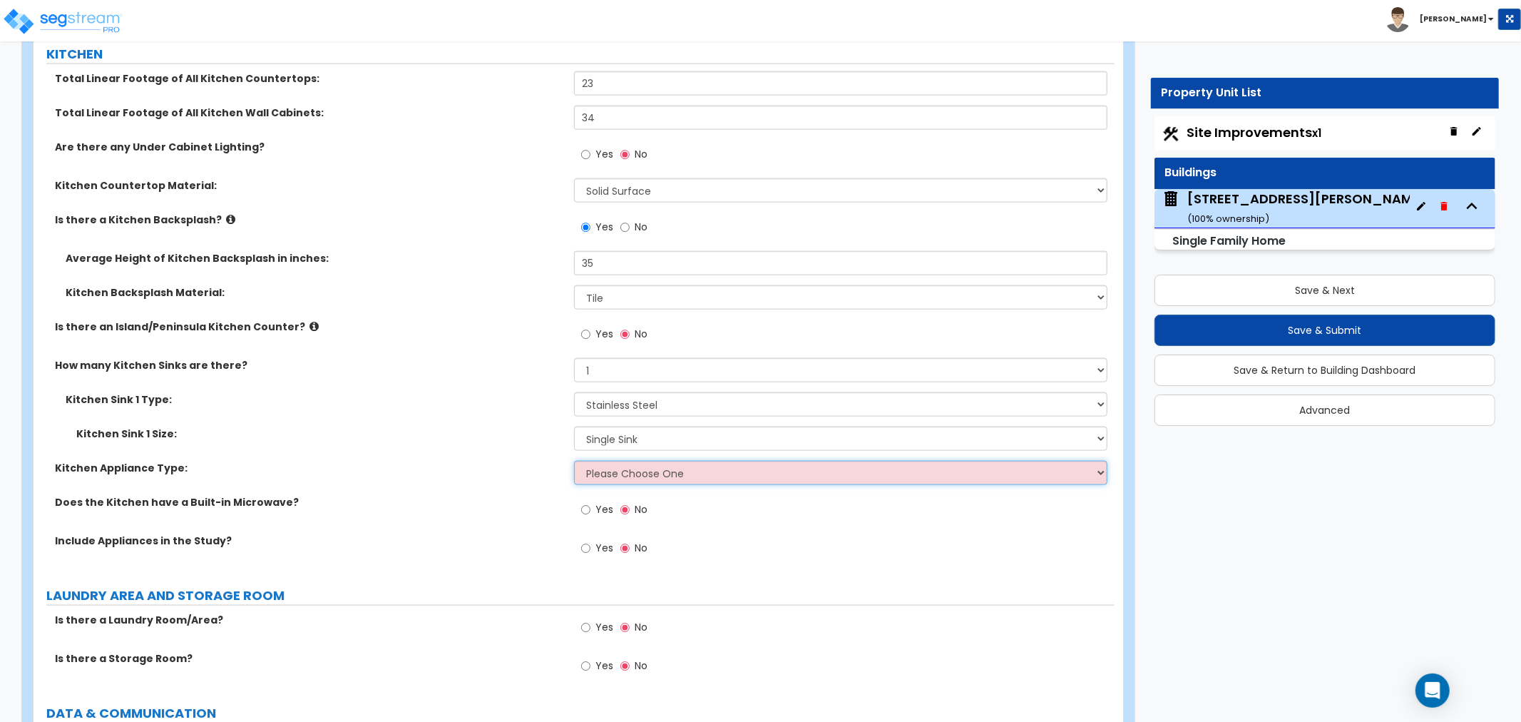
click at [603, 468] on select "Please Choose One Gas Electric" at bounding box center [840, 473] width 533 height 24
select select "1"
click at [574, 461] on select "Please Choose One Gas Electric" at bounding box center [840, 473] width 533 height 24
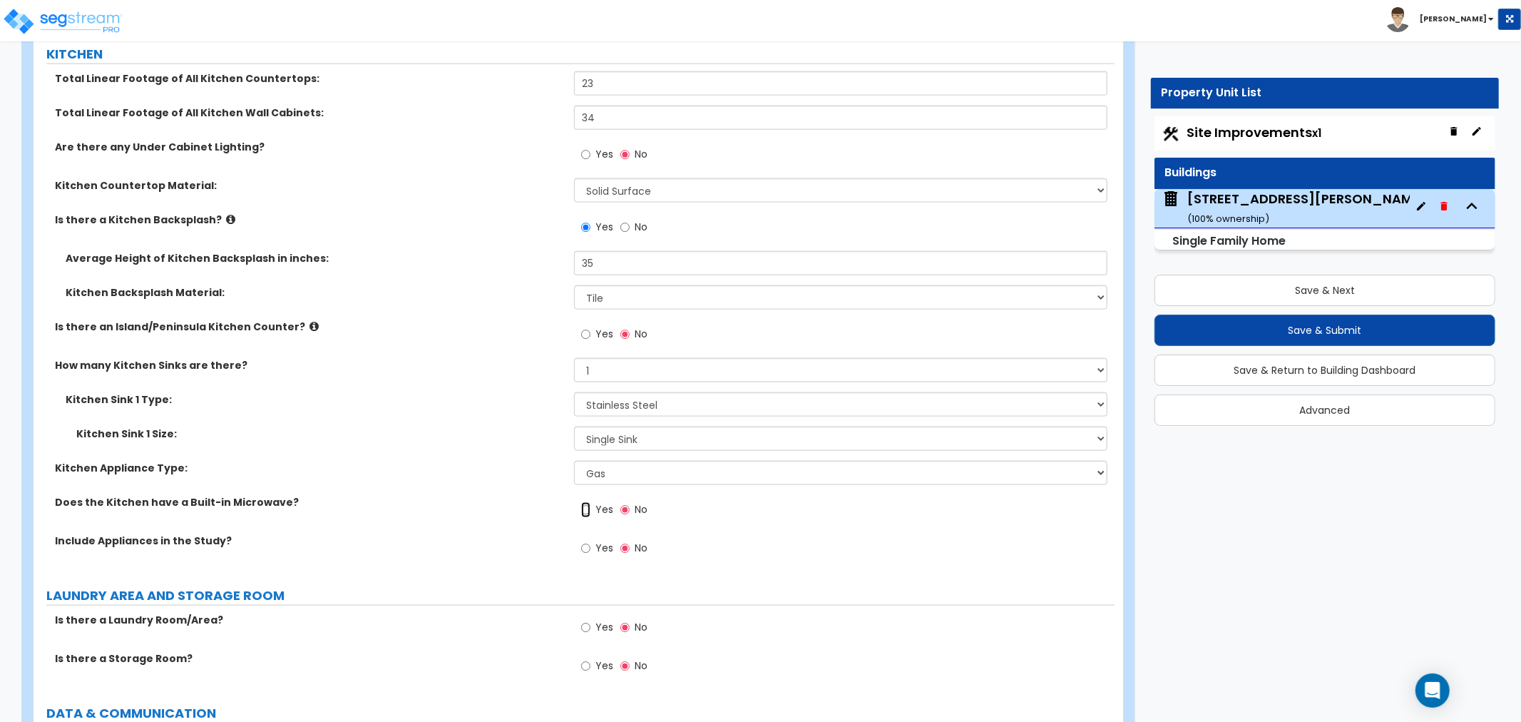
click at [586, 507] on input "Yes" at bounding box center [585, 510] width 9 height 16
radio input "true"
click at [583, 546] on input "Yes" at bounding box center [585, 549] width 9 height 16
radio input "true"
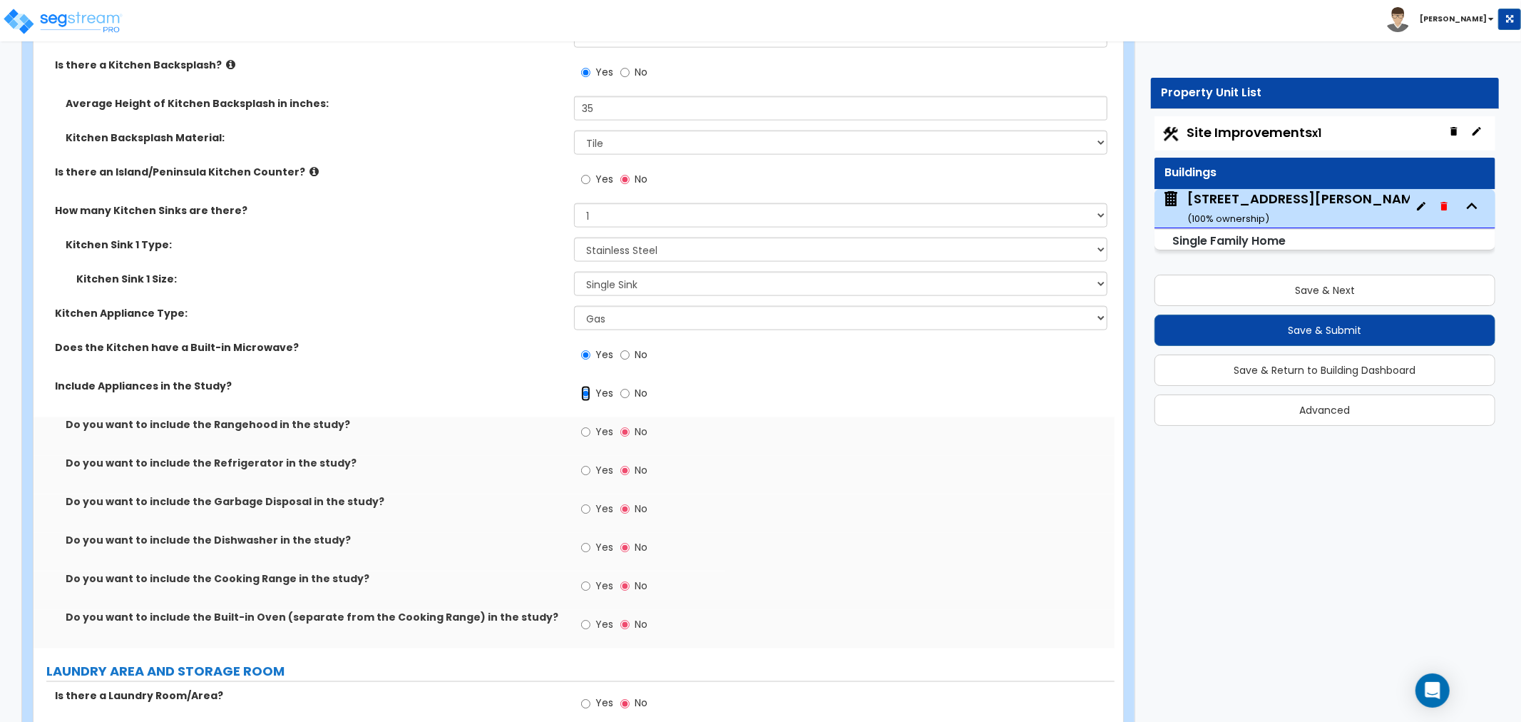
scroll to position [6180, 0]
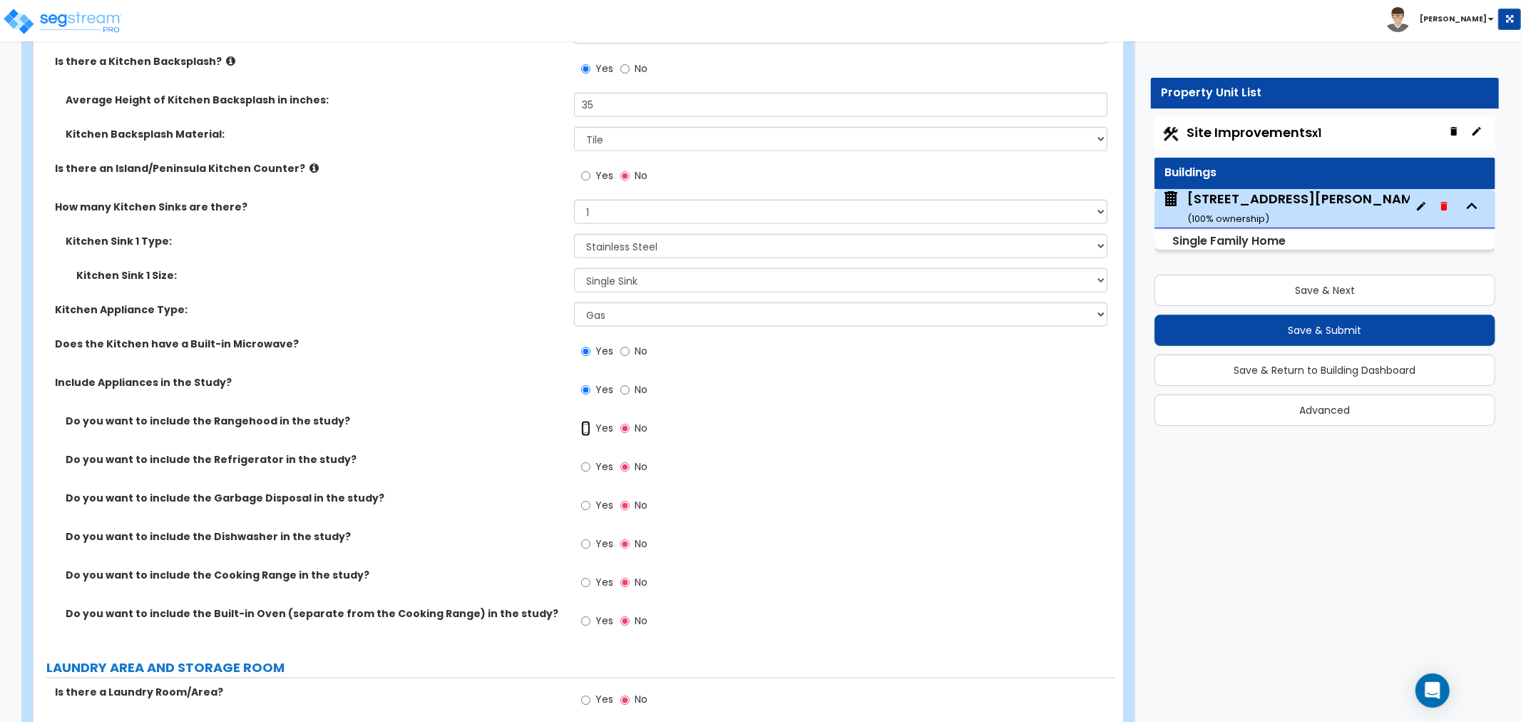
click at [585, 429] on input "Yes" at bounding box center [585, 429] width 9 height 16
radio input "true"
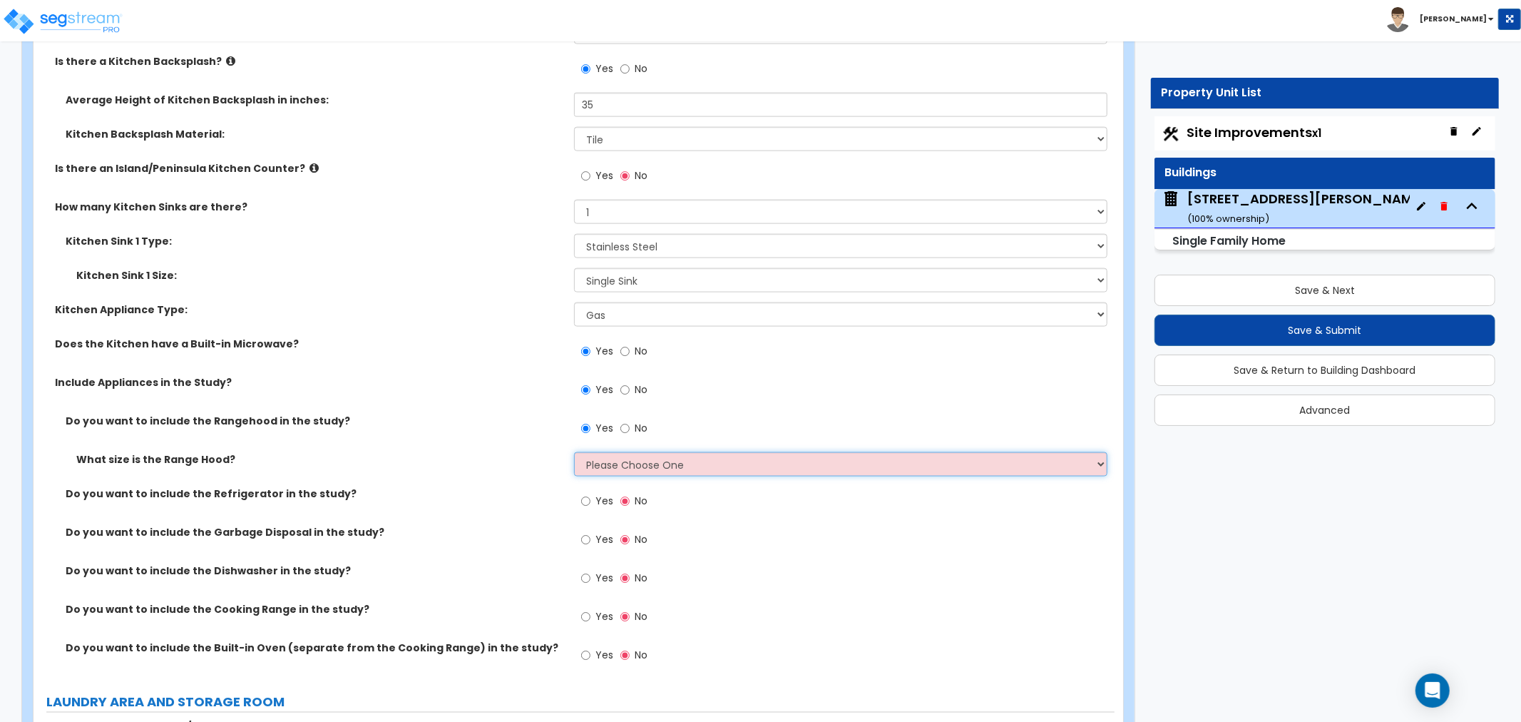
click at [596, 462] on select "Please Choose One Normal - 30" Wide - 42"" at bounding box center [840, 464] width 533 height 24
select select "1"
click at [574, 452] on select "Please Choose One Normal - 30" Wide - 42"" at bounding box center [840, 464] width 533 height 24
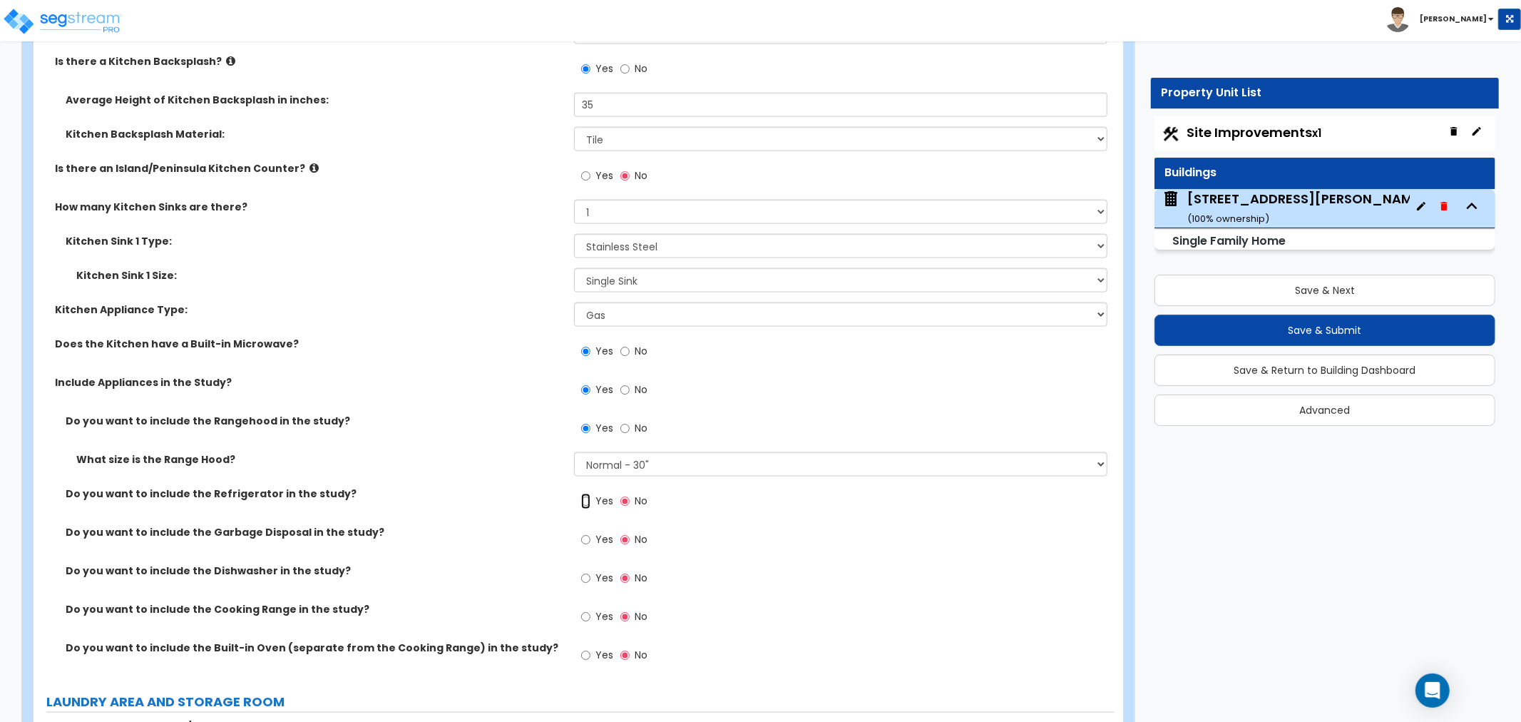
click at [588, 496] on input "Yes" at bounding box center [585, 501] width 9 height 16
radio input "true"
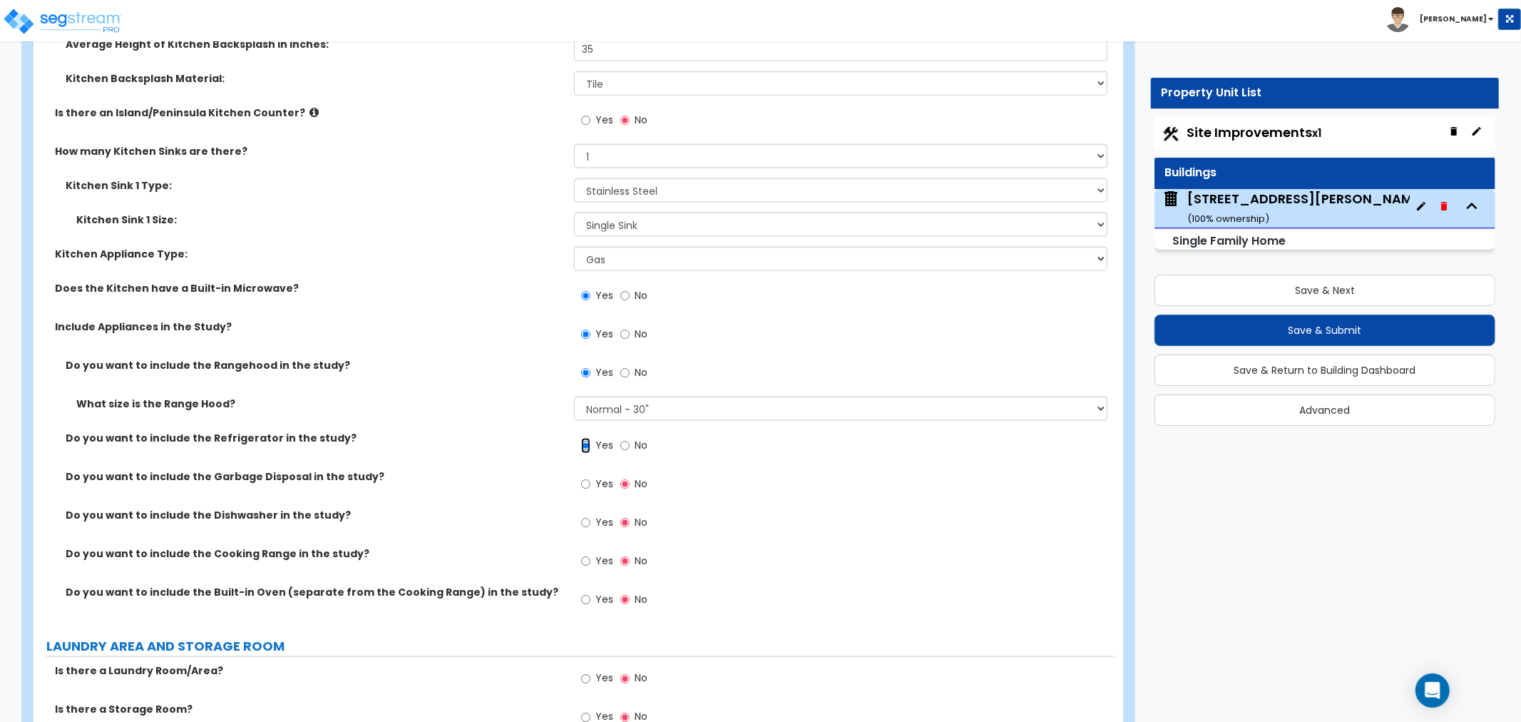
scroll to position [6338, 0]
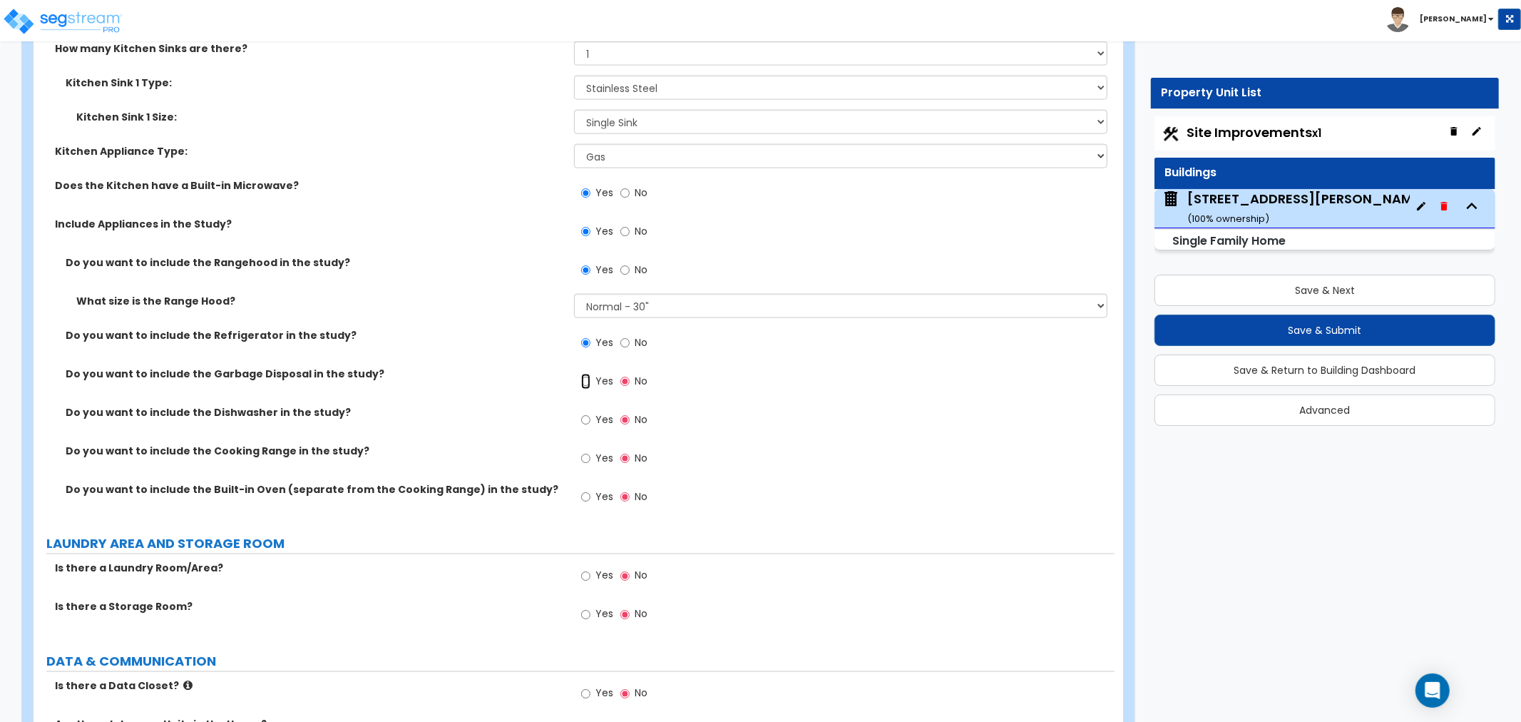
click at [585, 380] on input "Yes" at bounding box center [585, 382] width 9 height 16
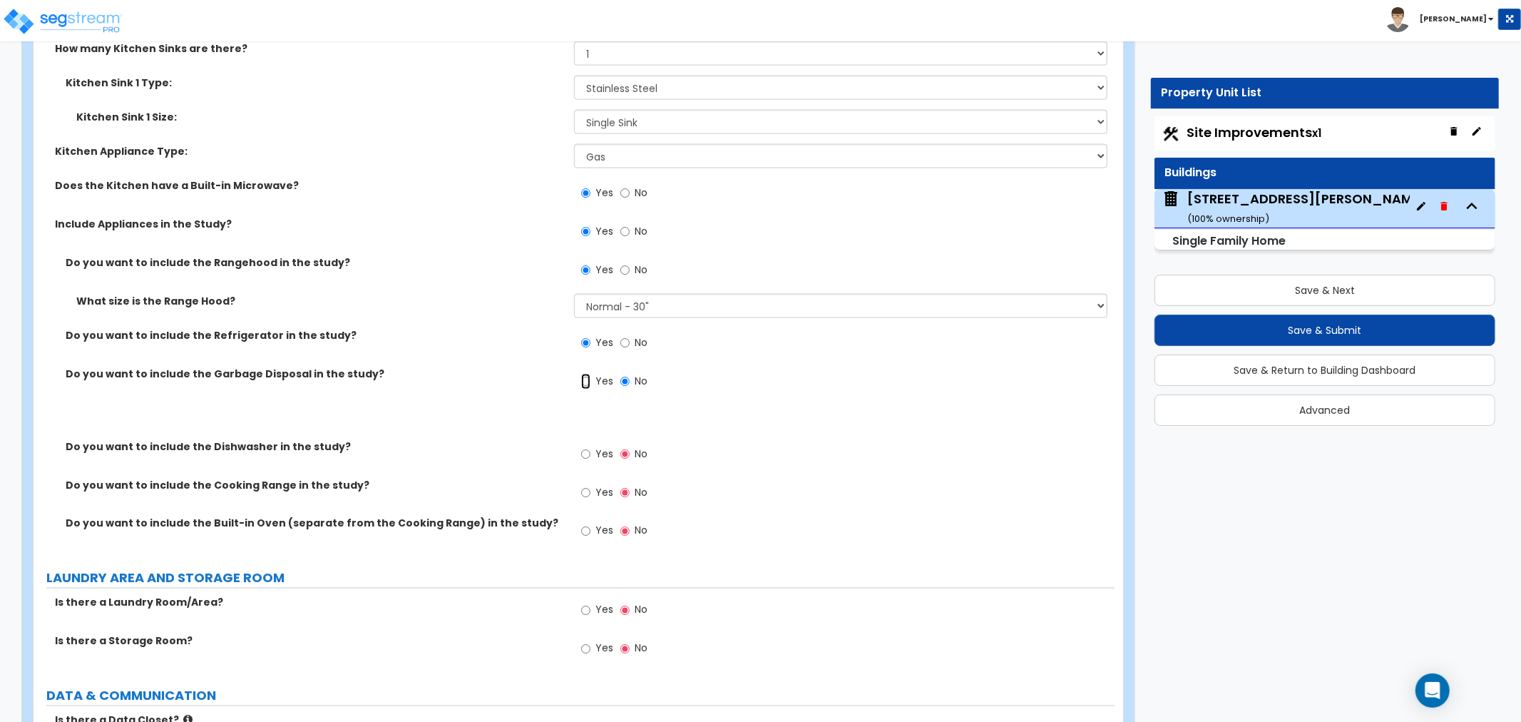
radio input "true"
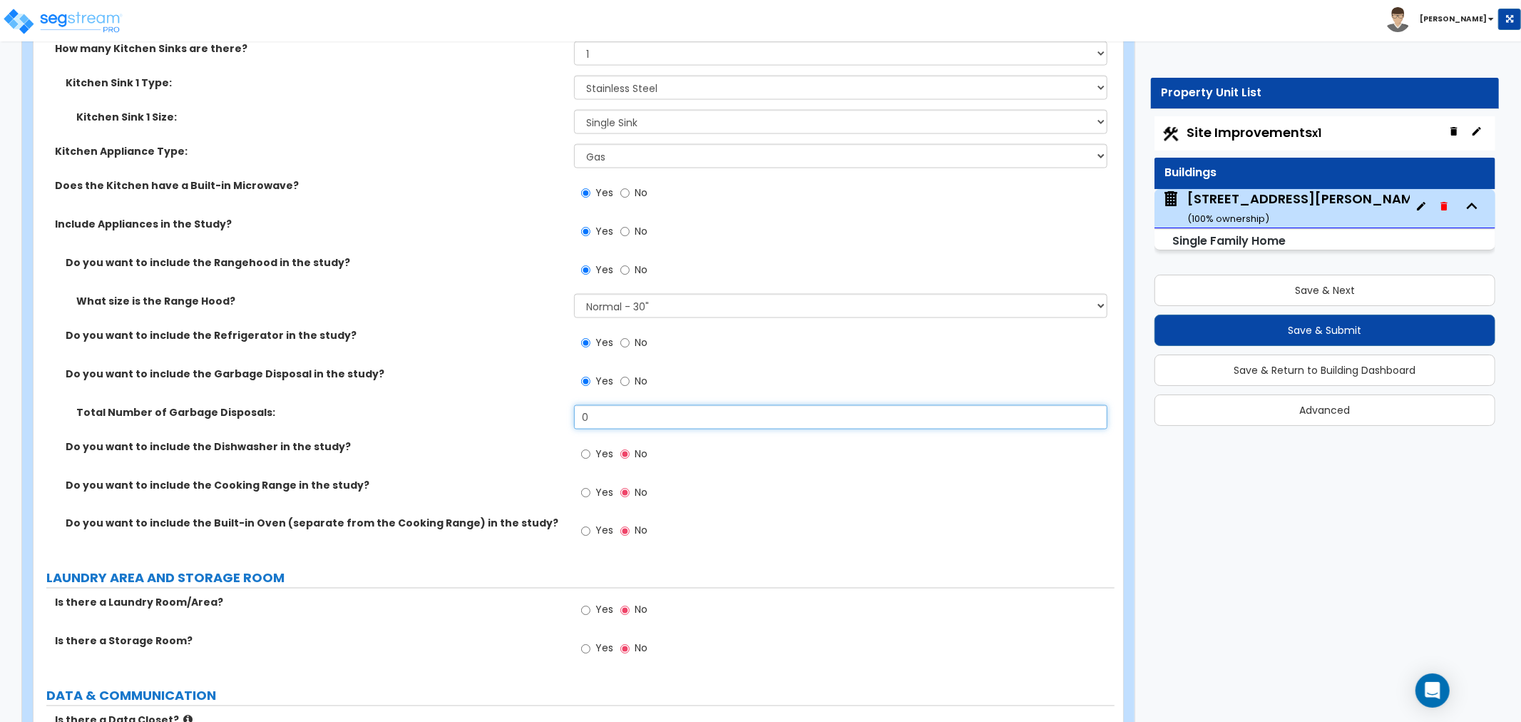
drag, startPoint x: 603, startPoint y: 414, endPoint x: 541, endPoint y: 415, distance: 62.8
click at [541, 415] on div "Total Number of Garbage Disposals: 0" at bounding box center [574, 422] width 1081 height 34
type input "1"
click at [585, 451] on input "Yes" at bounding box center [585, 454] width 9 height 16
radio input "true"
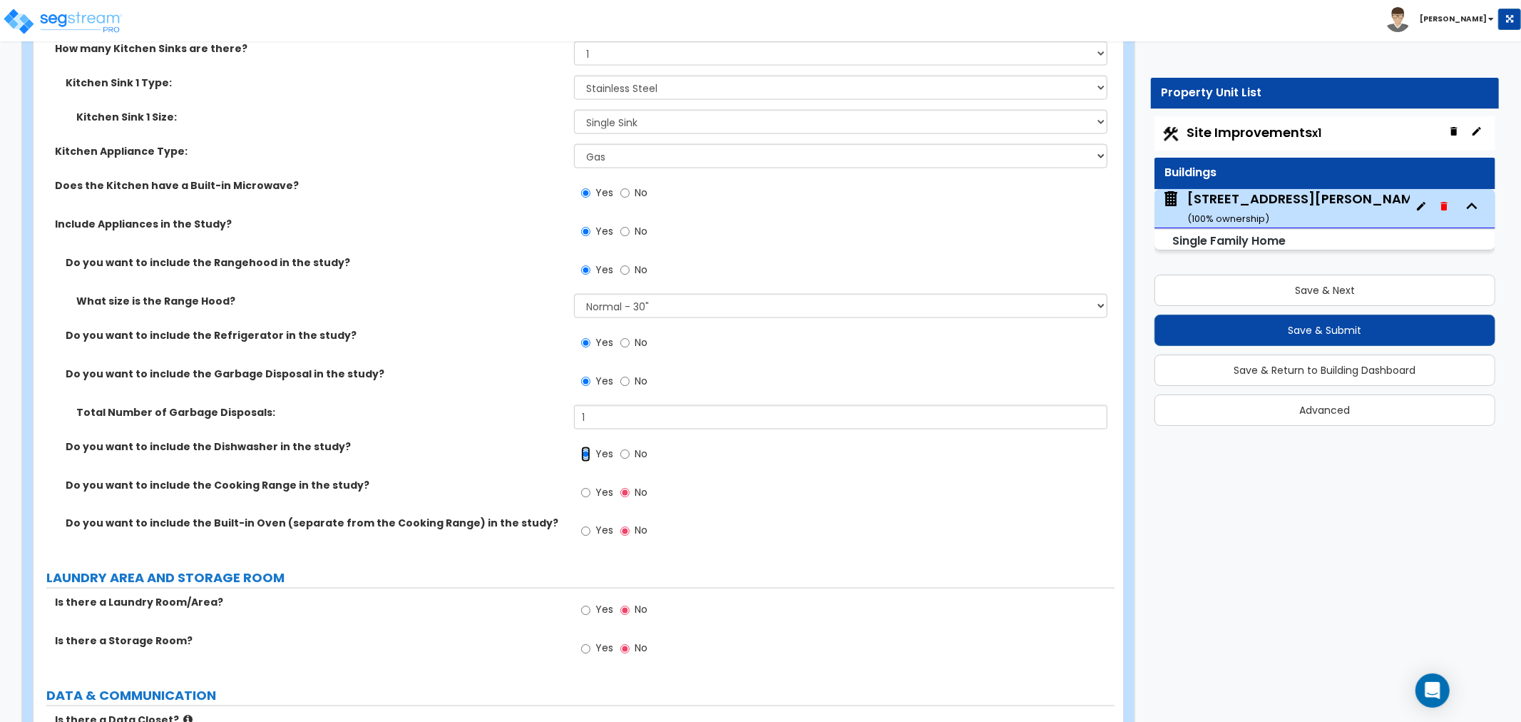
scroll to position [6418, 0]
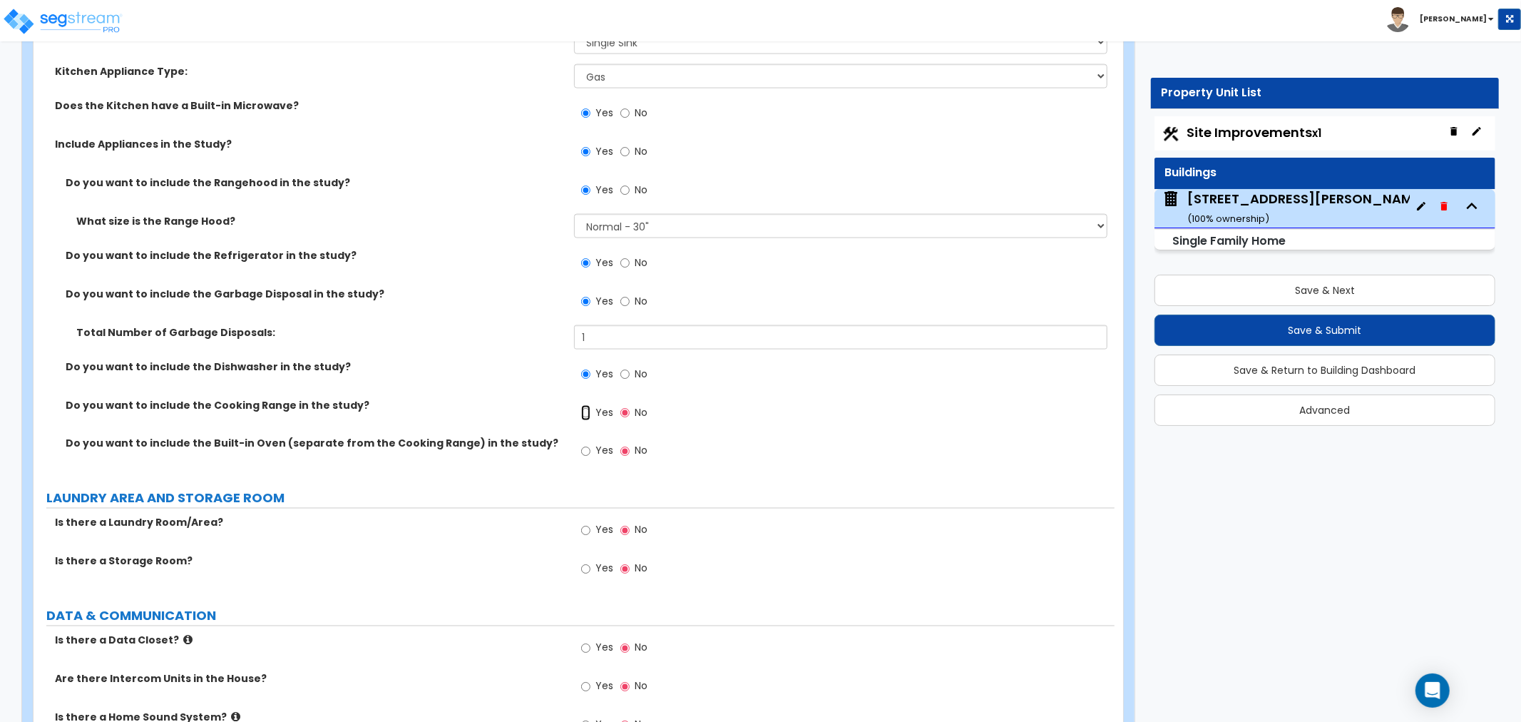
click at [583, 407] on input "Yes" at bounding box center [585, 413] width 9 height 16
radio input "true"
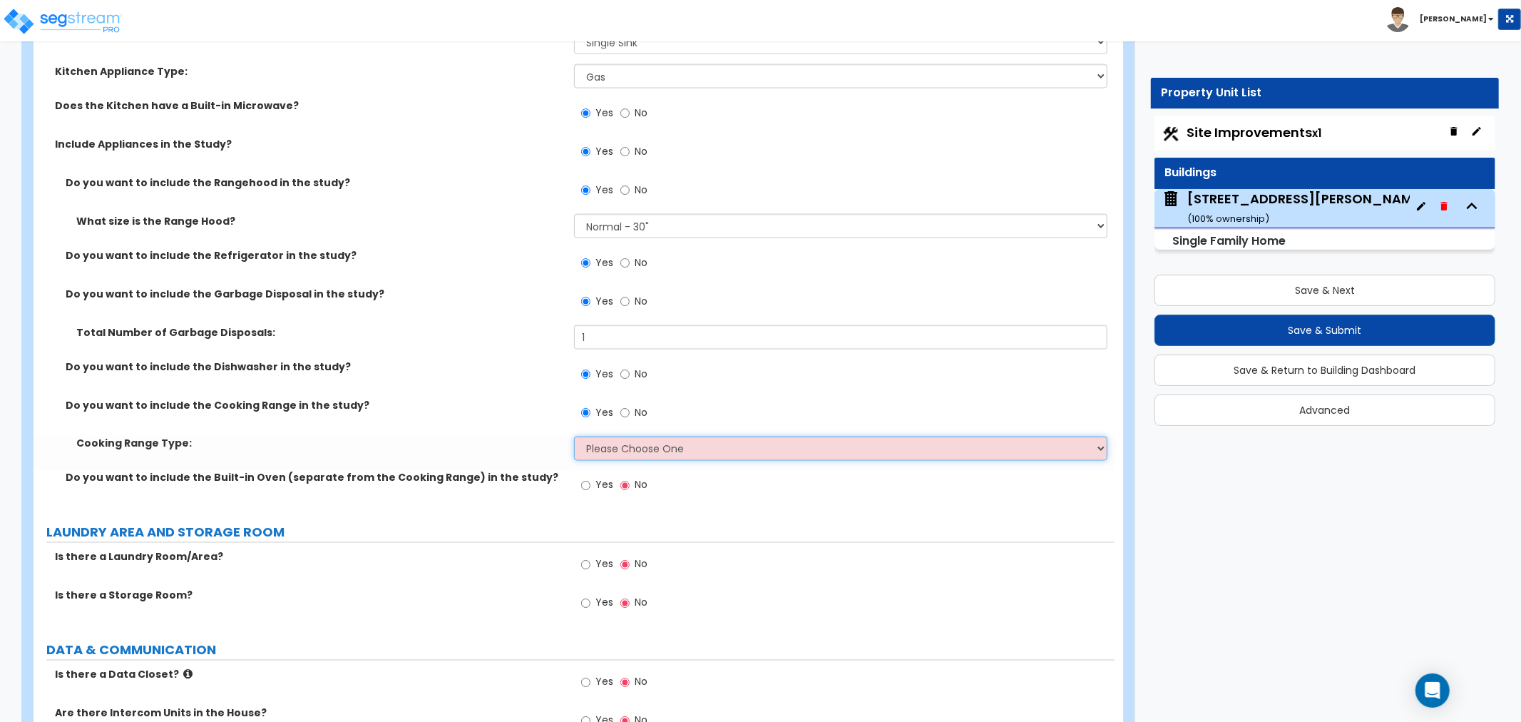
click at [595, 440] on select "Please Choose One Cook Top Only Range with Oven" at bounding box center [840, 448] width 533 height 24
select select "2"
click at [574, 436] on select "Please Choose One Cook Top Only Range with Oven" at bounding box center [840, 448] width 533 height 24
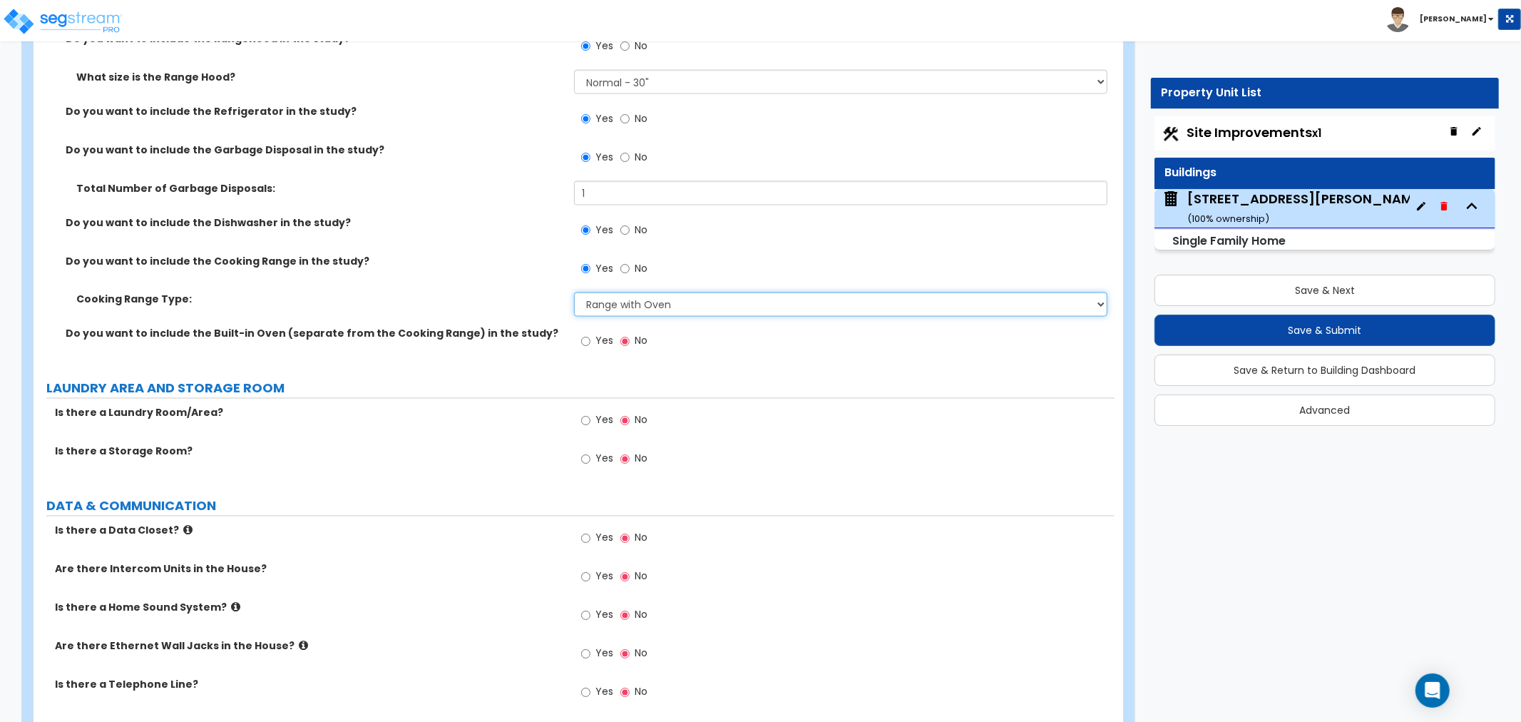
scroll to position [6577, 0]
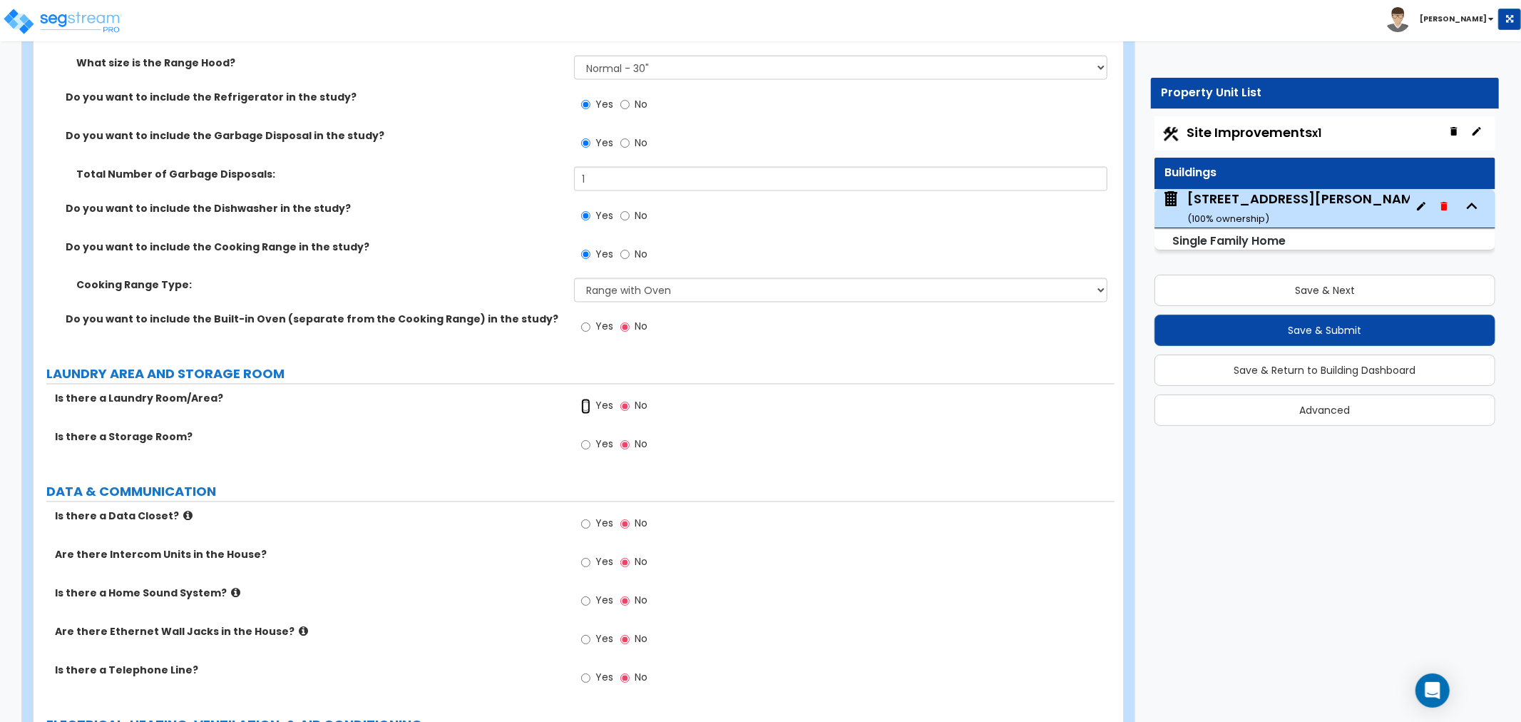
click at [586, 399] on input "Yes" at bounding box center [585, 407] width 9 height 16
radio input "true"
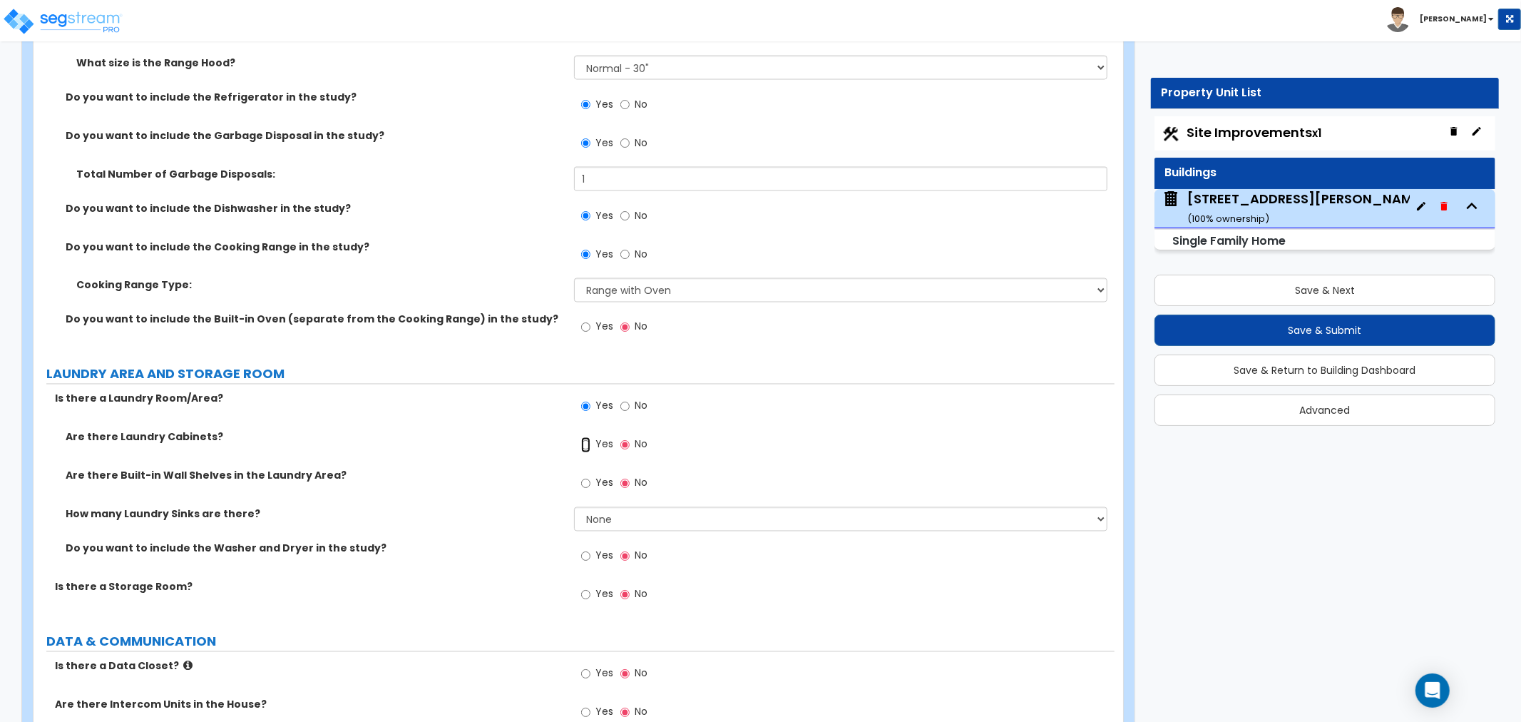
click at [585, 442] on input "Yes" at bounding box center [585, 445] width 9 height 16
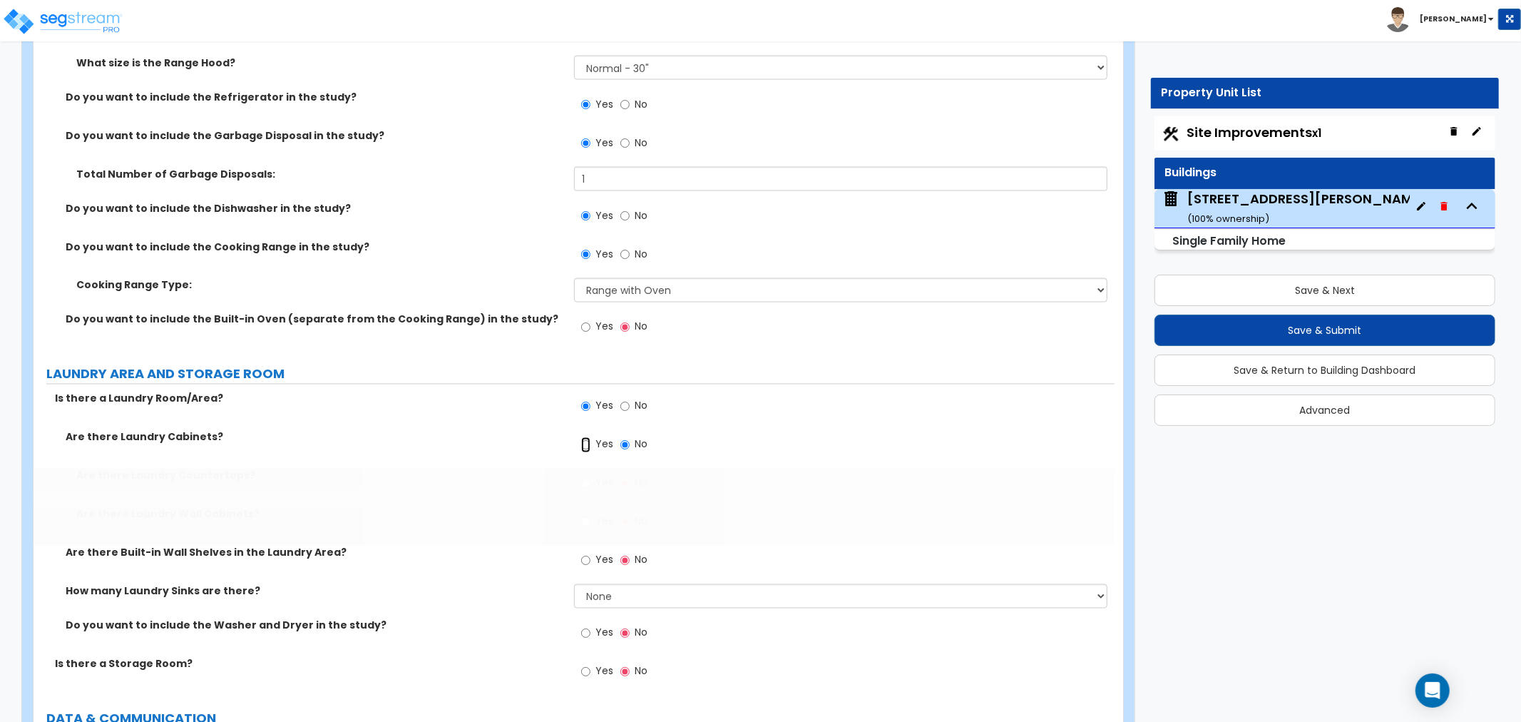
radio input "true"
click at [583, 480] on input "Yes" at bounding box center [585, 484] width 9 height 16
radio input "true"
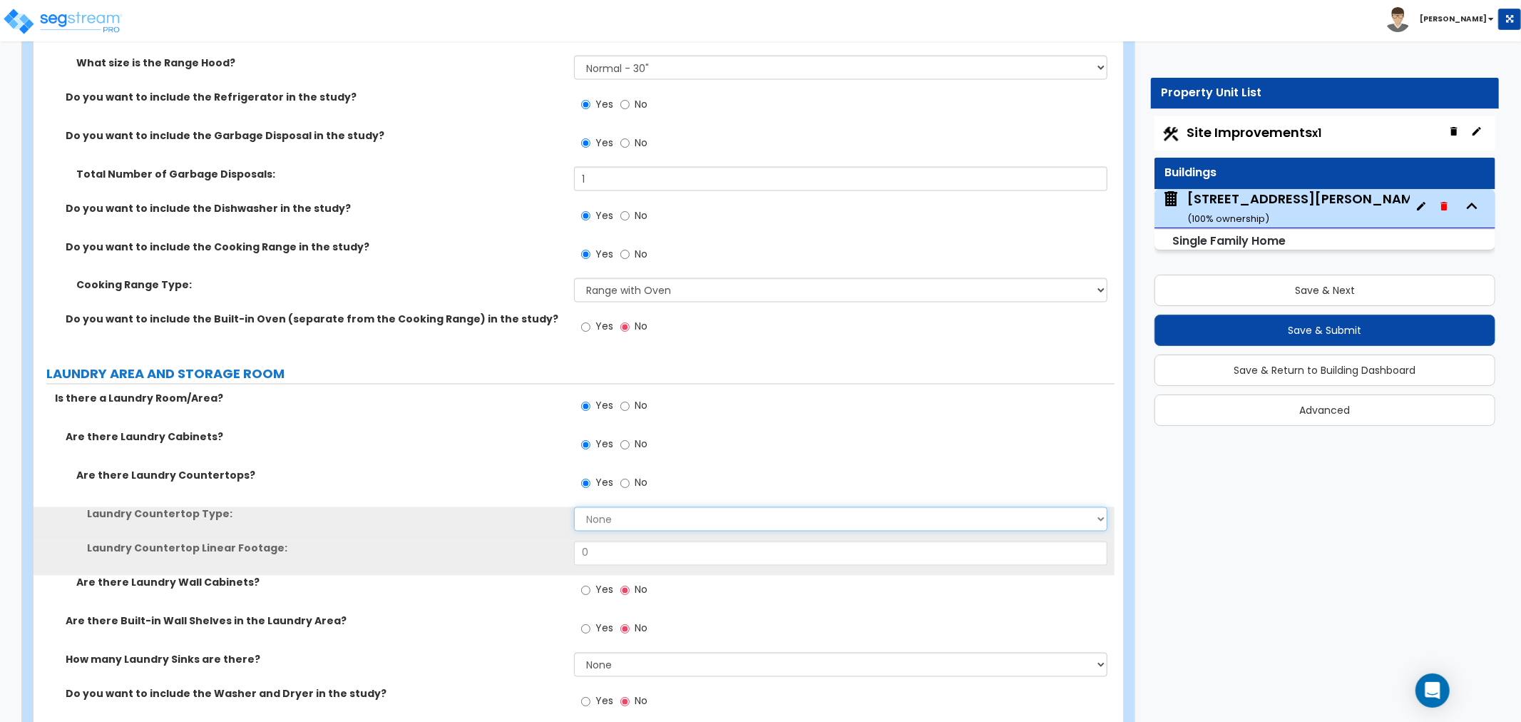
click at [590, 512] on select "None Plastic Laminate Solid Surface Stone Quartz Marble Tile Wood Stainless Ste…" at bounding box center [840, 519] width 533 height 24
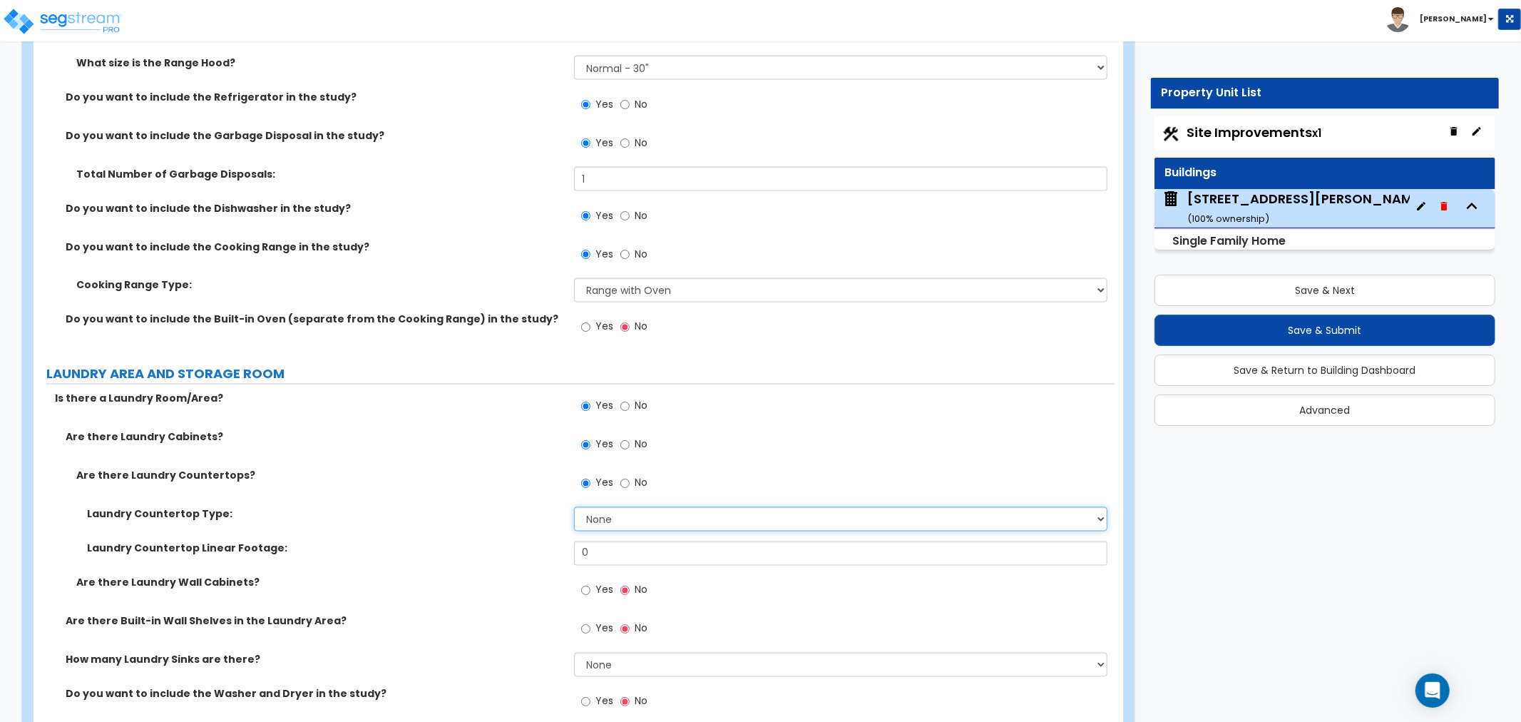
select select "1"
click at [574, 507] on select "None Plastic Laminate Solid Surface Stone Quartz Marble Tile Wood Stainless Ste…" at bounding box center [840, 519] width 533 height 24
drag, startPoint x: 600, startPoint y: 549, endPoint x: 528, endPoint y: 547, distance: 71.3
click at [528, 547] on div "Laundry Countertop Linear Footage: 0" at bounding box center [574, 558] width 1081 height 34
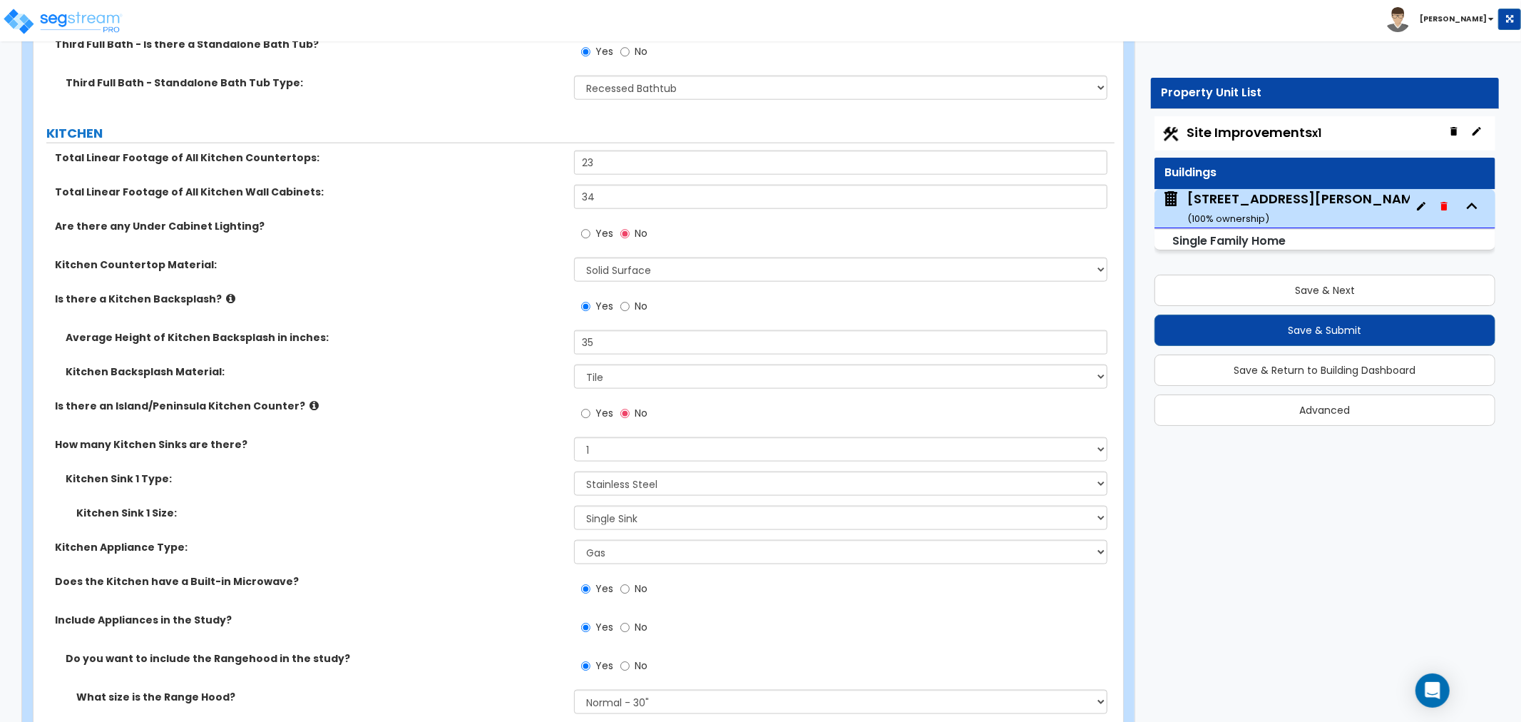
scroll to position [5863, 0]
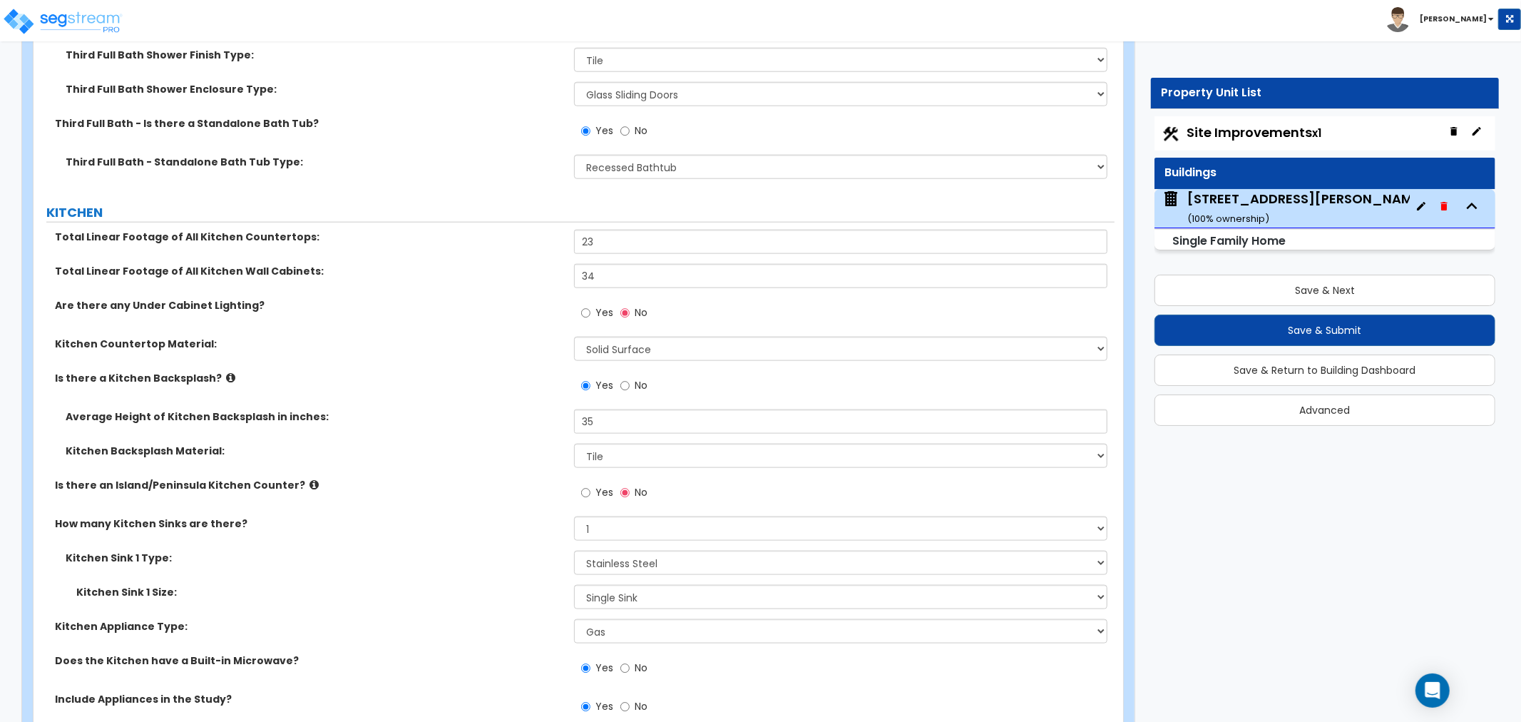
type input "3"
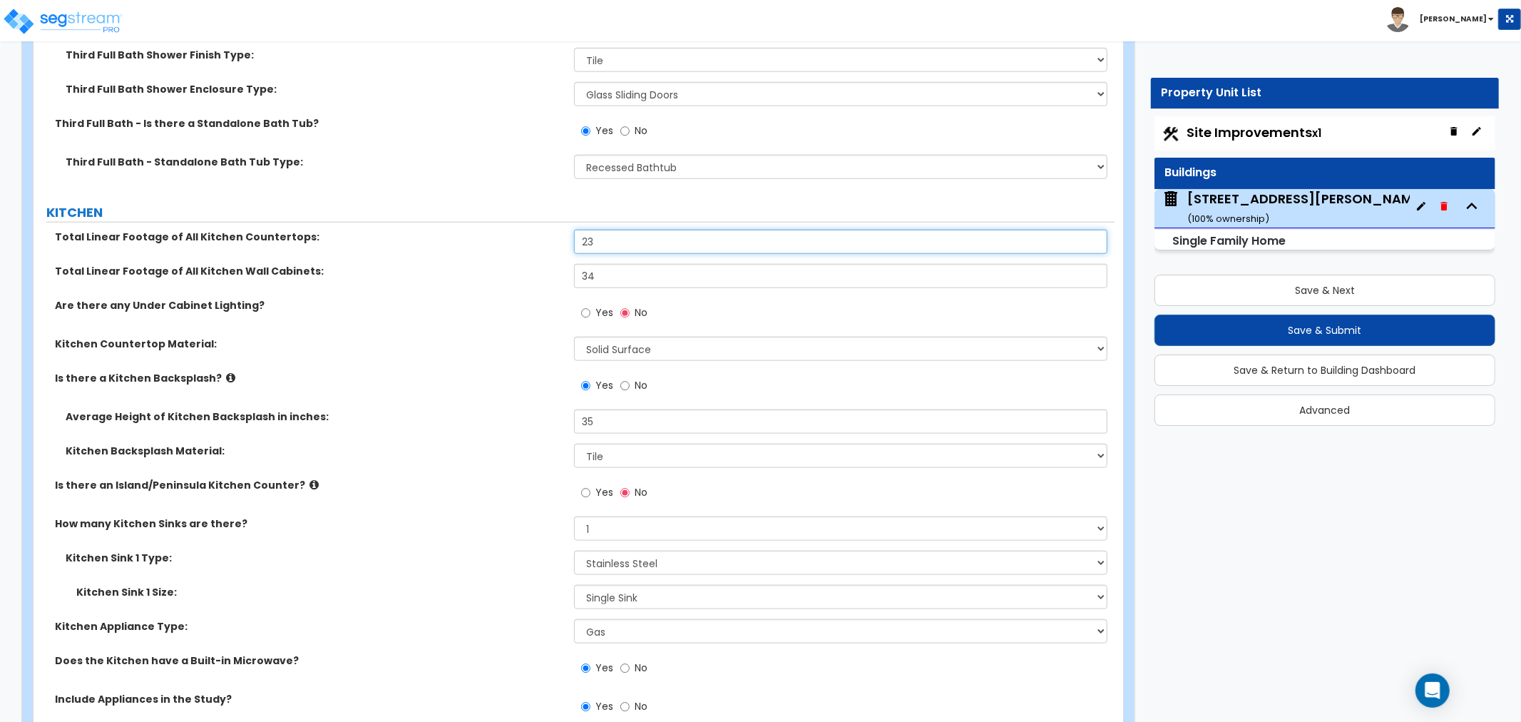
click at [609, 240] on input "23" at bounding box center [840, 242] width 533 height 24
type input "20"
click at [600, 273] on input "34" at bounding box center [840, 276] width 533 height 24
type input "31"
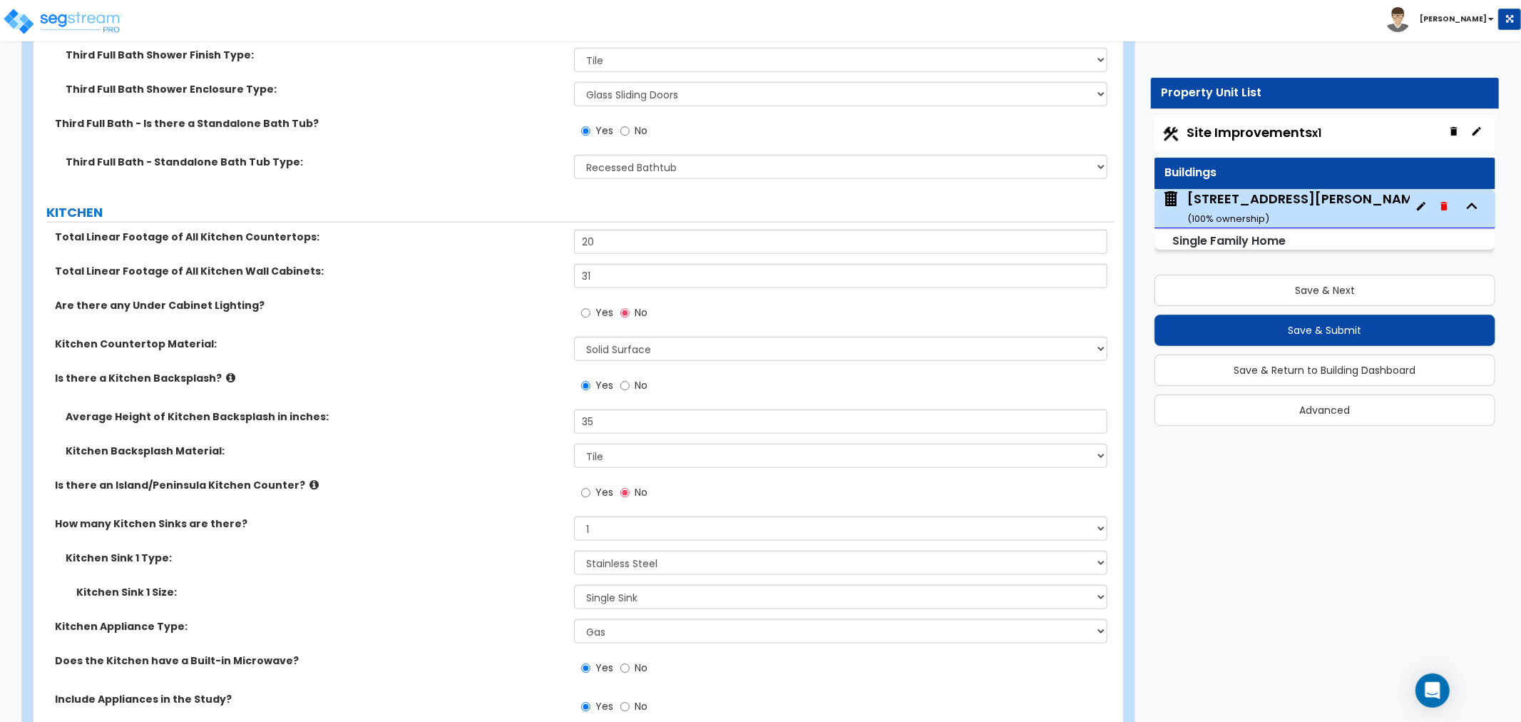
click at [517, 349] on div "Kitchen Countertop Material: Please Choose One Plastic Laminate Solid Surface S…" at bounding box center [574, 354] width 1081 height 34
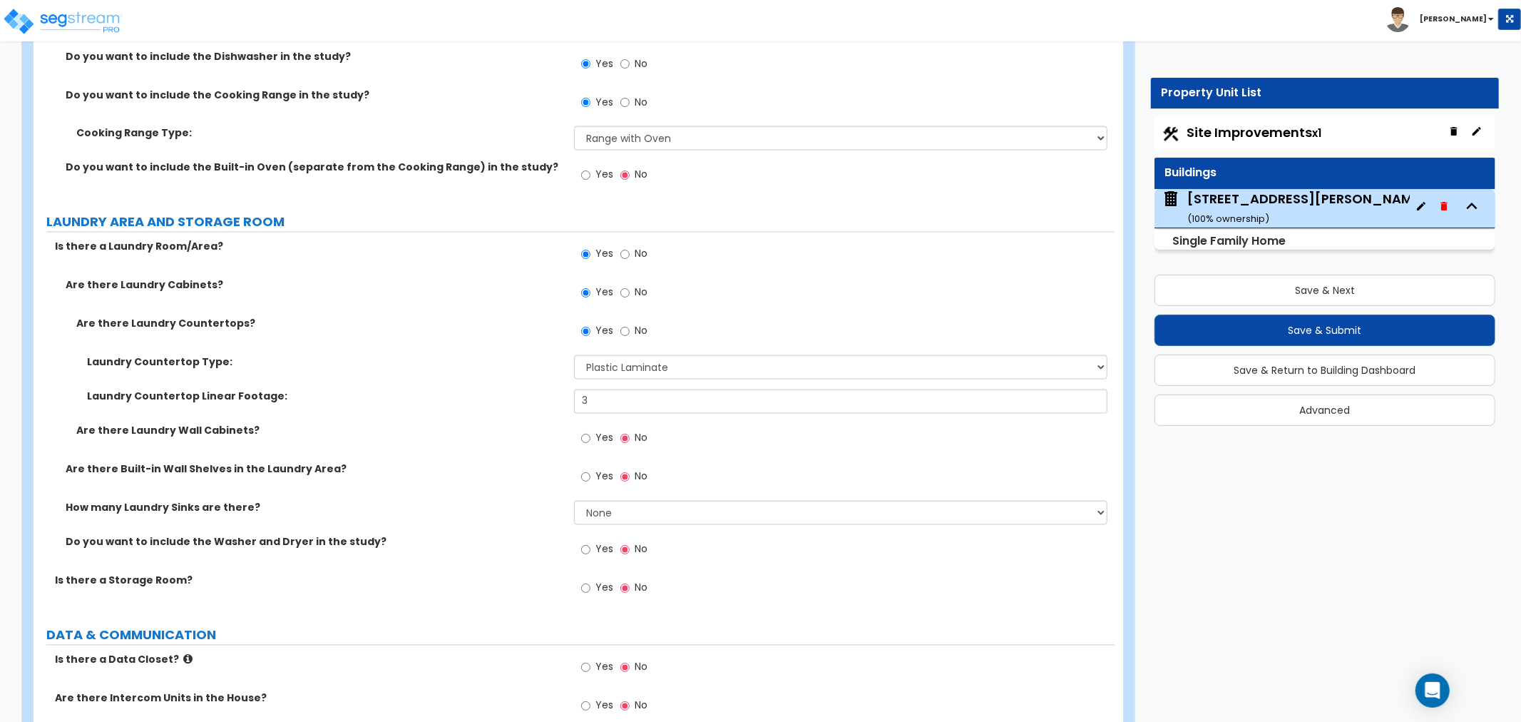
scroll to position [6814, 0]
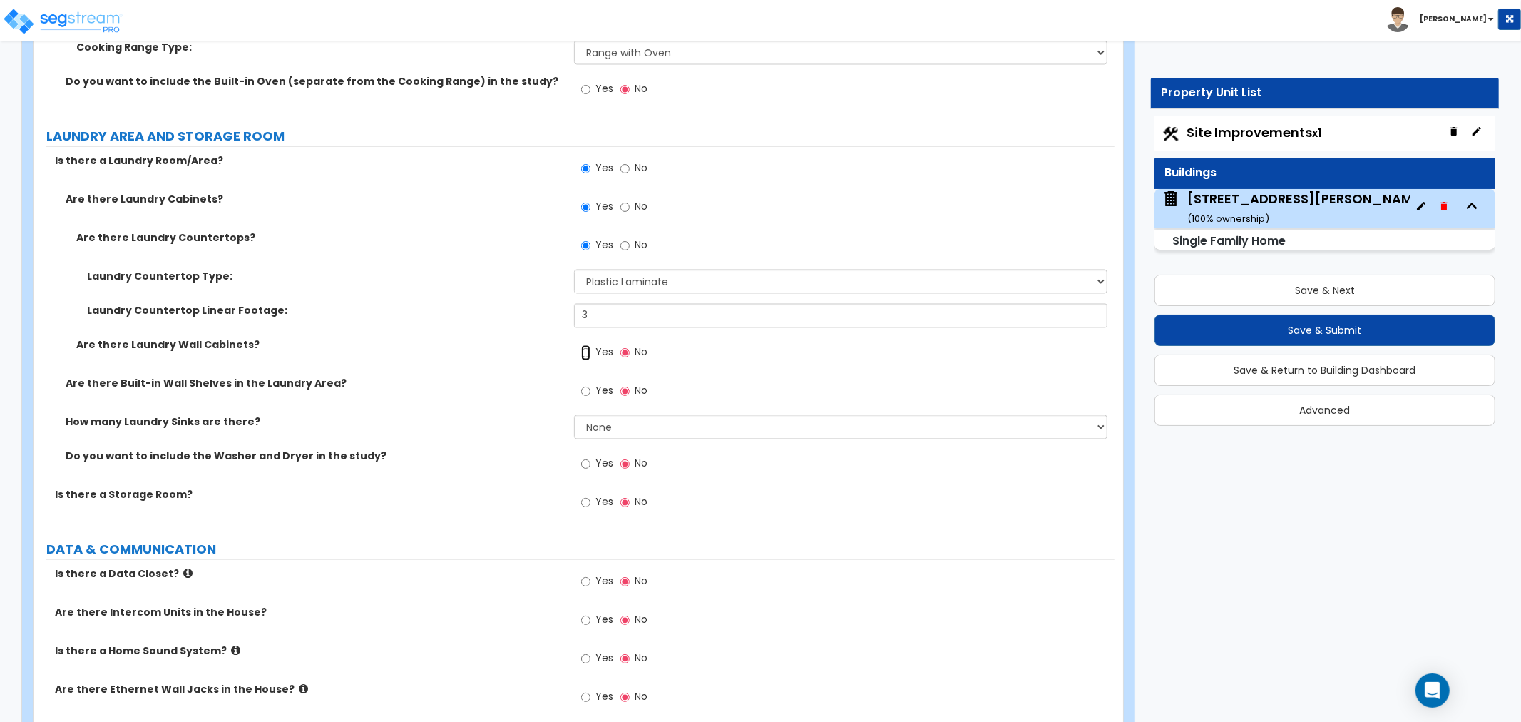
click at [588, 345] on input "Yes" at bounding box center [585, 353] width 9 height 16
radio input "true"
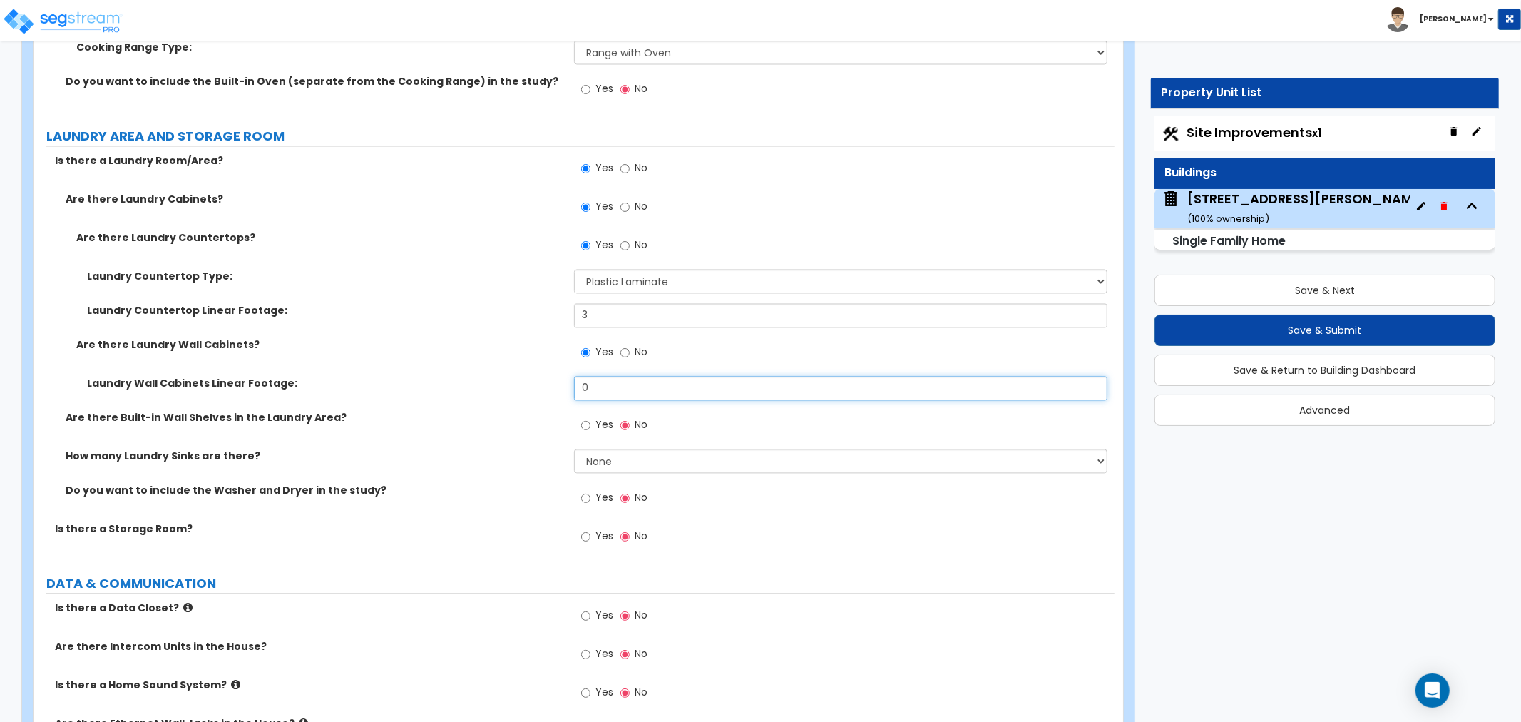
drag, startPoint x: 595, startPoint y: 381, endPoint x: 543, endPoint y: 381, distance: 52.8
click at [543, 381] on div "Laundry Wall Cabinets Linear Footage: 0" at bounding box center [574, 394] width 1081 height 34
type input "8"
click at [488, 379] on label "Laundry Wall Cabinets Linear Footage:" at bounding box center [325, 384] width 476 height 14
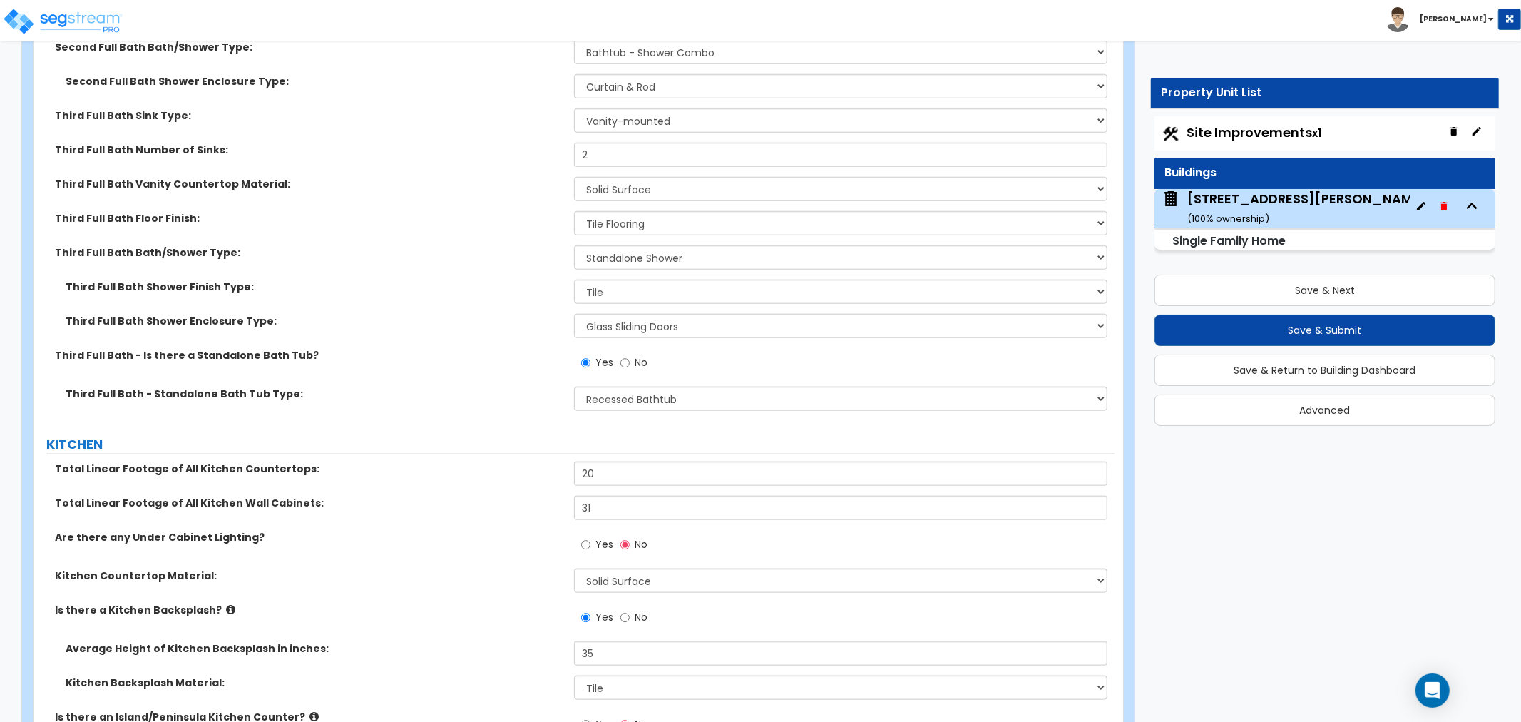
scroll to position [5625, 0]
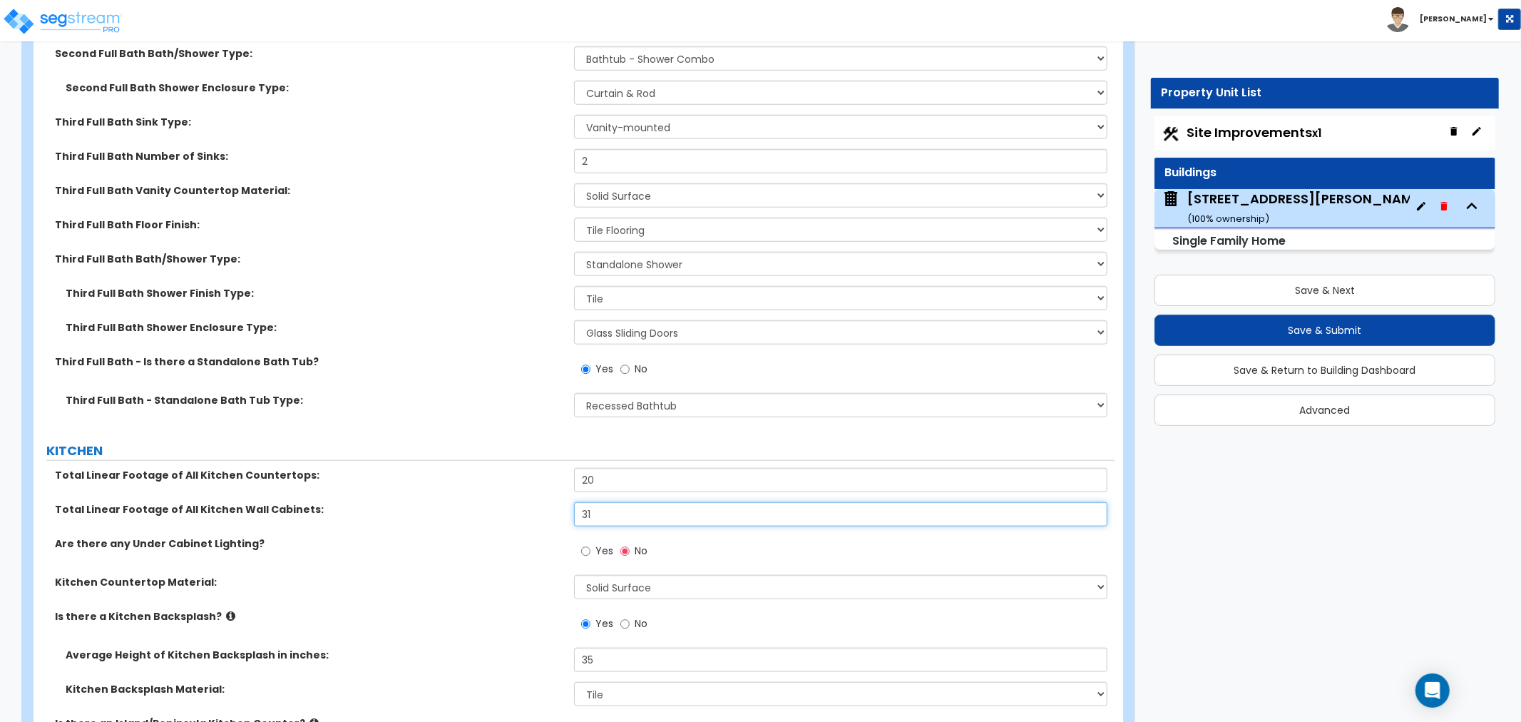
drag, startPoint x: 600, startPoint y: 506, endPoint x: 562, endPoint y: 509, distance: 37.9
click at [562, 509] on div "Total Linear Footage of All Kitchen Wall Cabinets: 31" at bounding box center [574, 519] width 1081 height 34
type input "26"
click at [503, 553] on div "Are there any Under Cabinet Lighting? Yes No" at bounding box center [574, 555] width 1081 height 39
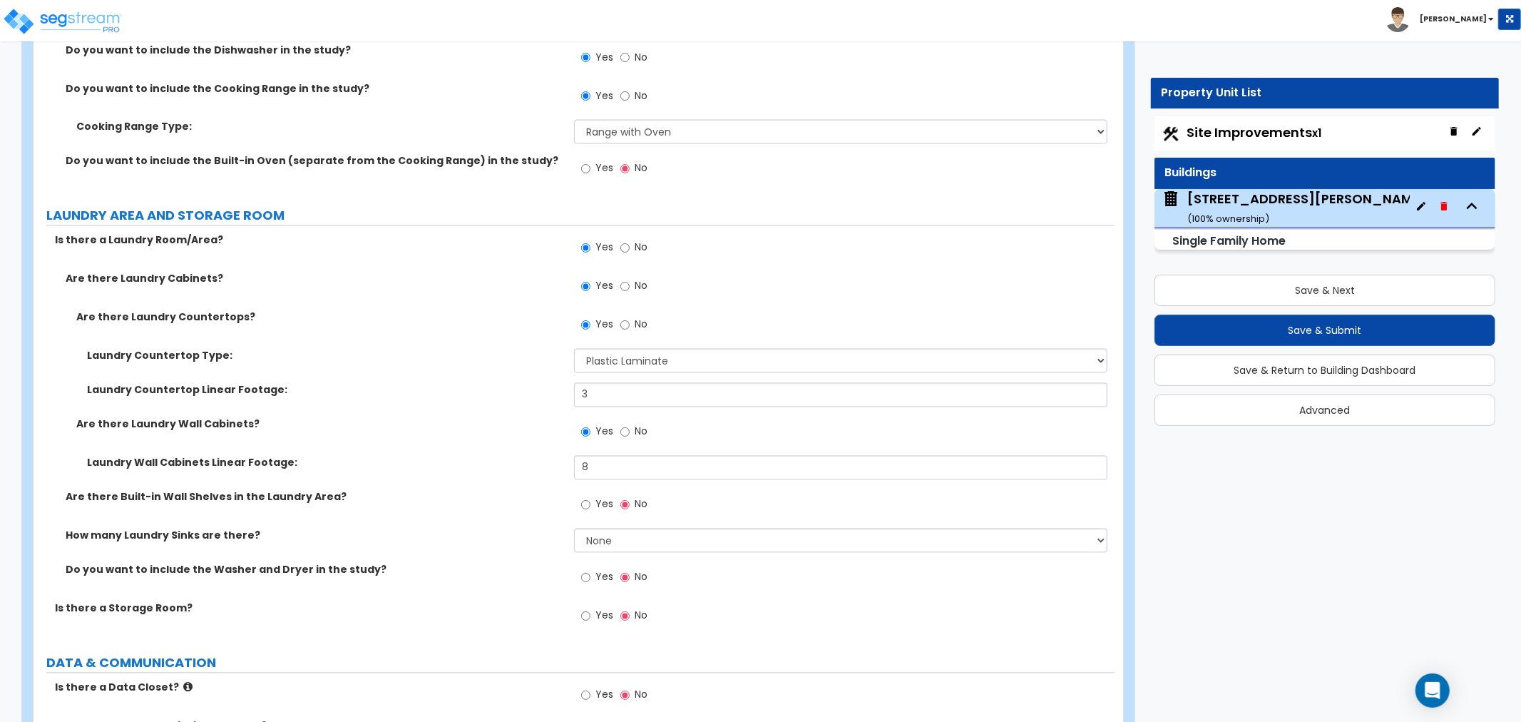
scroll to position [6814, 0]
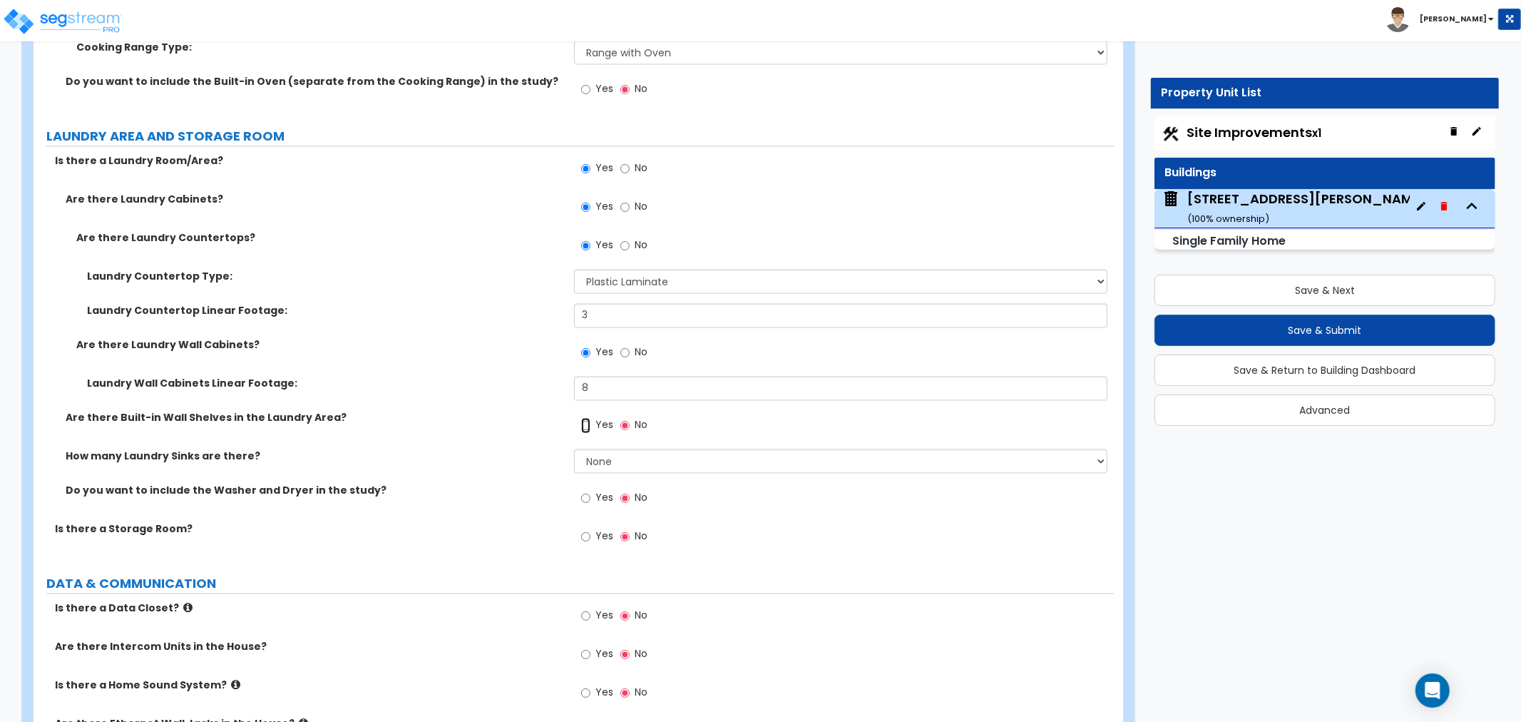
click at [585, 421] on input "Yes" at bounding box center [585, 426] width 9 height 16
radio input "true"
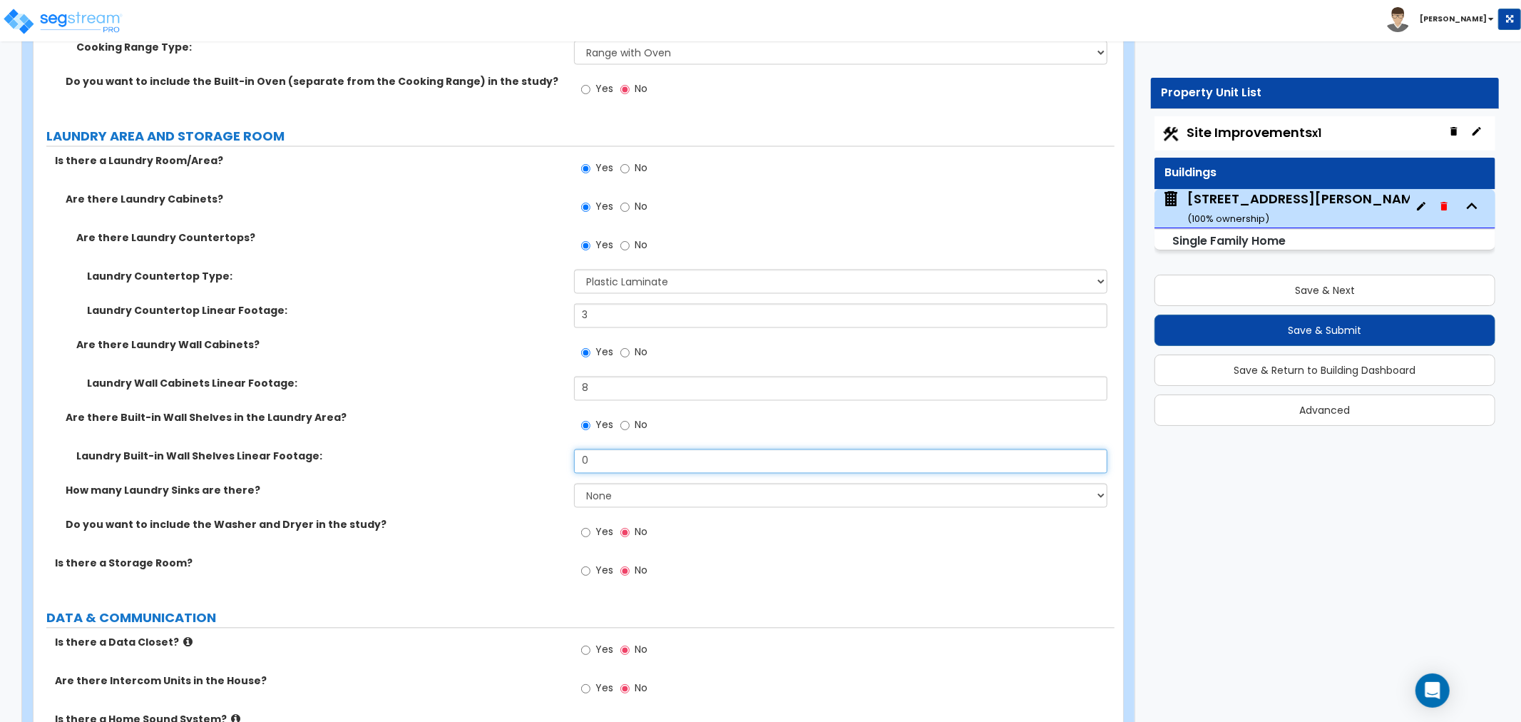
drag, startPoint x: 600, startPoint y: 455, endPoint x: 540, endPoint y: 454, distance: 60.6
click at [540, 454] on div "Laundry Built-in Wall Shelves Linear Footage: 0" at bounding box center [574, 466] width 1081 height 34
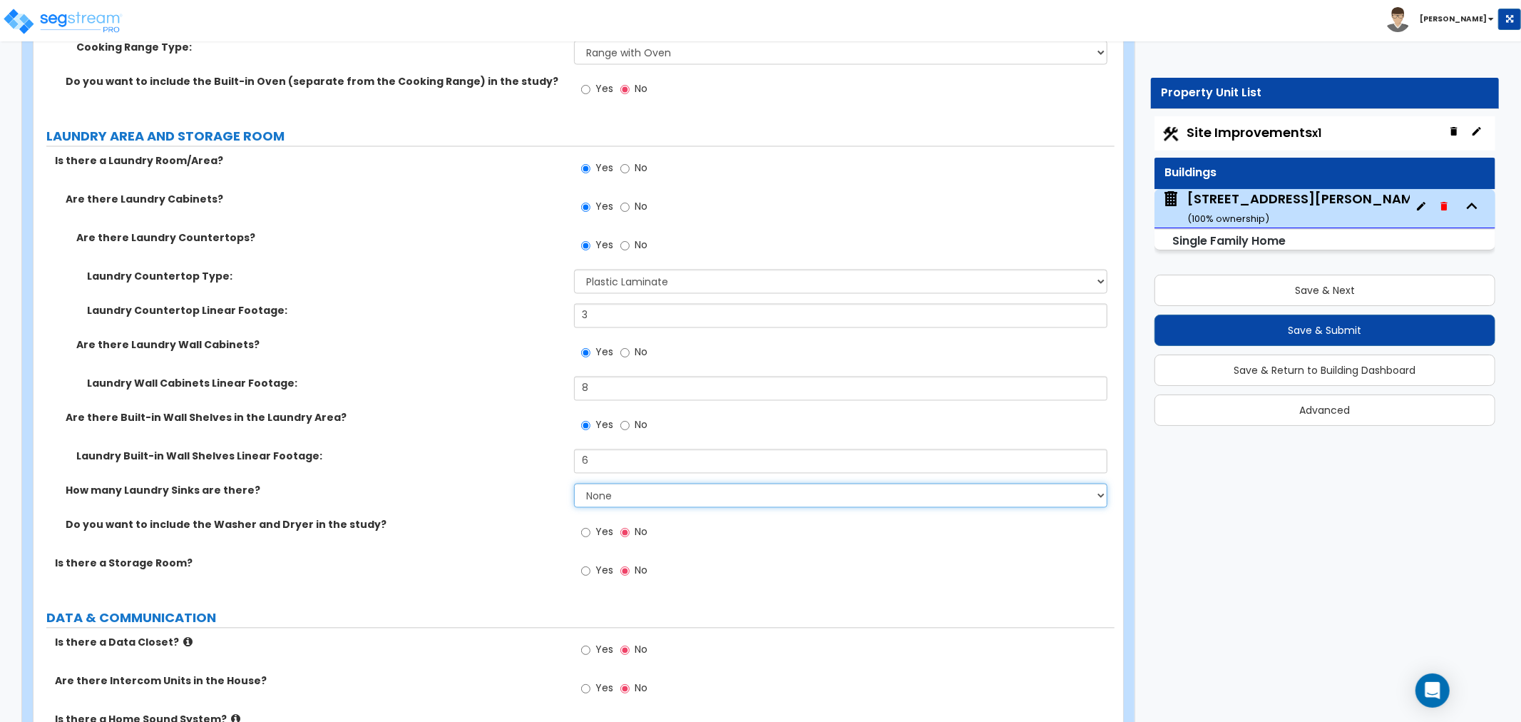
click at [617, 495] on select "None 1 2 3" at bounding box center [840, 496] width 533 height 24
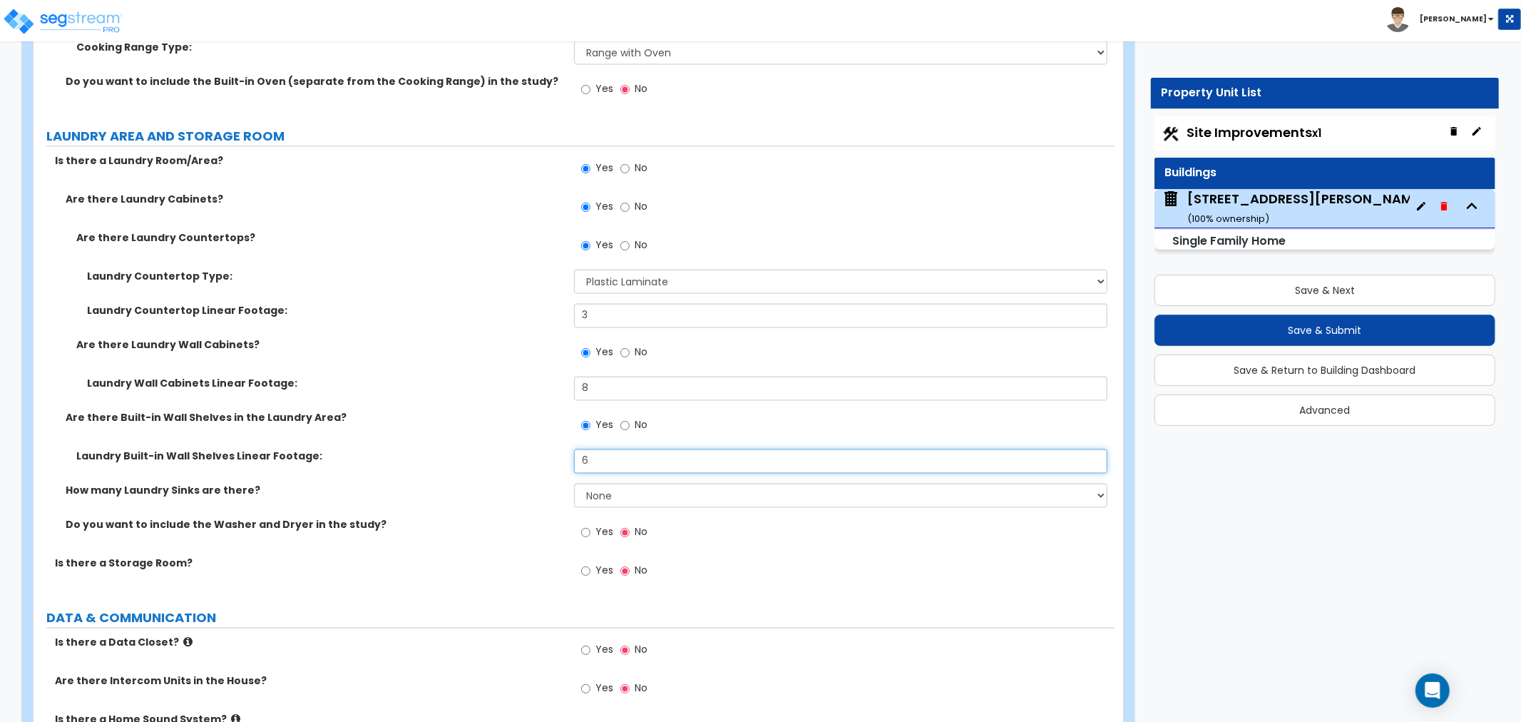
click at [605, 459] on input "6" at bounding box center [840, 461] width 533 height 24
drag, startPoint x: 605, startPoint y: 459, endPoint x: 508, endPoint y: 454, distance: 96.4
click at [508, 454] on div "Laundry Built-in Wall Shelves Linear Footage: 6" at bounding box center [574, 466] width 1081 height 34
type input "92"
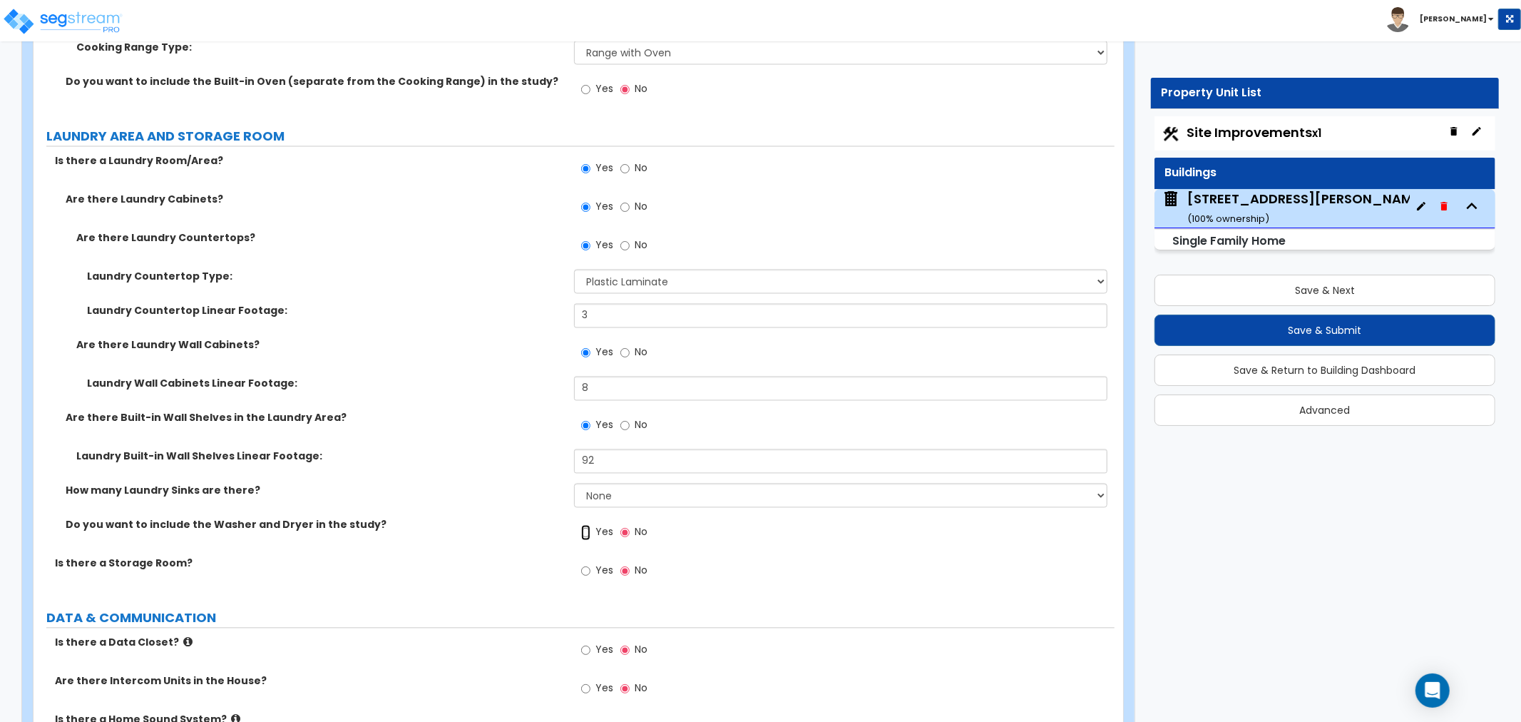
click at [583, 528] on input "Yes" at bounding box center [585, 533] width 9 height 16
radio input "true"
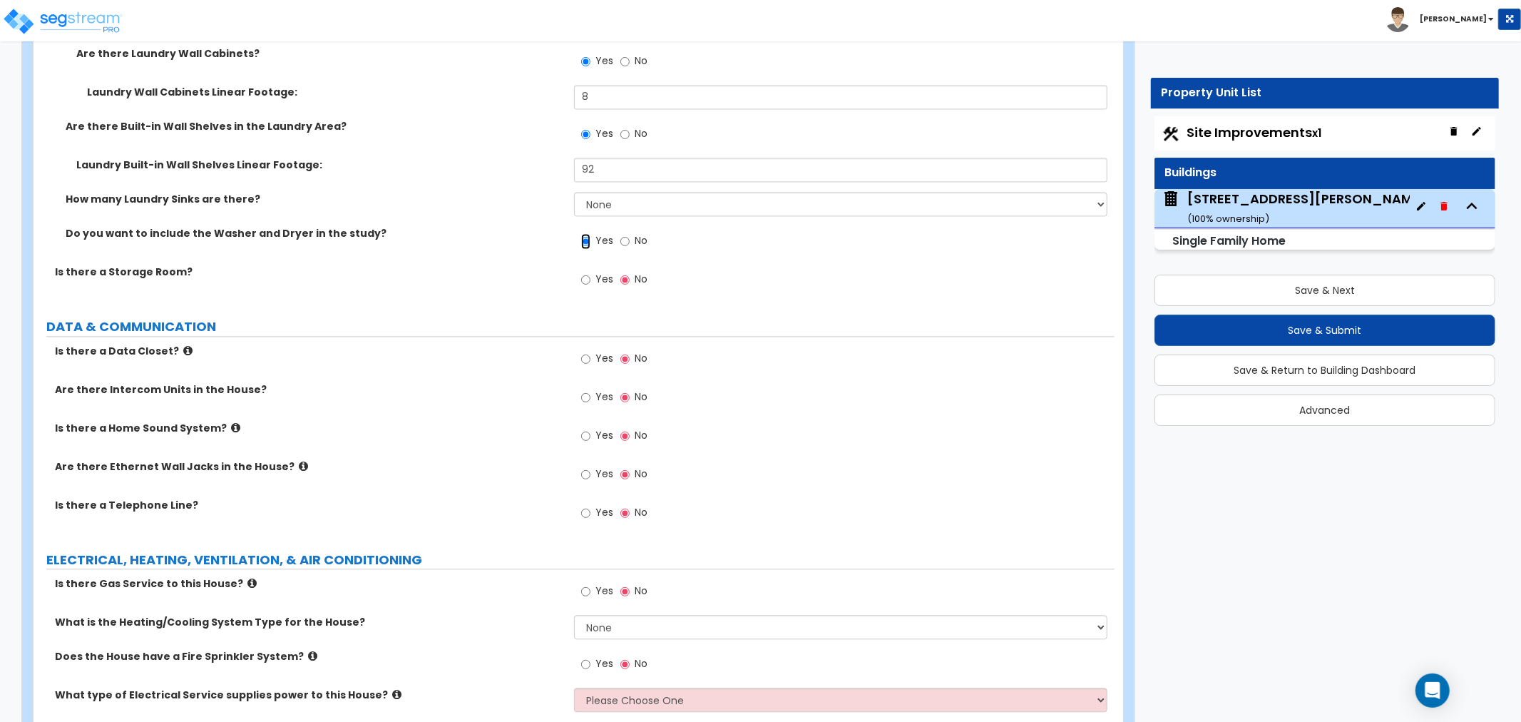
scroll to position [7131, 0]
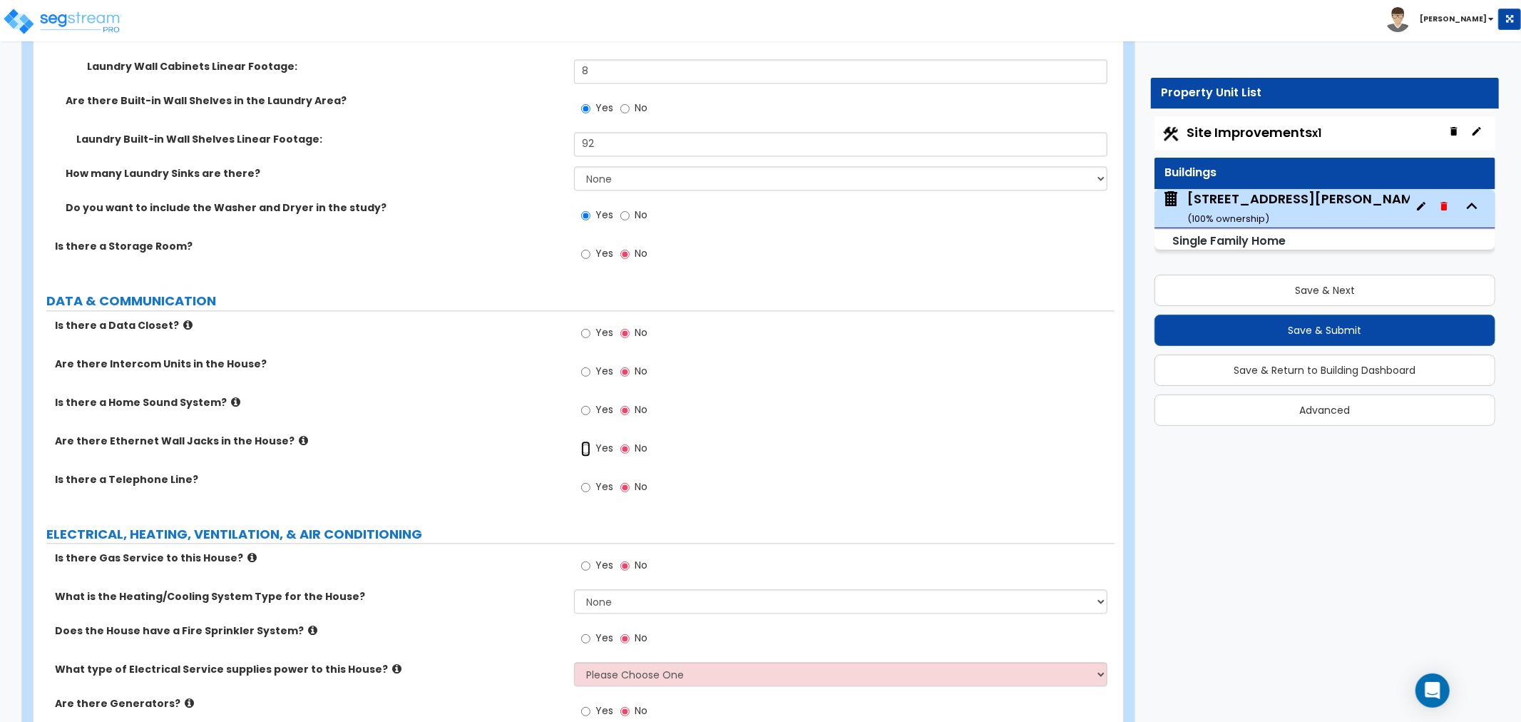
click at [588, 444] on input "Yes" at bounding box center [585, 449] width 9 height 16
radio input "true"
click at [585, 486] on input "Yes" at bounding box center [585, 487] width 9 height 16
radio input "true"
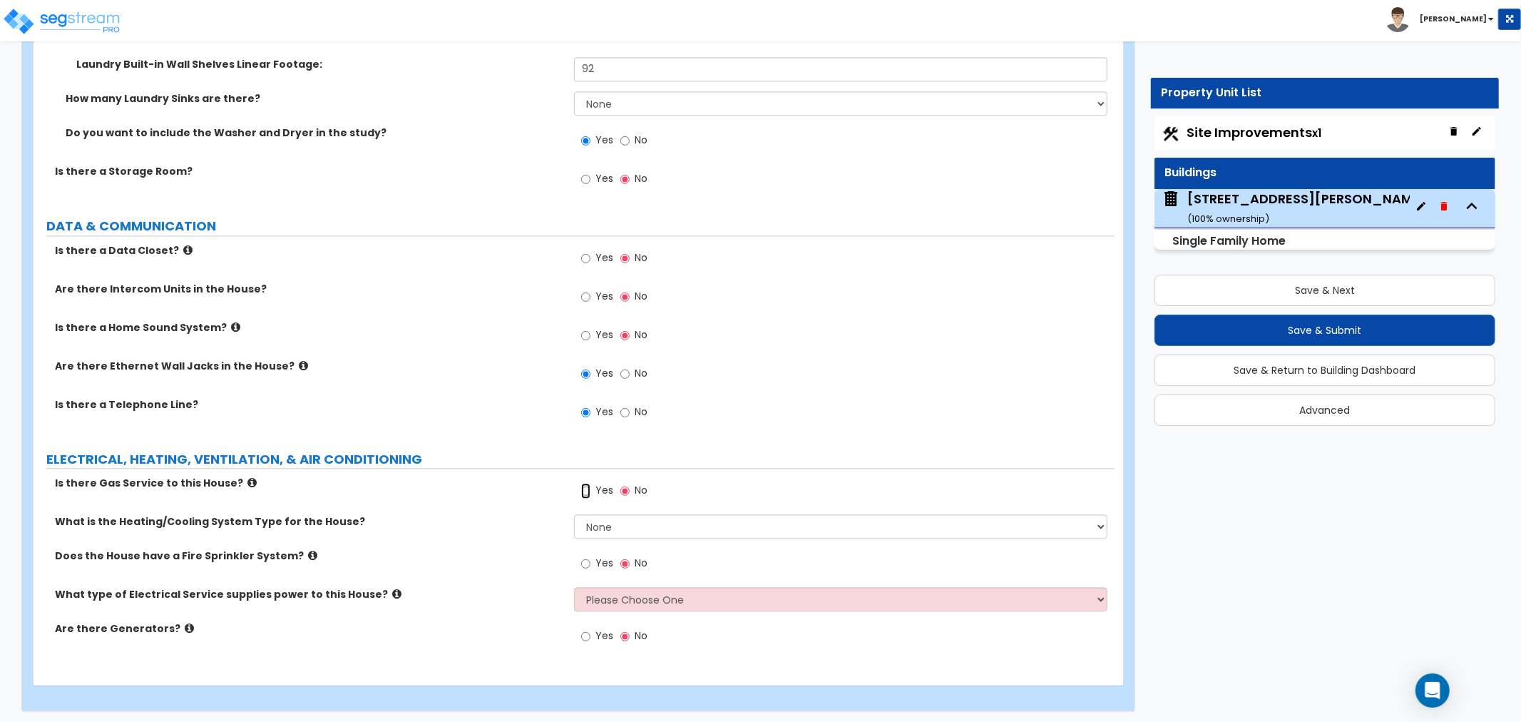
click at [589, 486] on input "Yes" at bounding box center [585, 491] width 9 height 16
radio input "true"
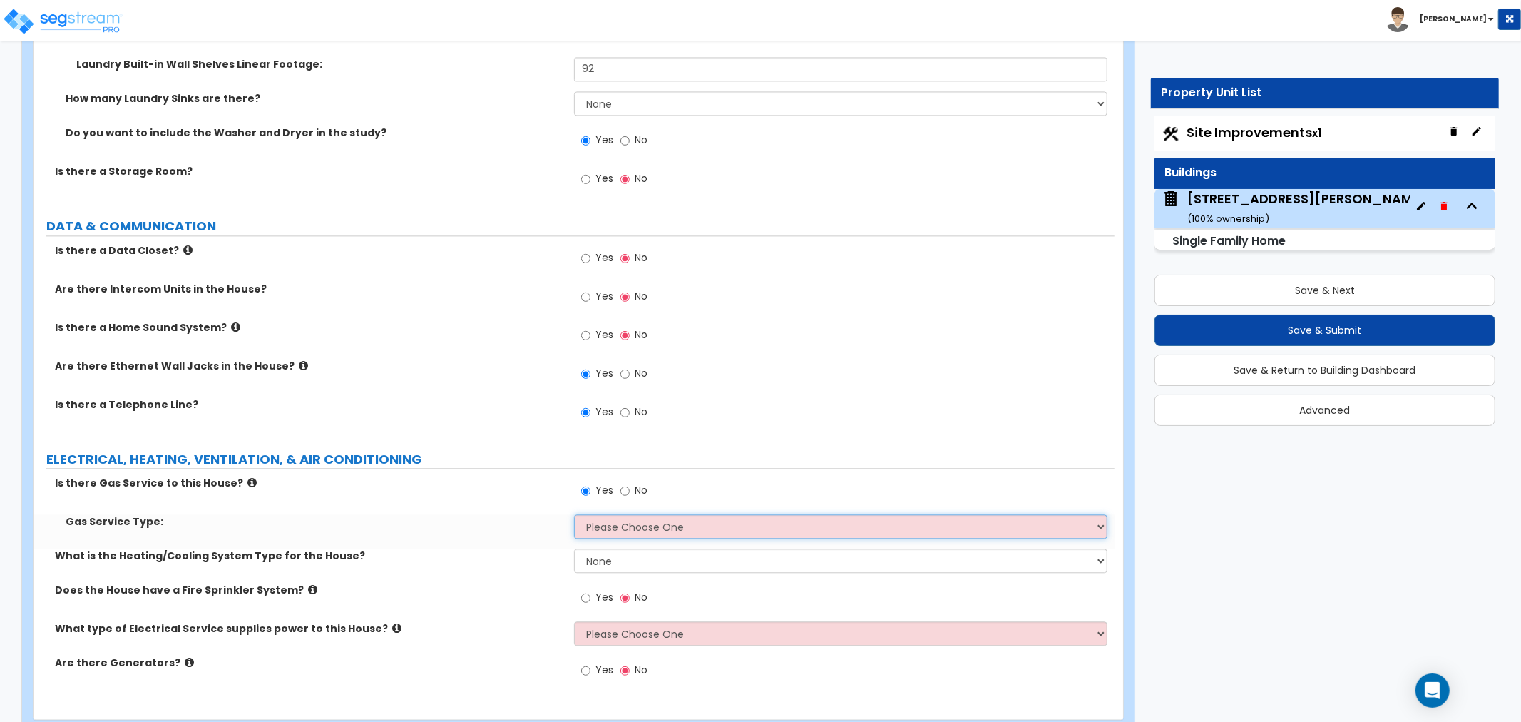
click at [590, 518] on select "Please Choose One Natural Gas Service Propane Tank On-site" at bounding box center [840, 526] width 533 height 24
select select "1"
click at [574, 514] on select "Please Choose One Natural Gas Service Propane Tank On-site" at bounding box center [840, 526] width 533 height 24
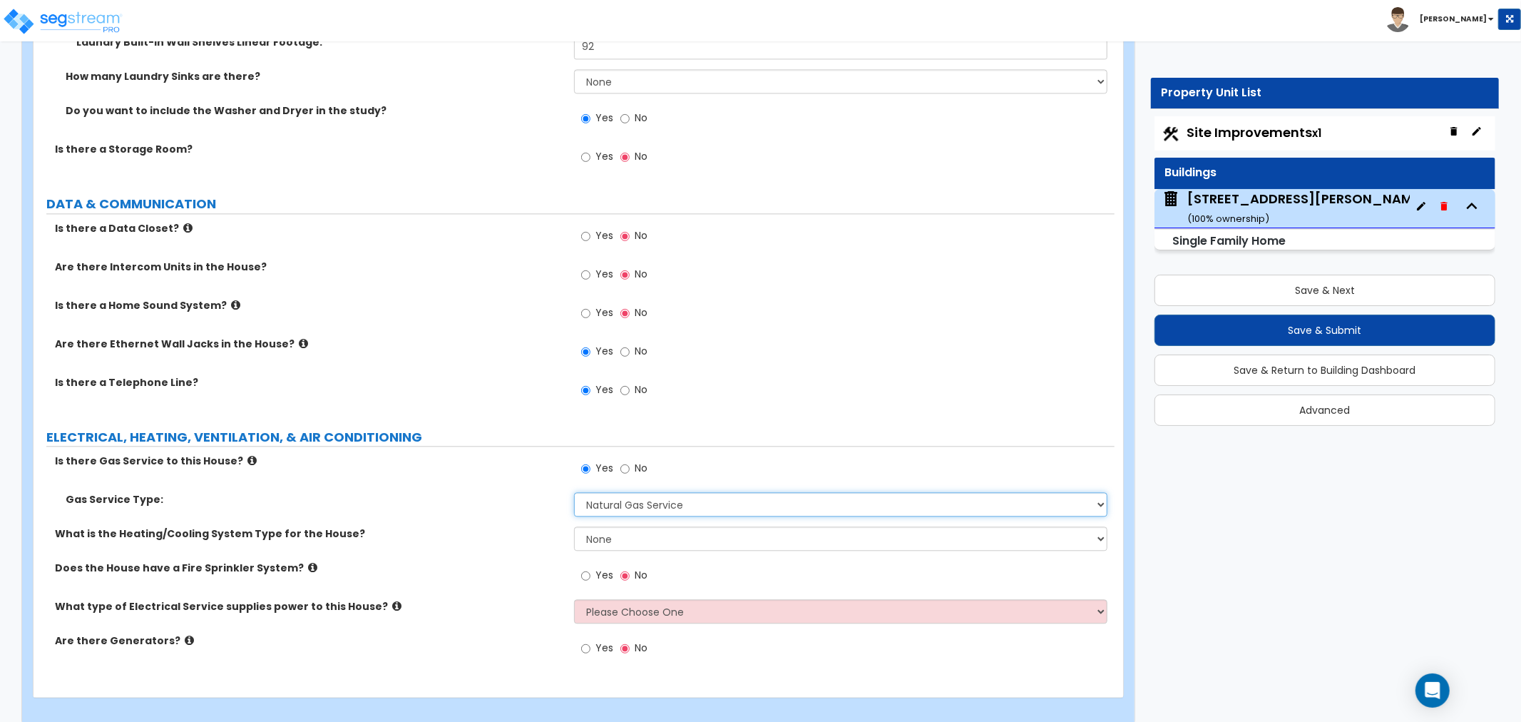
scroll to position [7240, 0]
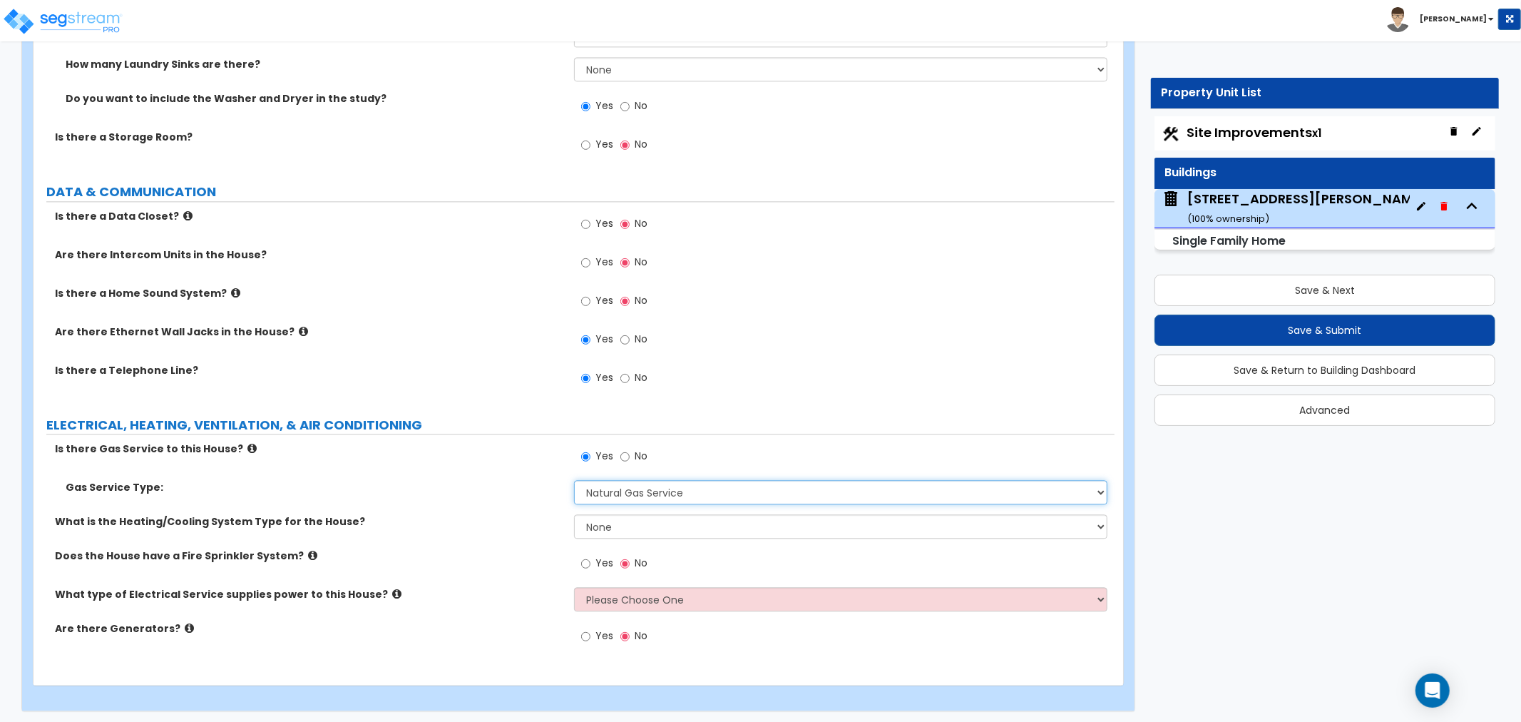
click at [633, 488] on select "Please Choose One Natural Gas Service Propane Tank On-site" at bounding box center [840, 492] width 533 height 24
click at [574, 480] on select "Please Choose One Natural Gas Service Propane Tank On-site" at bounding box center [840, 492] width 533 height 24
click at [521, 486] on label "Gas Service Type:" at bounding box center [315, 487] width 498 height 14
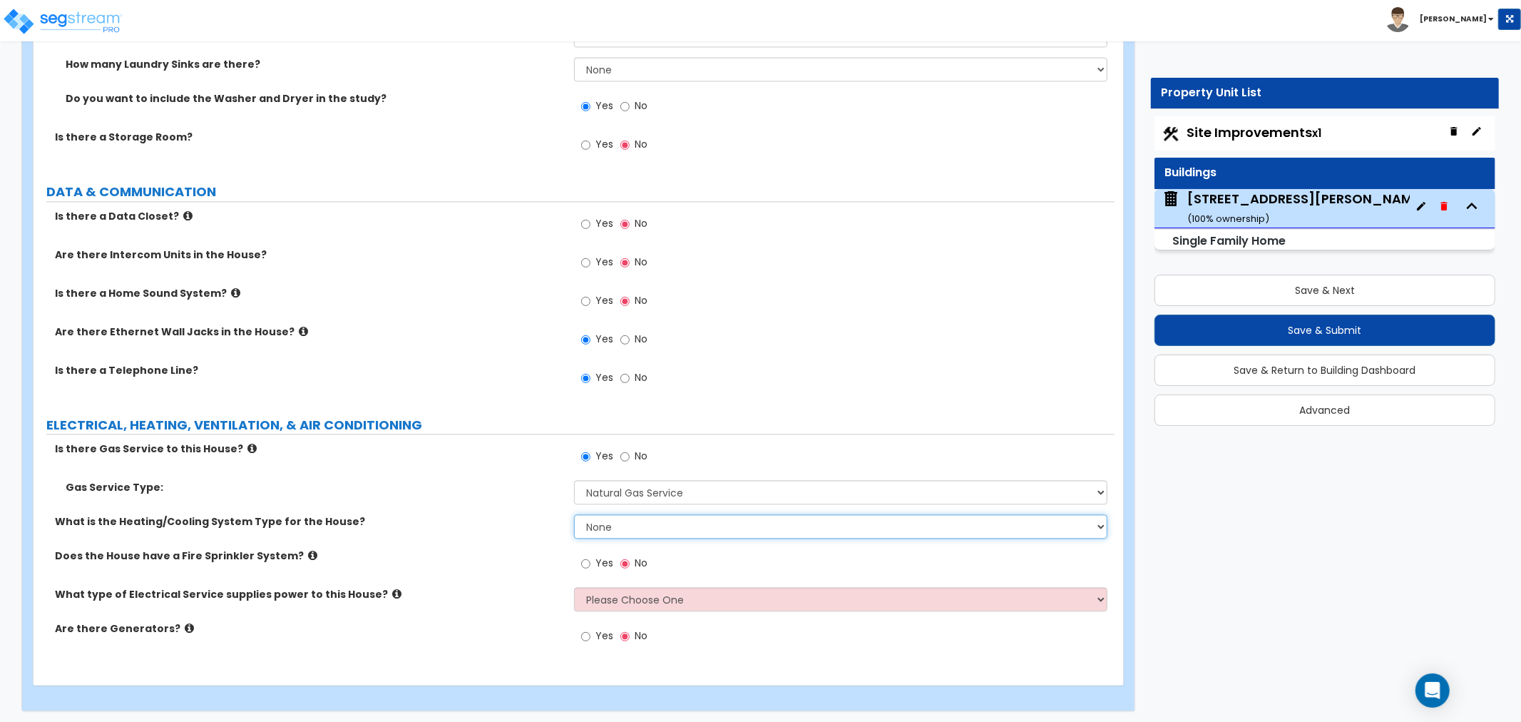
click at [633, 524] on select "None Heat Only Centralized Heating & Cooling Thru Wall Air Conditioners Mini Sp…" at bounding box center [840, 526] width 533 height 24
select select "2"
click at [574, 514] on select "None Heat Only Centralized Heating & Cooling Thru Wall Air Conditioners Mini Sp…" at bounding box center [840, 526] width 533 height 24
click at [625, 590] on select "Please Choose One Overhead Underground" at bounding box center [840, 599] width 533 height 24
select select "2"
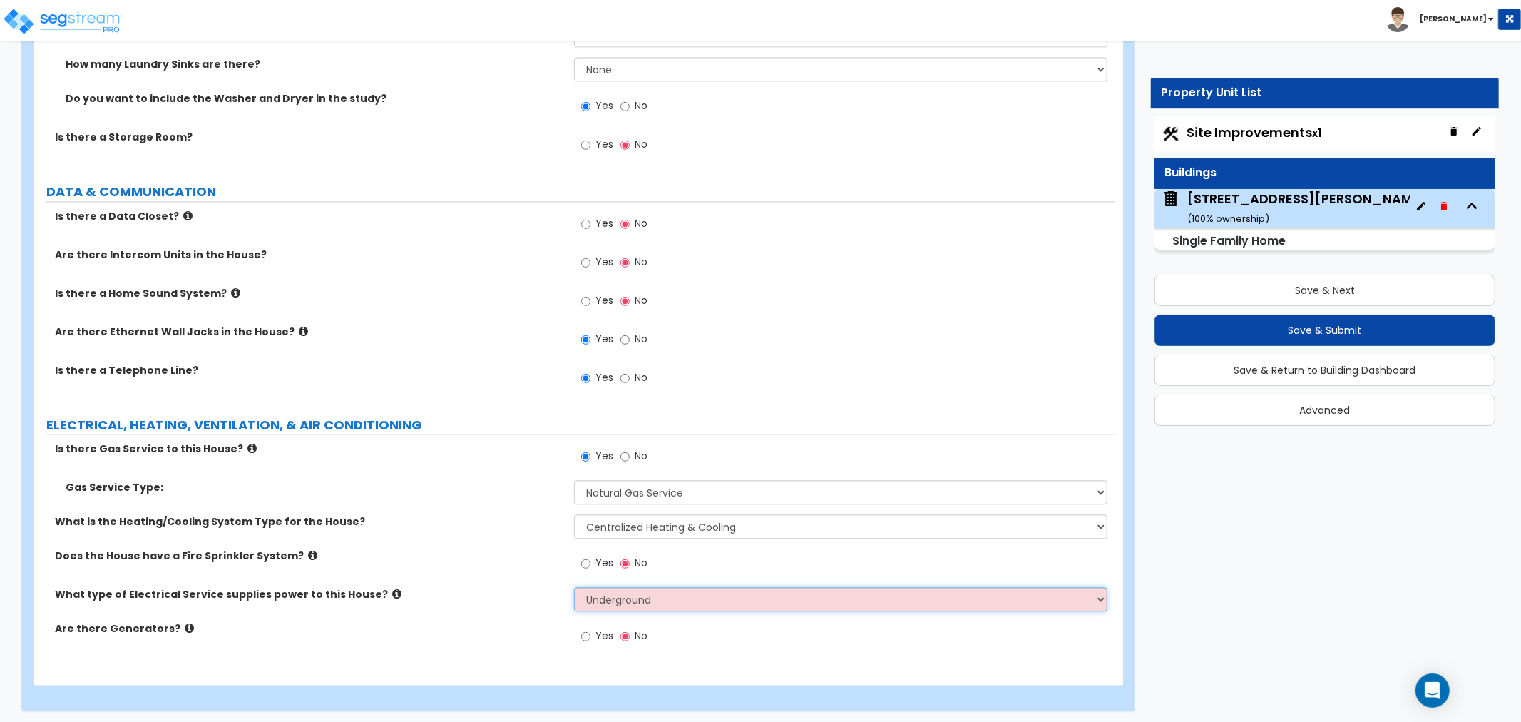
click at [574, 587] on select "Please Choose One Overhead Underground" at bounding box center [840, 599] width 533 height 24
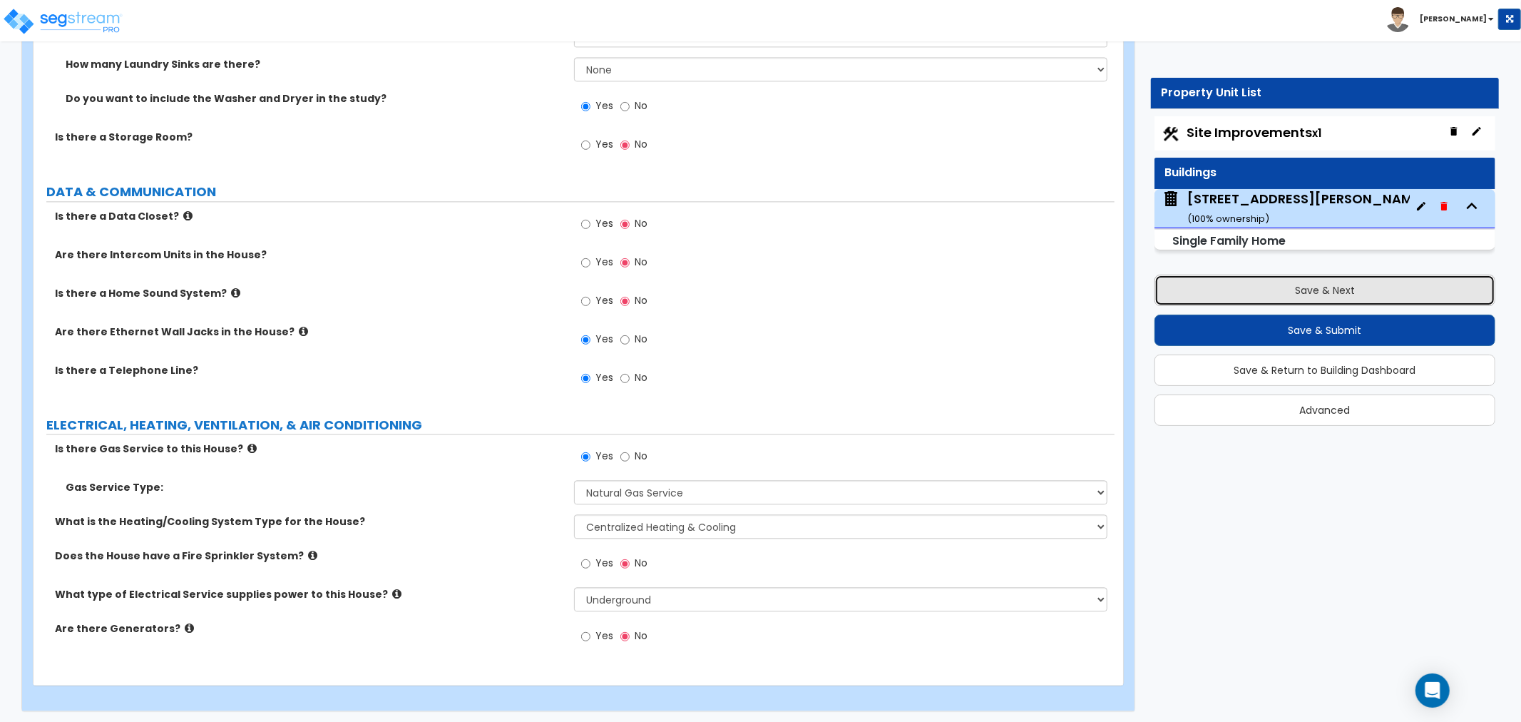
click at [1391, 291] on button "Save & Next" at bounding box center [1325, 290] width 341 height 31
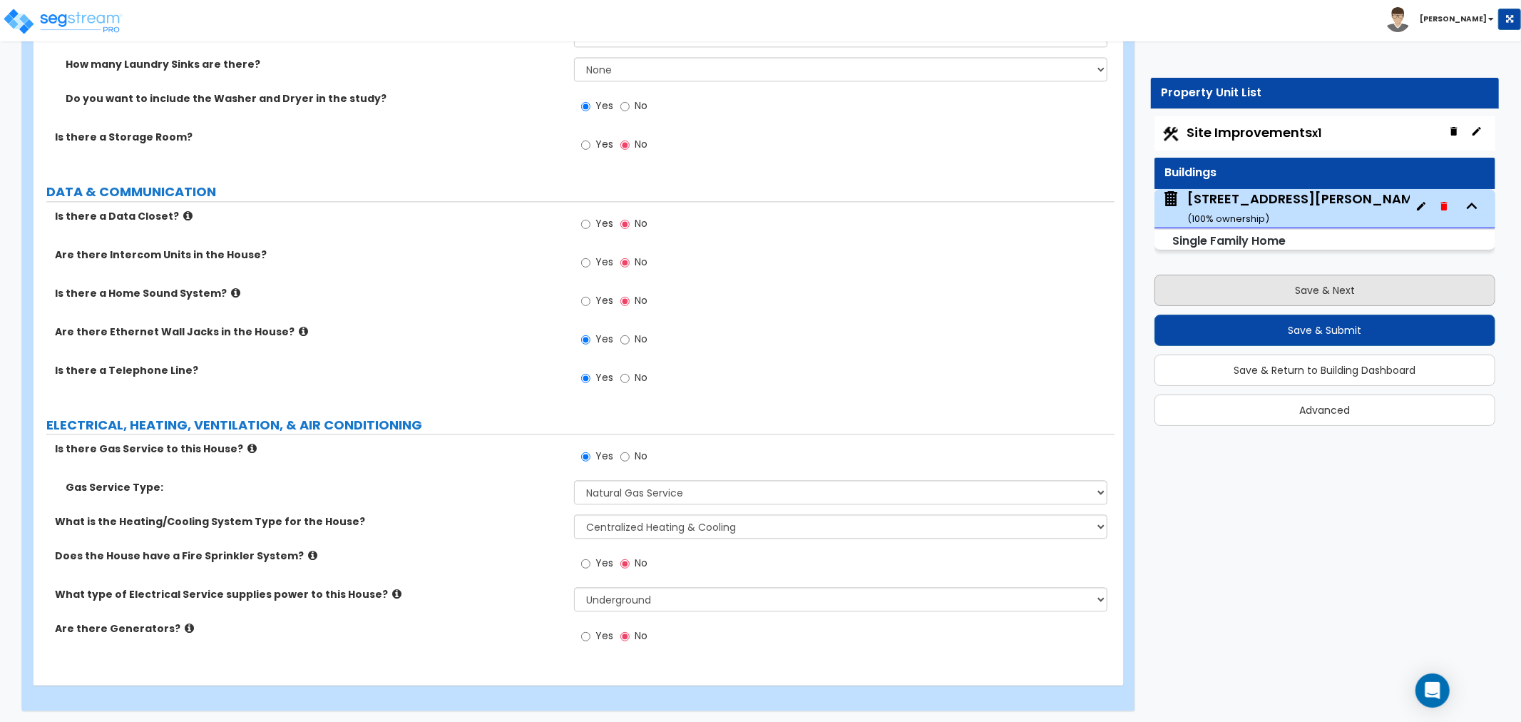
select select "2"
select select "1"
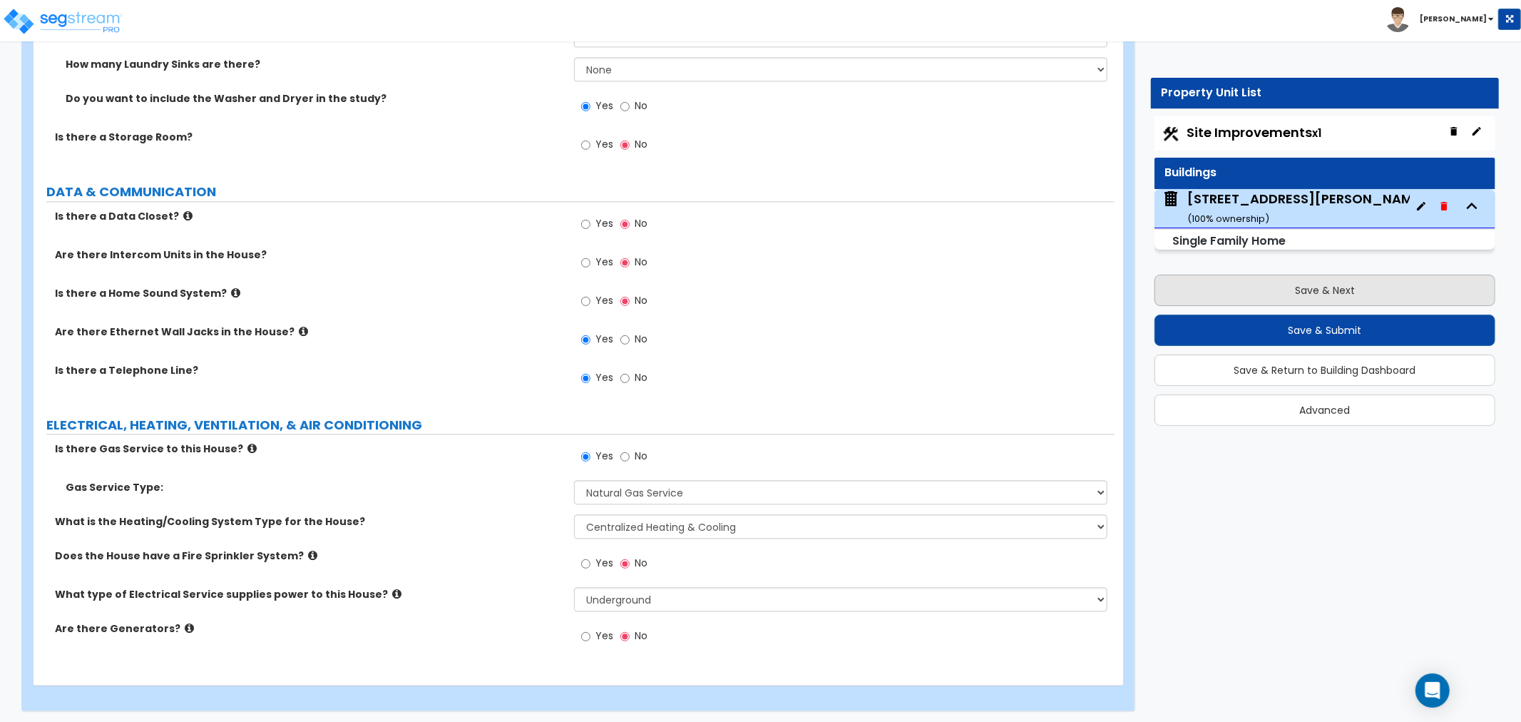
select select "2"
select select "1"
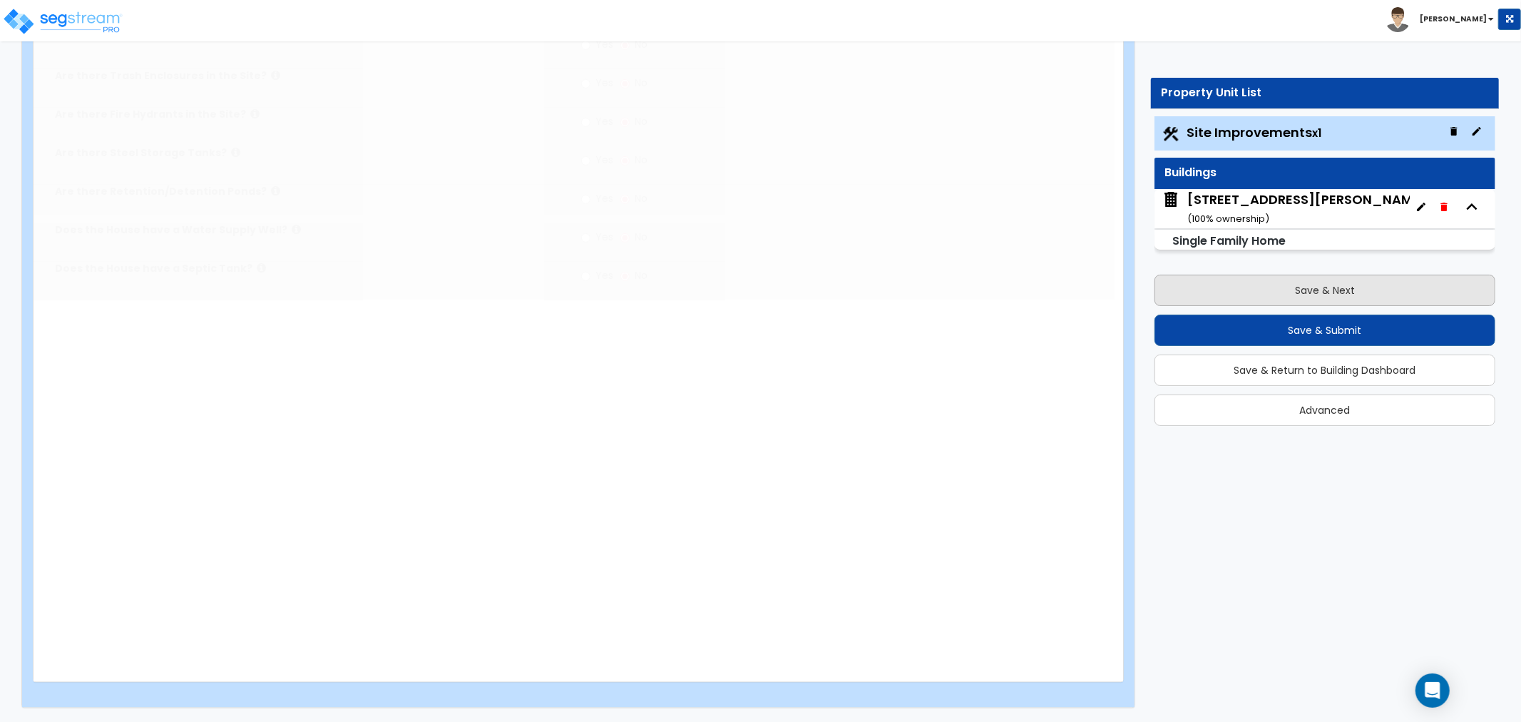
scroll to position [0, 0]
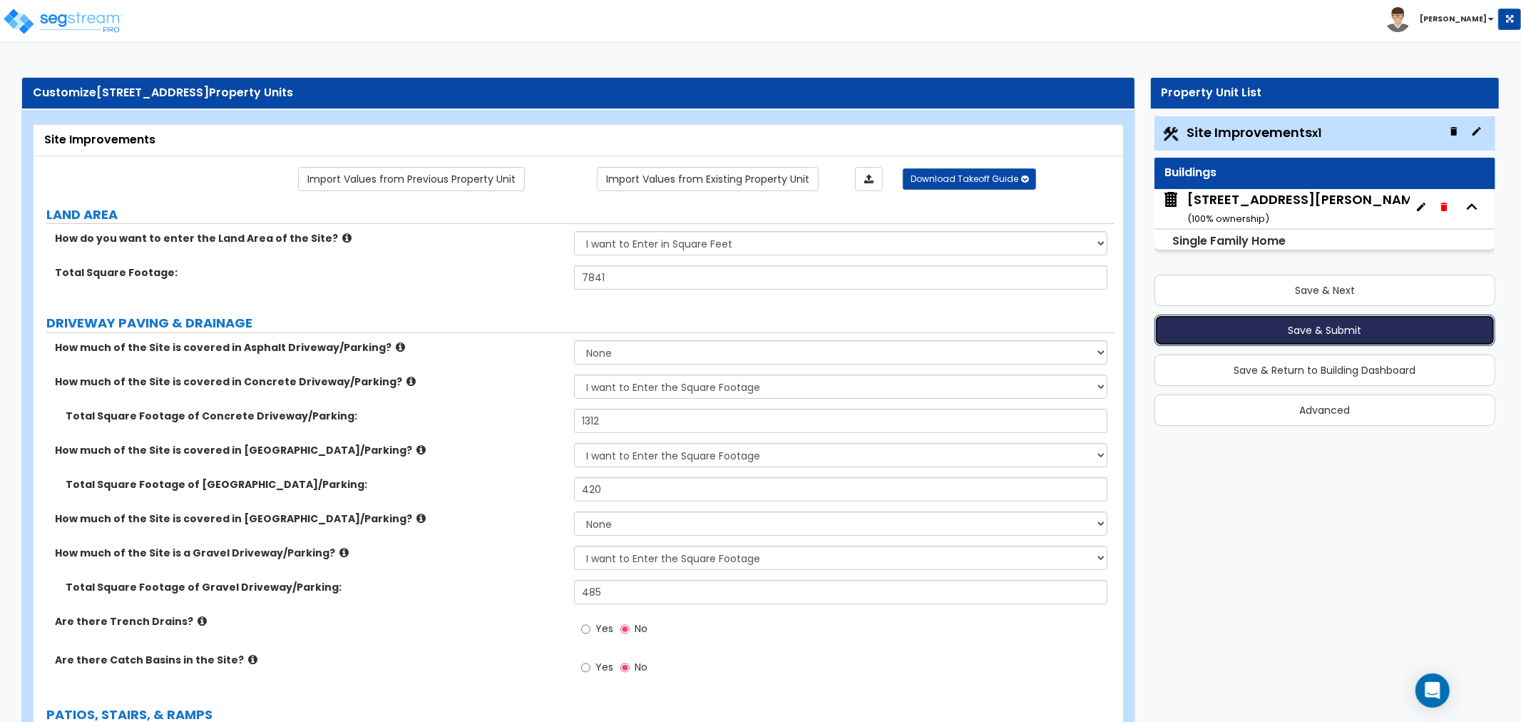
click at [1352, 332] on button "Save & Submit" at bounding box center [1325, 329] width 341 height 31
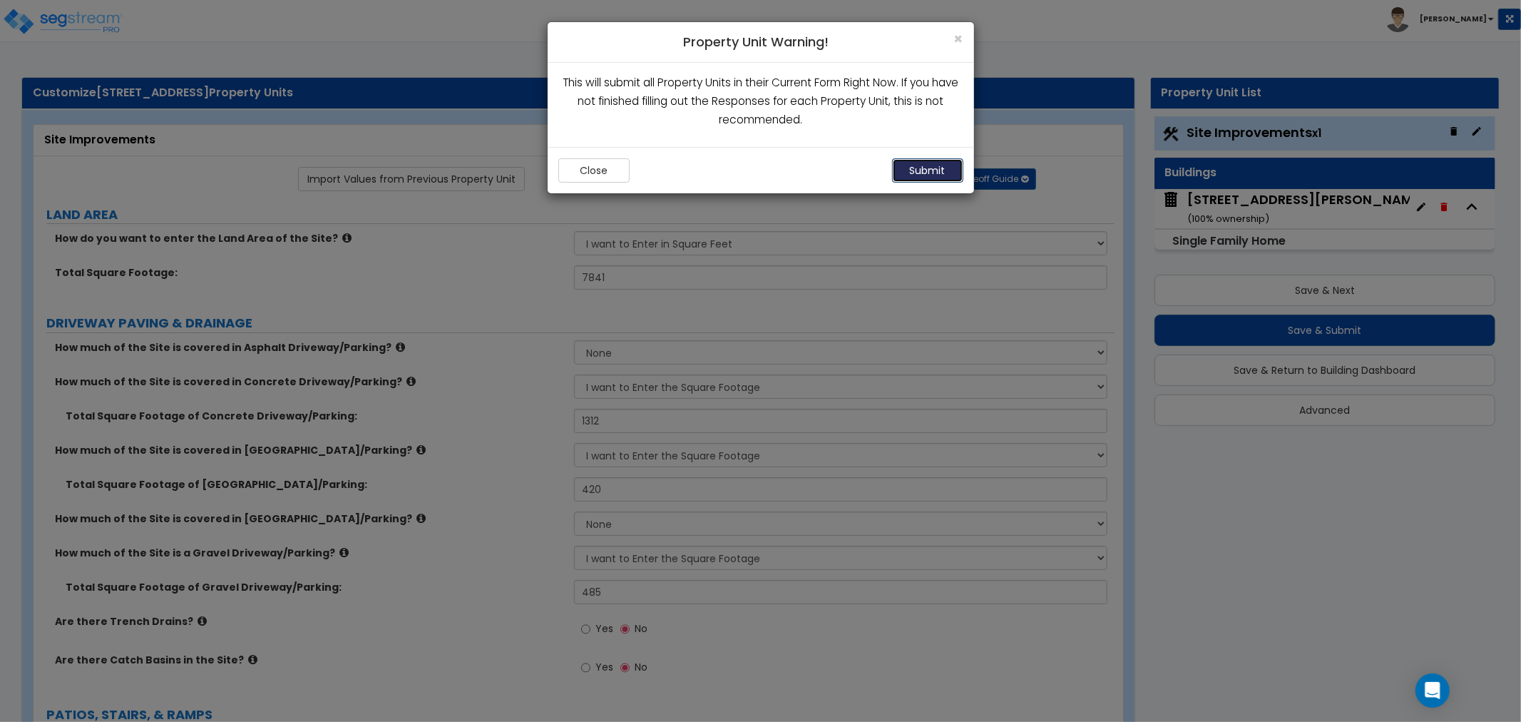
click at [914, 168] on button "Submit" at bounding box center [927, 170] width 71 height 24
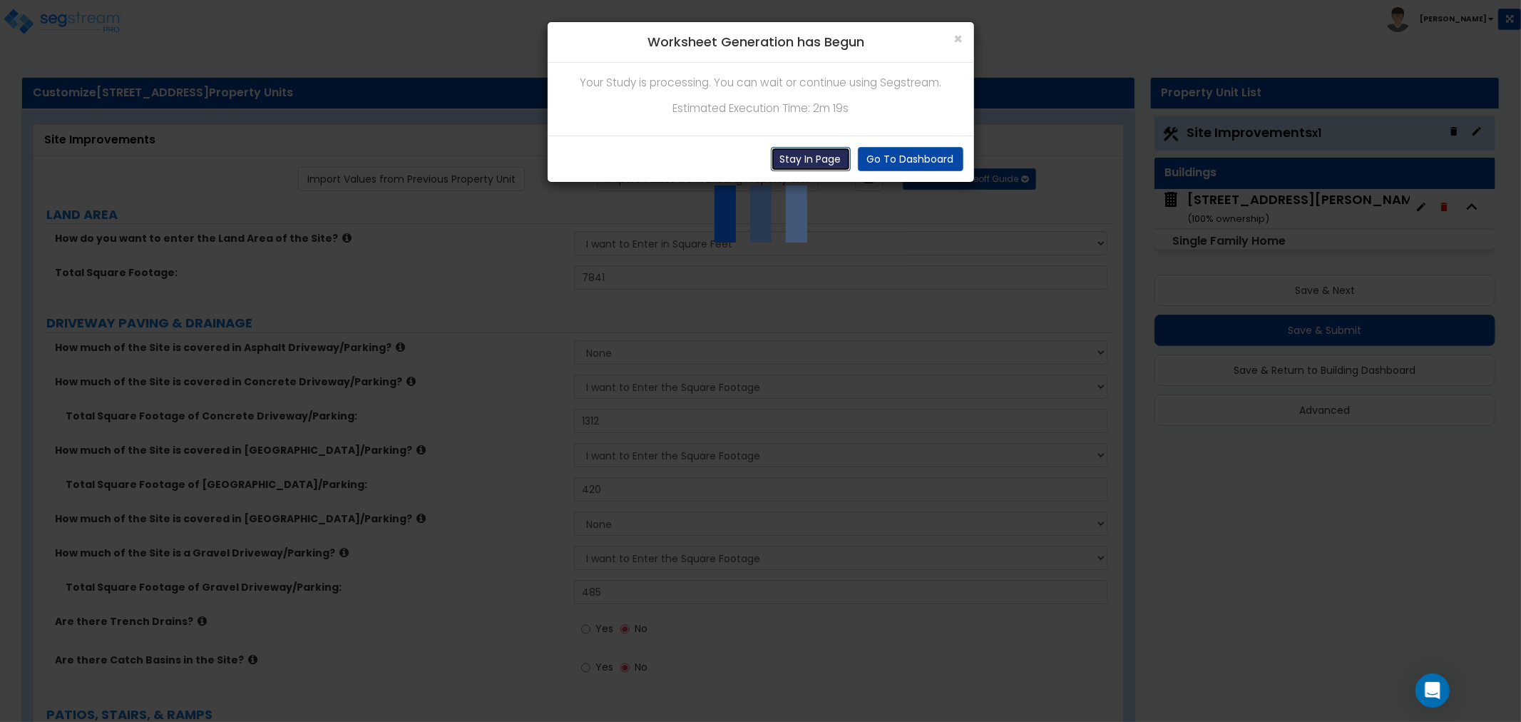
click at [811, 153] on button "Stay In Page" at bounding box center [811, 159] width 80 height 24
